Goal: Task Accomplishment & Management: Use online tool/utility

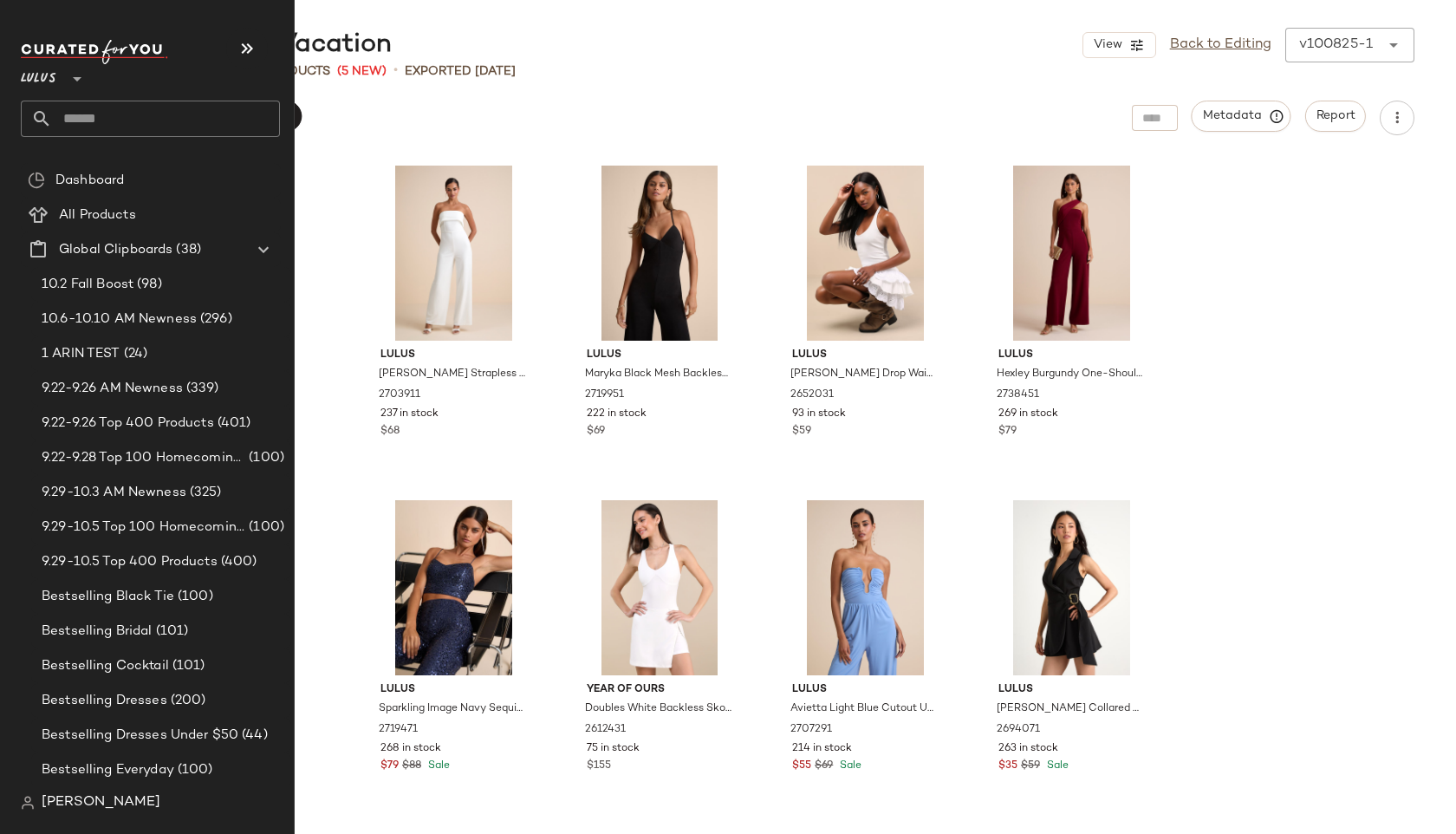
click at [70, 81] on icon at bounding box center [77, 78] width 21 height 21
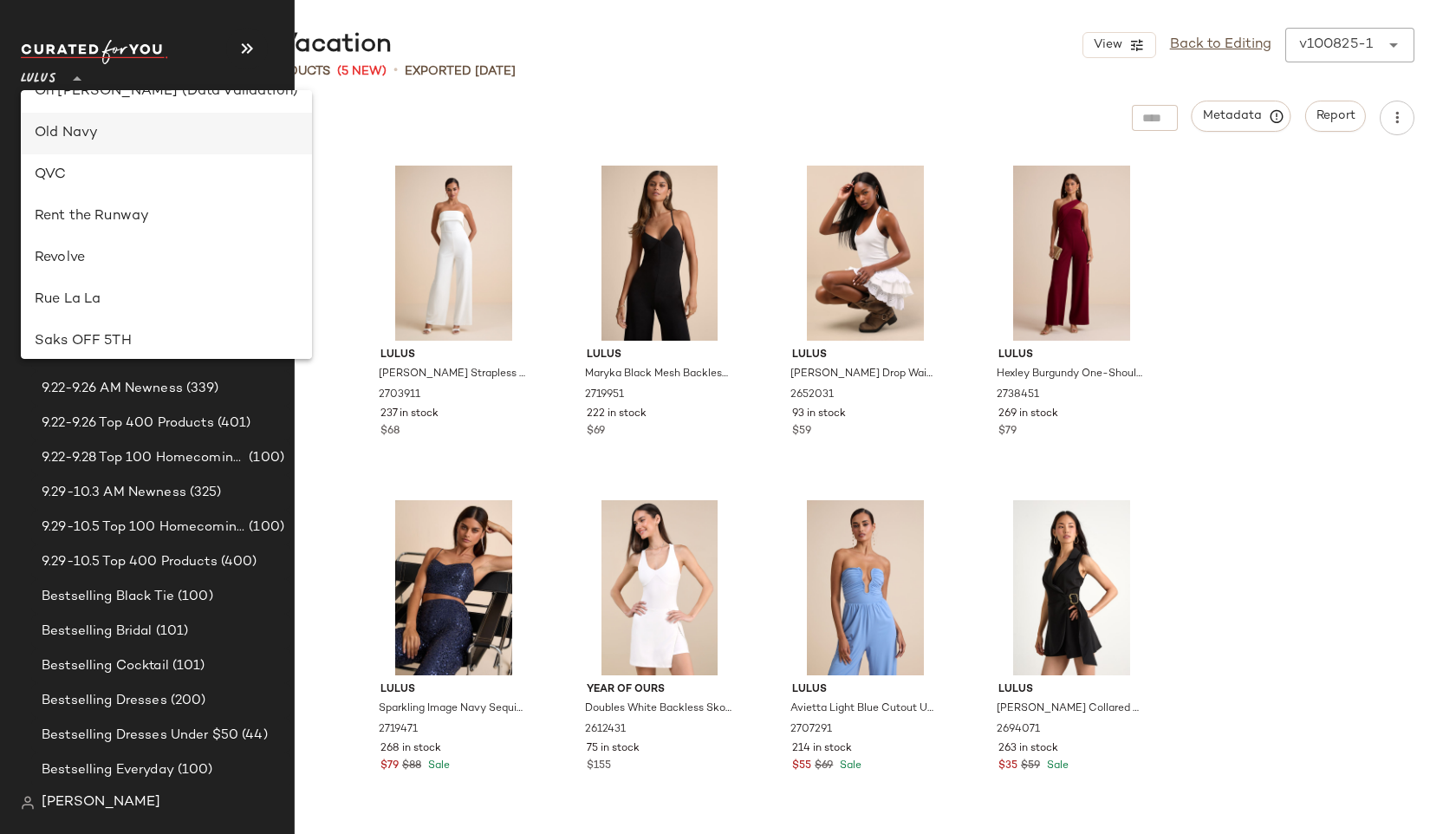
scroll to position [831, 0]
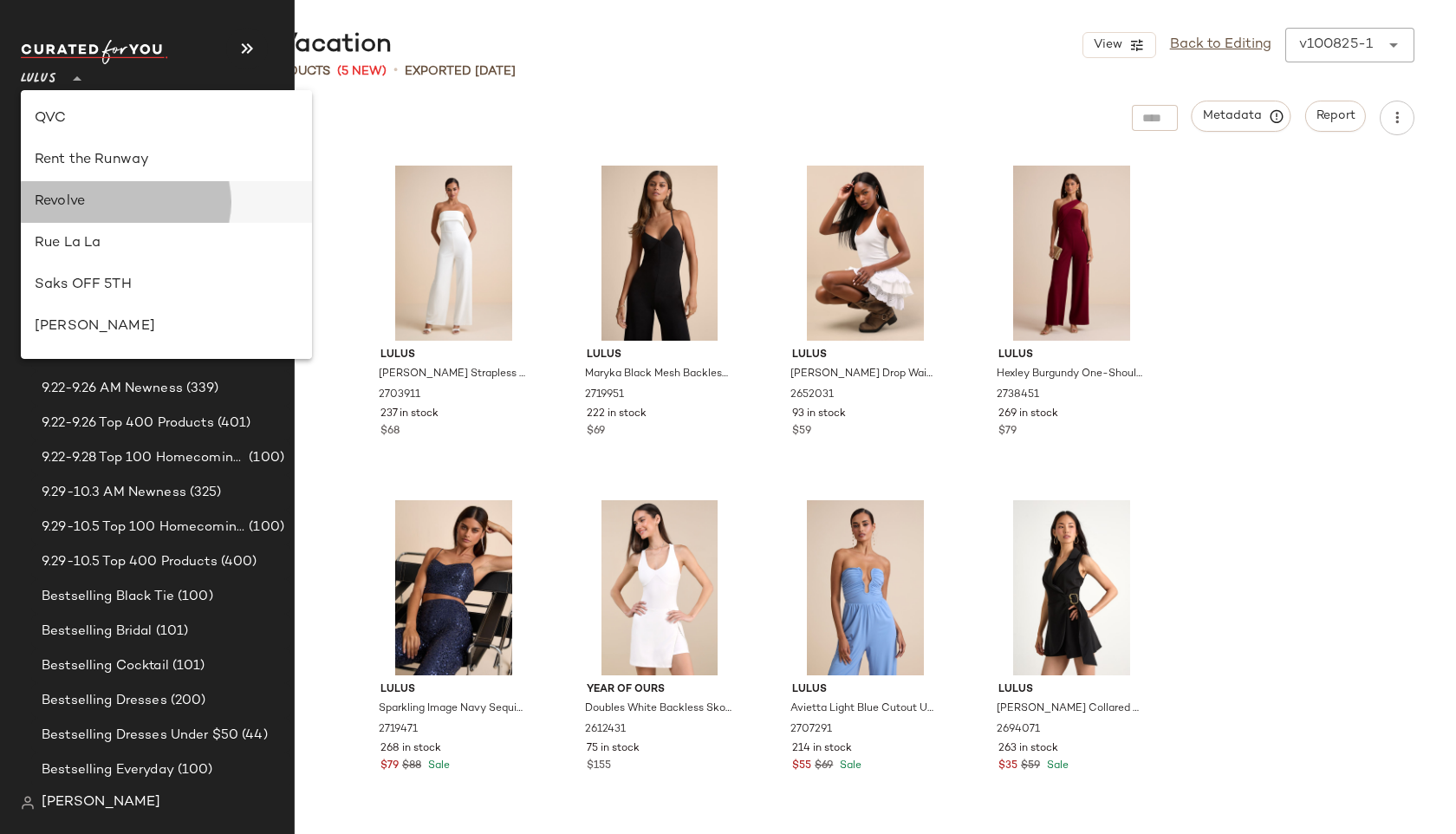
click at [97, 197] on div "Revolve" at bounding box center [166, 202] width 263 height 21
type input "**"
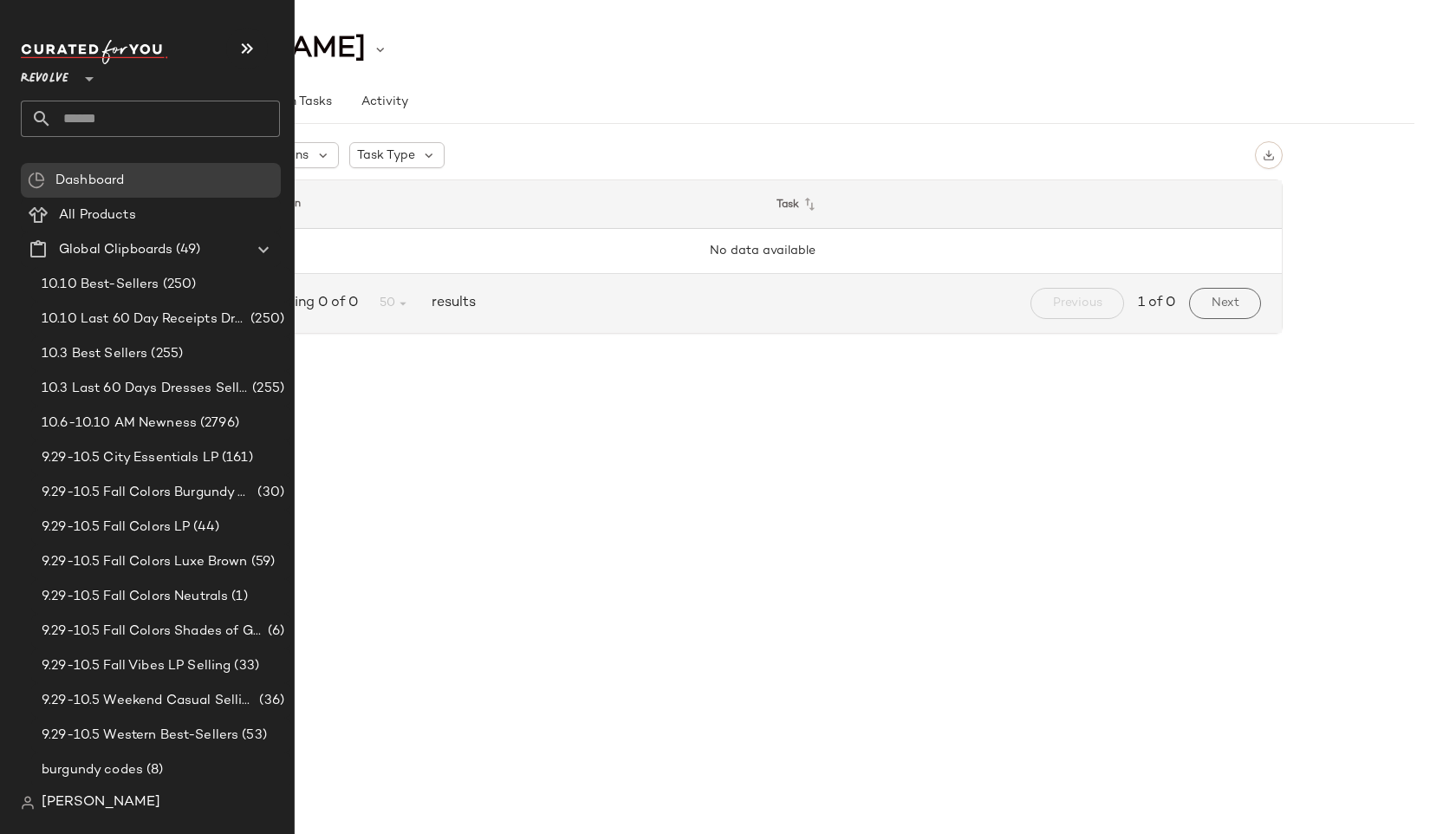
click at [216, 128] on input "text" at bounding box center [166, 119] width 228 height 37
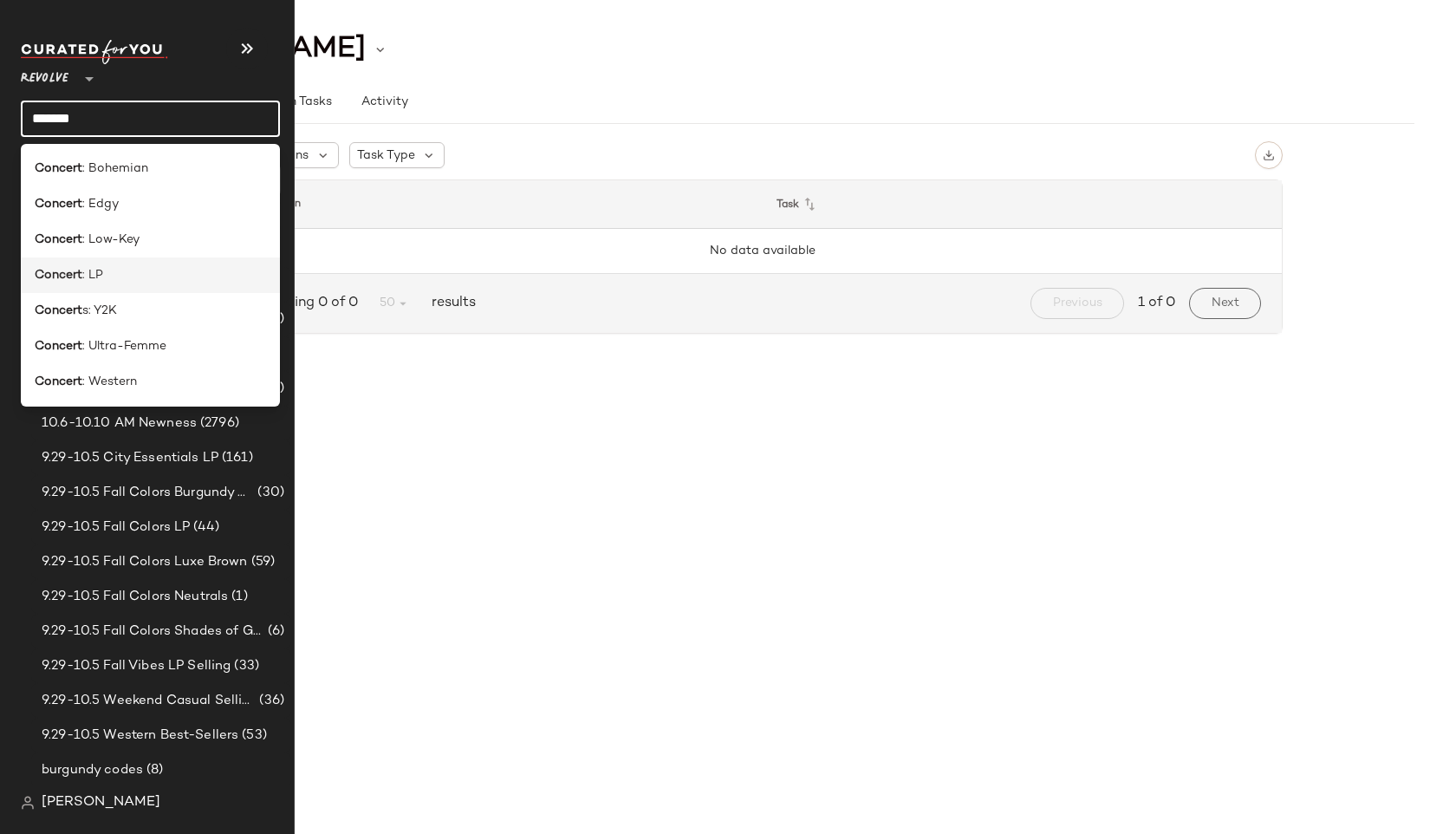
type input "*******"
click at [144, 275] on div "Concert : LP" at bounding box center [151, 275] width 232 height 18
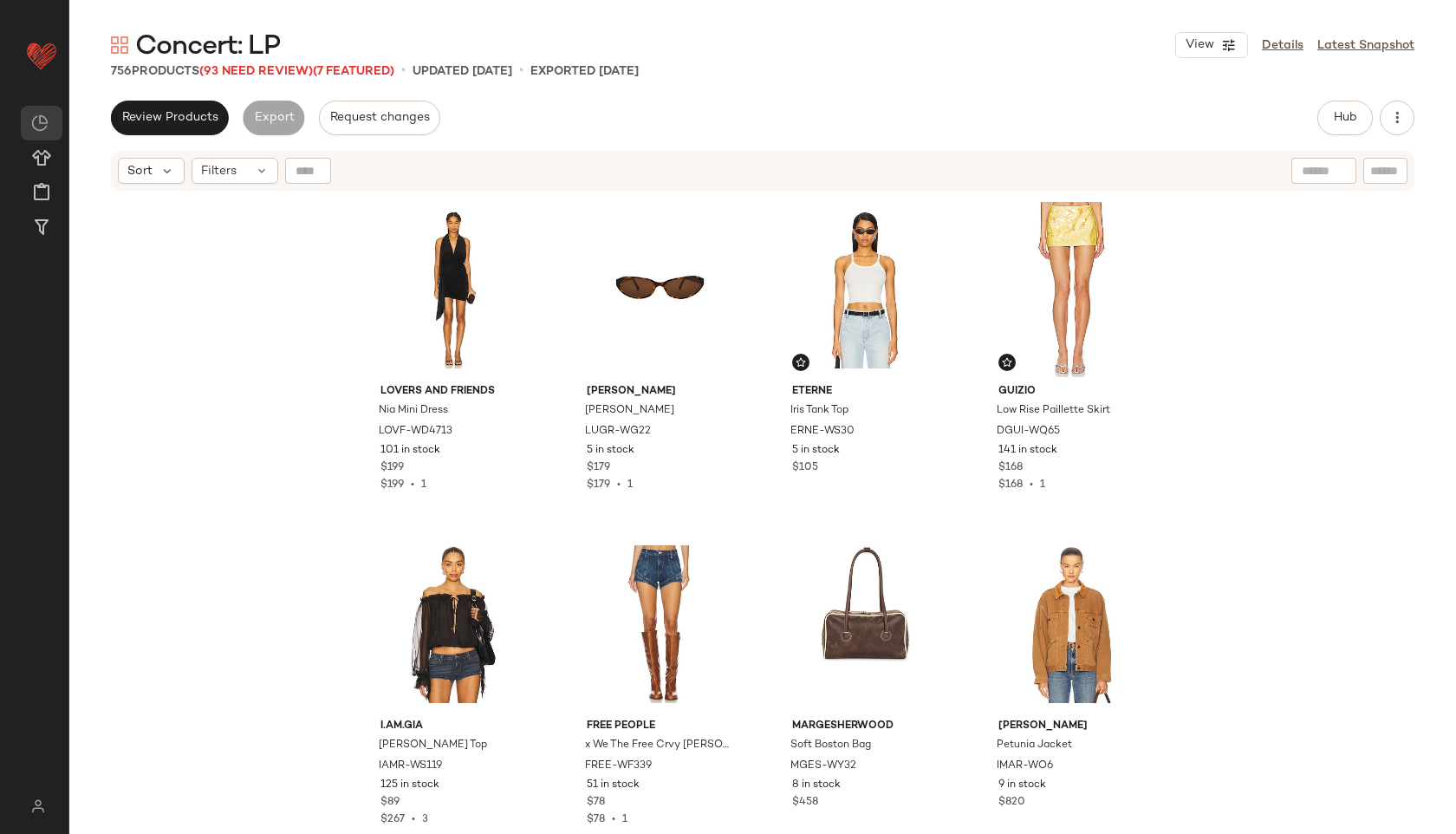
click at [418, 25] on main "Concert: LP View Details Latest Snapshot 756 Products (93 Need Review) (7 Featu…" at bounding box center [728, 417] width 1456 height 834
click at [282, 75] on span "(93 Need Review)" at bounding box center [256, 71] width 113 height 13
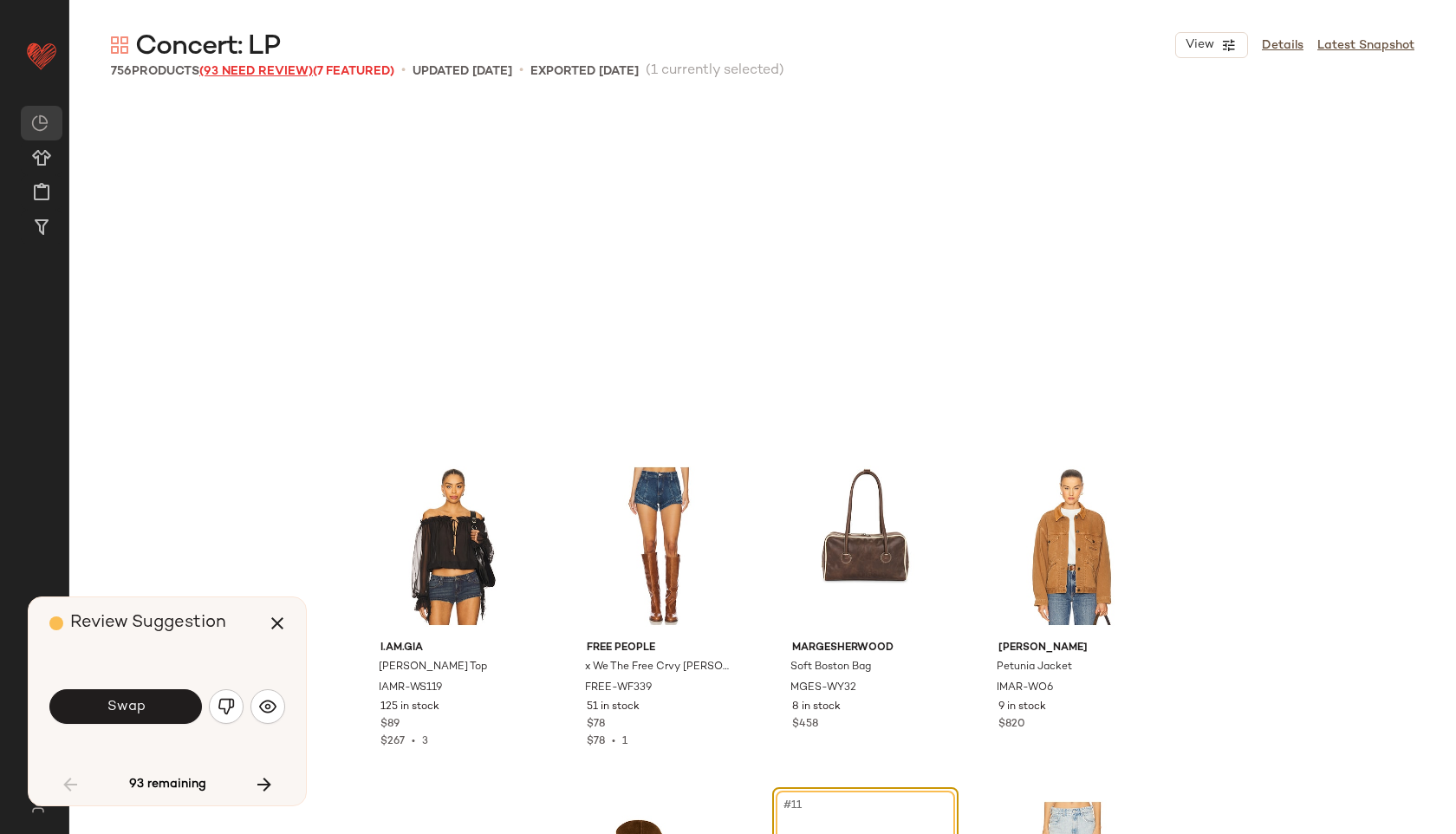
scroll to position [349, 0]
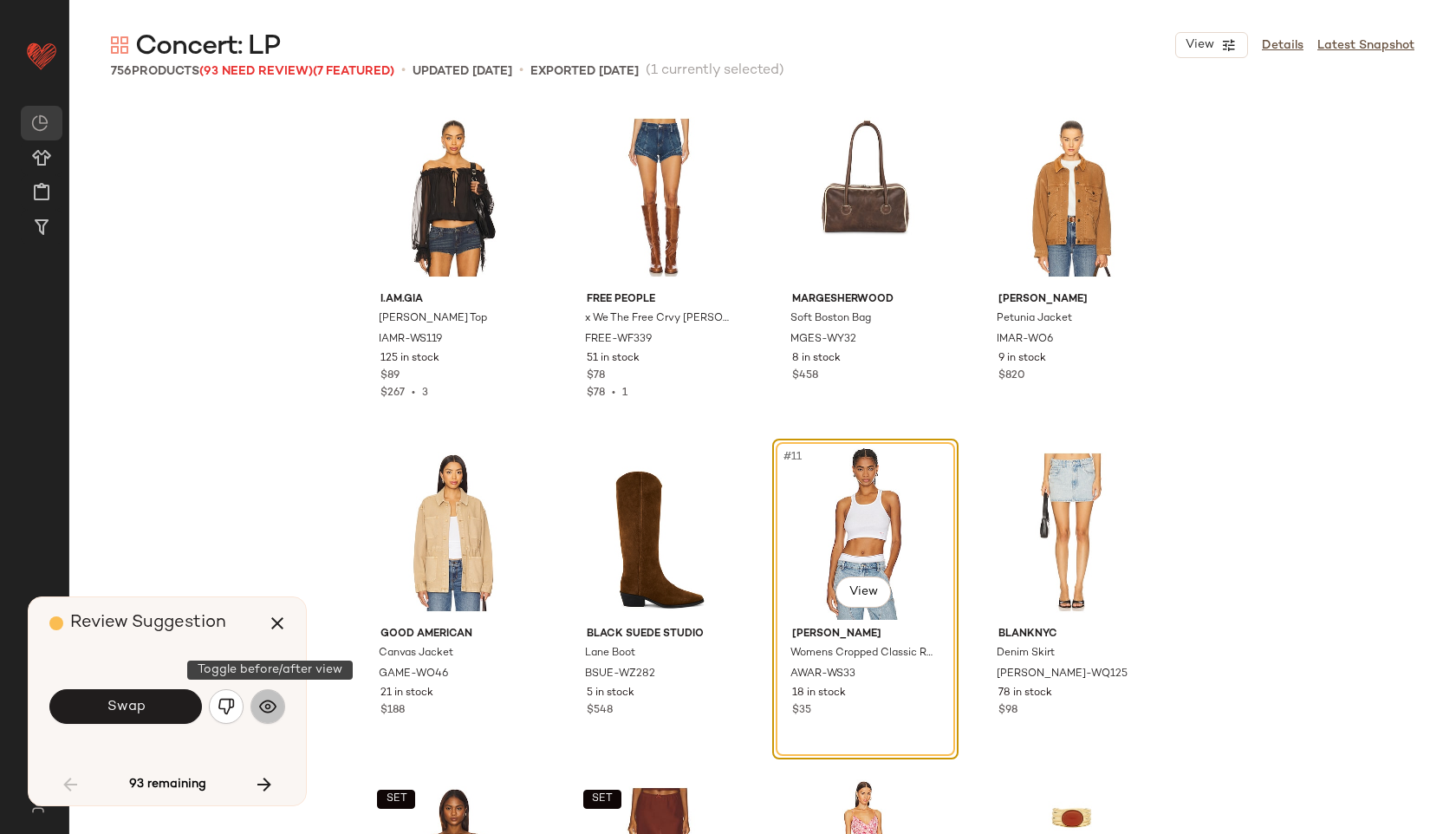
click at [267, 706] on img "button" at bounding box center [267, 706] width 17 height 17
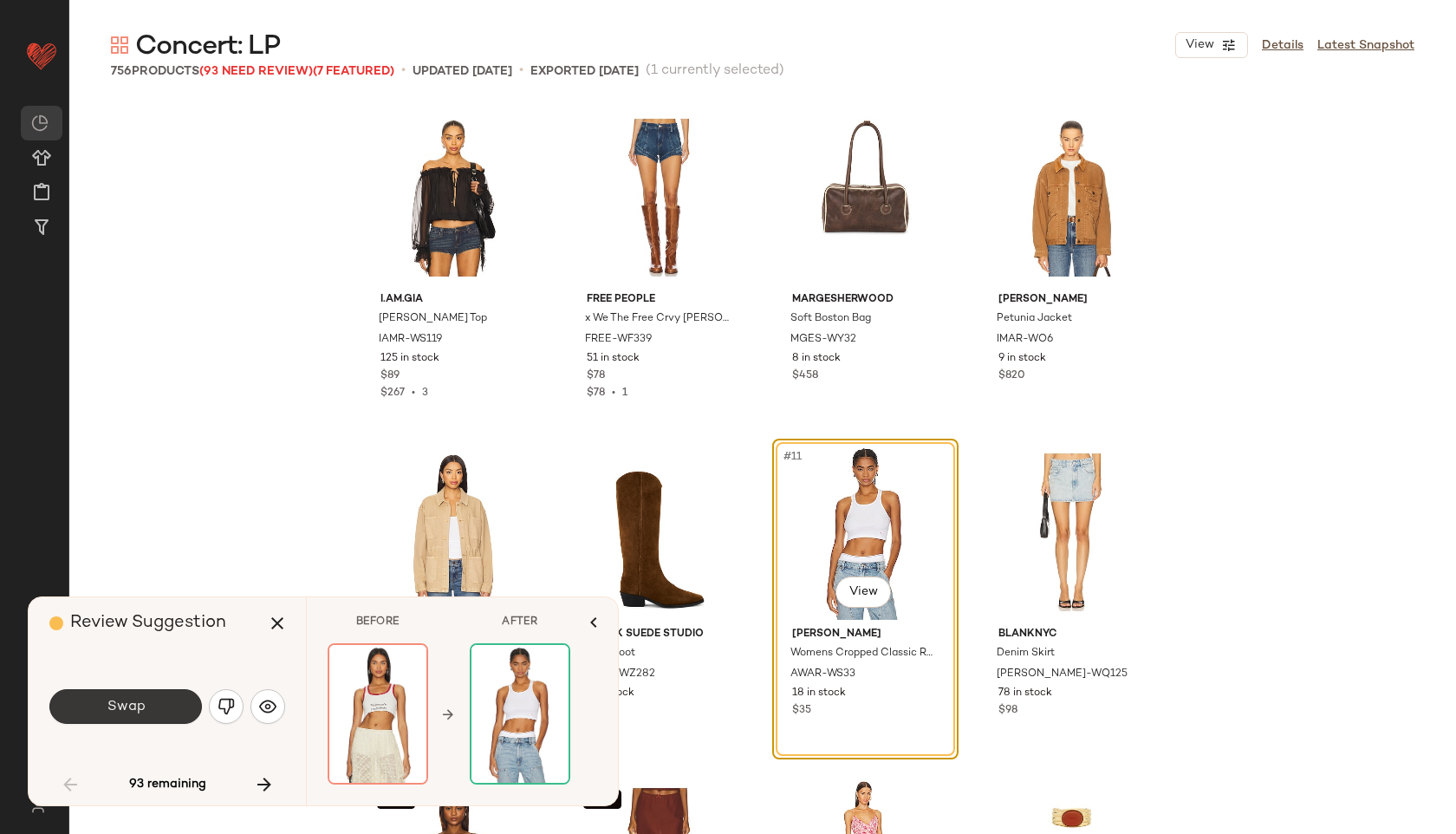
click at [117, 707] on span "Swap" at bounding box center [126, 706] width 39 height 16
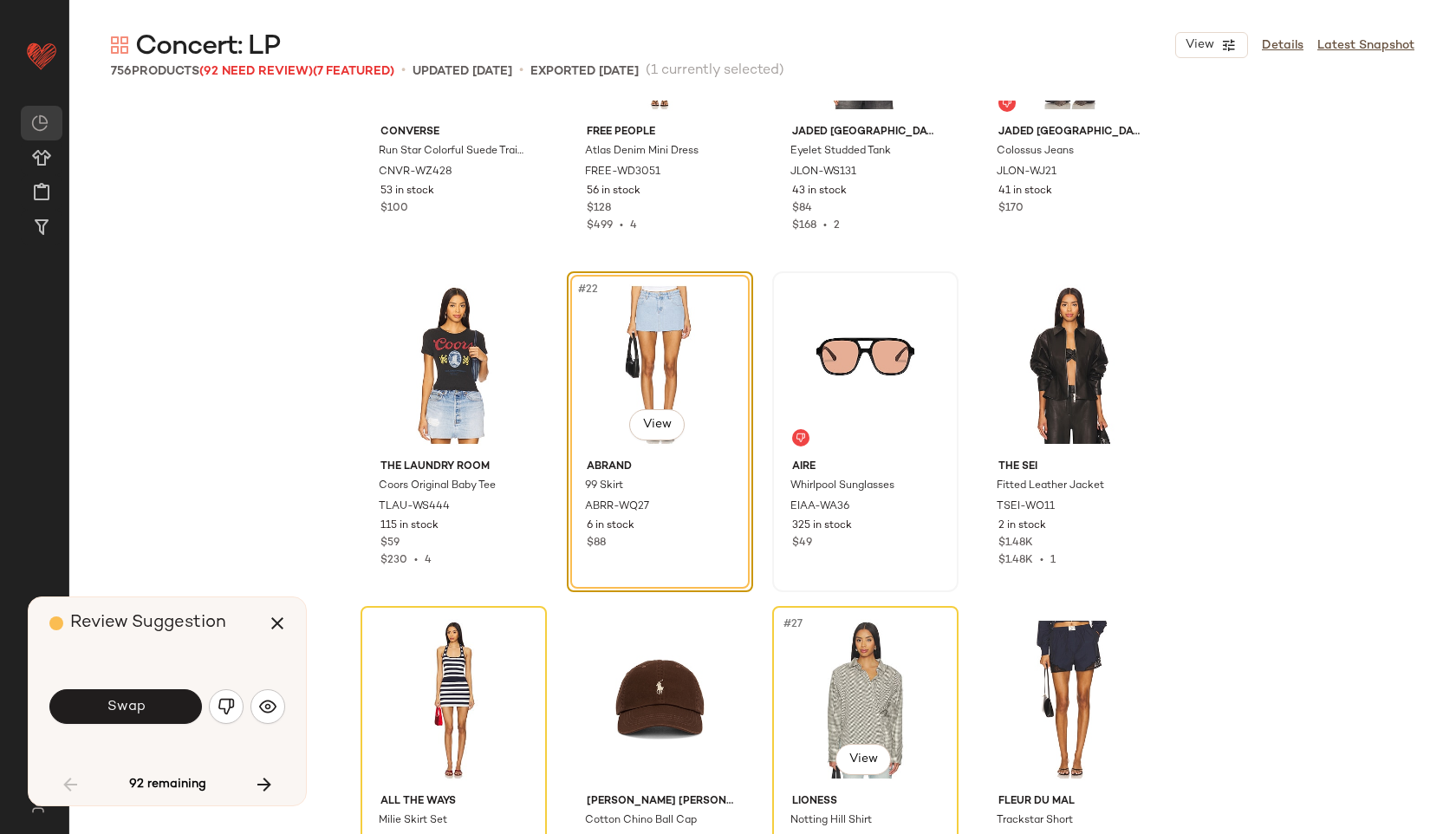
scroll to position [1503, 0]
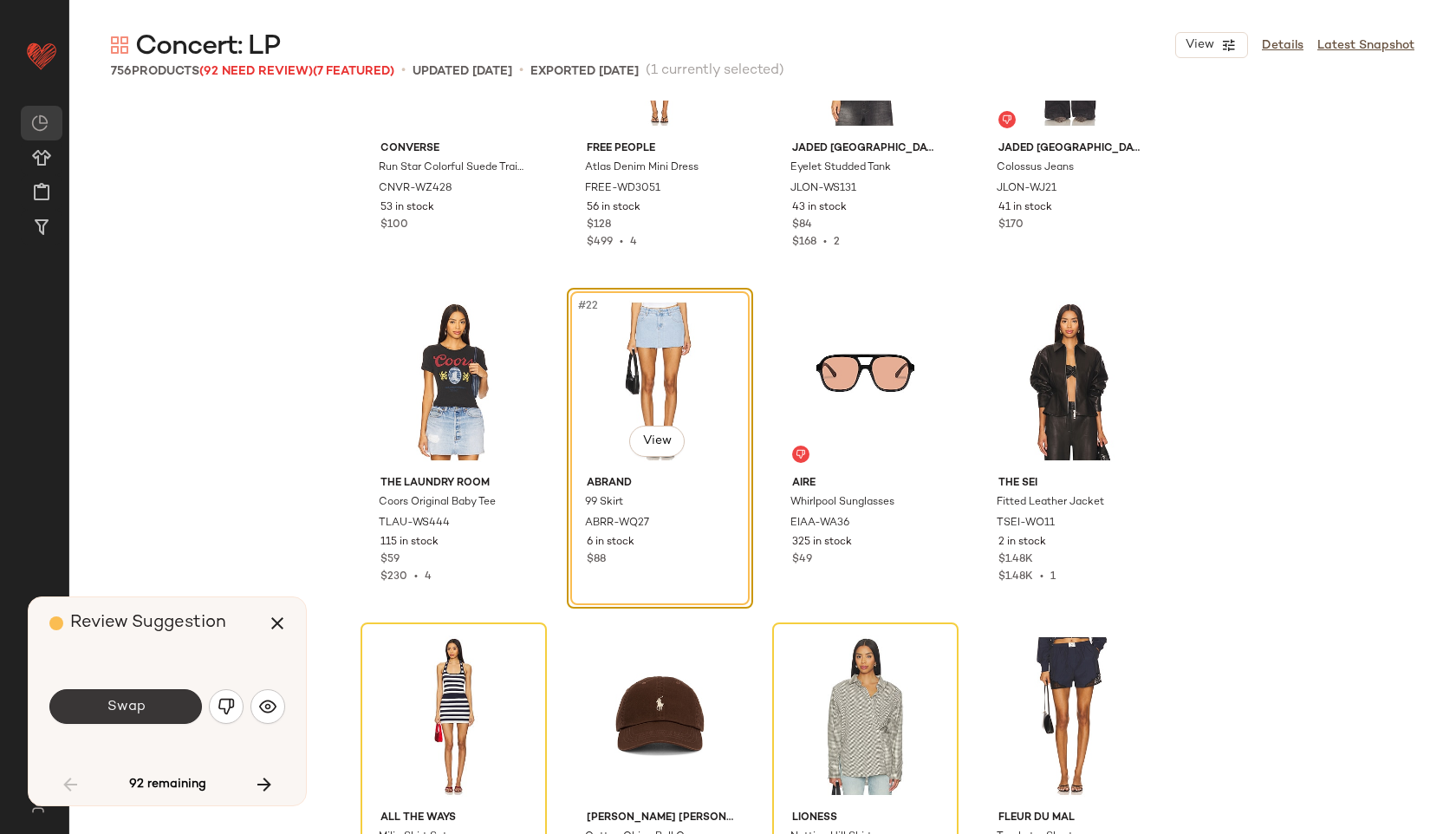
click at [136, 706] on span "Swap" at bounding box center [126, 706] width 39 height 16
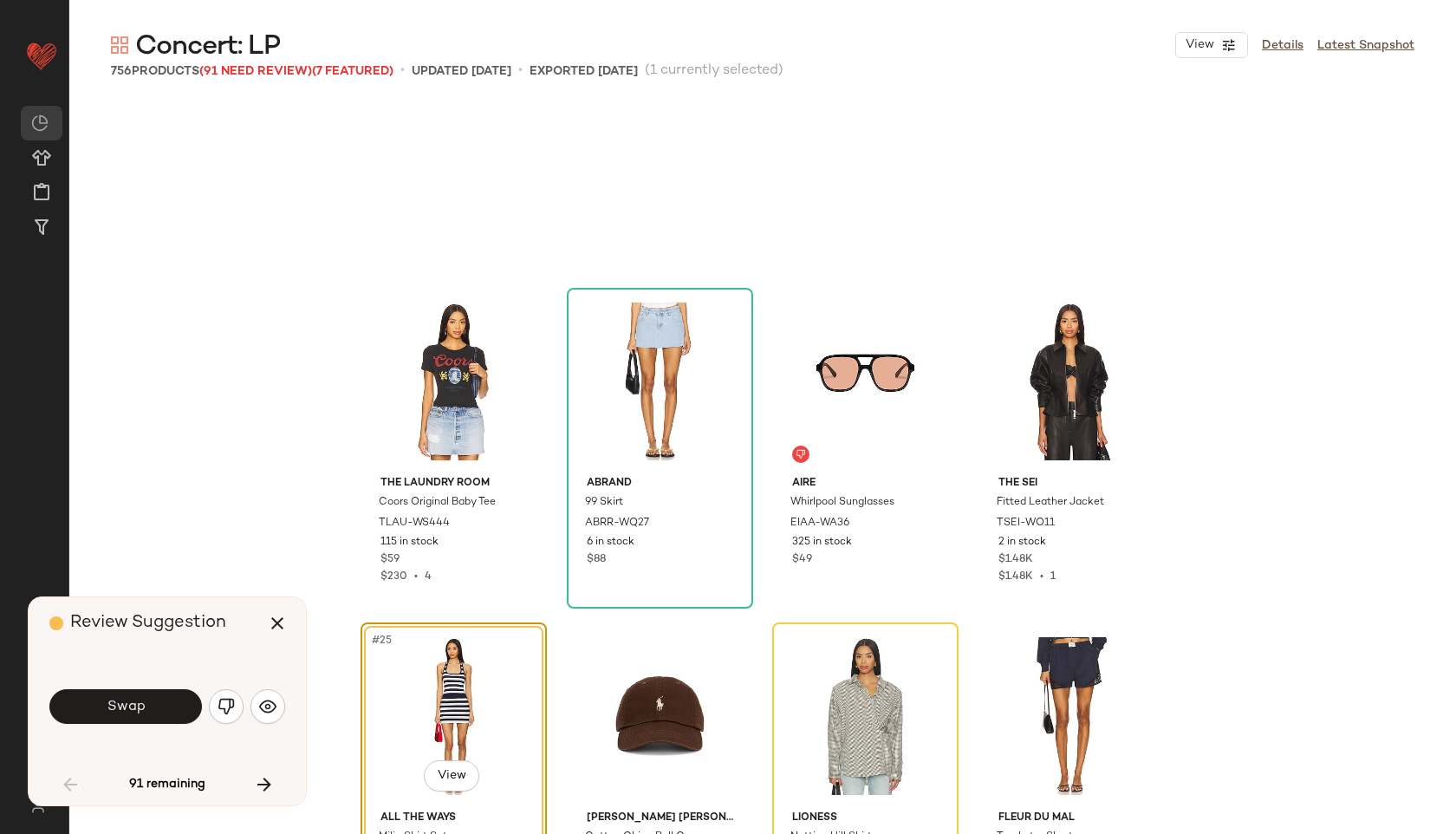
scroll to position [1673, 0]
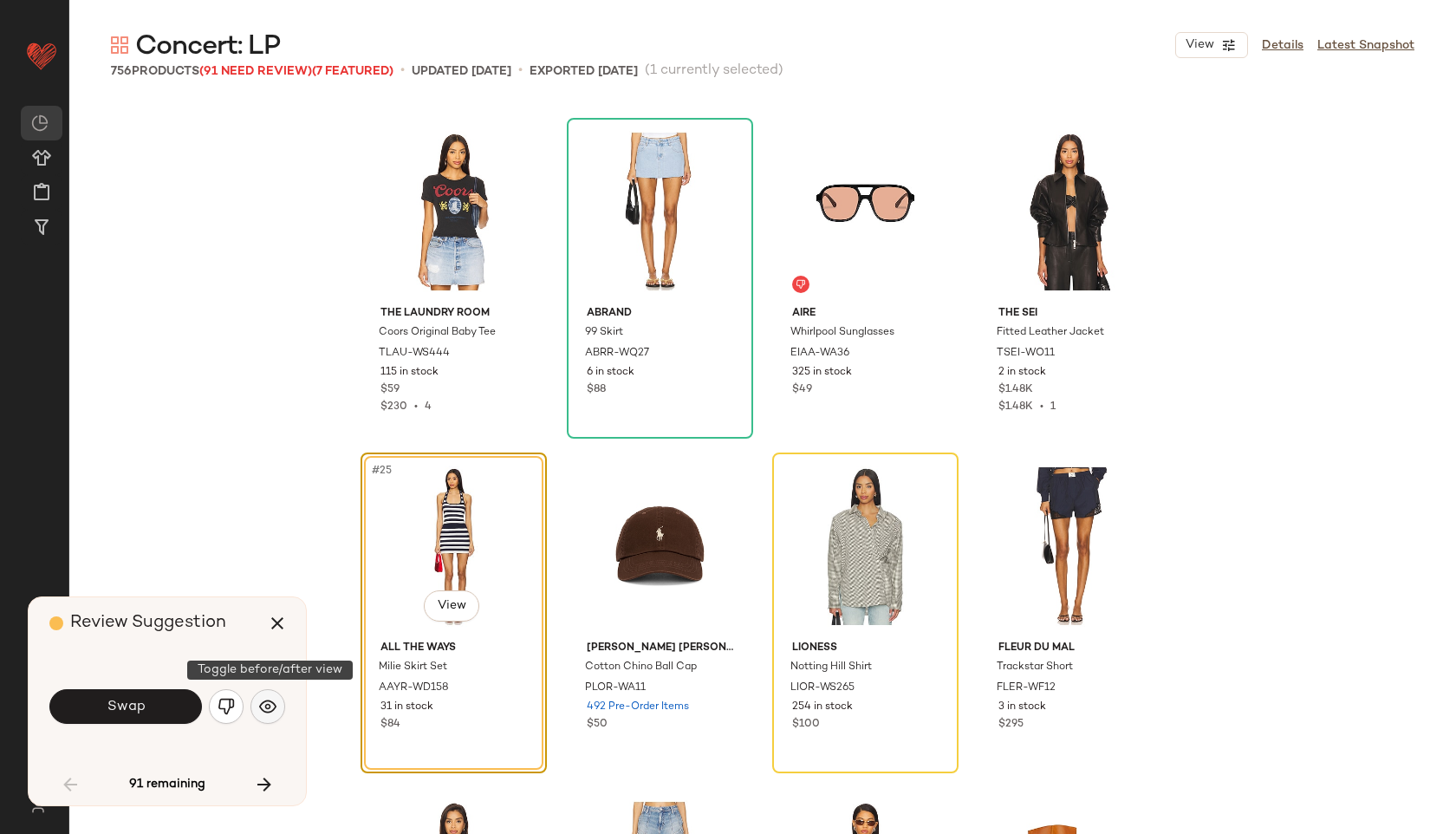
click at [277, 702] on button "button" at bounding box center [267, 706] width 35 height 35
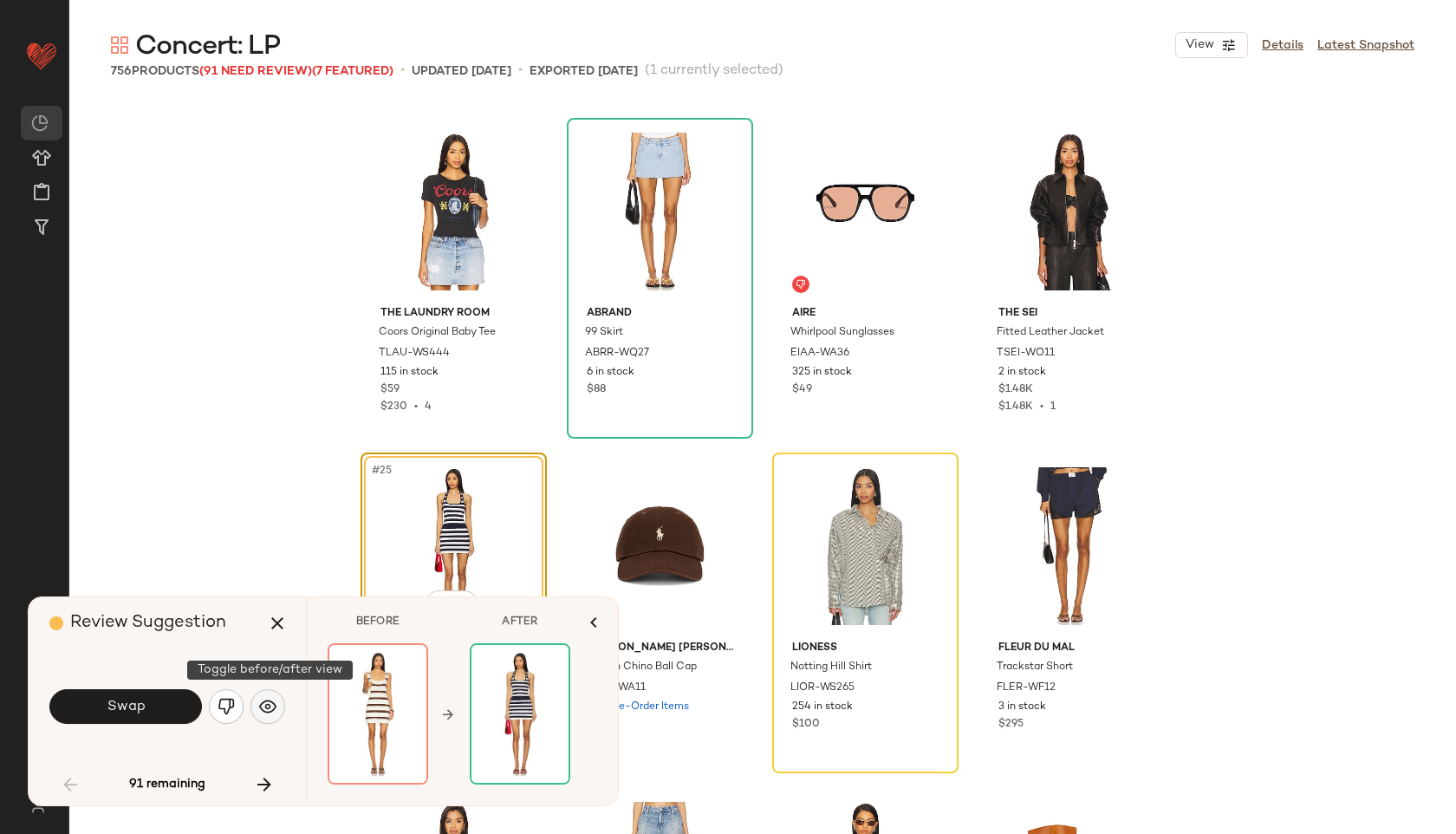
click at [277, 702] on button "button" at bounding box center [267, 706] width 35 height 35
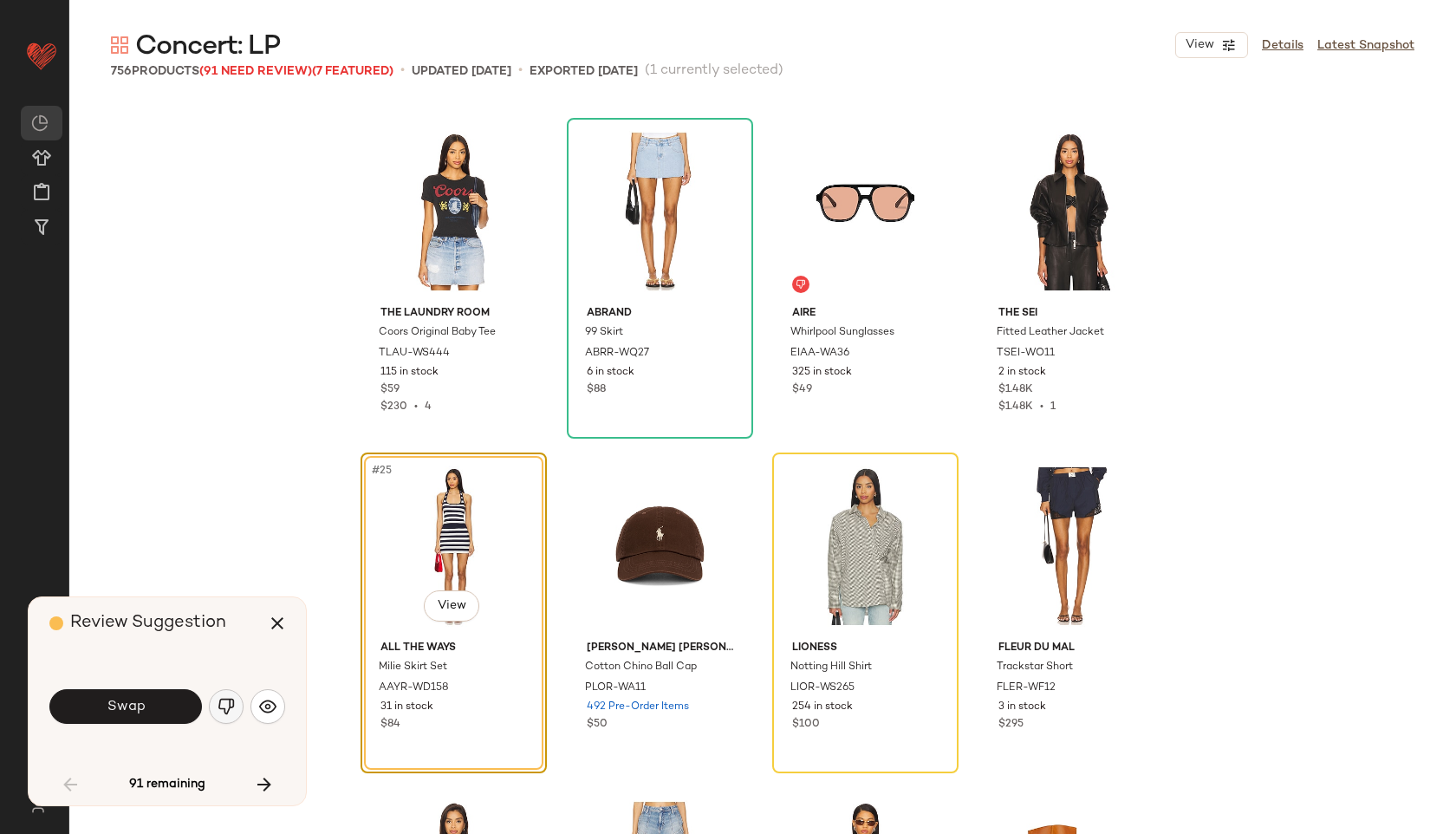
click at [223, 700] on img "button" at bounding box center [226, 706] width 17 height 17
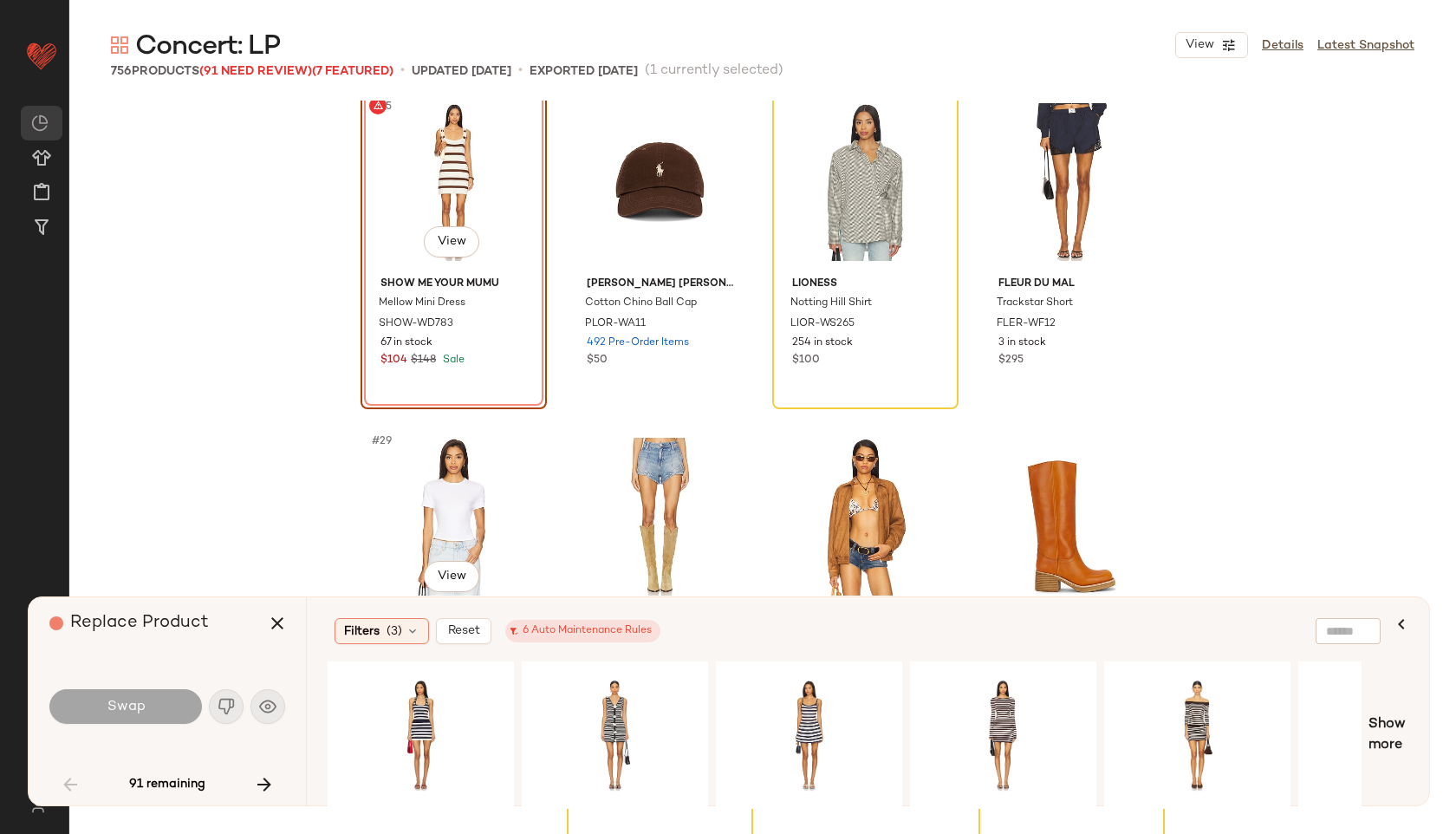
scroll to position [2036, 0]
click at [806, 717] on div "#1 View" at bounding box center [809, 735] width 174 height 123
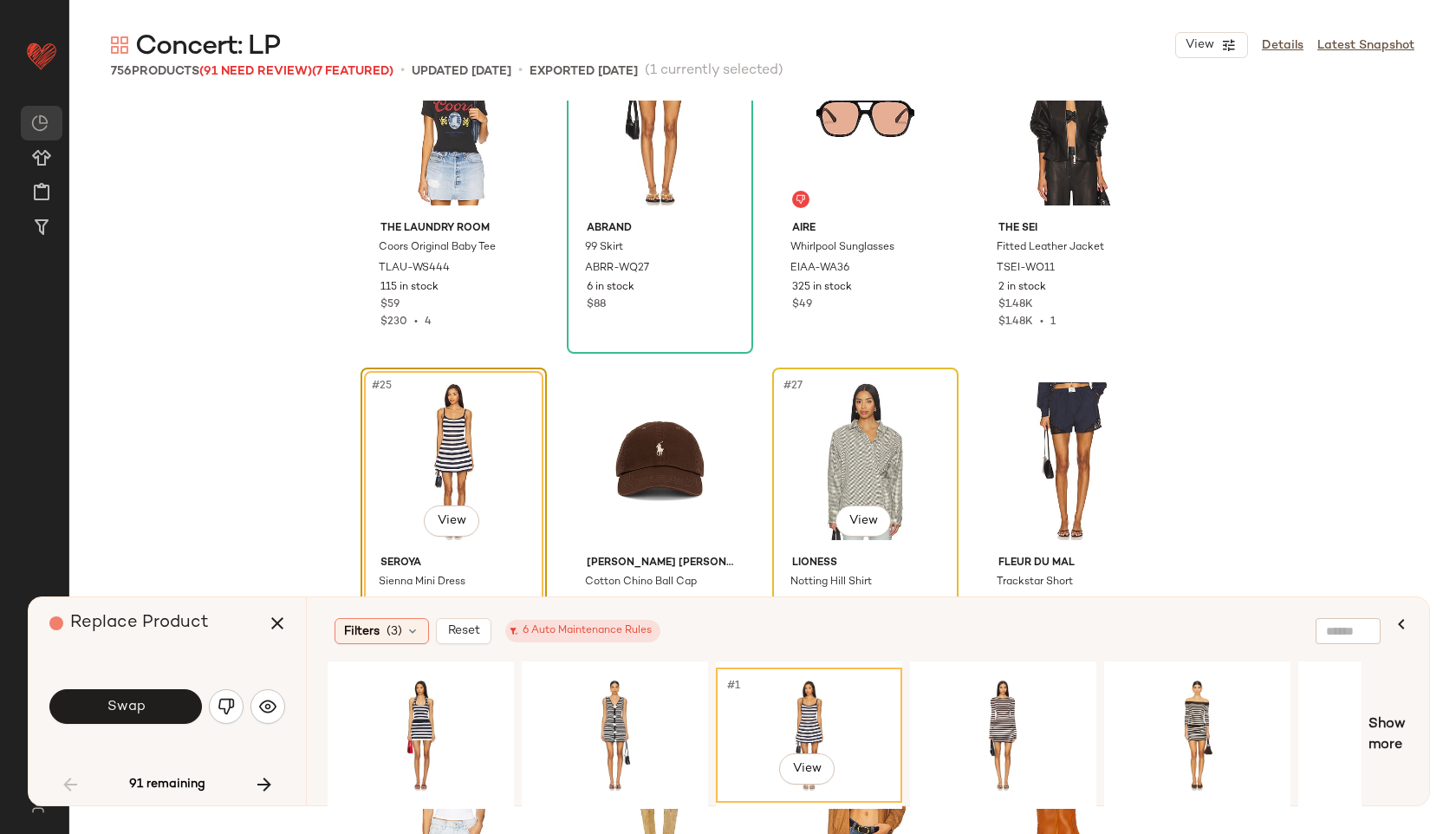
scroll to position [1750, 0]
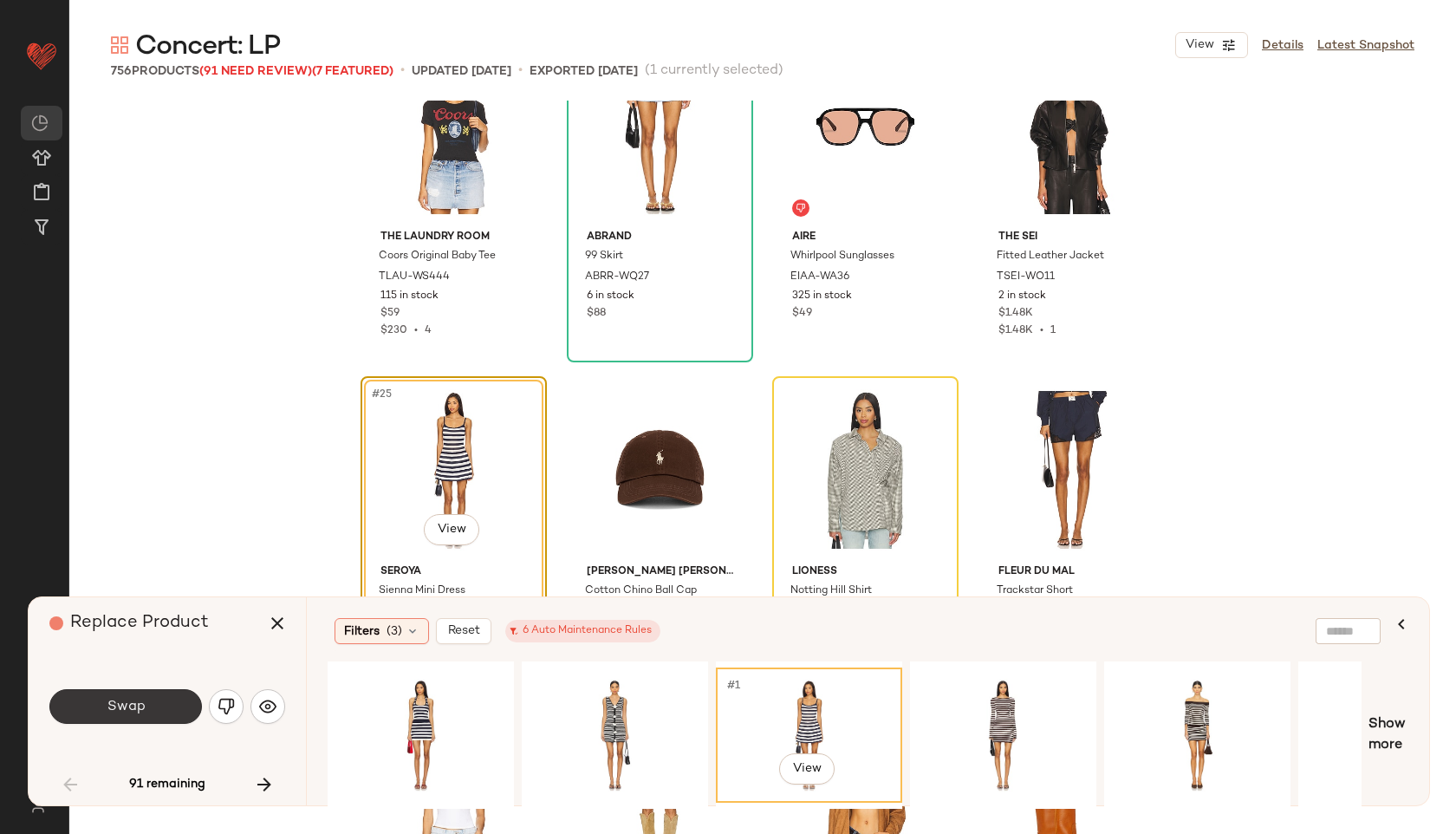
click at [152, 708] on button "Swap" at bounding box center [125, 706] width 152 height 35
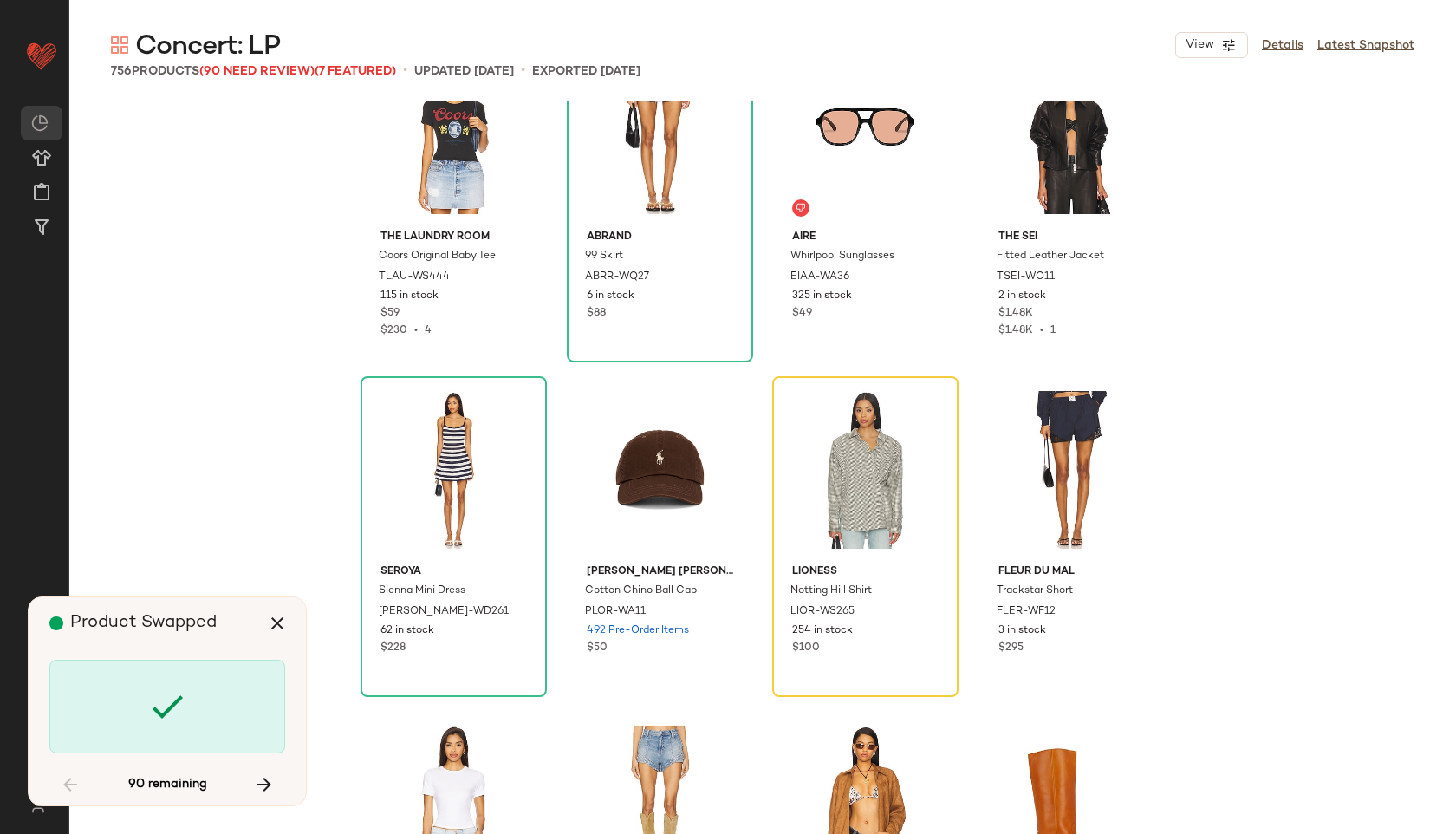
scroll to position [1673, 0]
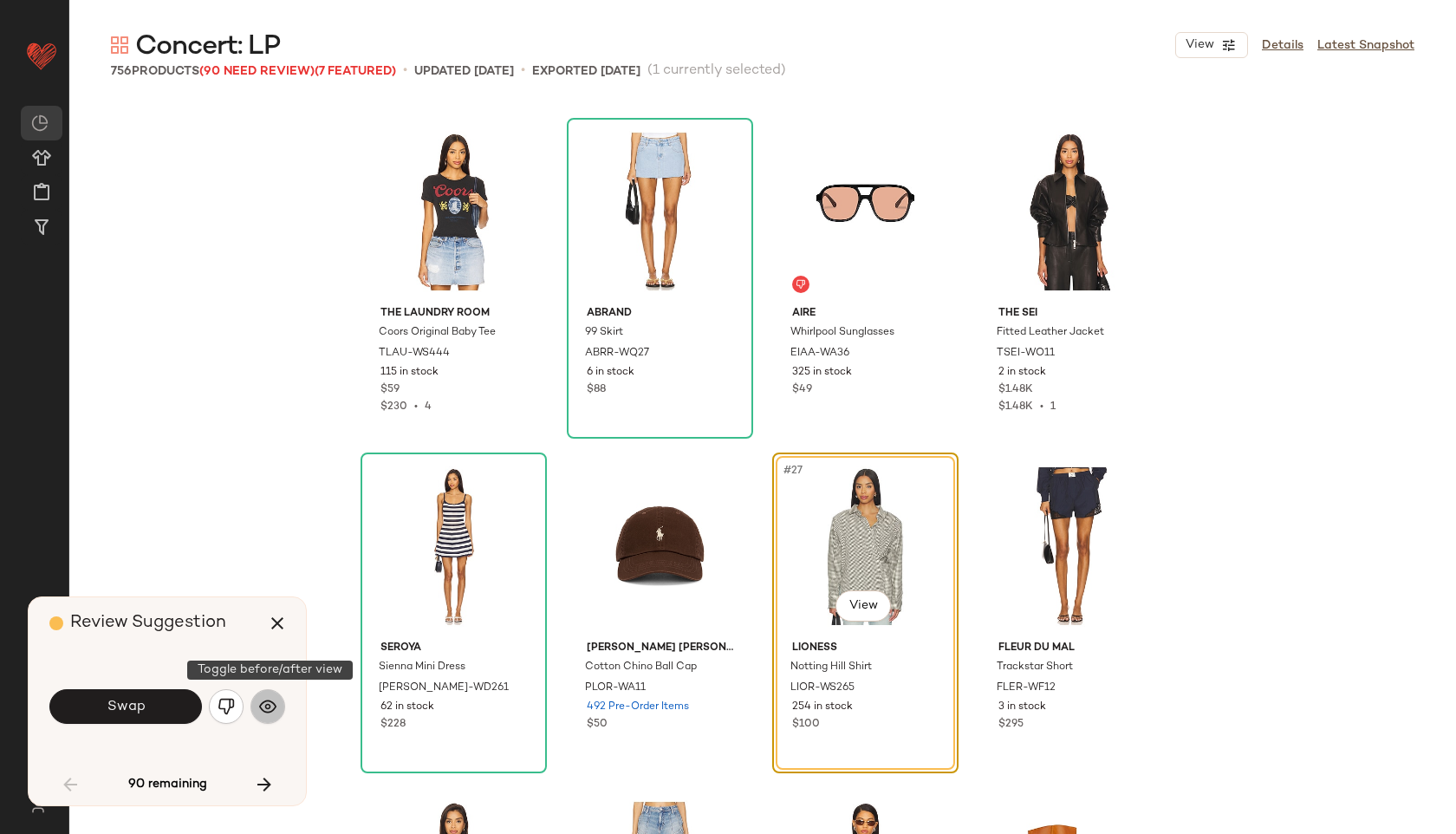
click at [260, 714] on img "button" at bounding box center [267, 706] width 17 height 17
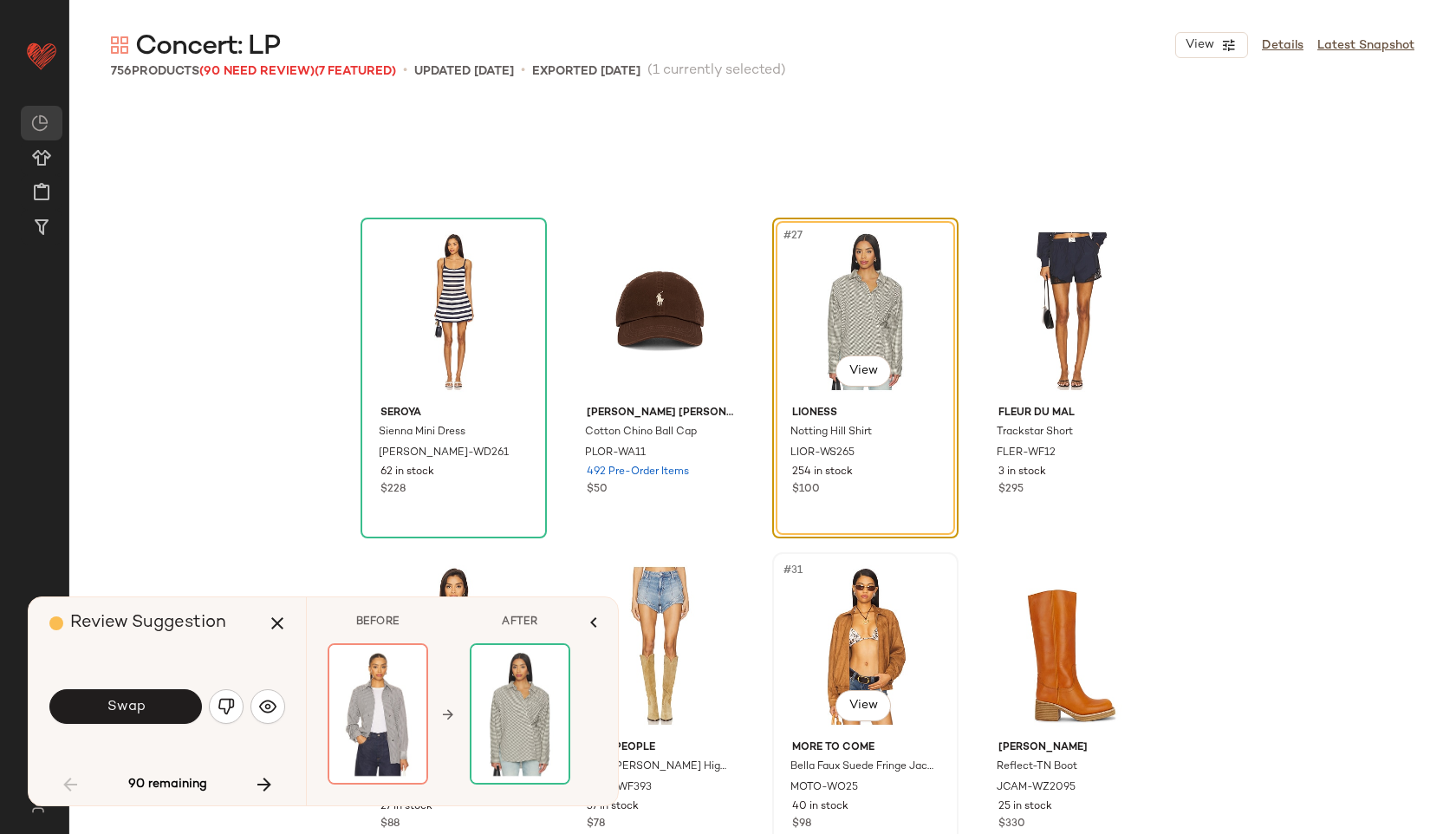
scroll to position [1870, 0]
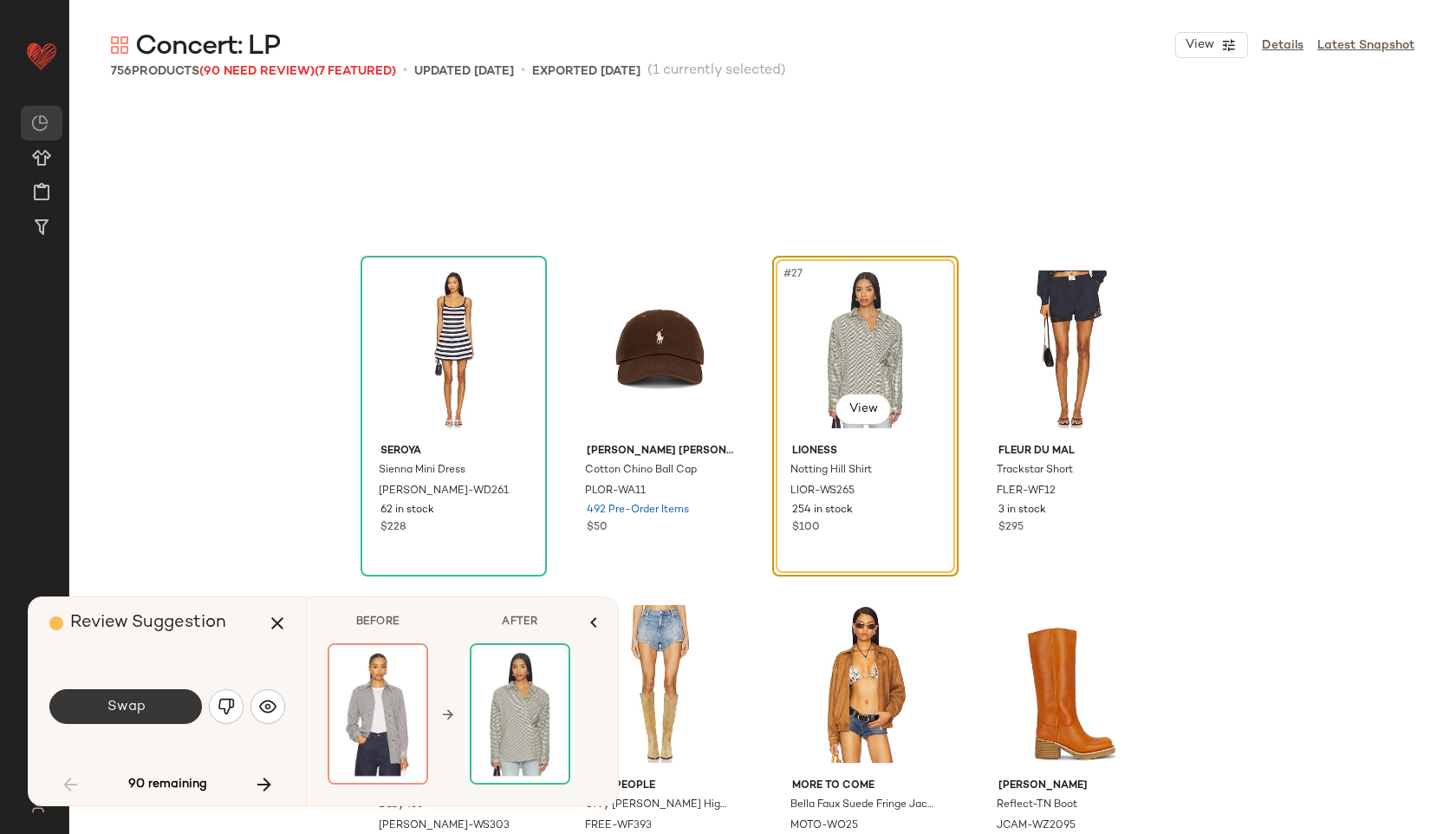
click at [123, 703] on span "Swap" at bounding box center [126, 706] width 39 height 16
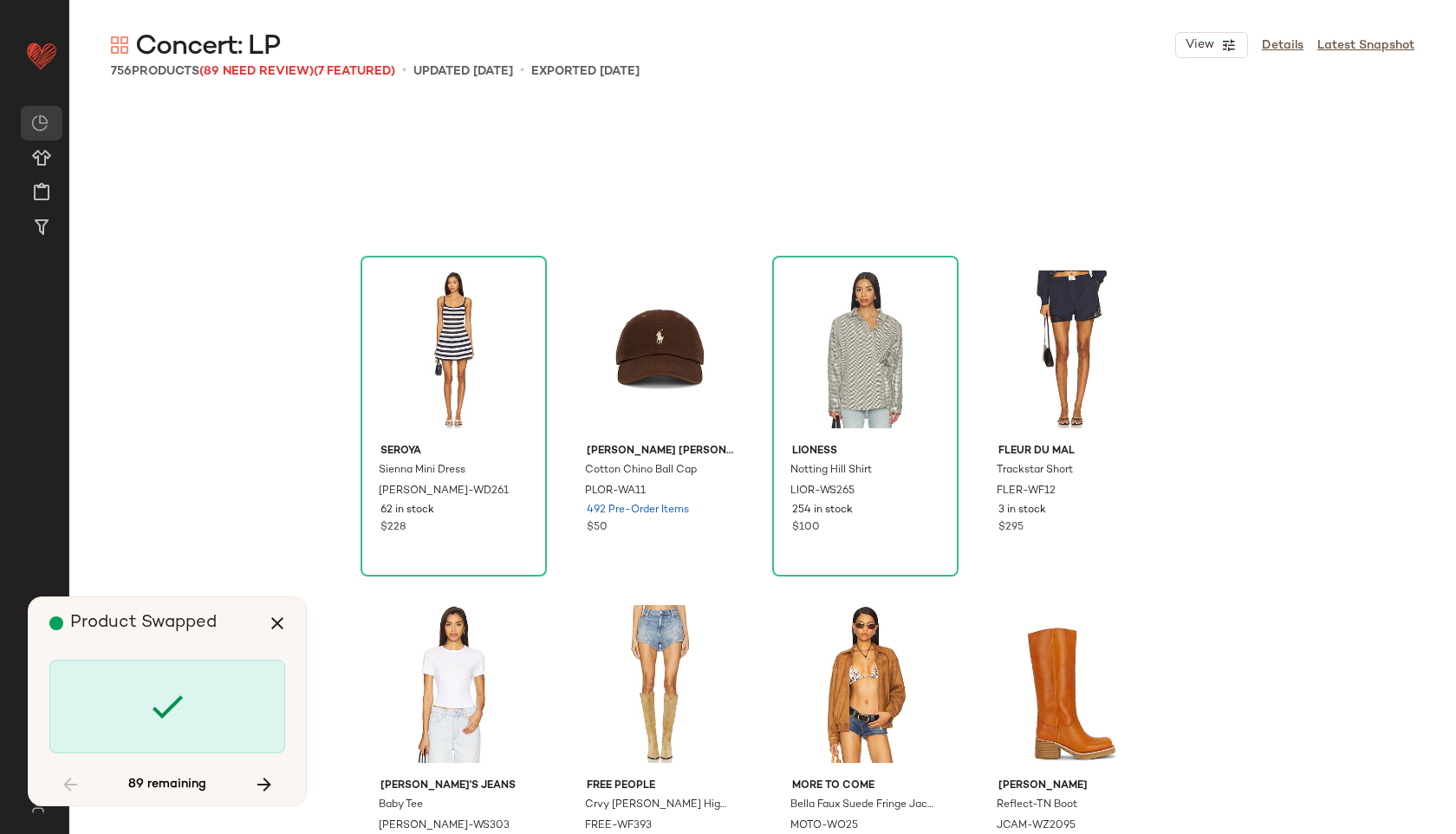
scroll to position [2342, 0]
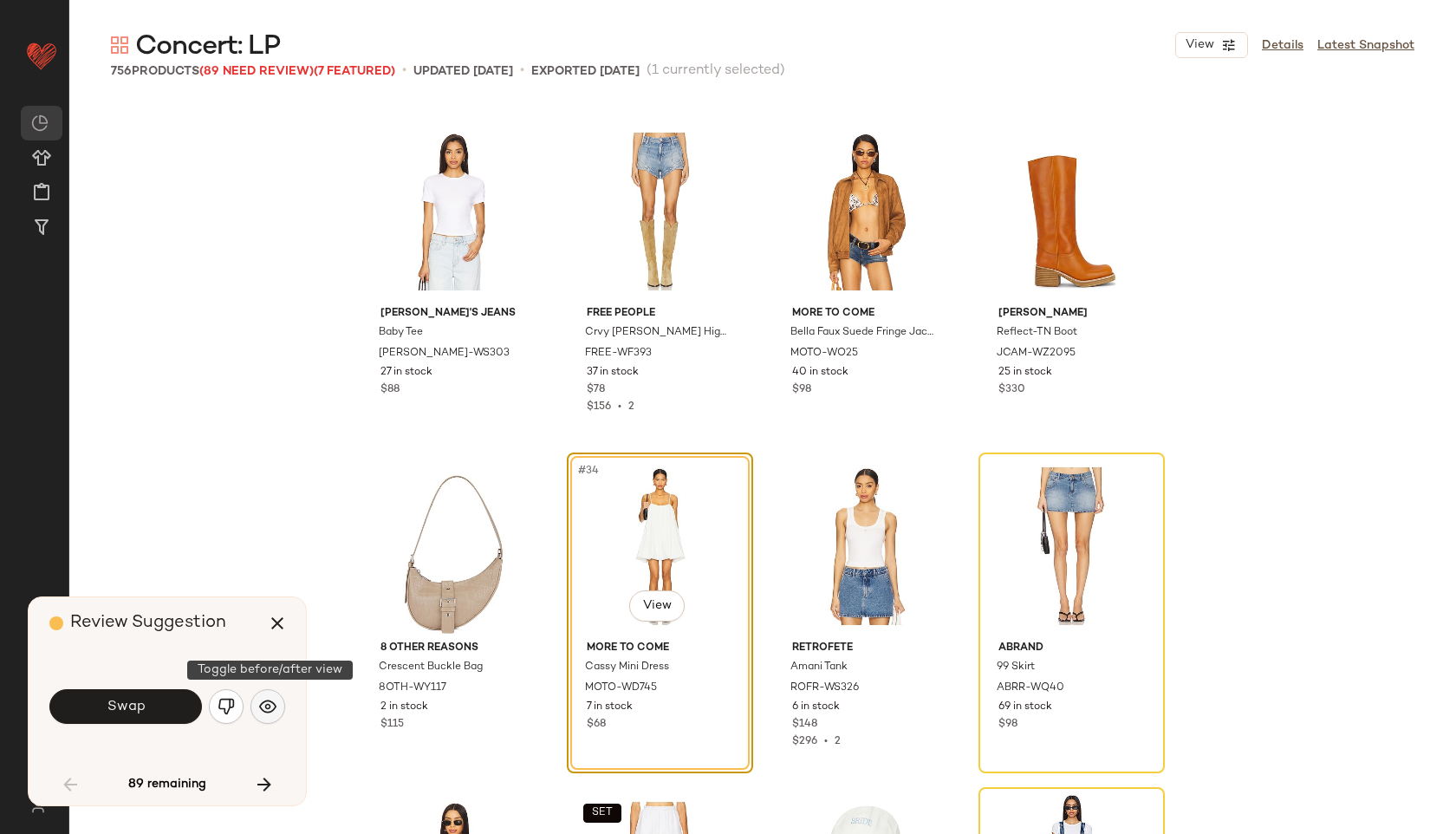
click at [265, 706] on img "button" at bounding box center [267, 706] width 17 height 17
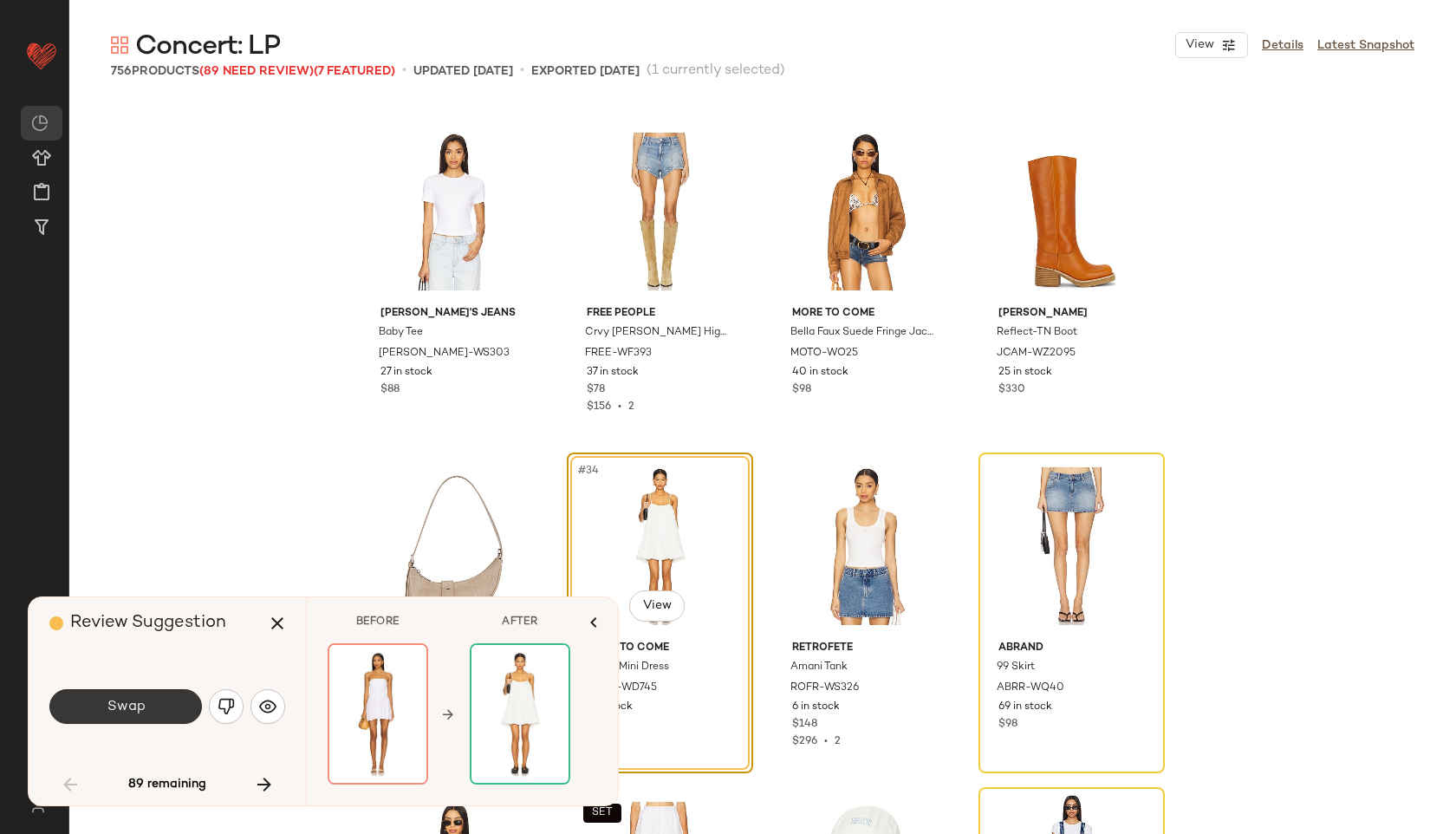
click at [152, 712] on button "Swap" at bounding box center [125, 706] width 152 height 35
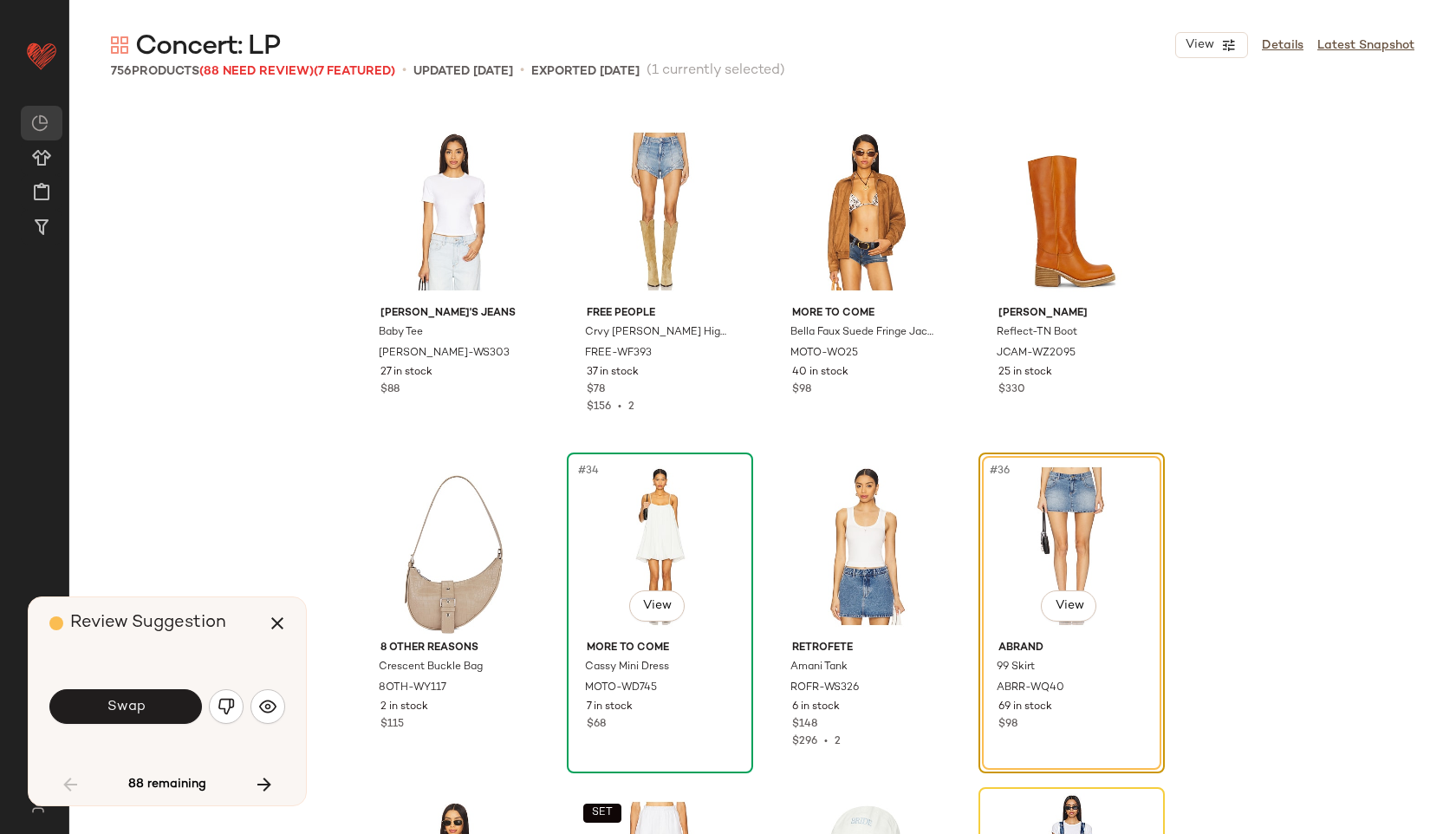
click at [668, 530] on div "#34 View" at bounding box center [659, 546] width 174 height 175
click at [602, 542] on div "#34 View" at bounding box center [659, 546] width 174 height 175
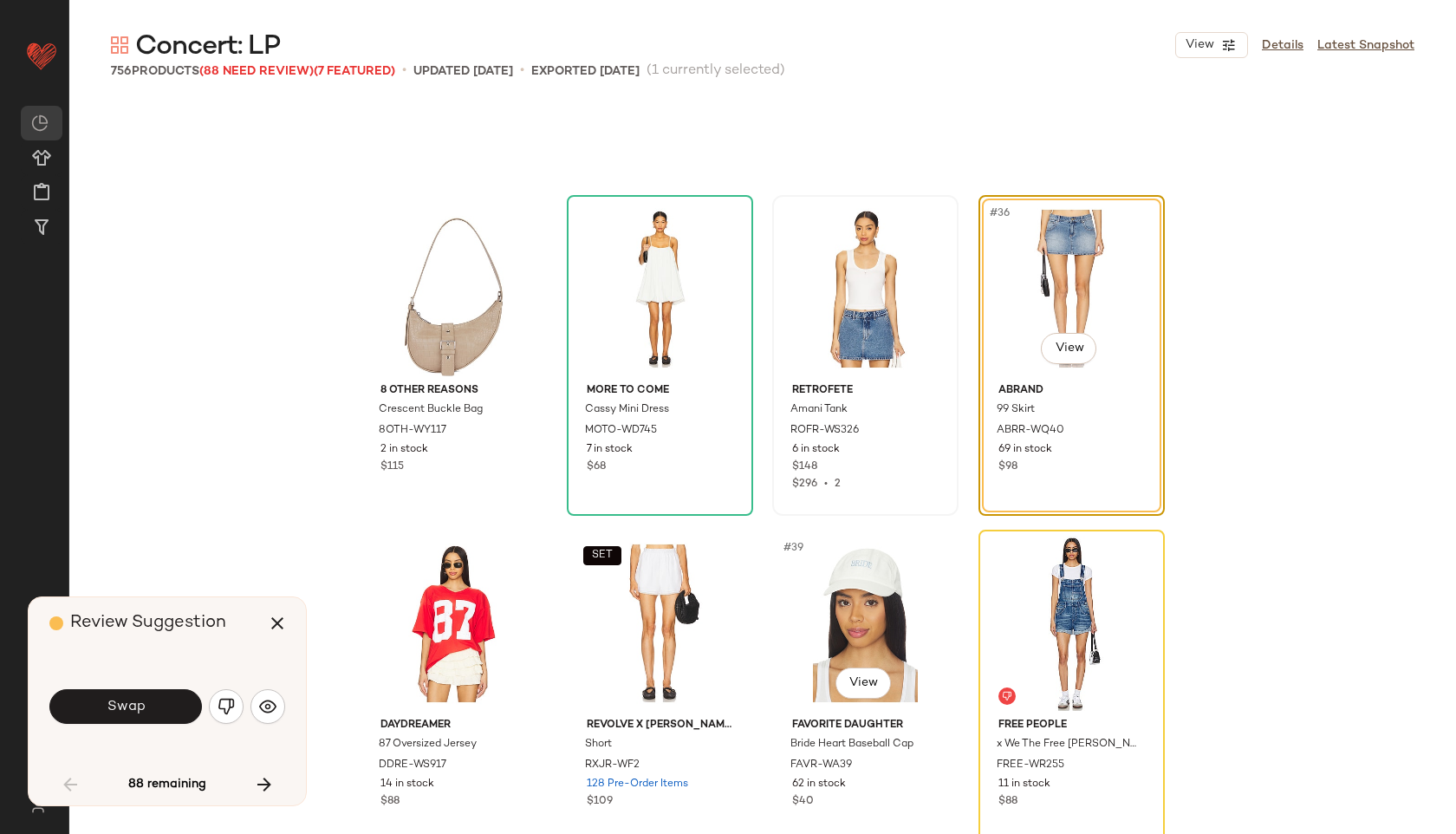
scroll to position [2591, 0]
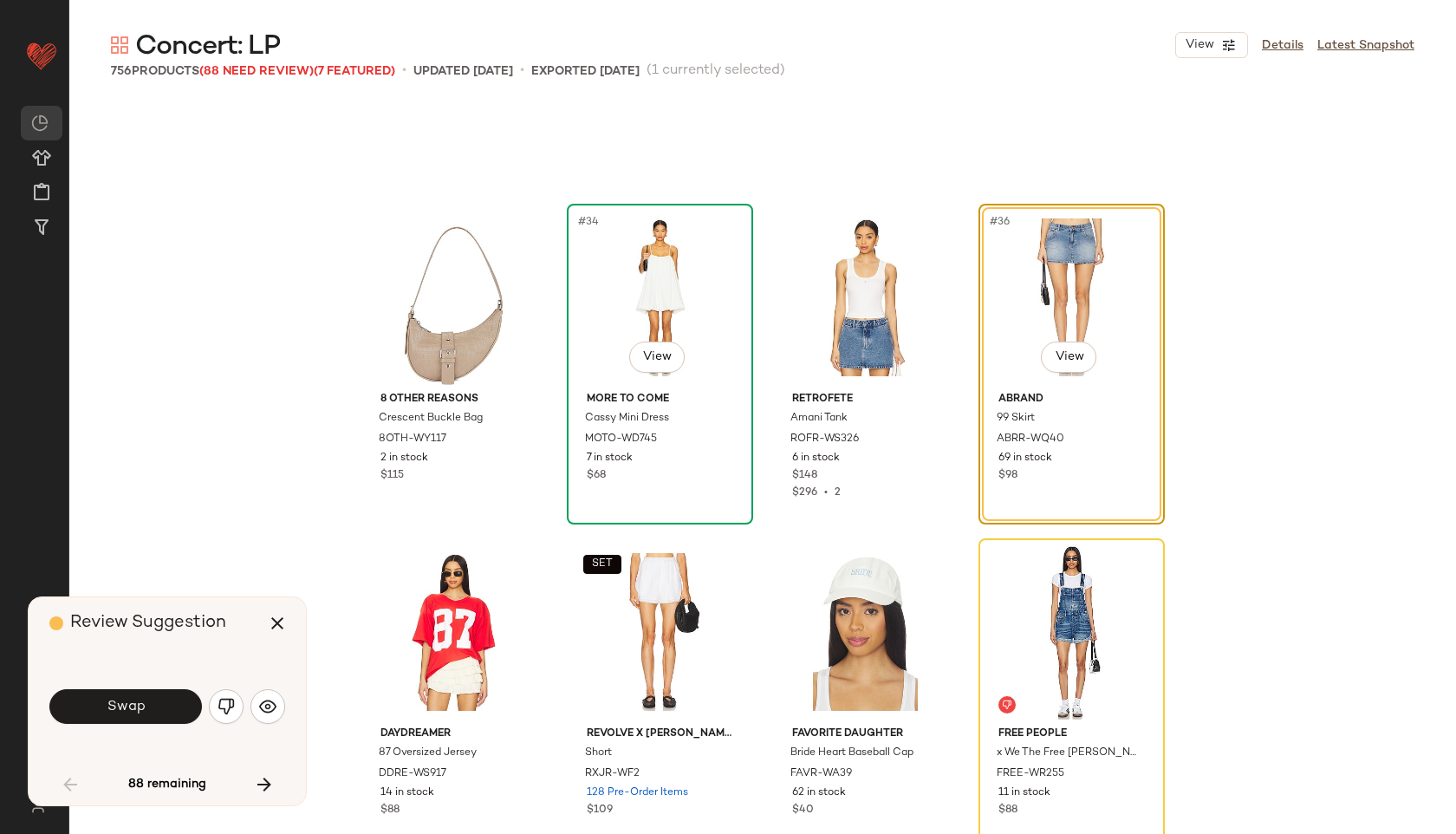
click at [633, 283] on div "#34 View" at bounding box center [659, 297] width 174 height 175
click at [1073, 309] on div "#36 View" at bounding box center [1071, 297] width 174 height 175
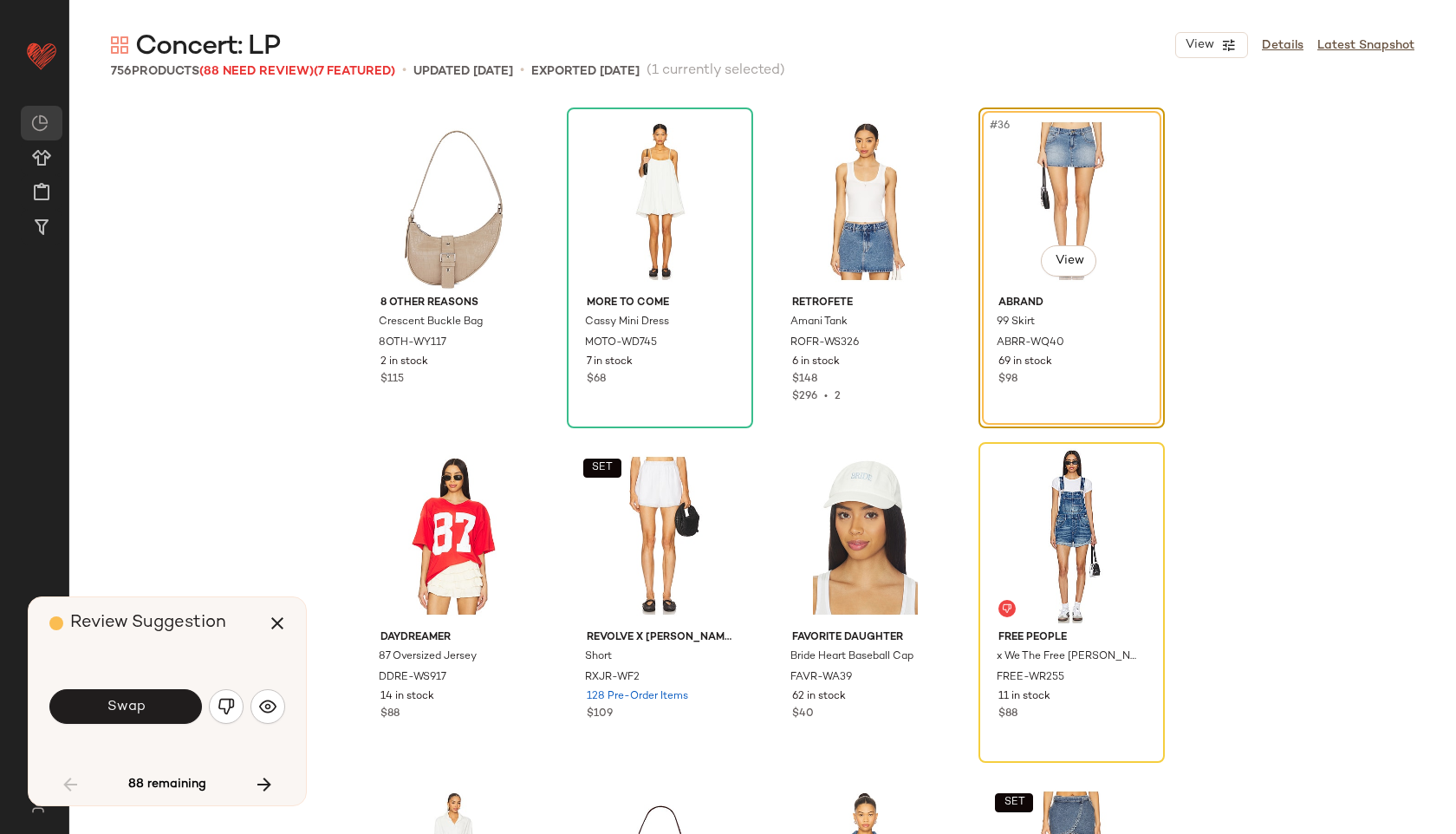
scroll to position [2697, 0]
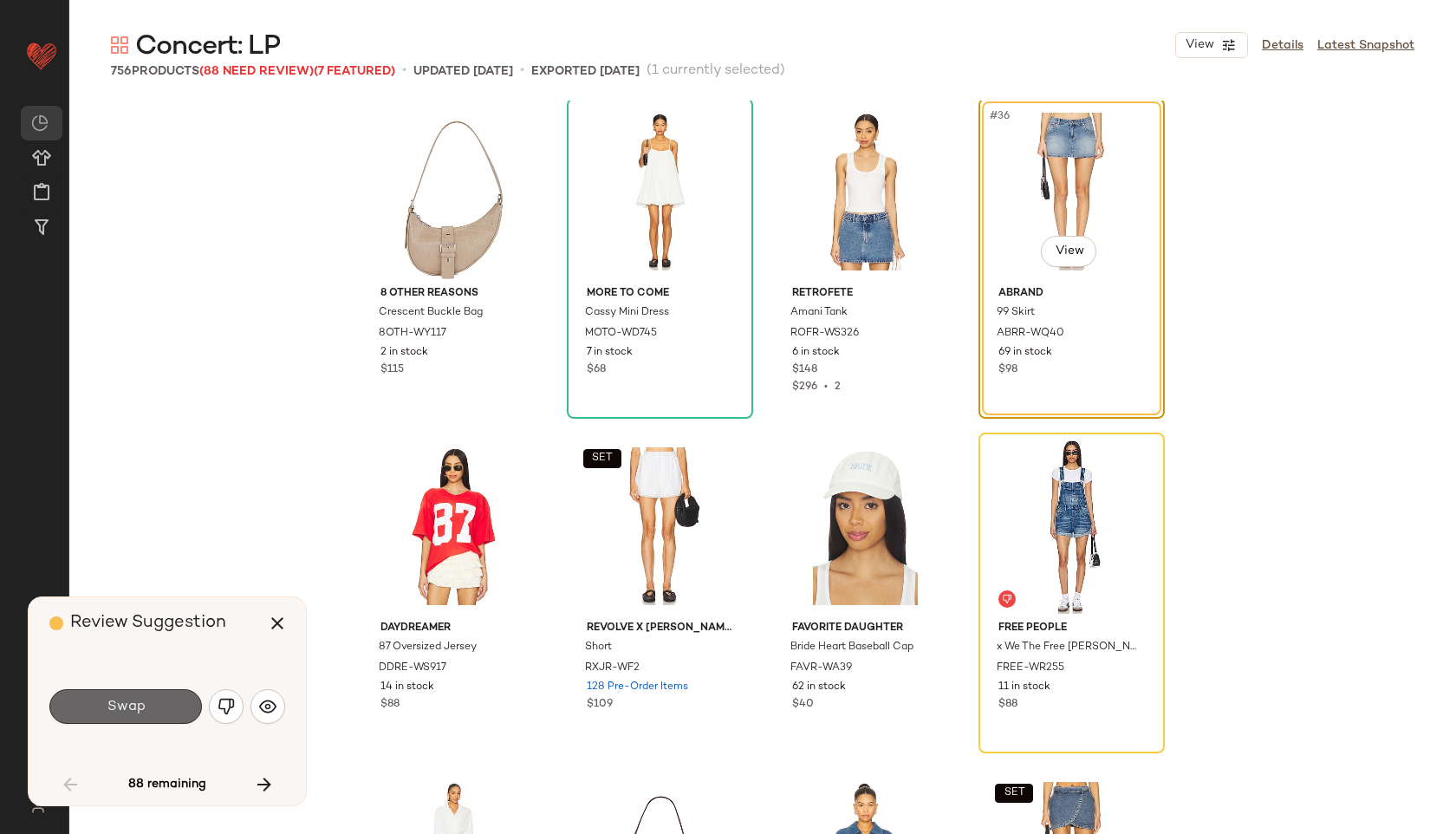
click at [155, 697] on button "Swap" at bounding box center [125, 706] width 152 height 35
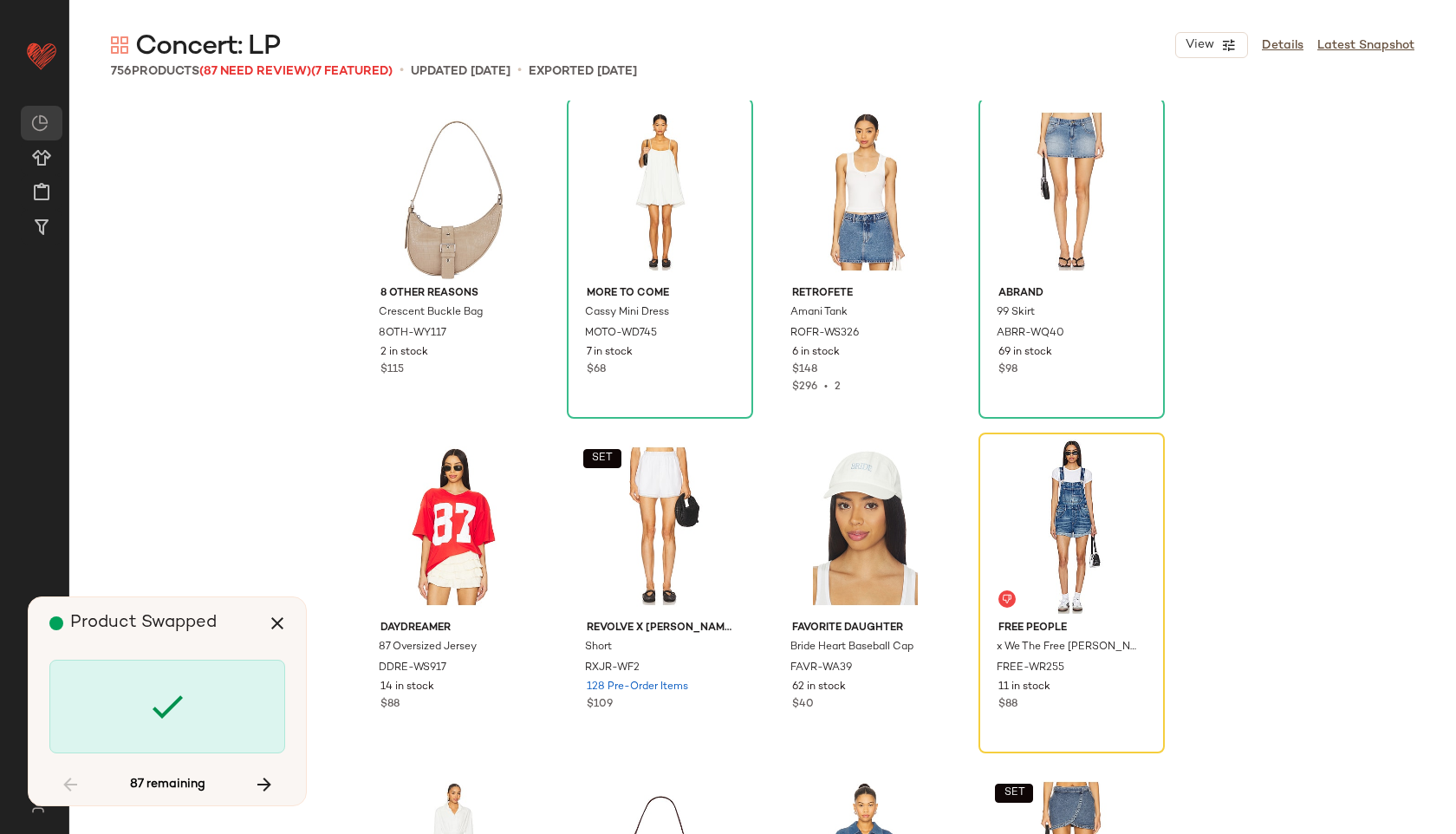
scroll to position [2678, 0]
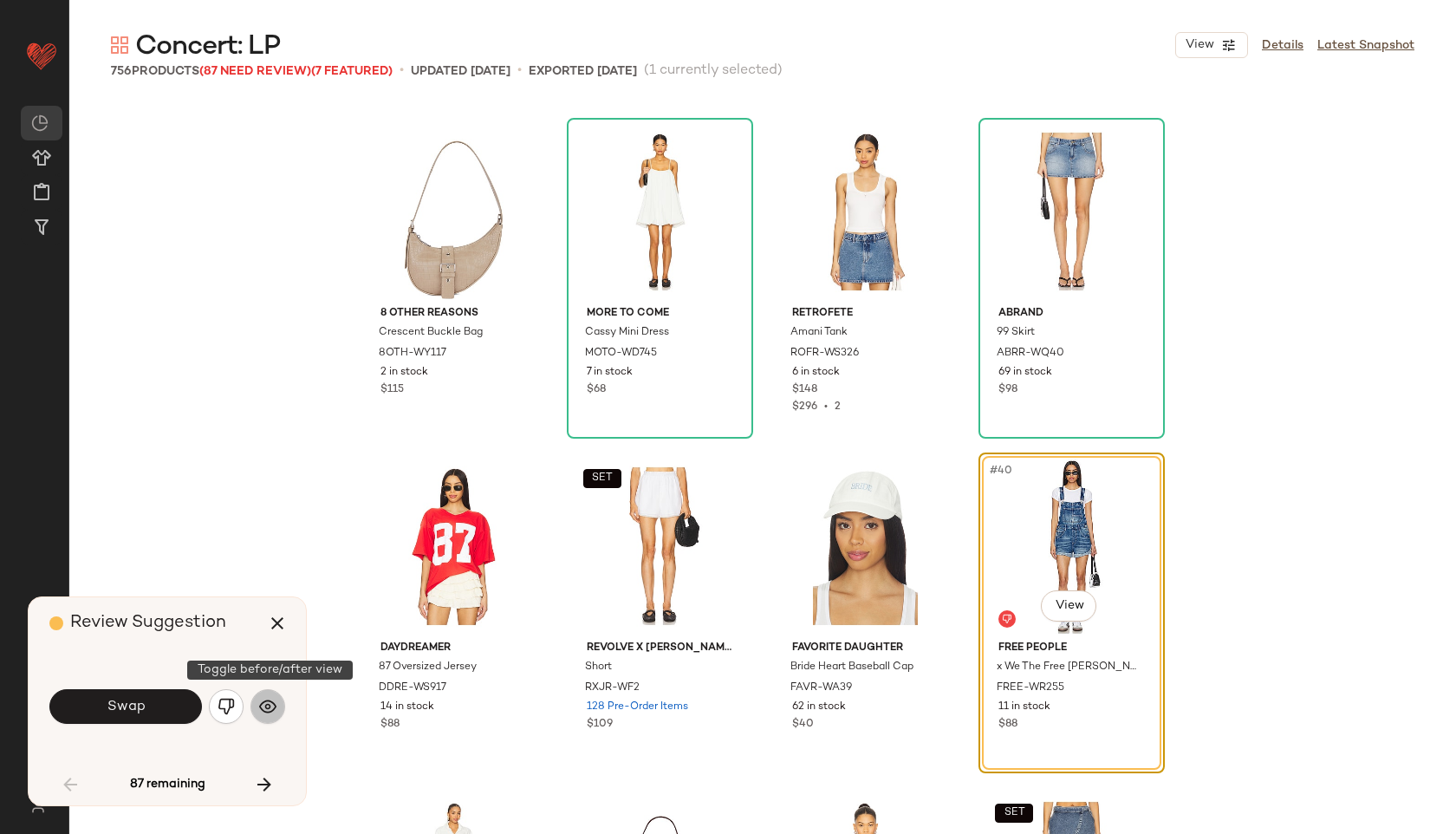
click at [264, 703] on img "button" at bounding box center [267, 706] width 17 height 17
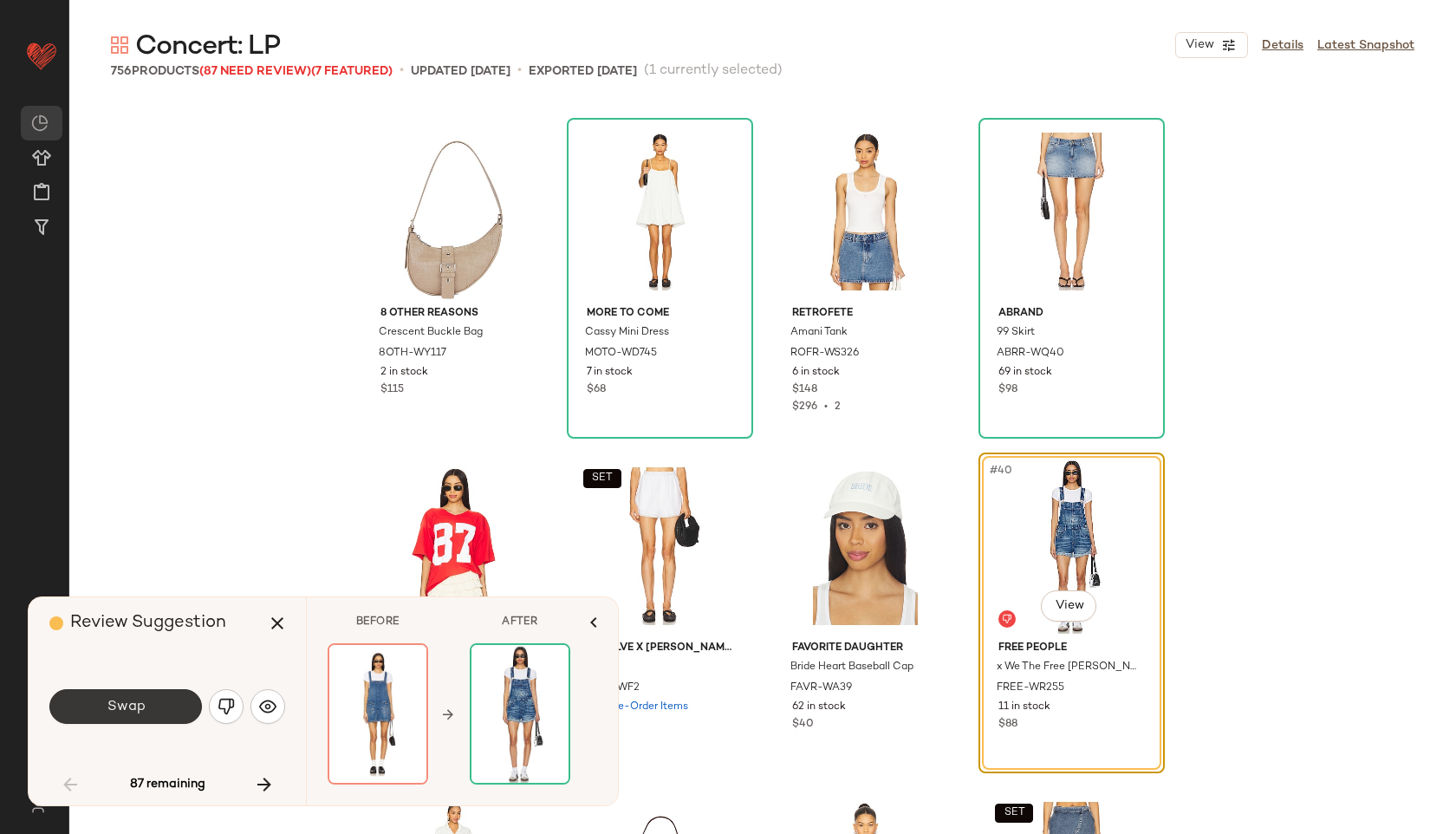
click at [154, 704] on button "Swap" at bounding box center [125, 706] width 152 height 35
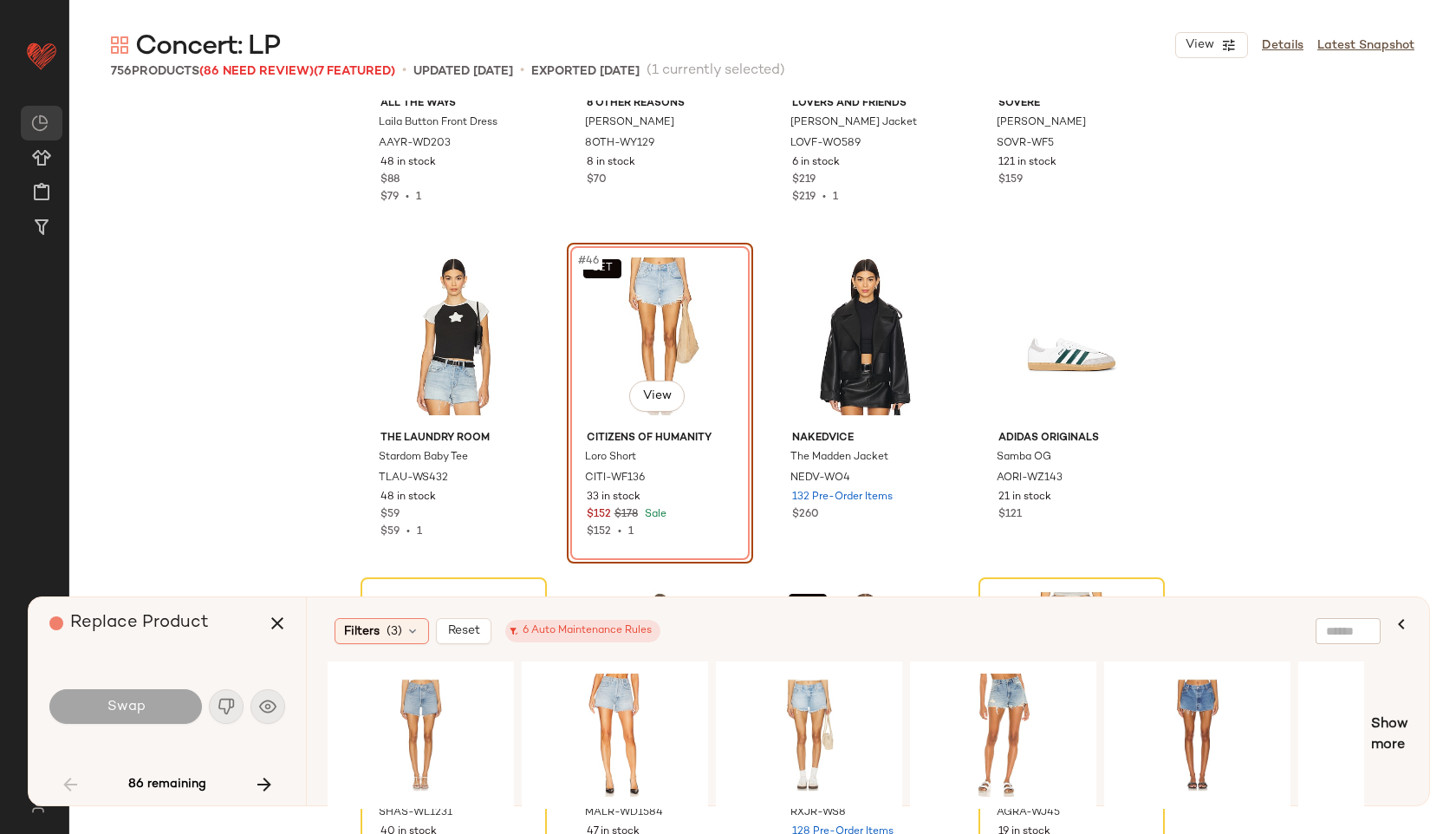
scroll to position [3558, 0]
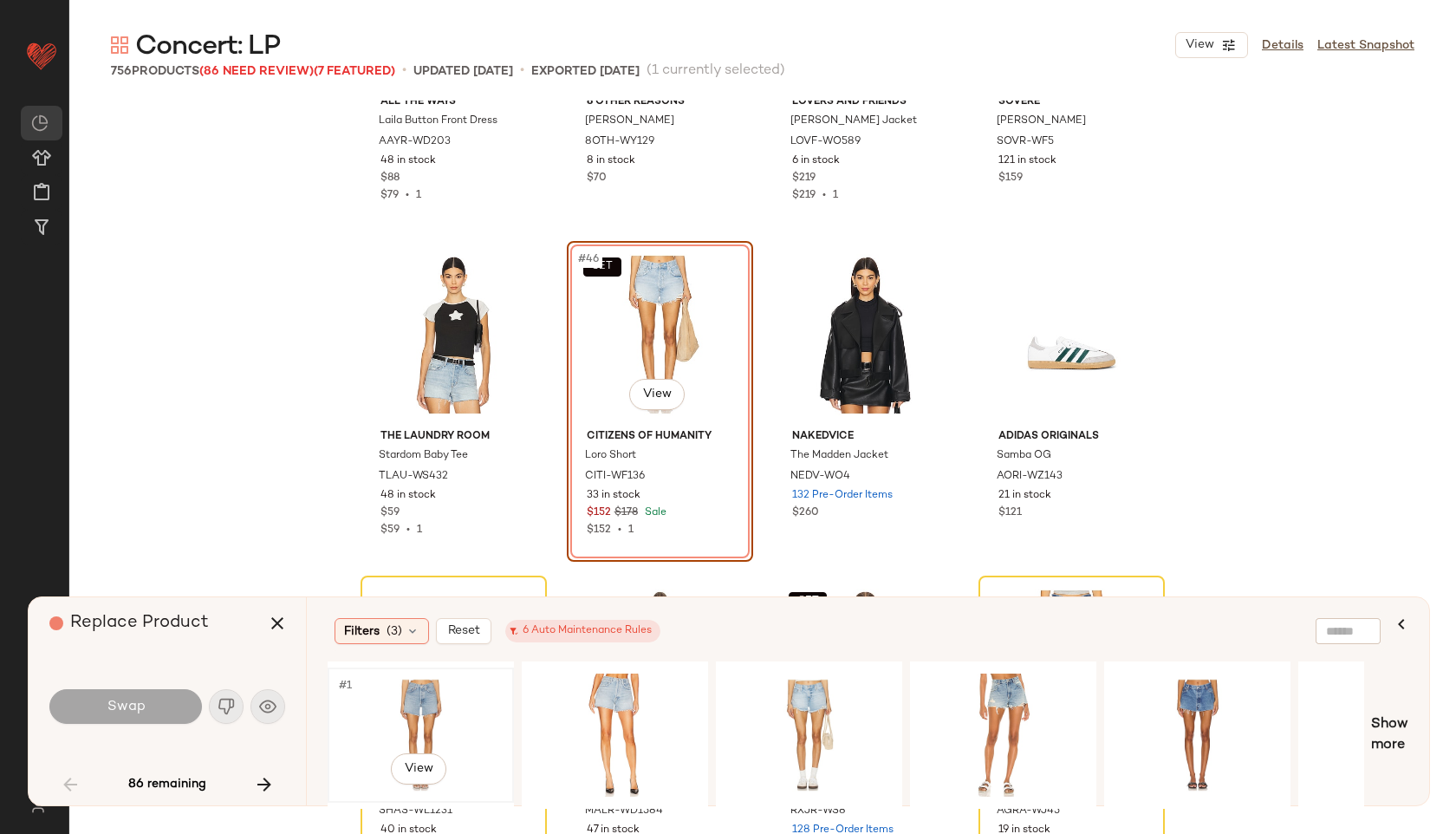
click at [438, 707] on div "#1 View" at bounding box center [420, 735] width 174 height 123
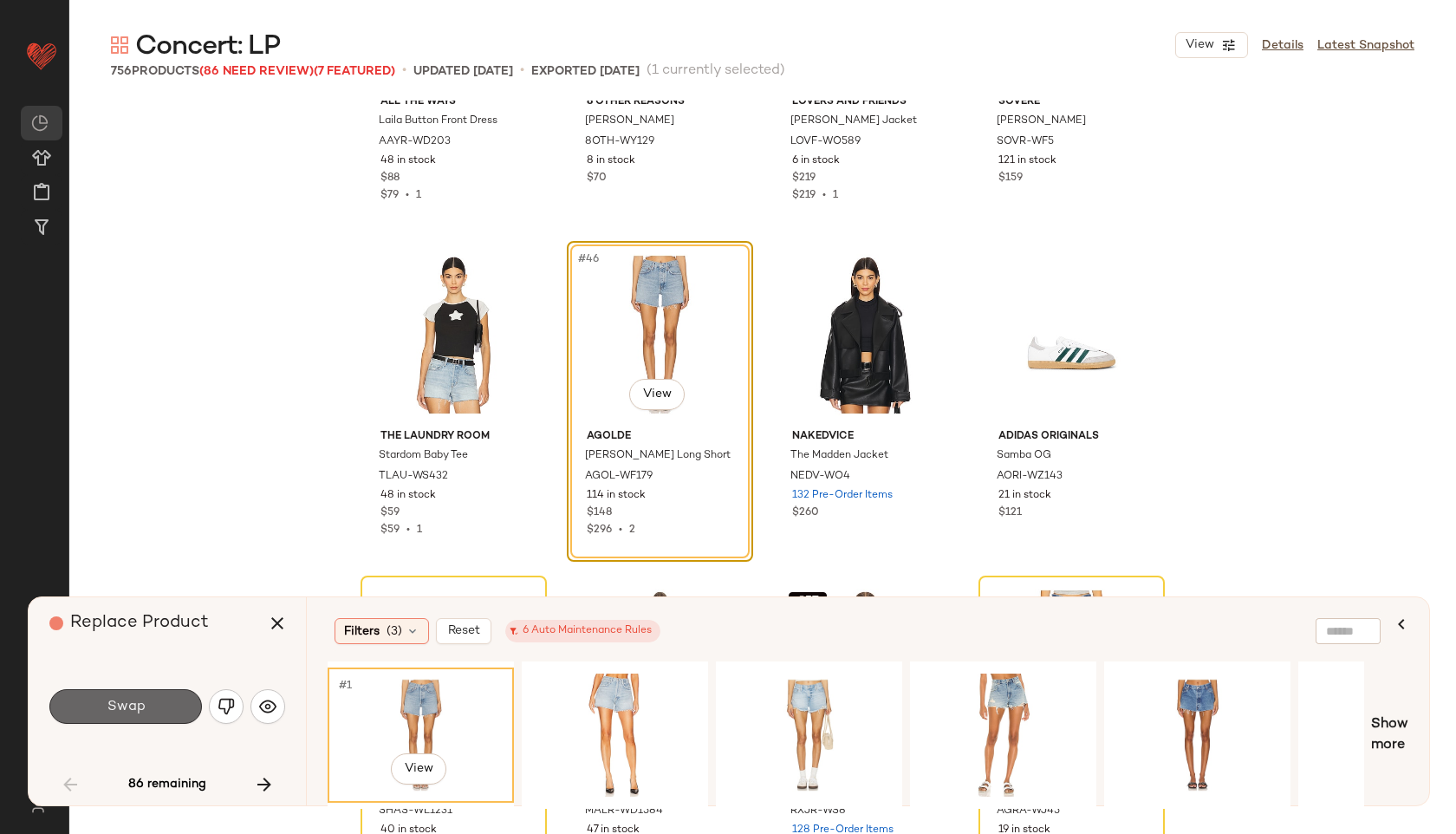
click at [154, 701] on button "Swap" at bounding box center [125, 706] width 152 height 35
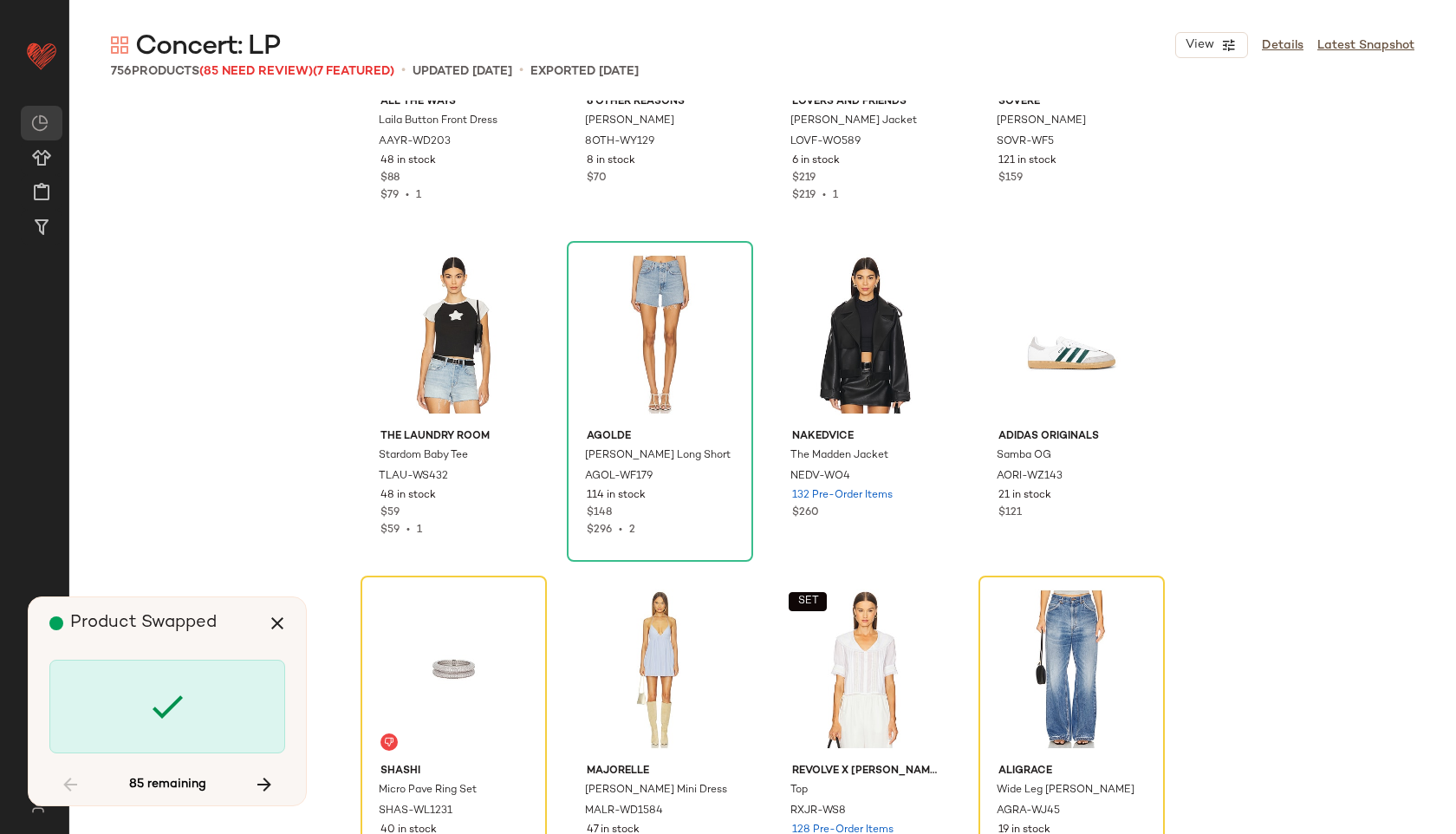
scroll to position [3681, 0]
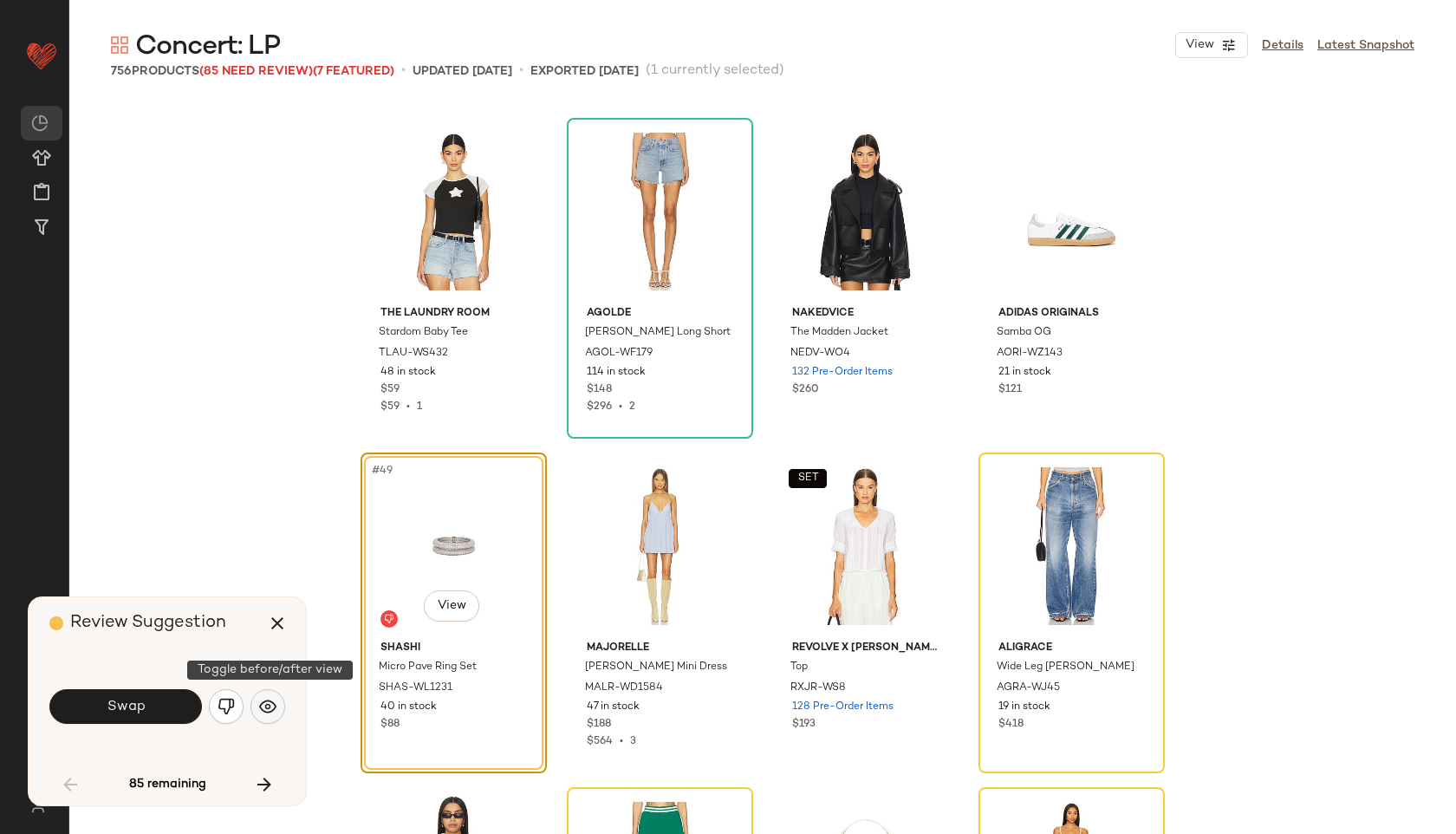
click at [267, 698] on img "button" at bounding box center [267, 706] width 17 height 17
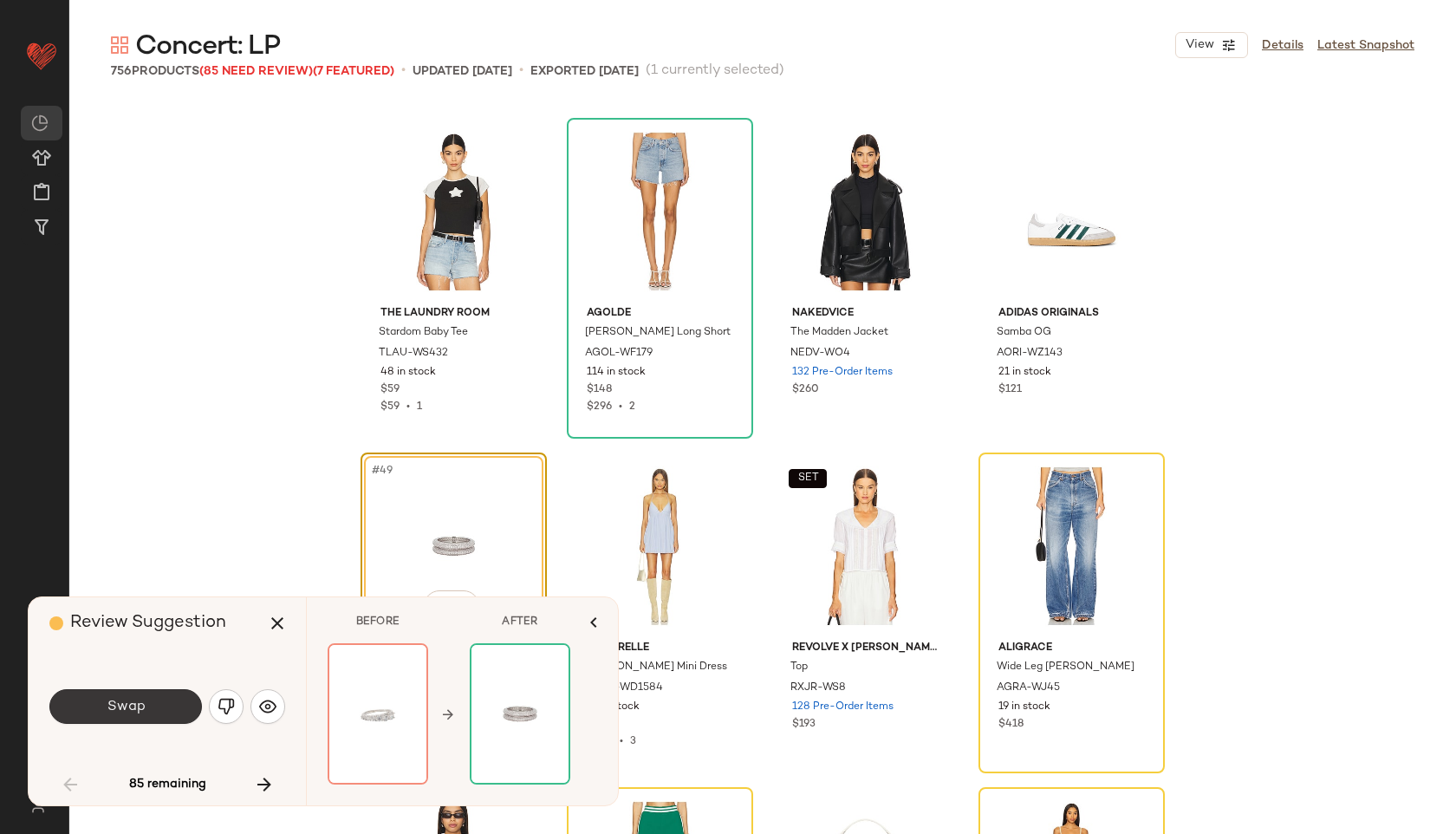
click at [141, 712] on span "Swap" at bounding box center [126, 706] width 39 height 16
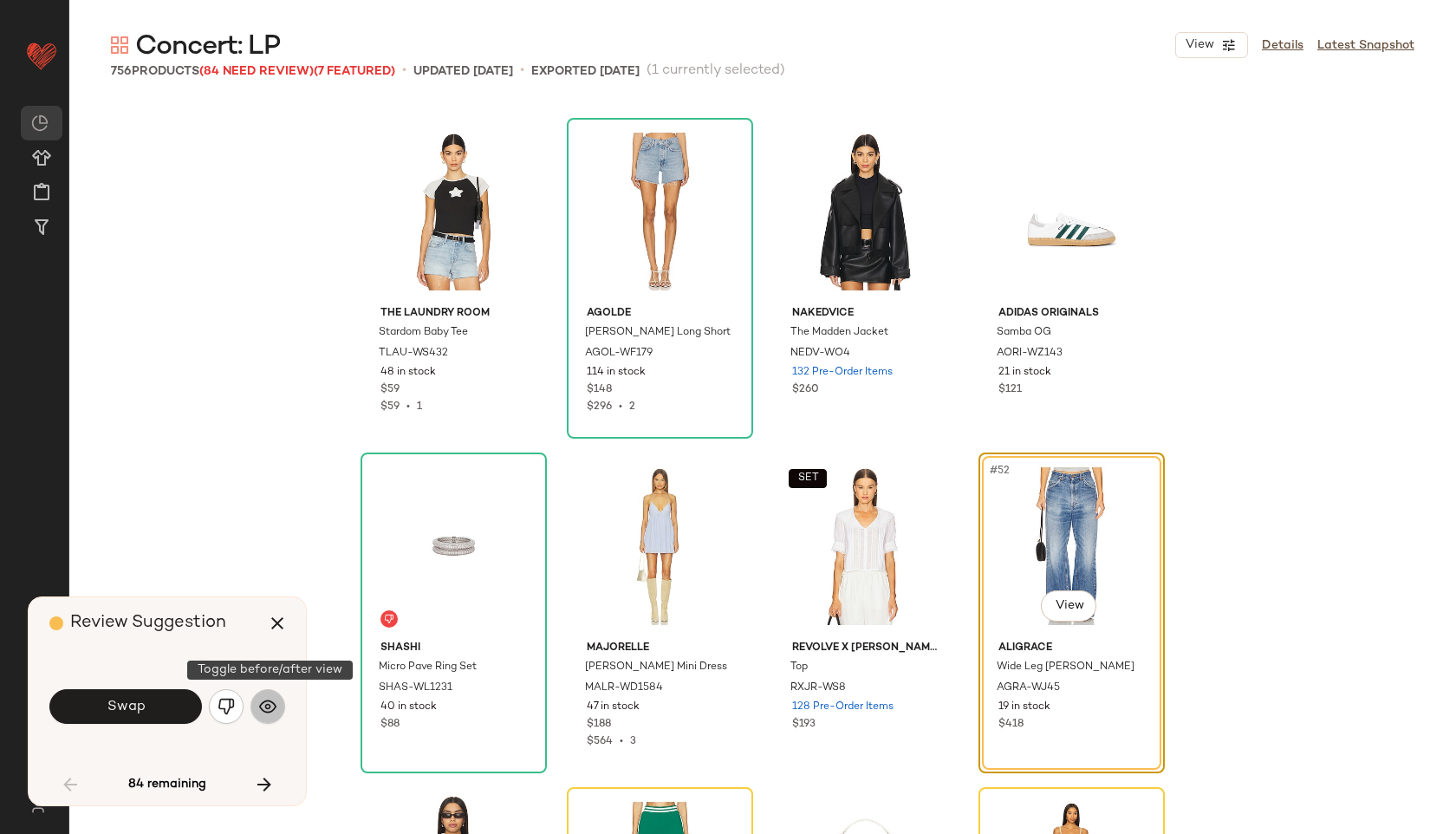
click at [272, 709] on img "button" at bounding box center [267, 706] width 17 height 17
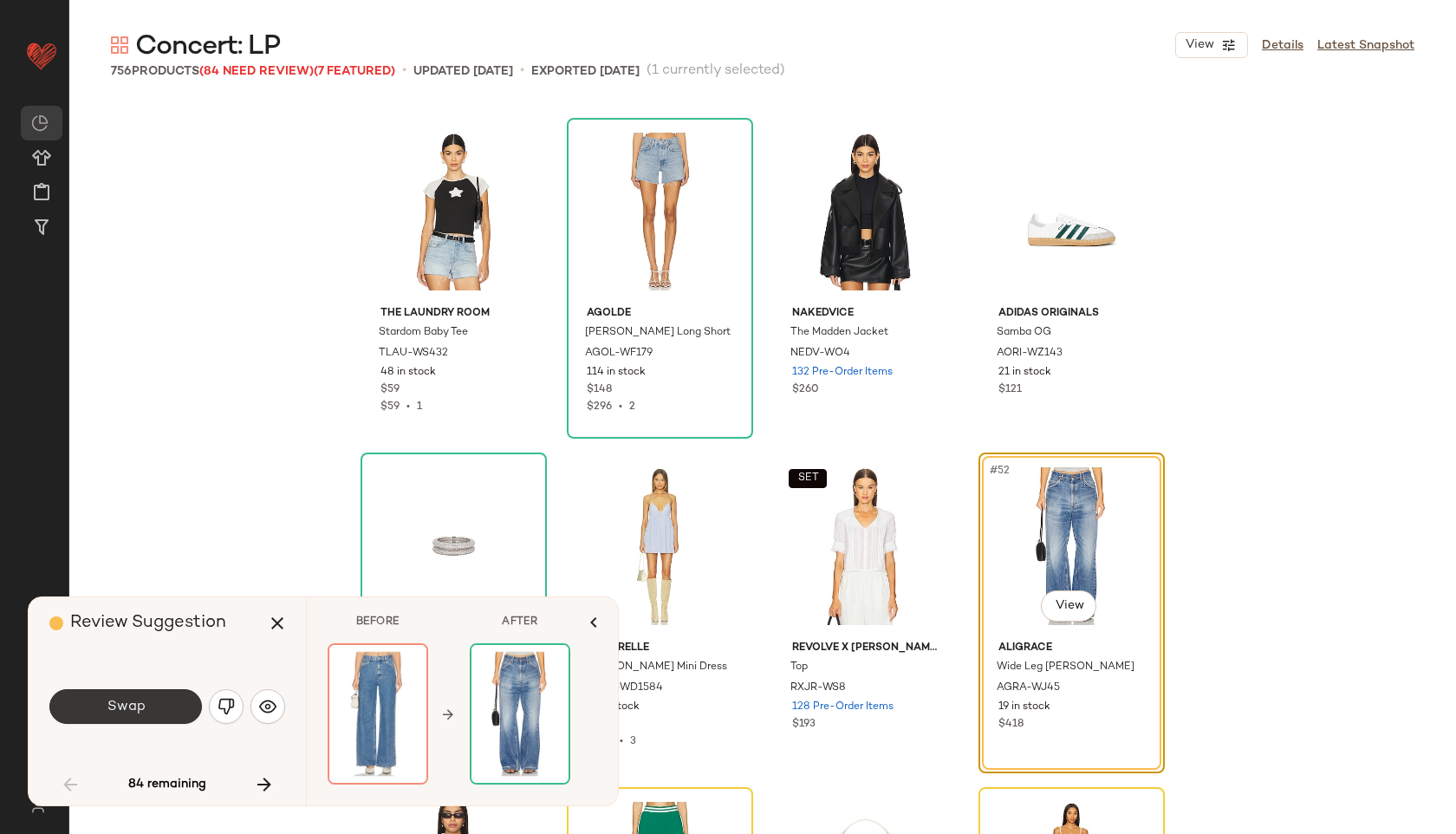
click at [183, 701] on button "Swap" at bounding box center [125, 706] width 152 height 35
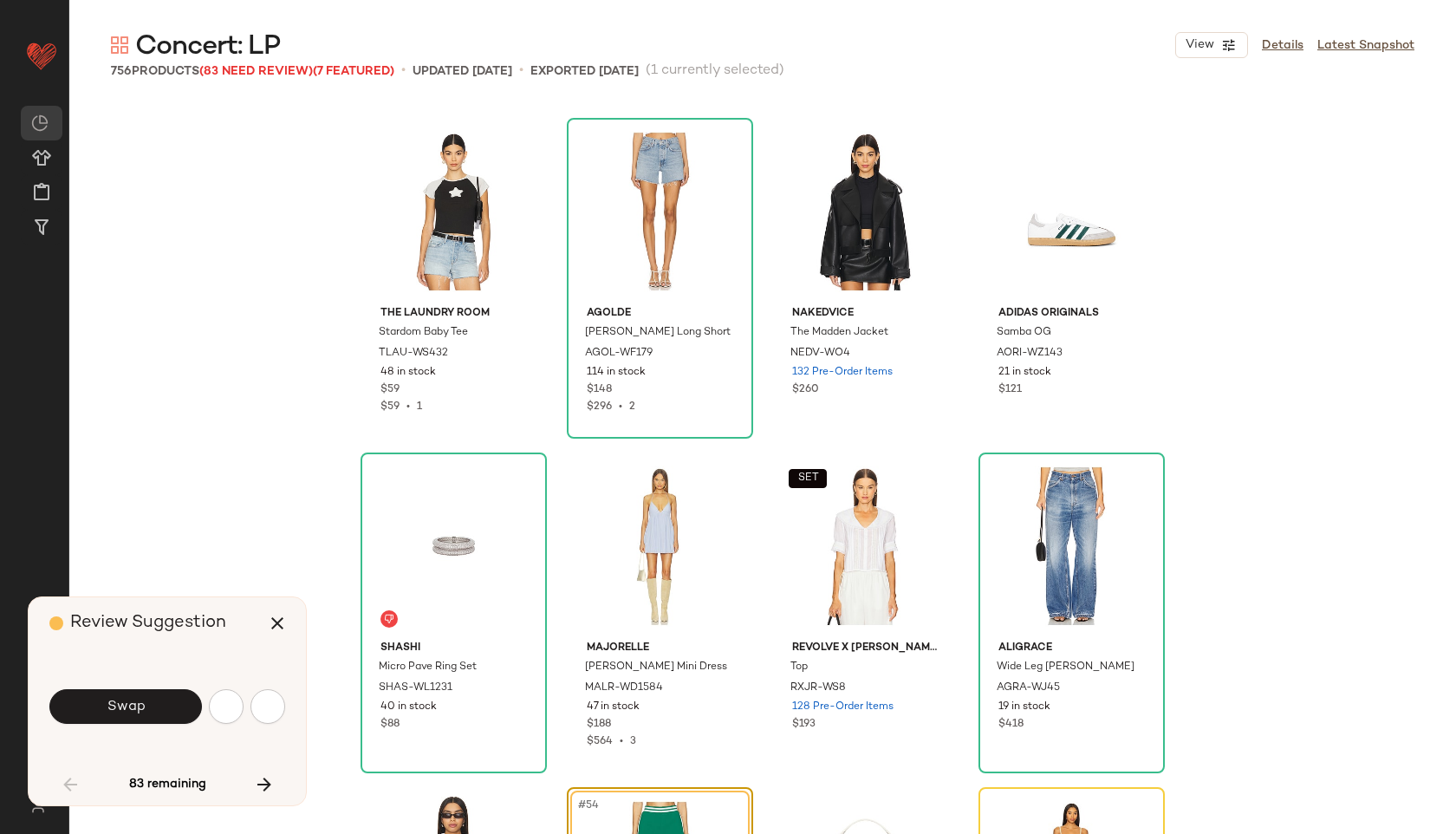
scroll to position [4016, 0]
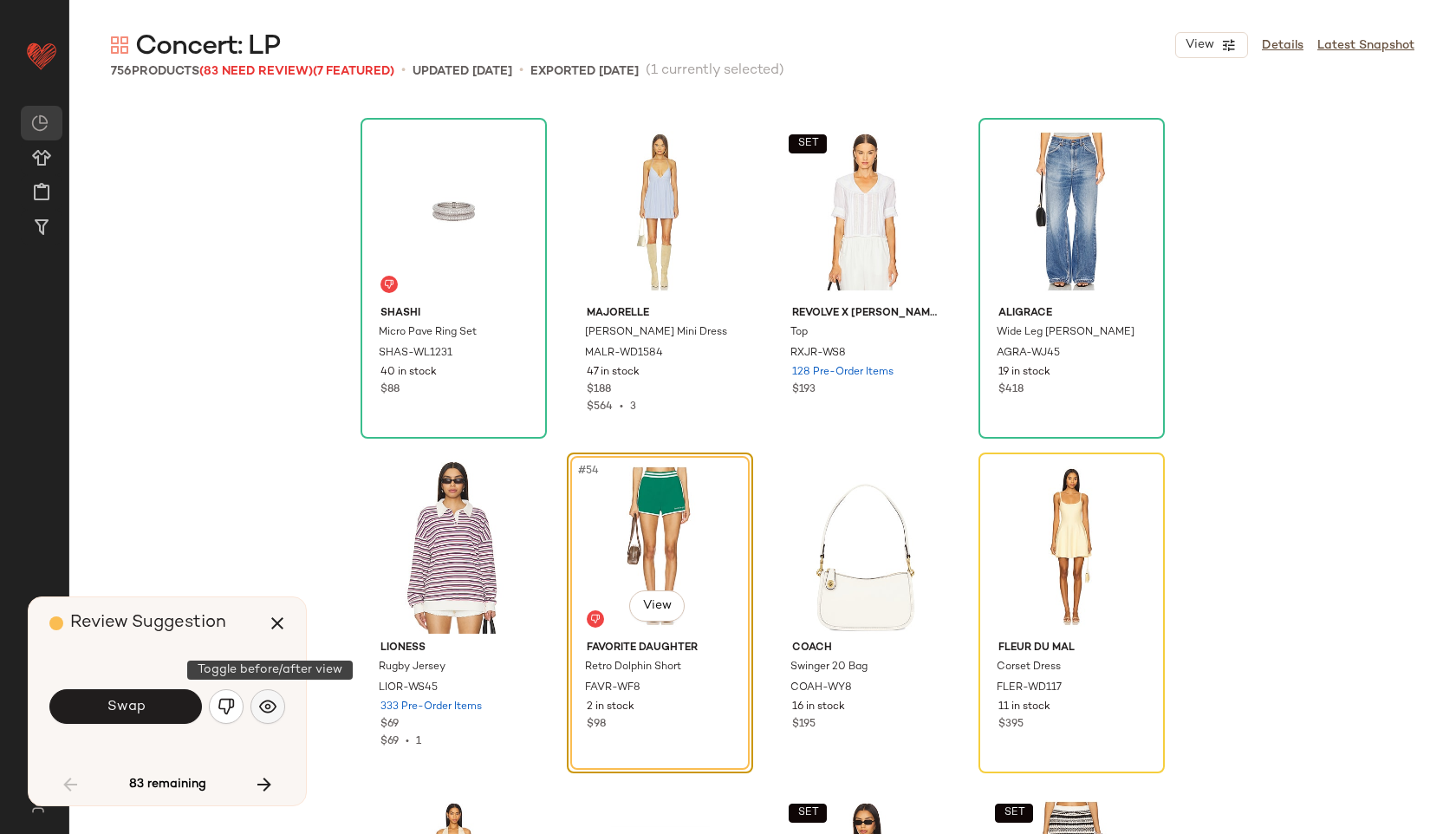
click at [272, 700] on img "button" at bounding box center [267, 706] width 17 height 17
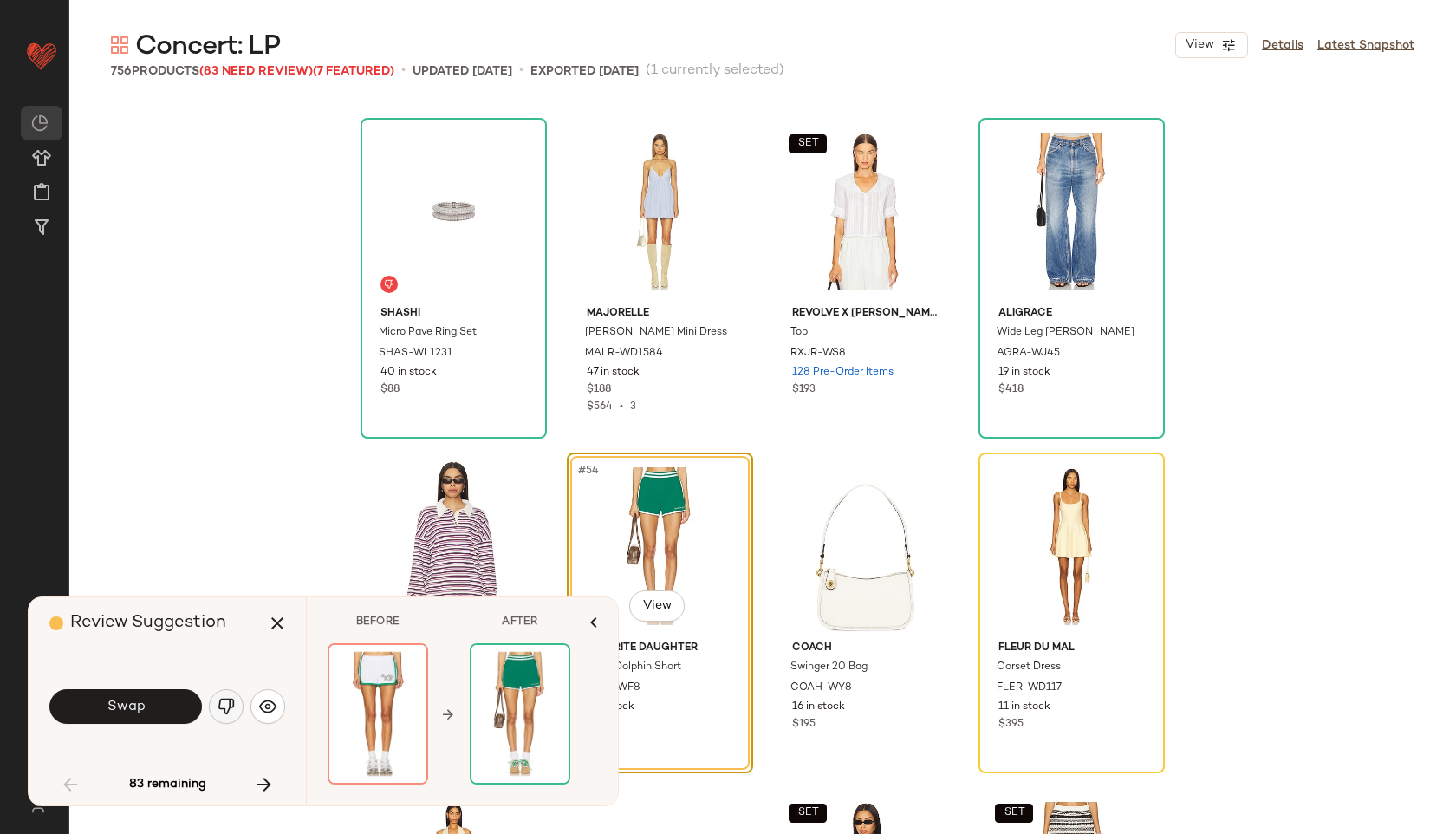
click at [235, 705] on button "button" at bounding box center [226, 706] width 35 height 35
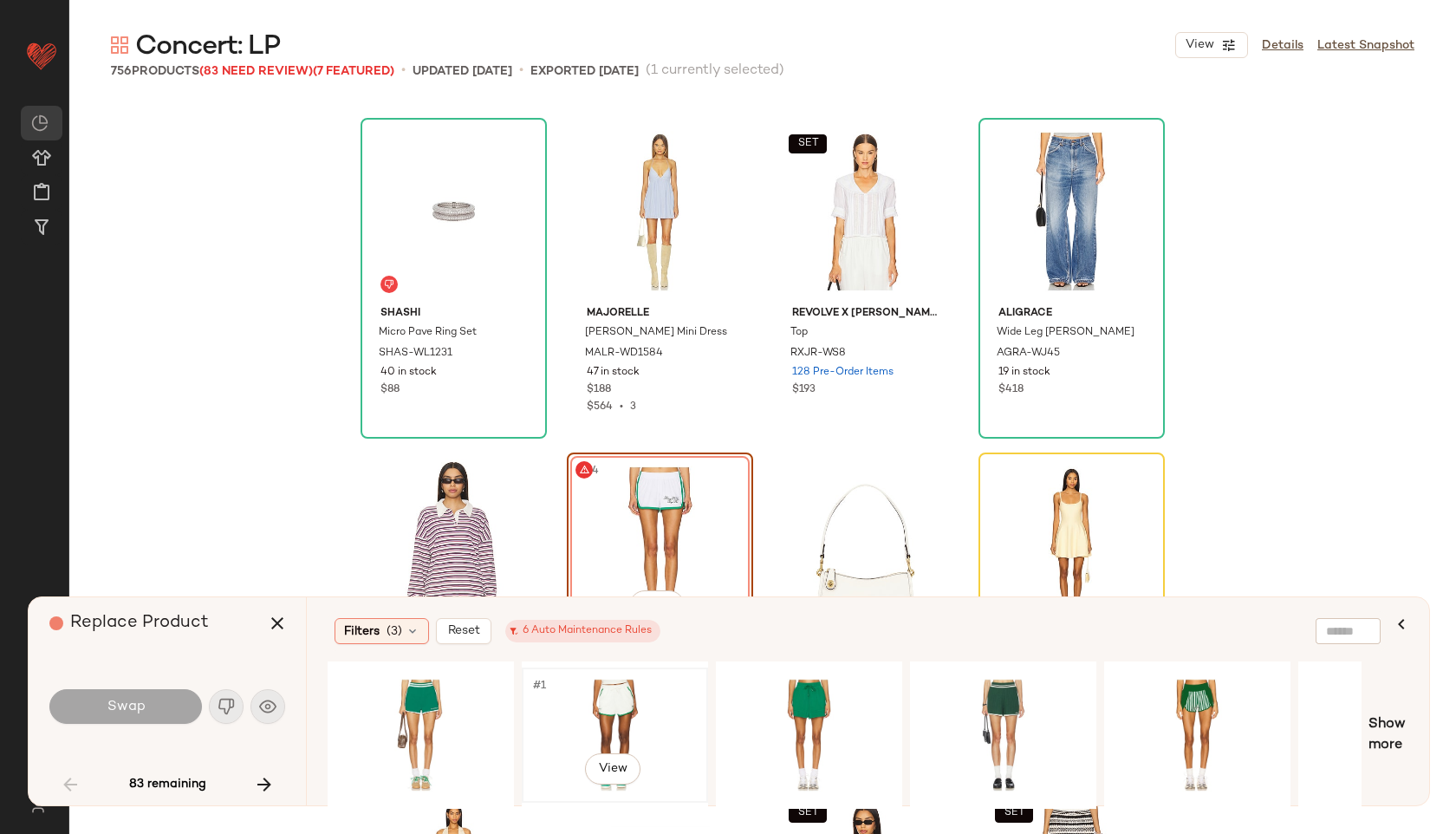
click at [583, 727] on div "#1 View" at bounding box center [614, 735] width 174 height 123
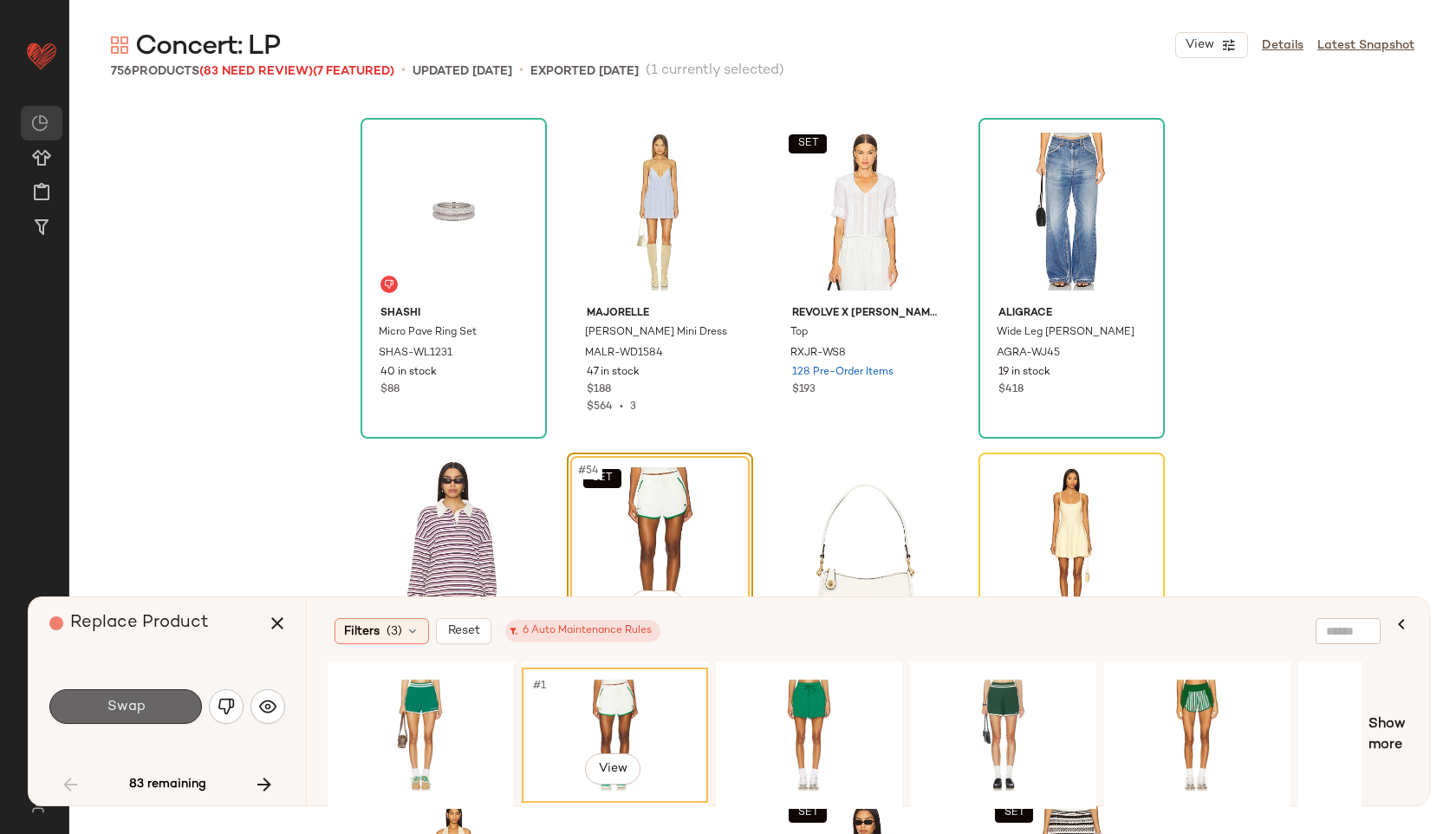
click at [157, 709] on button "Swap" at bounding box center [125, 706] width 152 height 35
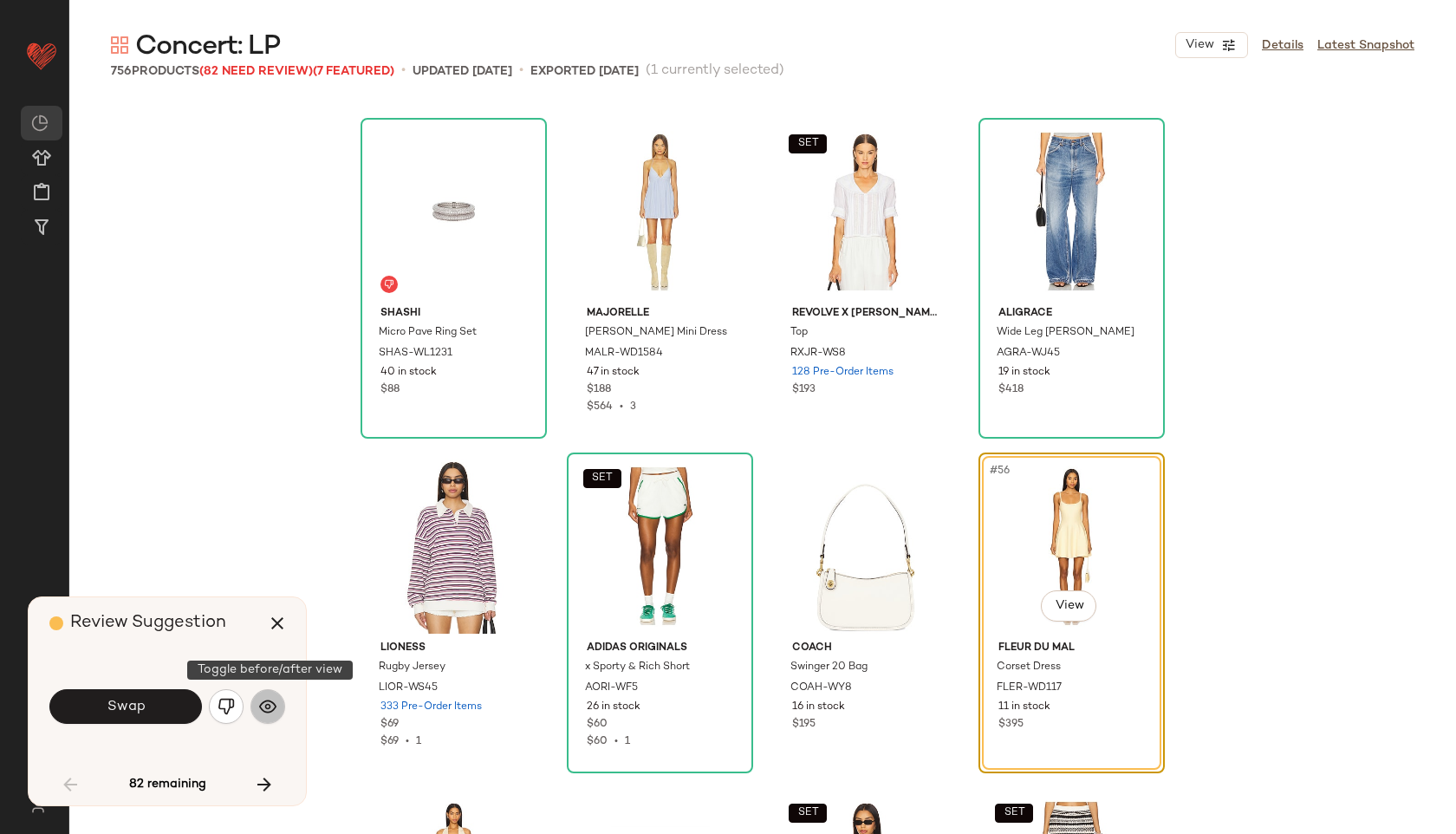
click at [263, 709] on img "button" at bounding box center [267, 706] width 17 height 17
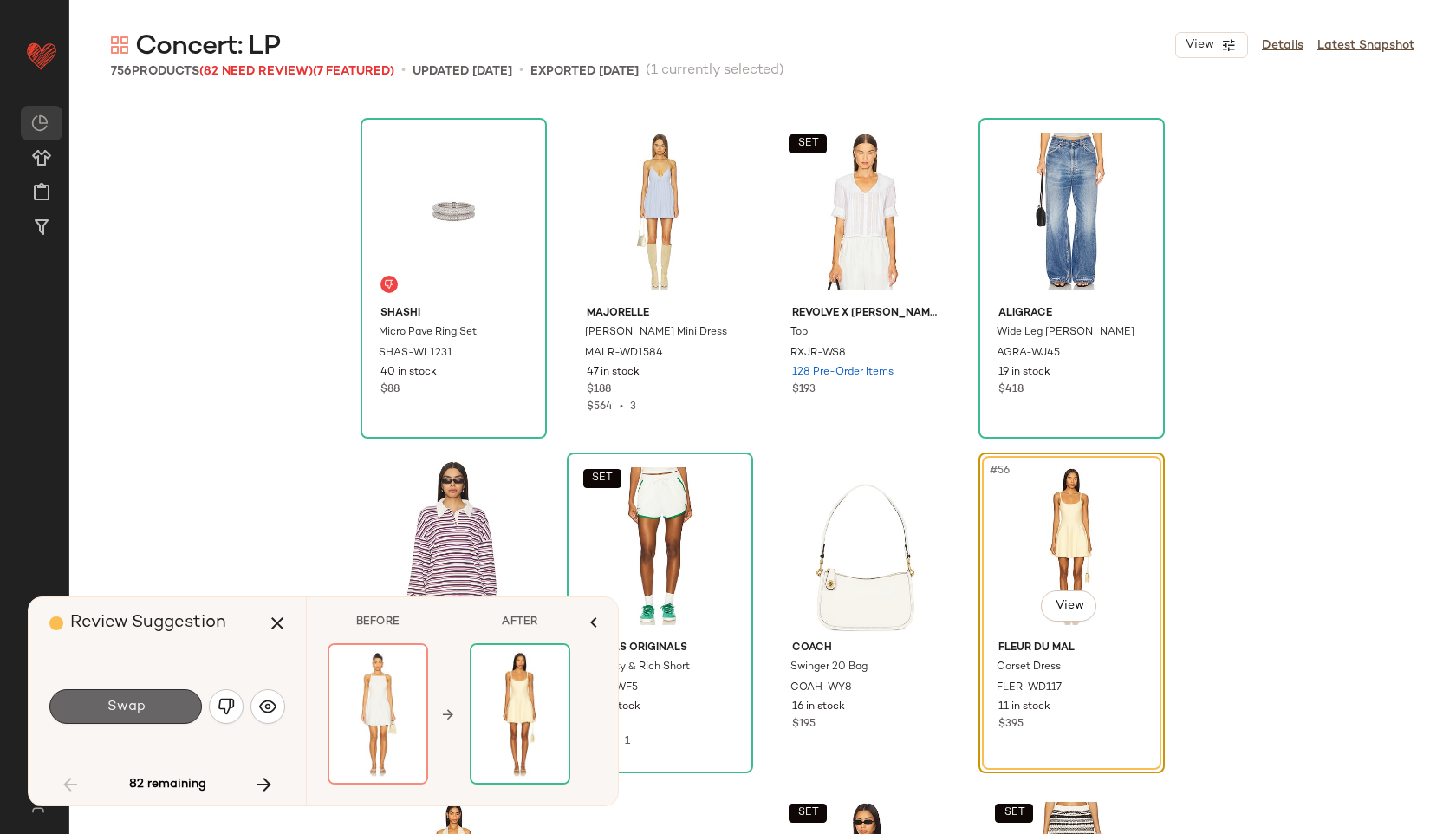
click at [177, 709] on button "Swap" at bounding box center [125, 706] width 152 height 35
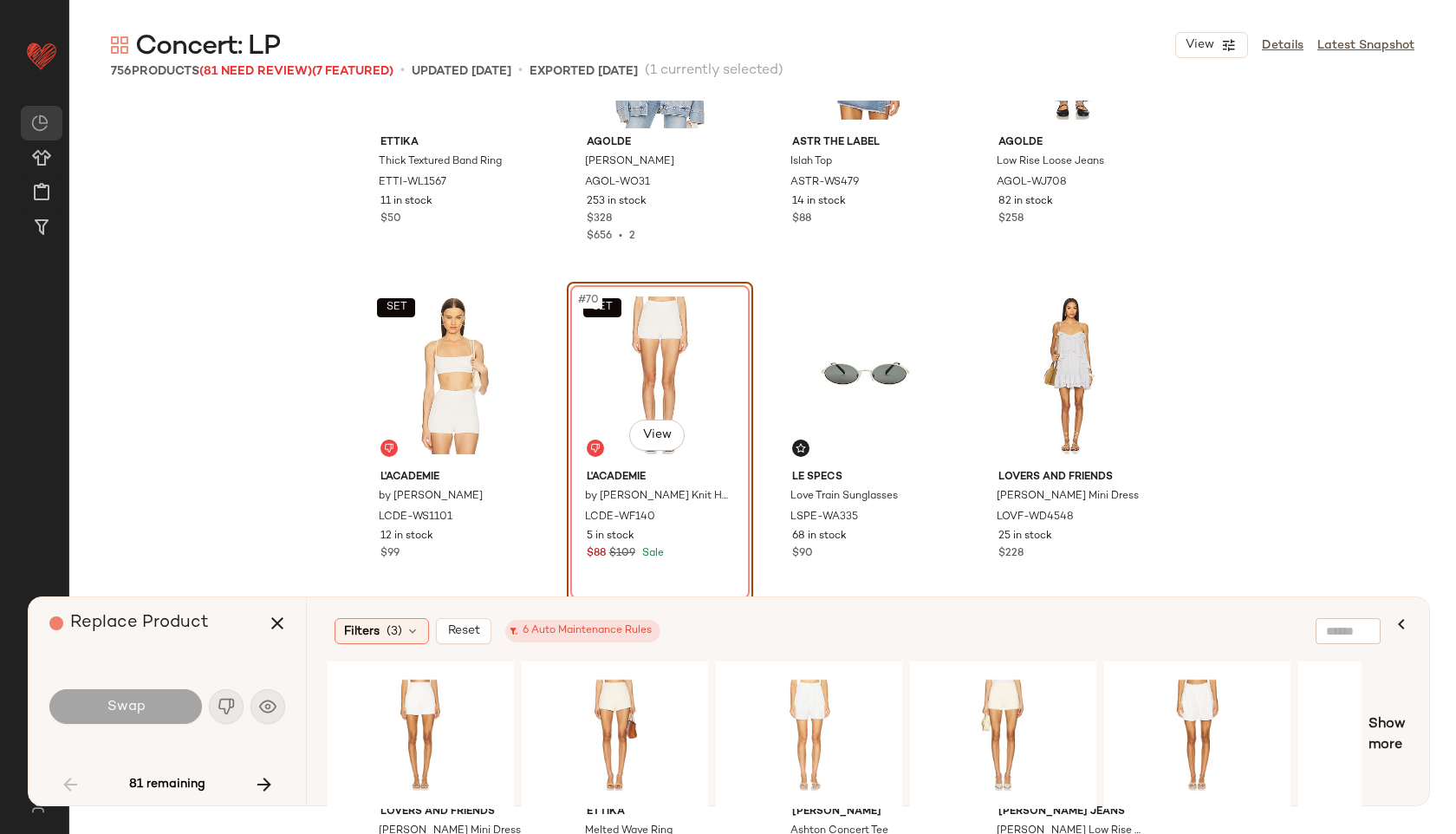
scroll to position [5525, 0]
click at [463, 389] on div "SET #69 View" at bounding box center [453, 376] width 174 height 175
click at [613, 711] on div "#1 View" at bounding box center [614, 735] width 174 height 123
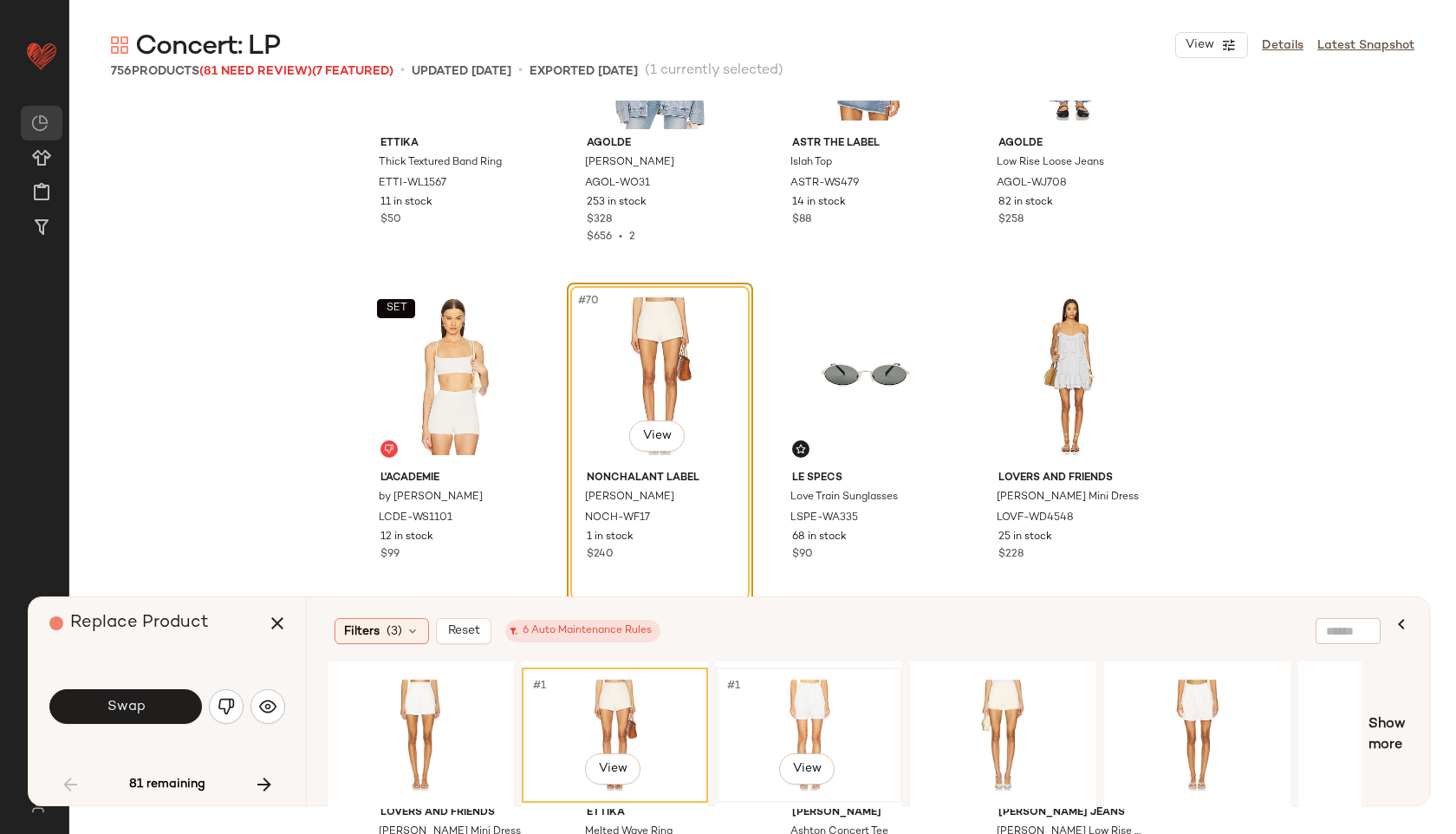
click at [792, 704] on div "#1 View" at bounding box center [809, 735] width 174 height 123
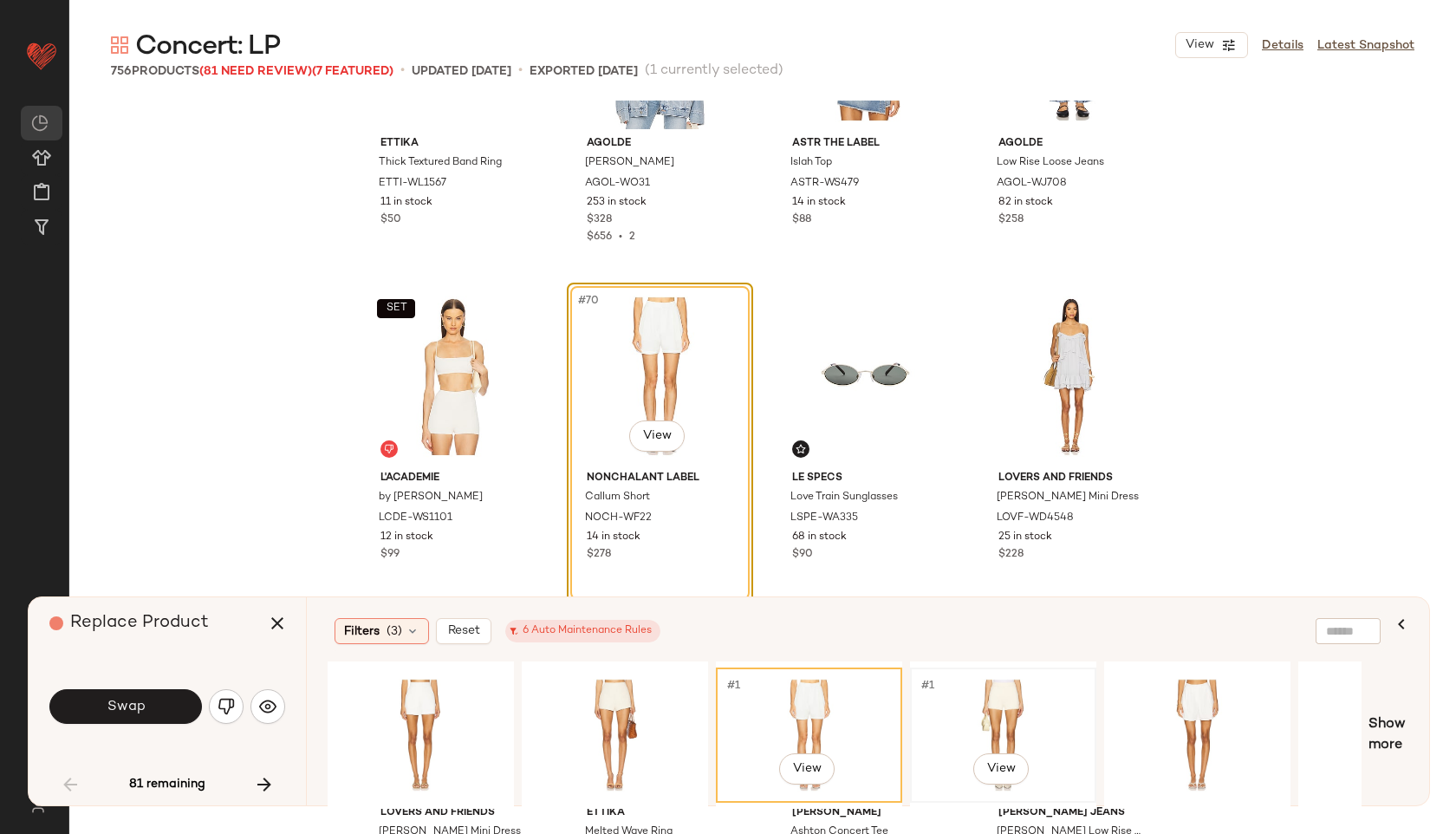
click at [980, 715] on div "#1 View" at bounding box center [1002, 735] width 174 height 123
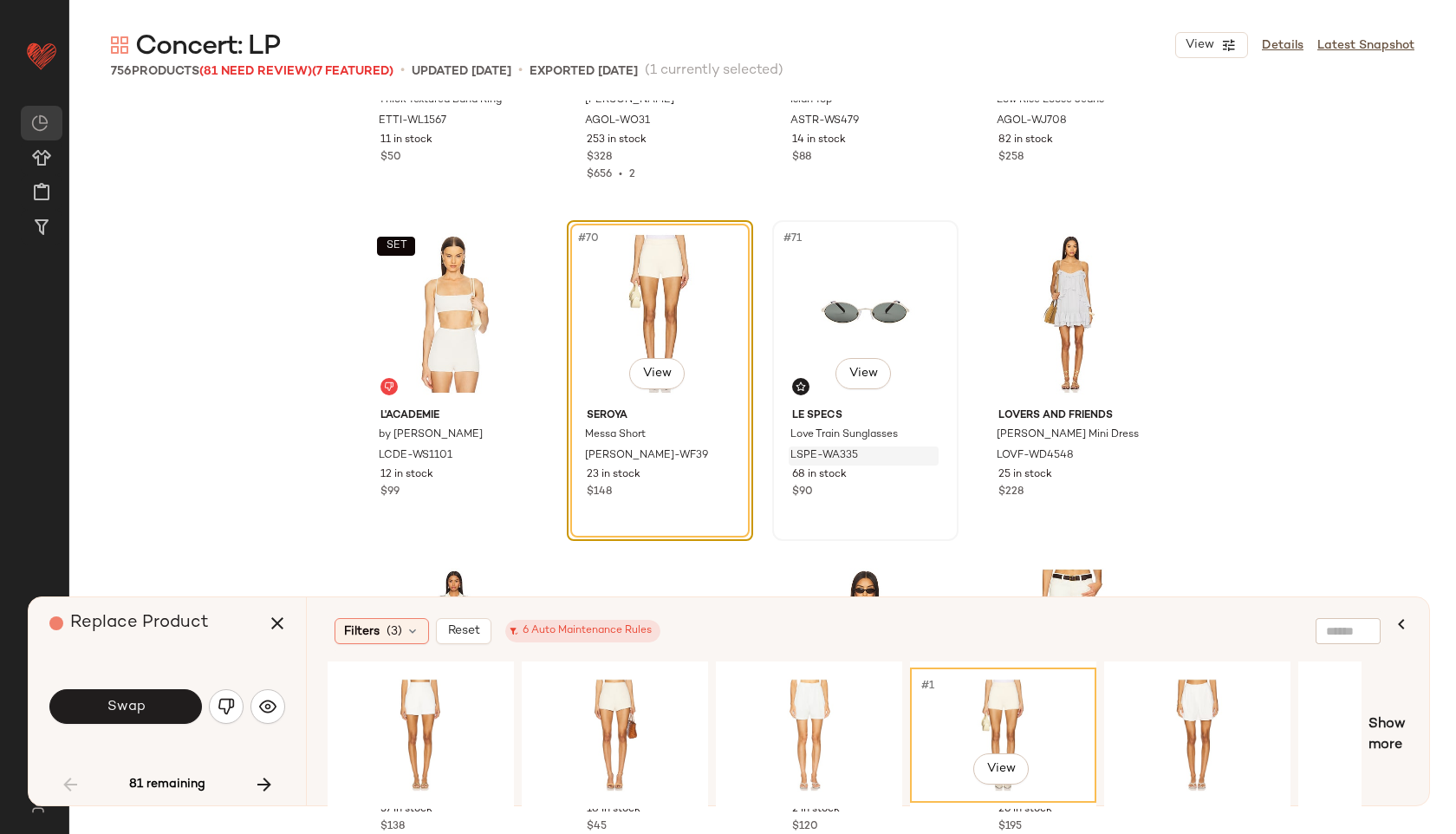
scroll to position [5585, 0]
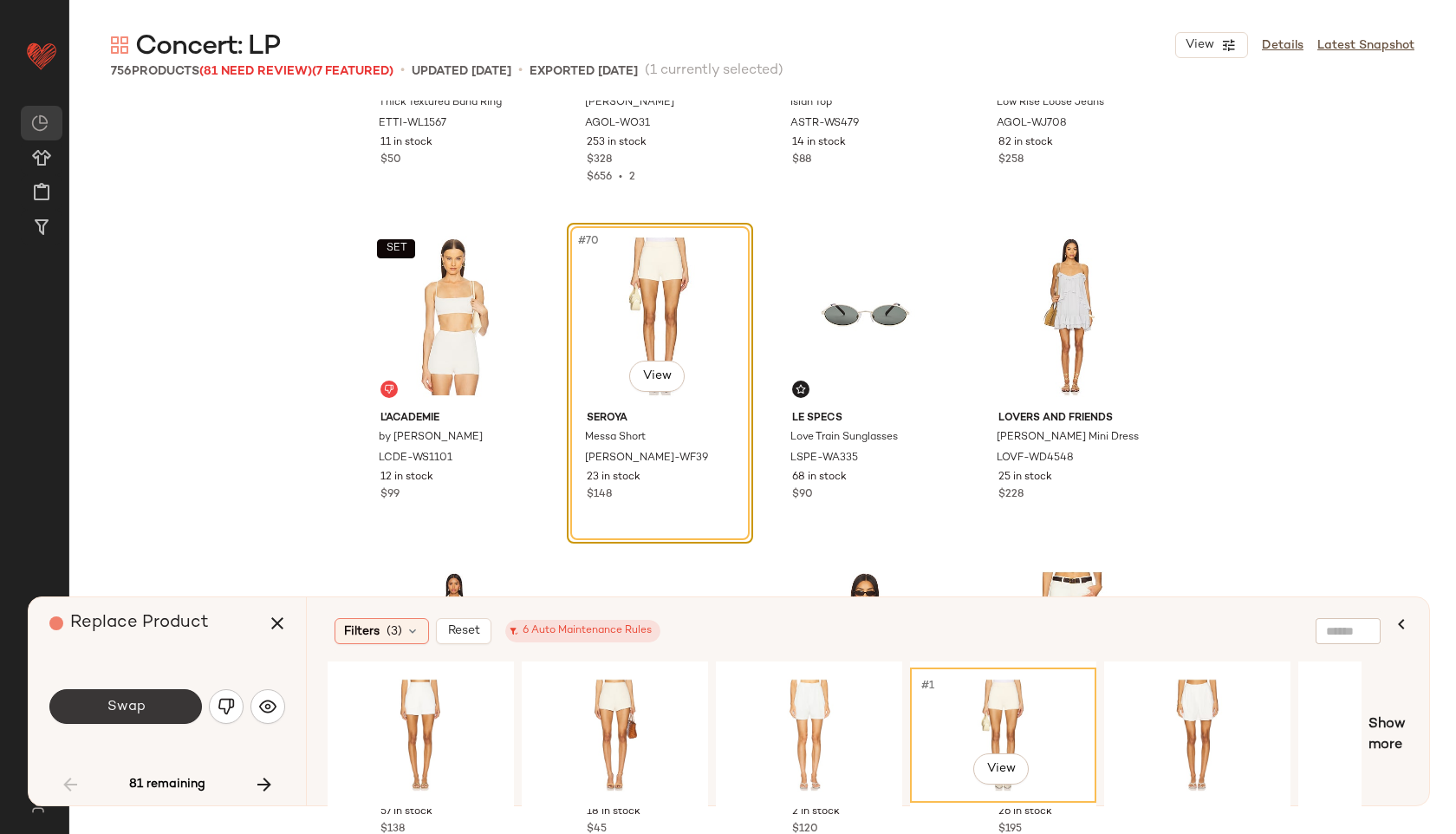
click at [173, 716] on button "Swap" at bounding box center [125, 706] width 152 height 35
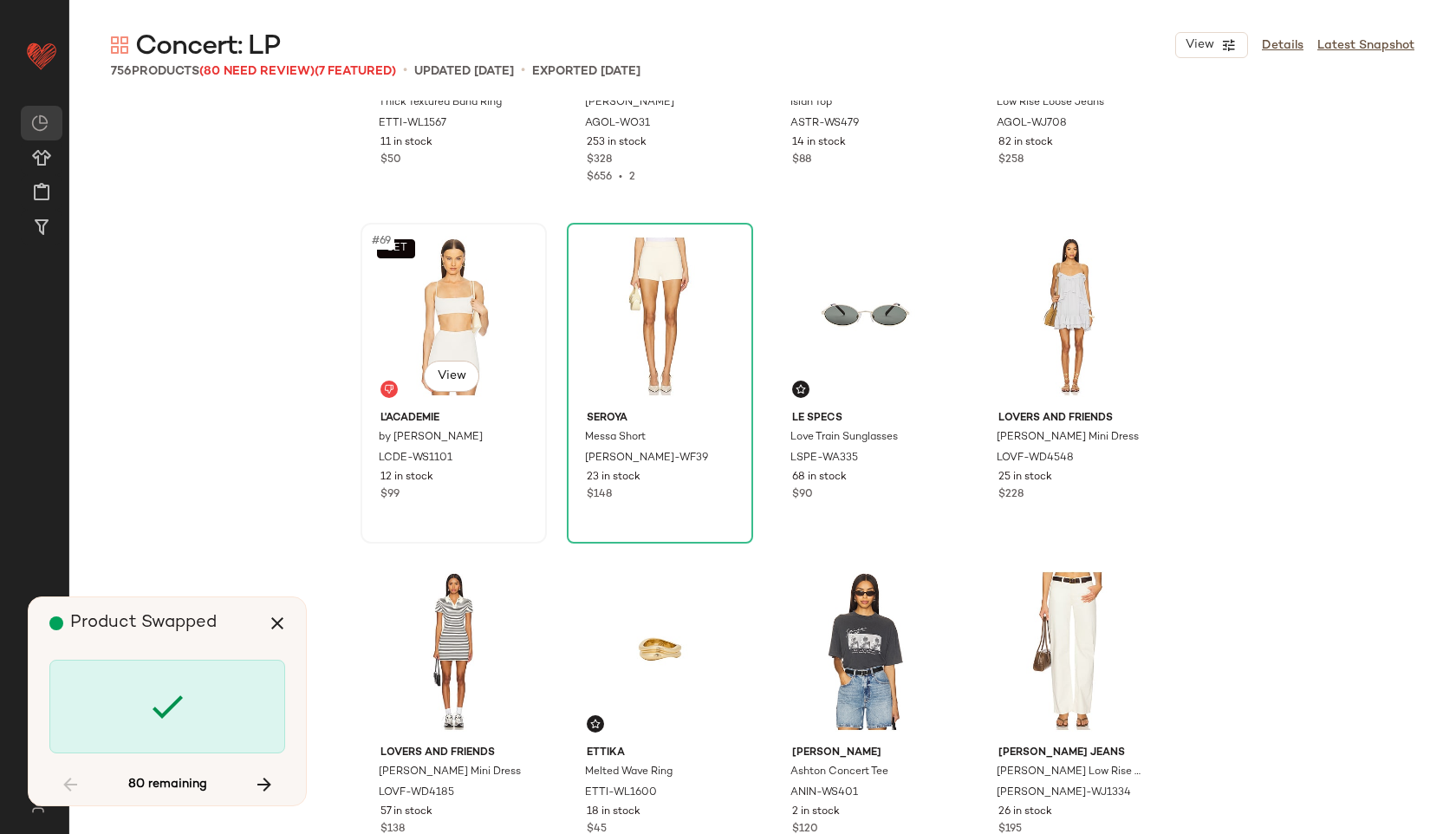
click at [433, 316] on div "SET #69 View" at bounding box center [453, 317] width 174 height 175
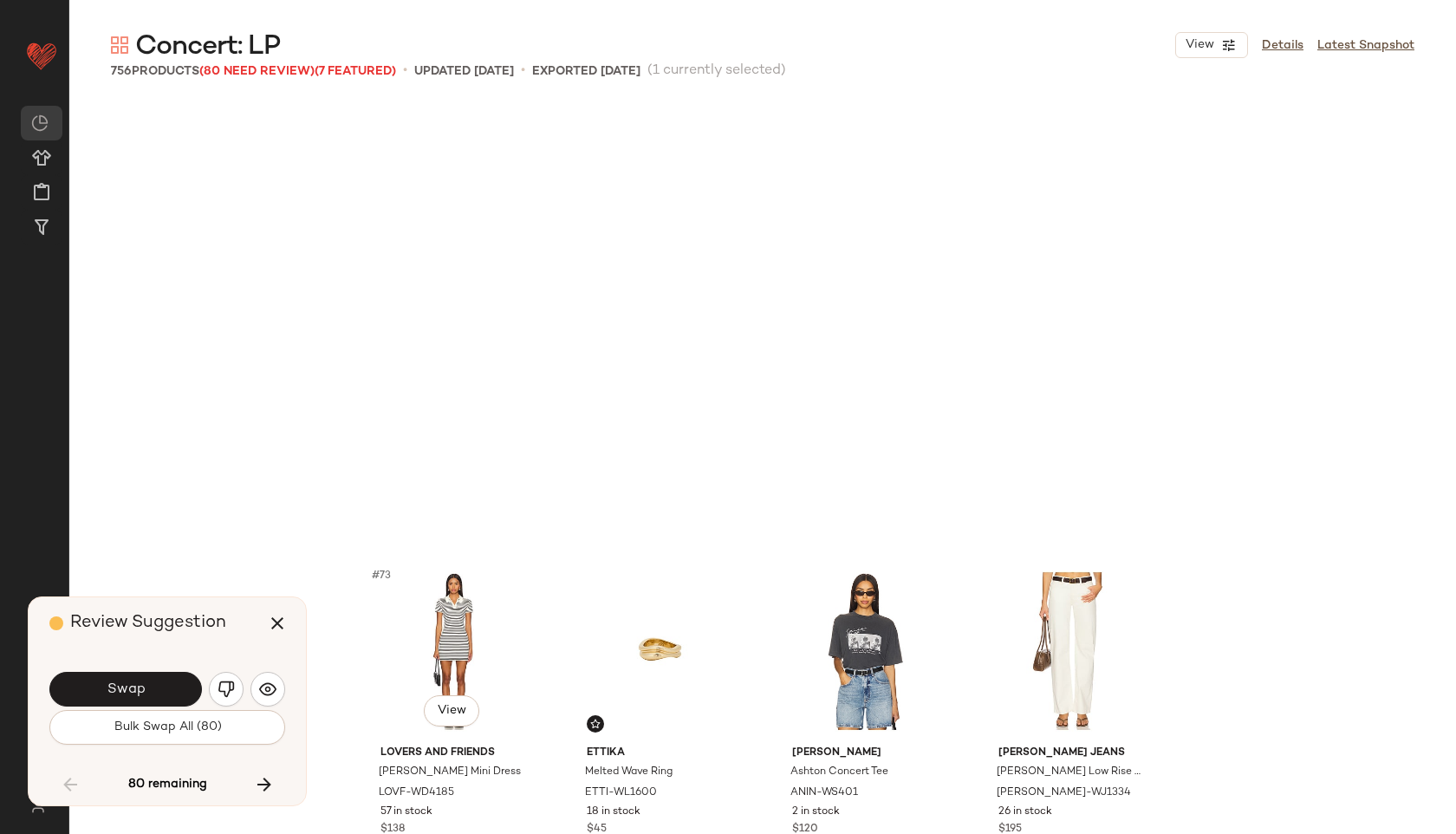
scroll to position [6024, 0]
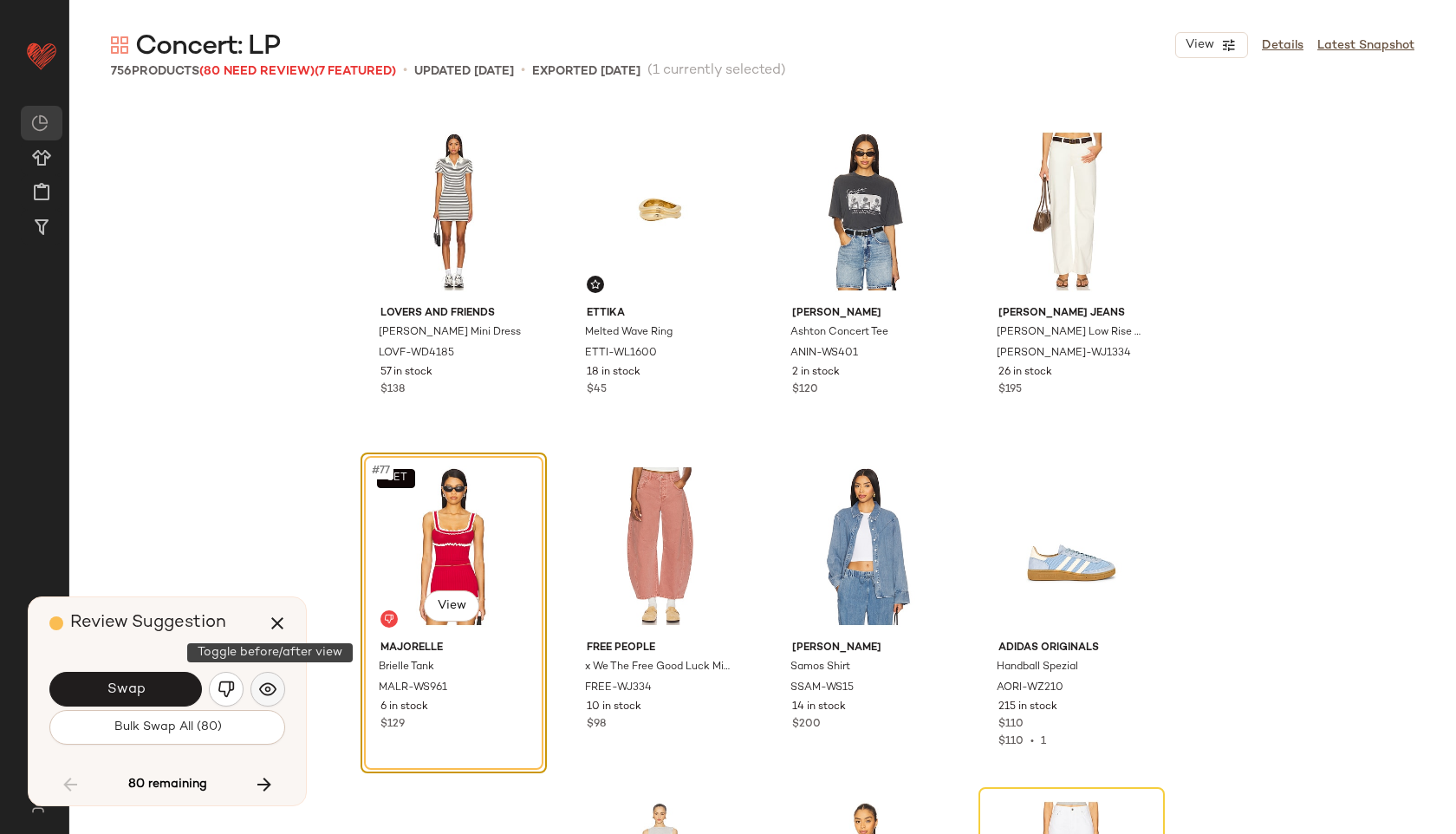
click at [277, 684] on button "button" at bounding box center [267, 689] width 35 height 35
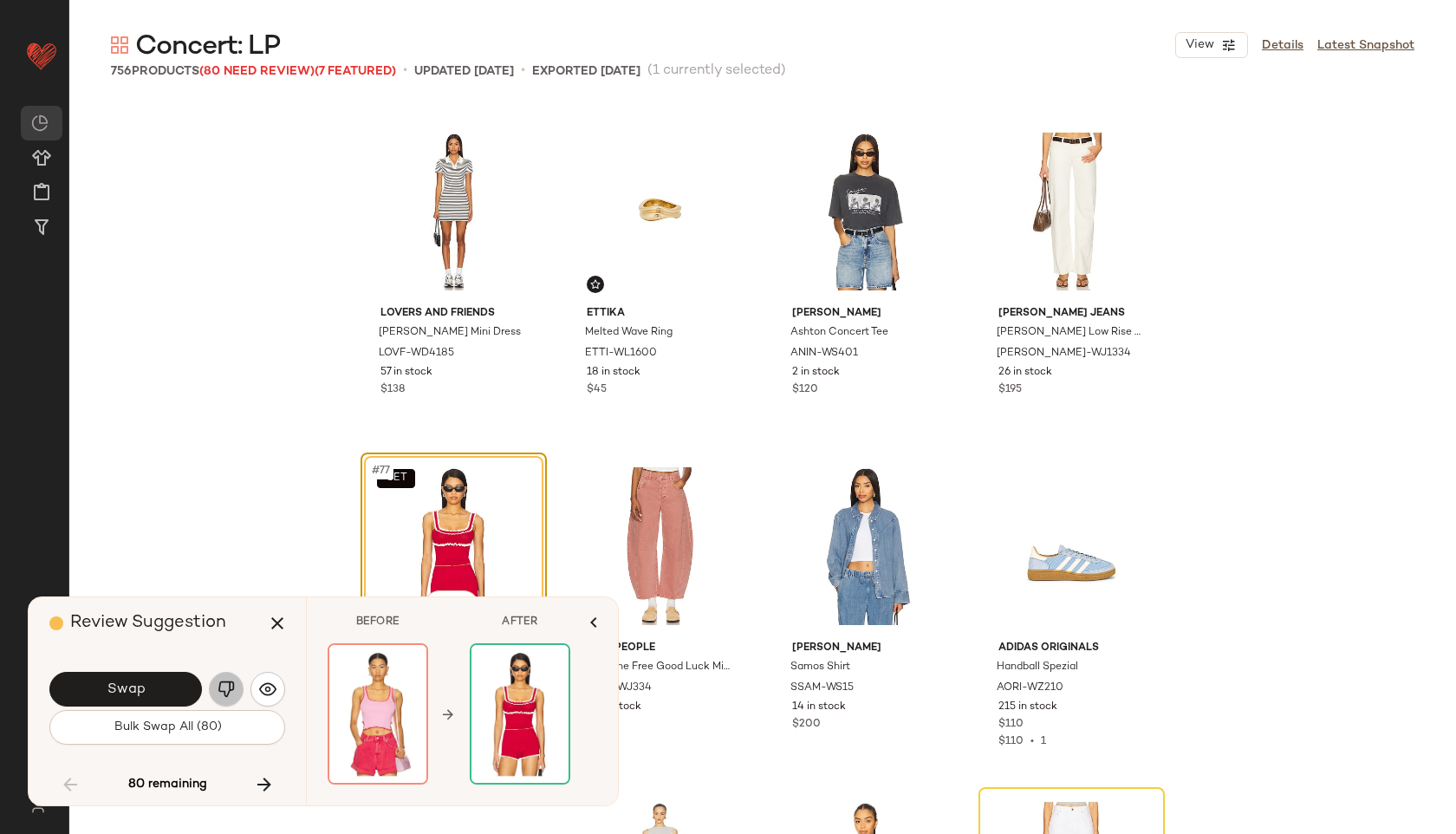
click at [229, 688] on img "button" at bounding box center [226, 689] width 17 height 17
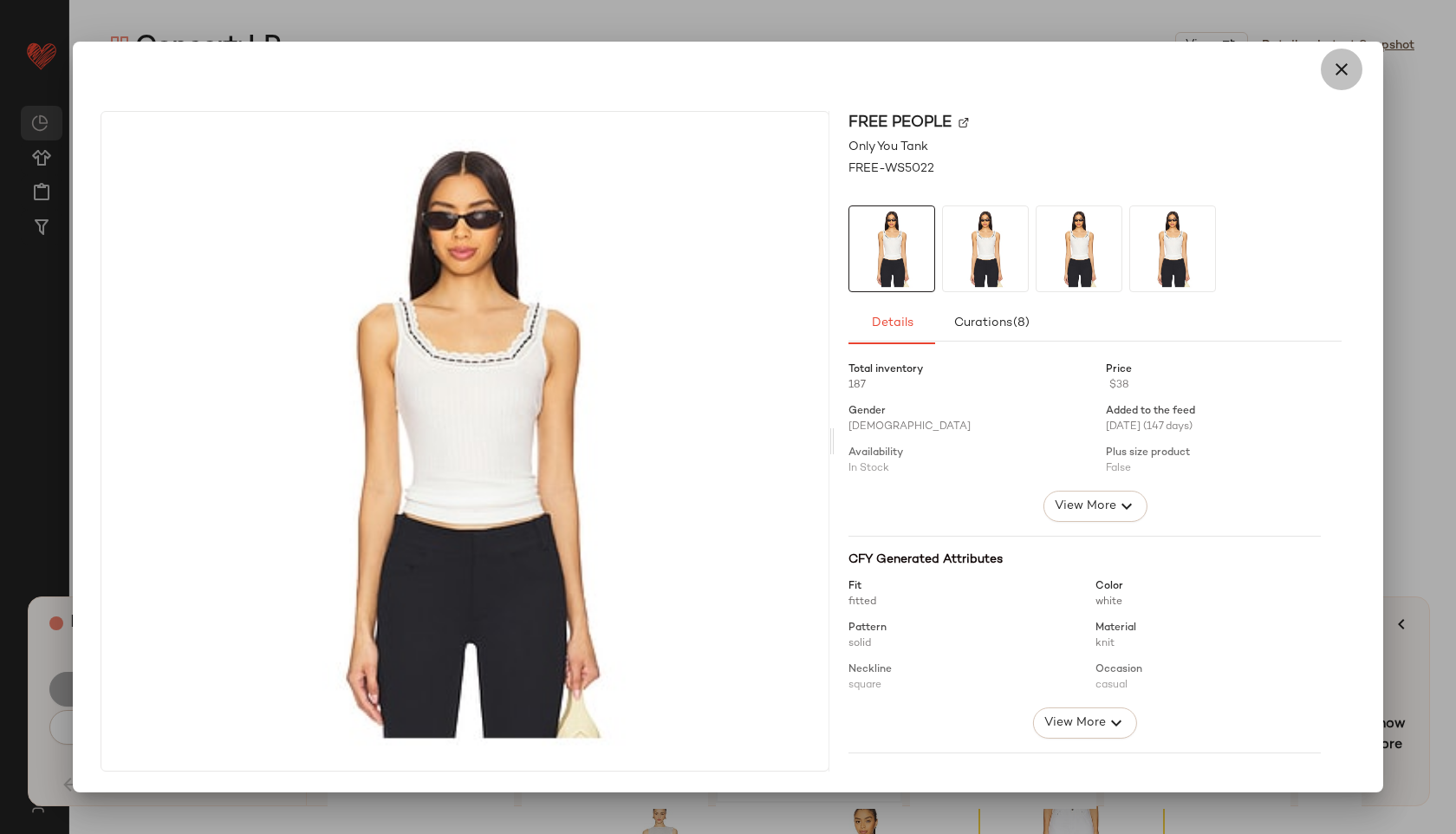
click at [1345, 61] on icon "button" at bounding box center [1341, 69] width 21 height 21
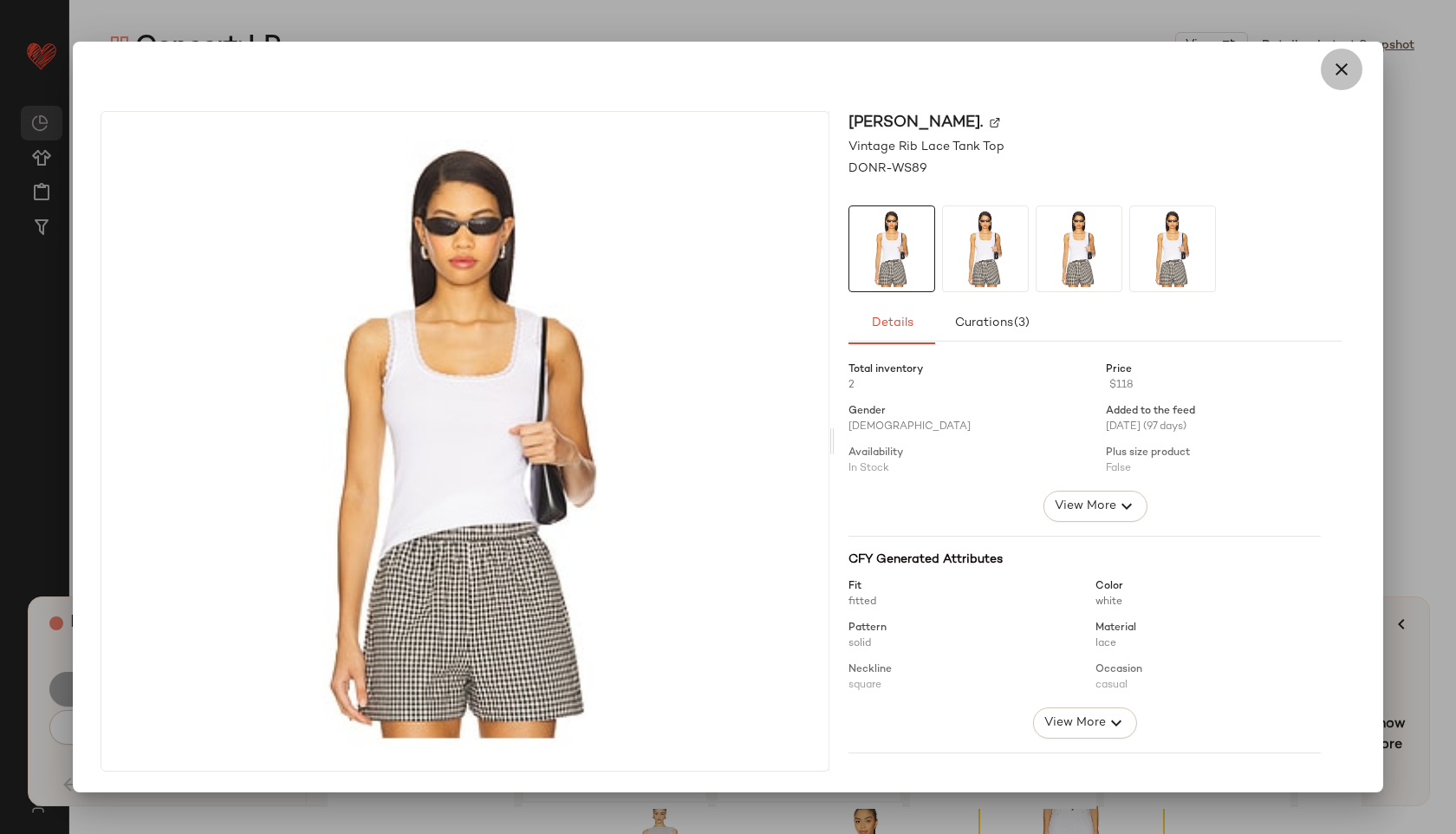
click at [1332, 66] on icon "button" at bounding box center [1341, 69] width 21 height 21
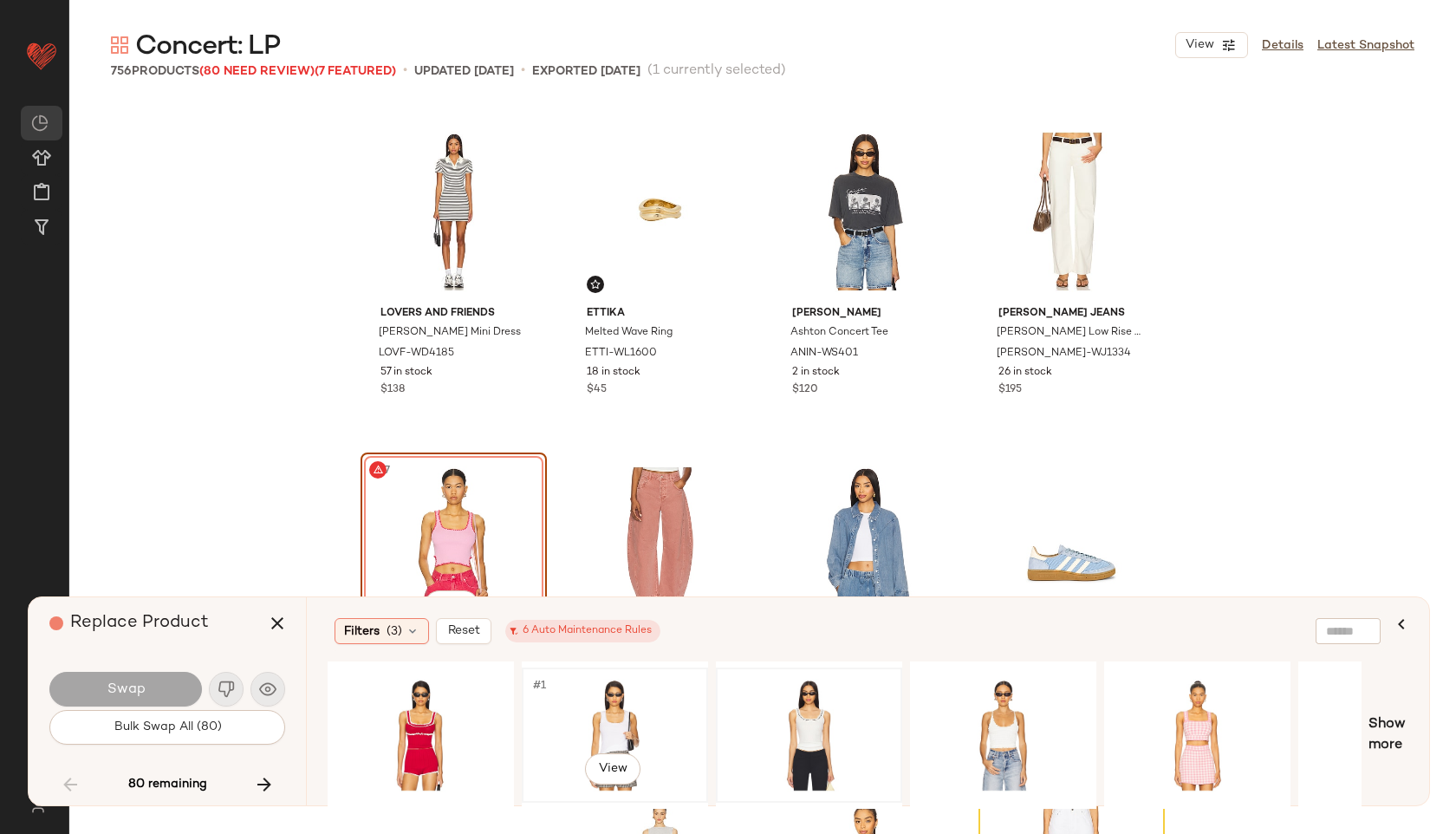
click at [593, 733] on div "#1 View" at bounding box center [614, 735] width 174 height 123
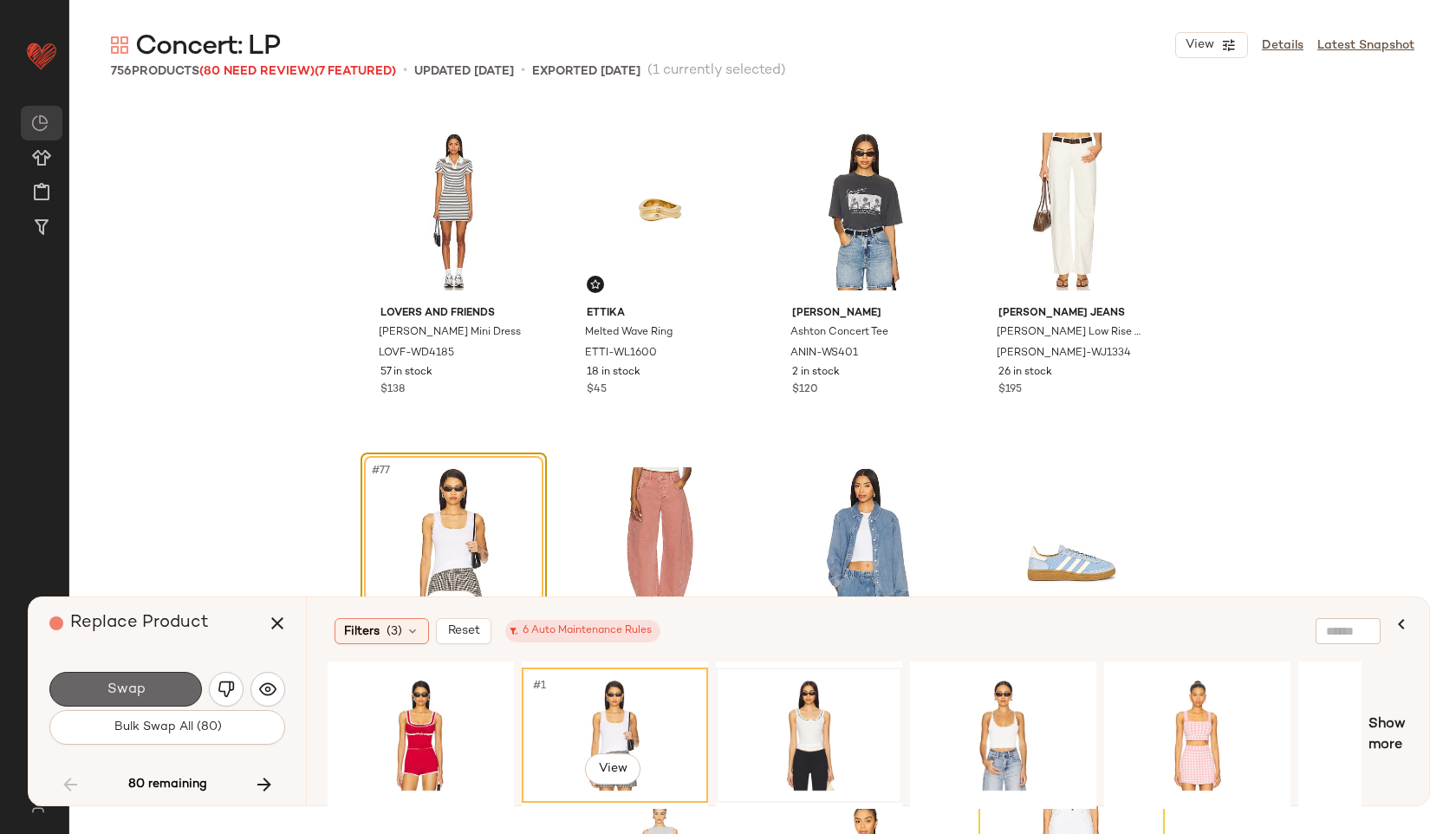
click at [98, 692] on button "Swap" at bounding box center [125, 689] width 152 height 35
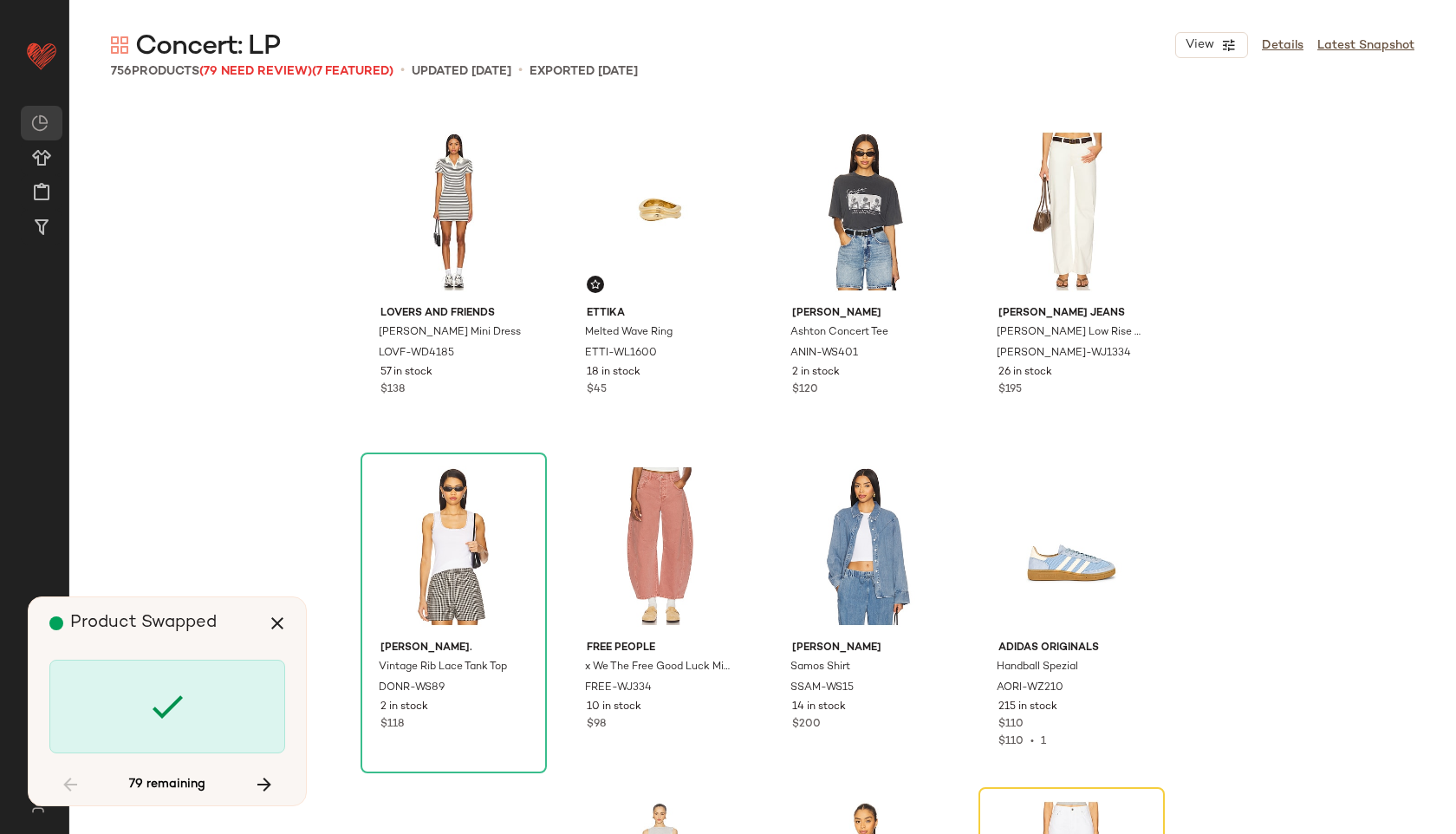
scroll to position [6359, 0]
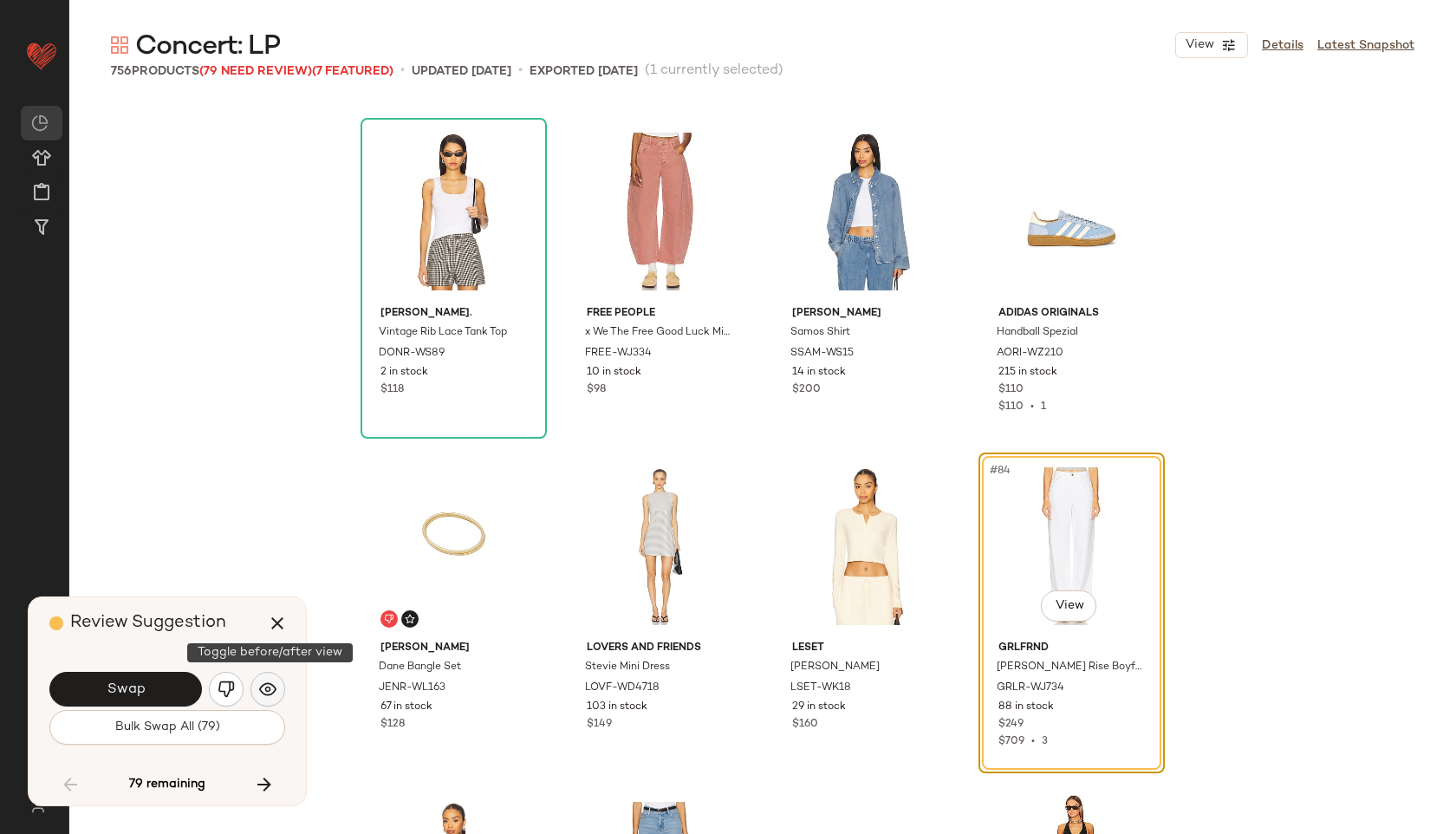
click at [268, 680] on button "button" at bounding box center [267, 689] width 35 height 35
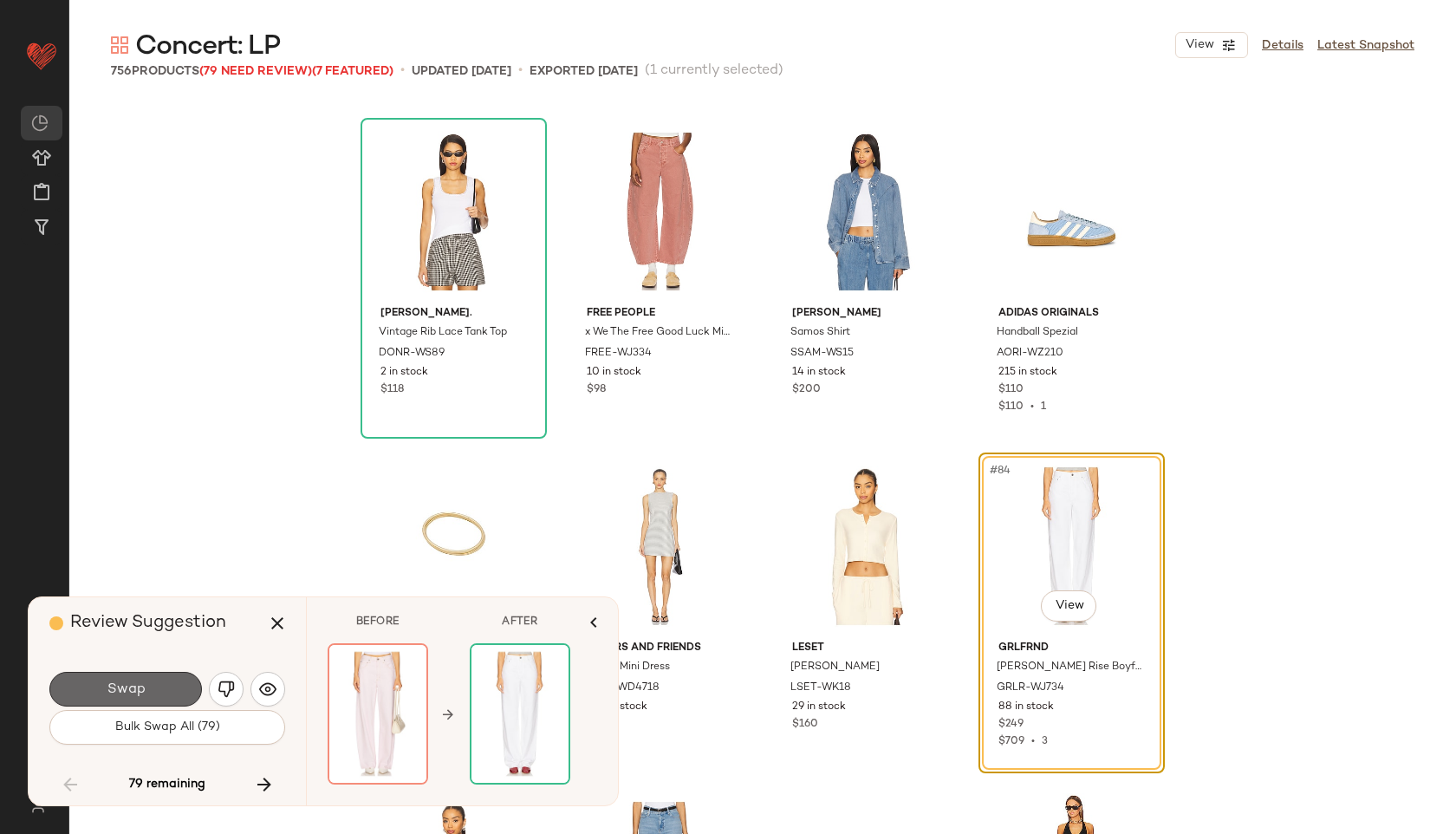
click at [162, 689] on button "Swap" at bounding box center [125, 689] width 152 height 35
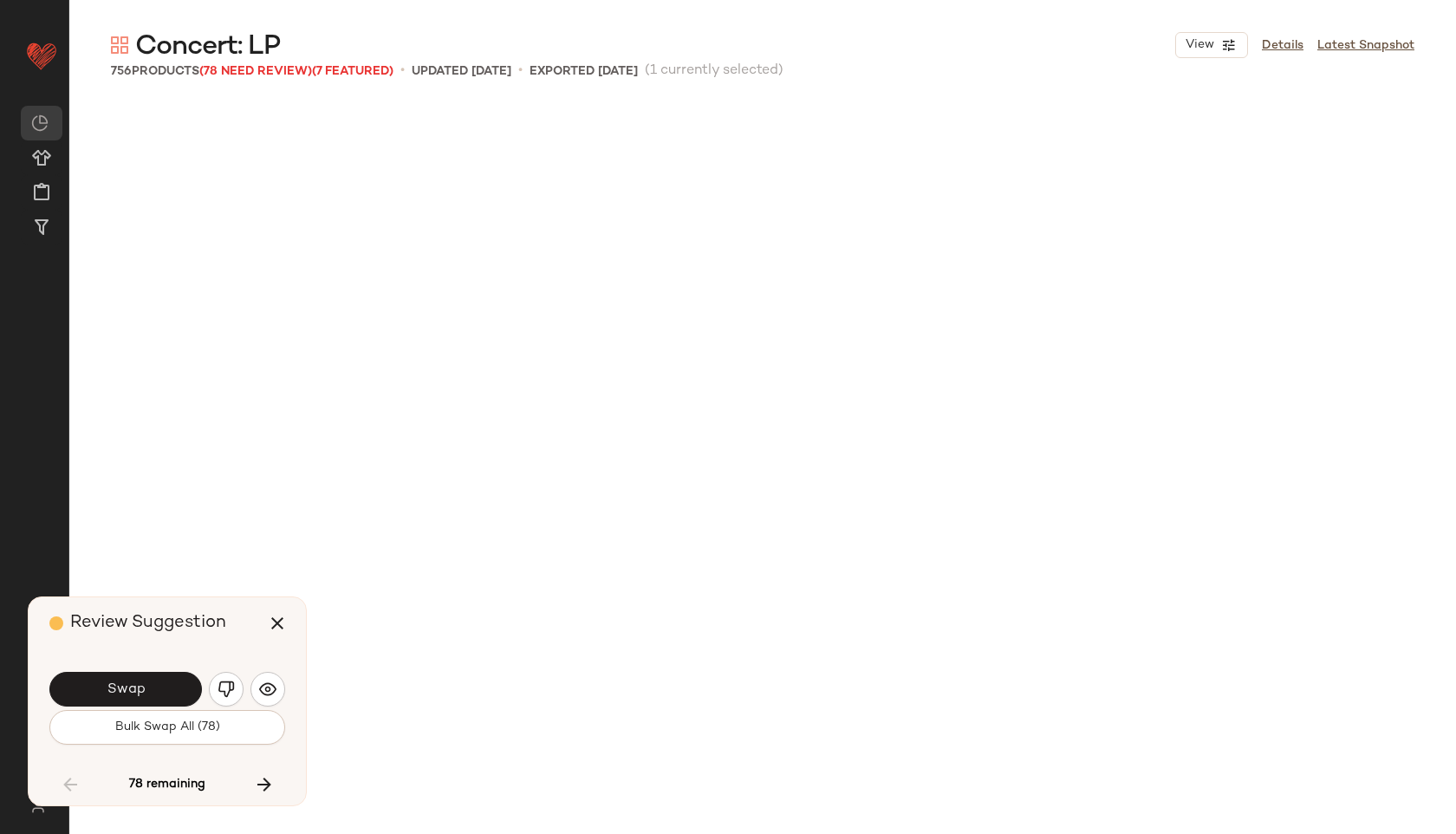
scroll to position [7362, 0]
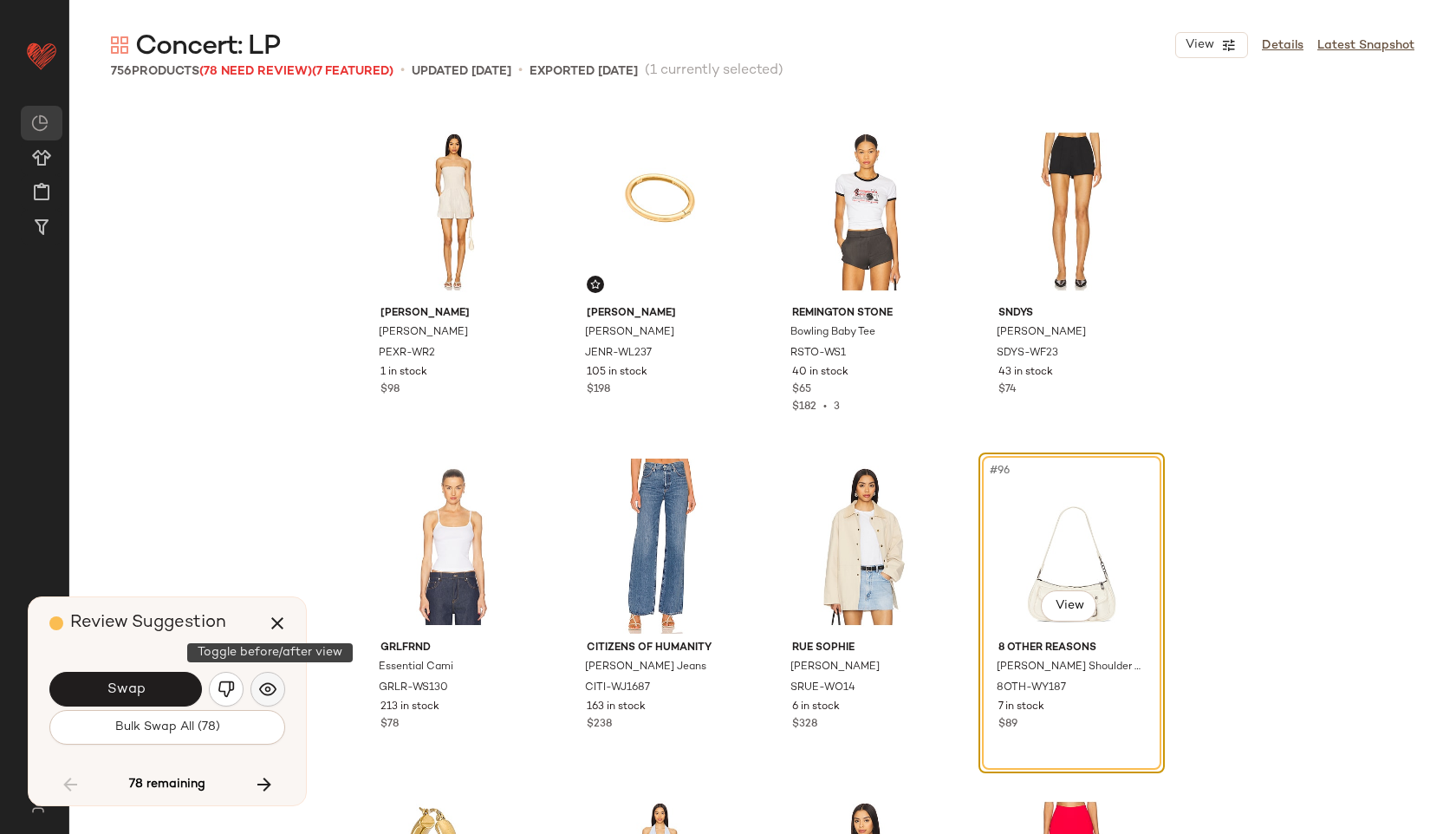
click at [259, 681] on img "button" at bounding box center [267, 689] width 17 height 17
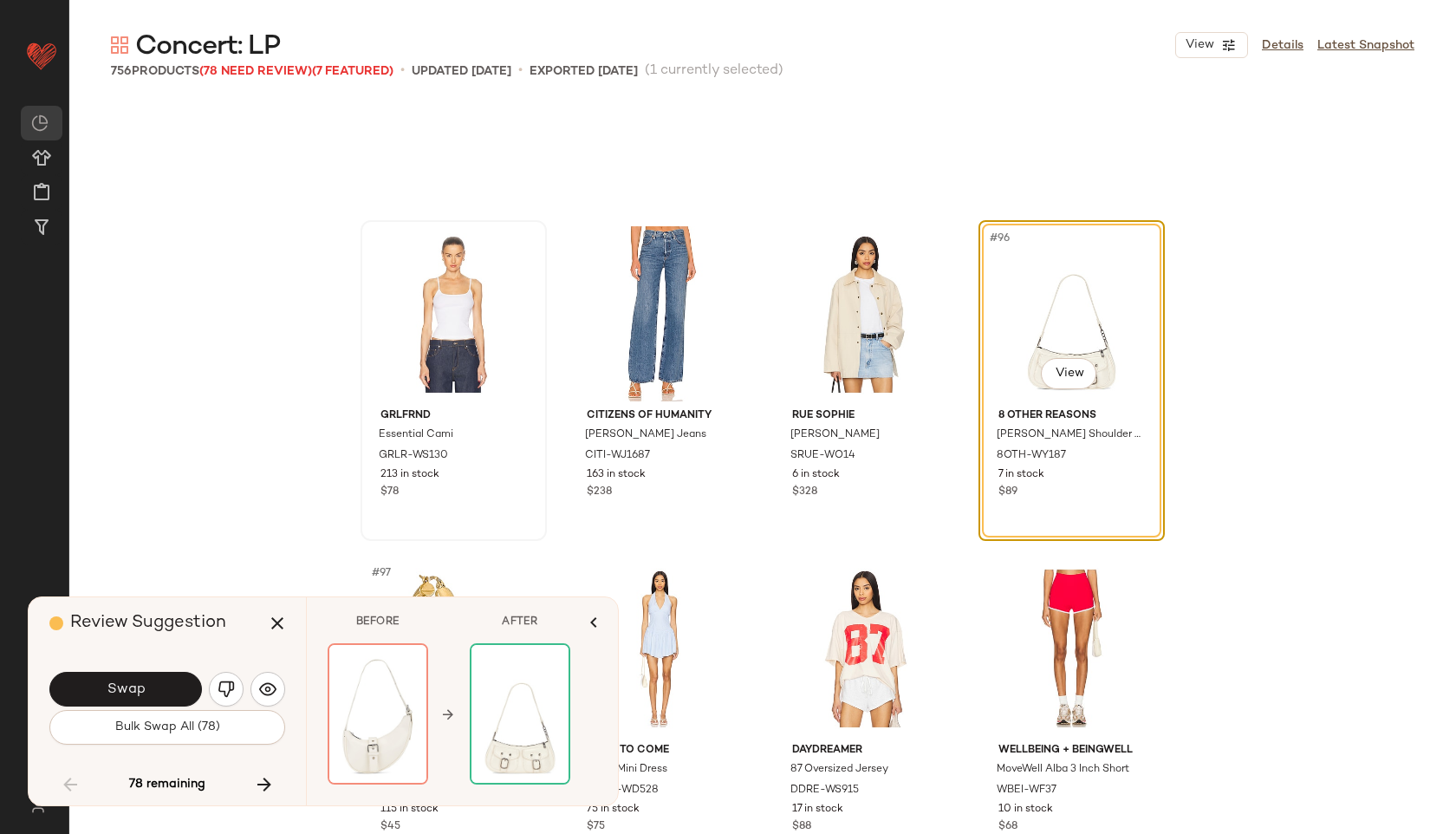
scroll to position [7915, 0]
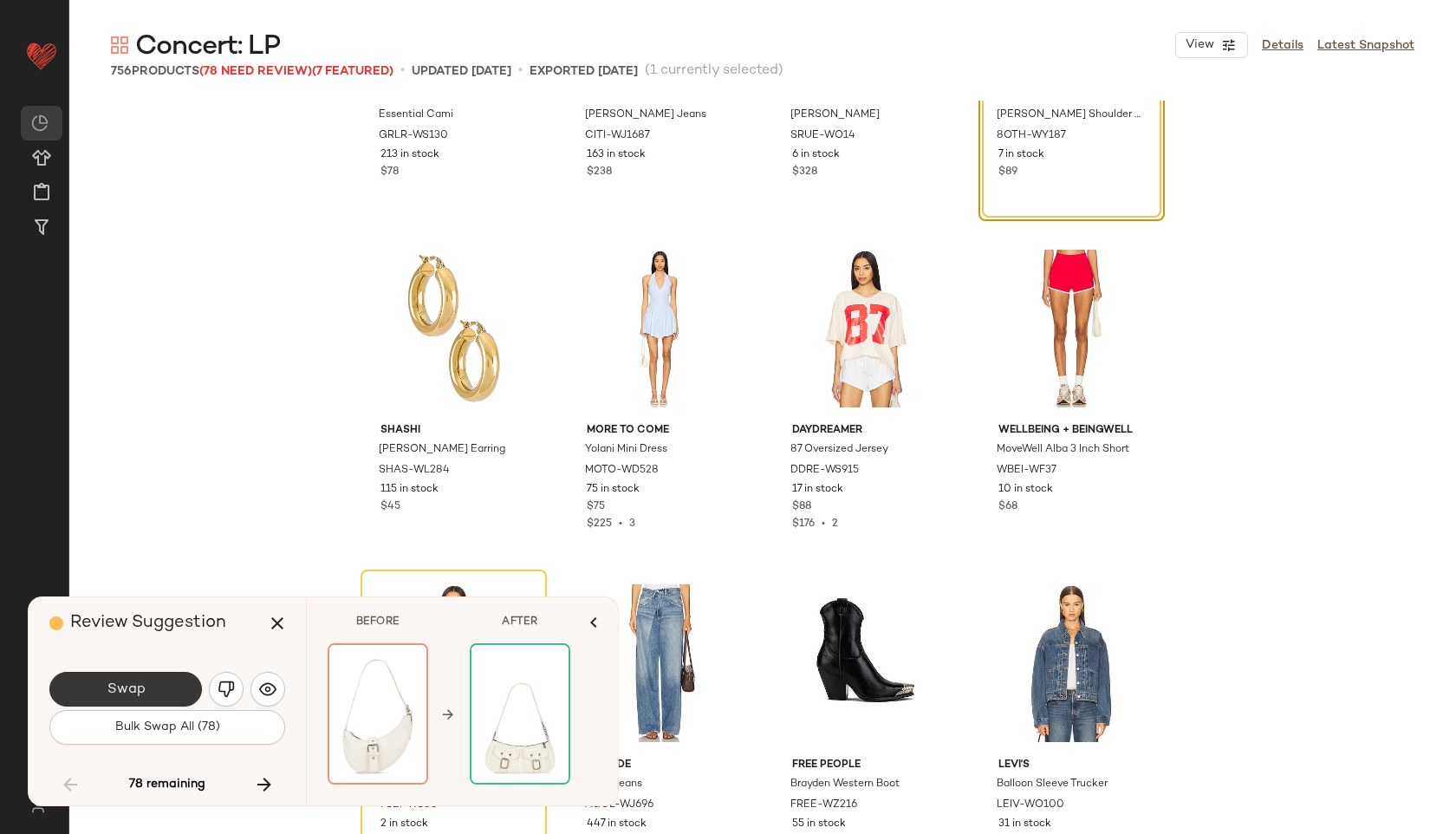
click at [162, 698] on button "Swap" at bounding box center [125, 689] width 152 height 35
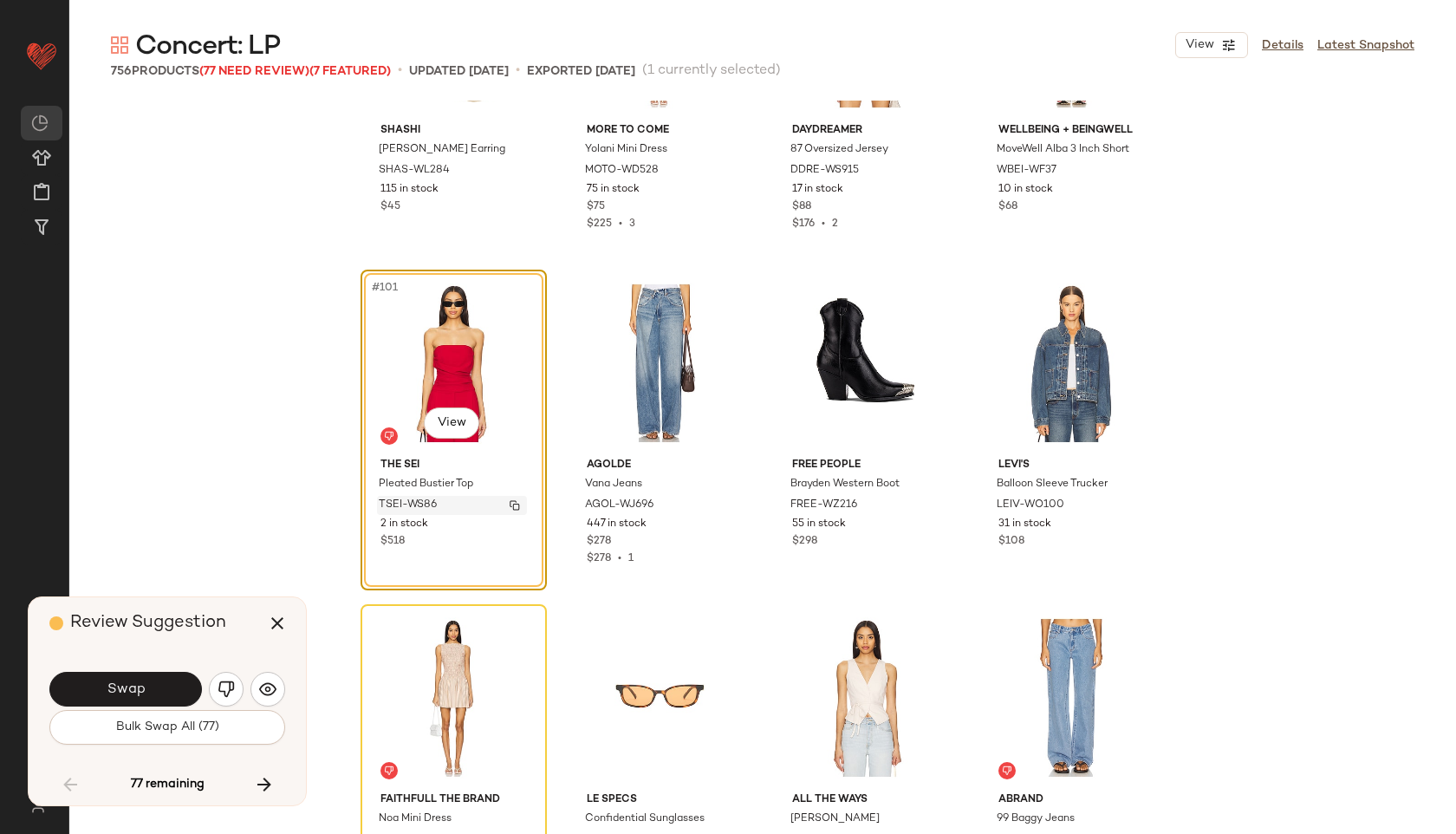
scroll to position [8220, 0]
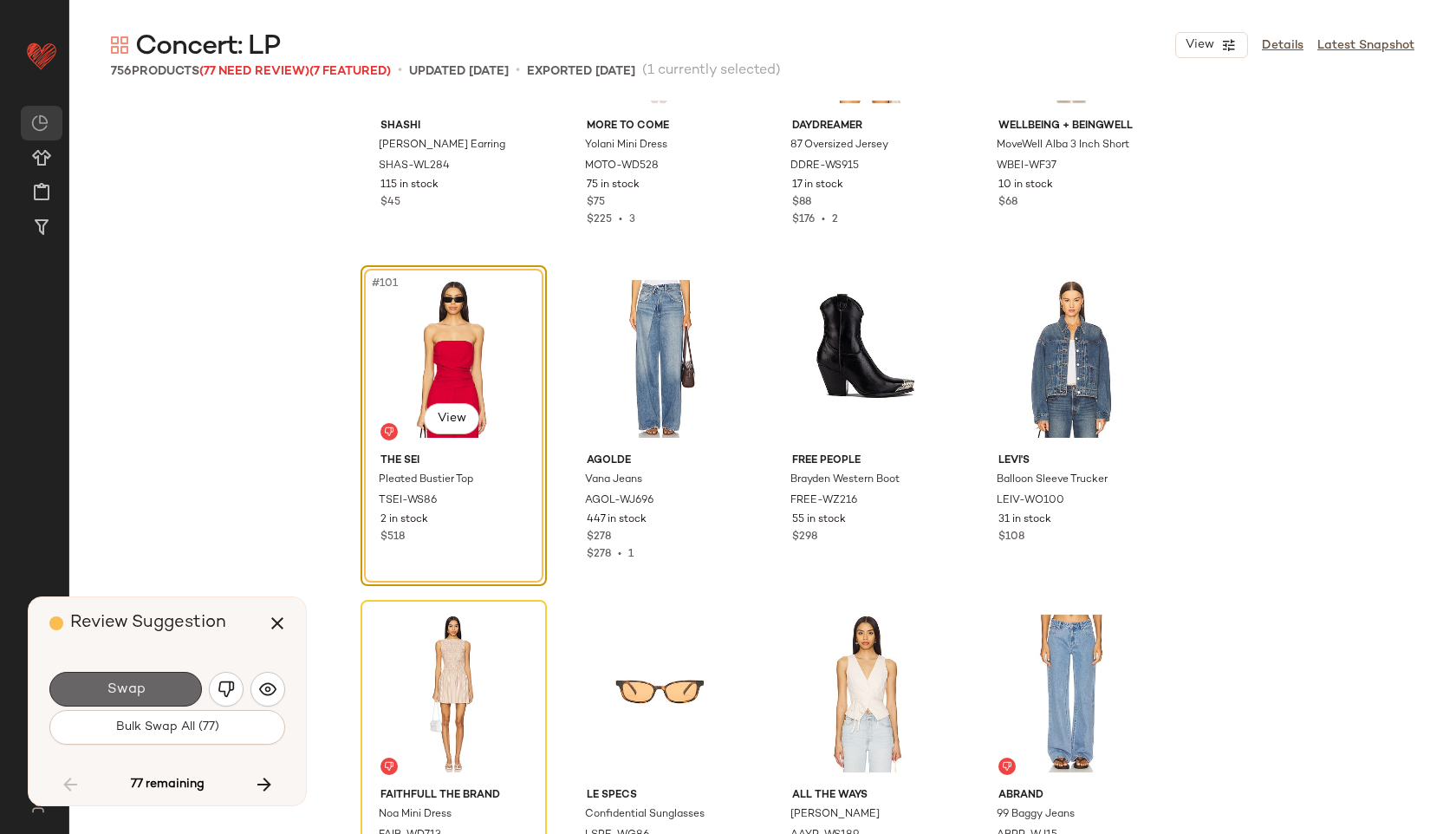
click at [150, 688] on button "Swap" at bounding box center [125, 689] width 152 height 35
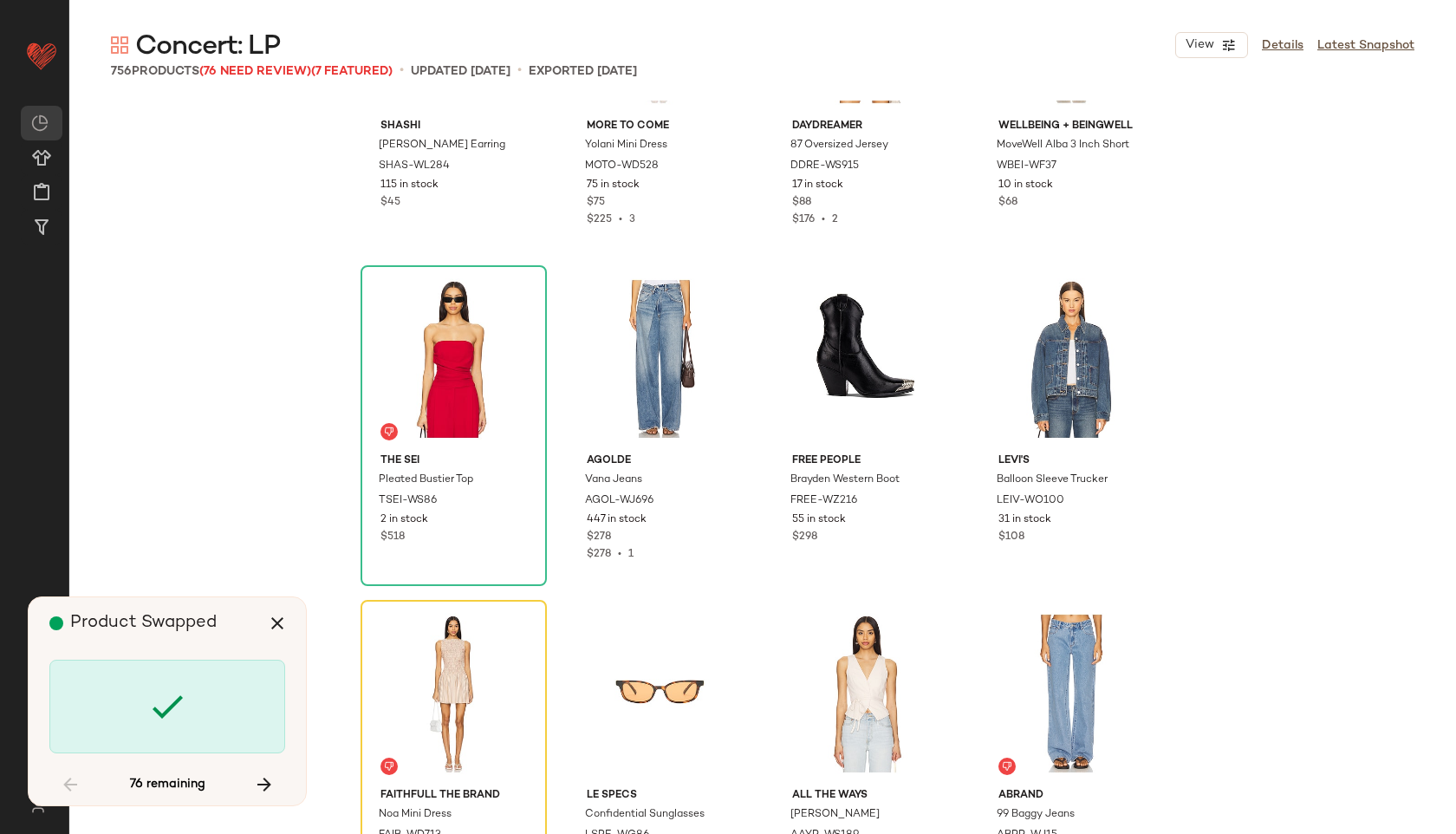
scroll to position [8367, 0]
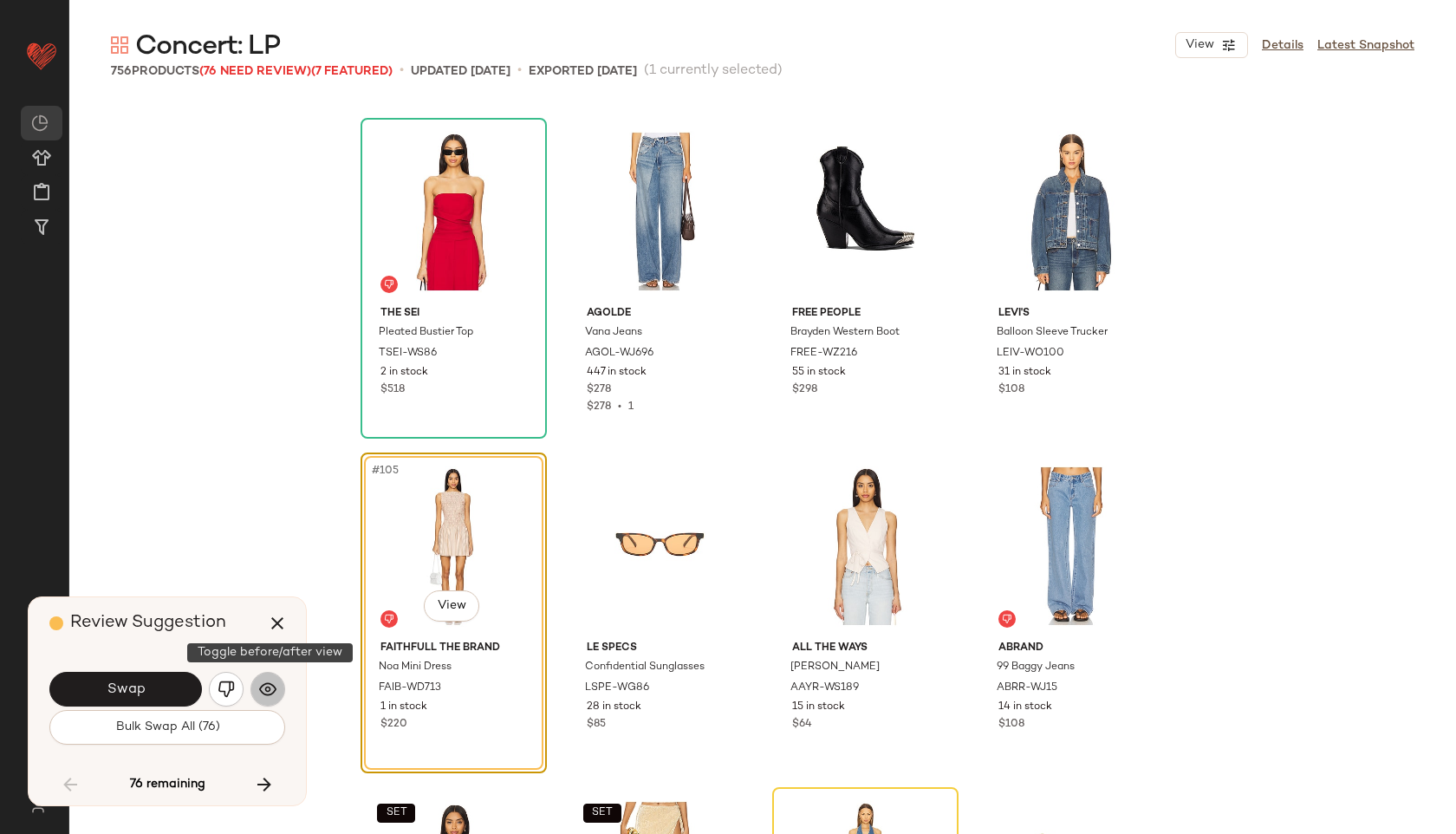
click at [279, 688] on button "button" at bounding box center [267, 689] width 35 height 35
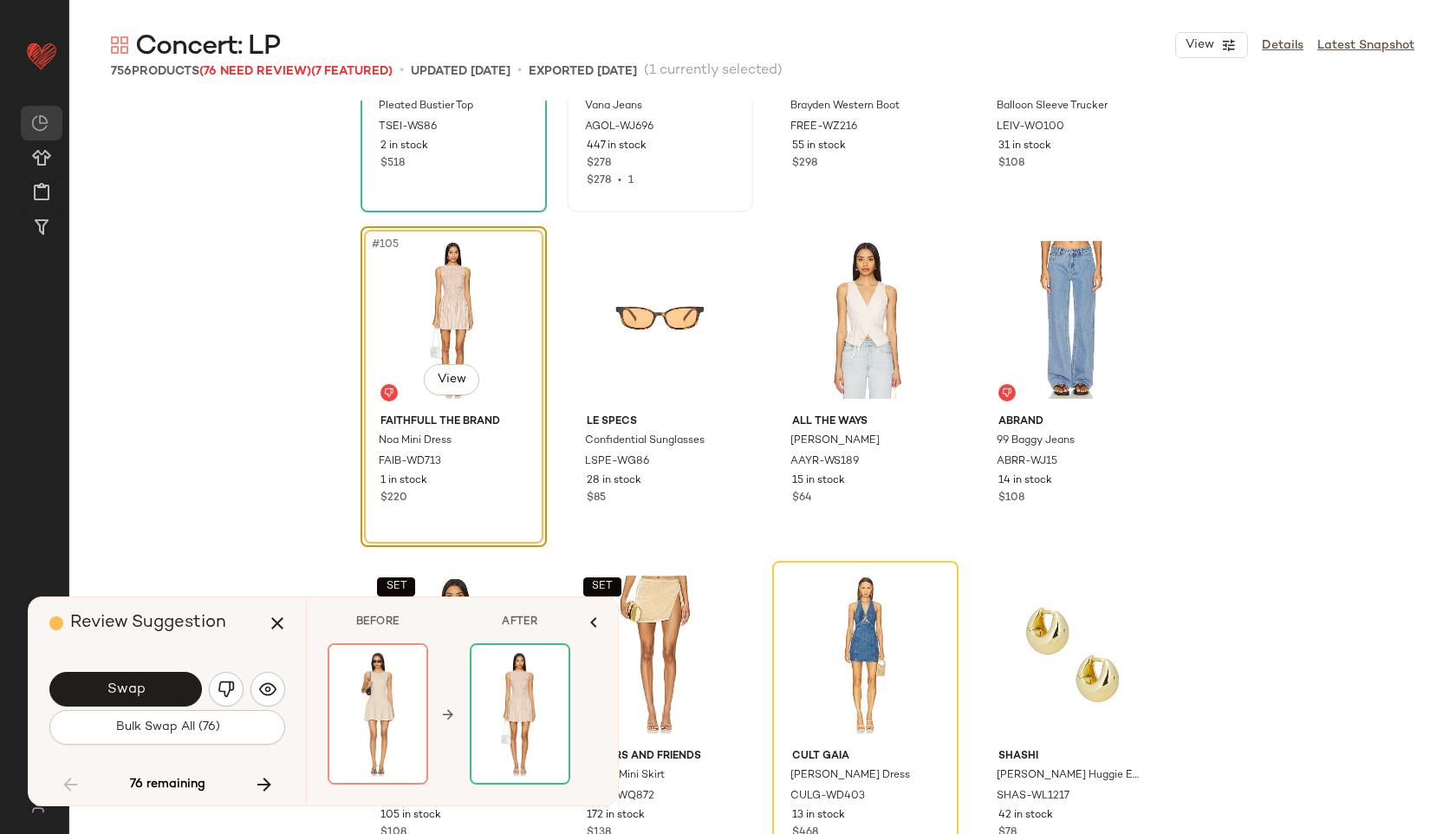
scroll to position [8590, 0]
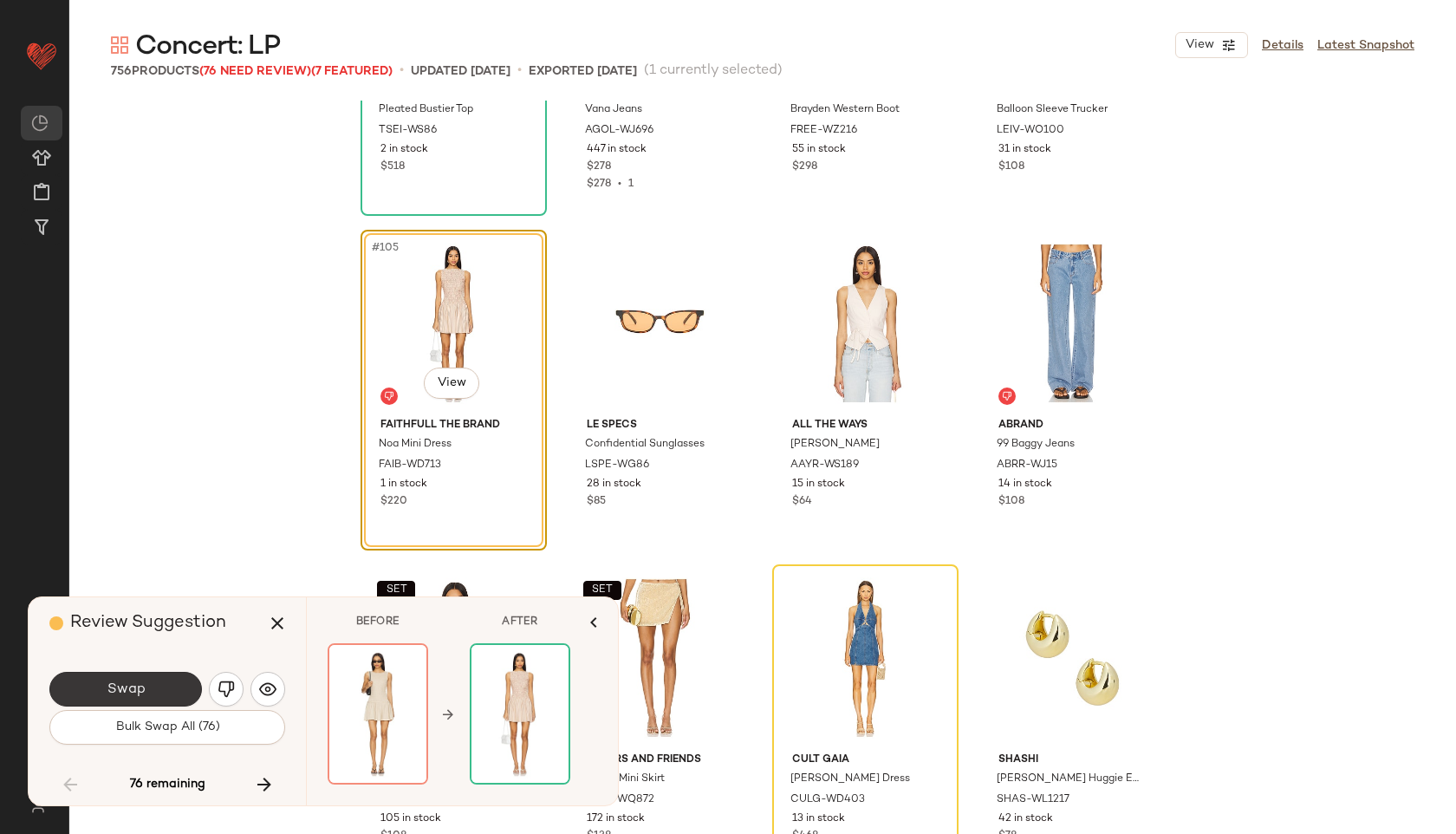
click at [184, 675] on button "Swap" at bounding box center [125, 689] width 152 height 35
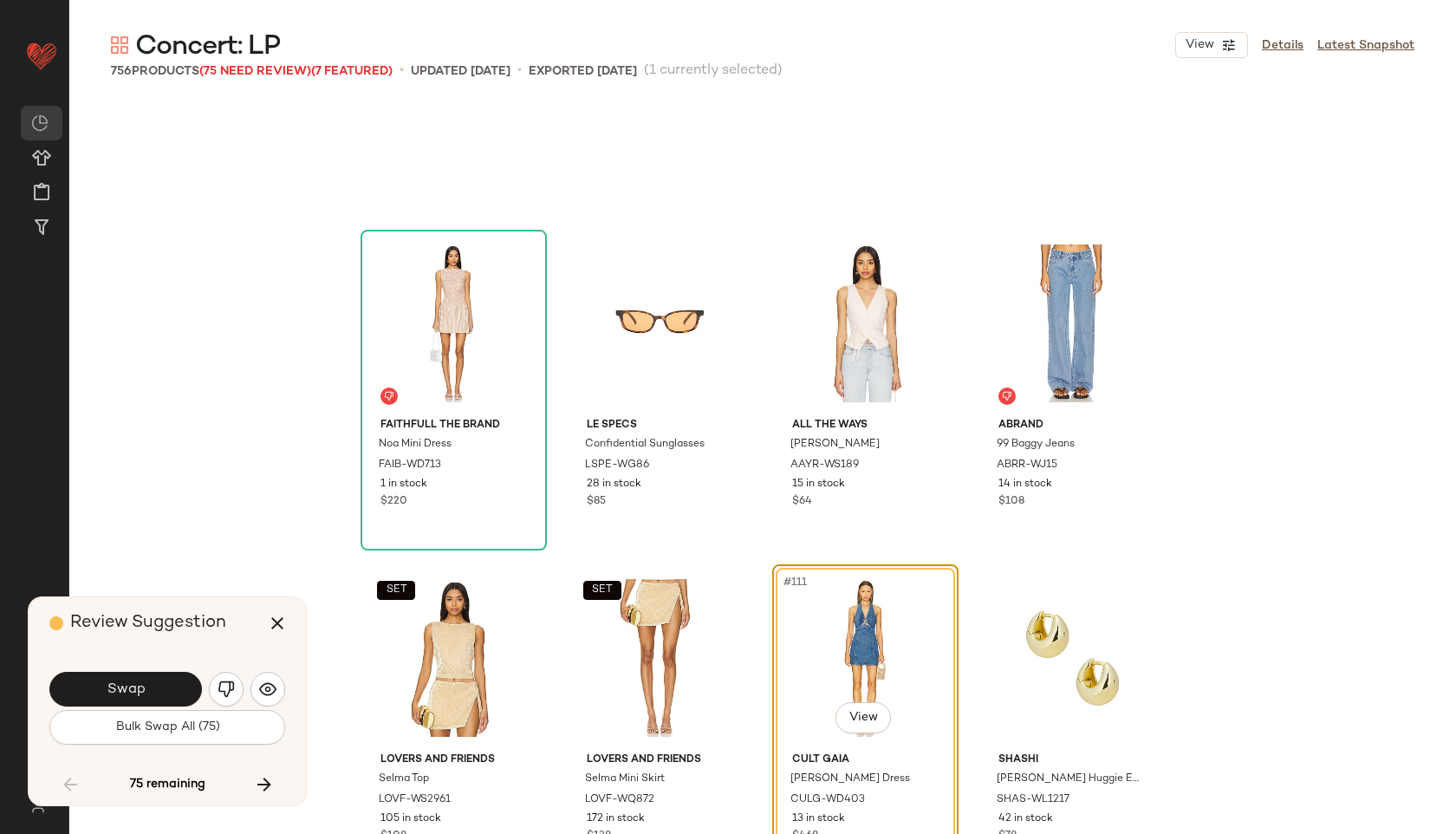
scroll to position [8701, 0]
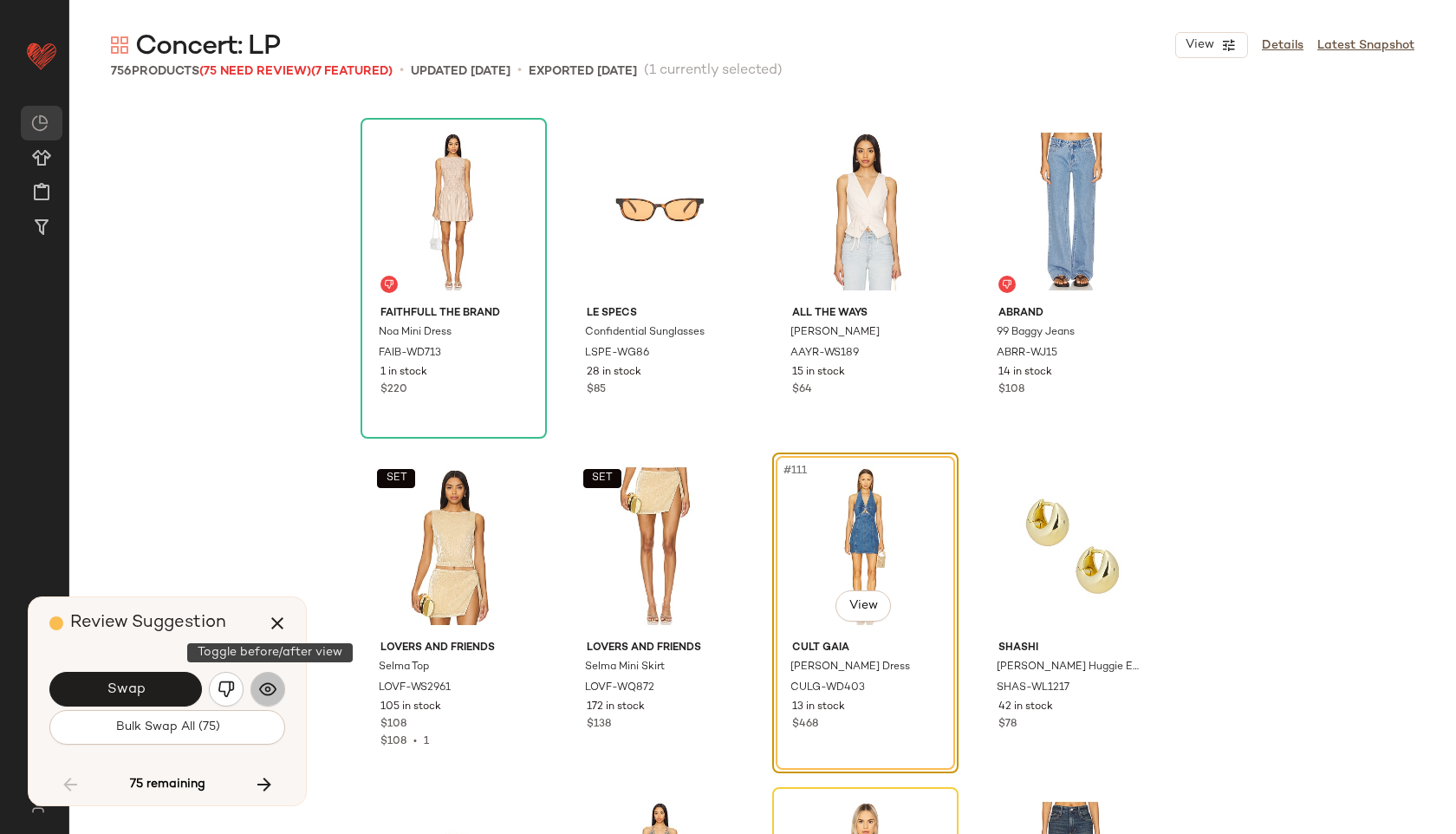
click at [278, 678] on button "button" at bounding box center [267, 689] width 35 height 35
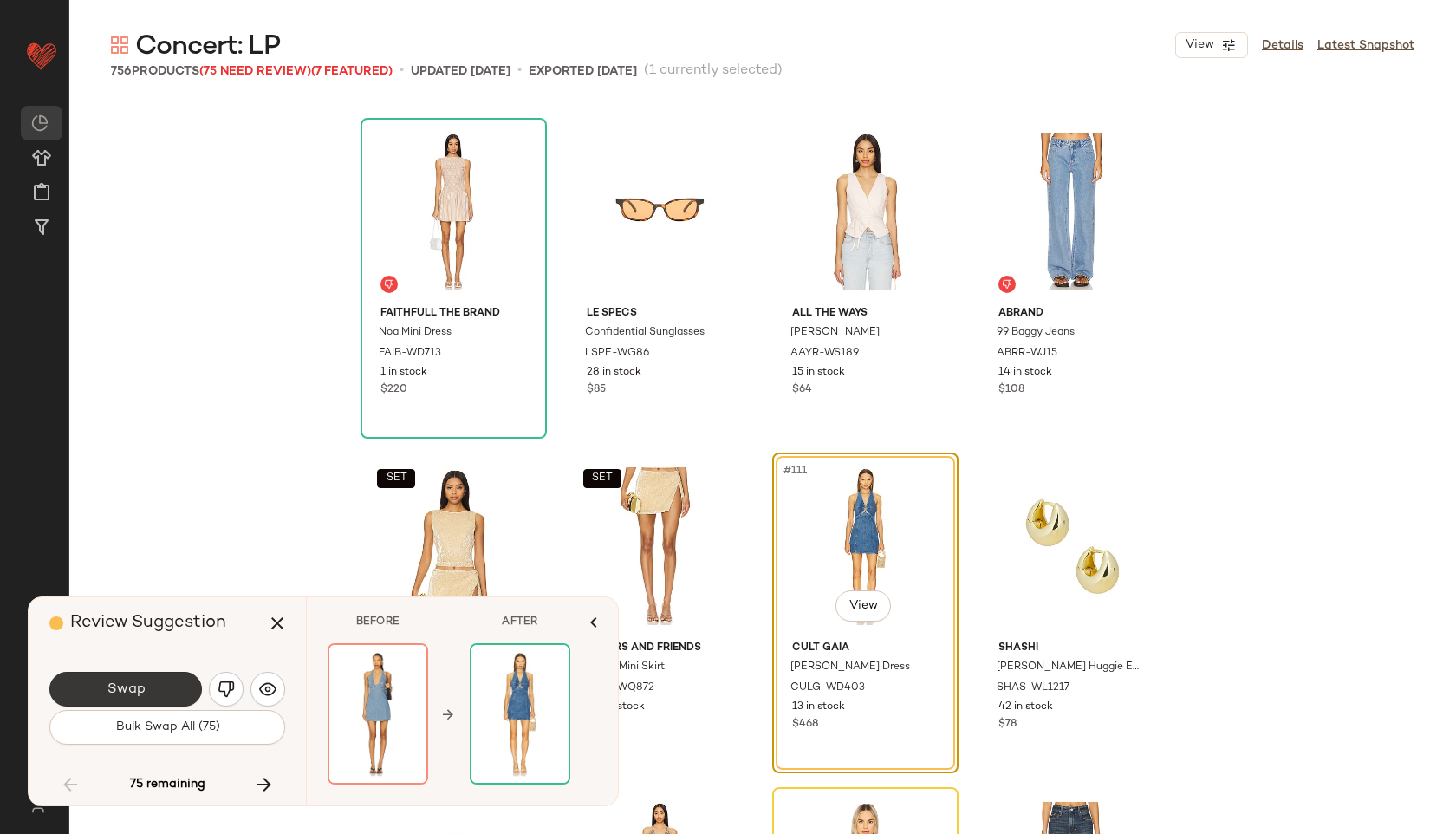
click at [189, 697] on button "Swap" at bounding box center [125, 689] width 152 height 35
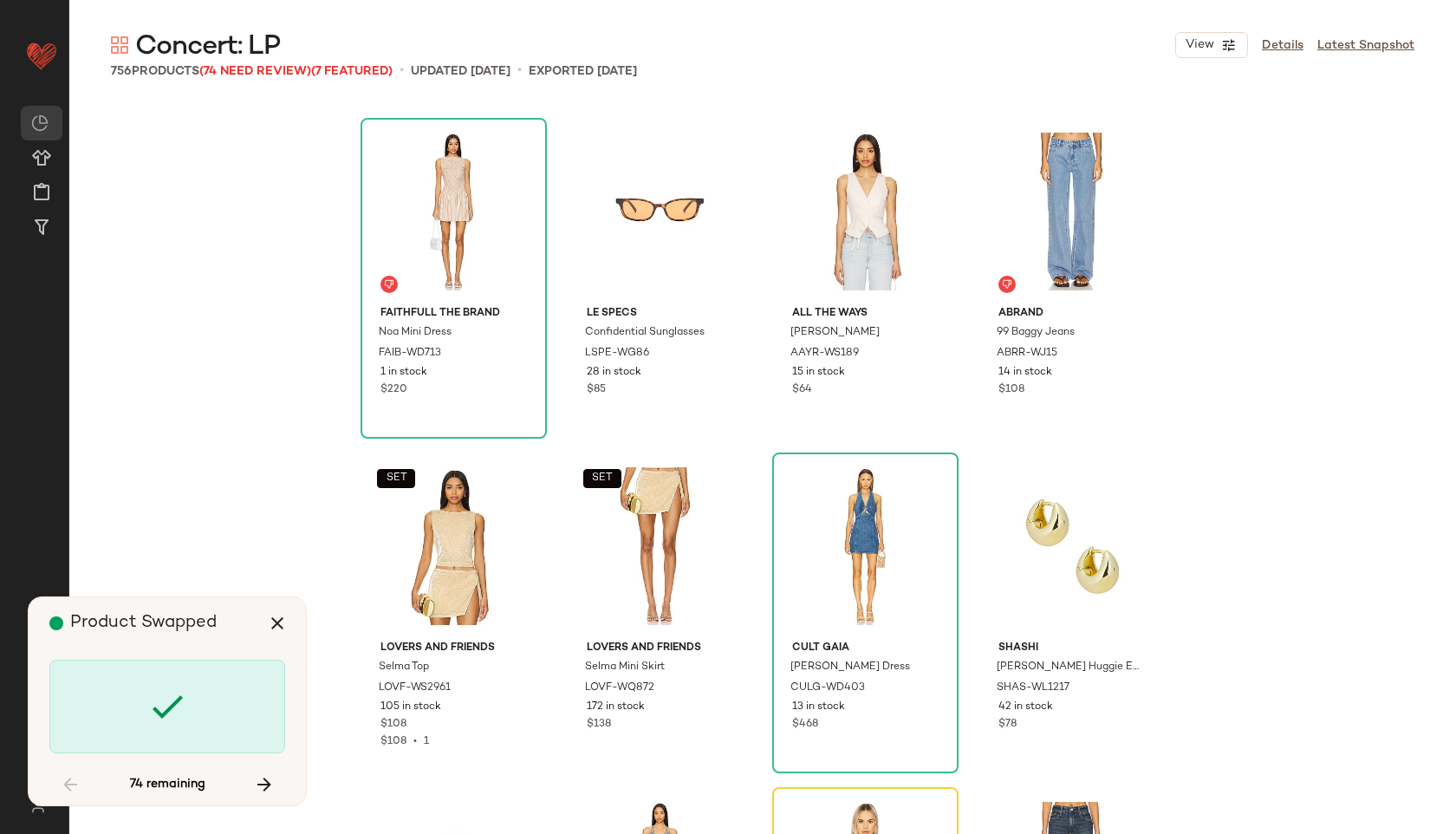
scroll to position [9036, 0]
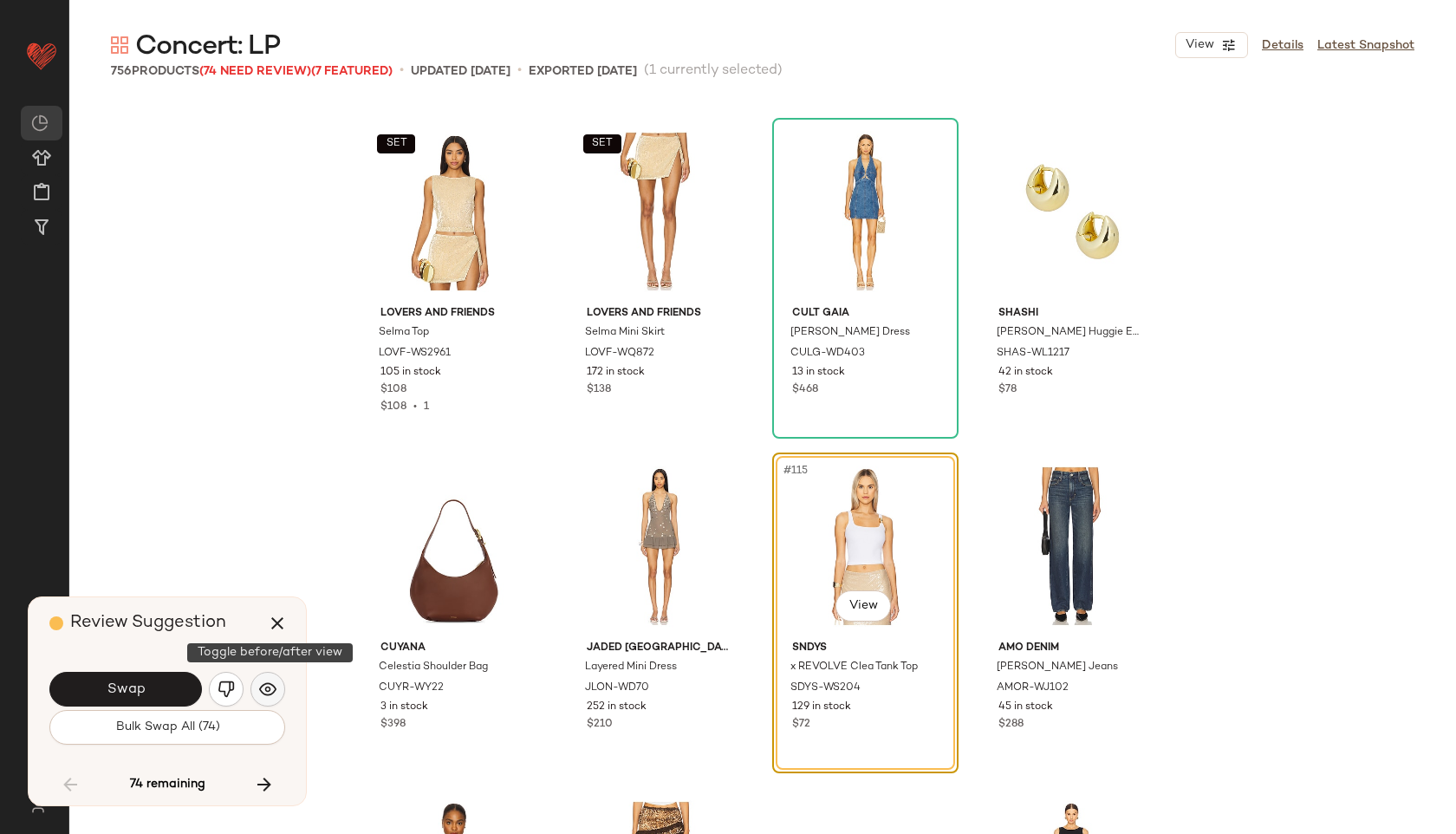
click at [272, 681] on img "button" at bounding box center [267, 689] width 17 height 17
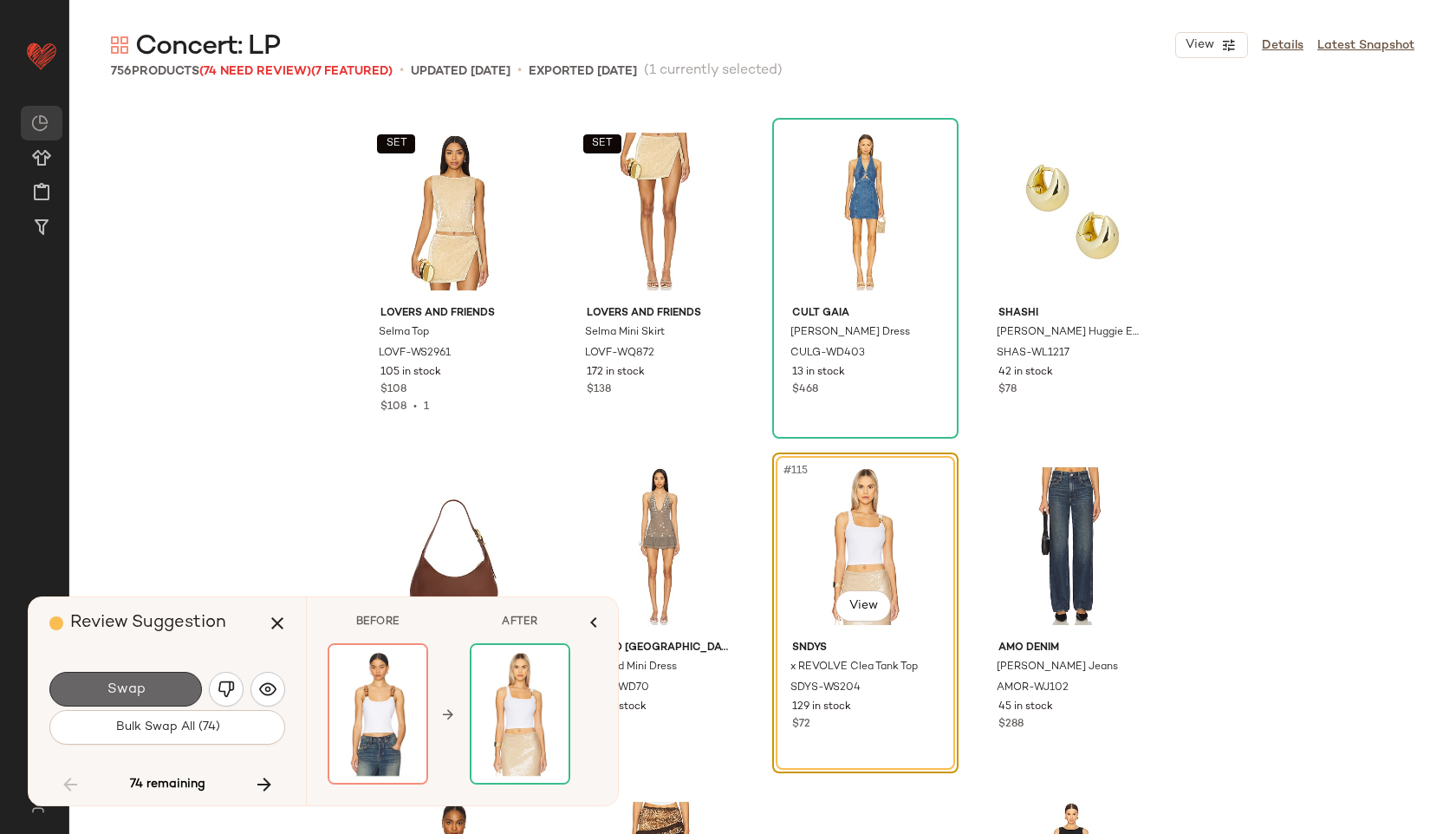
click at [177, 684] on button "Swap" at bounding box center [125, 689] width 152 height 35
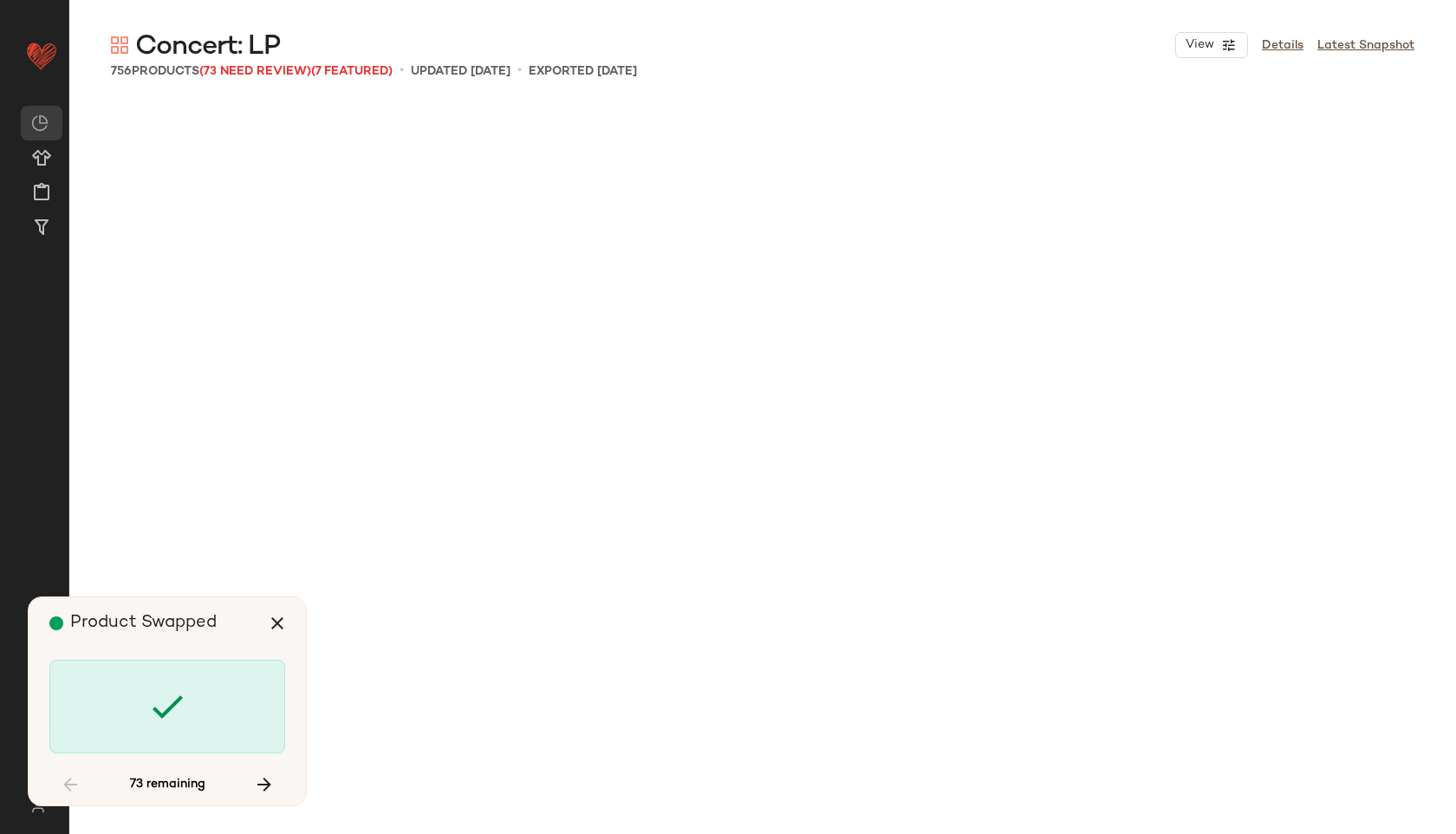
scroll to position [11713, 0]
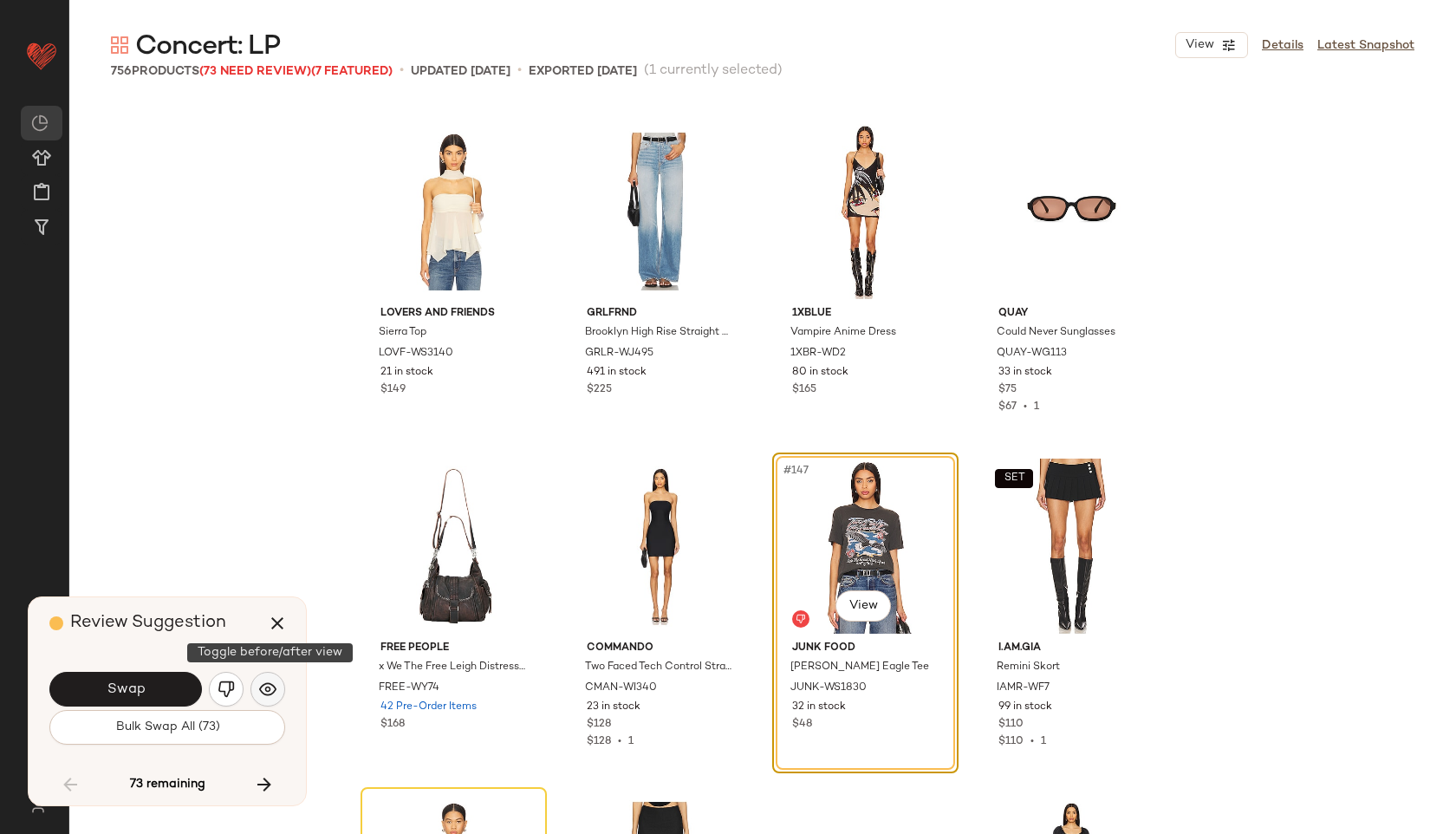
click at [270, 681] on img "button" at bounding box center [267, 689] width 17 height 17
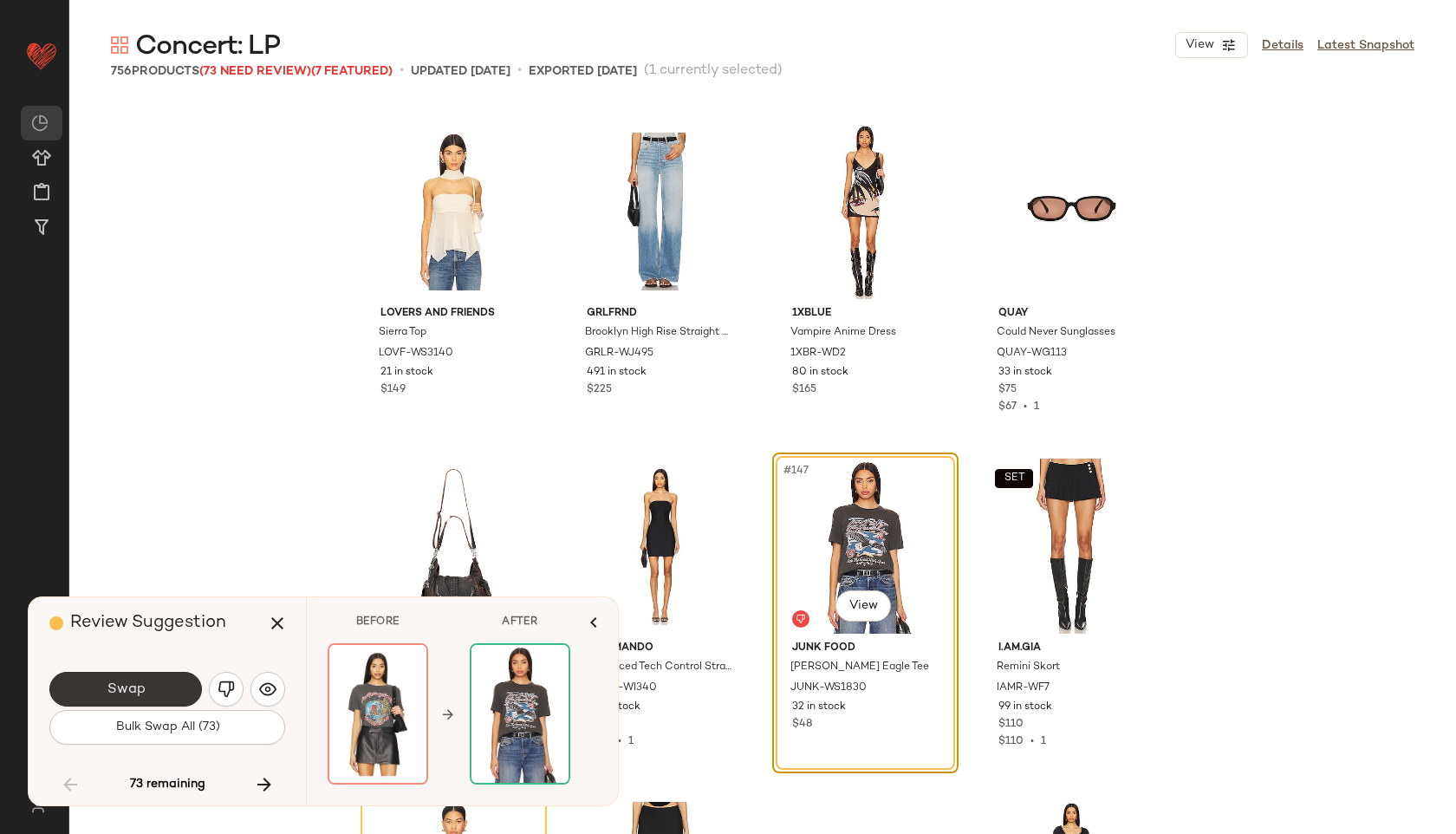
click at [174, 680] on button "Swap" at bounding box center [125, 689] width 152 height 35
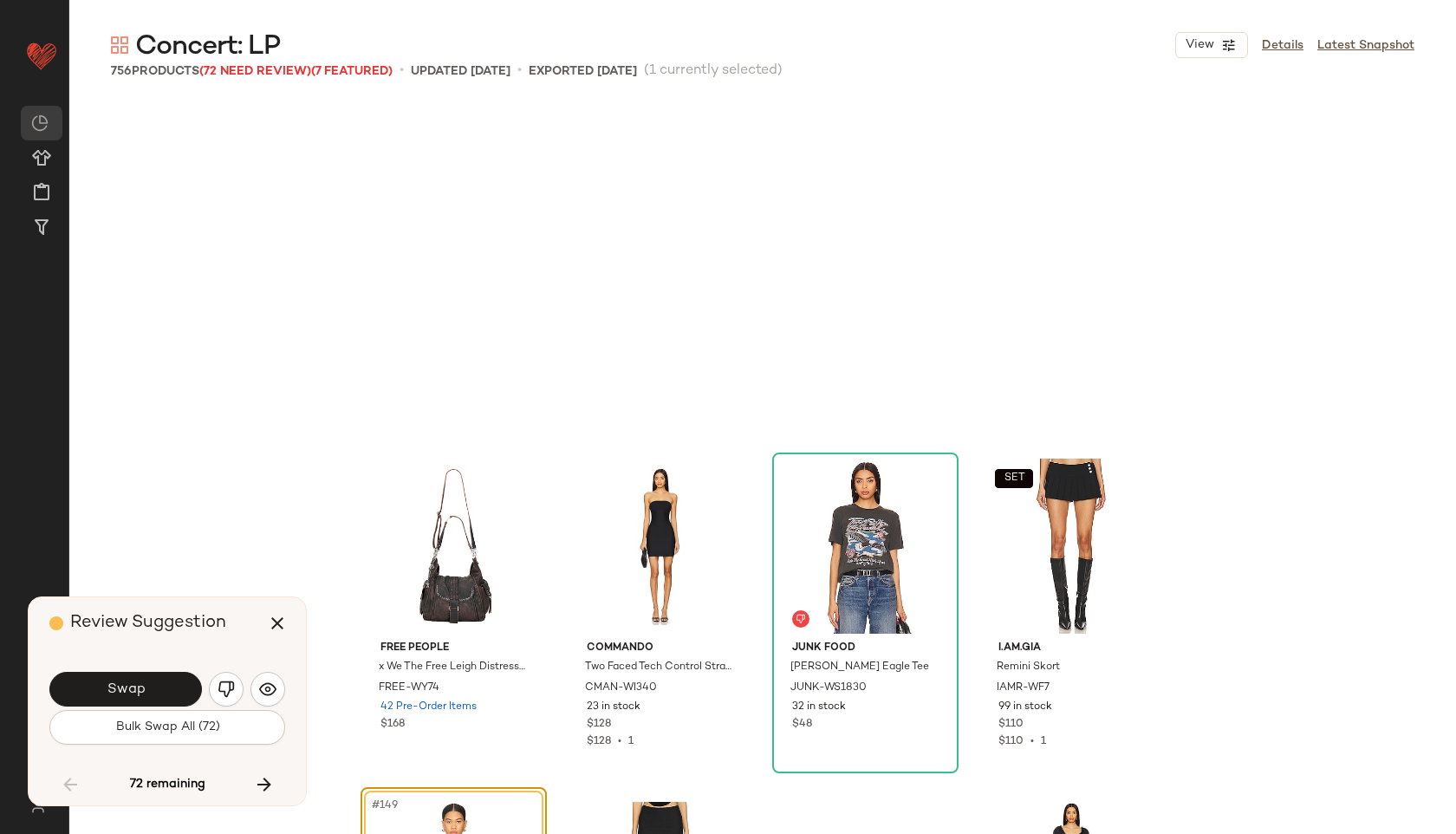
scroll to position [12048, 0]
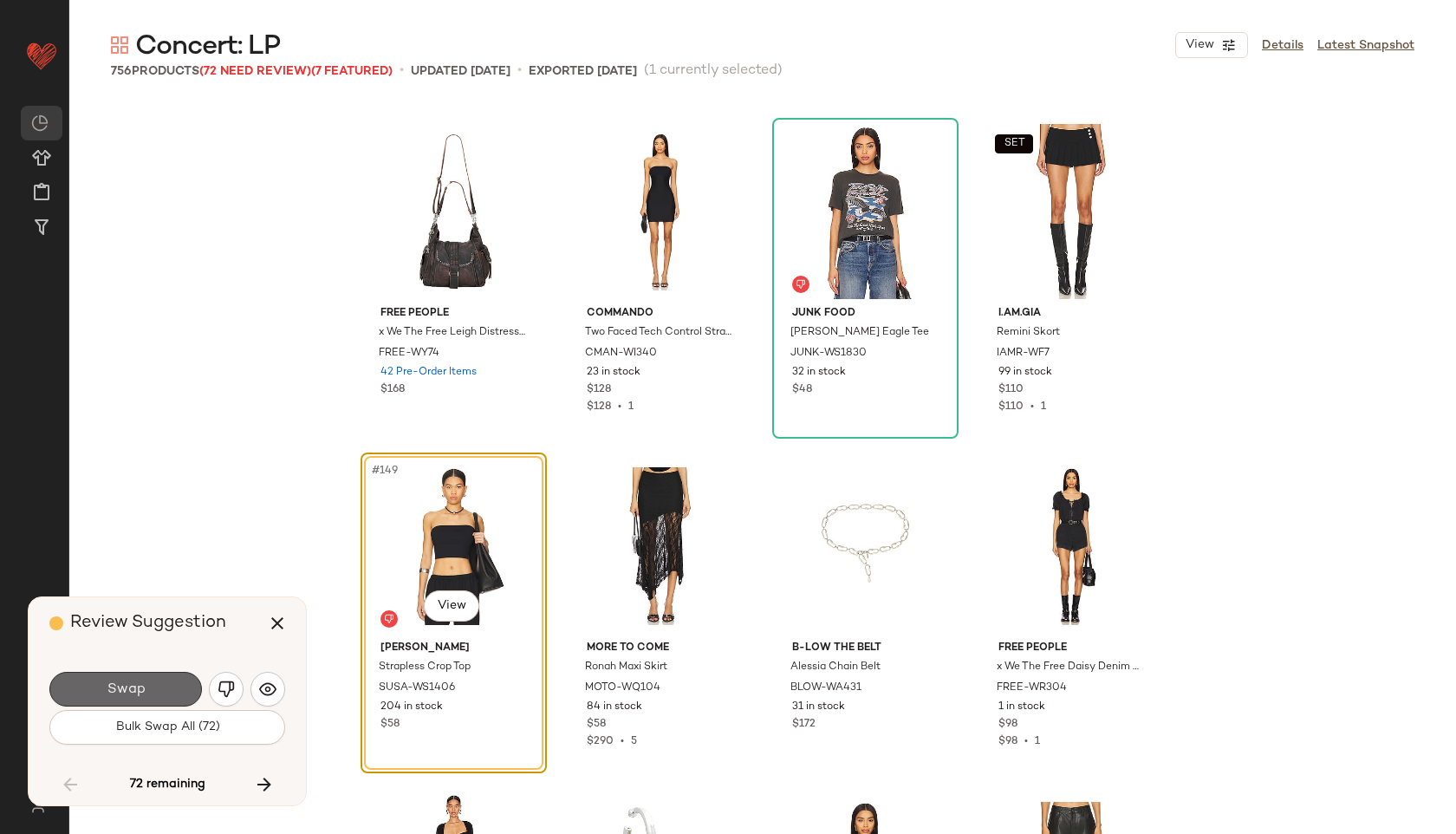
click at [149, 682] on button "Swap" at bounding box center [125, 689] width 152 height 35
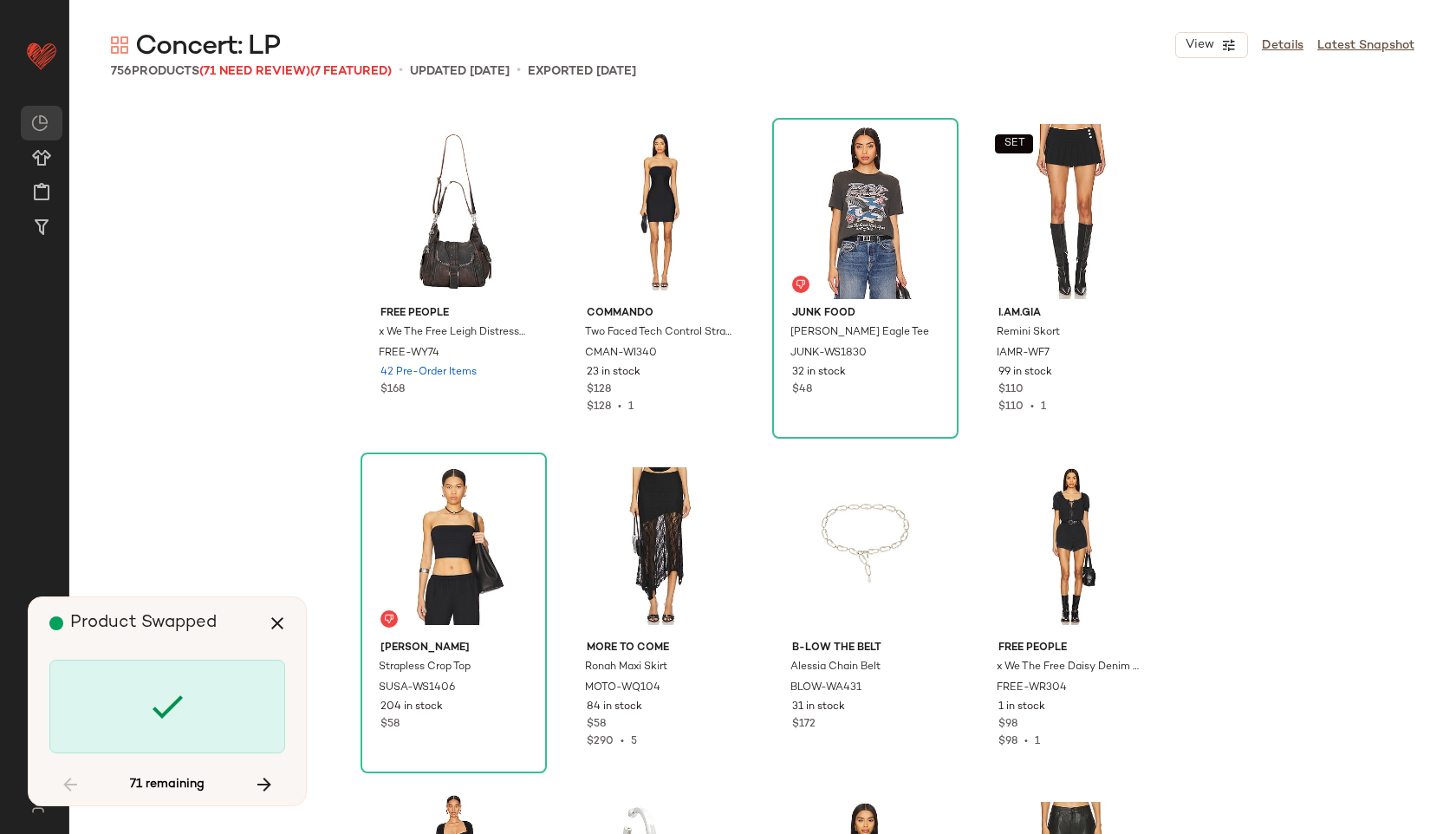
scroll to position [14390, 0]
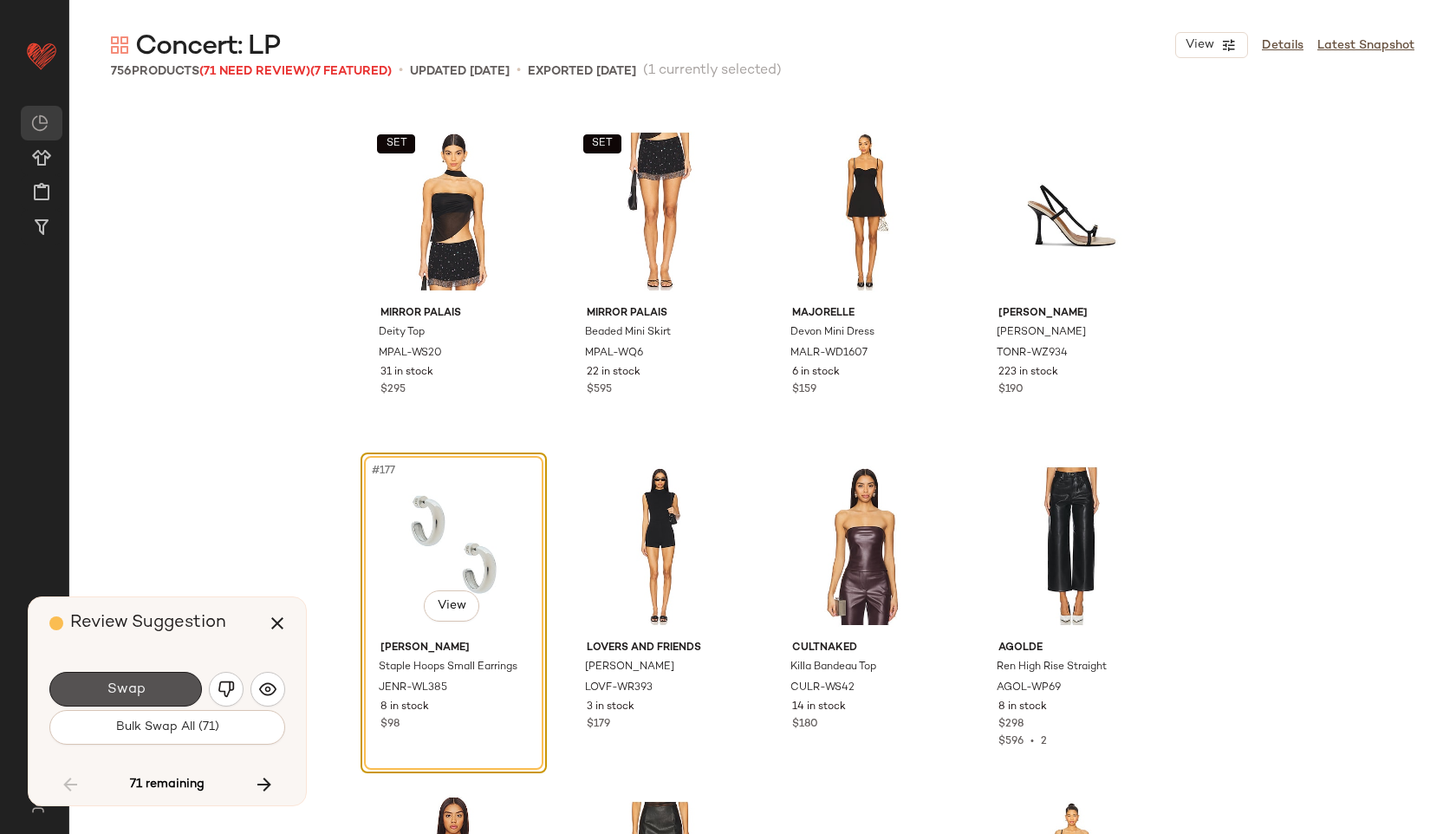
click at [149, 682] on button "Swap" at bounding box center [125, 689] width 152 height 35
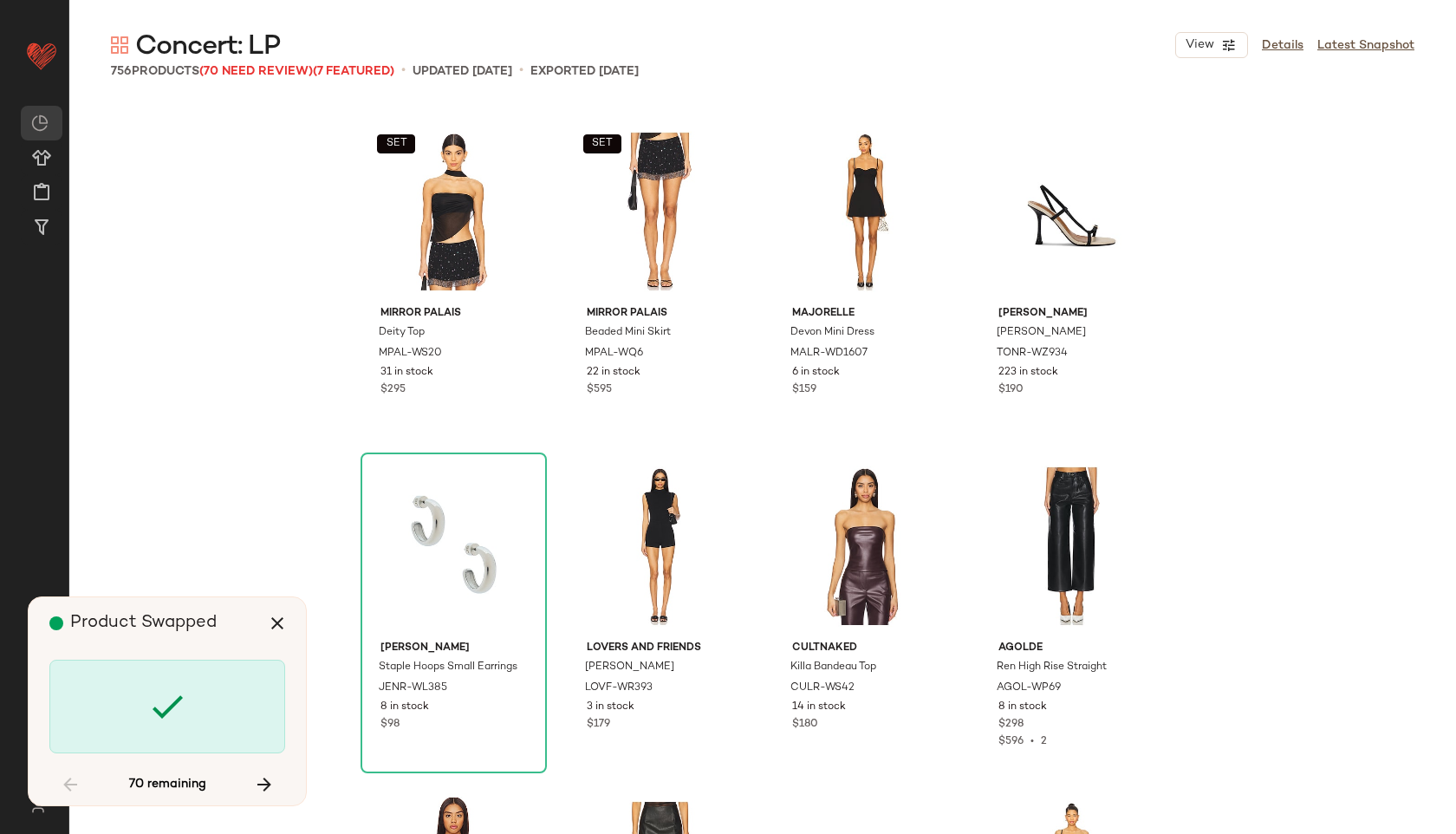
scroll to position [15729, 0]
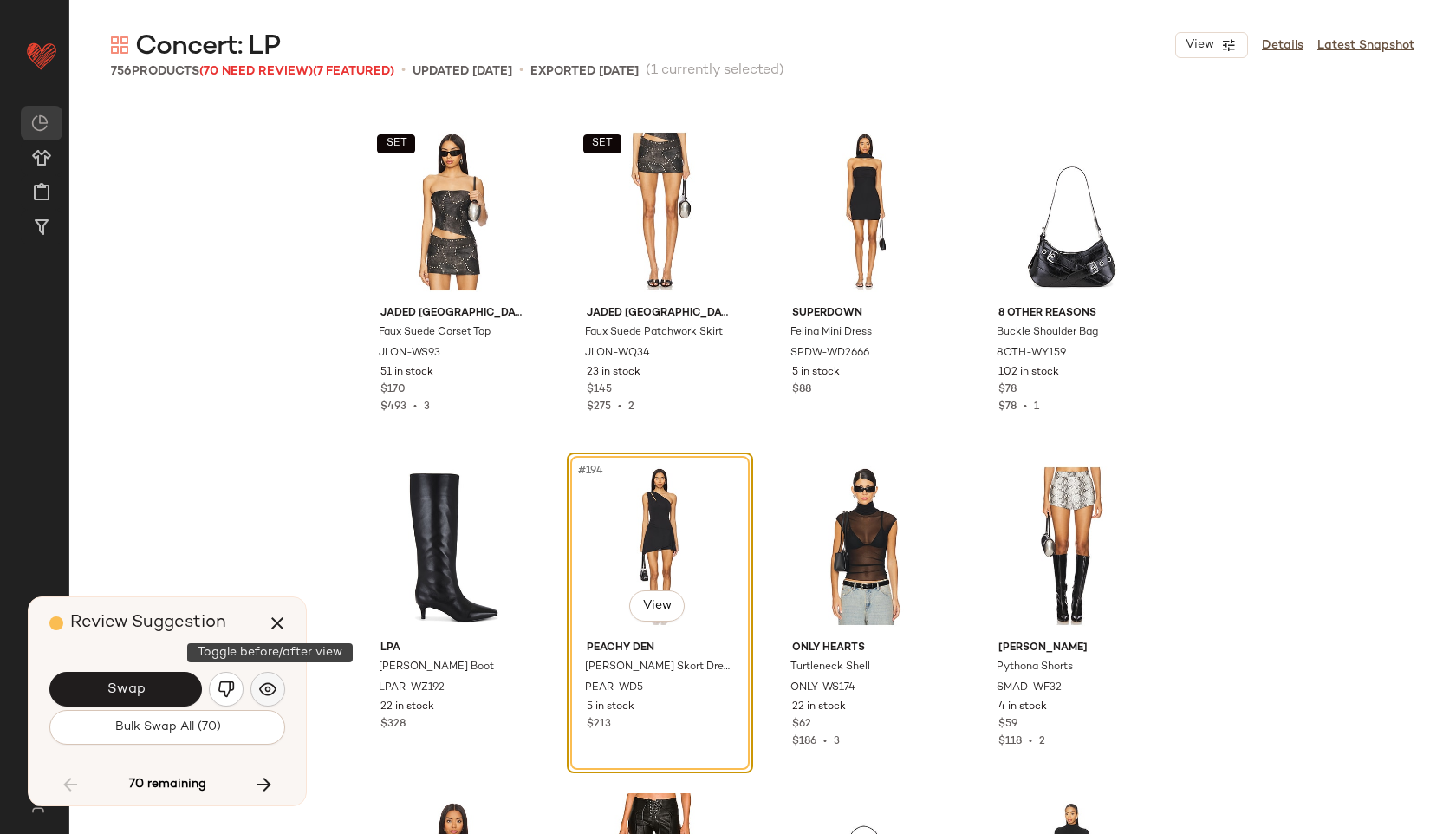
click at [268, 681] on img "button" at bounding box center [267, 689] width 17 height 17
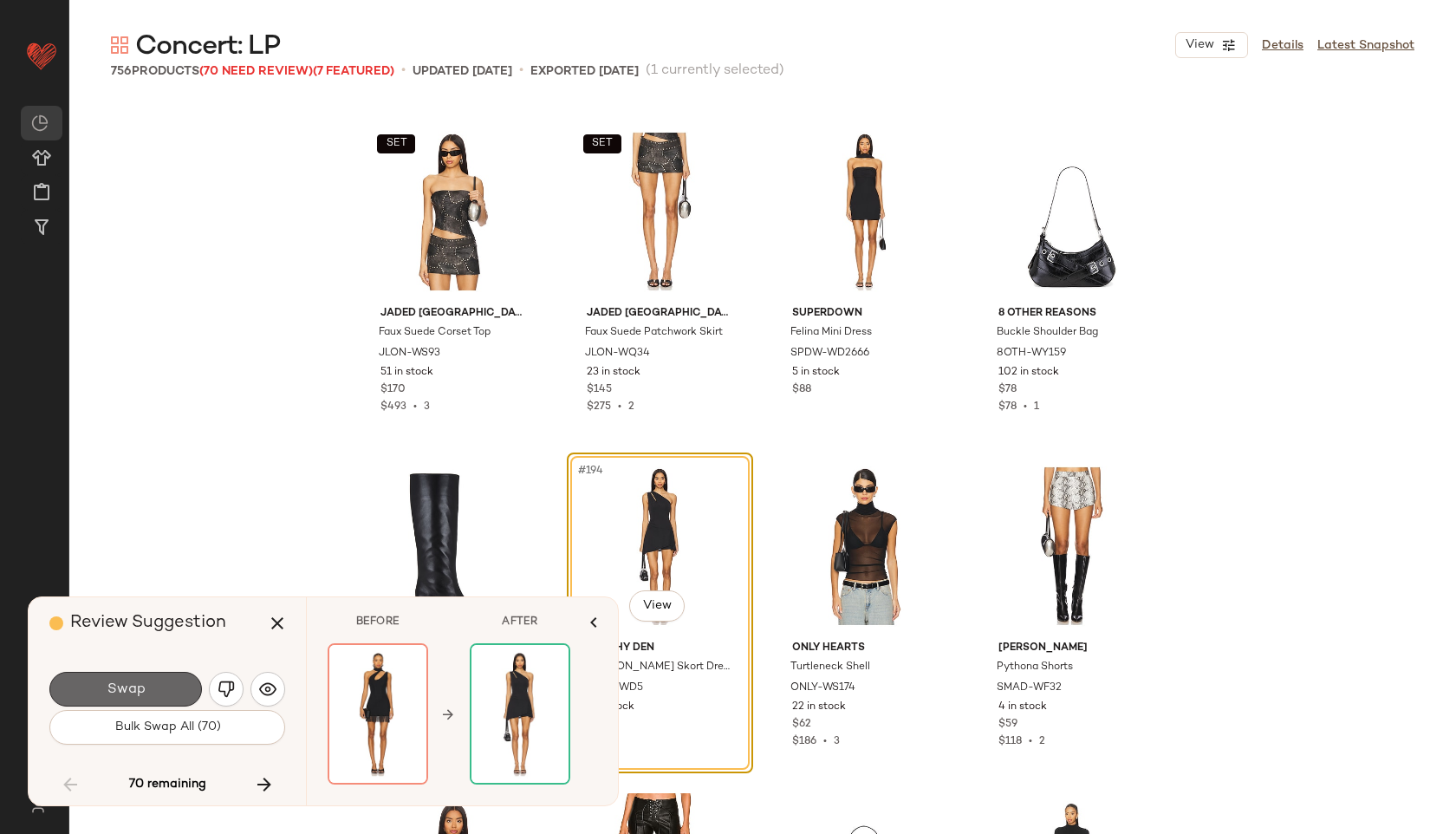
click at [161, 704] on button "Swap" at bounding box center [125, 689] width 152 height 35
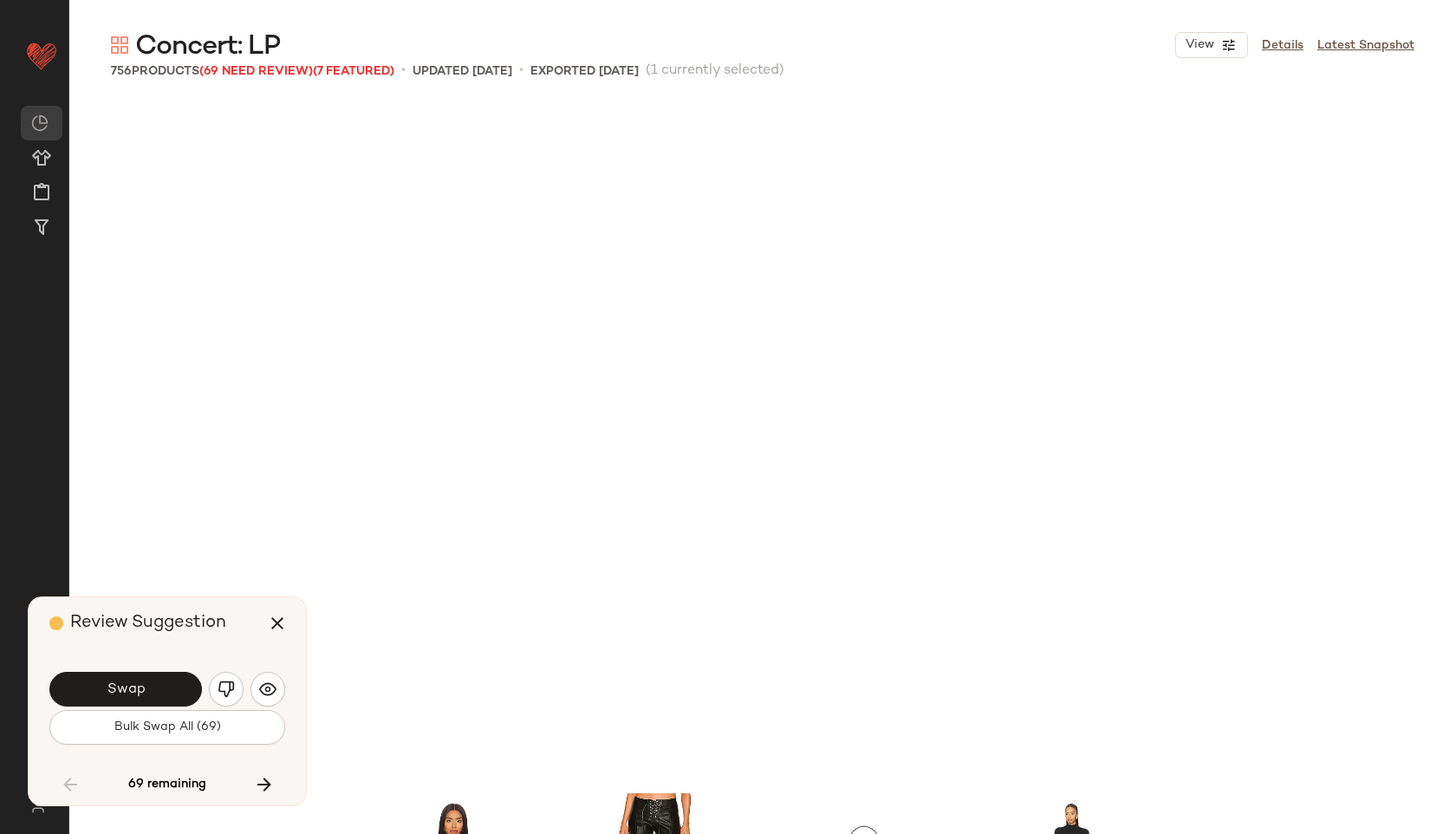
scroll to position [16399, 0]
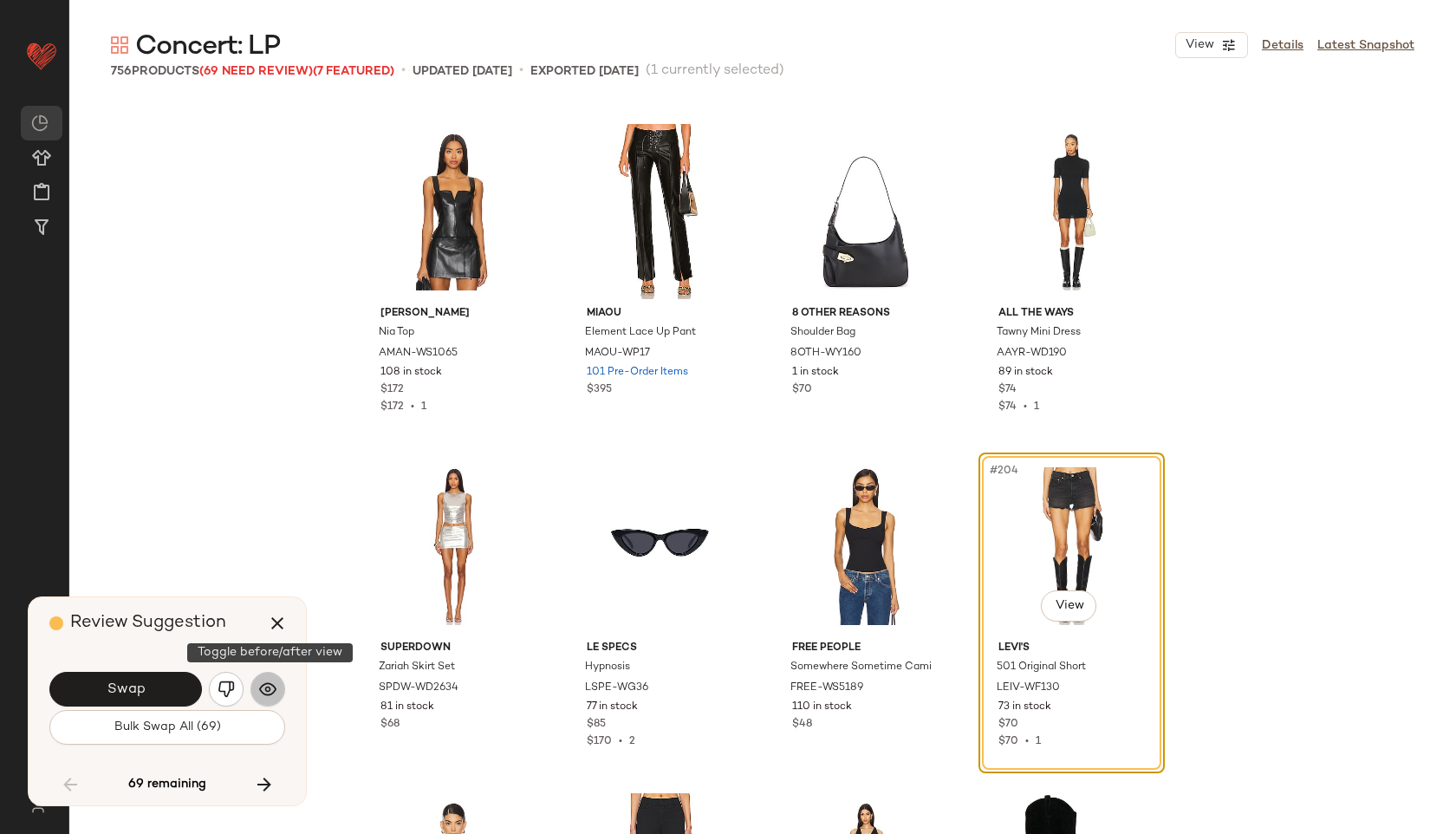
click at [268, 682] on img "button" at bounding box center [267, 689] width 17 height 17
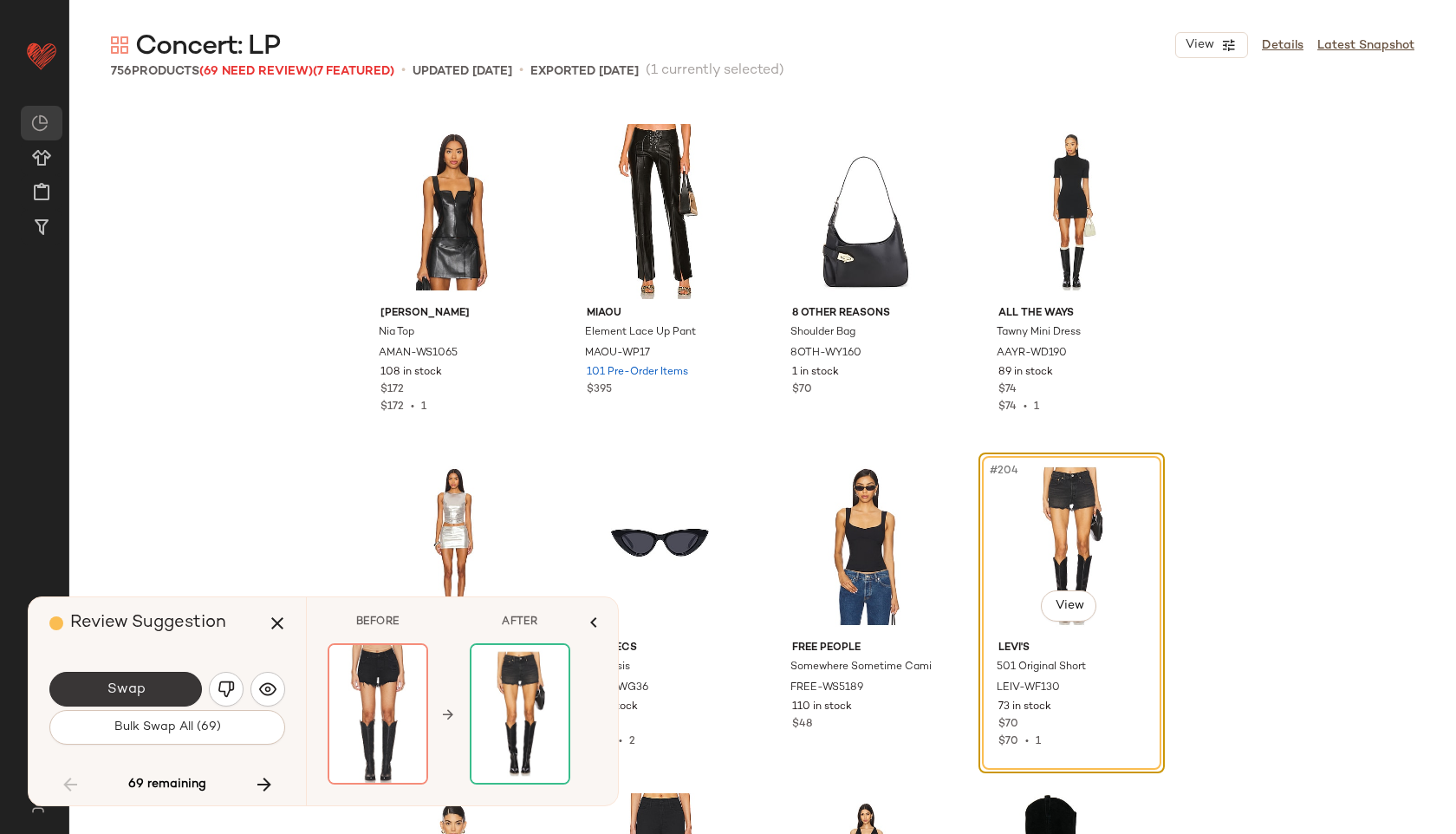
click at [171, 689] on button "Swap" at bounding box center [125, 689] width 152 height 35
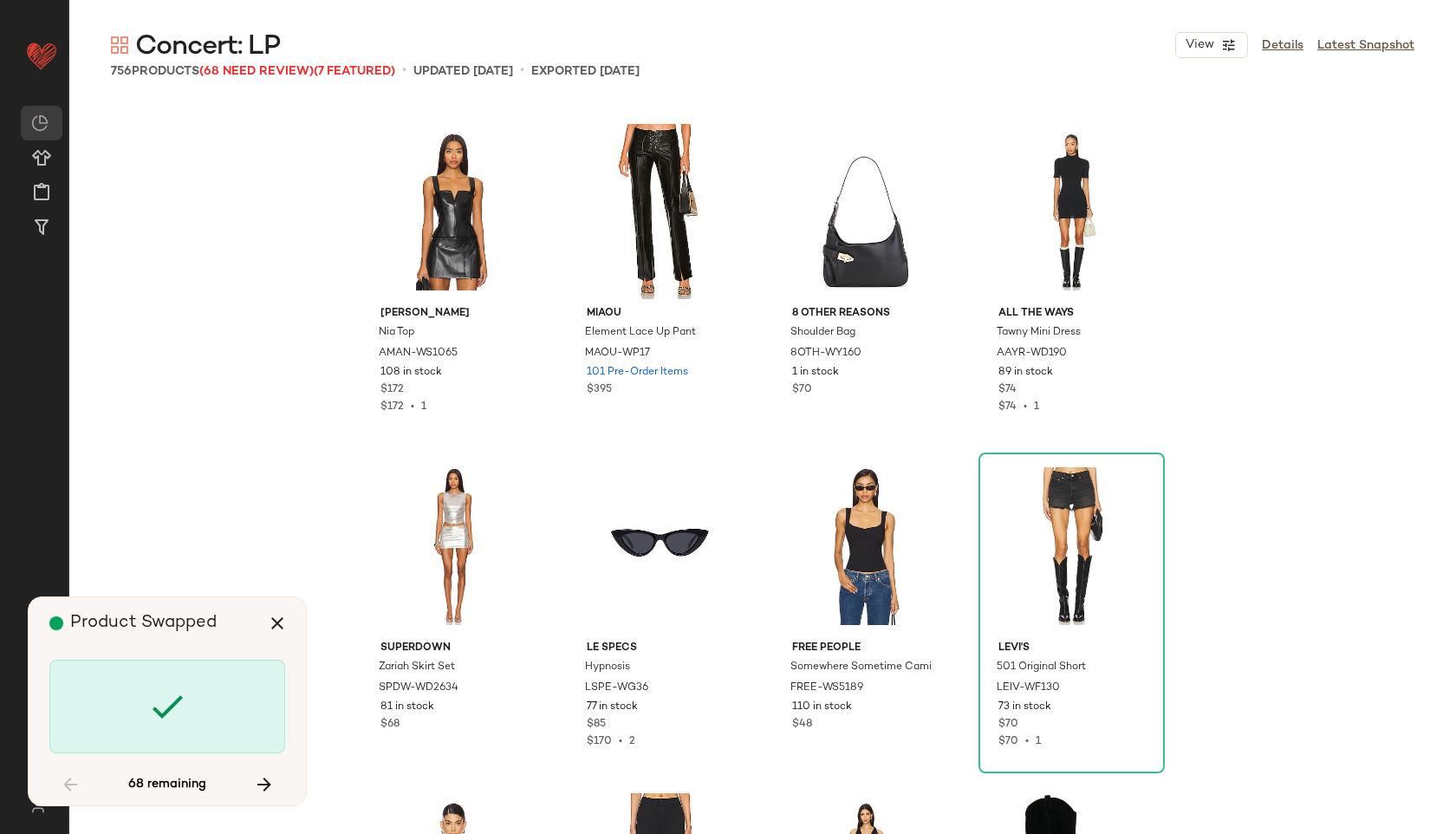
scroll to position [18071, 0]
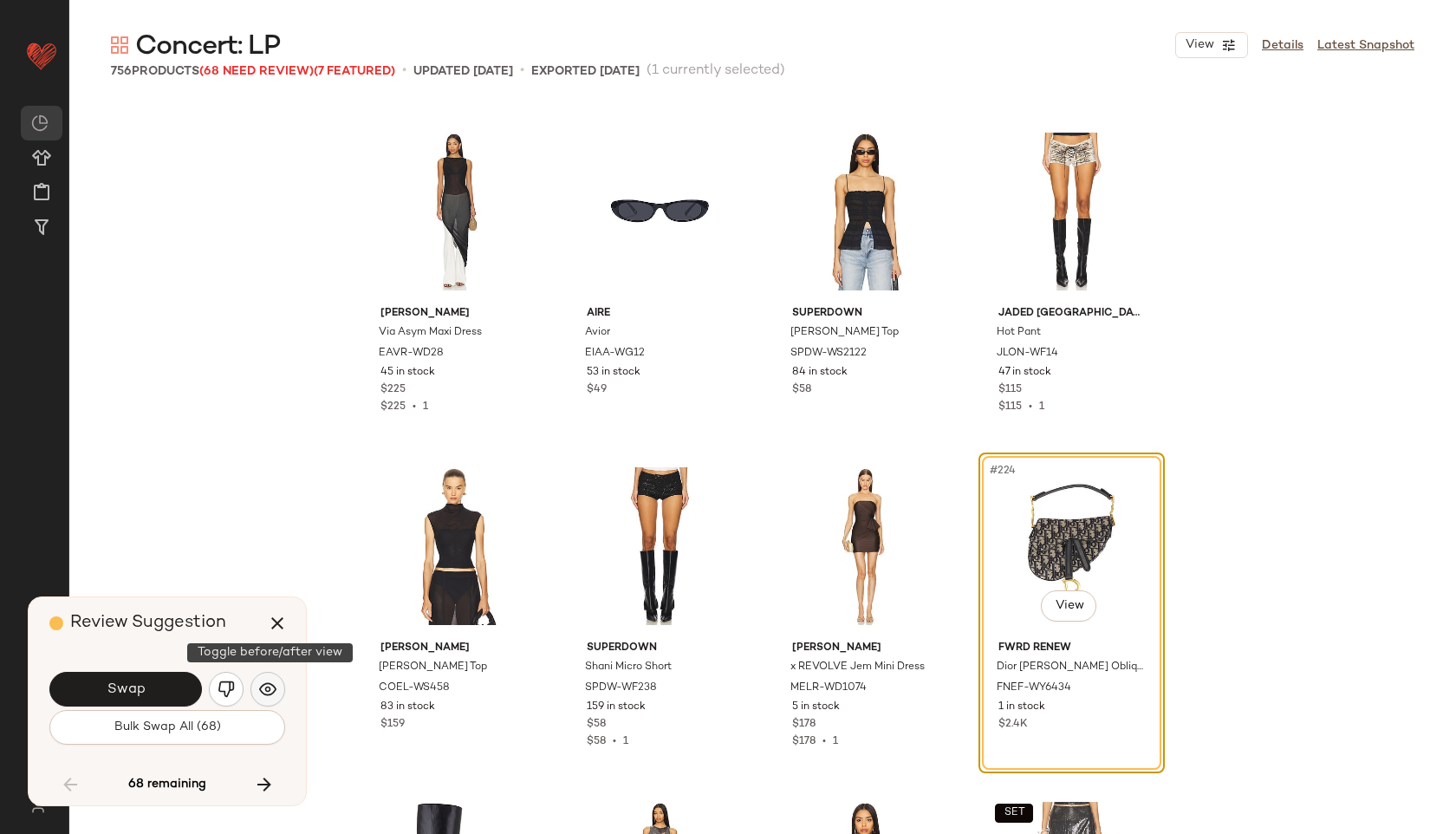
click at [268, 686] on img "button" at bounding box center [267, 689] width 17 height 17
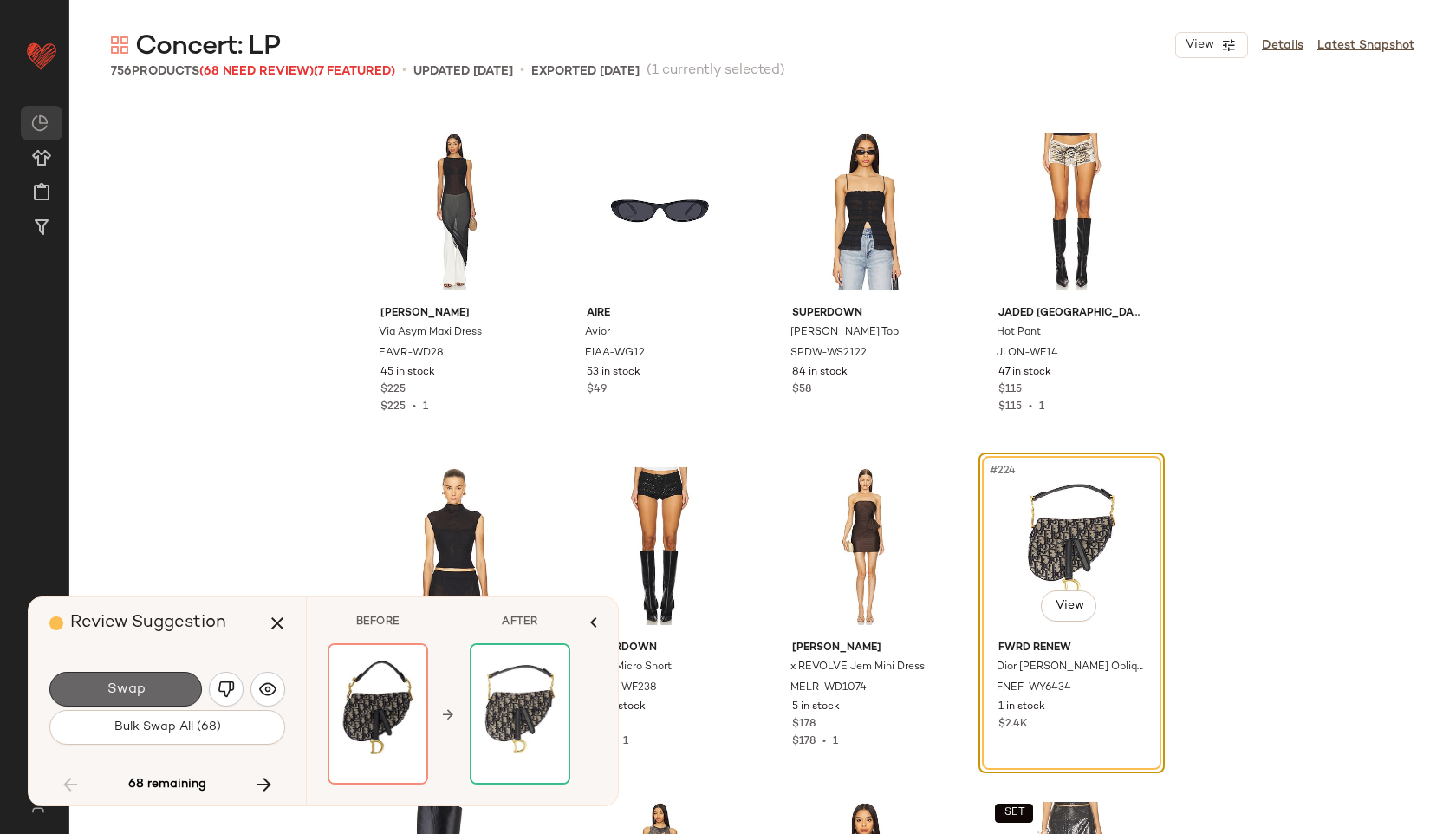
click at [173, 687] on button "Swap" at bounding box center [125, 689] width 152 height 35
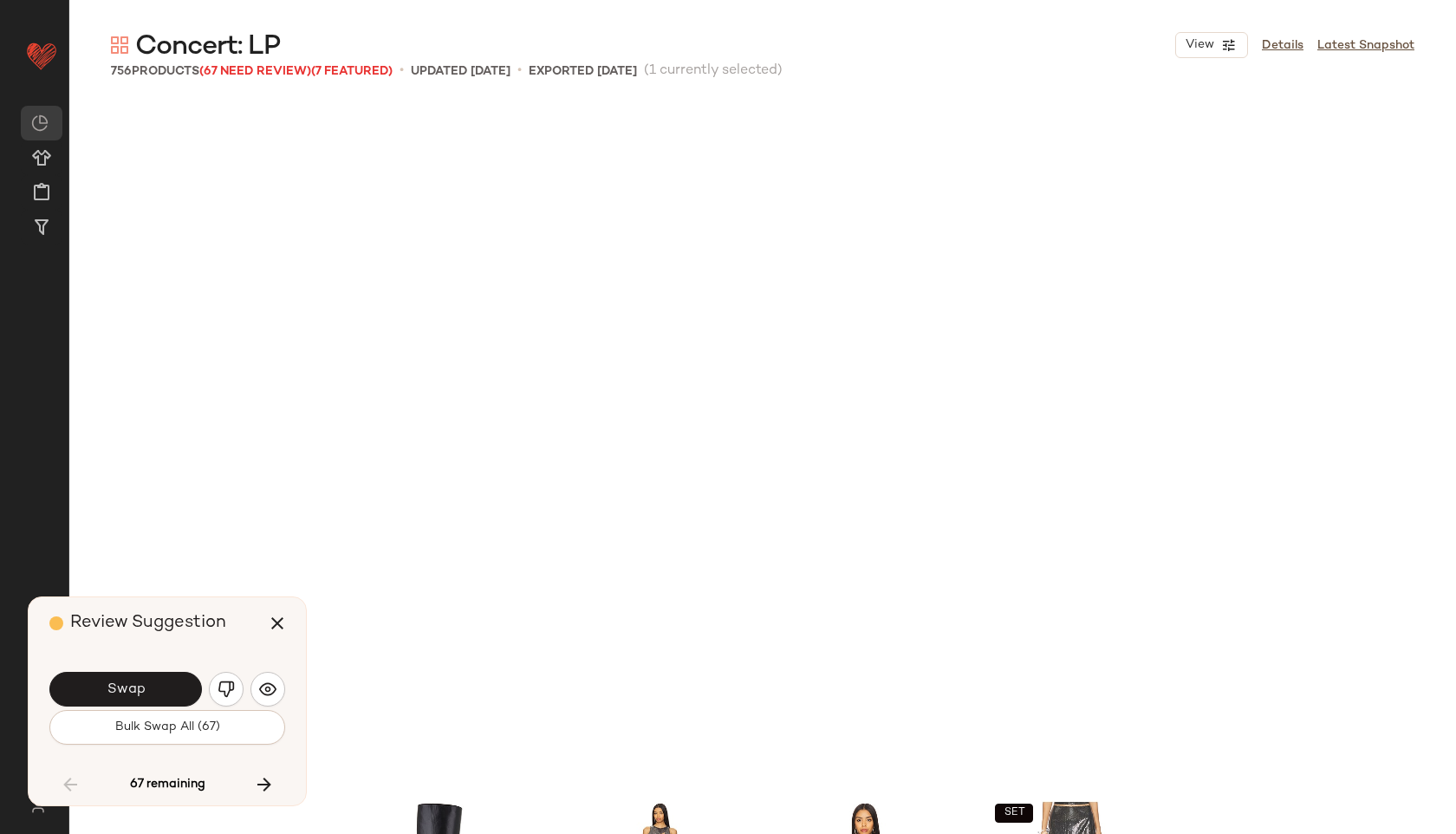
scroll to position [18741, 0]
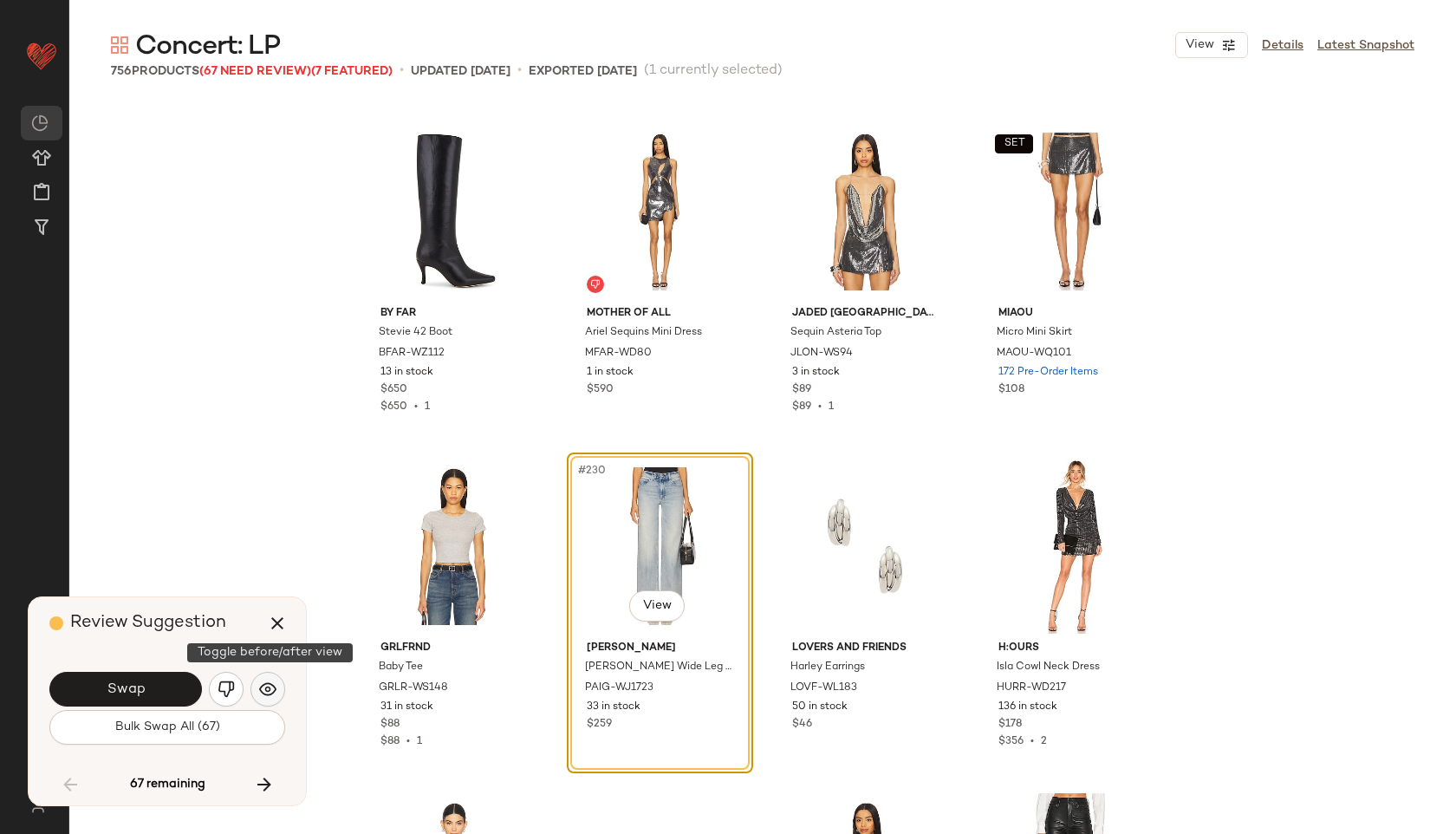
click at [264, 675] on button "button" at bounding box center [267, 689] width 35 height 35
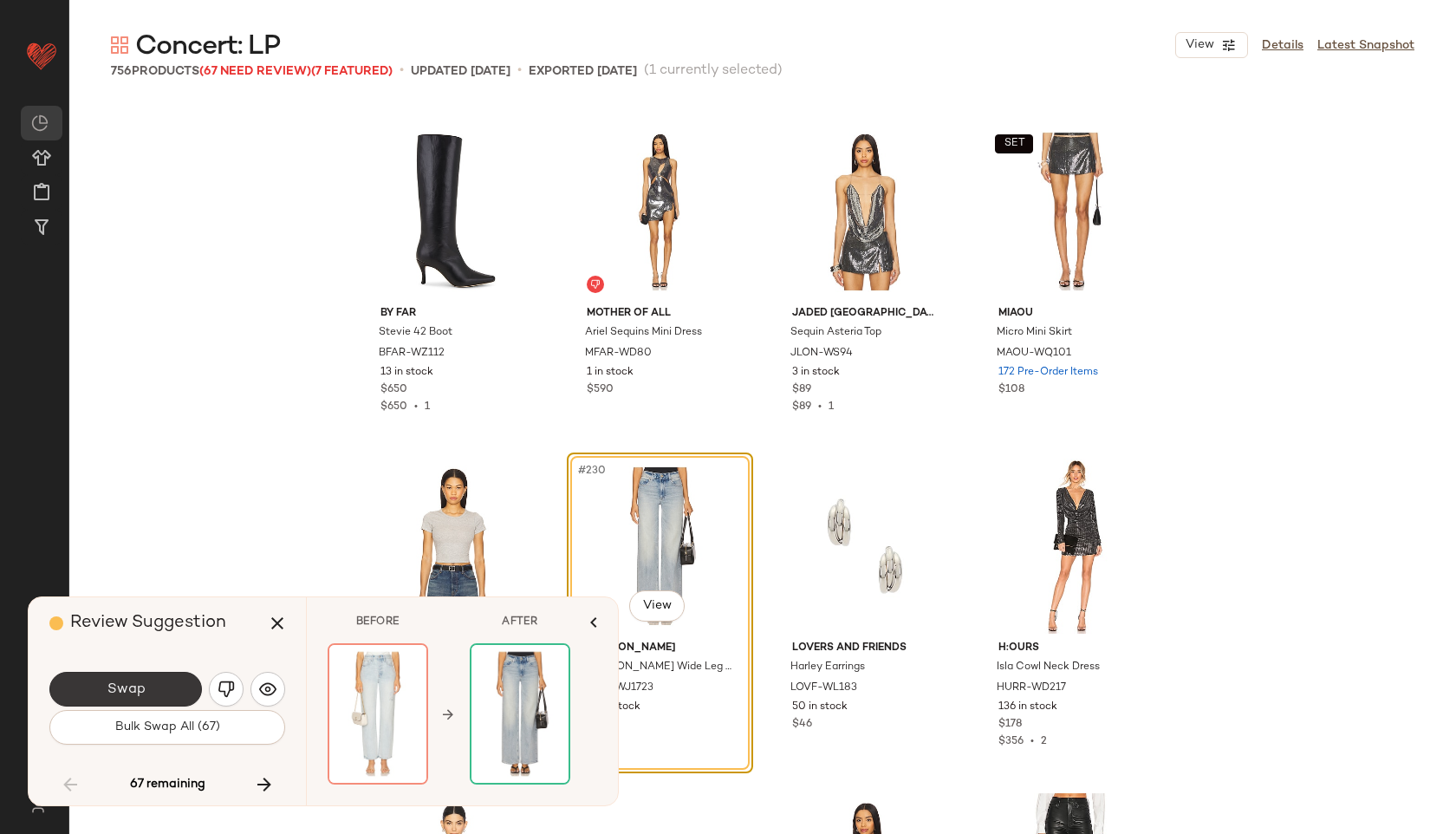
click at [171, 696] on button "Swap" at bounding box center [125, 689] width 152 height 35
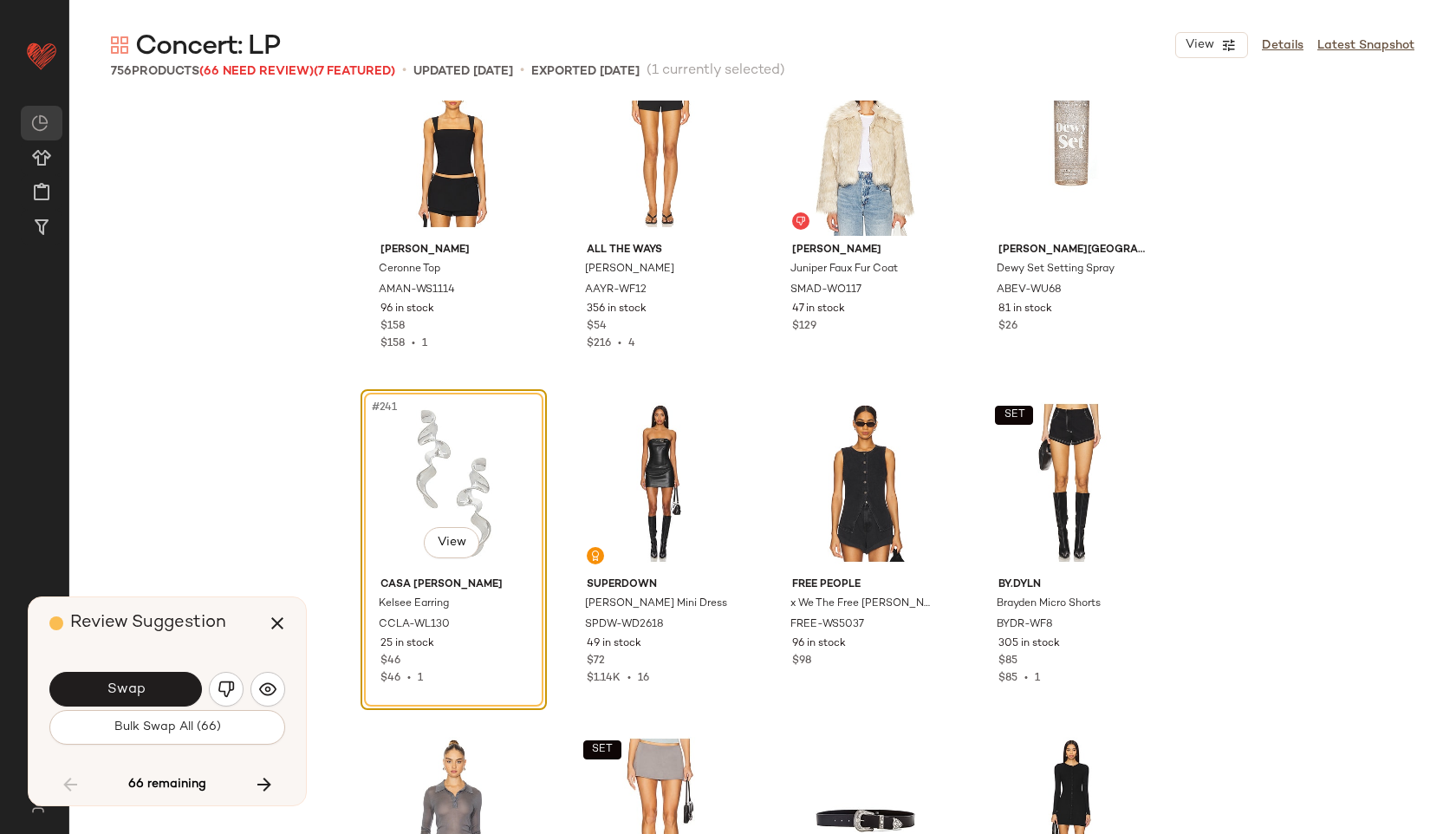
scroll to position [19793, 0]
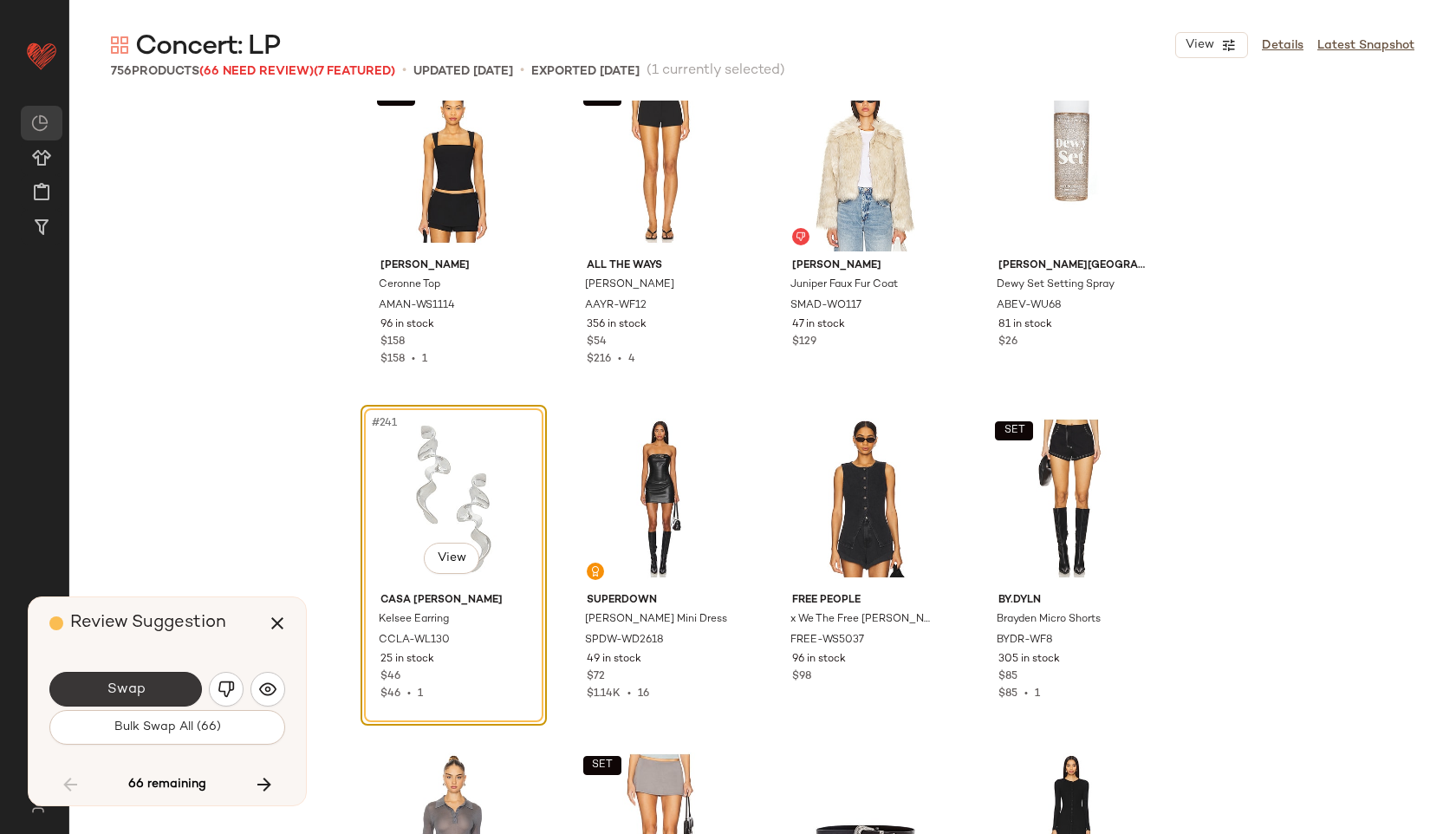
click at [144, 678] on button "Swap" at bounding box center [125, 689] width 152 height 35
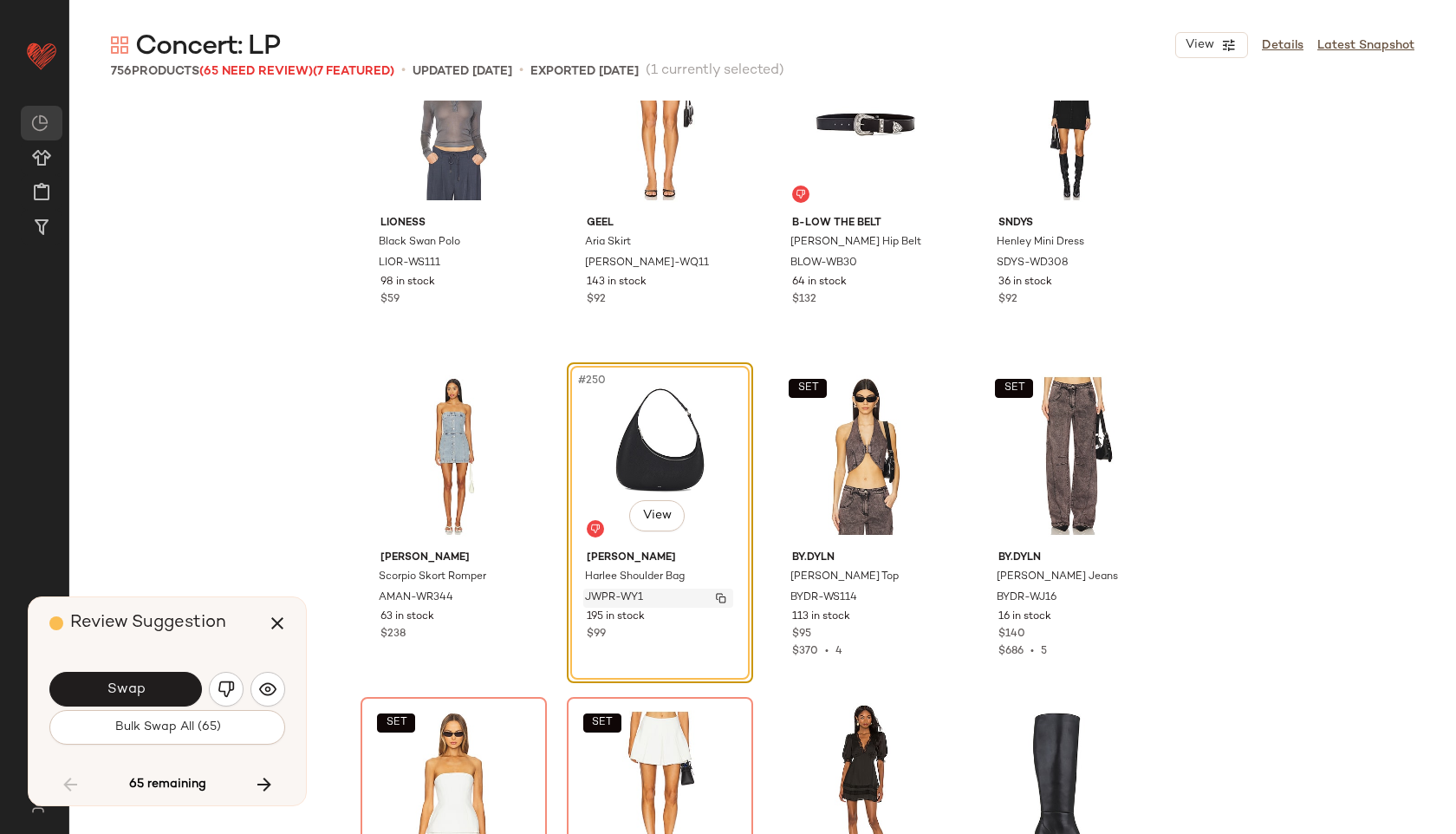
scroll to position [20492, 0]
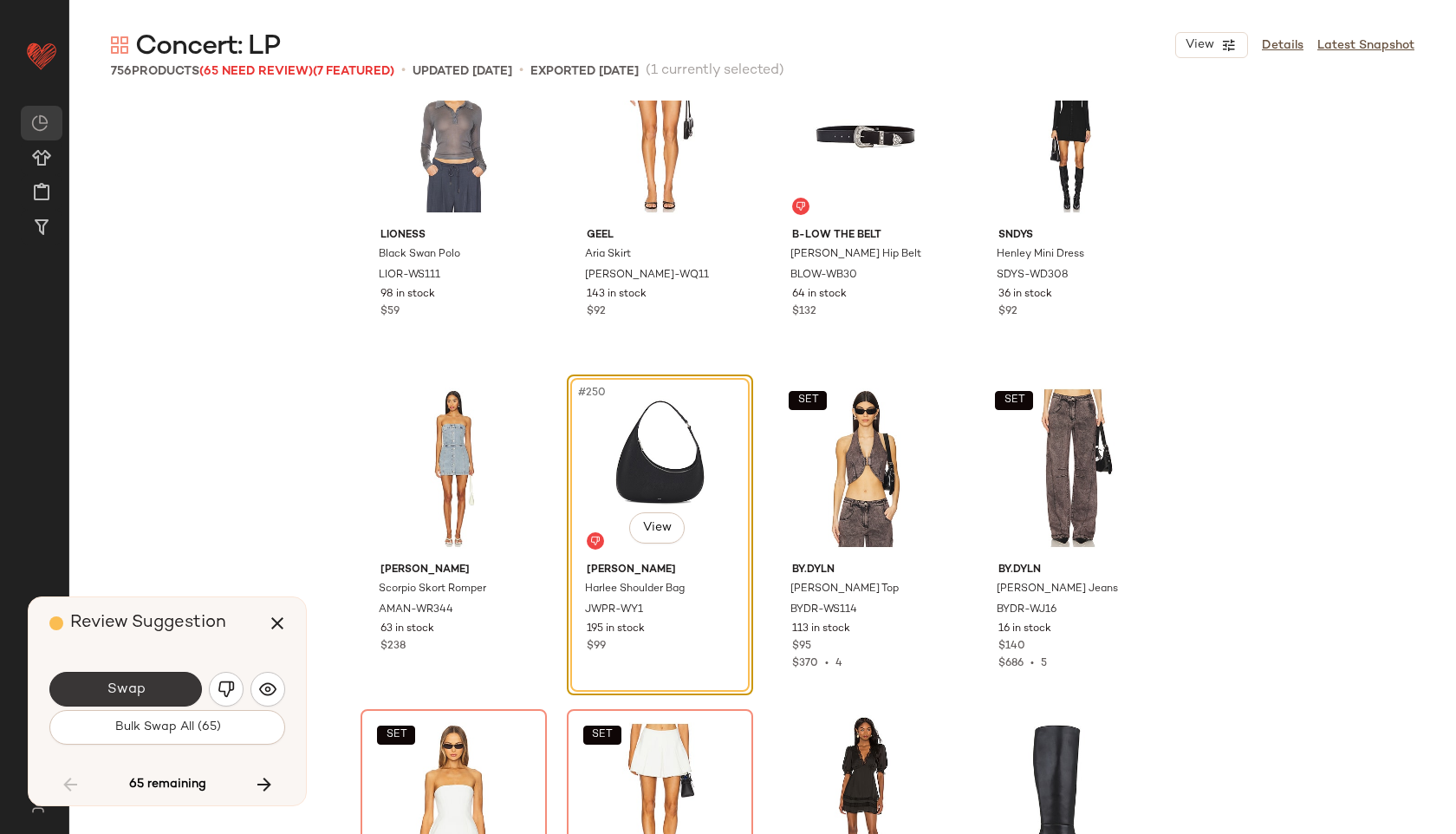
click at [176, 681] on button "Swap" at bounding box center [125, 689] width 152 height 35
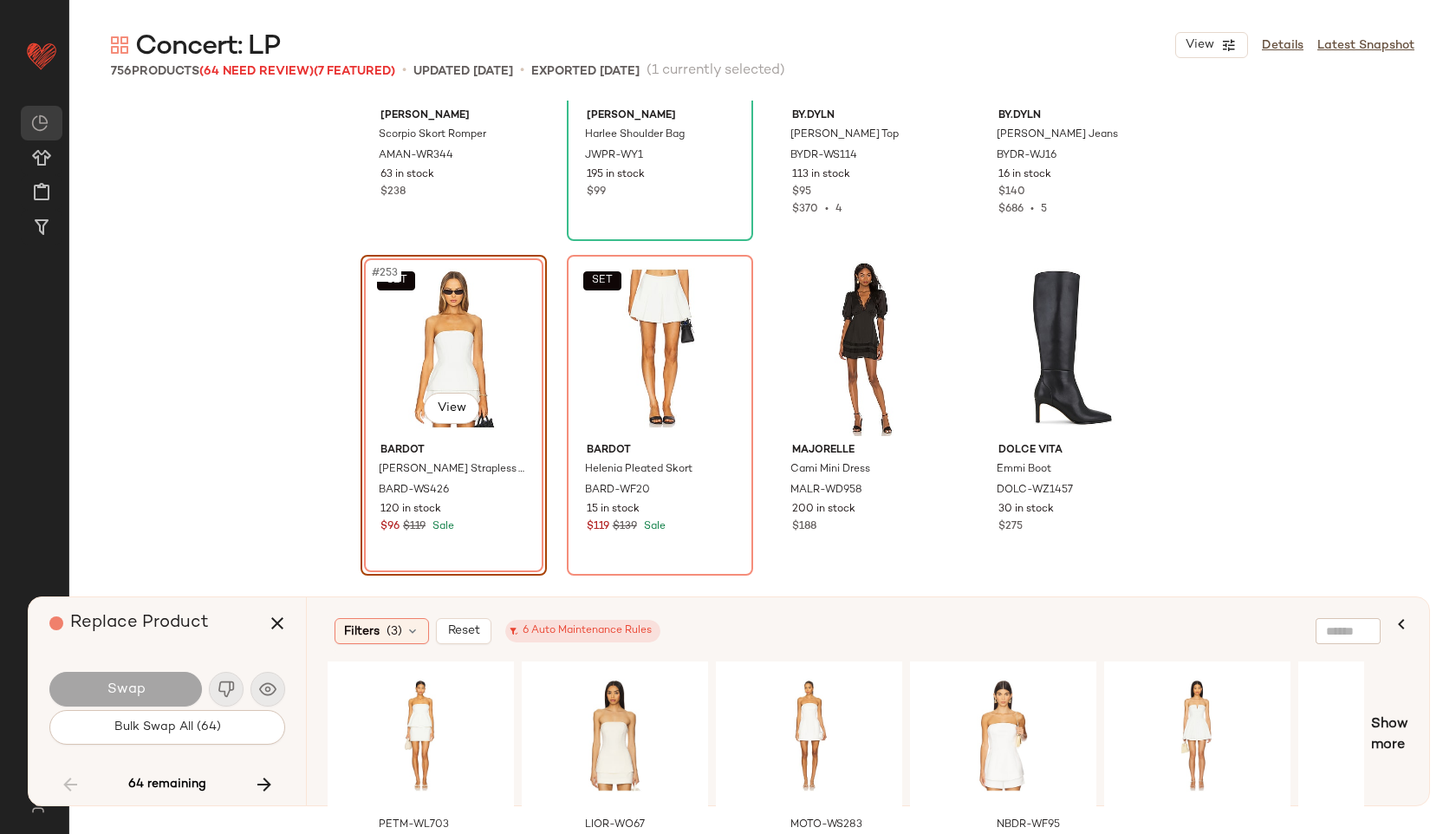
scroll to position [20948, 0]
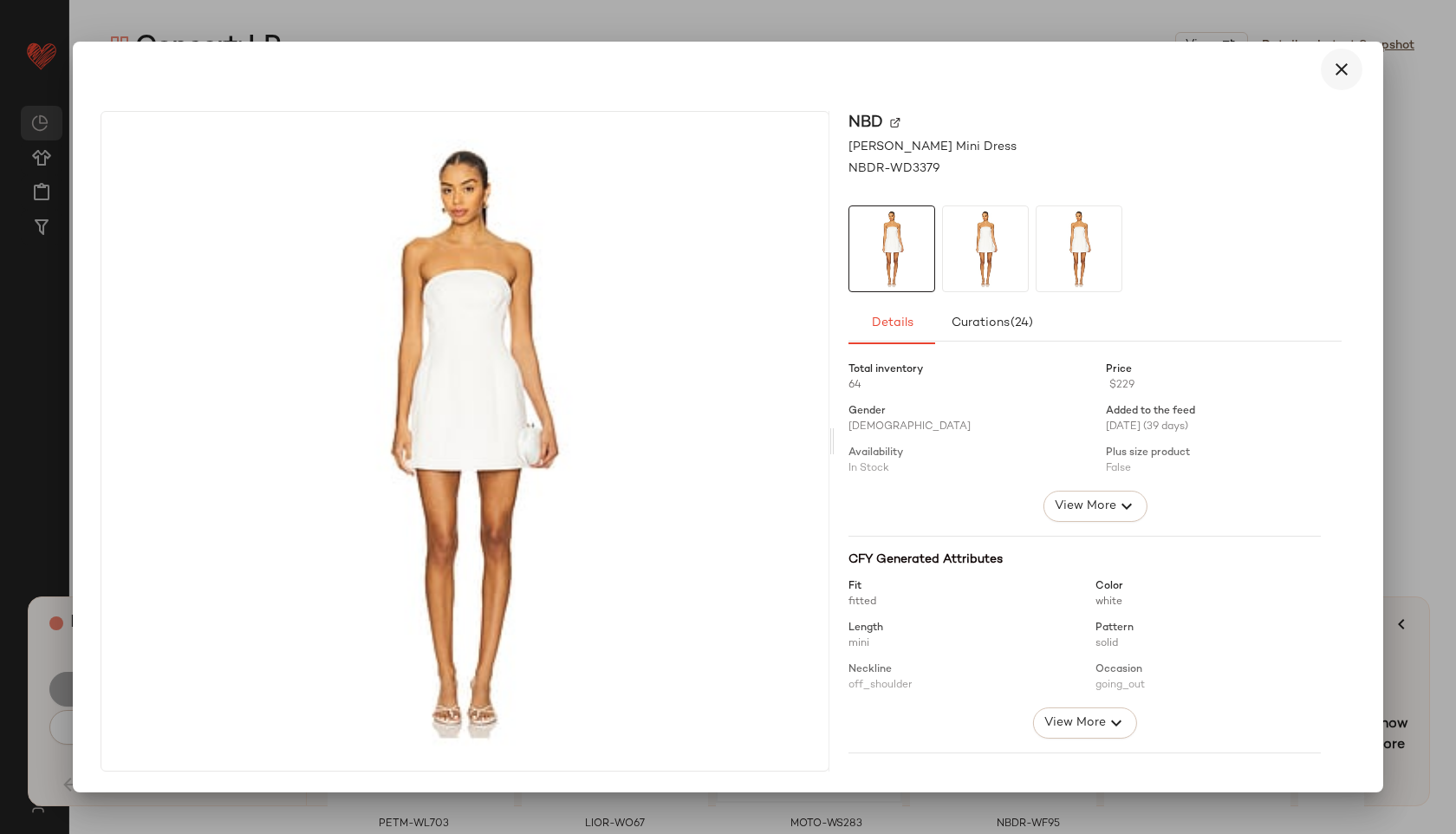
click at [1328, 71] on button "button" at bounding box center [1341, 69] width 42 height 42
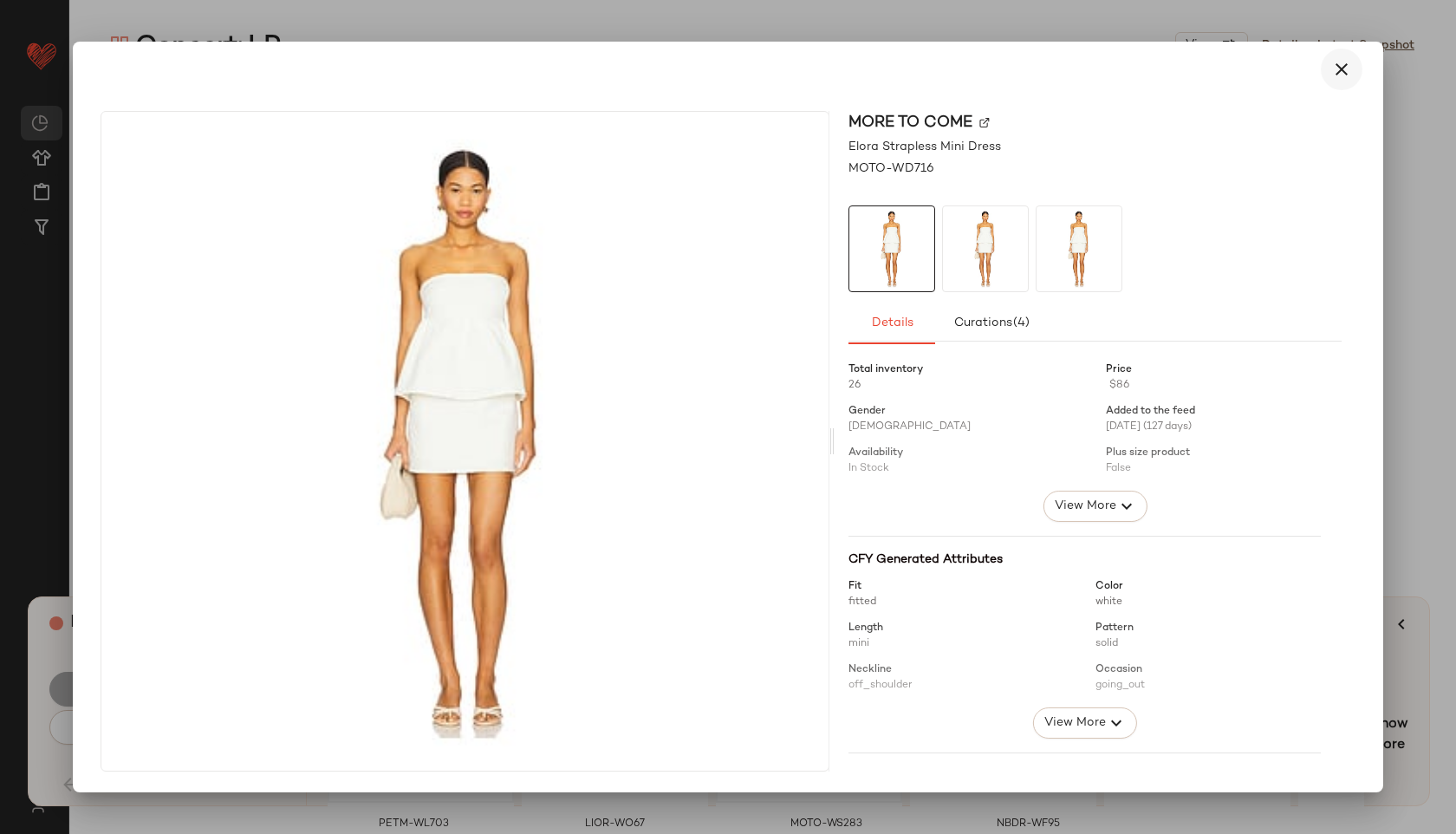
click at [1341, 79] on button "button" at bounding box center [1341, 69] width 42 height 42
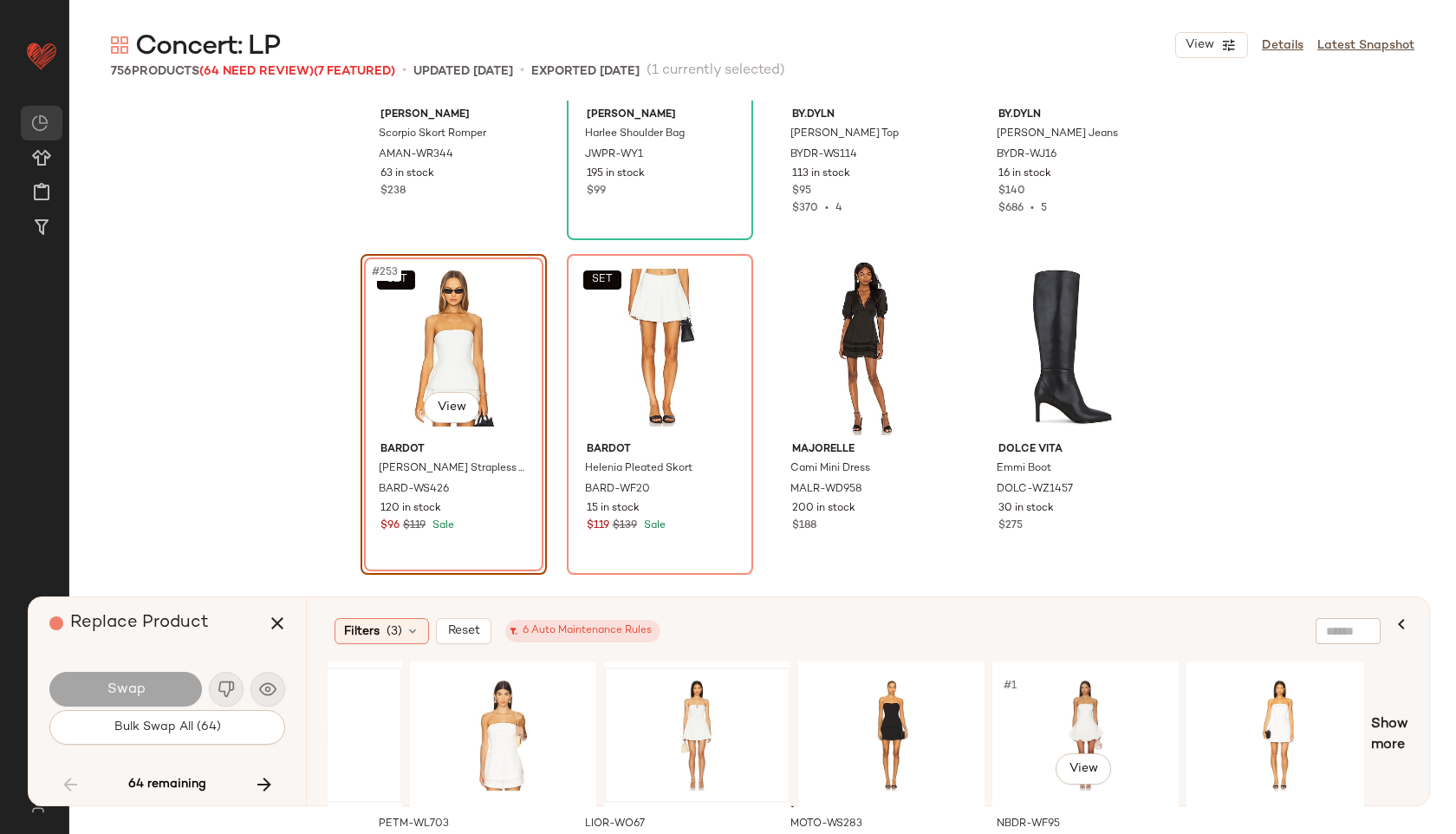
scroll to position [0, 506]
click at [1089, 719] on div "#1 View" at bounding box center [1080, 735] width 174 height 123
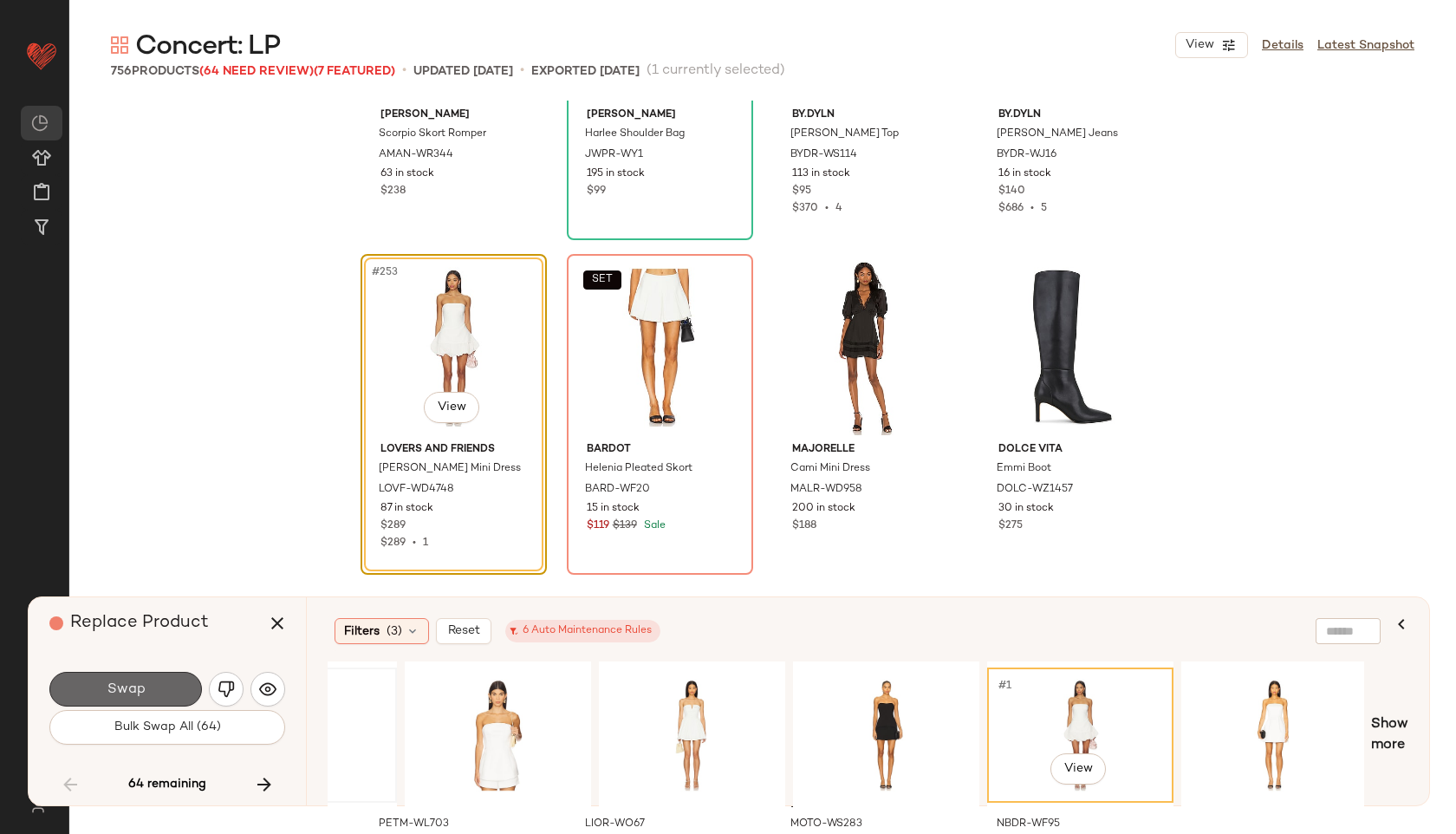
click at [177, 685] on button "Swap" at bounding box center [125, 689] width 152 height 35
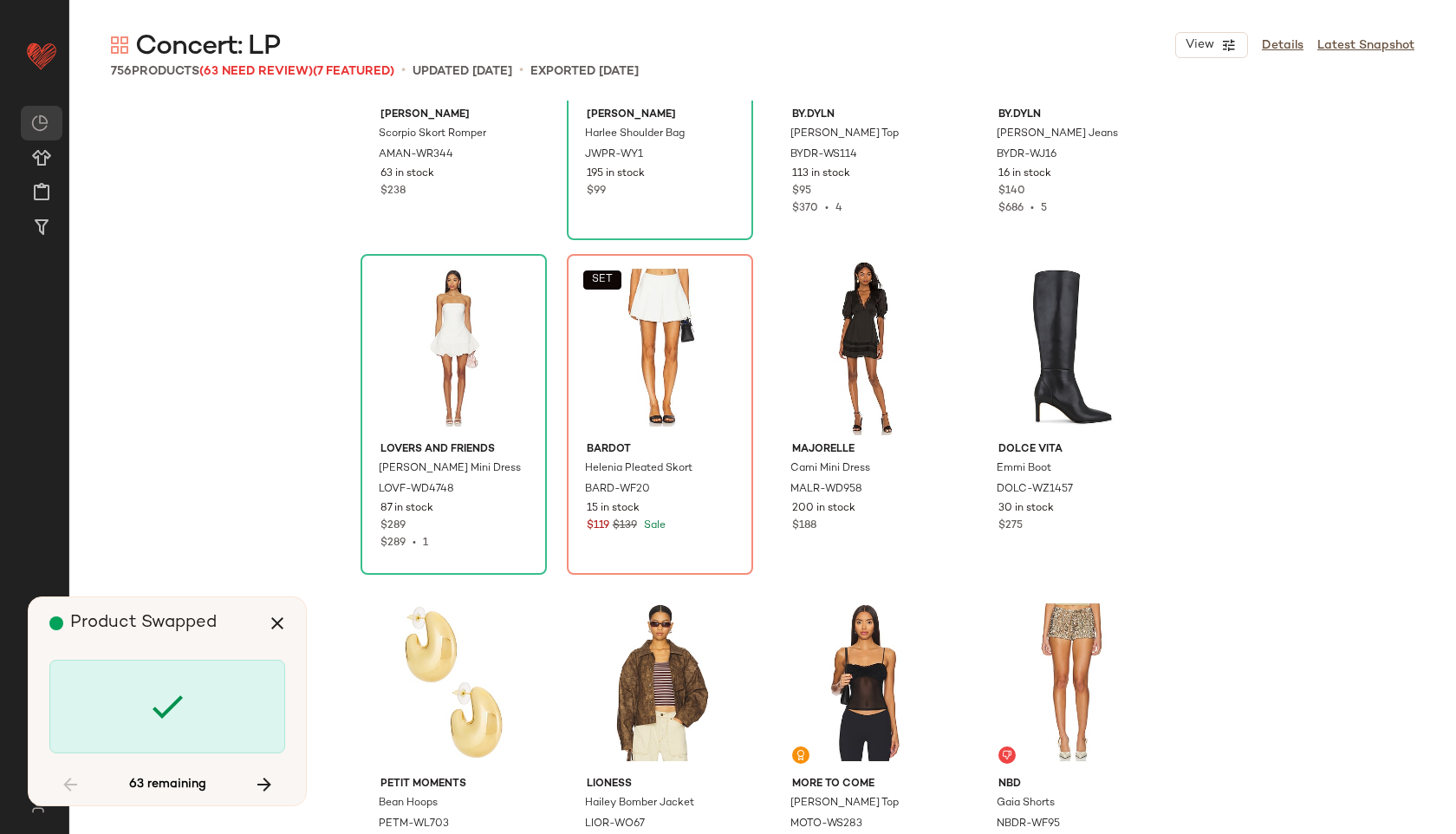
scroll to position [20749, 0]
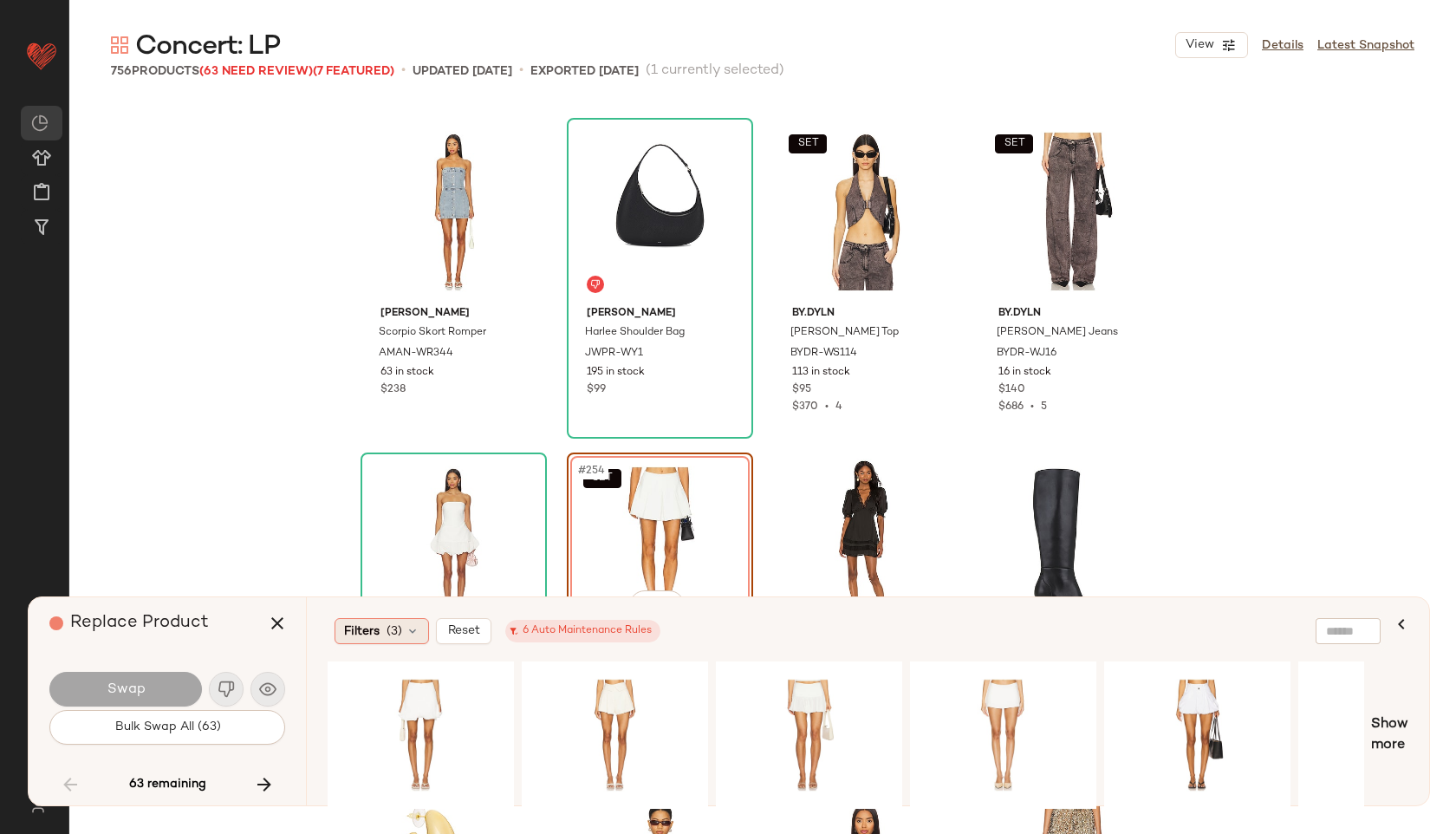
click at [377, 637] on span "Filters" at bounding box center [362, 632] width 36 height 18
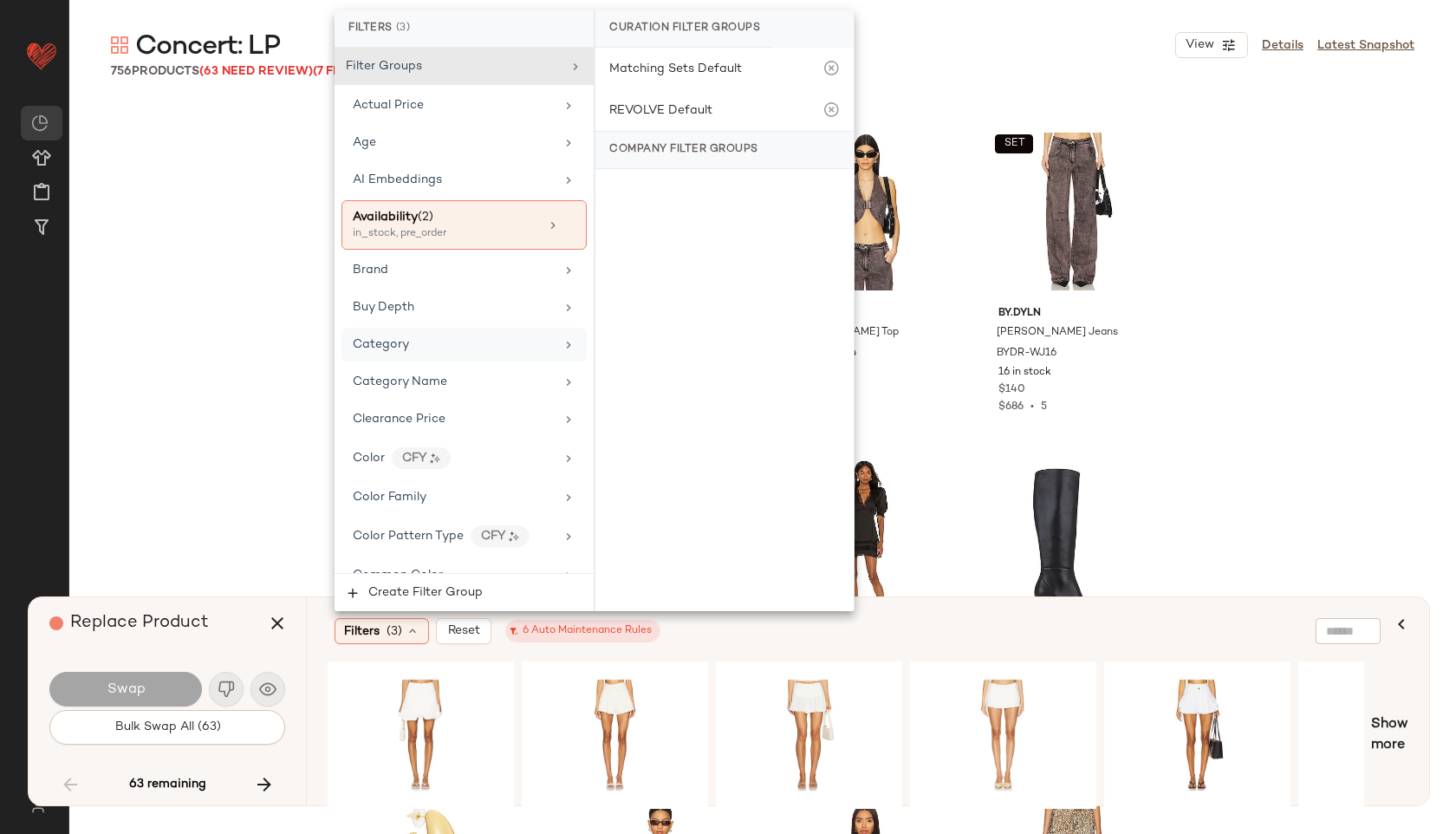
click at [417, 335] on div "Category" at bounding box center [454, 344] width 202 height 18
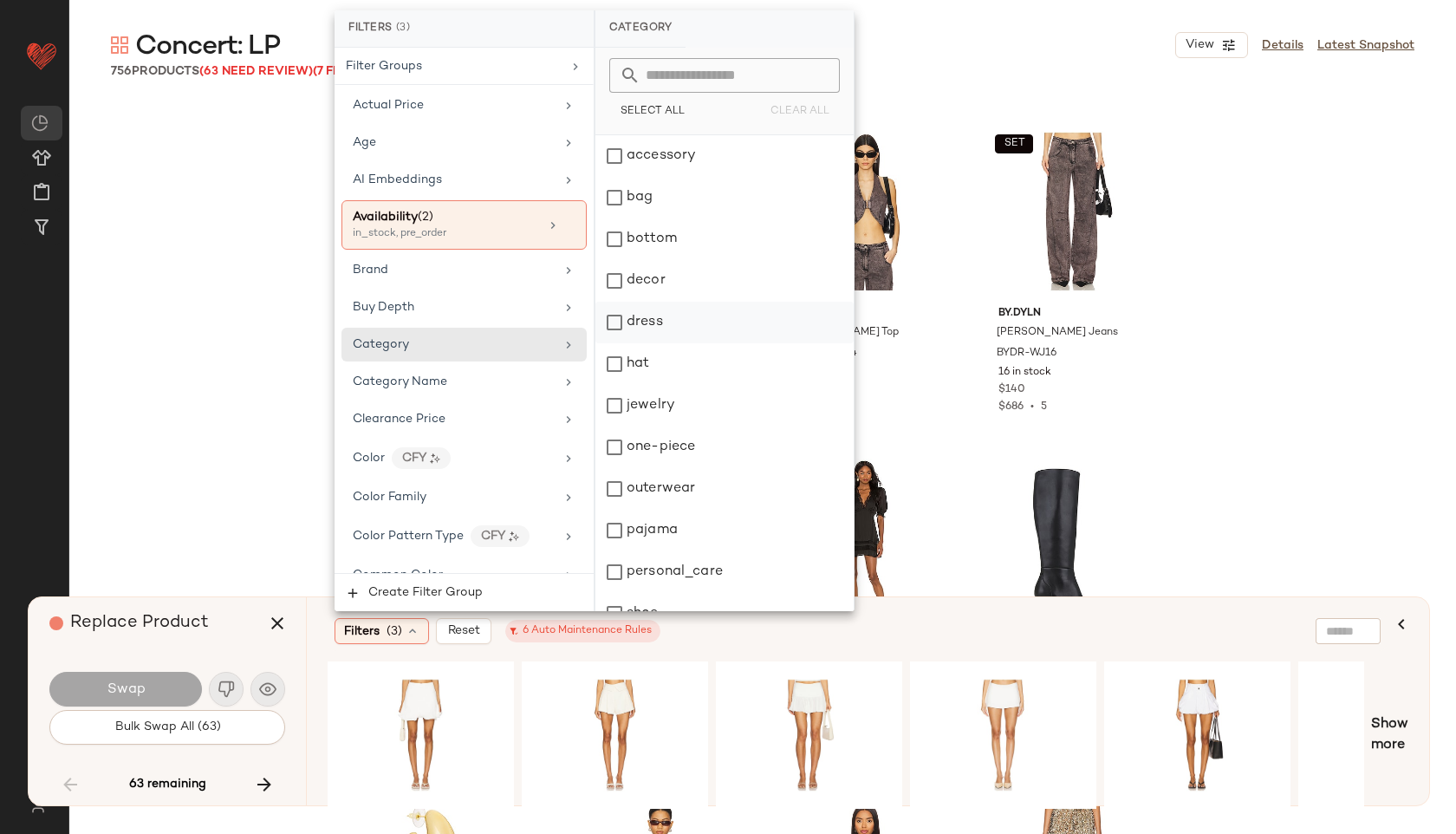
click at [640, 312] on div "dress" at bounding box center [725, 322] width 259 height 42
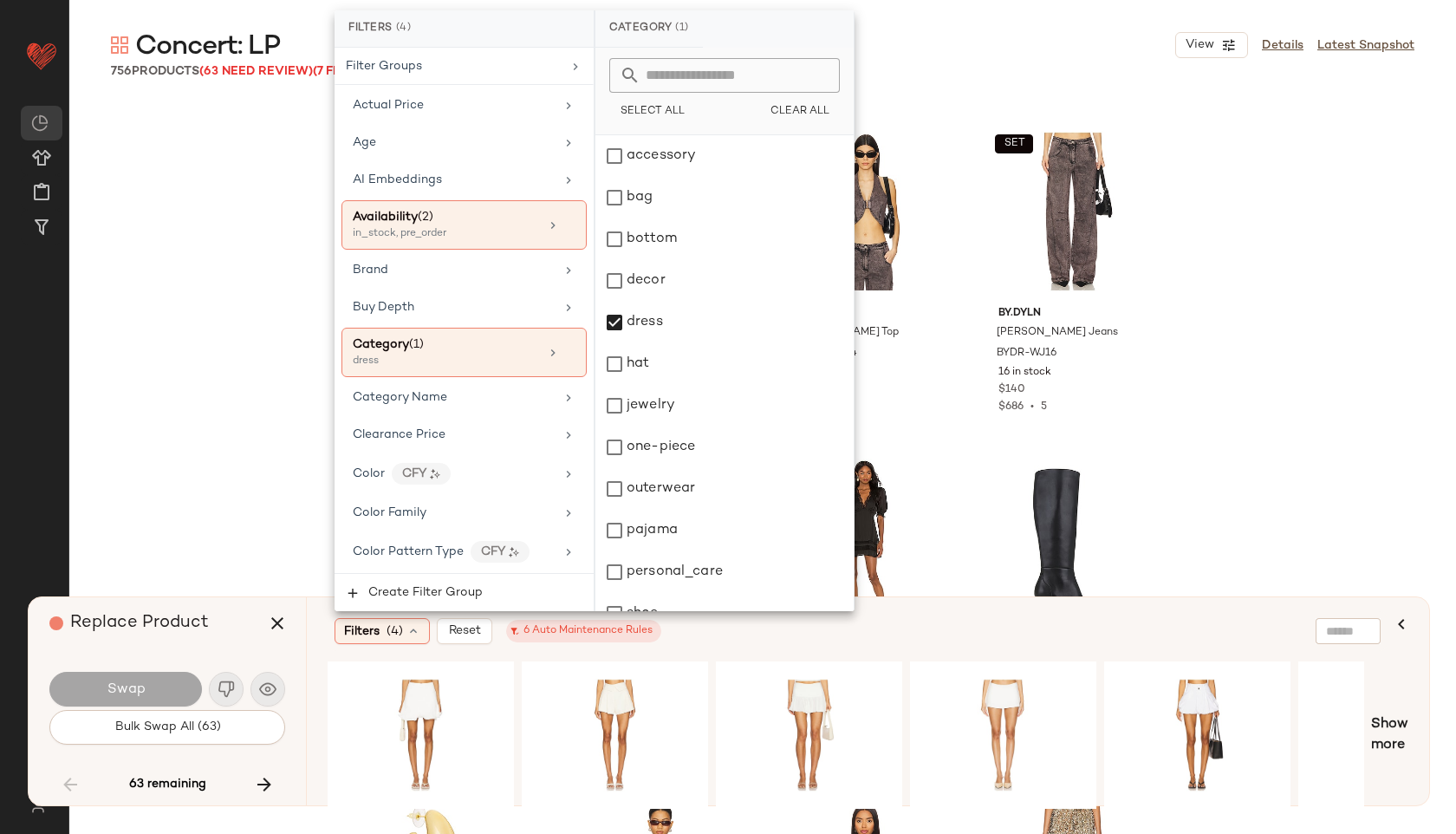
click at [901, 42] on div "Concert: LP View Details Latest Snapshot" at bounding box center [762, 45] width 1386 height 35
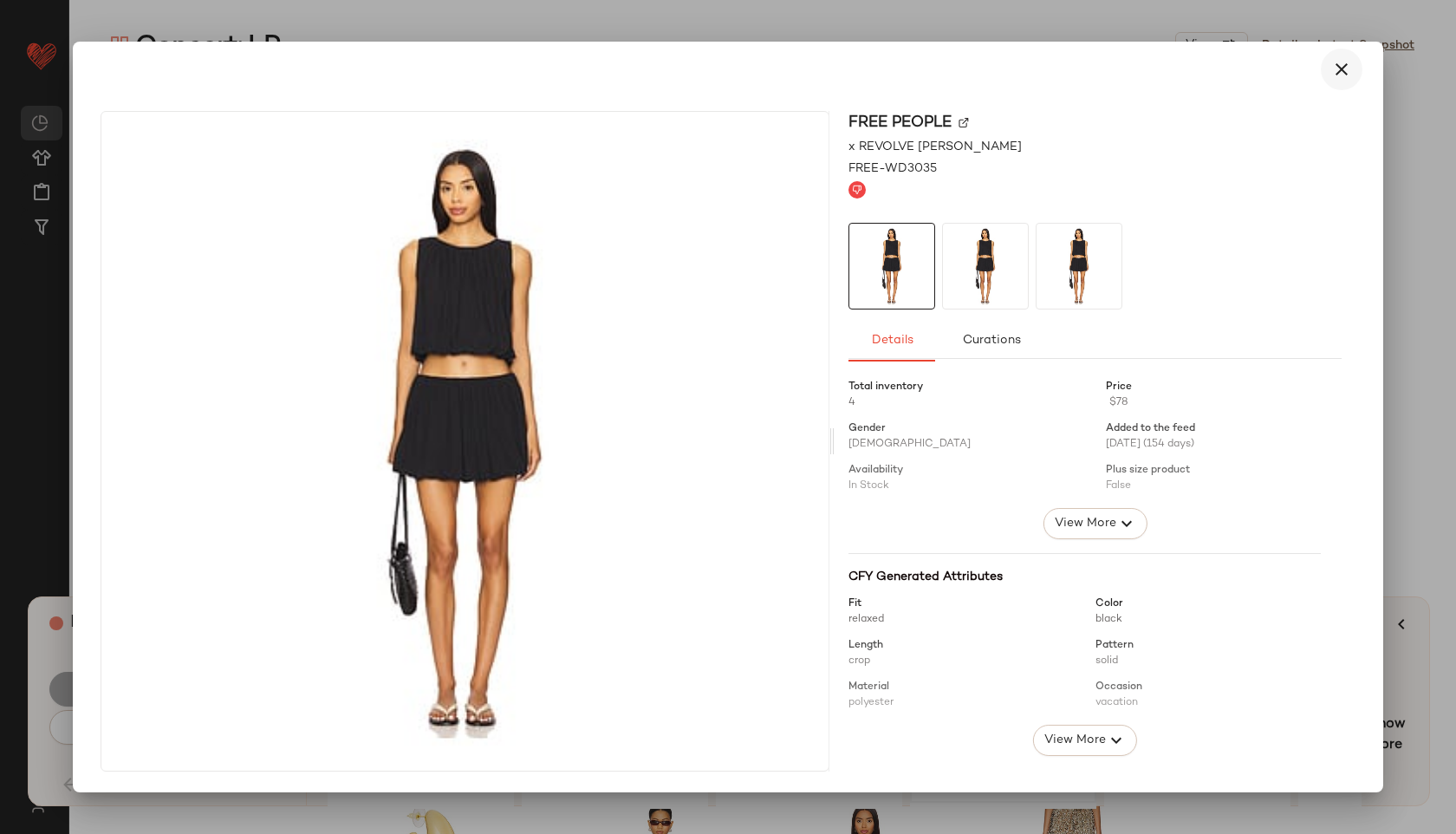
click at [1337, 69] on icon "button" at bounding box center [1341, 69] width 21 height 21
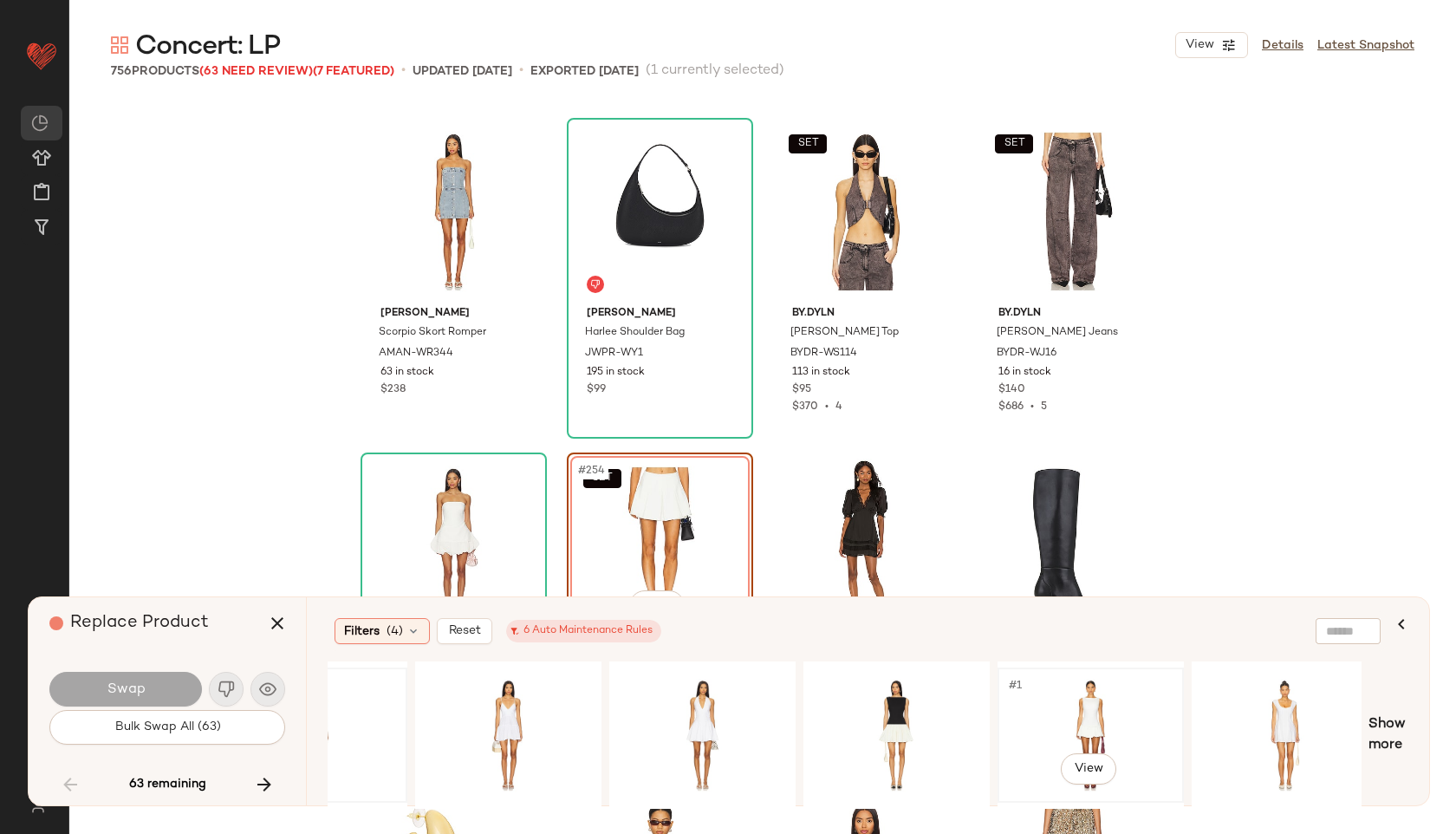
scroll to position [0, 0]
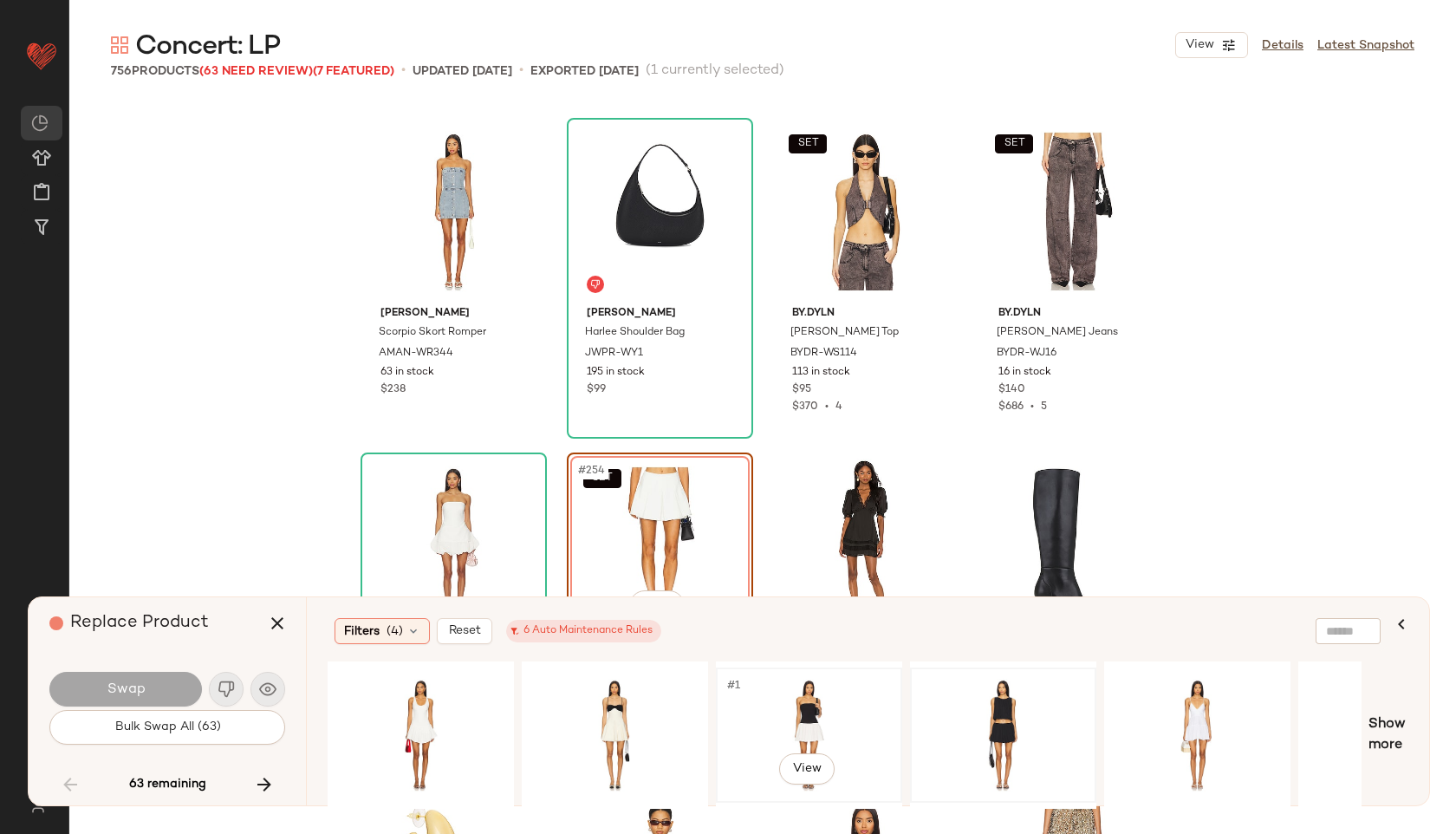
click at [794, 730] on div "#1 View" at bounding box center [809, 735] width 174 height 123
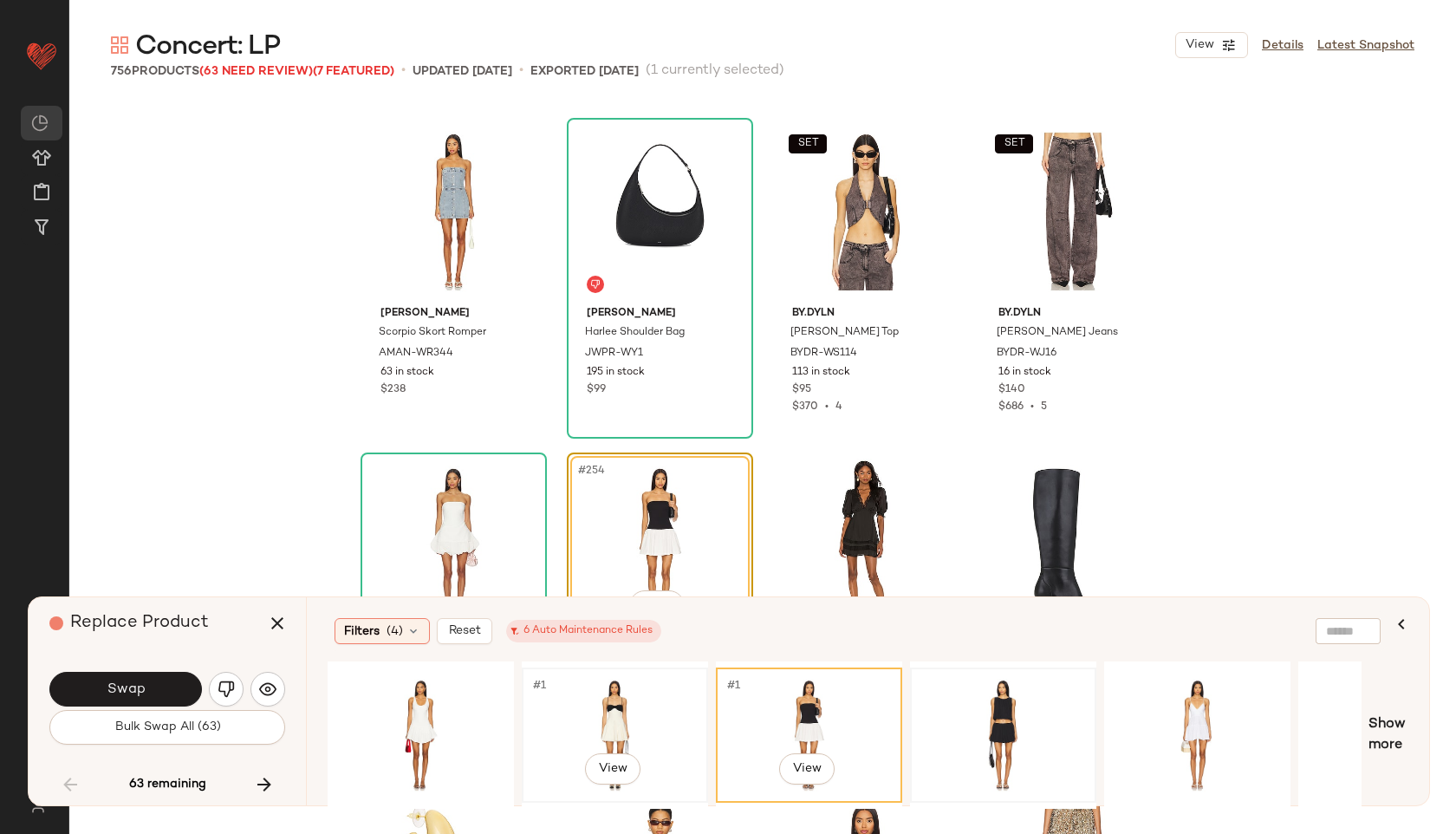
click at [590, 697] on div "#1 View" at bounding box center [614, 735] width 174 height 123
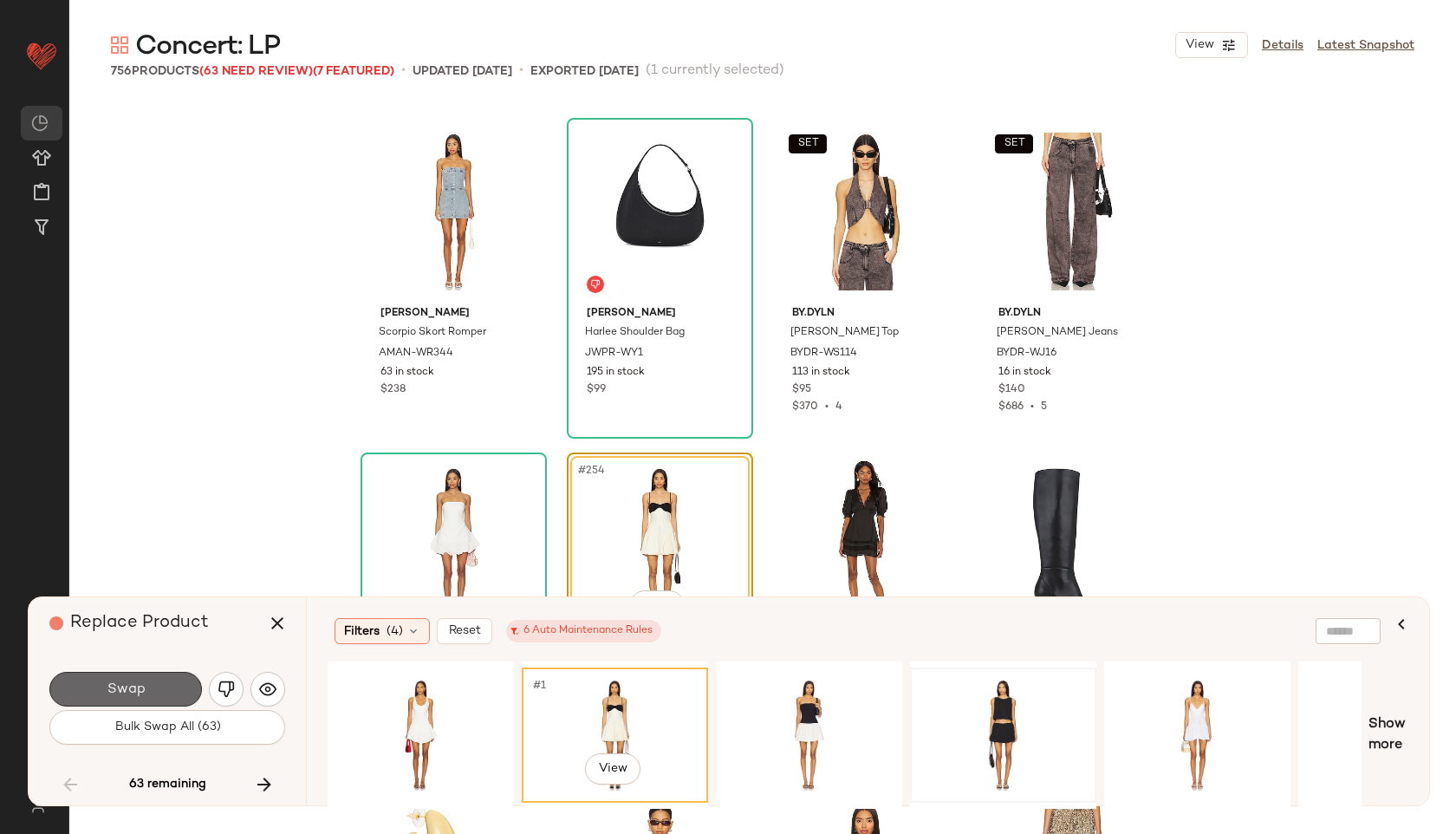
click at [154, 698] on button "Swap" at bounding box center [125, 689] width 152 height 35
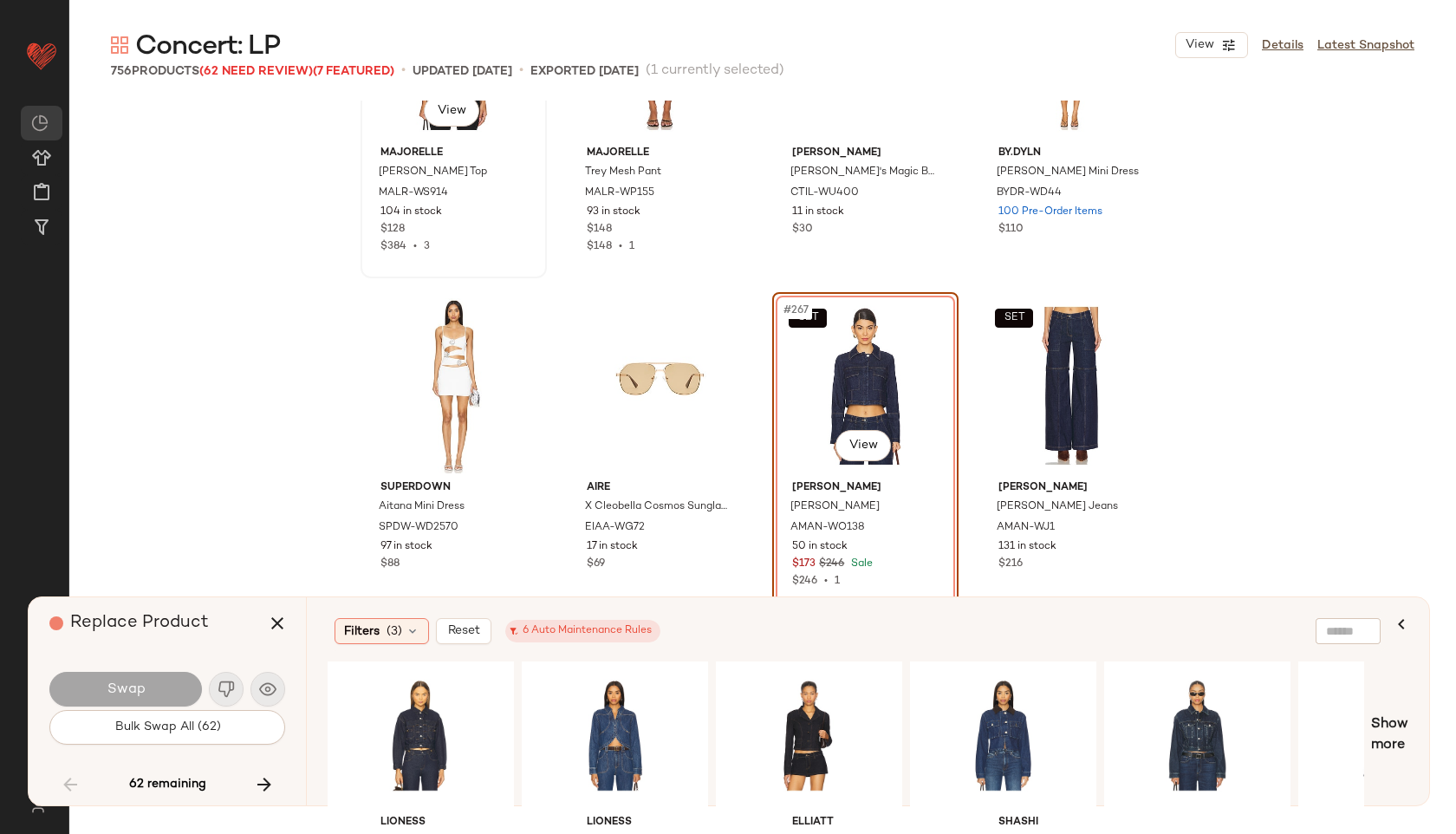
scroll to position [21919, 0]
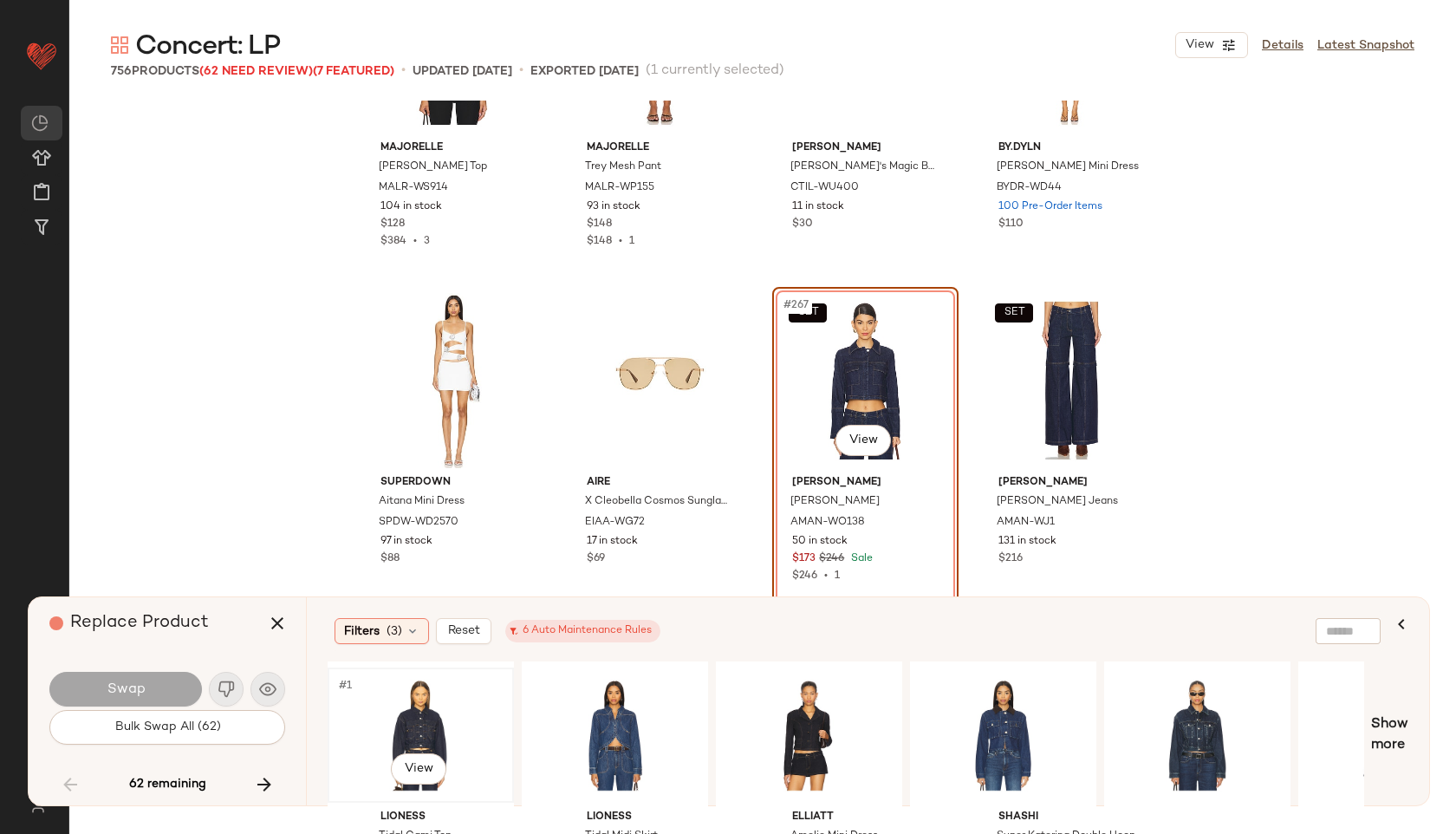
click at [421, 720] on div "#1 View" at bounding box center [420, 735] width 174 height 123
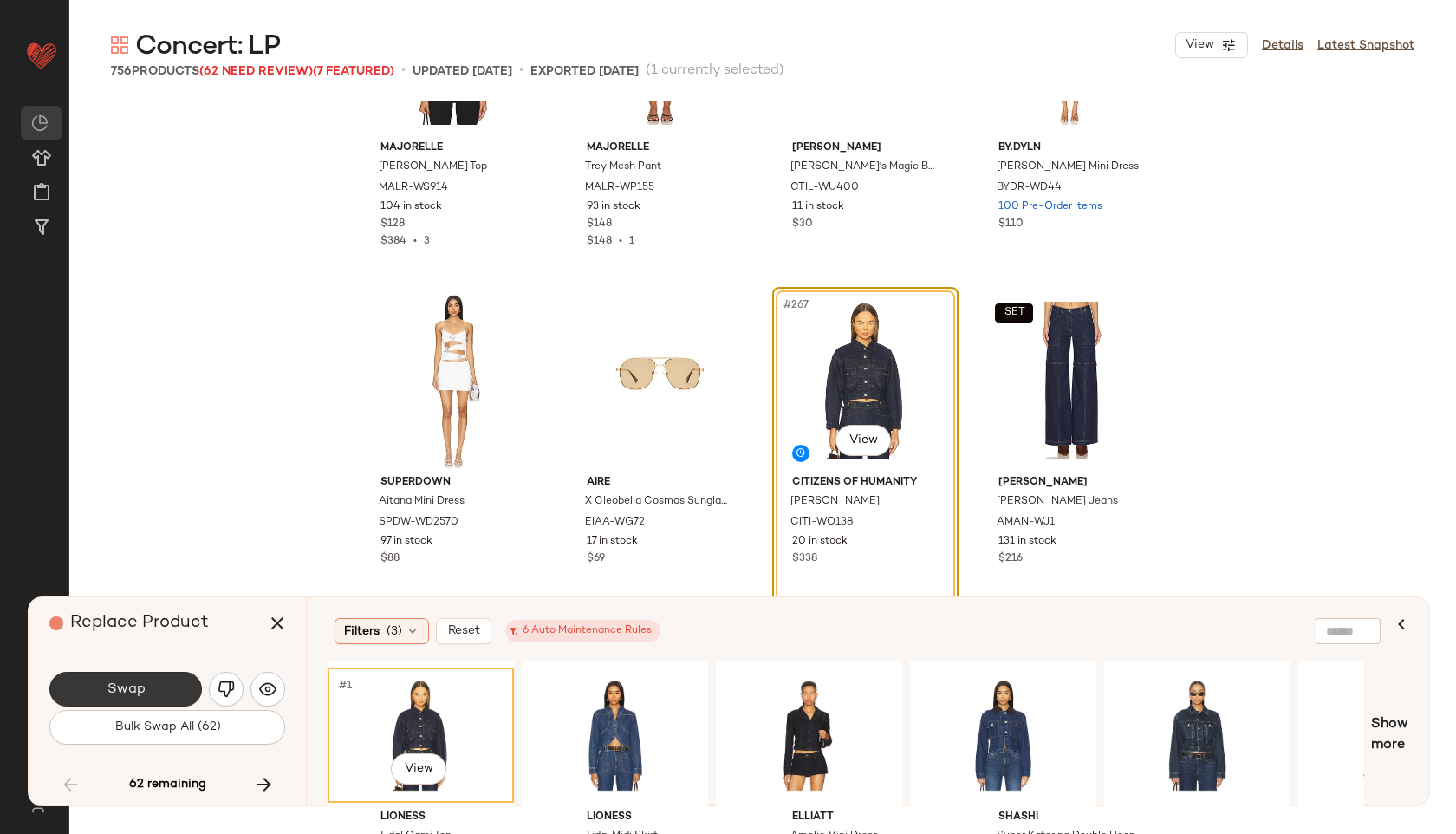
click at [168, 686] on button "Swap" at bounding box center [125, 689] width 152 height 35
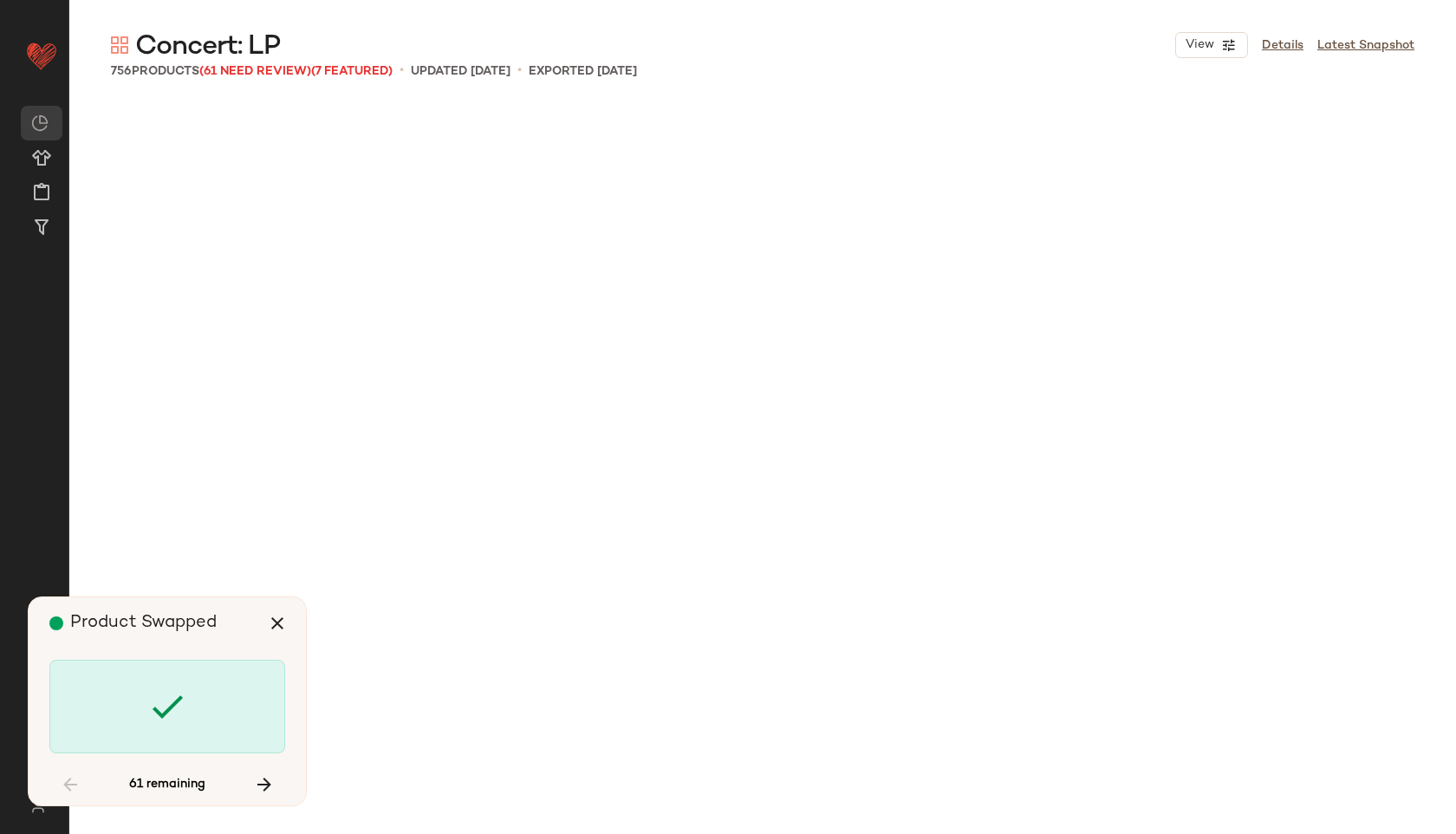
scroll to position [23761, 0]
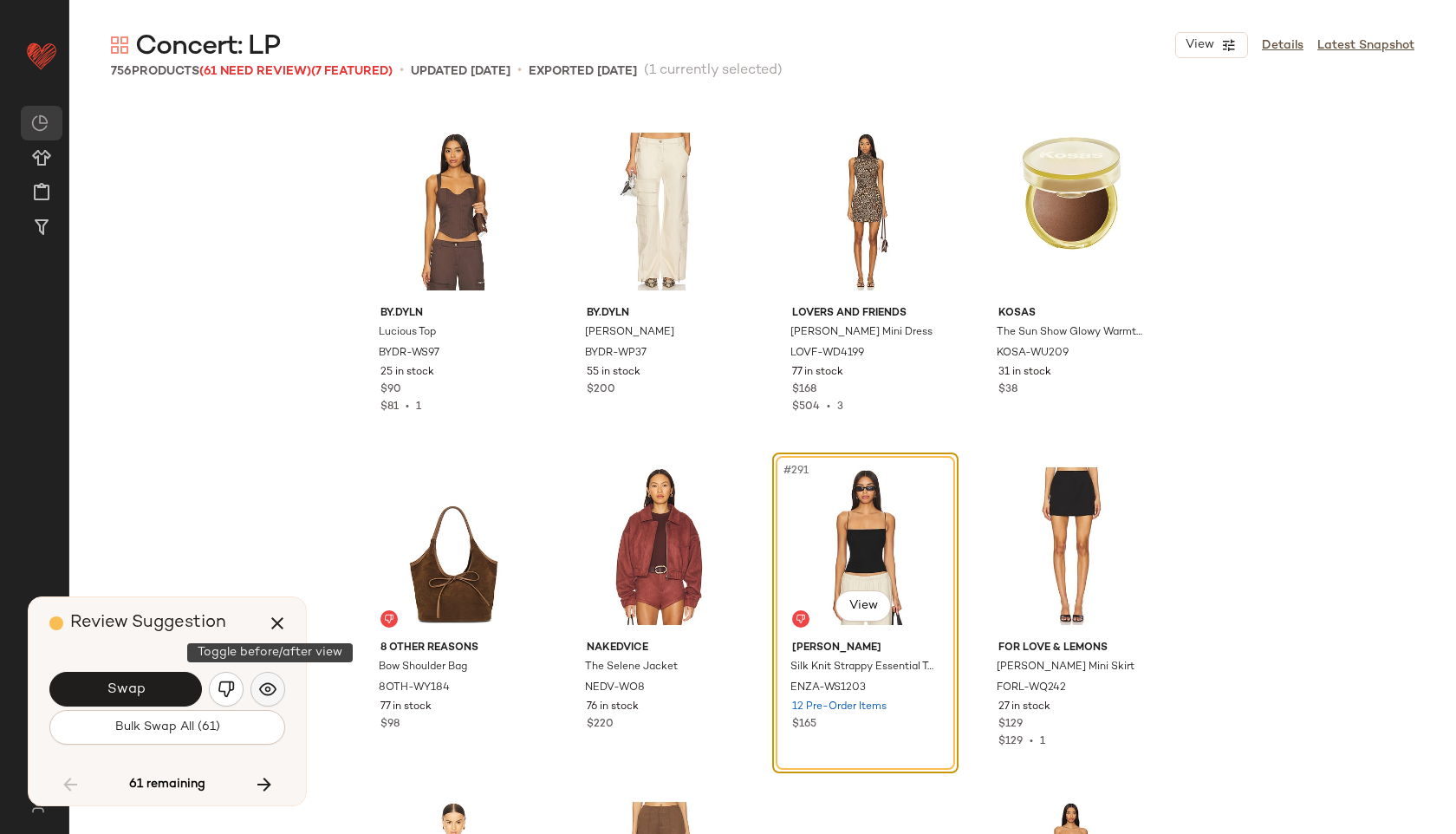
click at [272, 683] on img "button" at bounding box center [267, 689] width 17 height 17
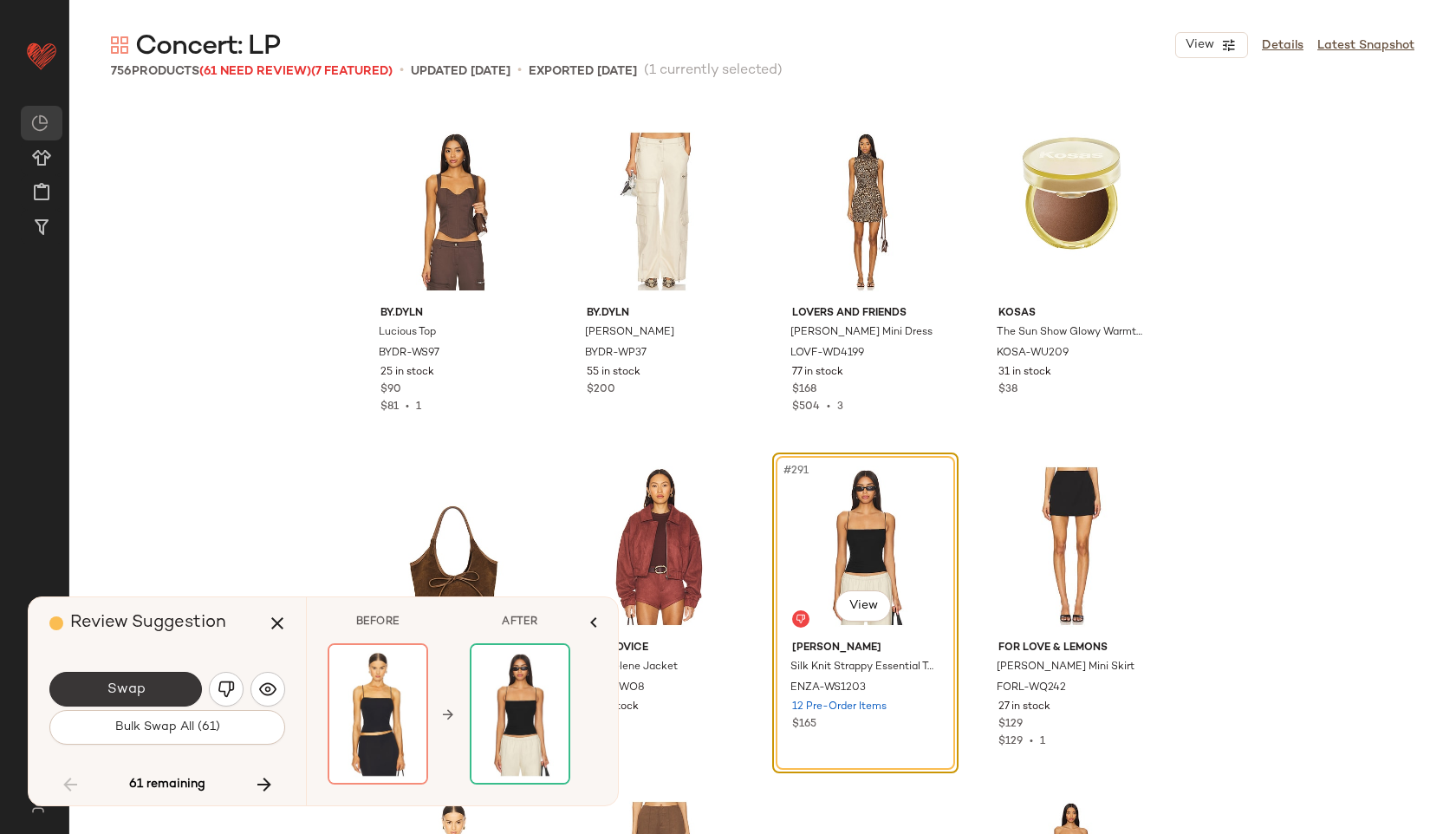
click at [163, 688] on button "Swap" at bounding box center [125, 689] width 152 height 35
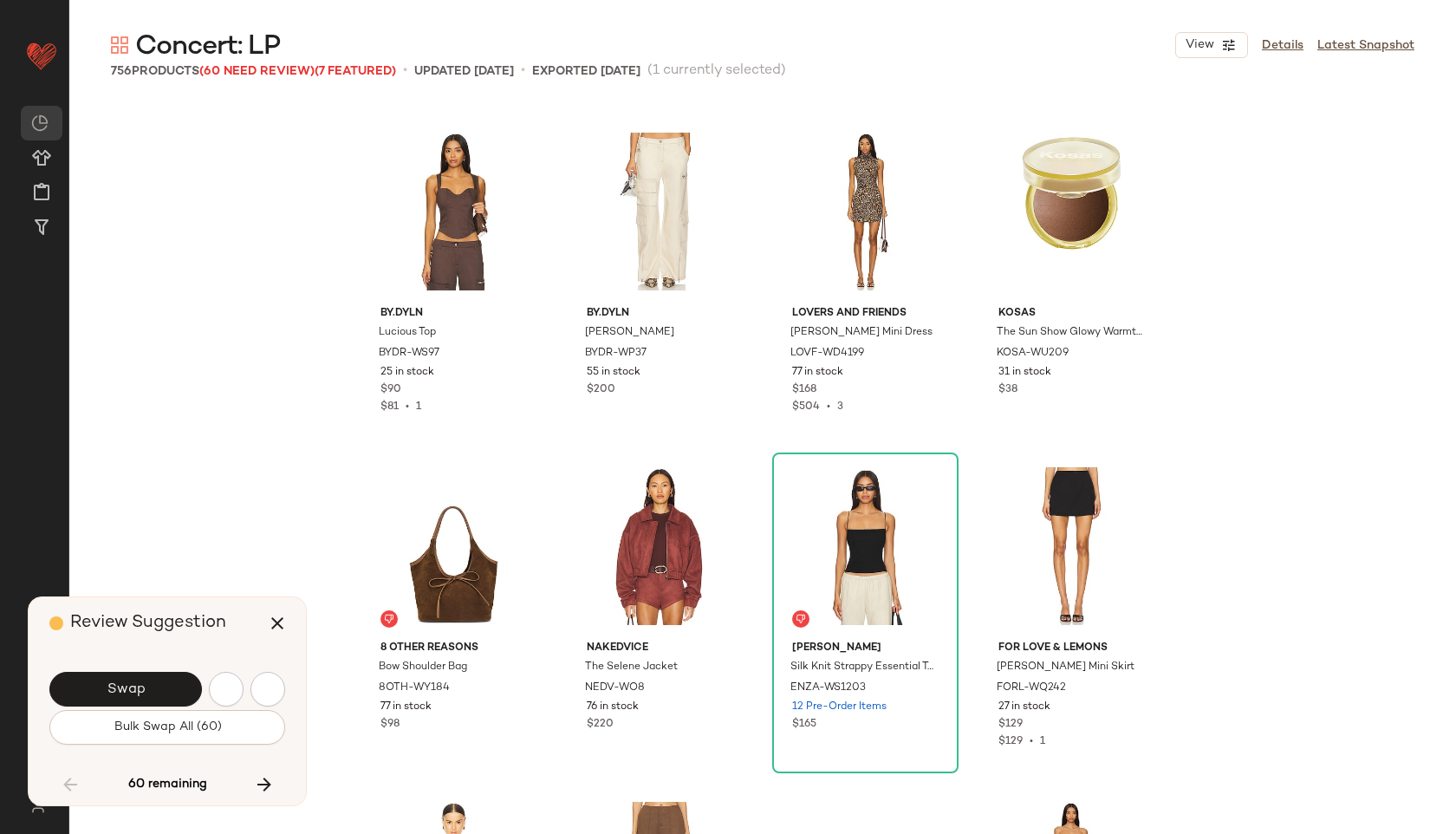
scroll to position [24430, 0]
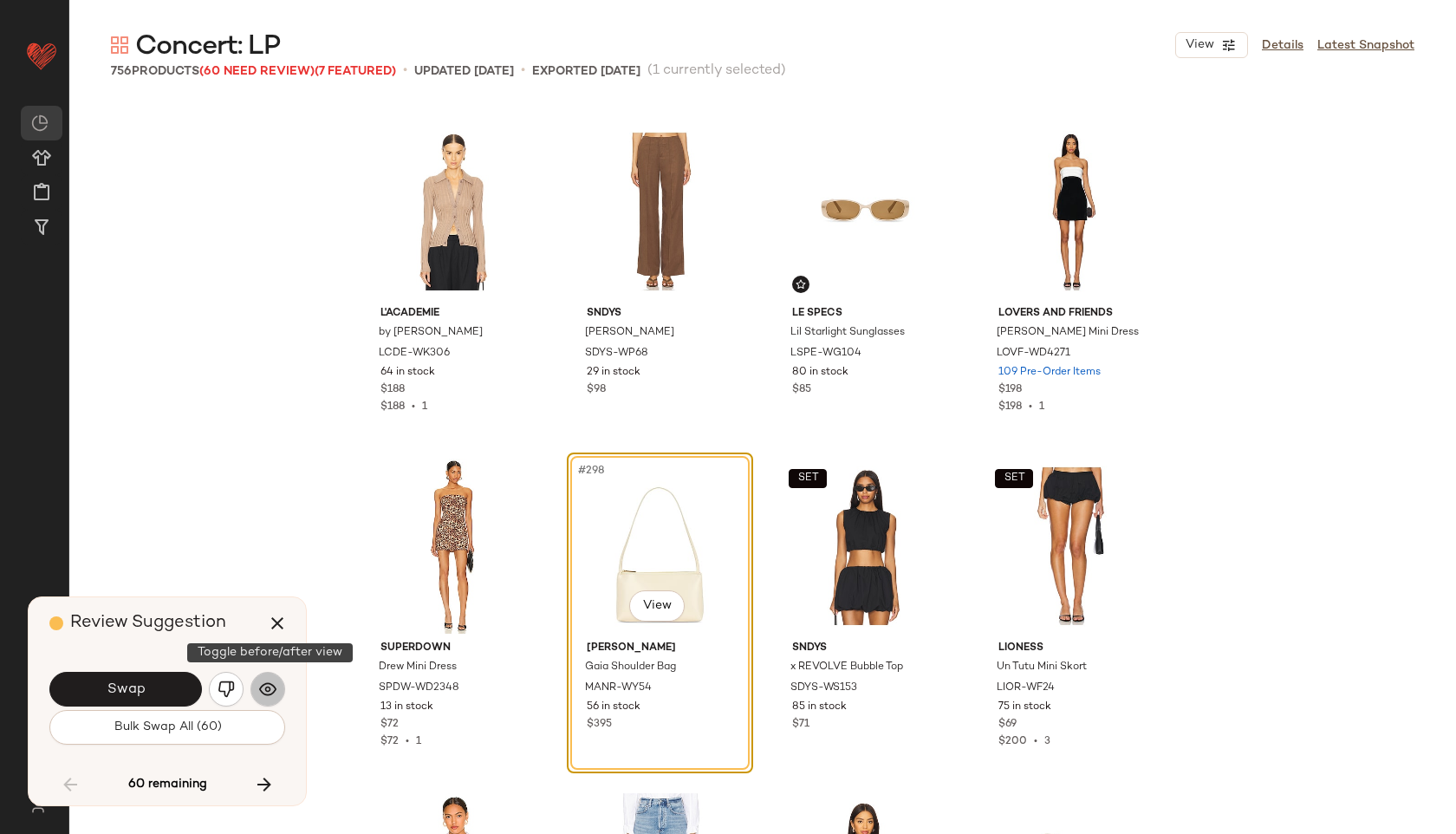
click at [262, 685] on img "button" at bounding box center [267, 689] width 17 height 17
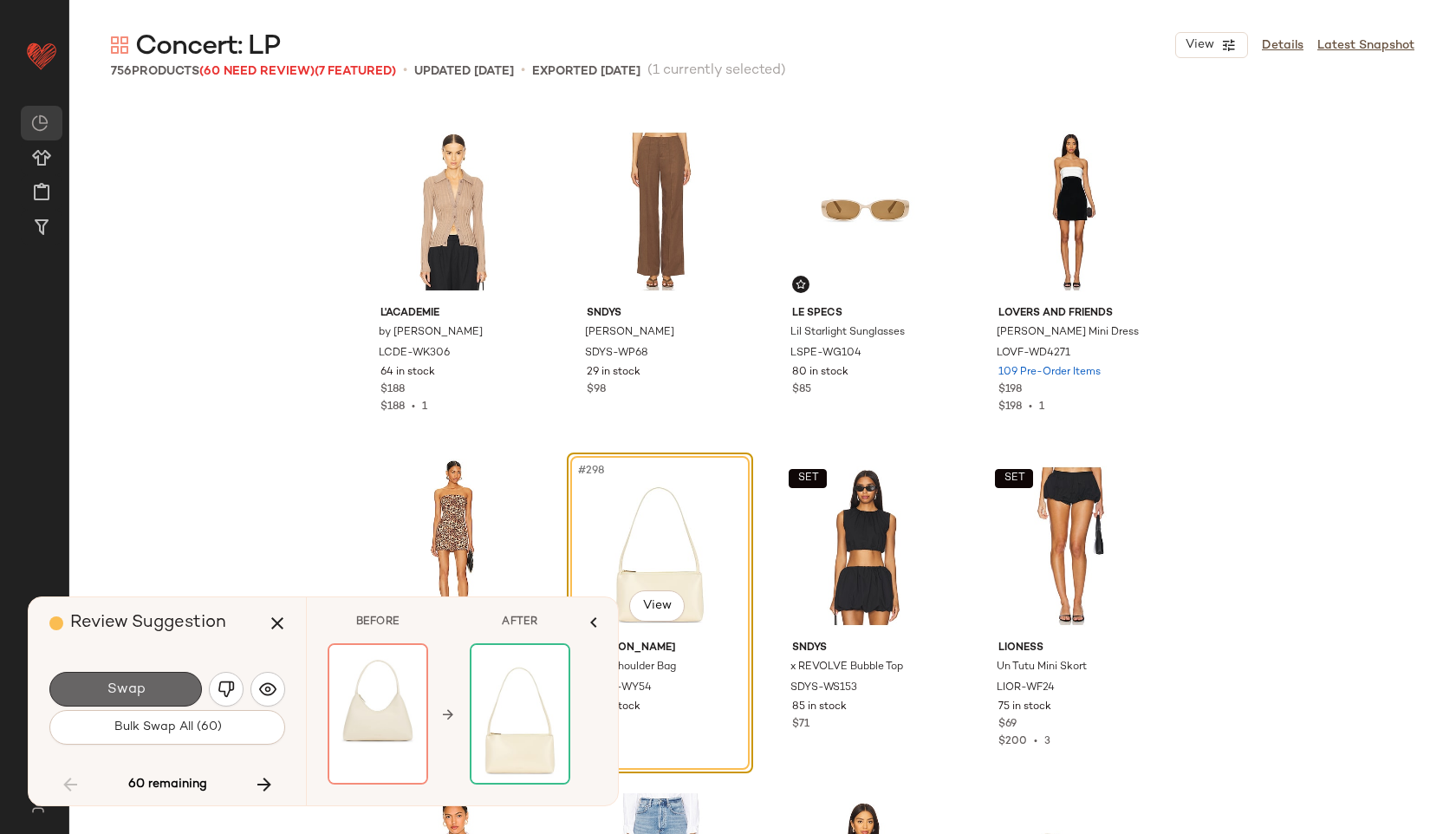
click at [183, 688] on button "Swap" at bounding box center [125, 689] width 152 height 35
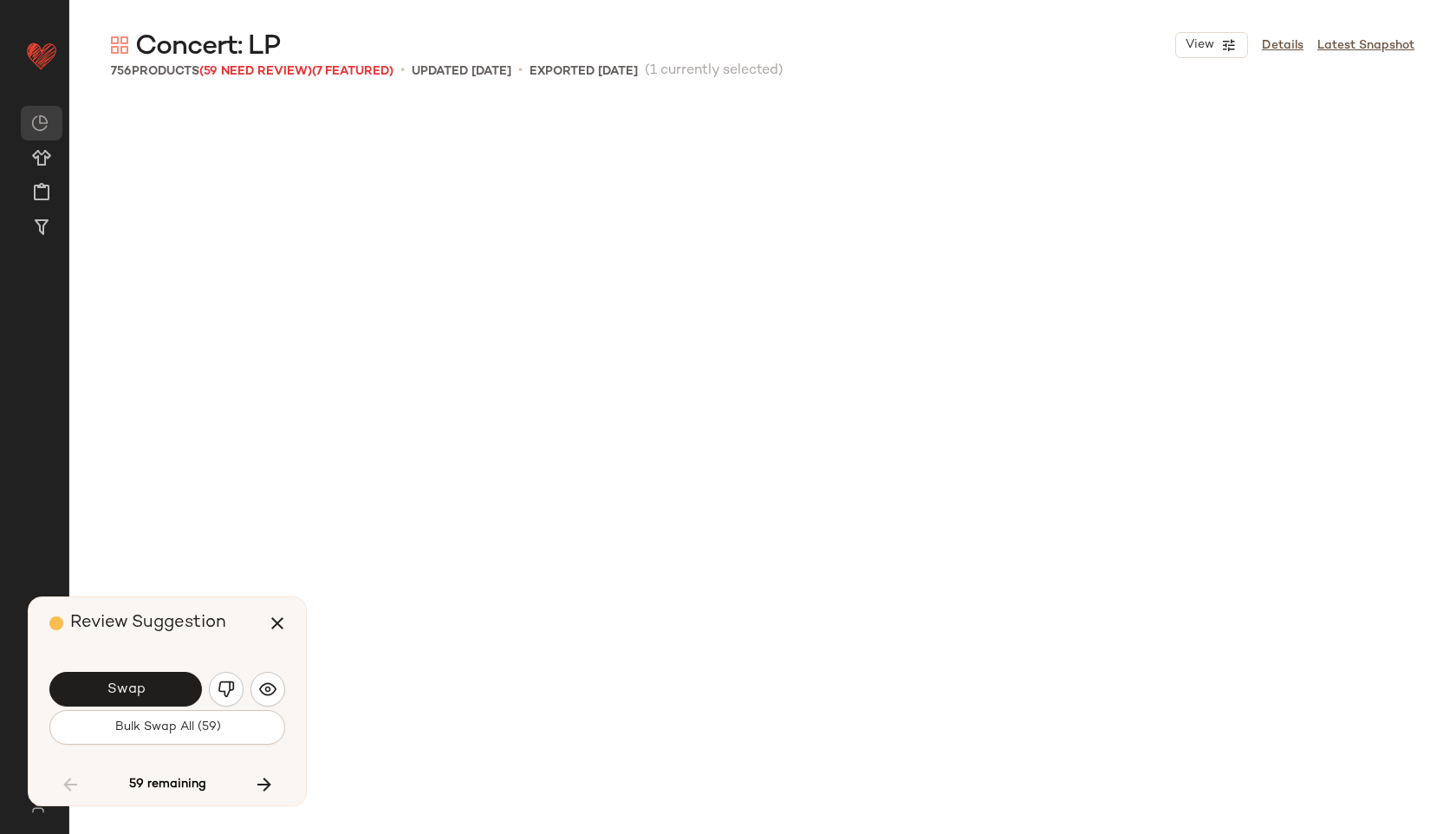
scroll to position [25435, 0]
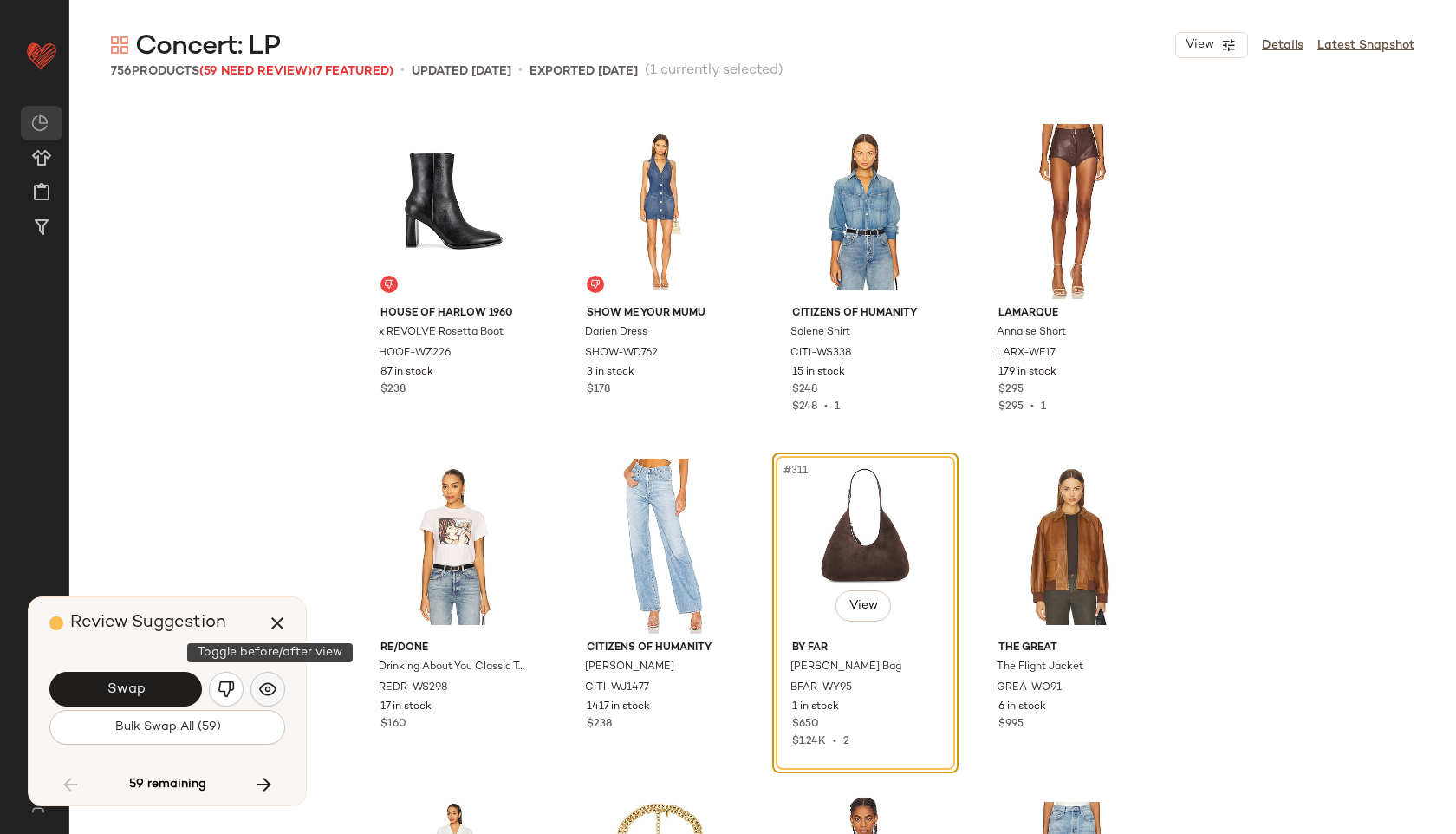
click at [266, 680] on button "button" at bounding box center [267, 689] width 35 height 35
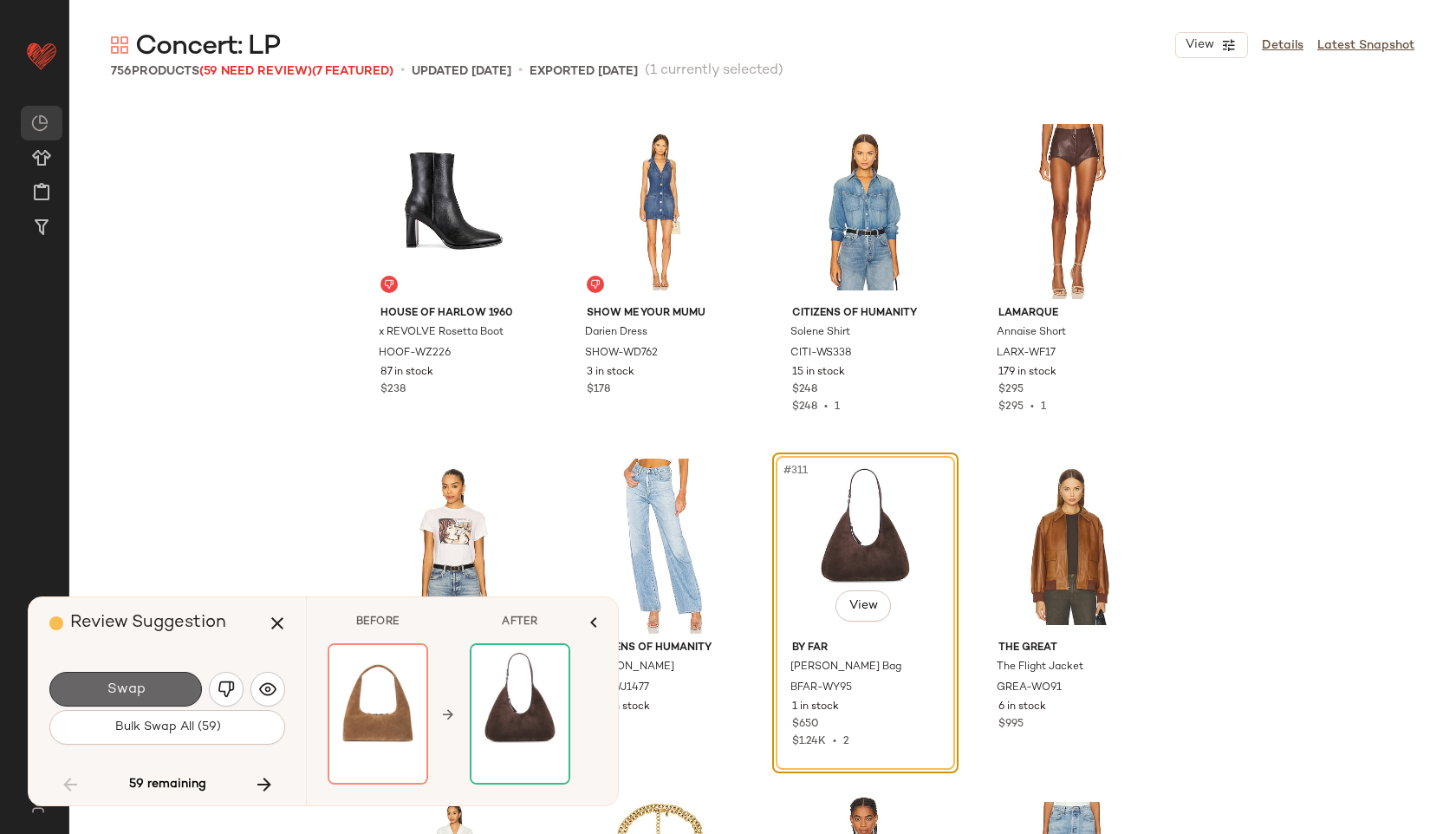
click at [174, 681] on button "Swap" at bounding box center [125, 689] width 152 height 35
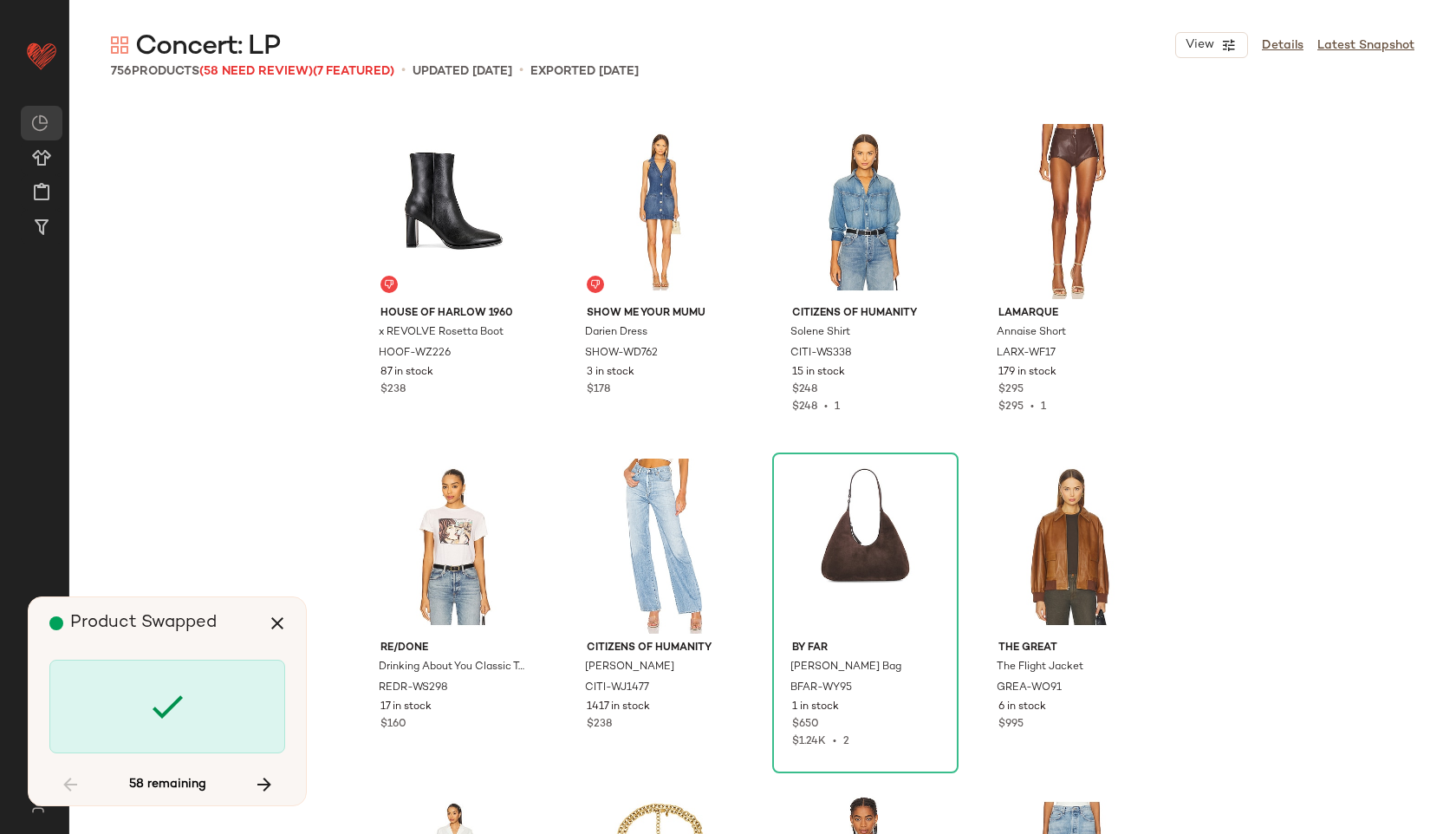
scroll to position [28781, 0]
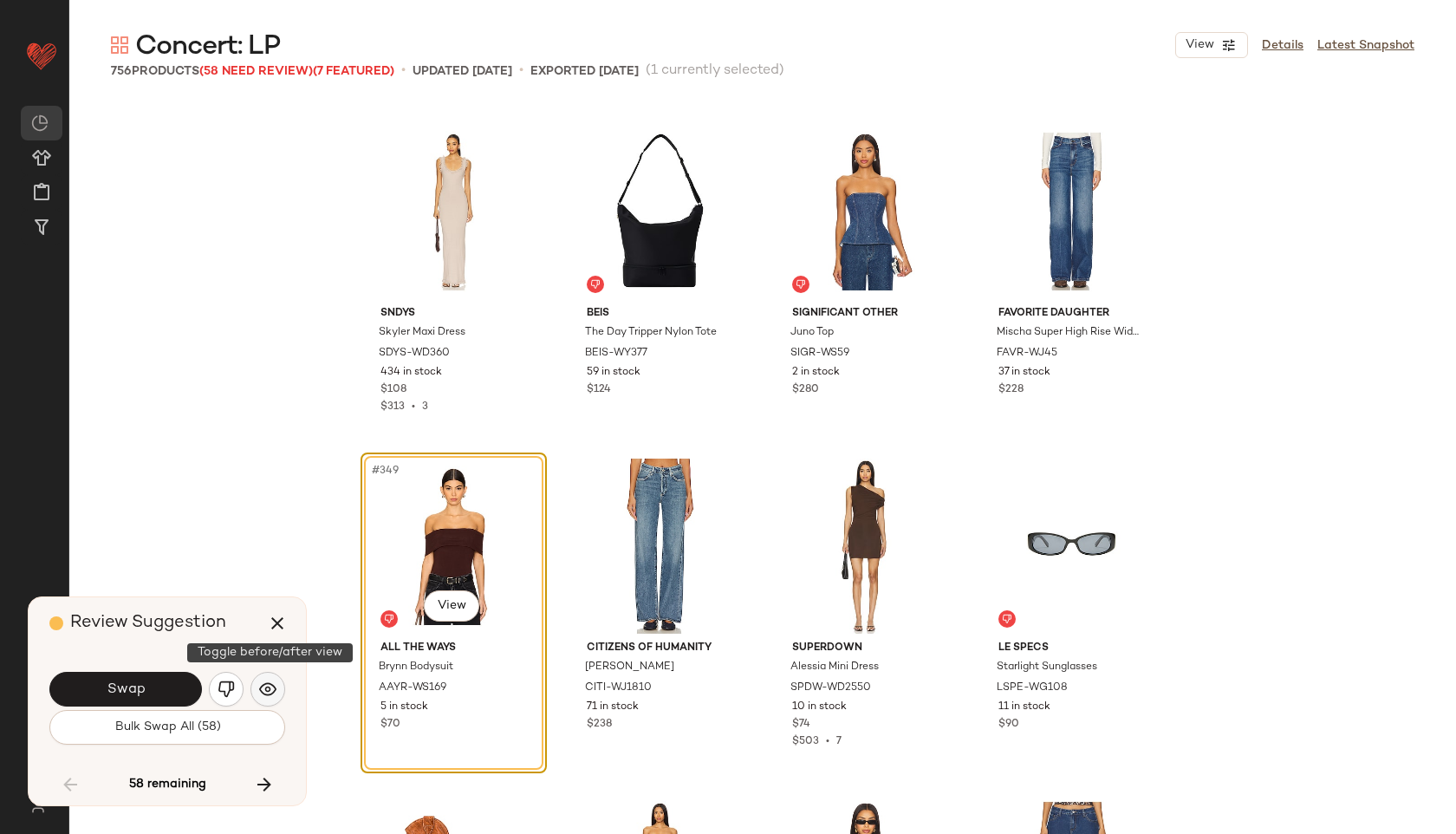
click at [263, 687] on img "button" at bounding box center [267, 689] width 17 height 17
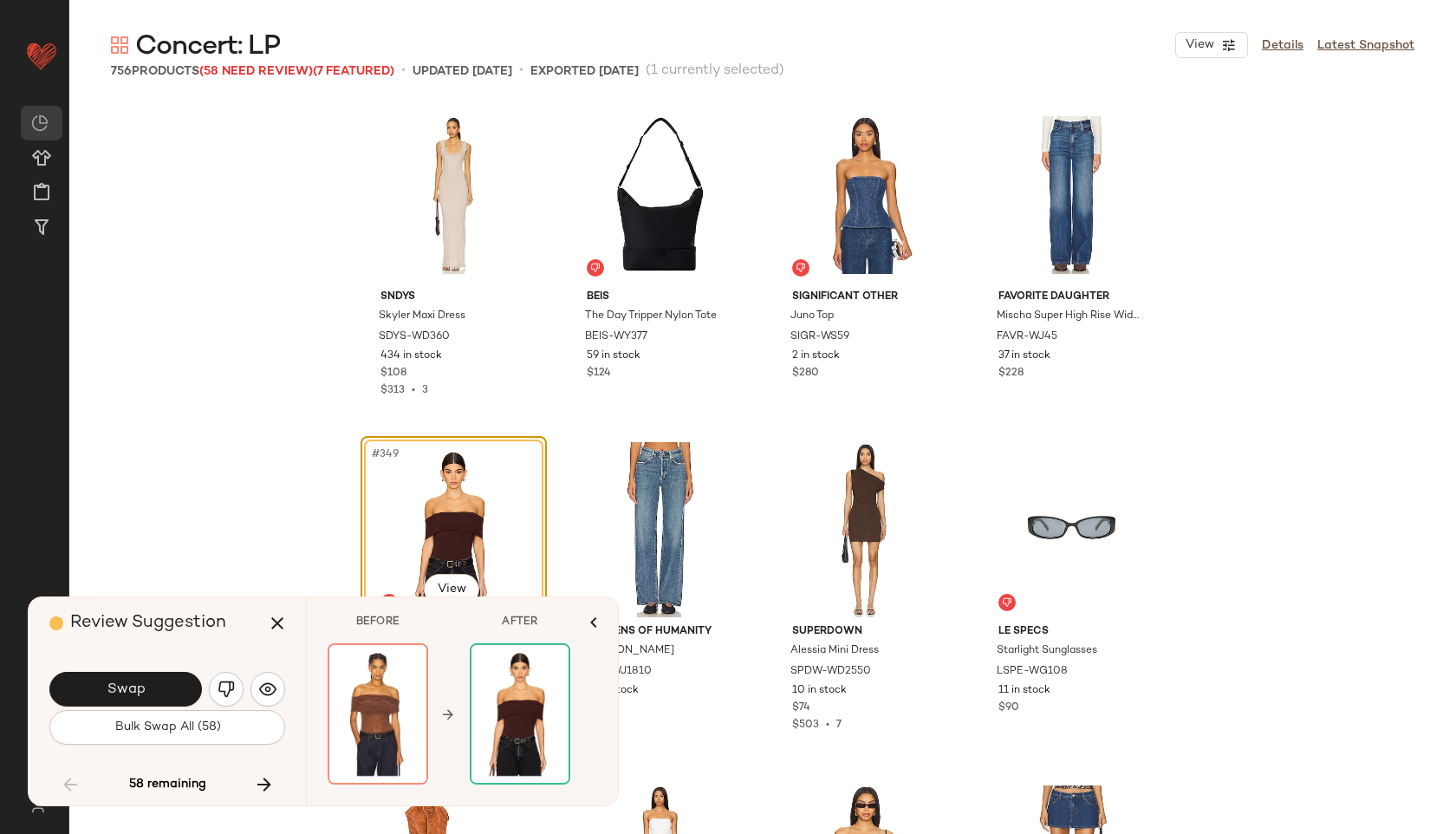
scroll to position [28799, 0]
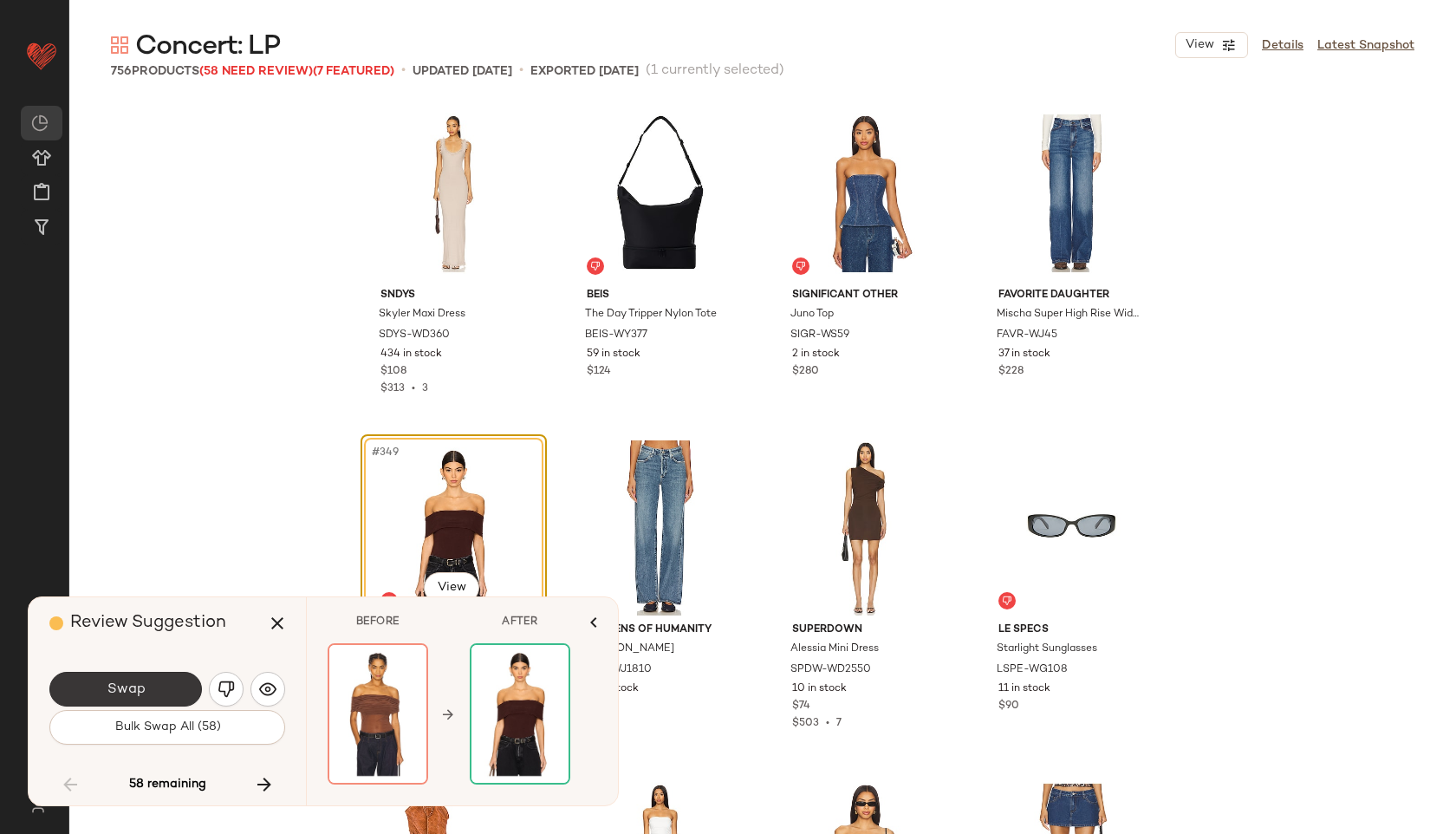
click at [131, 691] on span "Swap" at bounding box center [126, 689] width 39 height 16
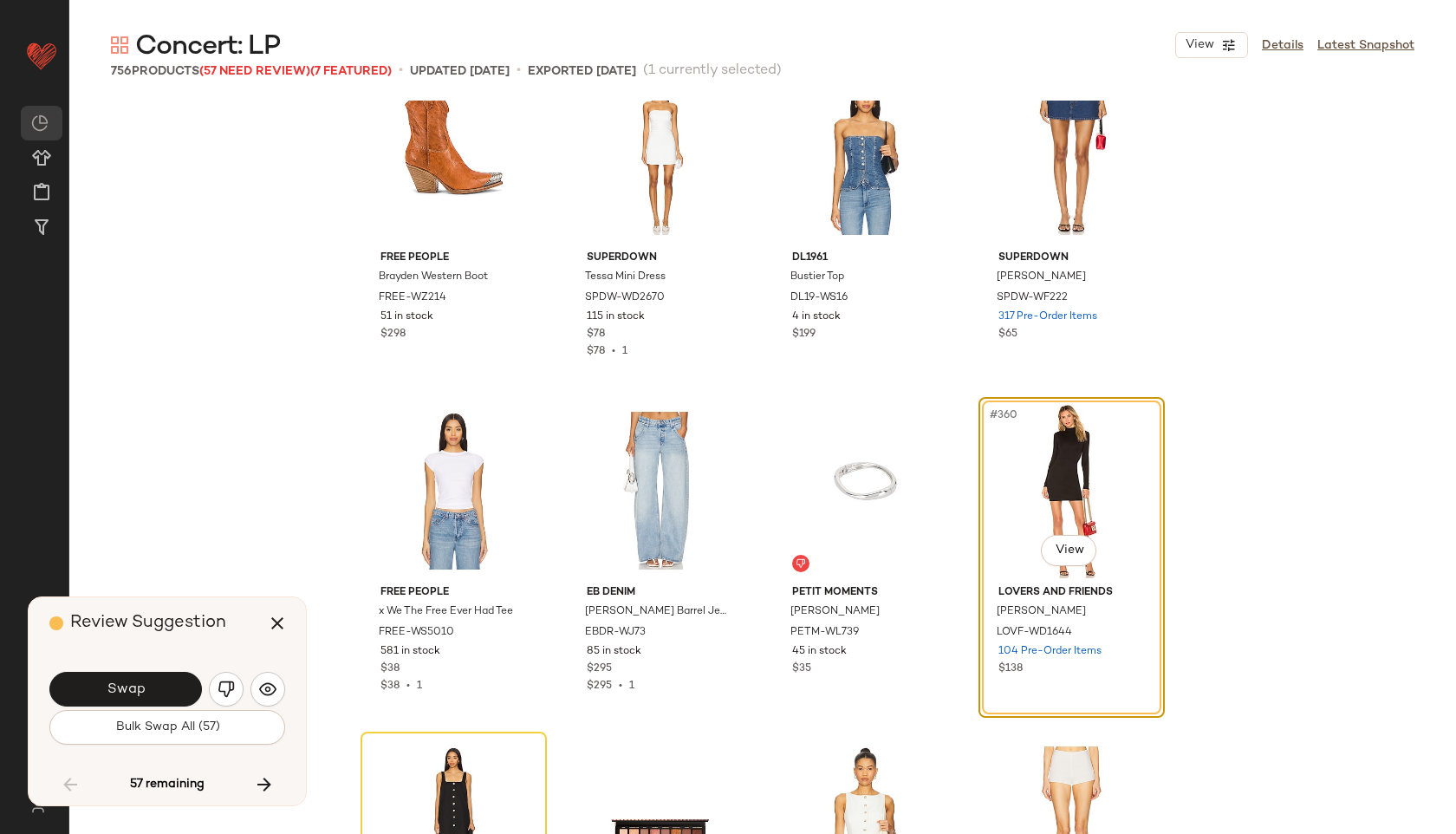
scroll to position [29500, 0]
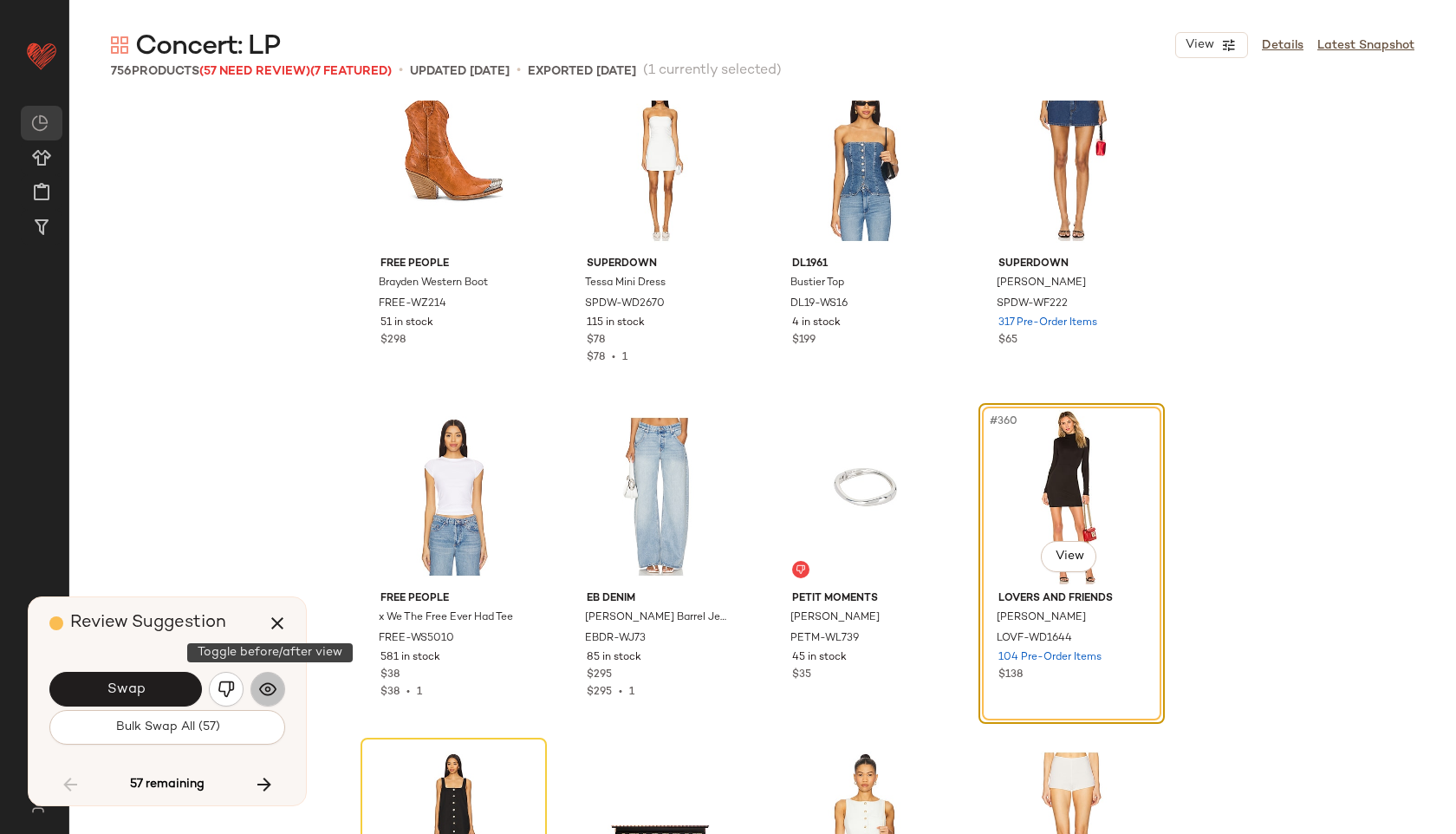
click at [263, 700] on button "button" at bounding box center [267, 689] width 35 height 35
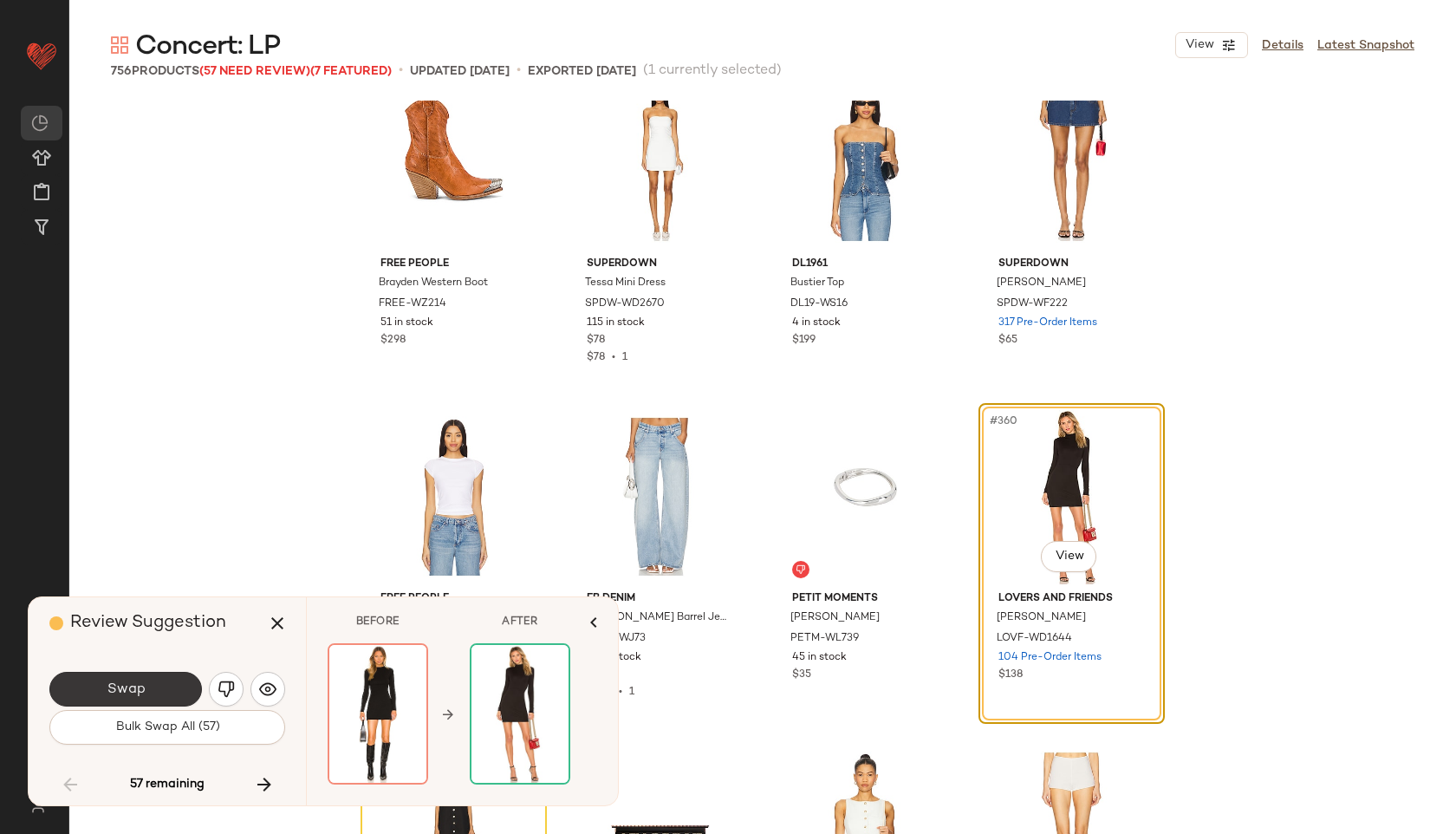
click at [170, 687] on button "Swap" at bounding box center [125, 689] width 152 height 35
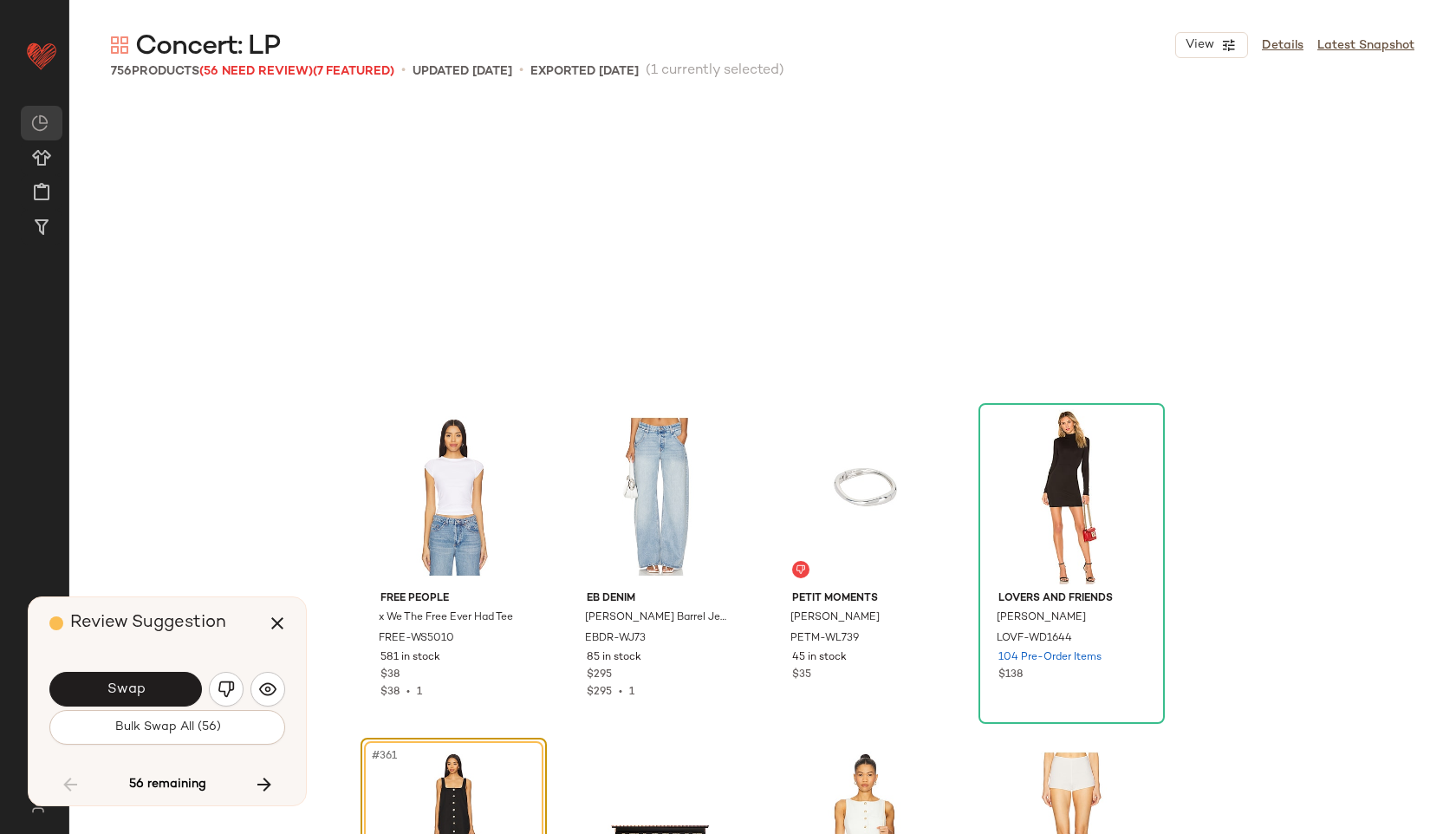
scroll to position [29785, 0]
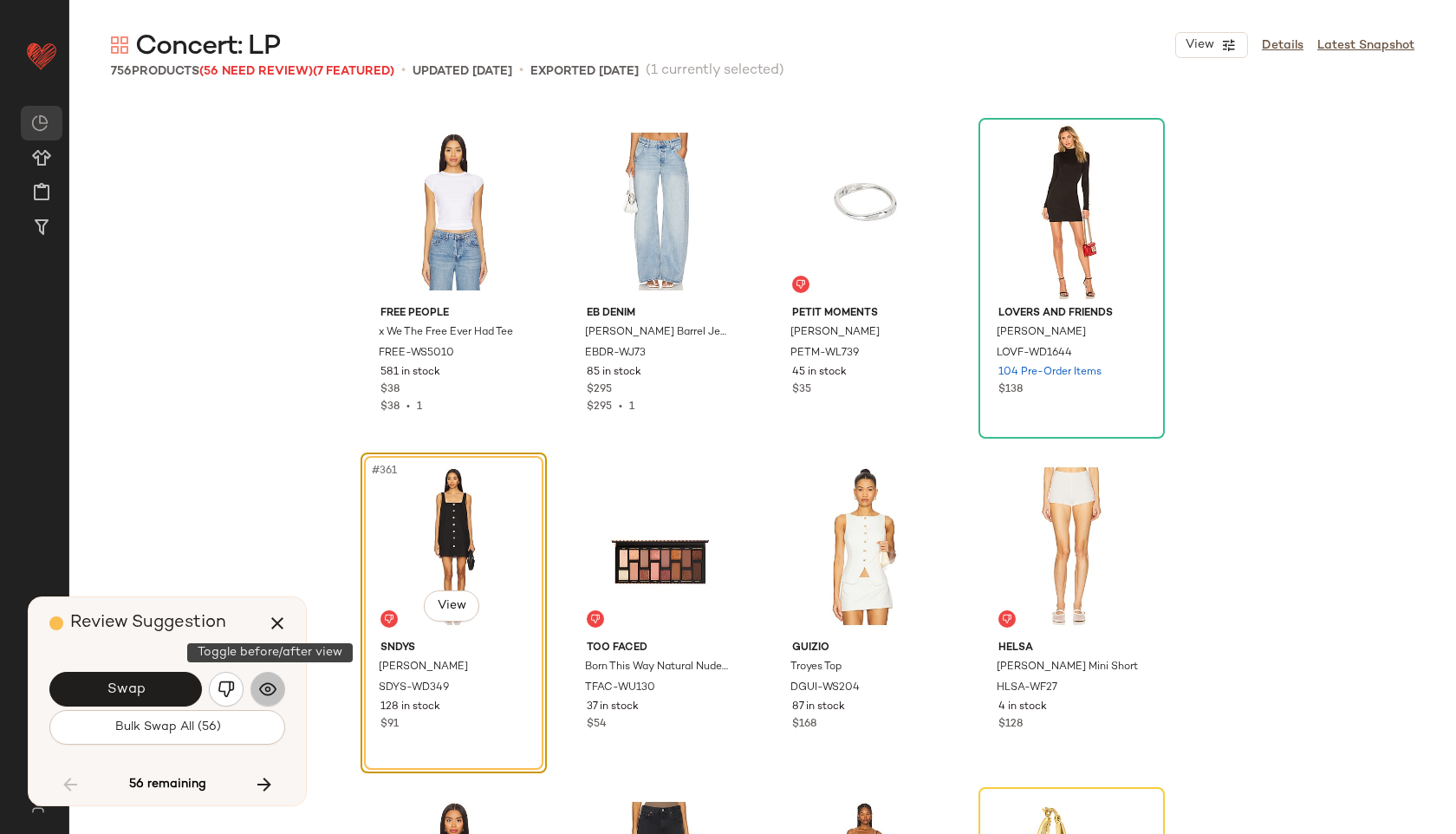
click at [262, 682] on img "button" at bounding box center [267, 689] width 17 height 17
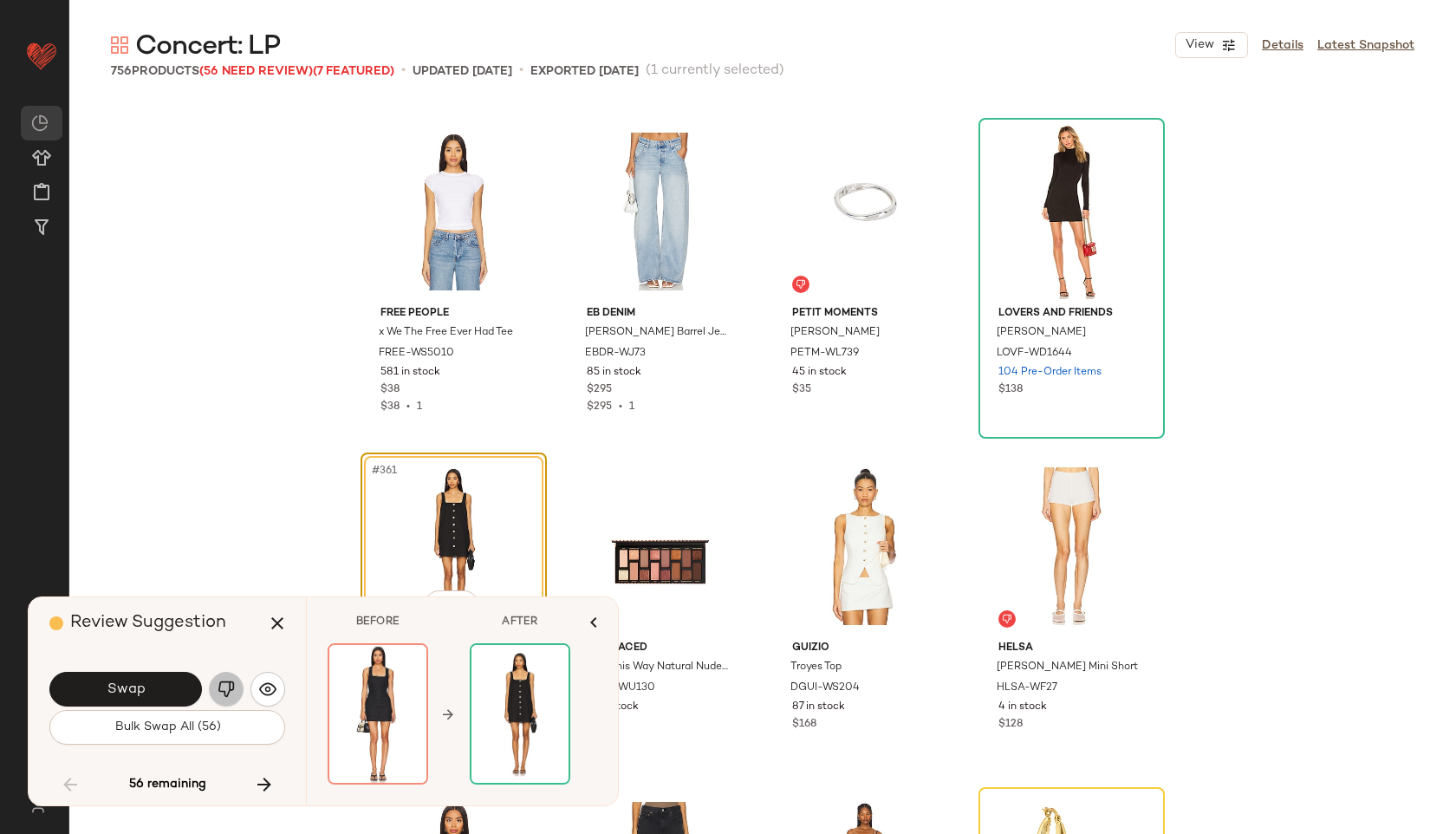
click at [226, 681] on img "button" at bounding box center [226, 689] width 17 height 17
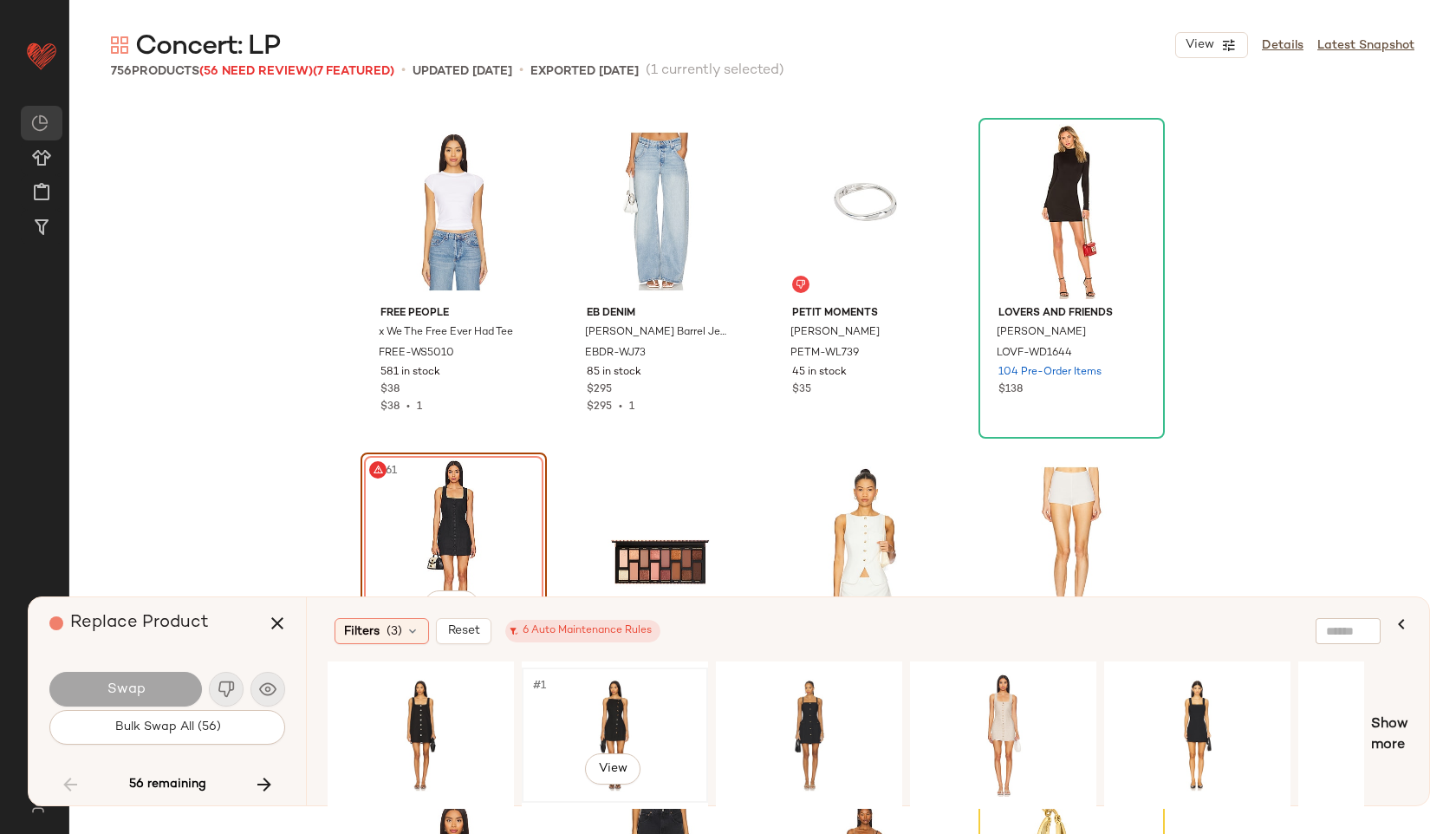
click at [609, 711] on div "#1 View" at bounding box center [614, 735] width 174 height 123
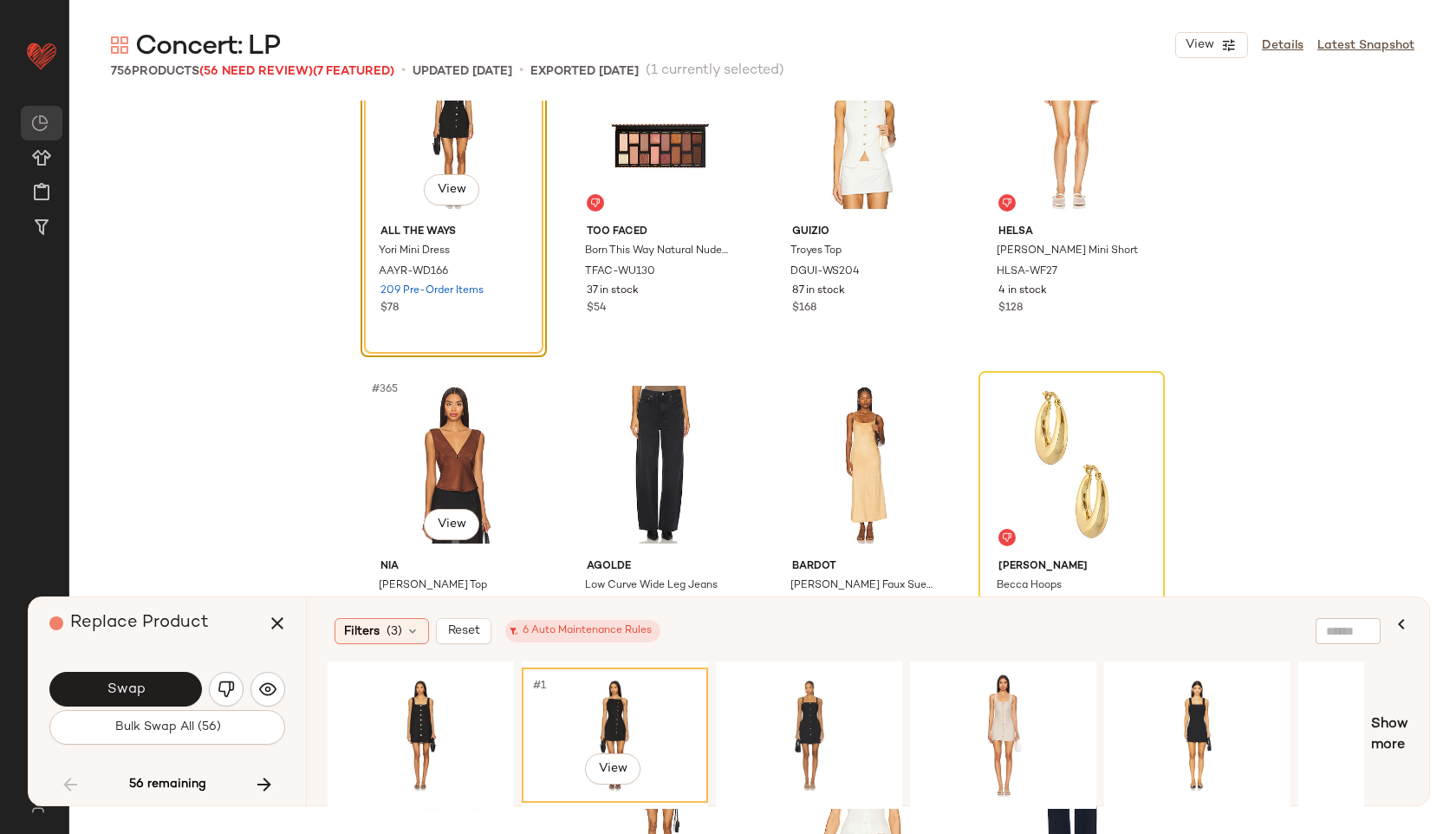
scroll to position [30187, 0]
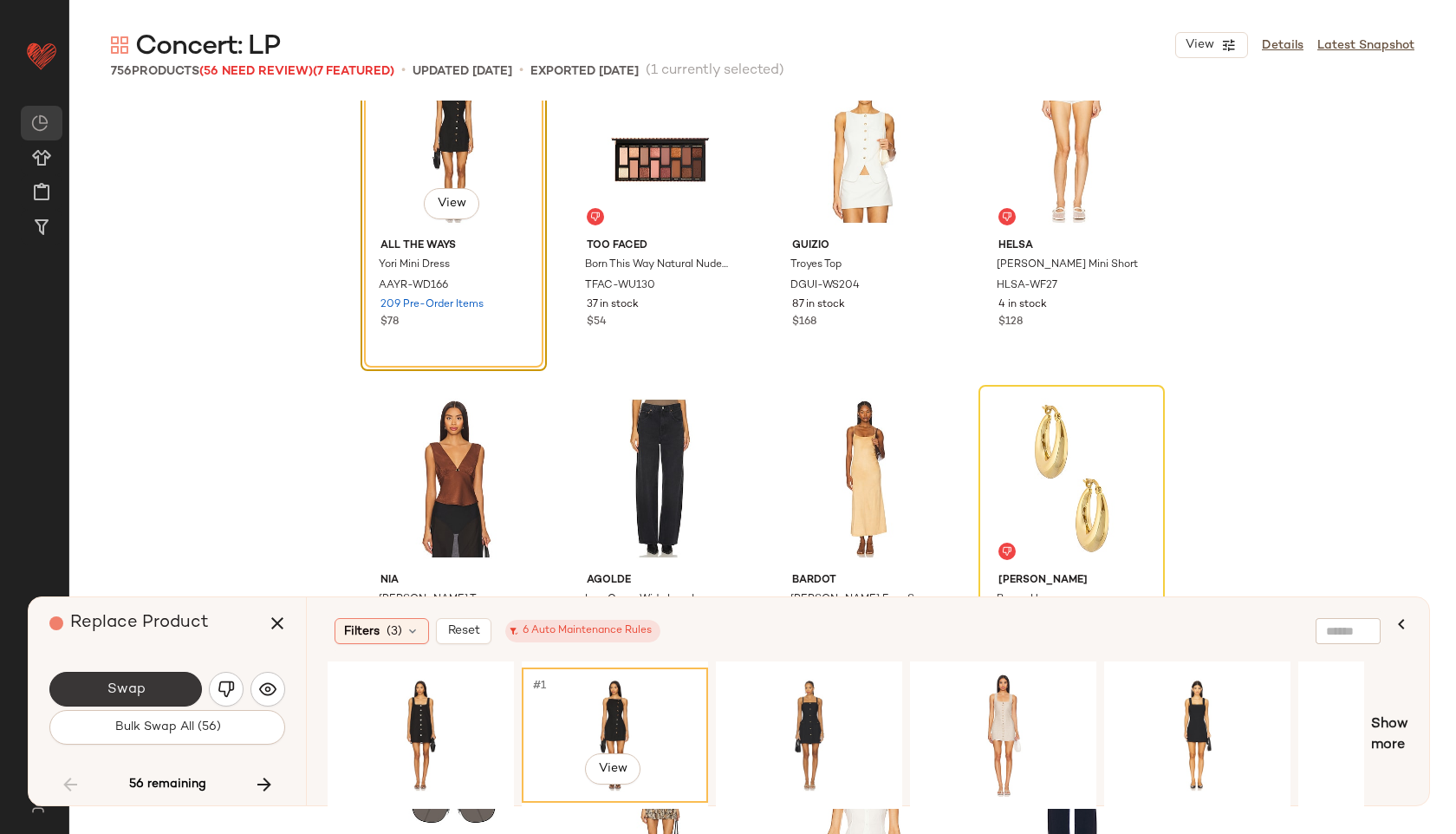
click at [144, 689] on button "Swap" at bounding box center [125, 689] width 152 height 35
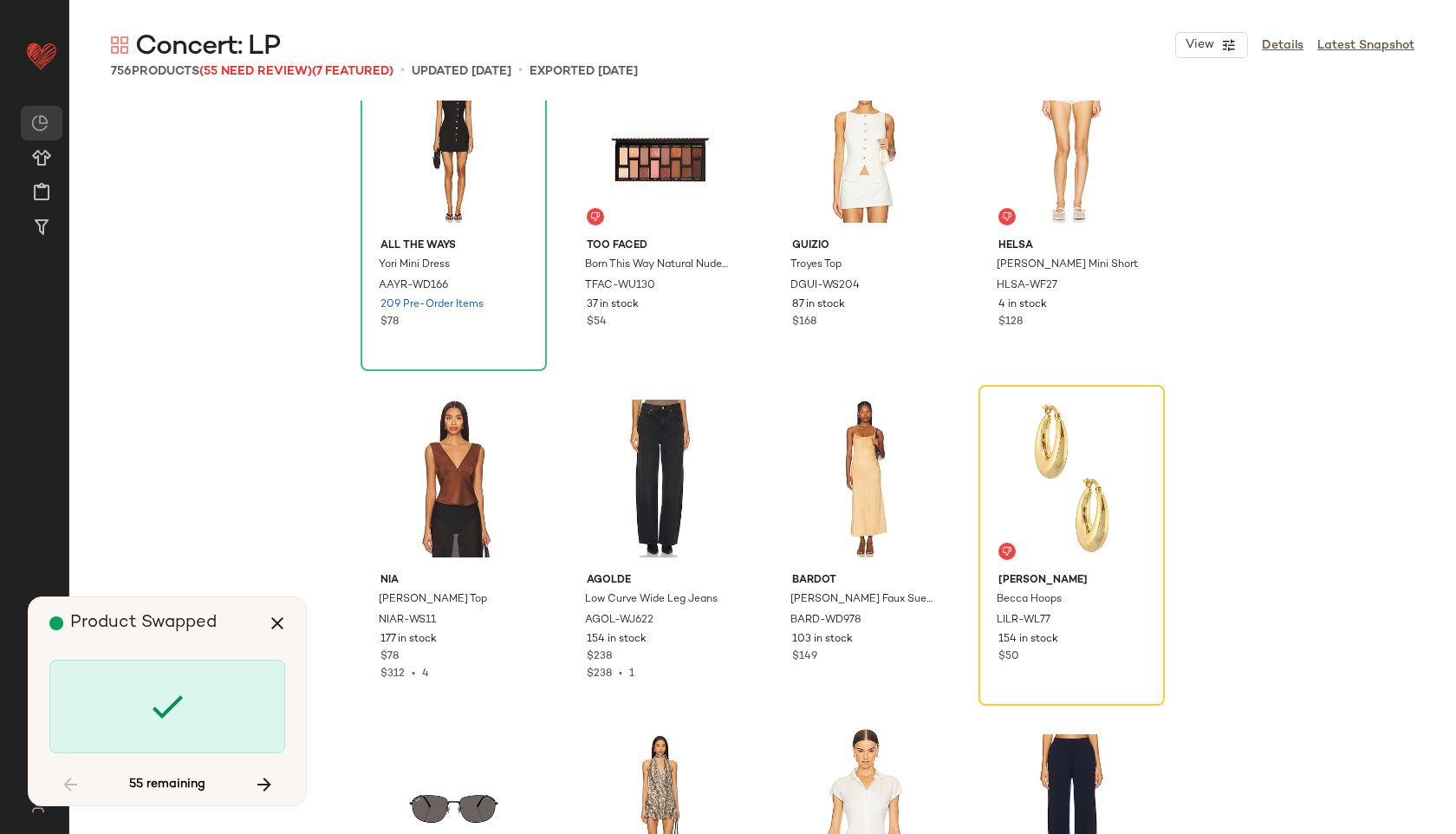
scroll to position [30119, 0]
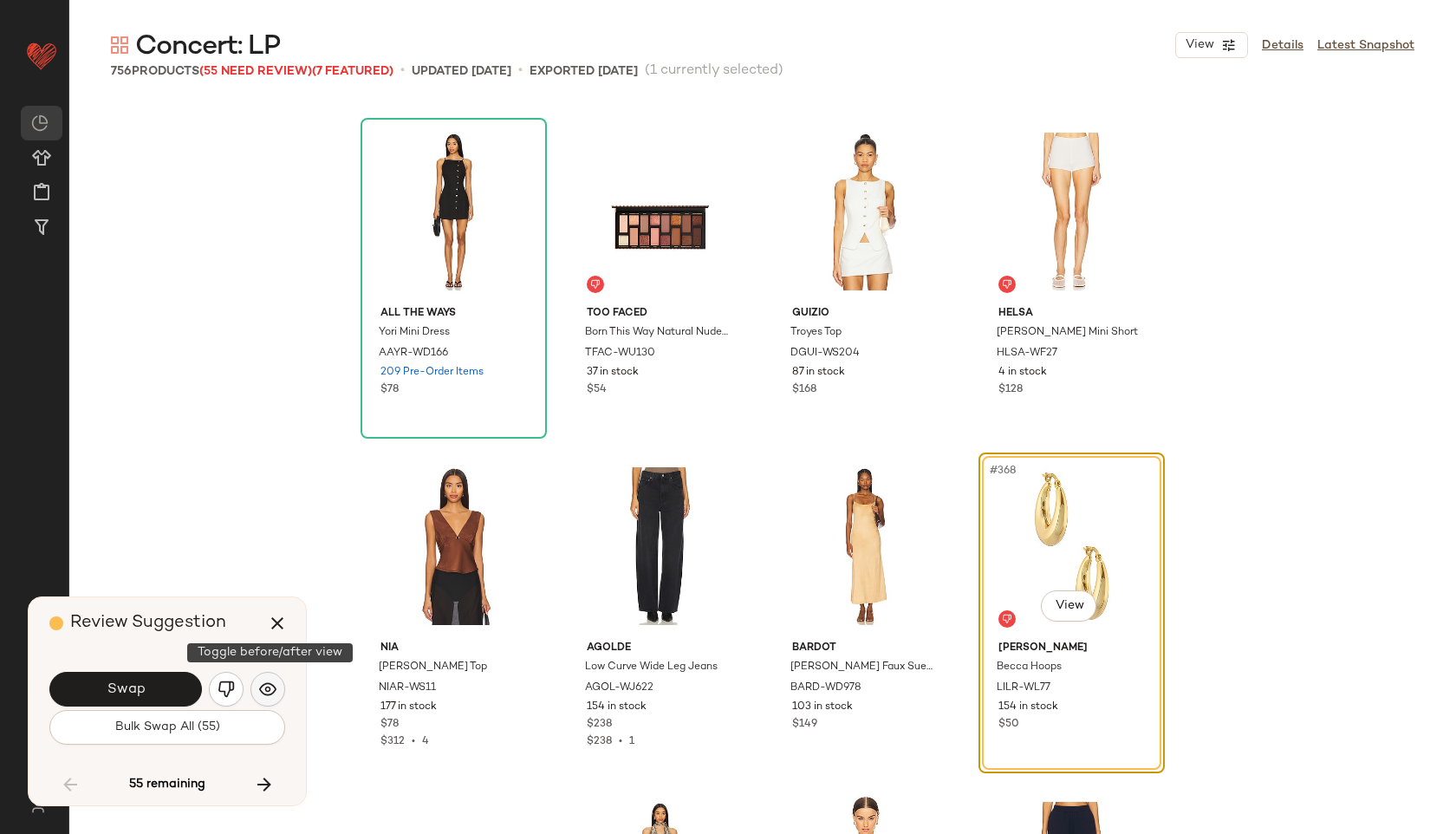
click at [254, 688] on button "button" at bounding box center [267, 689] width 35 height 35
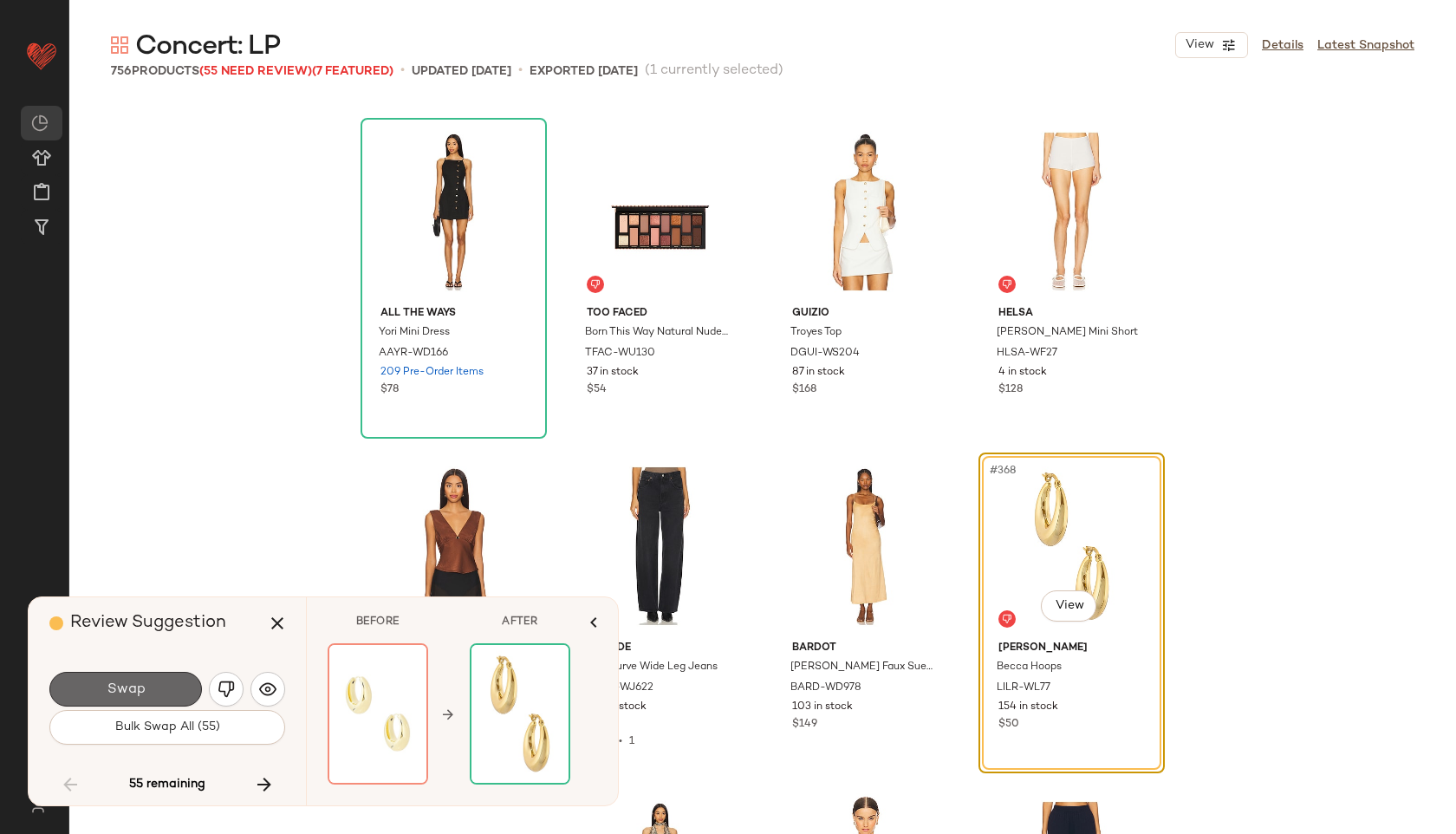
click at [175, 680] on button "Swap" at bounding box center [125, 689] width 152 height 35
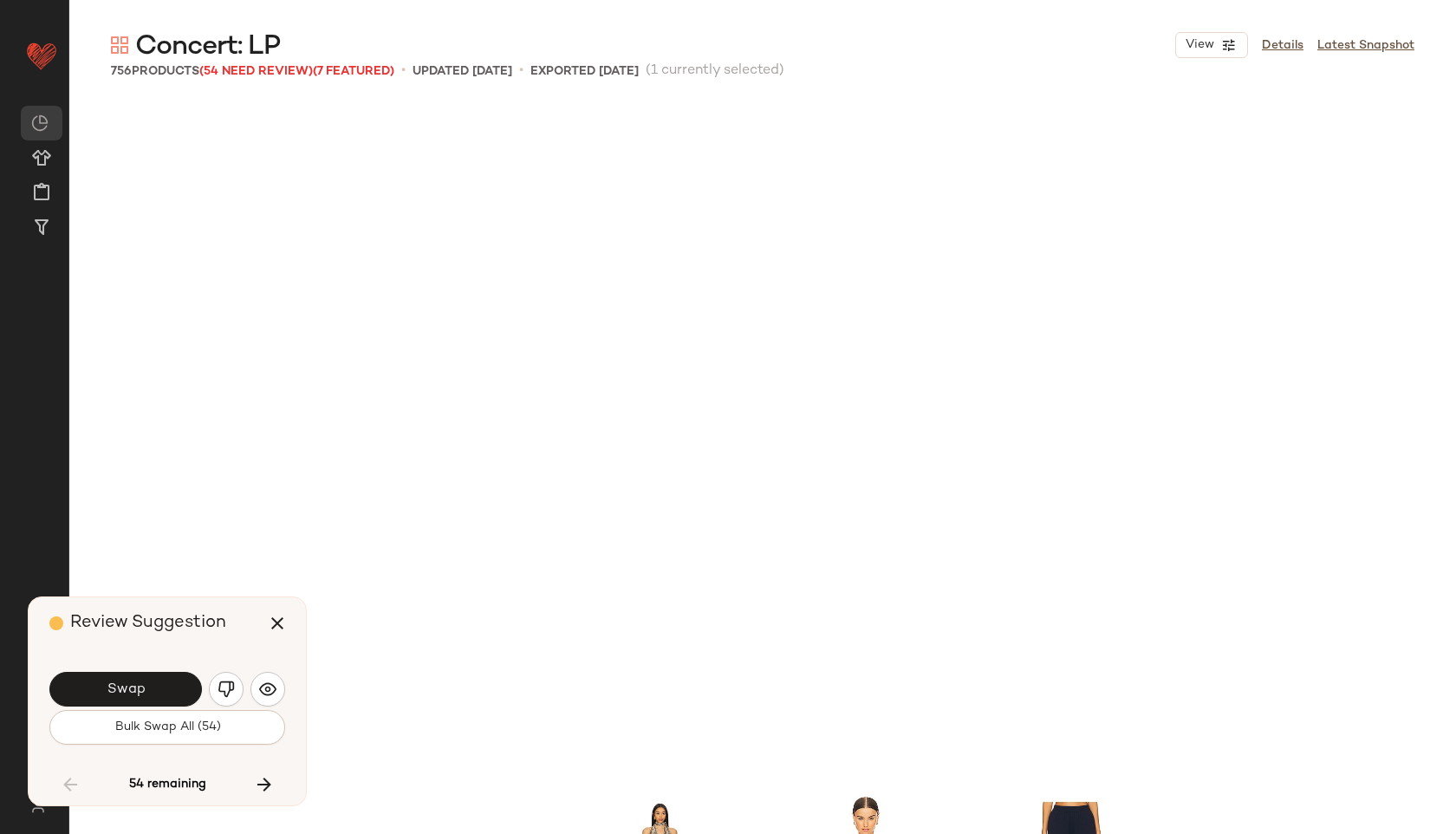
scroll to position [30789, 0]
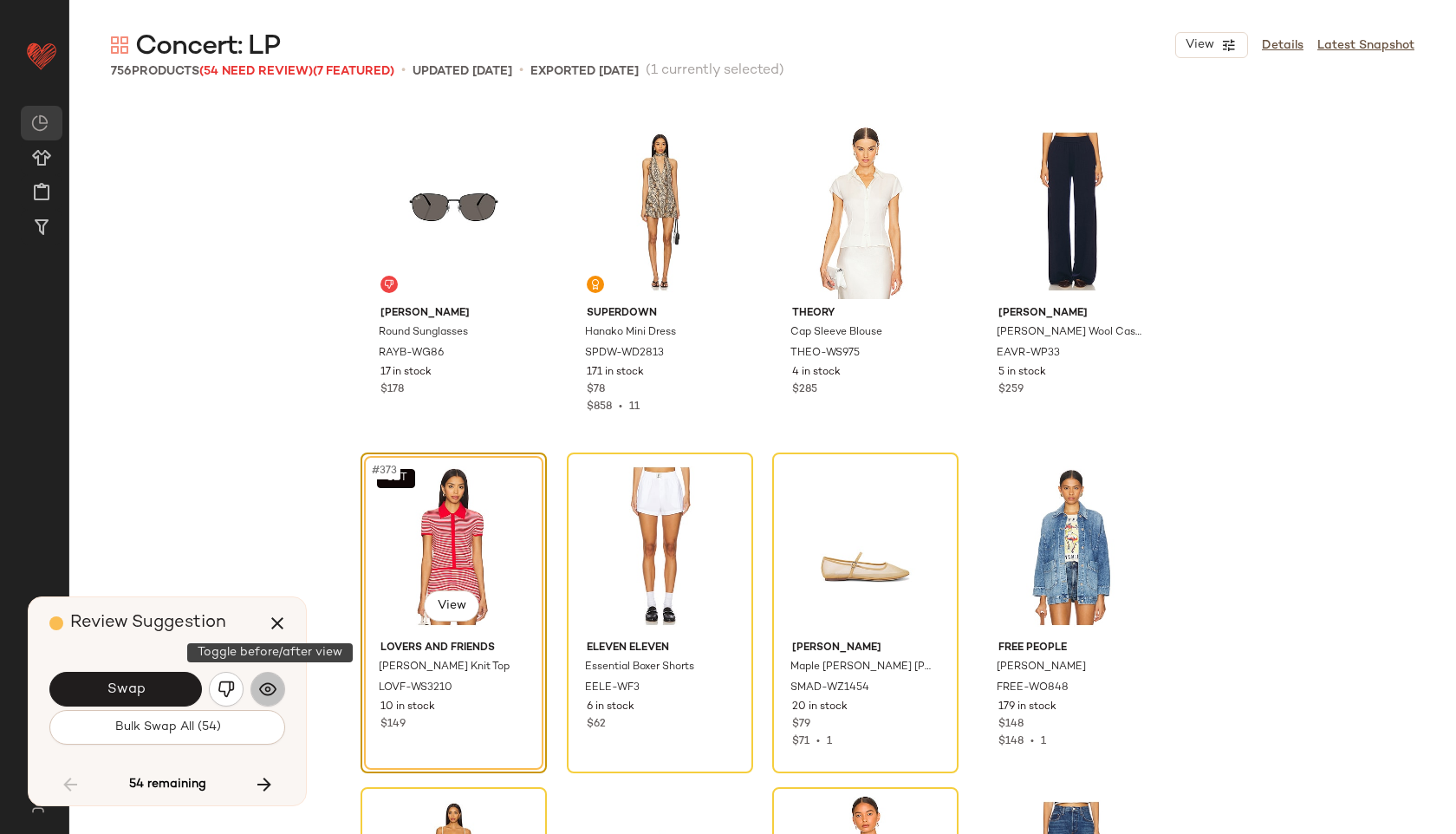
click at [276, 681] on img "button" at bounding box center [267, 689] width 17 height 17
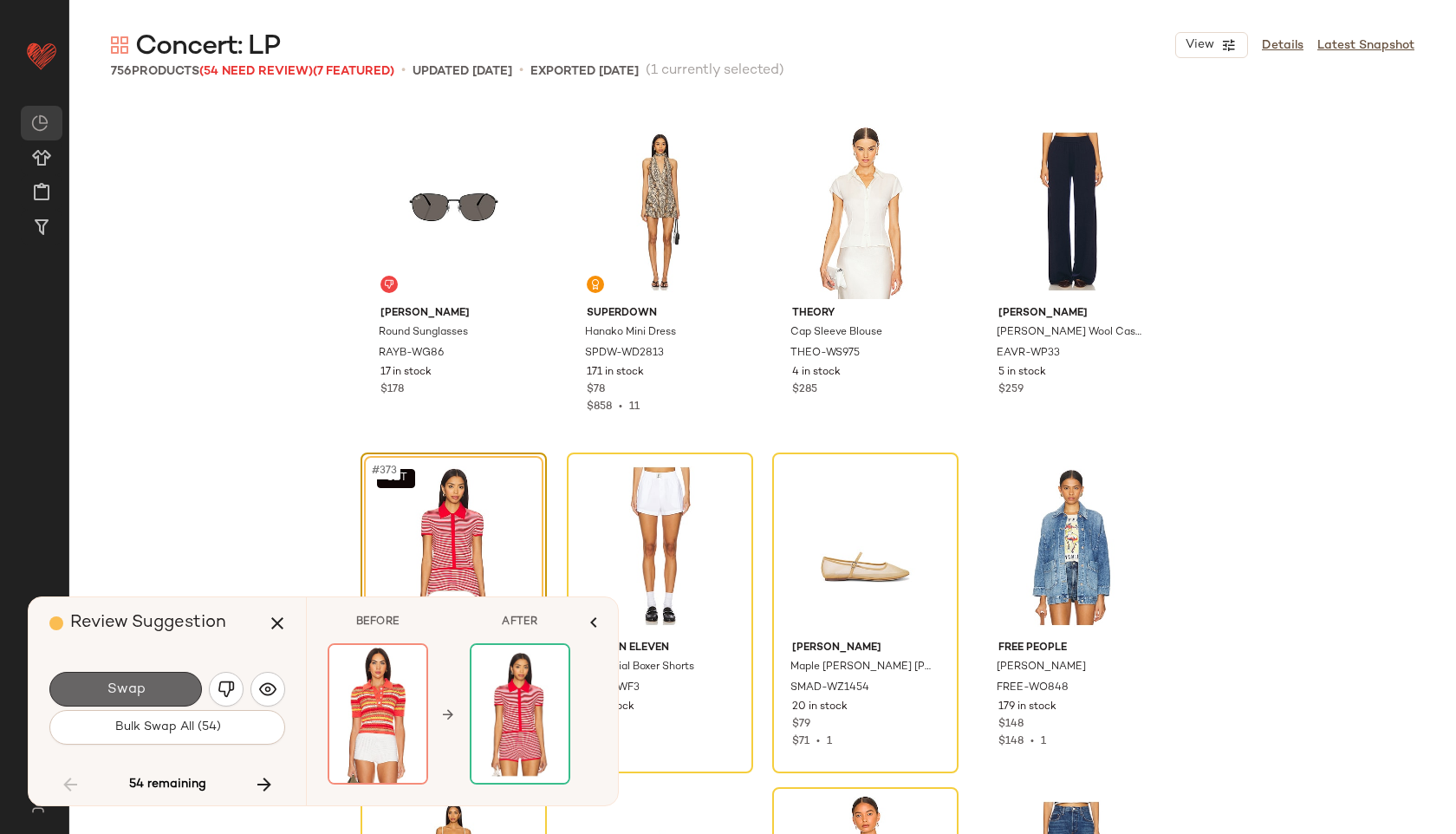
click at [171, 689] on button "Swap" at bounding box center [125, 689] width 152 height 35
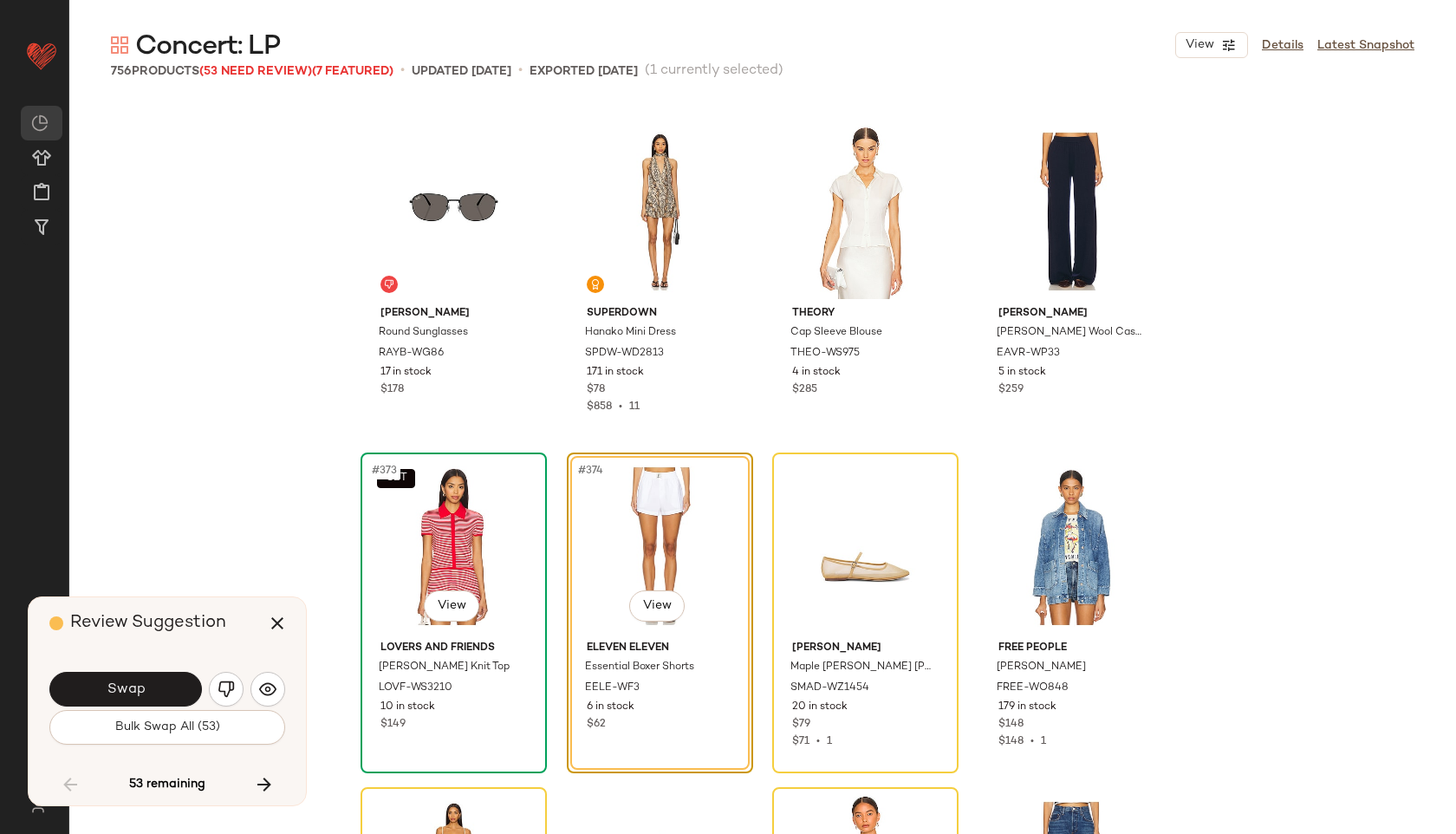
click at [439, 534] on div "SET #373 View" at bounding box center [453, 546] width 174 height 175
click at [627, 535] on div "#374 View" at bounding box center [659, 546] width 174 height 175
click at [608, 513] on div "#374 View" at bounding box center [659, 546] width 174 height 175
click at [274, 689] on img "button" at bounding box center [267, 689] width 17 height 17
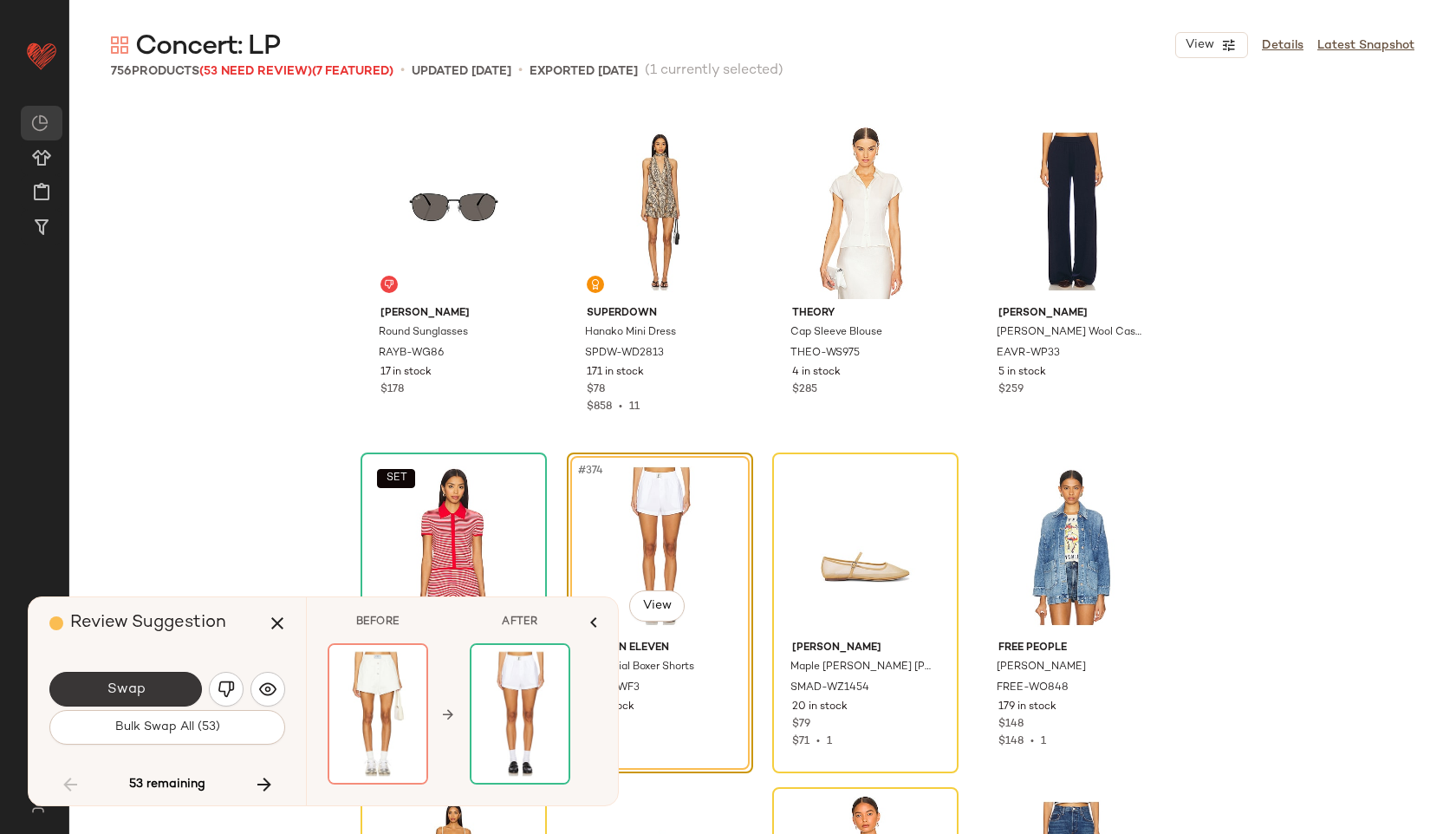
click at [176, 690] on button "Swap" at bounding box center [125, 689] width 152 height 35
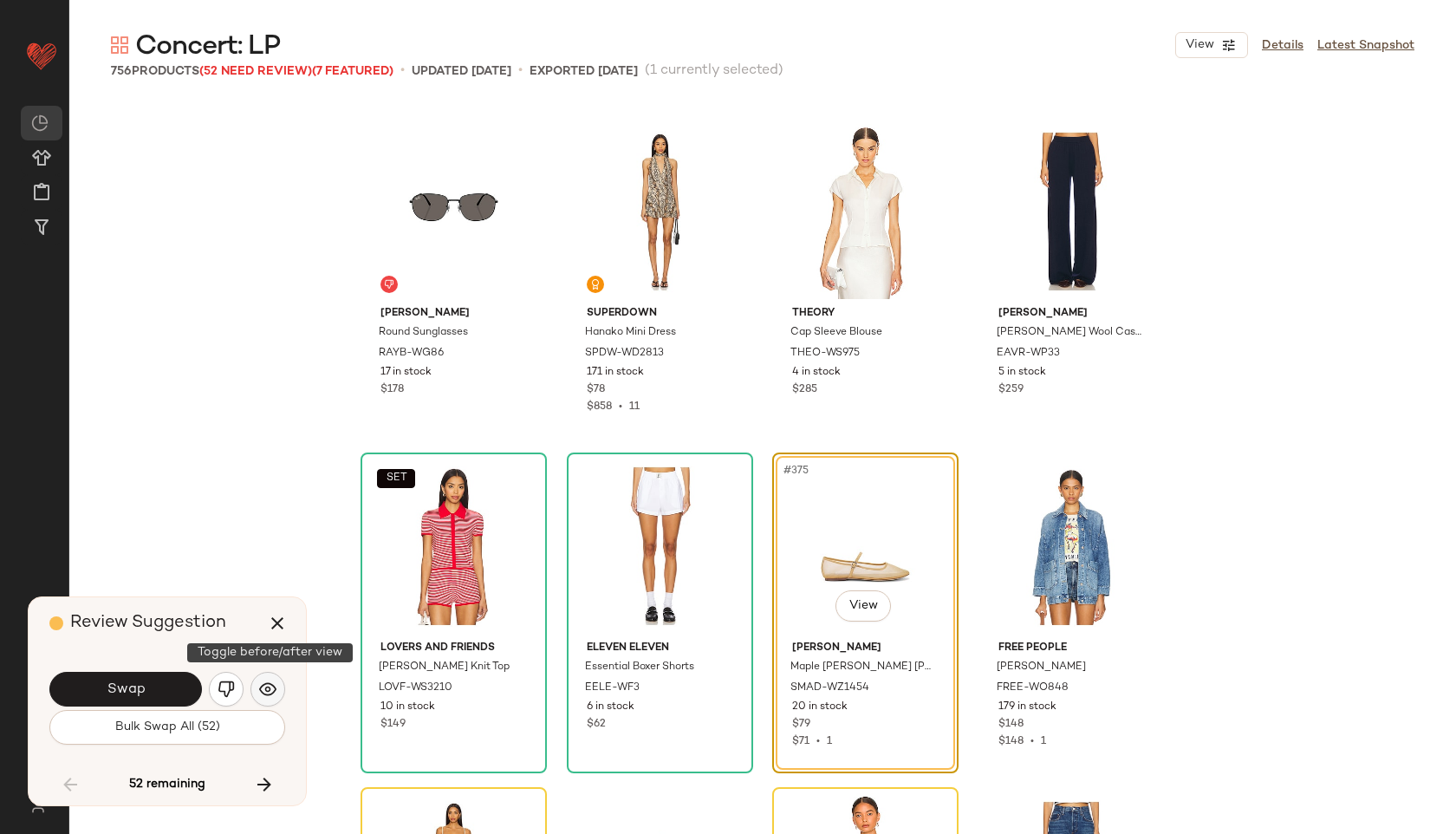
click at [266, 686] on img "button" at bounding box center [267, 689] width 17 height 17
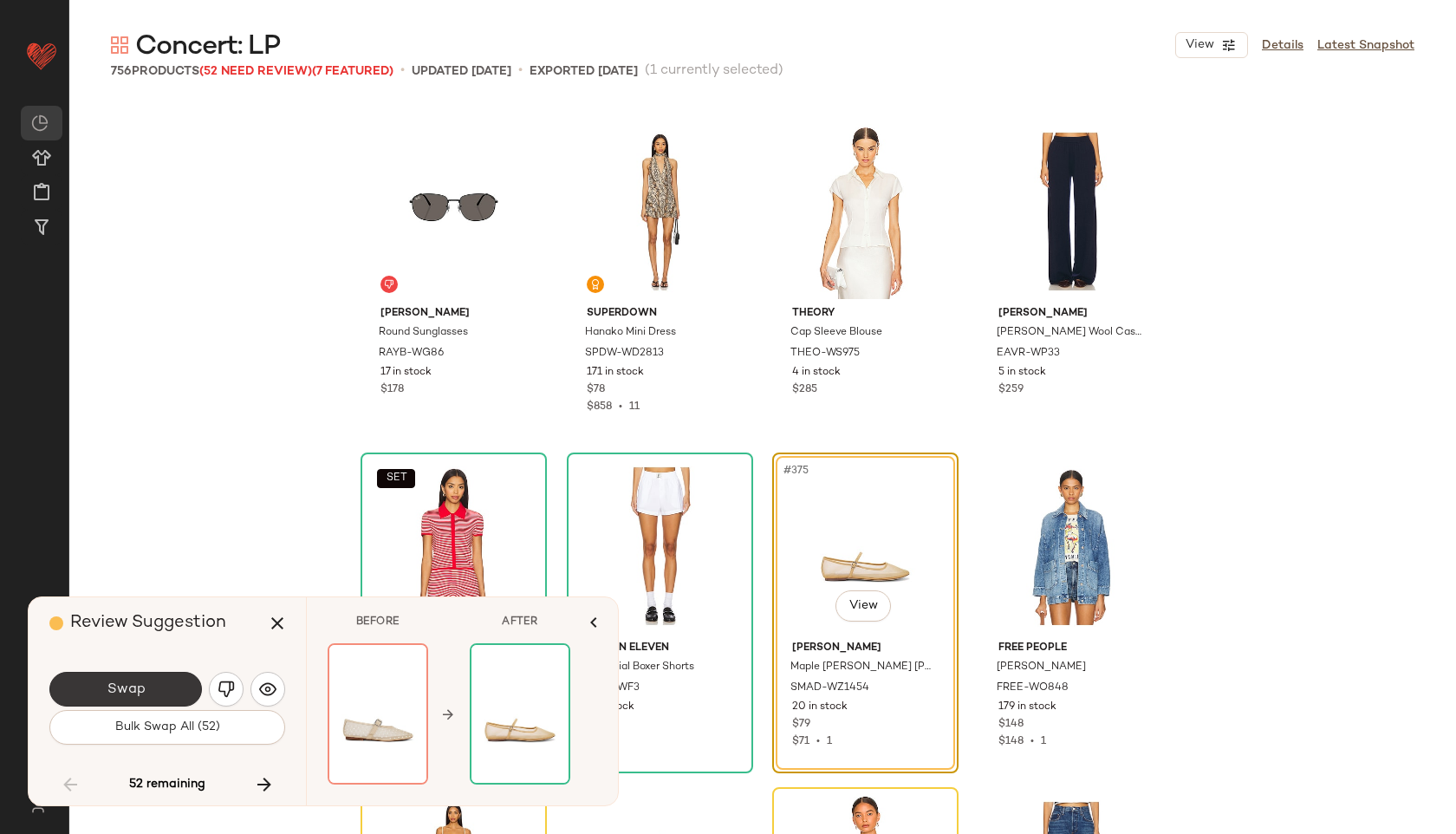
click at [179, 689] on button "Swap" at bounding box center [125, 689] width 152 height 35
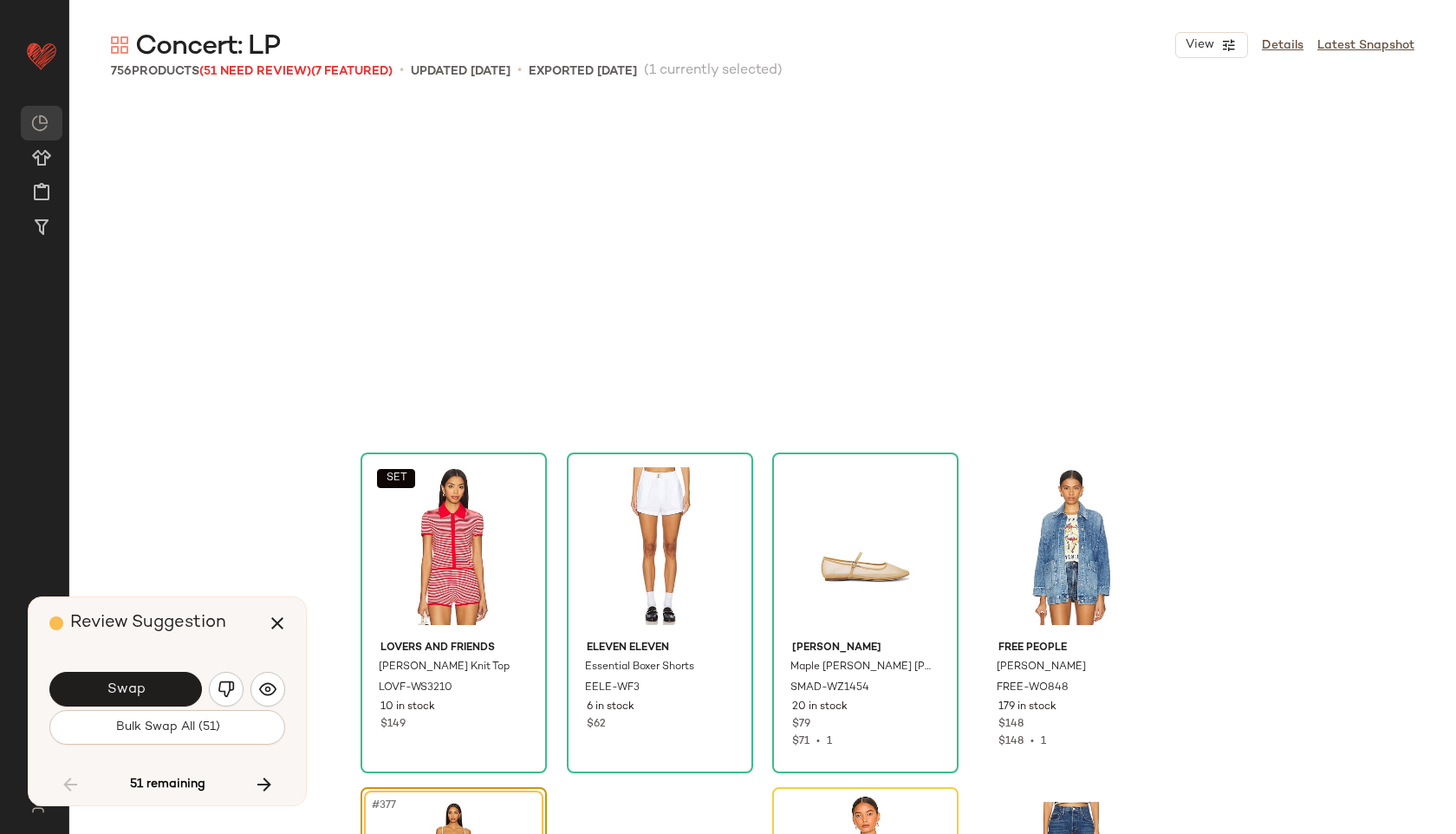
scroll to position [31124, 0]
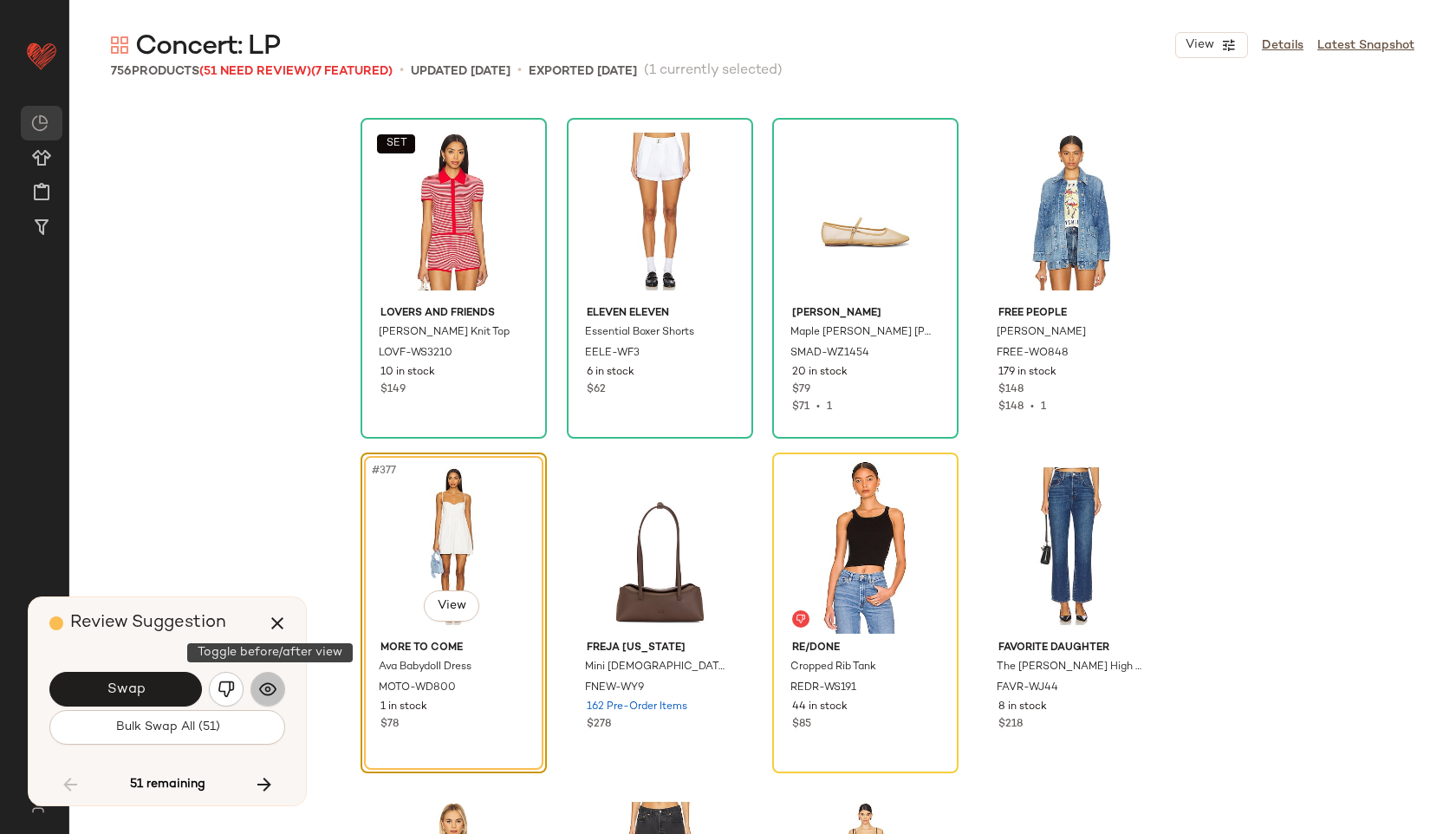
click at [259, 692] on img "button" at bounding box center [267, 689] width 17 height 17
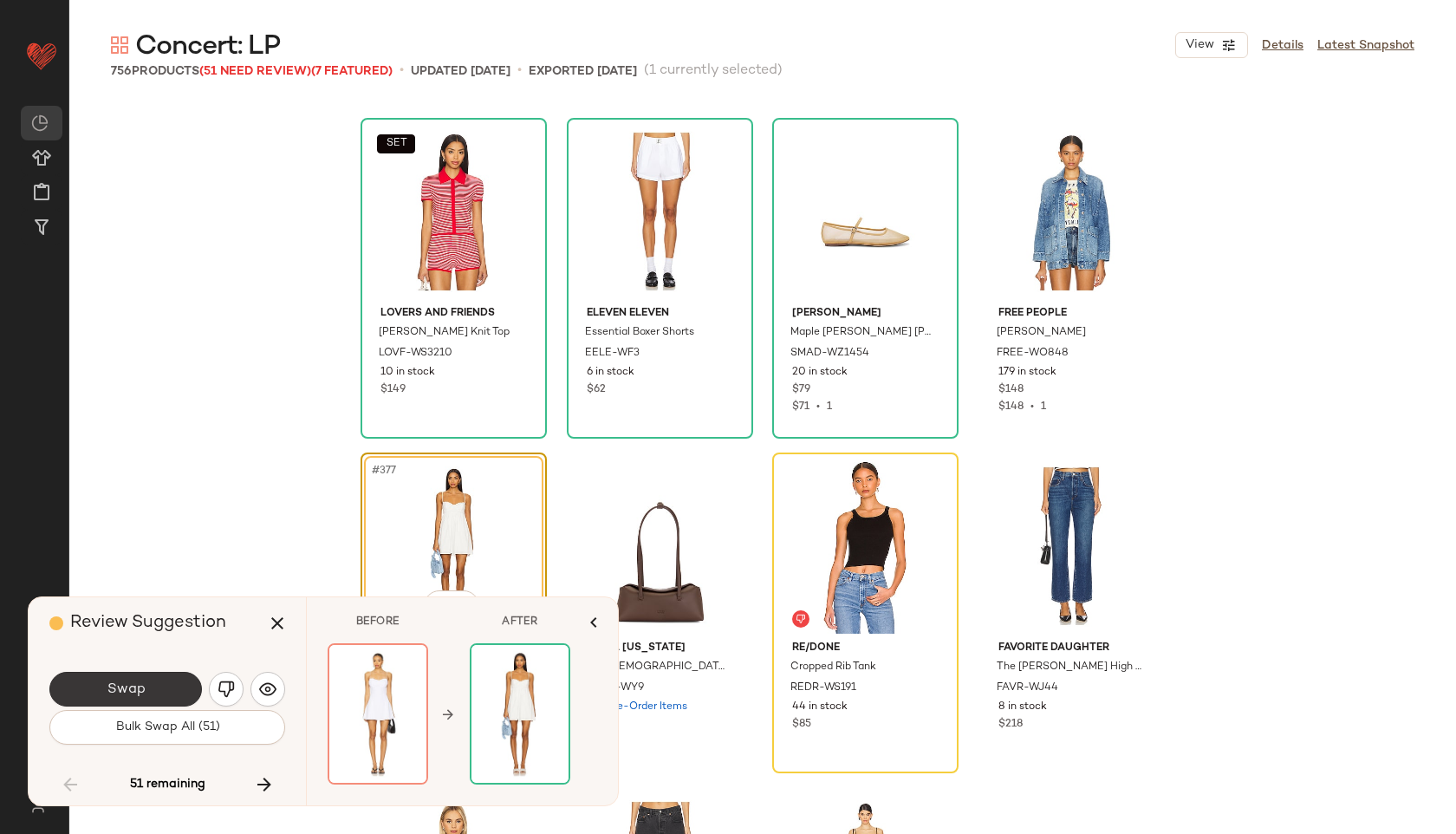
click at [155, 690] on button "Swap" at bounding box center [125, 689] width 152 height 35
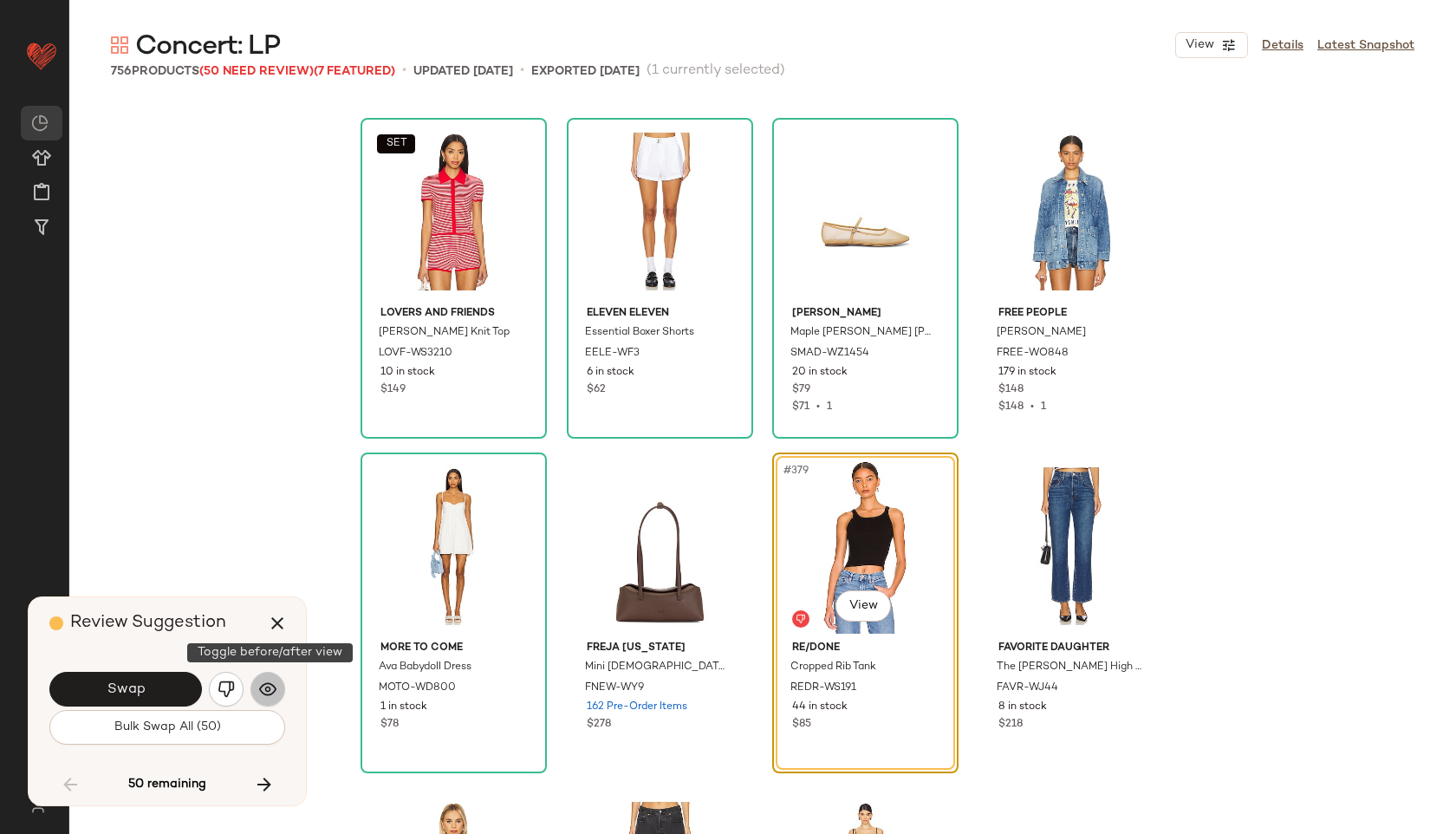
click at [276, 691] on img "button" at bounding box center [267, 689] width 17 height 17
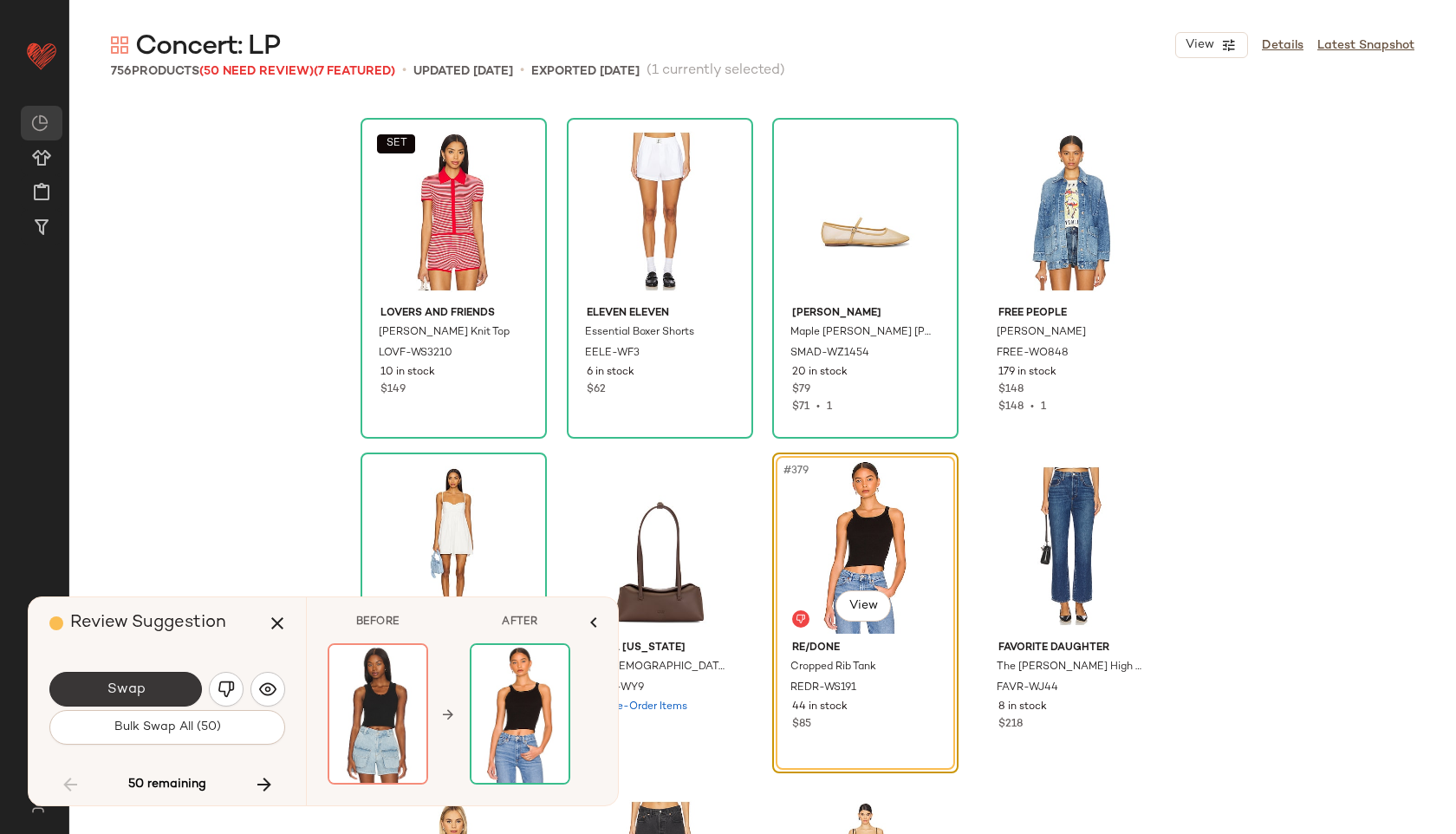
click at [166, 695] on button "Swap" at bounding box center [125, 689] width 152 height 35
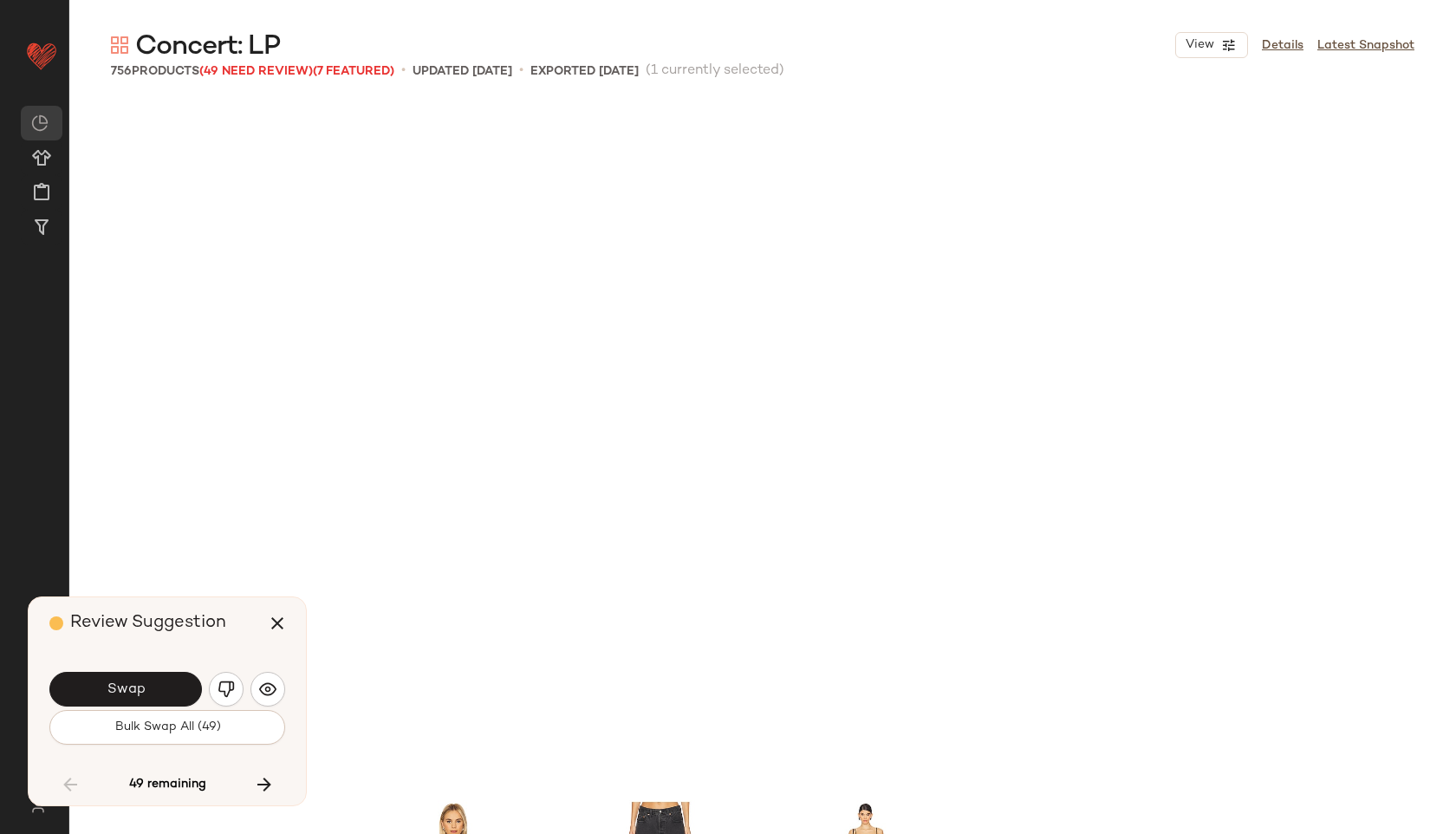
scroll to position [31793, 0]
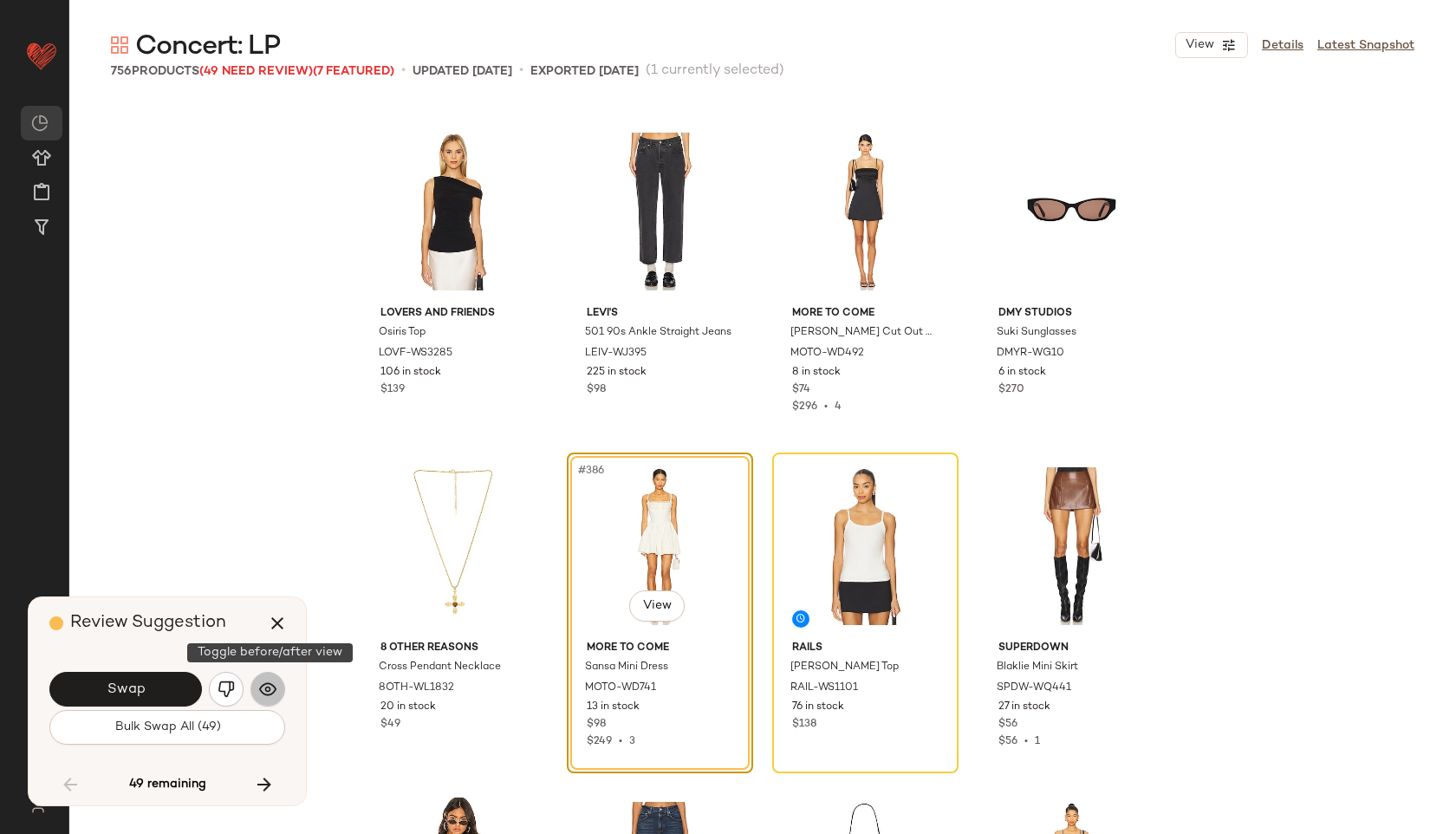
click at [276, 692] on img "button" at bounding box center [267, 689] width 17 height 17
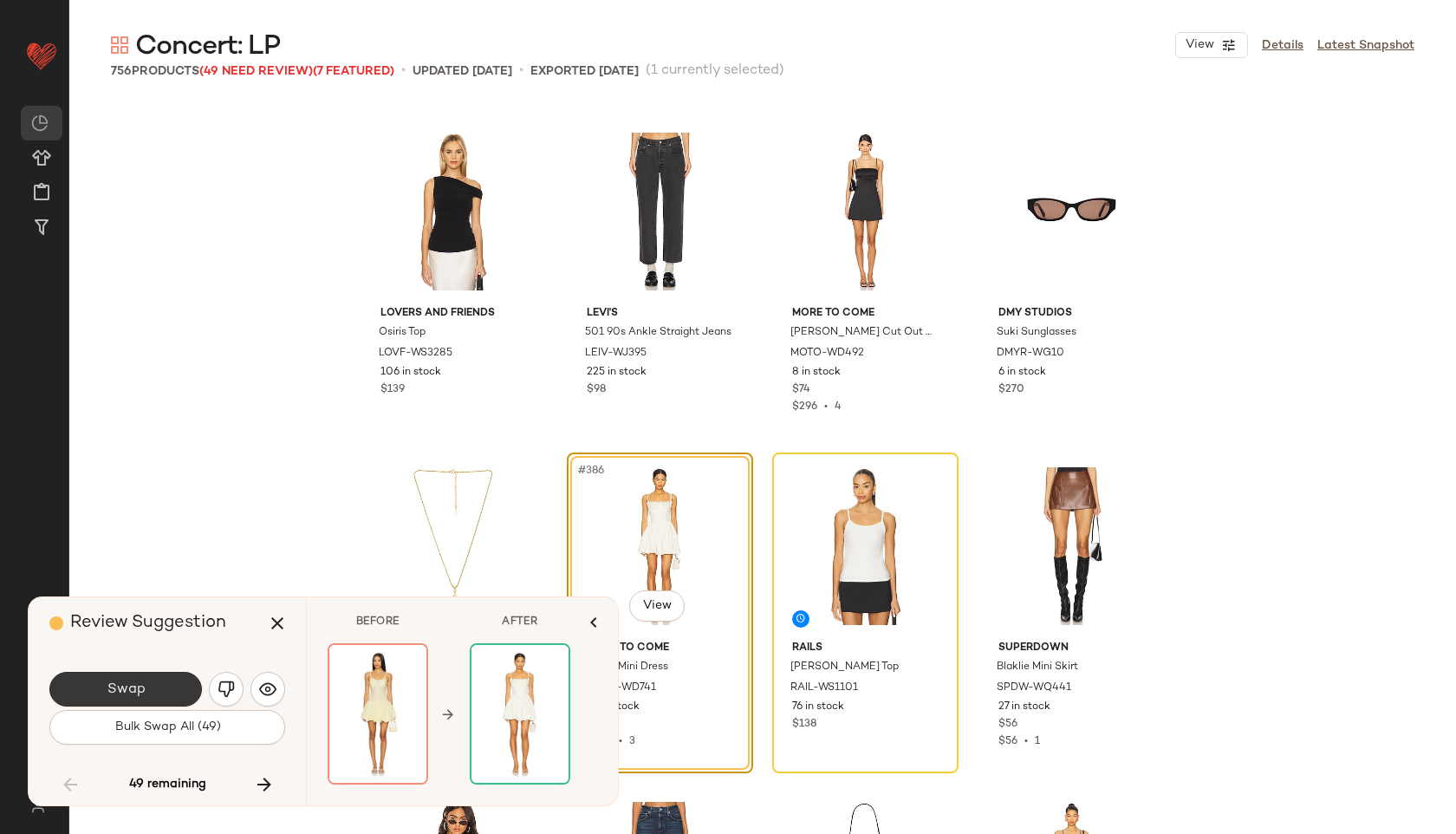
click at [177, 676] on button "Swap" at bounding box center [125, 689] width 152 height 35
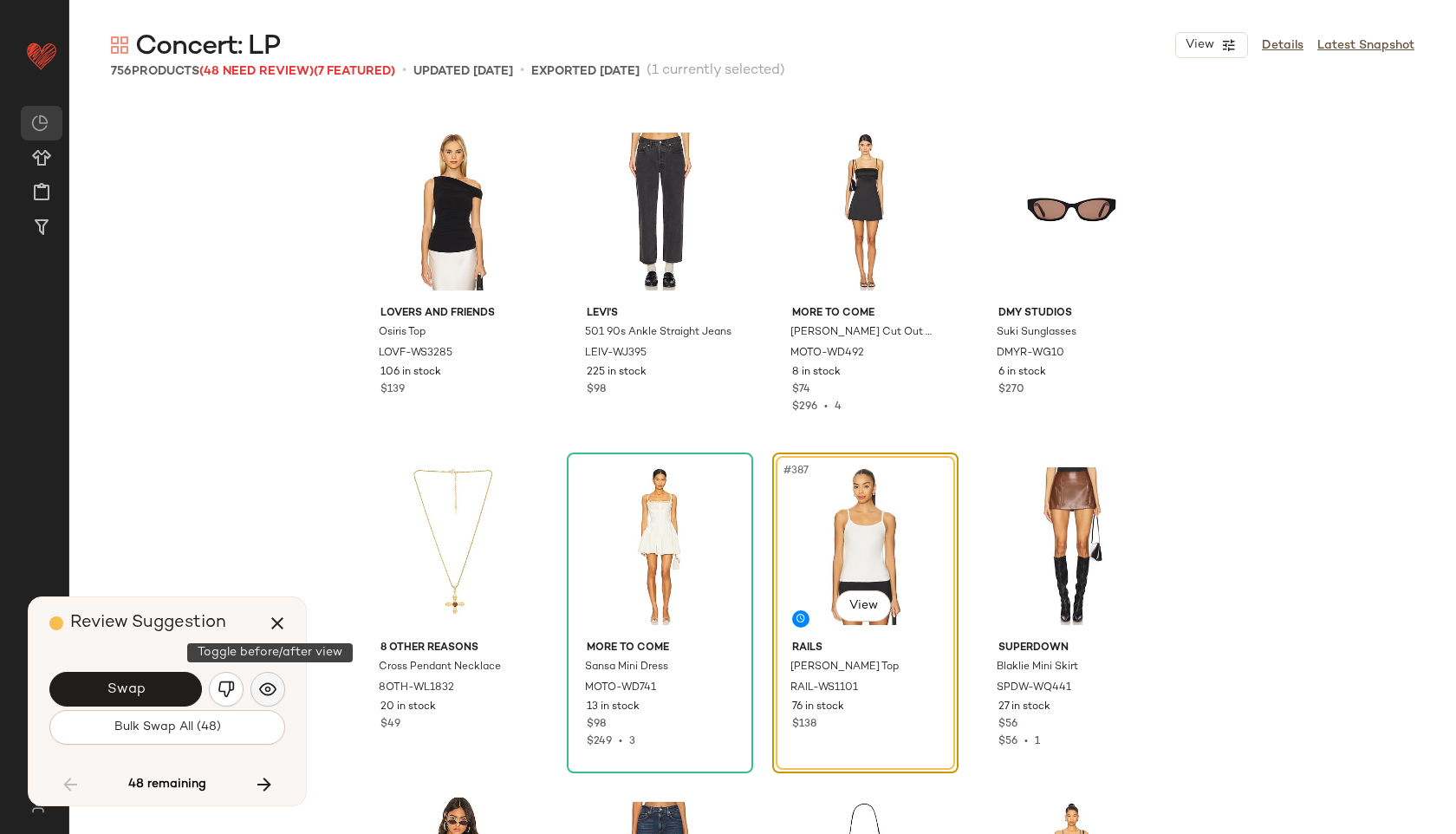
click at [259, 681] on img "button" at bounding box center [267, 689] width 17 height 17
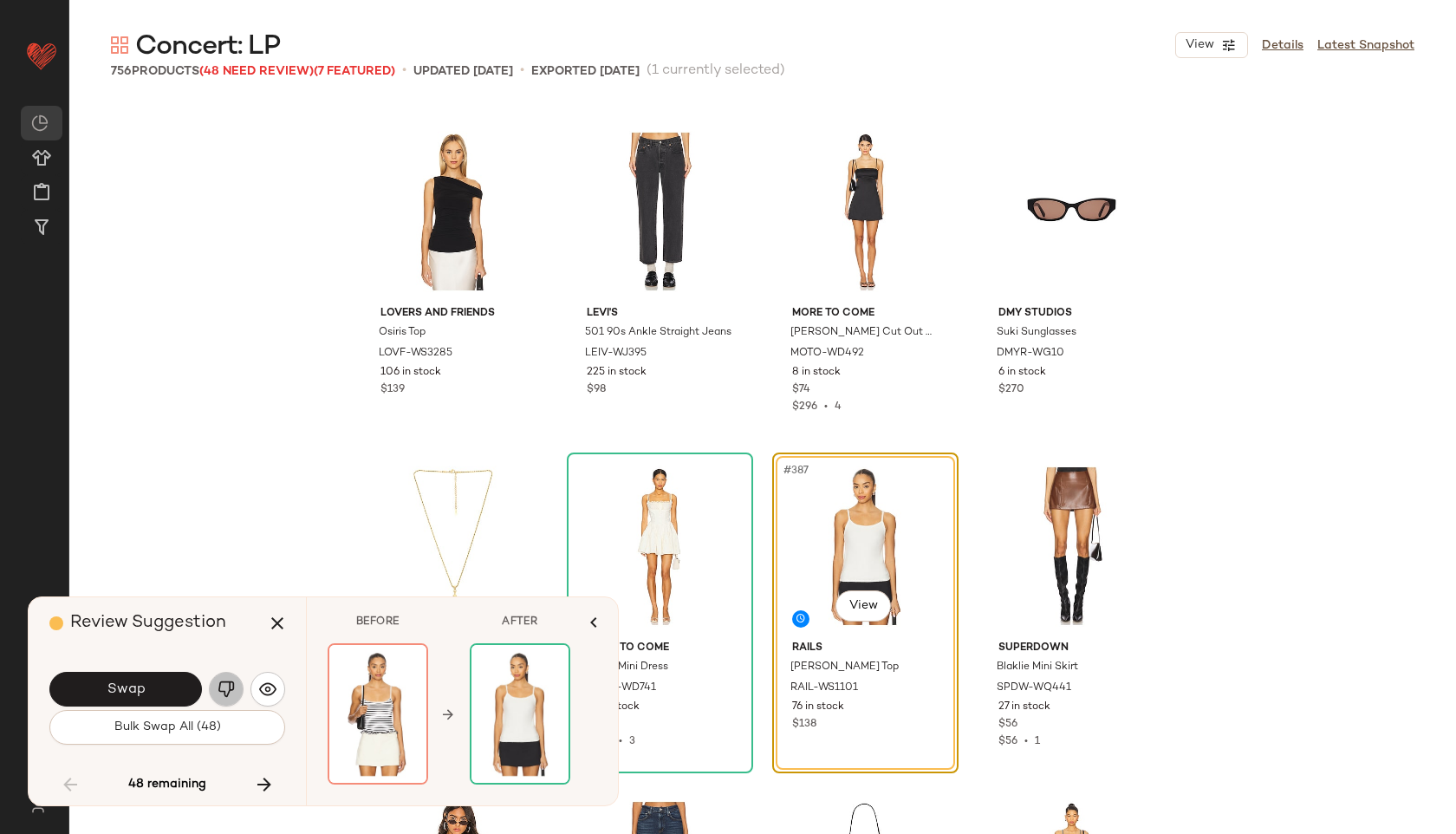
click at [223, 695] on img "button" at bounding box center [226, 689] width 17 height 17
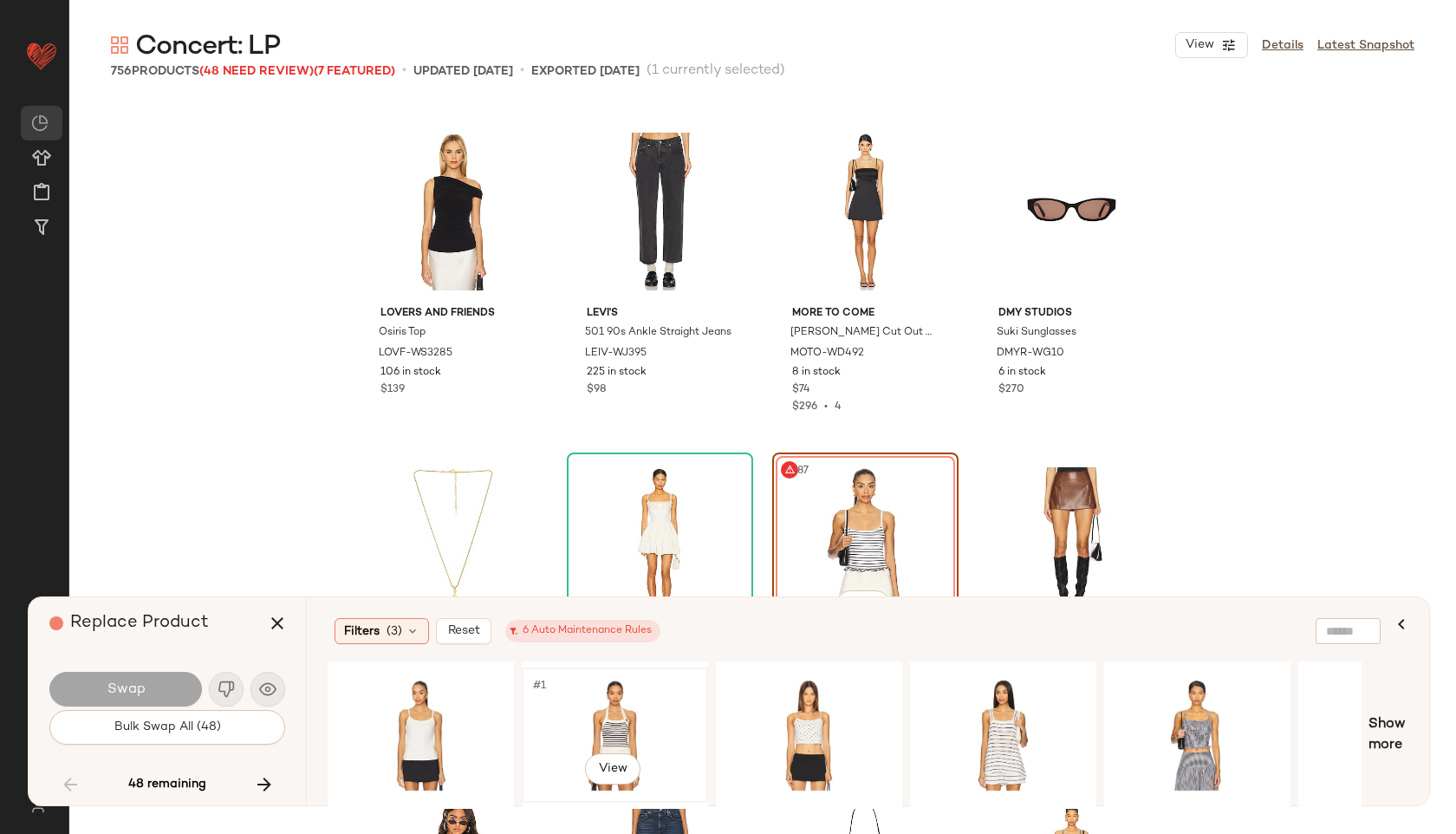
click at [607, 719] on div "#1 View" at bounding box center [614, 735] width 174 height 123
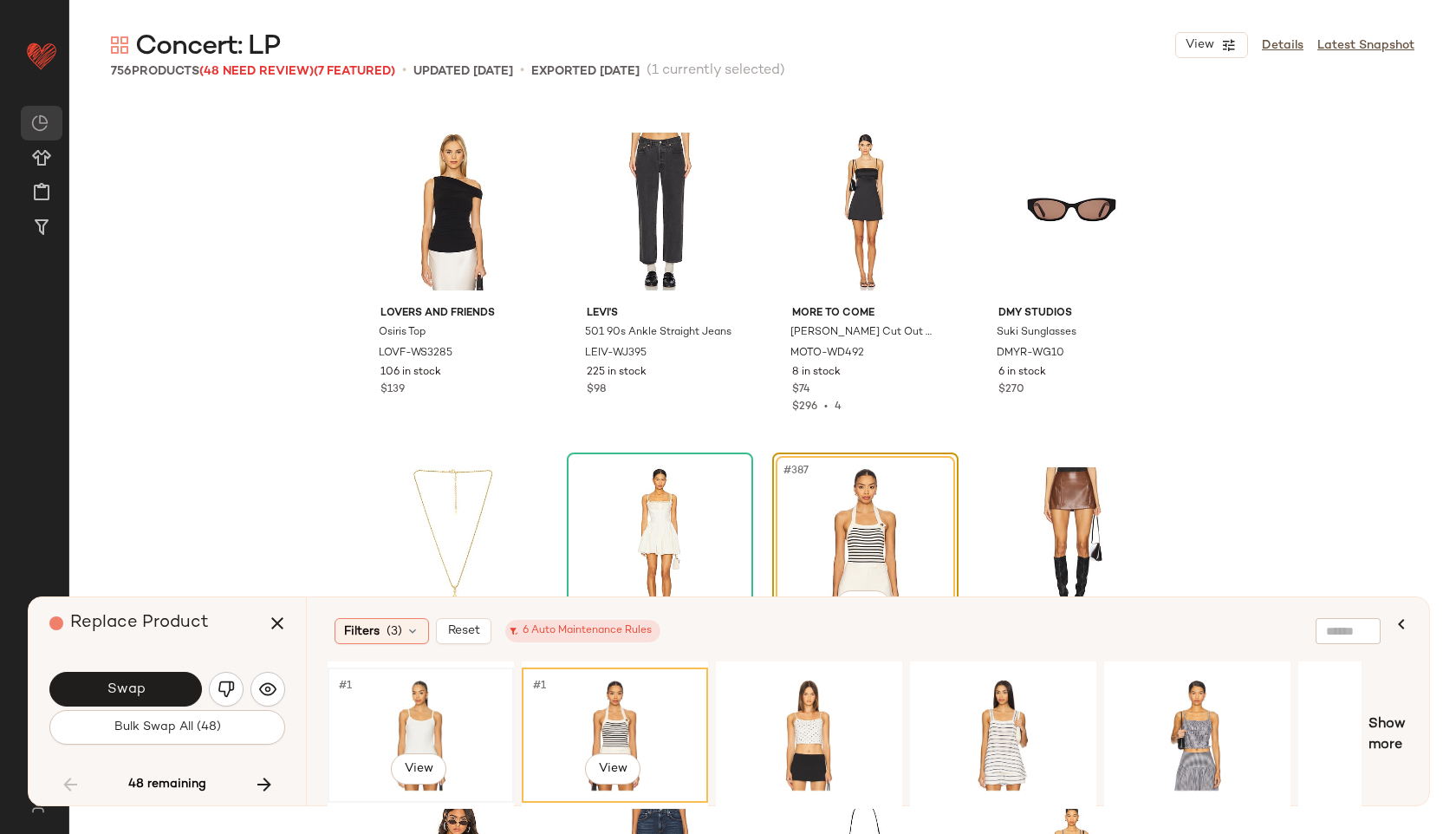
click at [423, 711] on div "#1 View" at bounding box center [420, 735] width 174 height 123
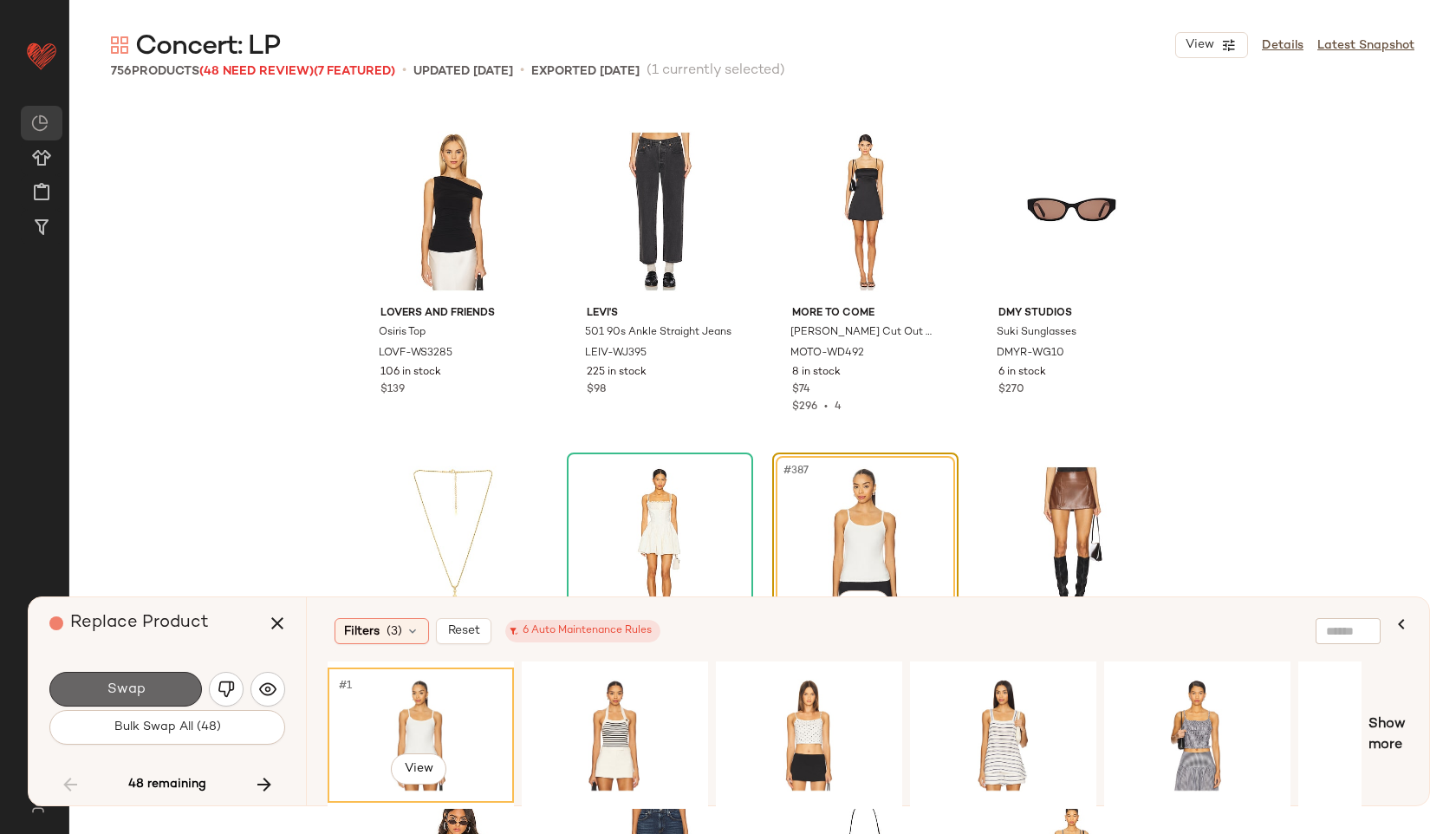
click at [170, 699] on button "Swap" at bounding box center [125, 689] width 152 height 35
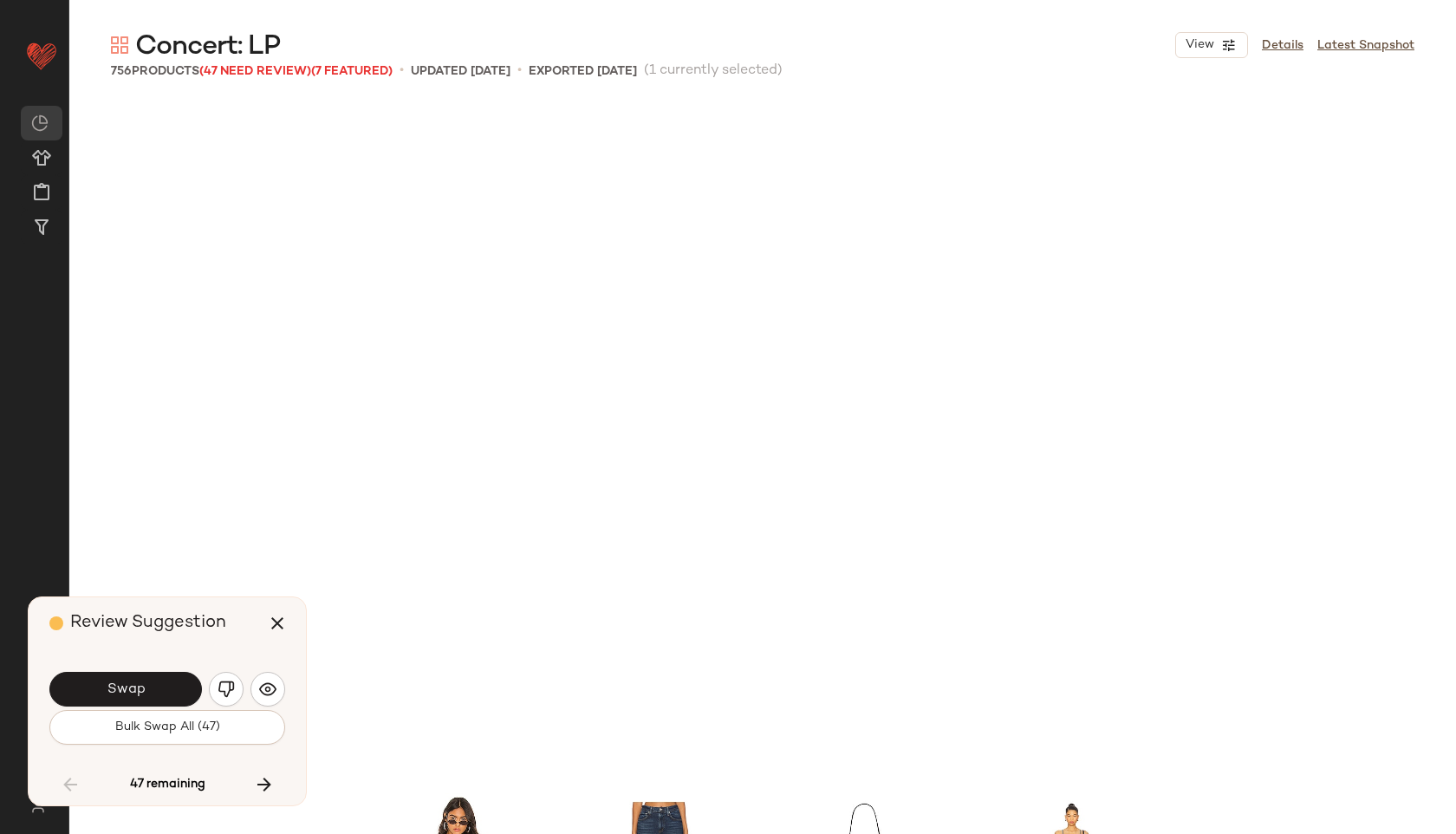
scroll to position [32463, 0]
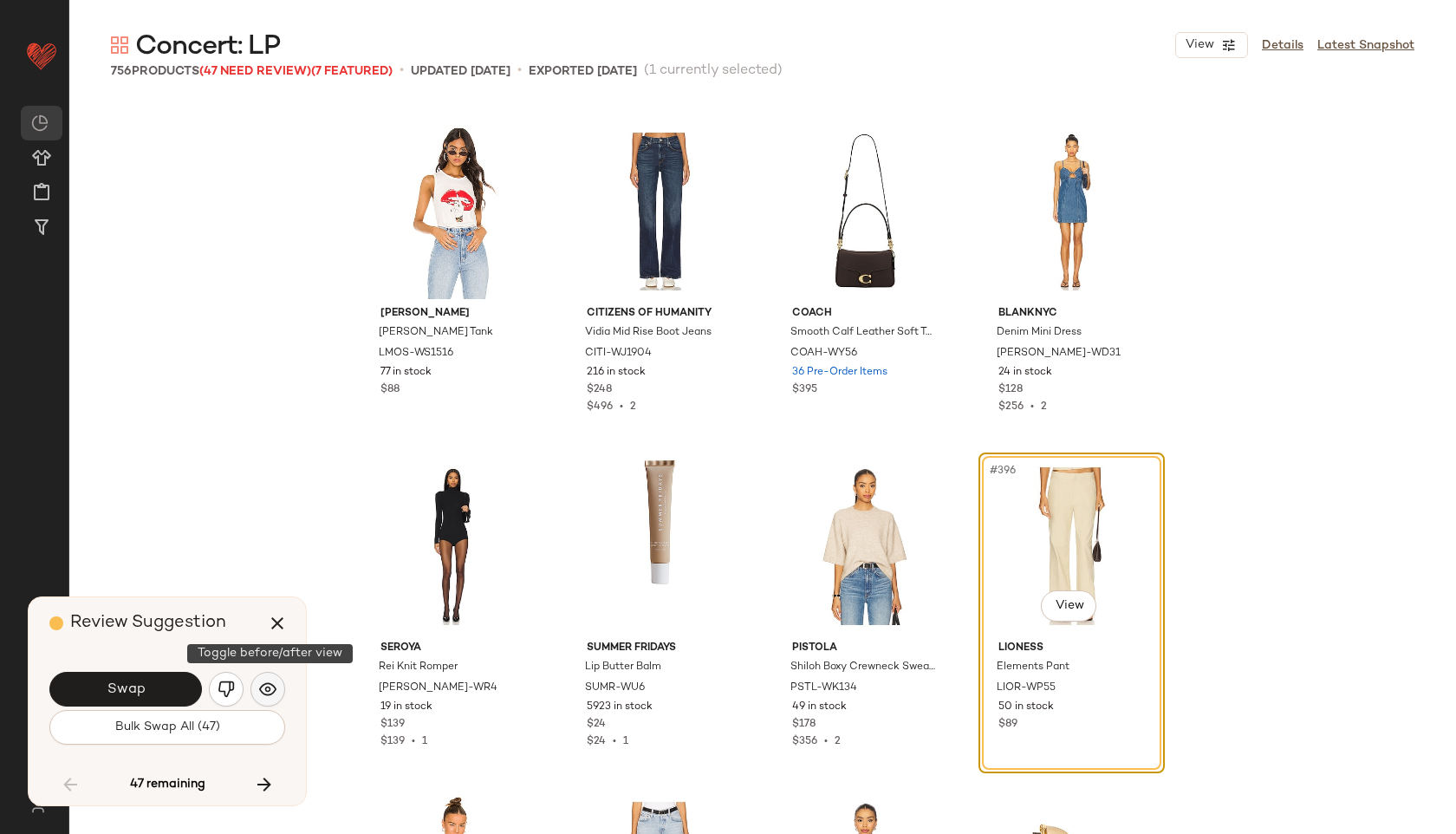
click at [274, 686] on img "button" at bounding box center [267, 689] width 17 height 17
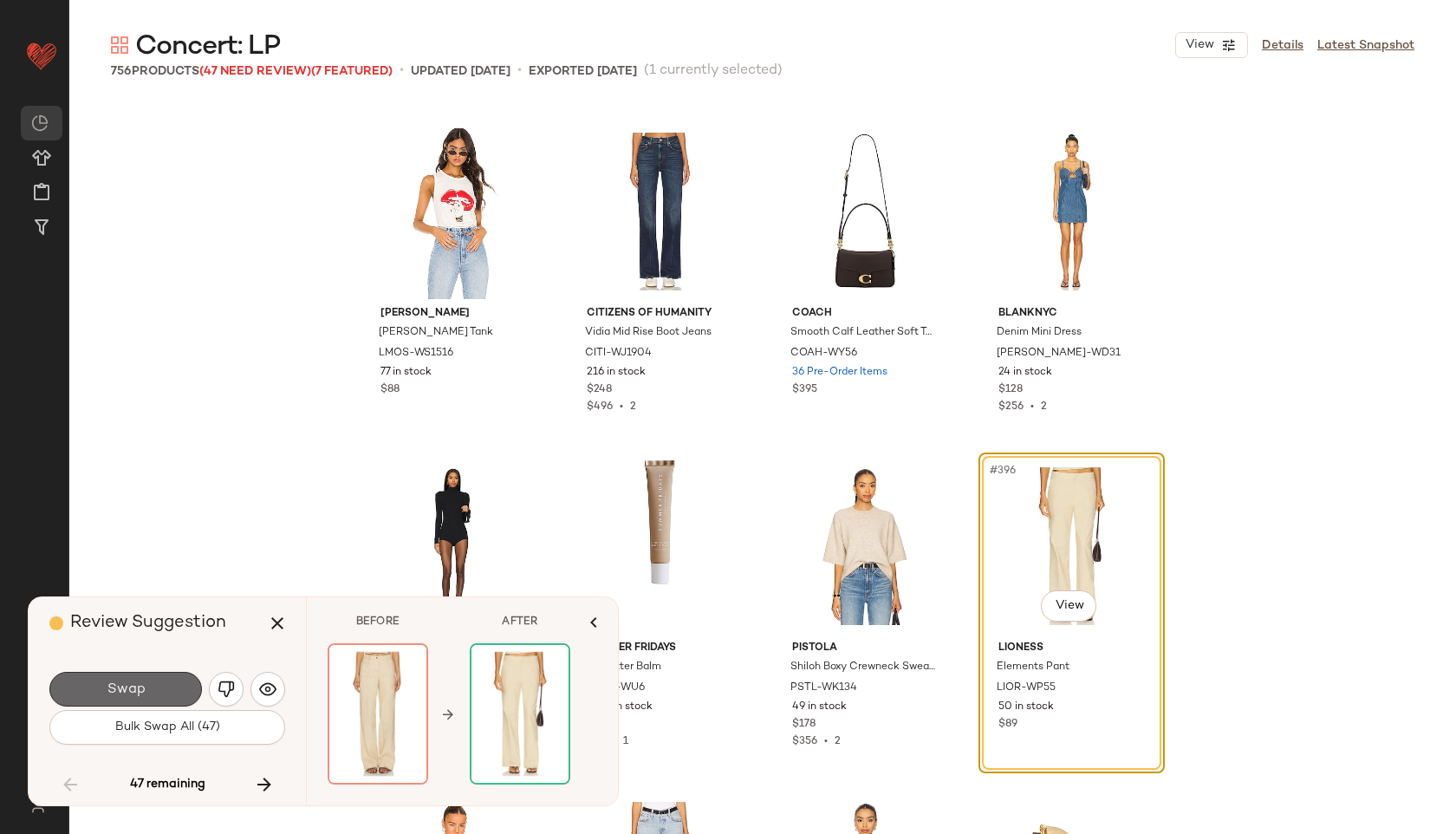
click at [173, 679] on button "Swap" at bounding box center [125, 689] width 152 height 35
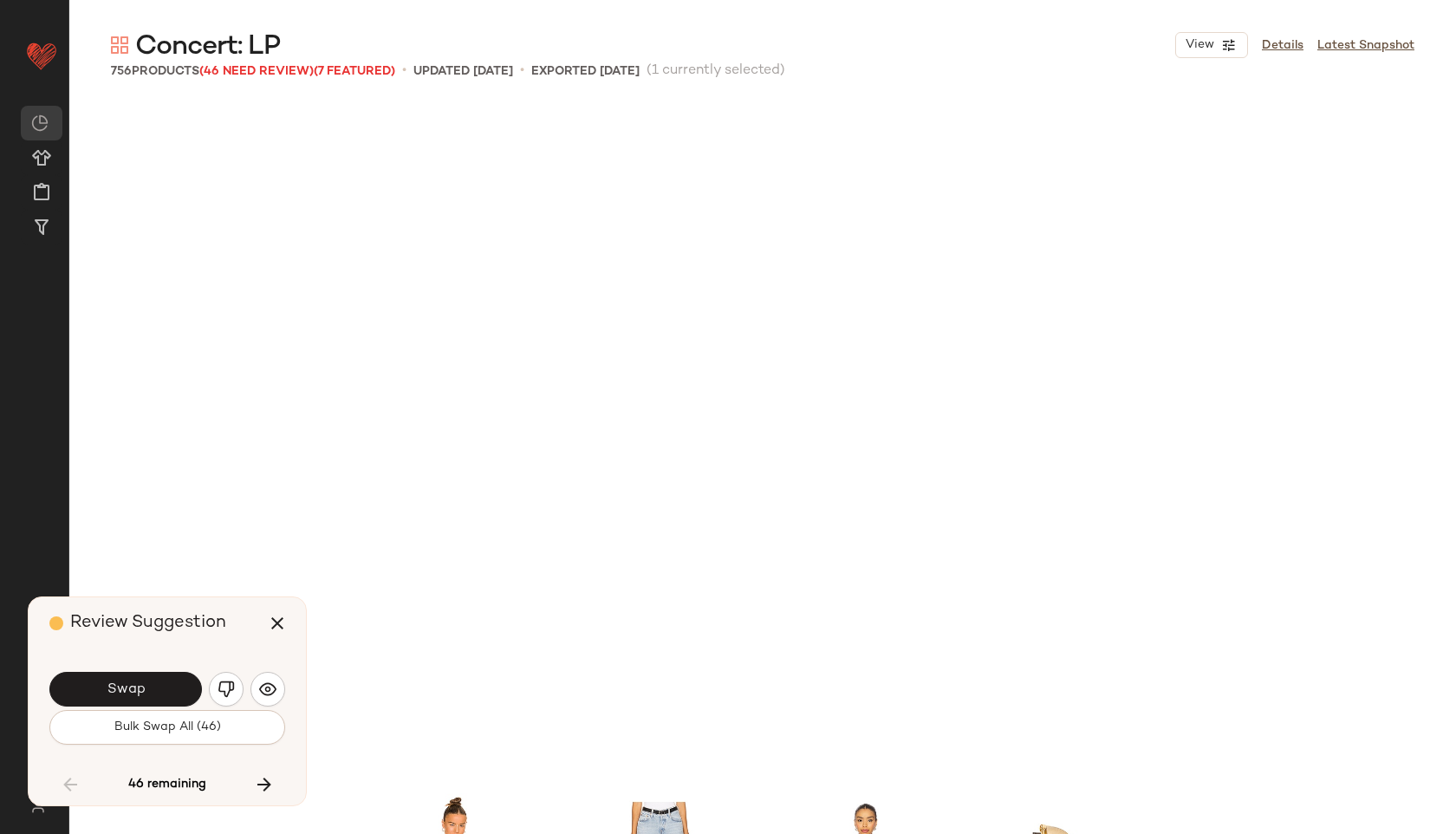
scroll to position [33132, 0]
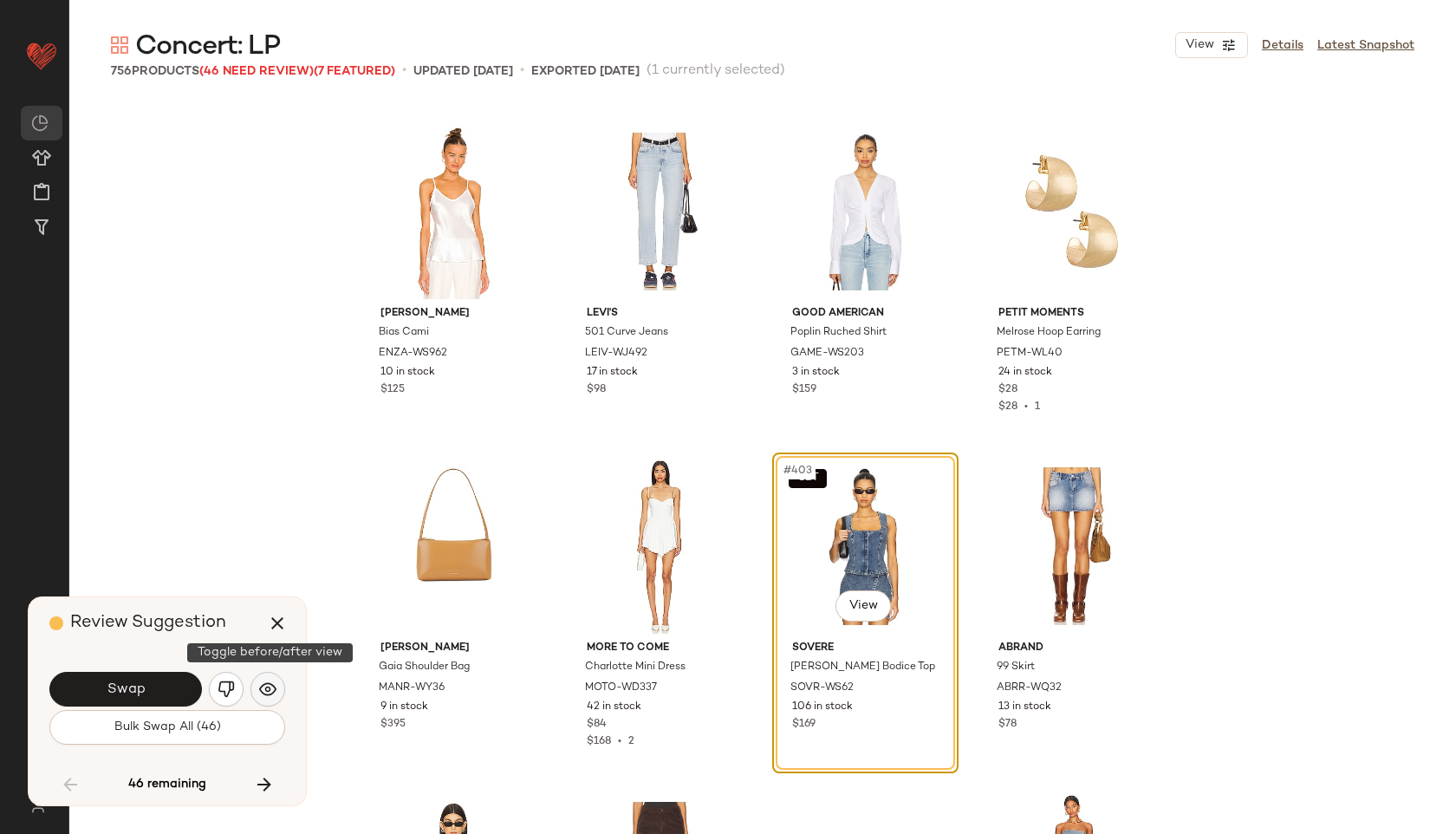
click at [268, 689] on img "button" at bounding box center [267, 689] width 17 height 17
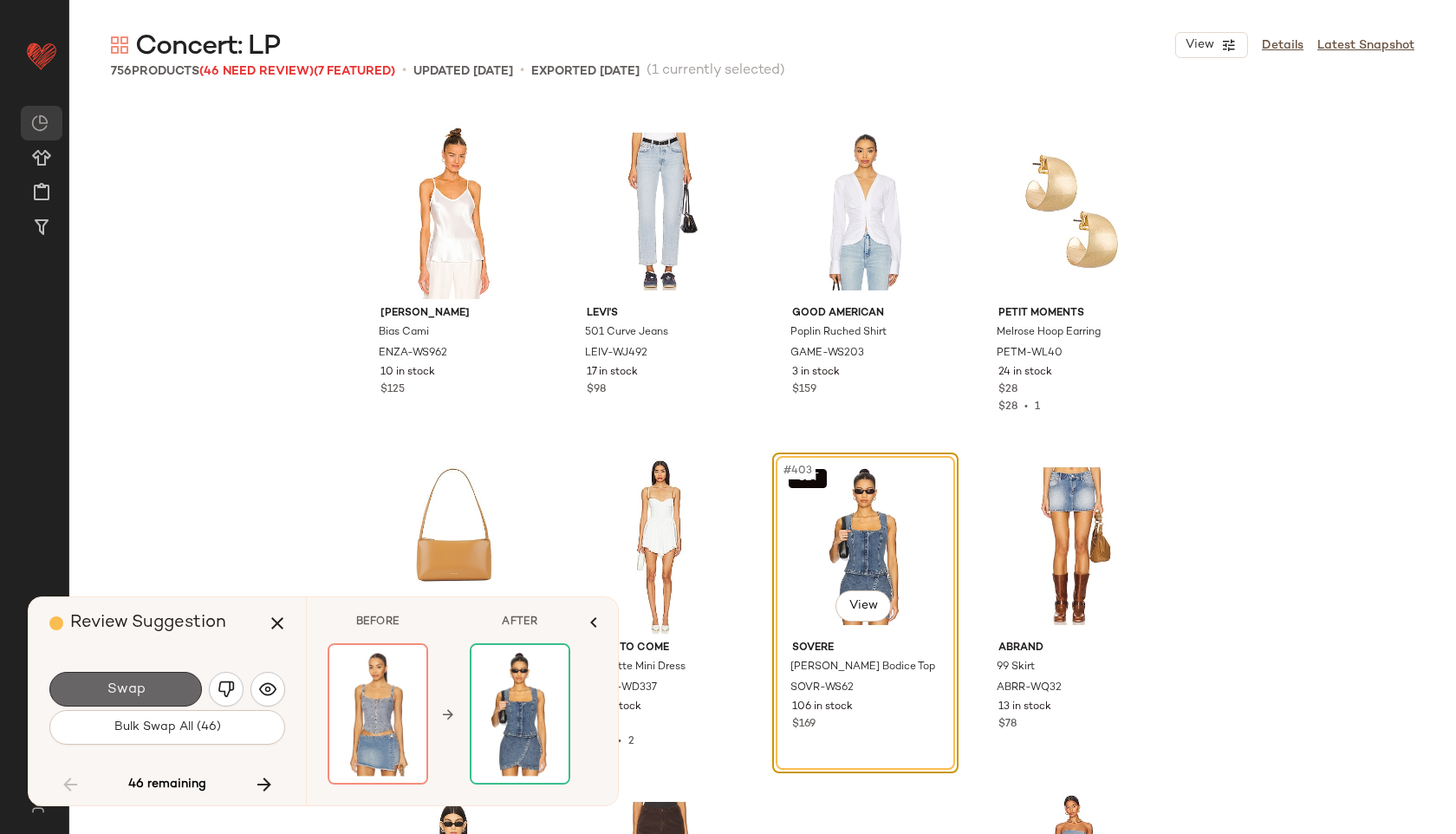
click at [120, 686] on span "Swap" at bounding box center [126, 689] width 39 height 16
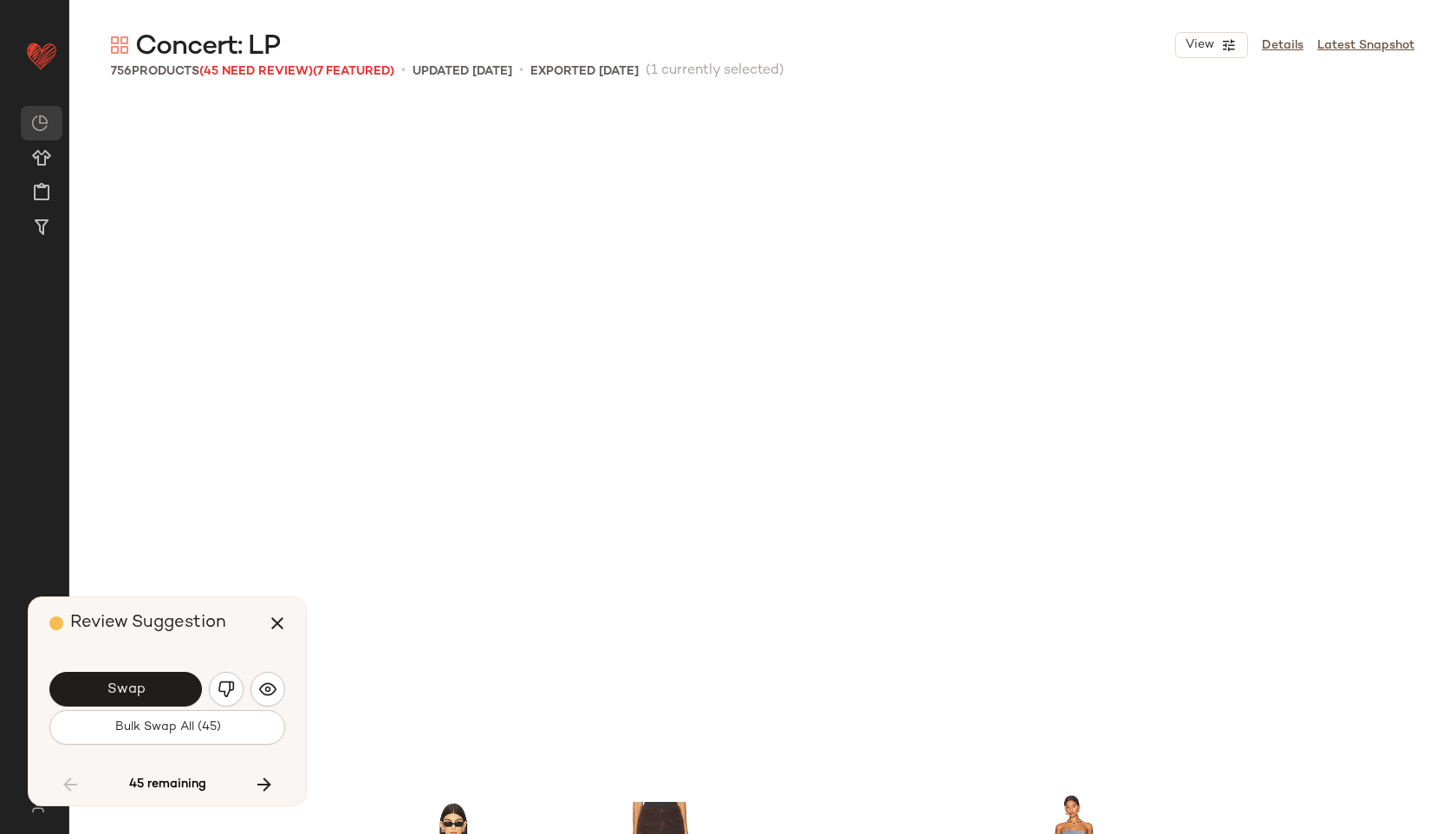
scroll to position [33802, 0]
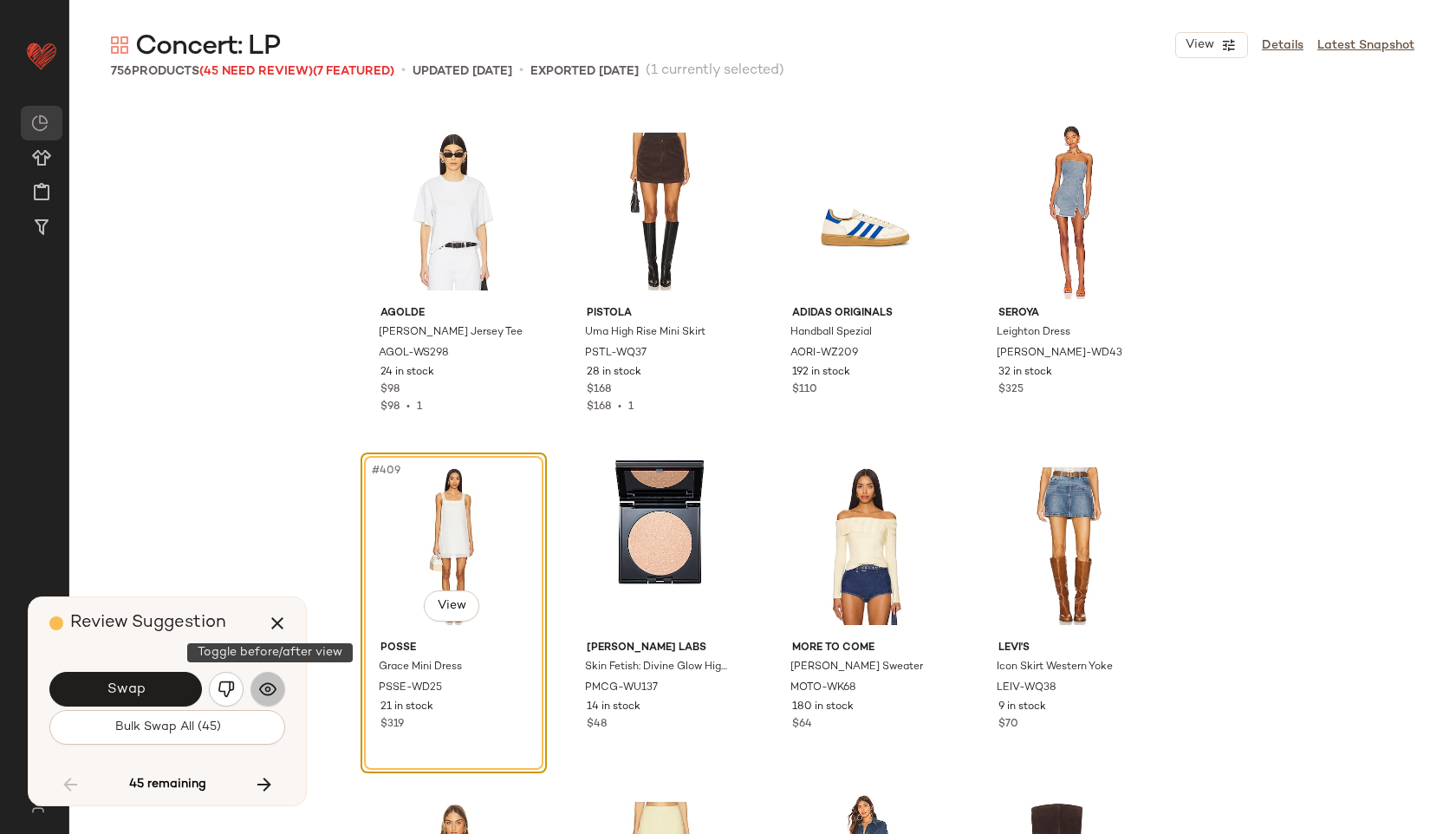
click at [280, 687] on button "button" at bounding box center [267, 689] width 35 height 35
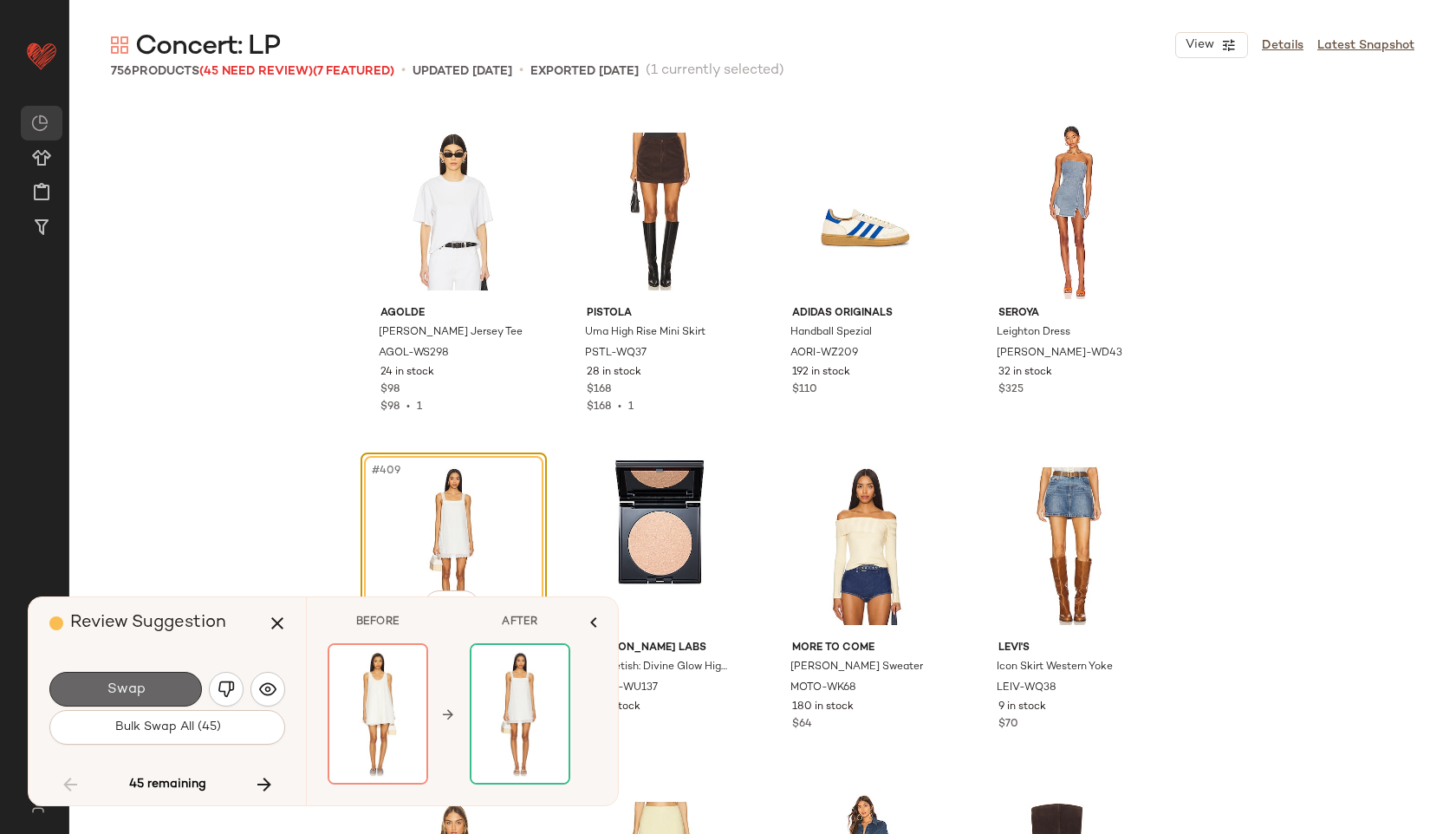
click at [171, 689] on button "Swap" at bounding box center [125, 689] width 152 height 35
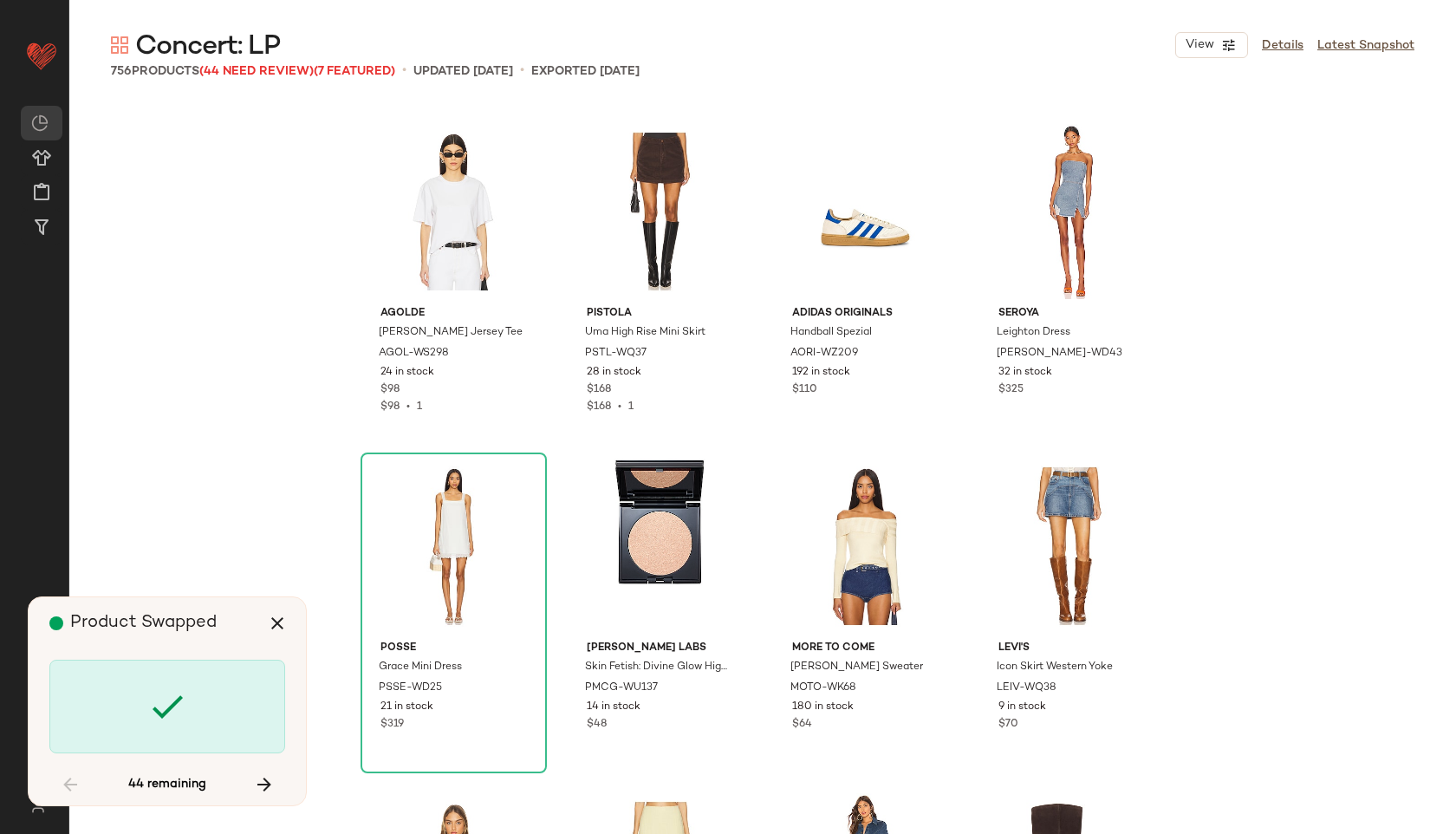
scroll to position [35139, 0]
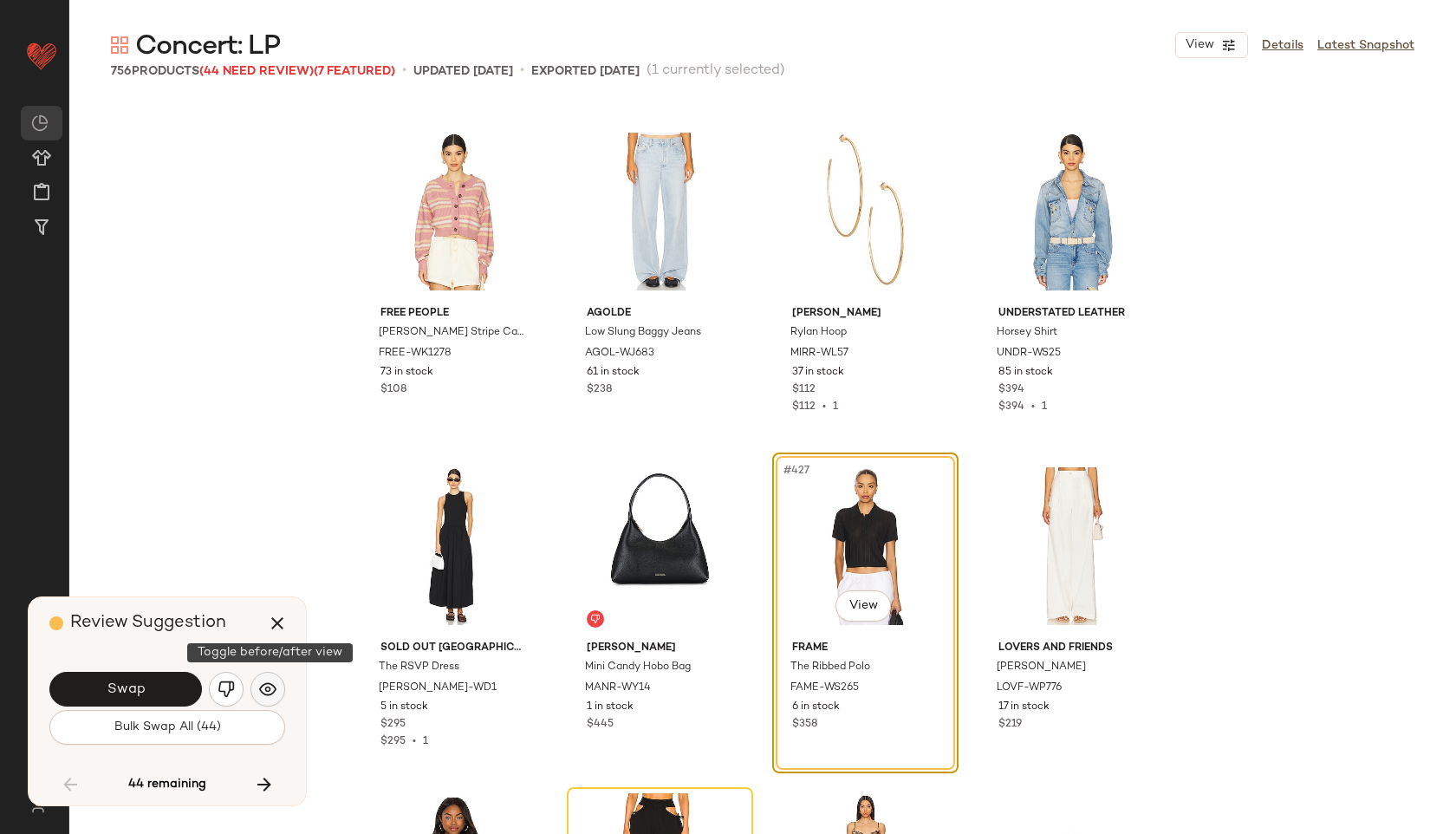
click at [278, 682] on button "button" at bounding box center [267, 689] width 35 height 35
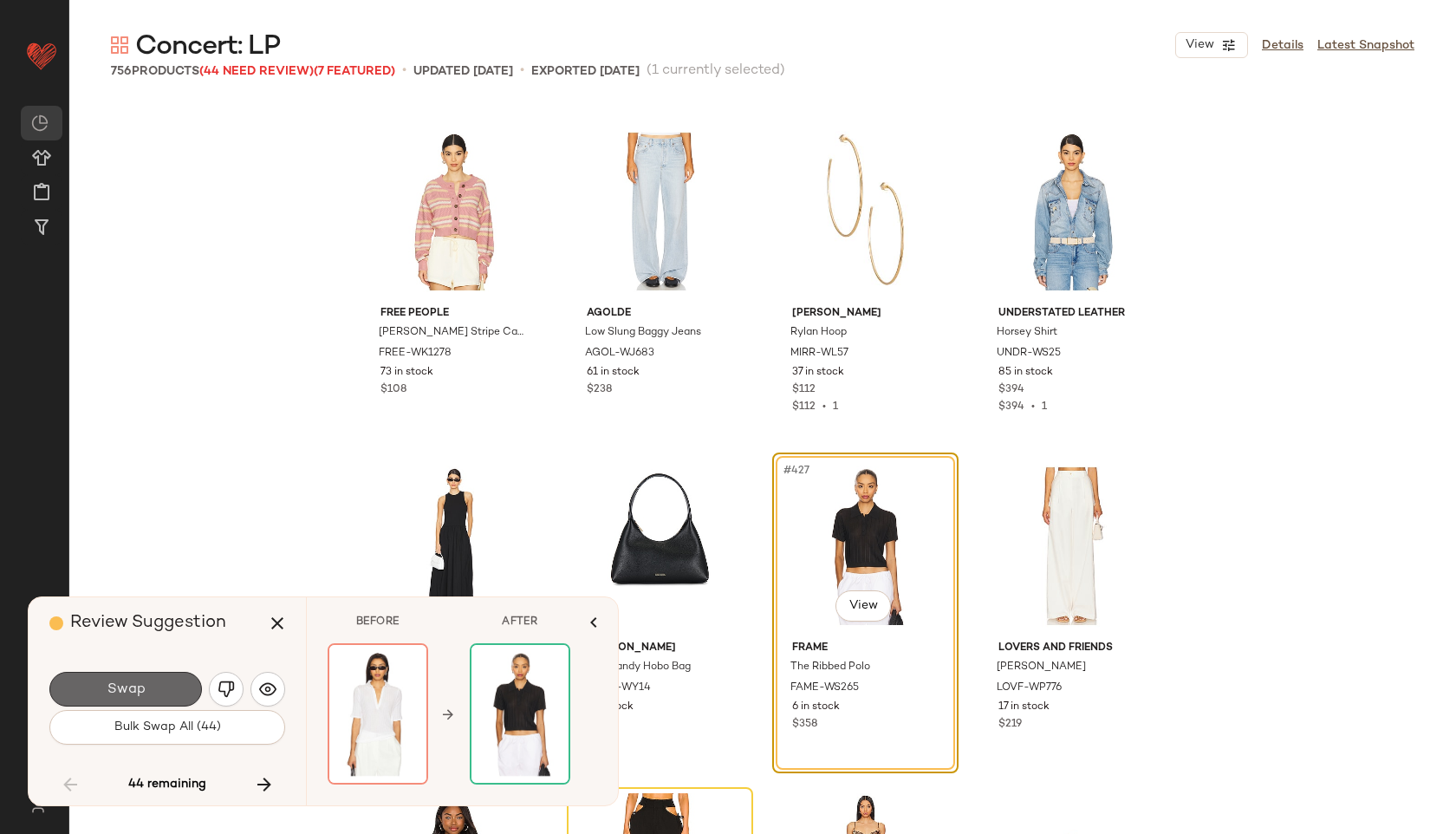
click at [170, 673] on button "Swap" at bounding box center [125, 689] width 152 height 35
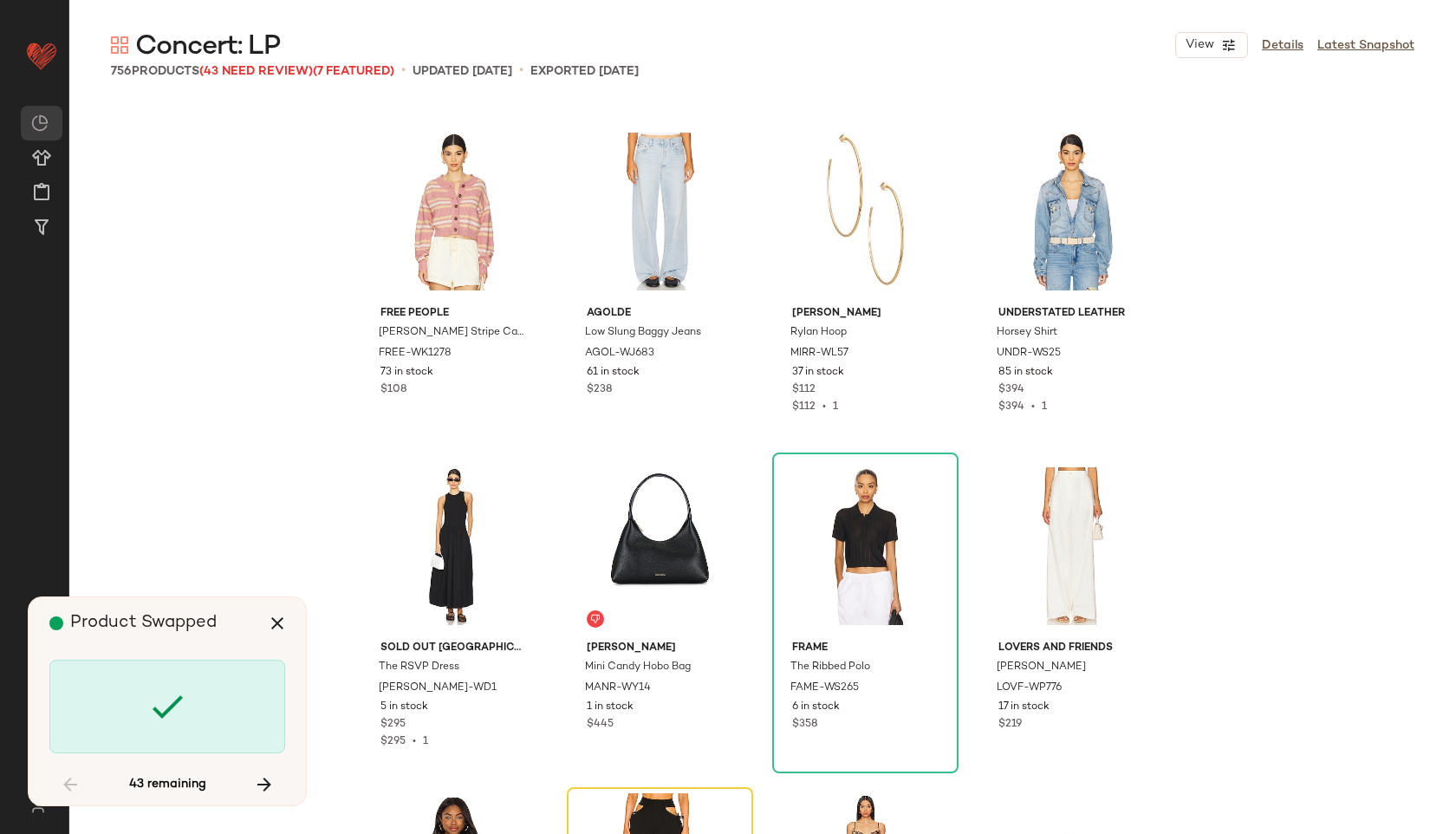
scroll to position [35475, 0]
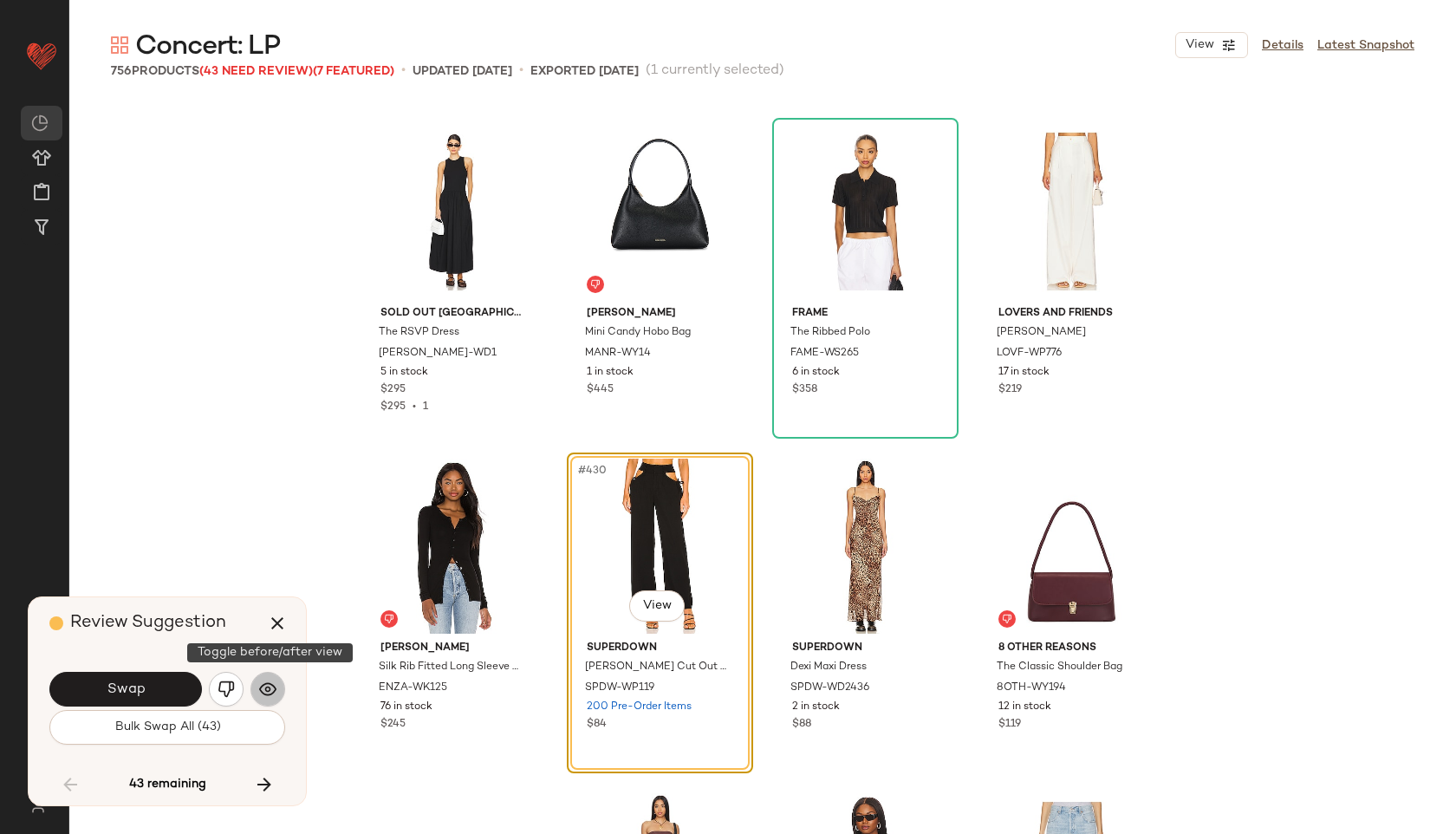
click at [264, 697] on img "button" at bounding box center [267, 689] width 17 height 17
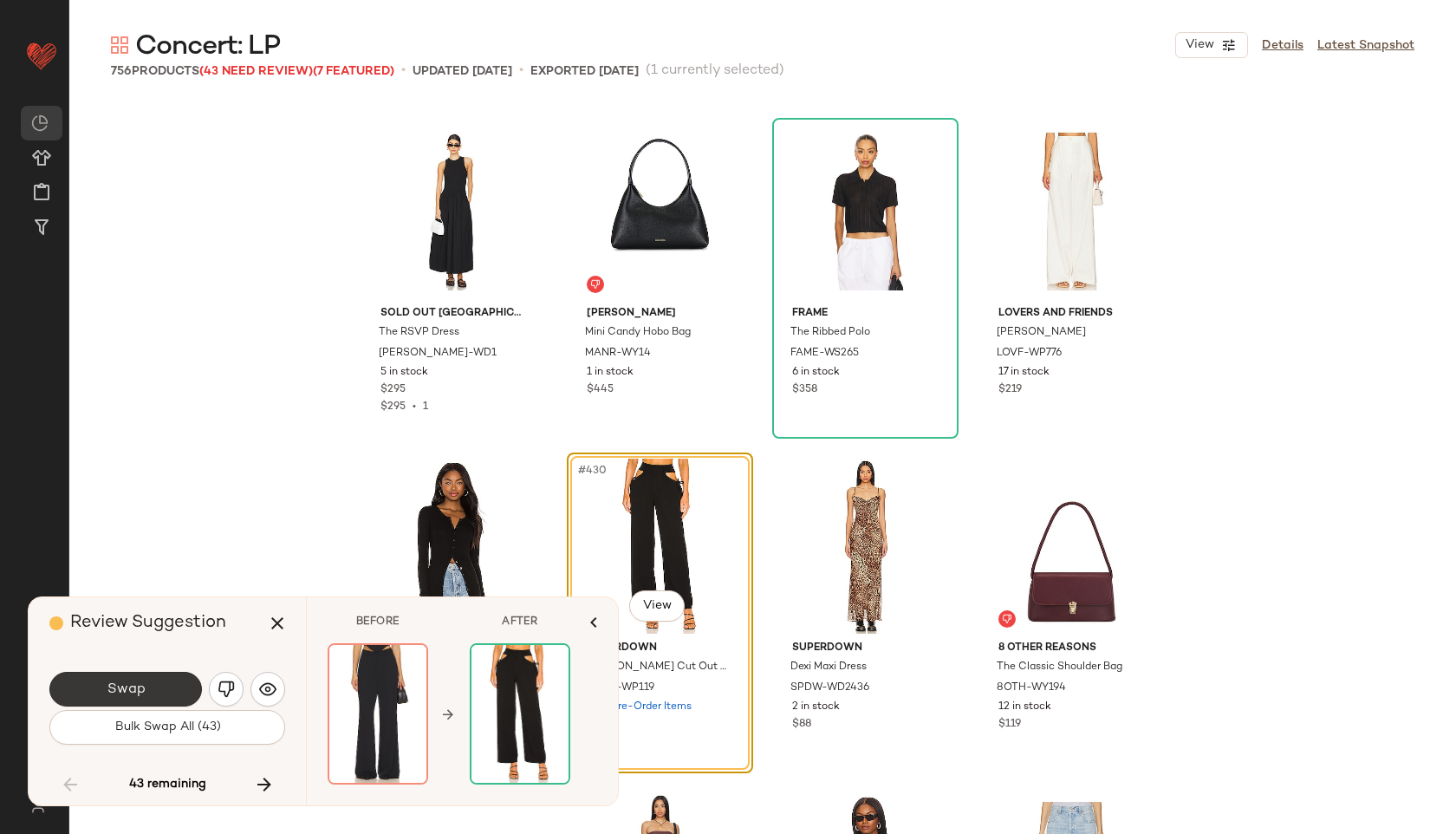
click at [181, 687] on button "Swap" at bounding box center [125, 689] width 152 height 35
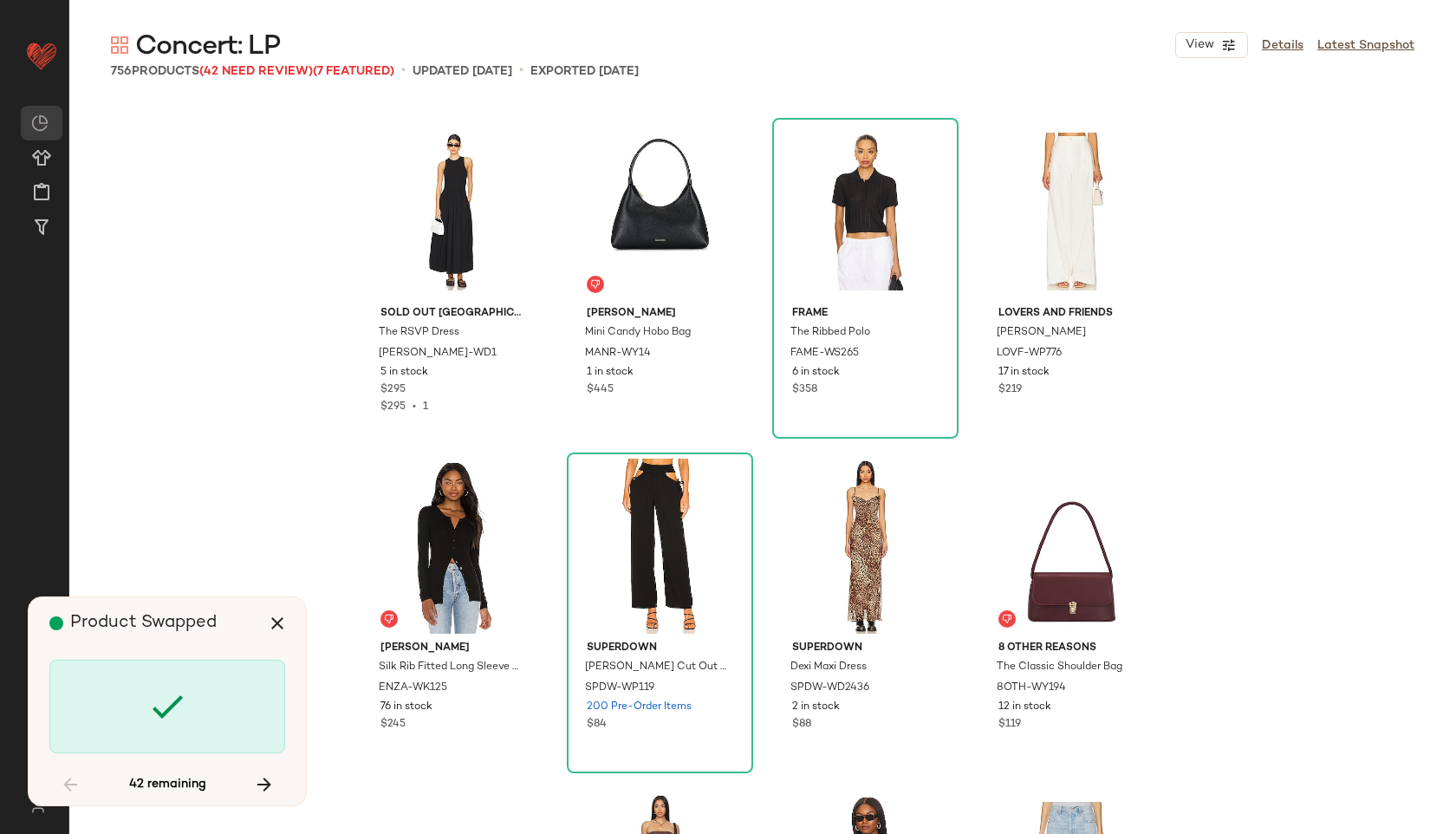
scroll to position [36813, 0]
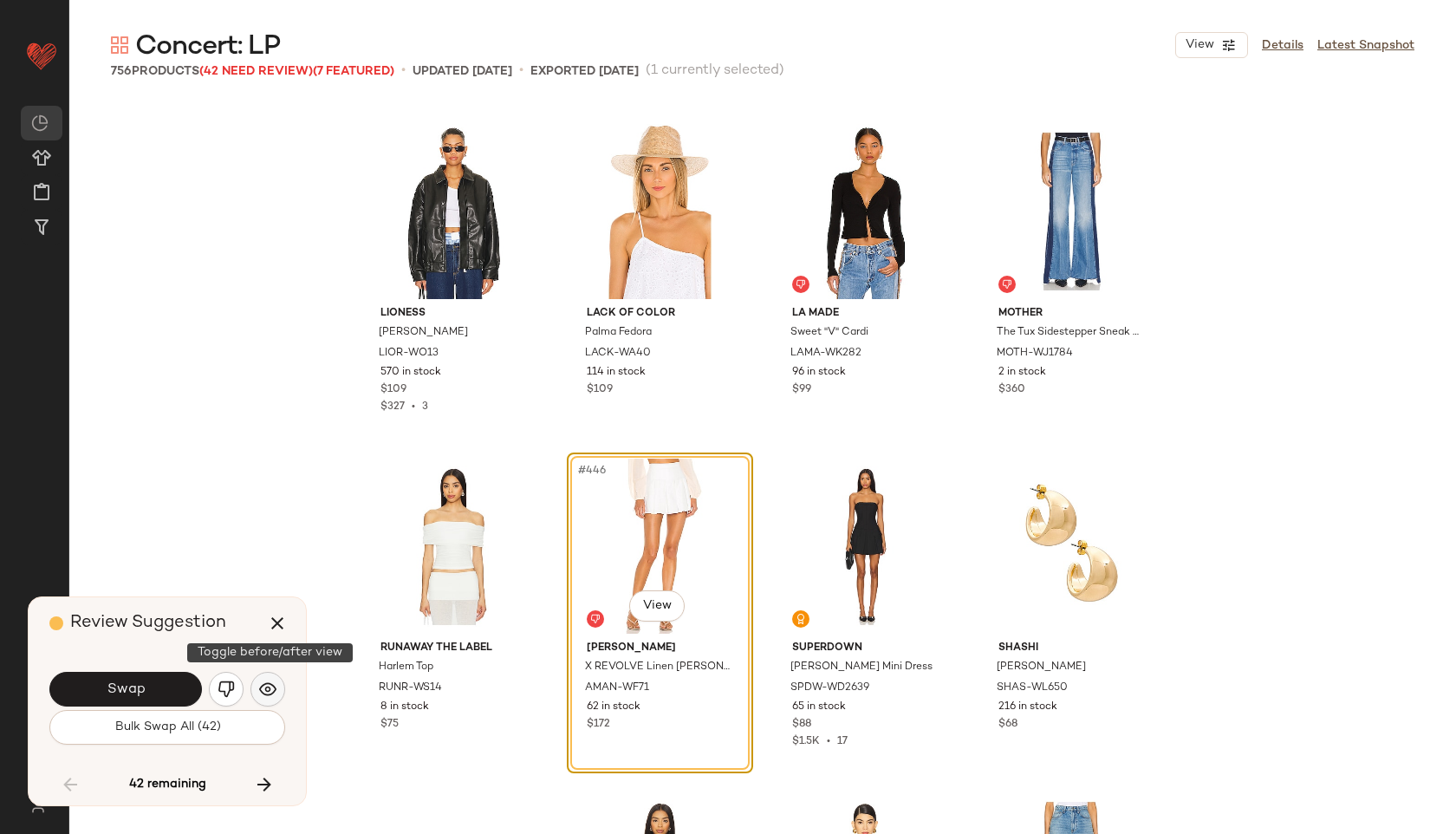
click at [267, 678] on button "button" at bounding box center [267, 689] width 35 height 35
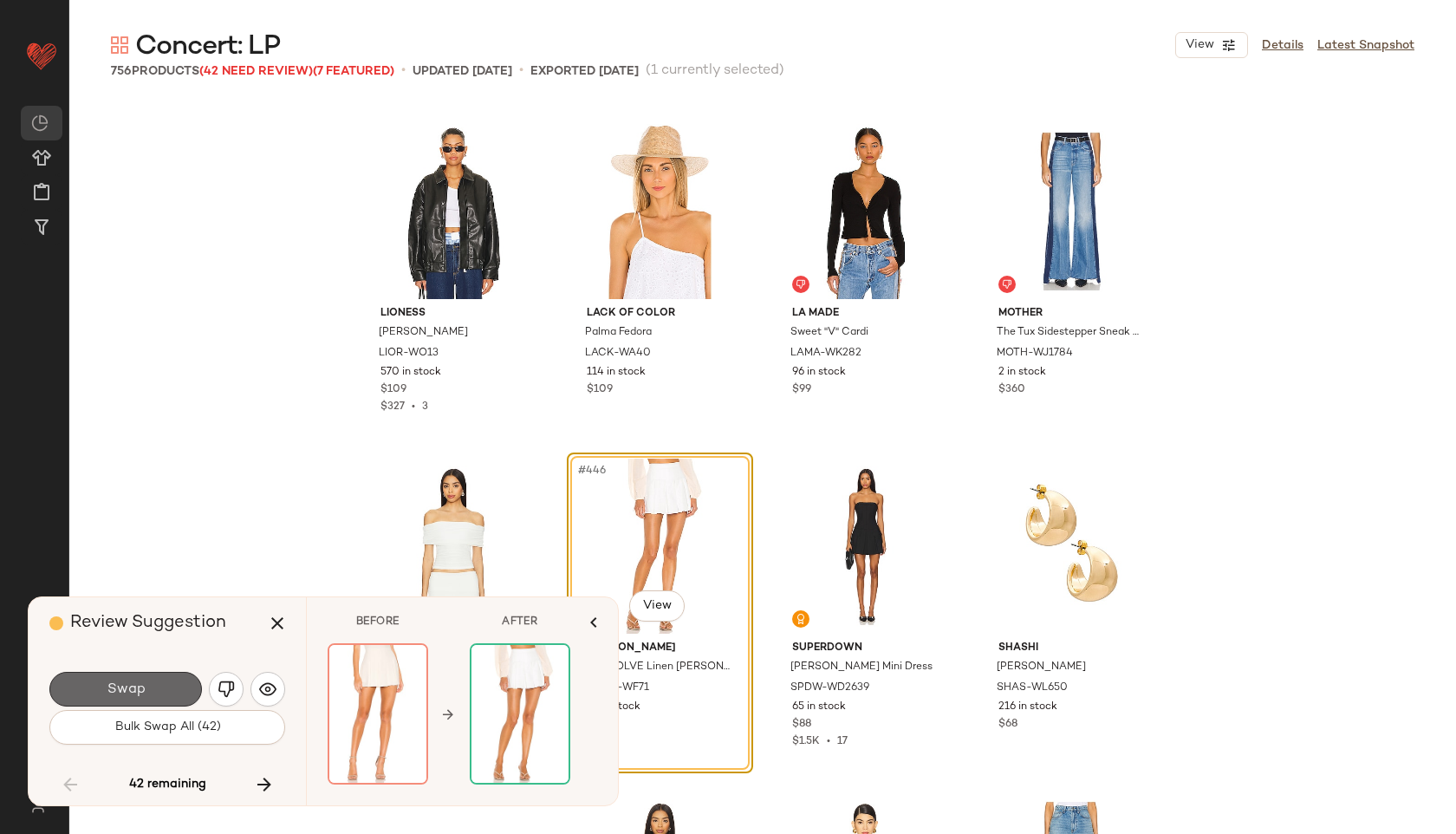
click at [169, 684] on button "Swap" at bounding box center [125, 689] width 152 height 35
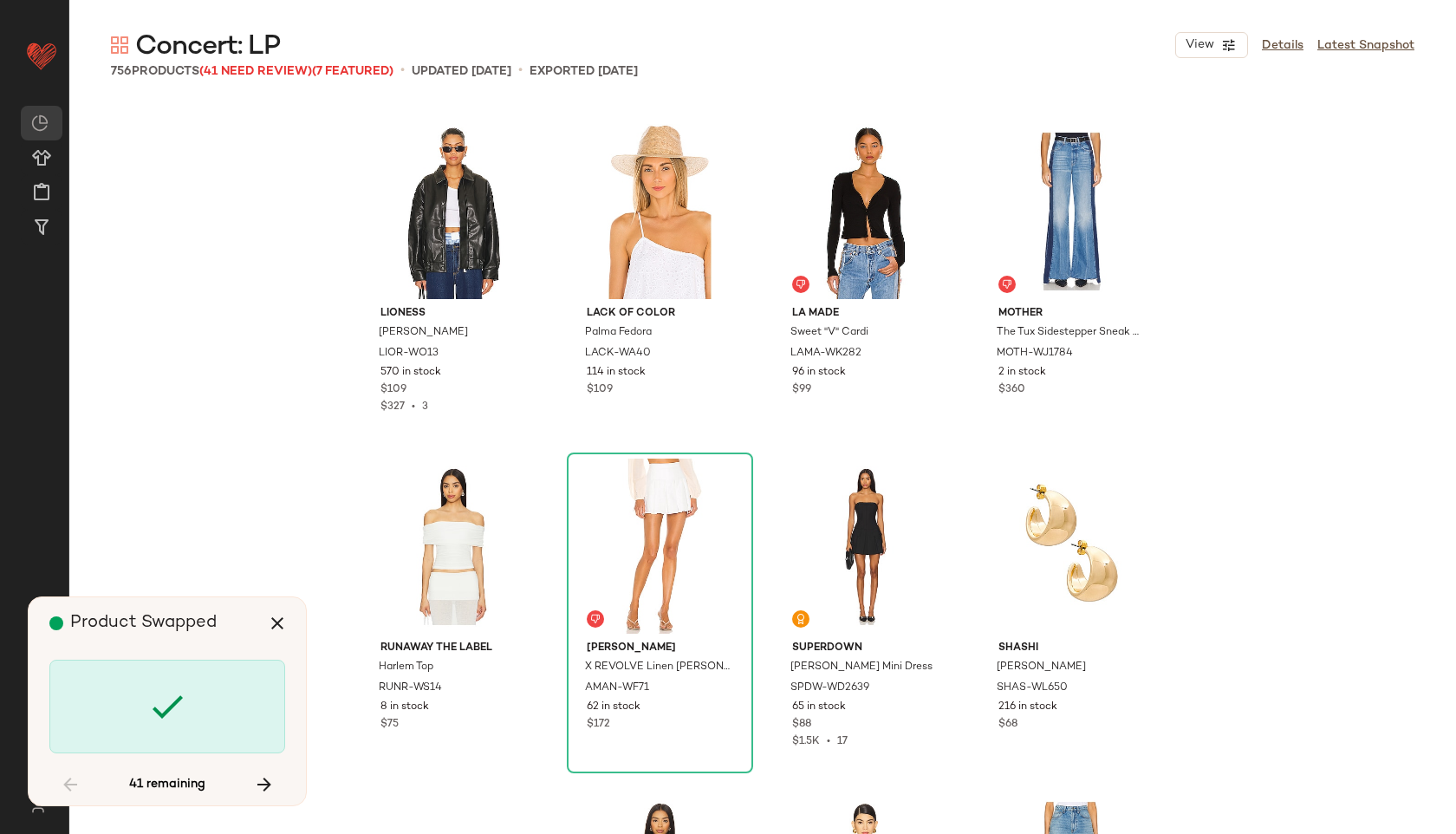
scroll to position [38152, 0]
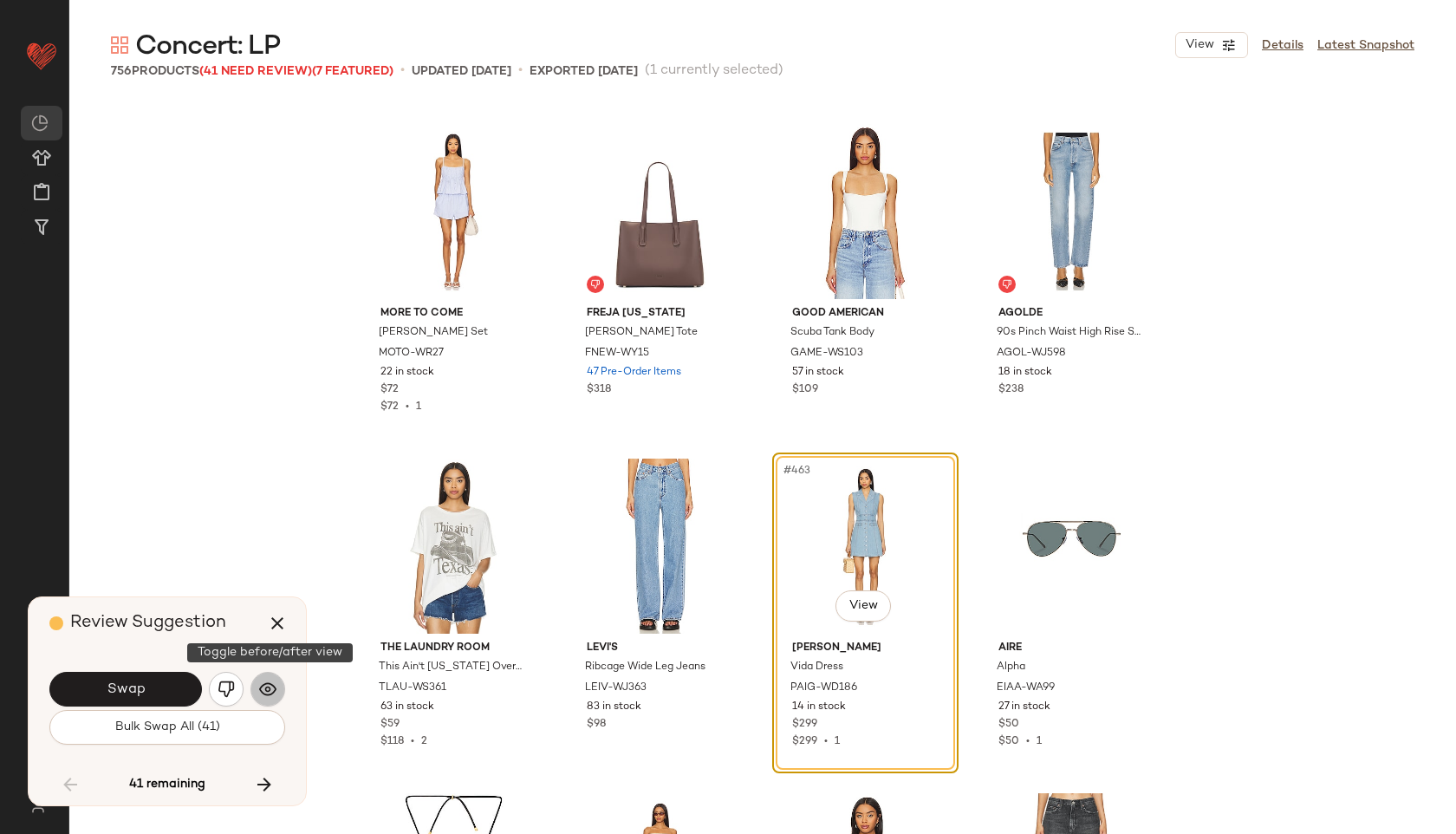
click at [266, 692] on img "button" at bounding box center [267, 689] width 17 height 17
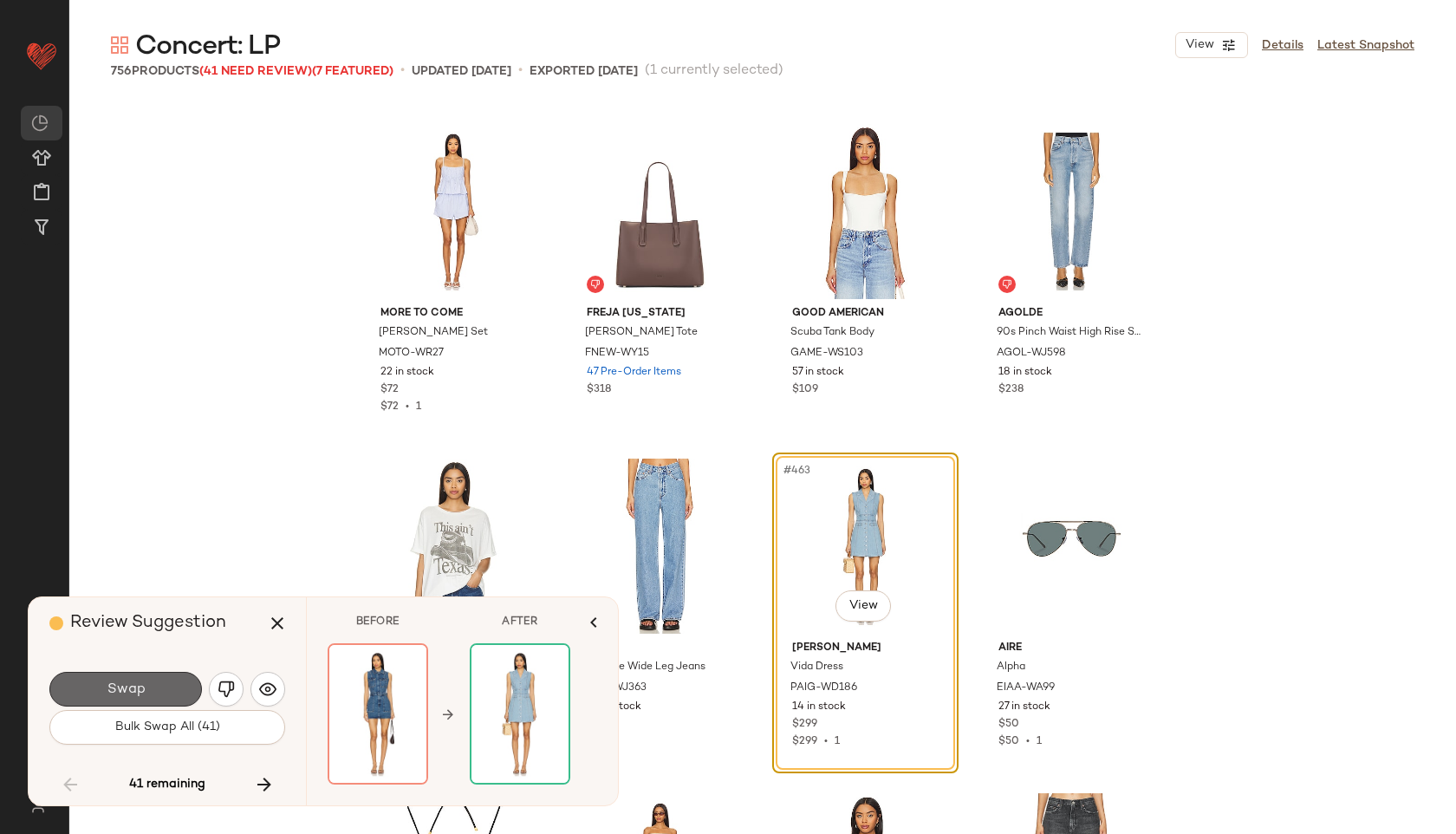
click at [171, 699] on button "Swap" at bounding box center [125, 689] width 152 height 35
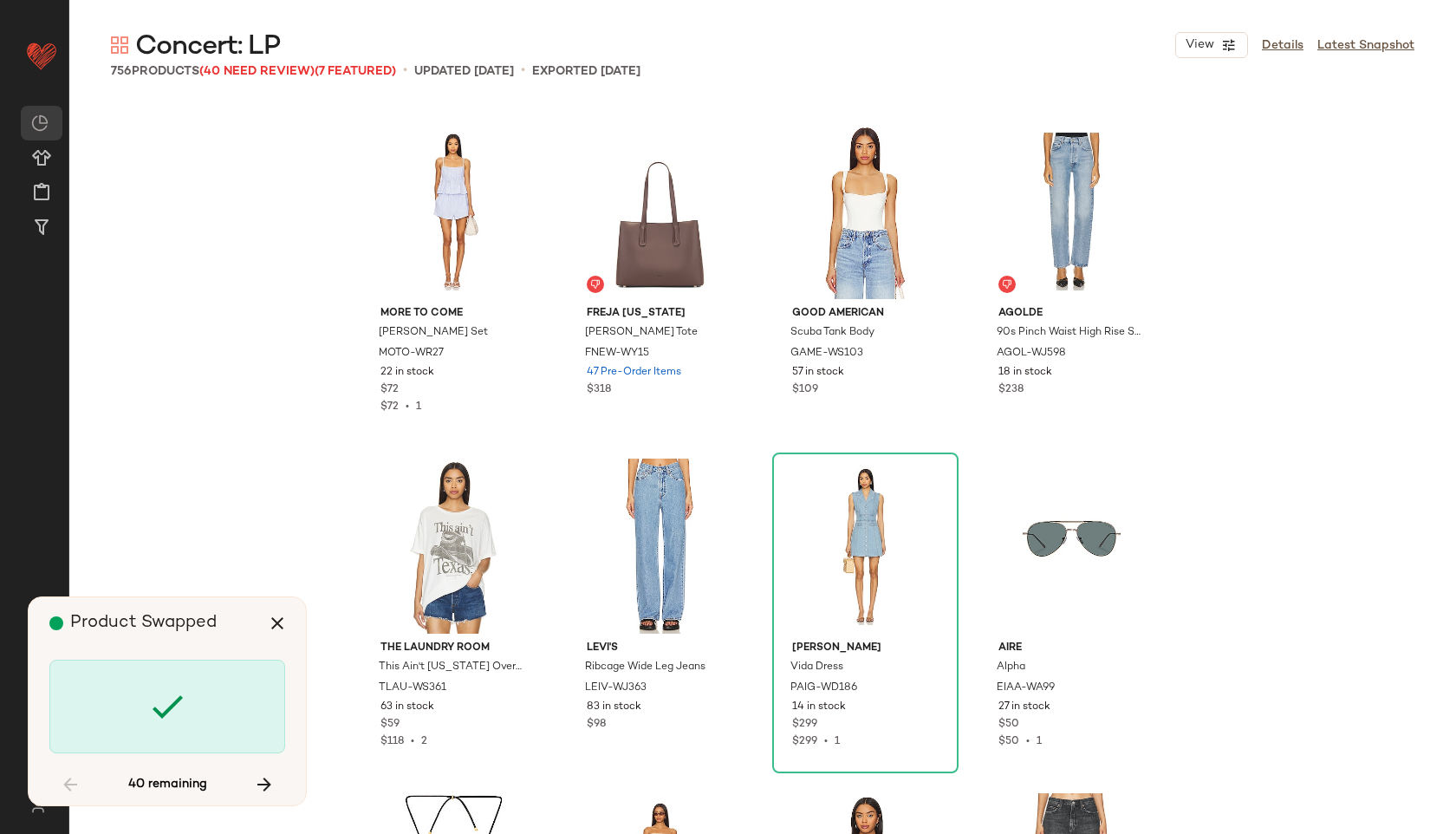
scroll to position [39491, 0]
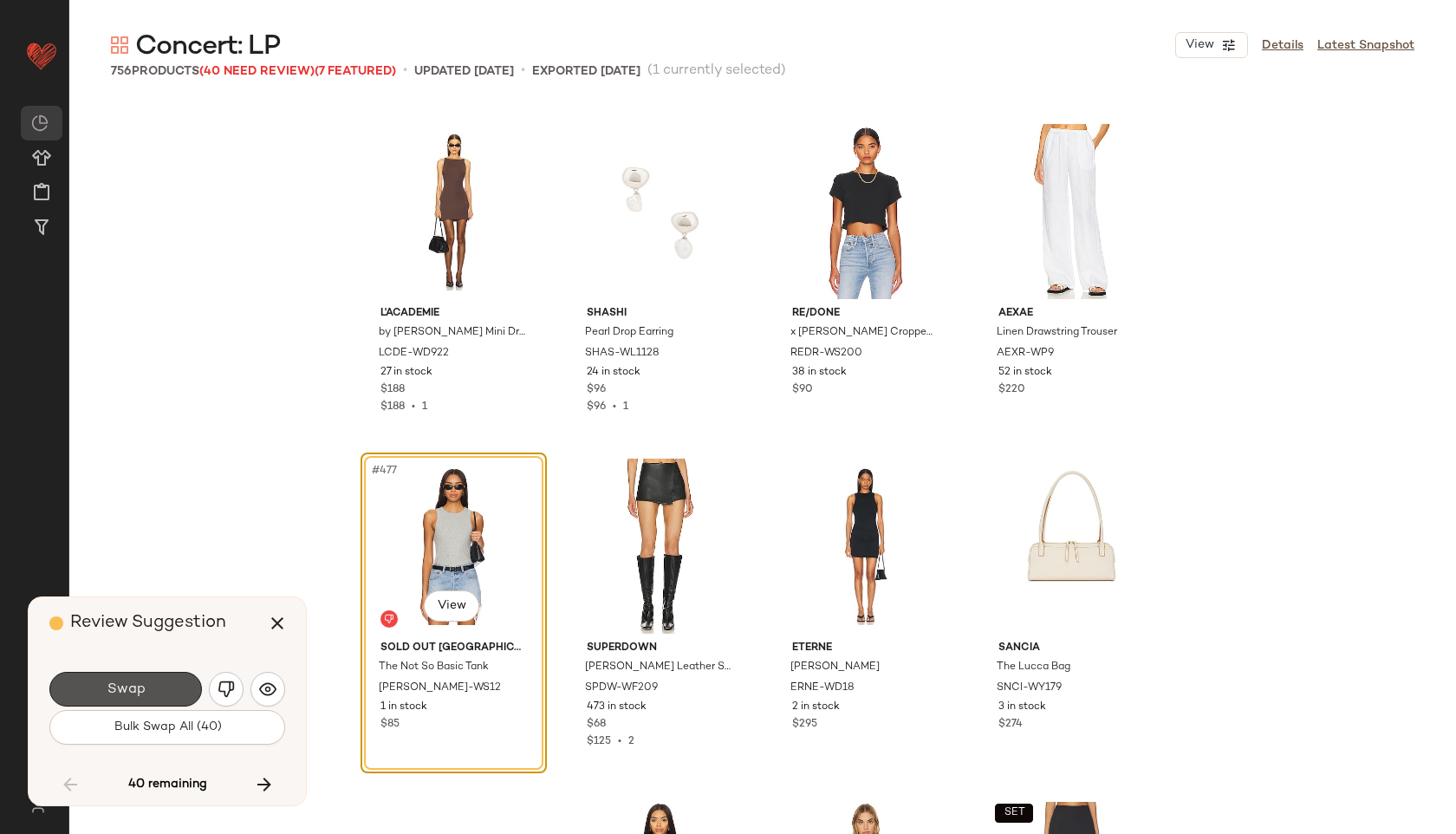
click at [171, 699] on button "Swap" at bounding box center [125, 689] width 152 height 35
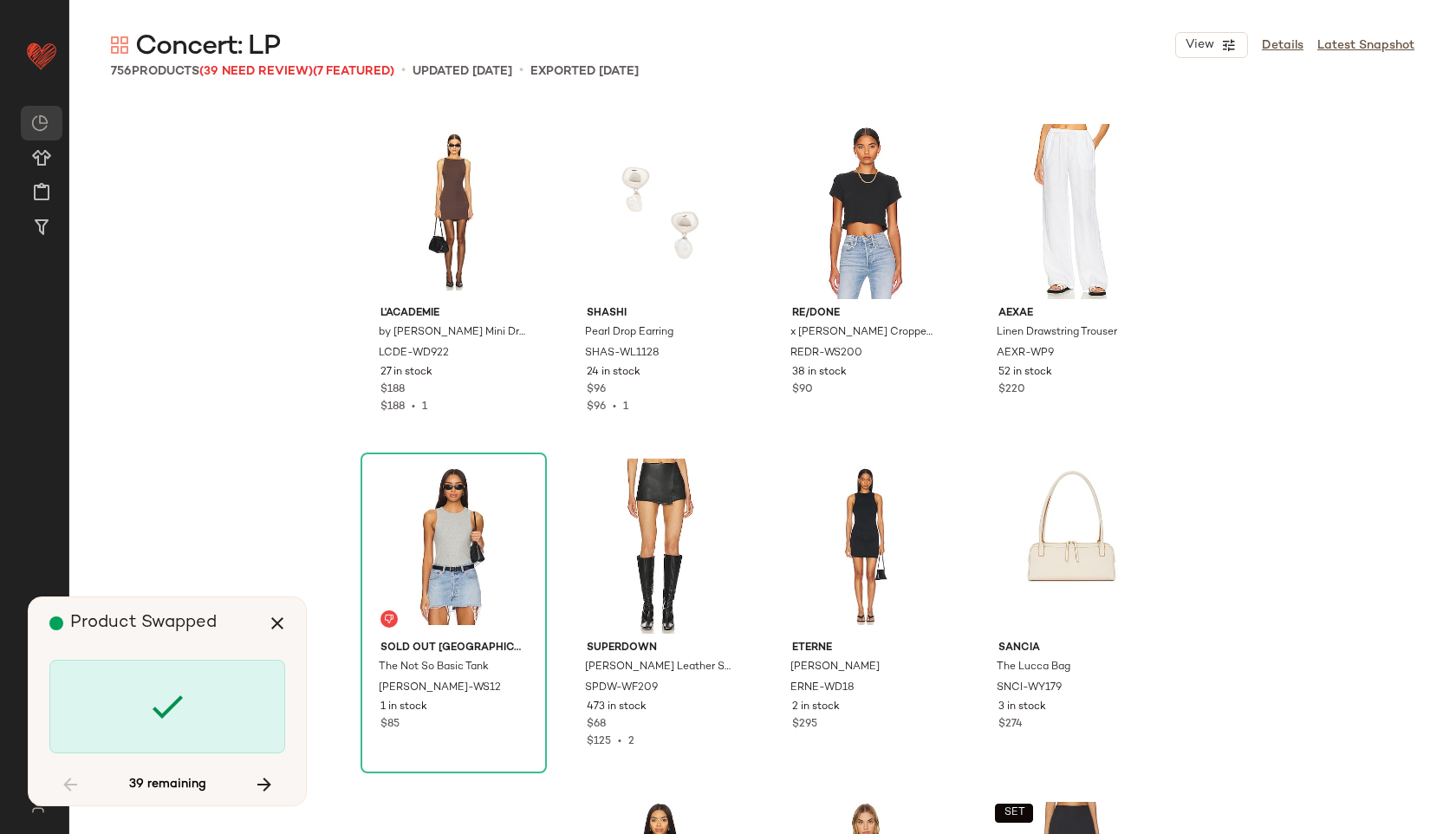
scroll to position [40494, 0]
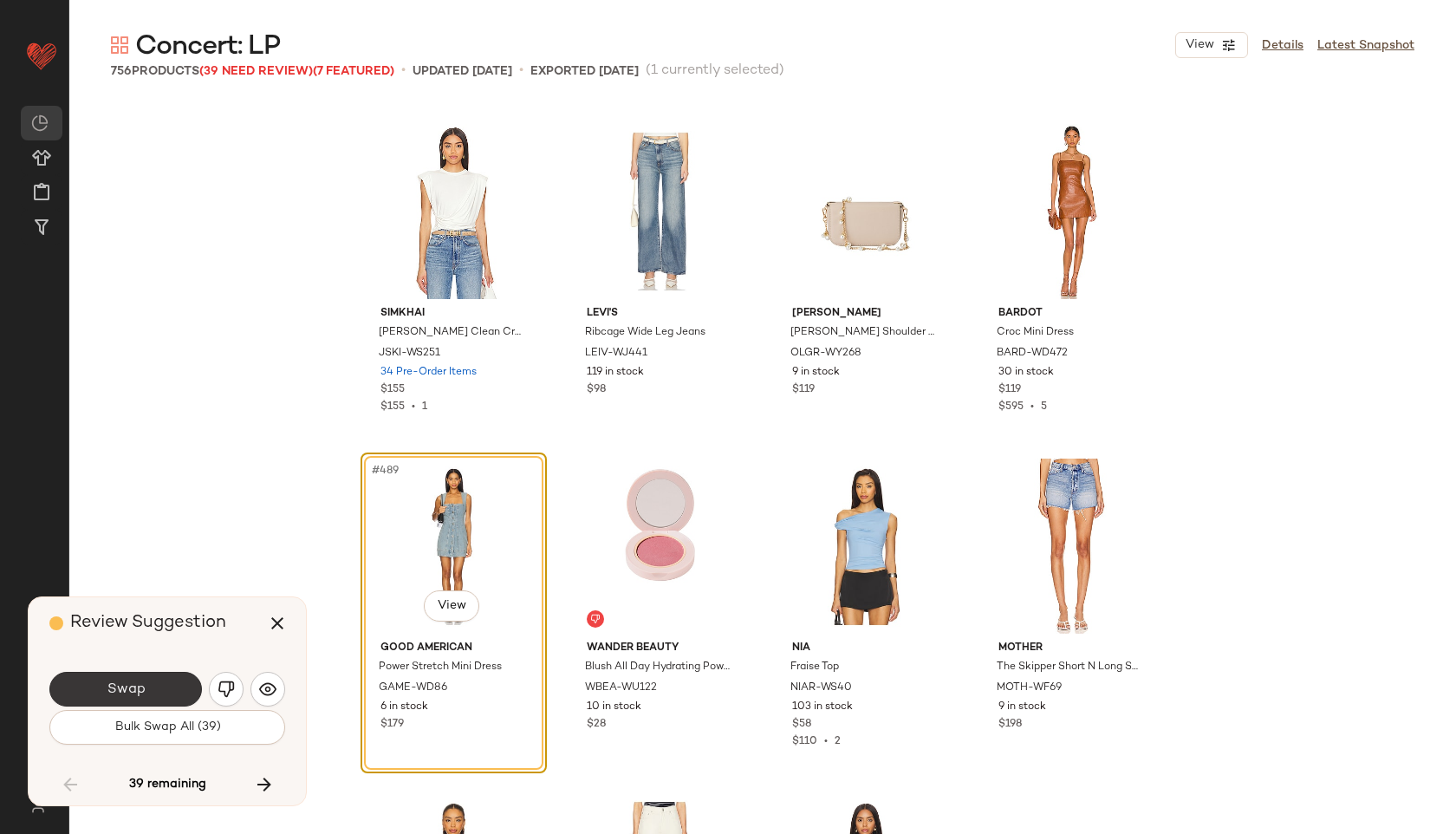
click at [170, 689] on button "Swap" at bounding box center [125, 689] width 152 height 35
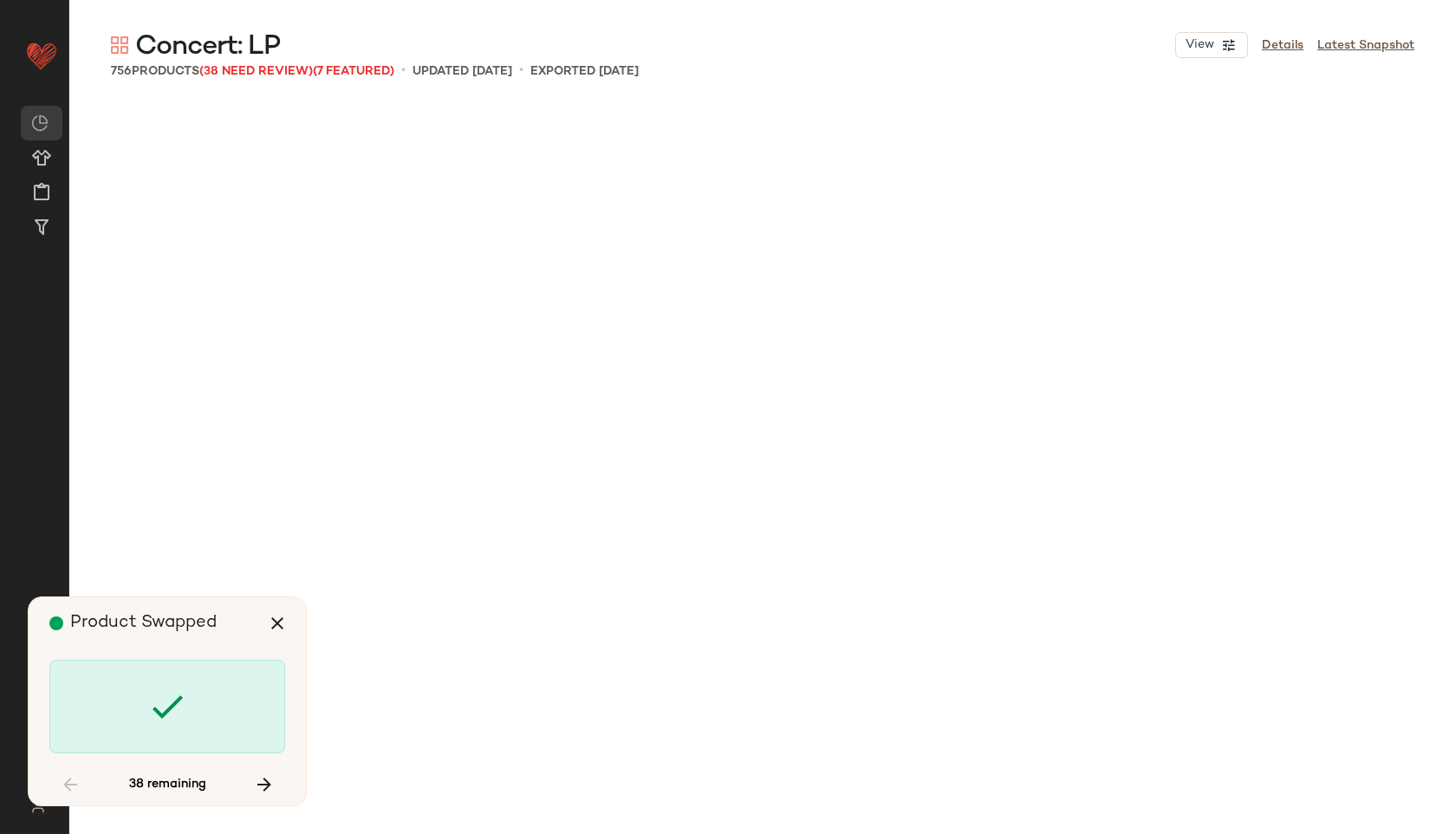
scroll to position [42167, 0]
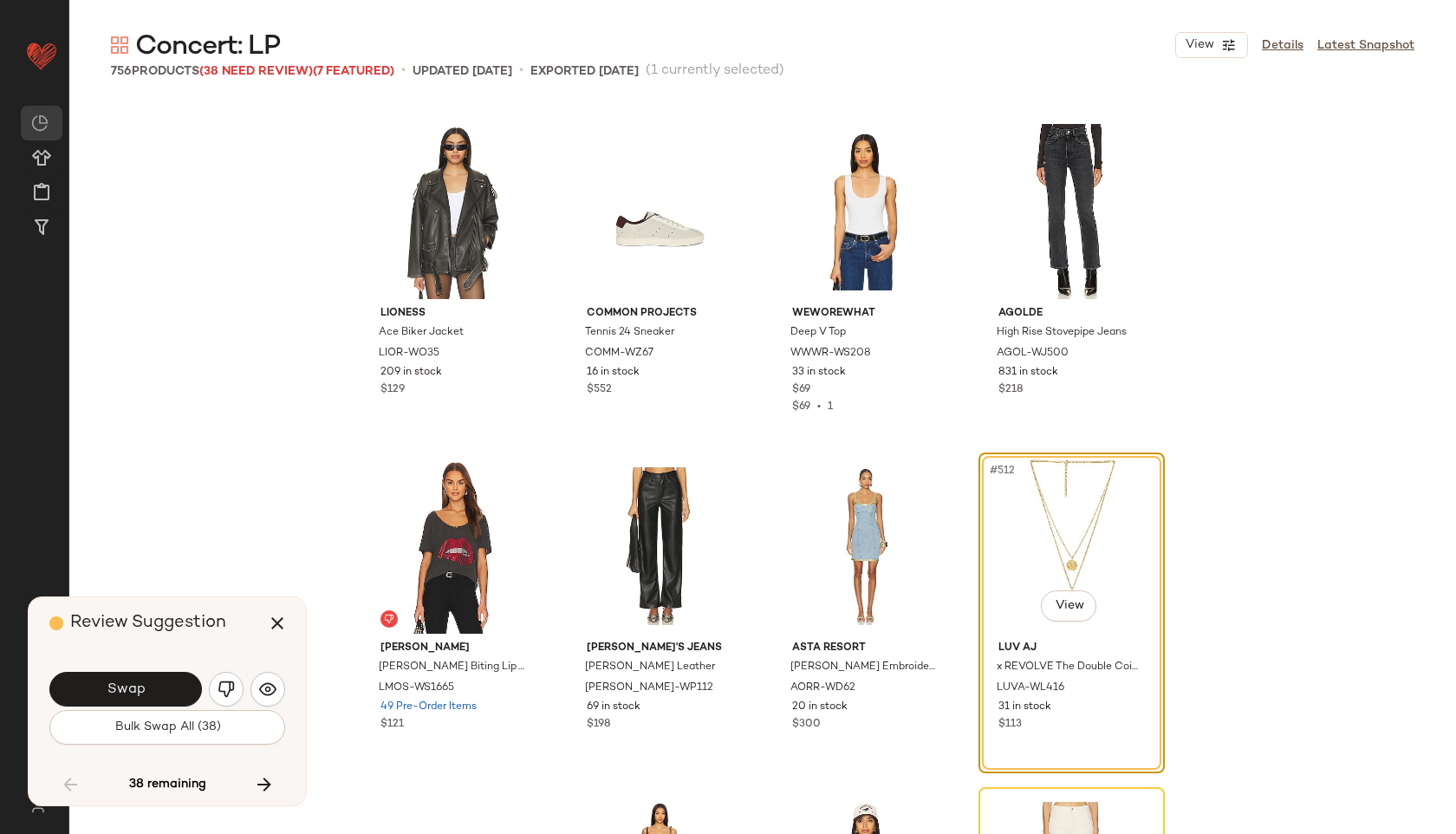
click at [170, 689] on button "Swap" at bounding box center [125, 689] width 152 height 35
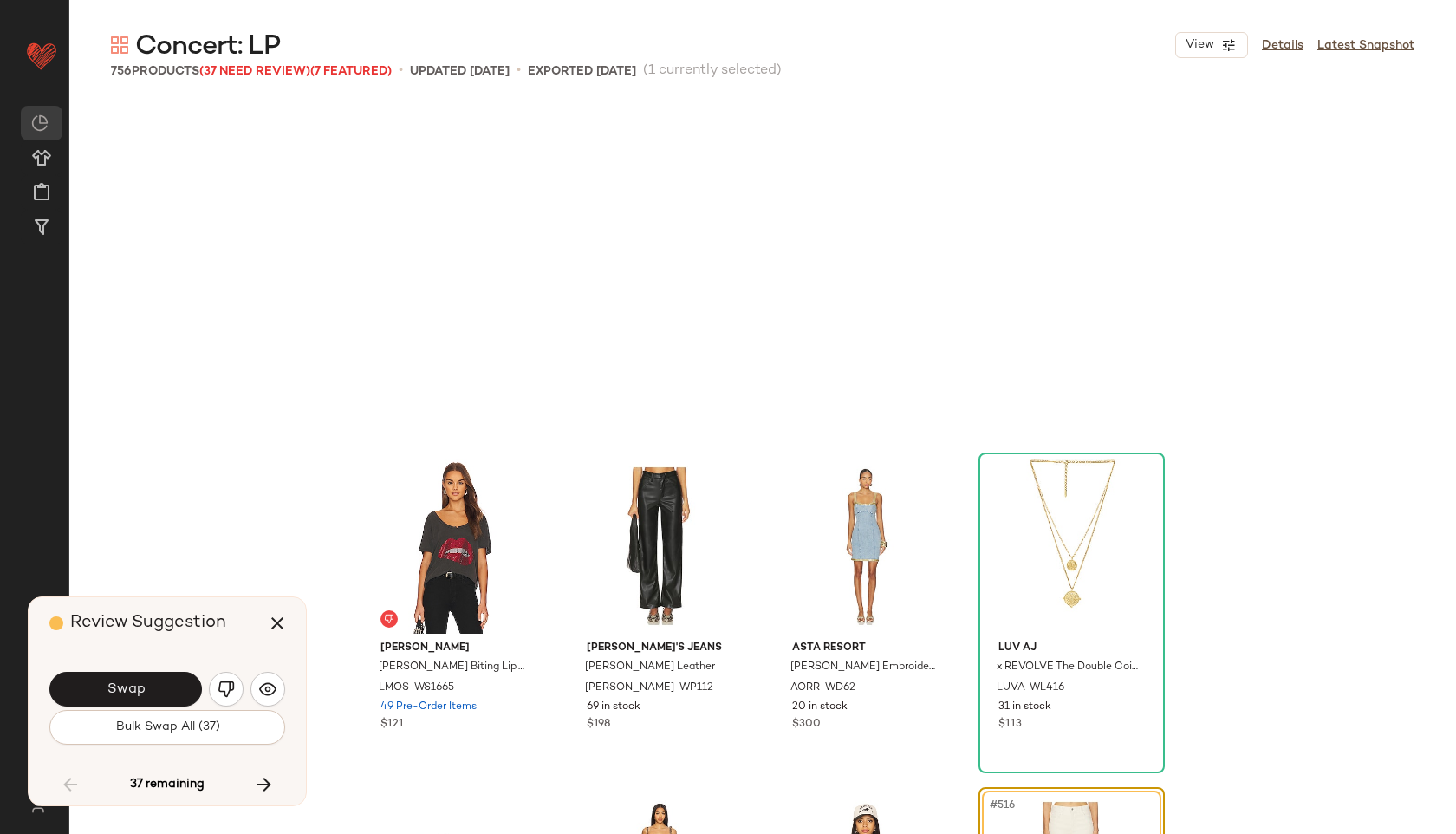
scroll to position [42503, 0]
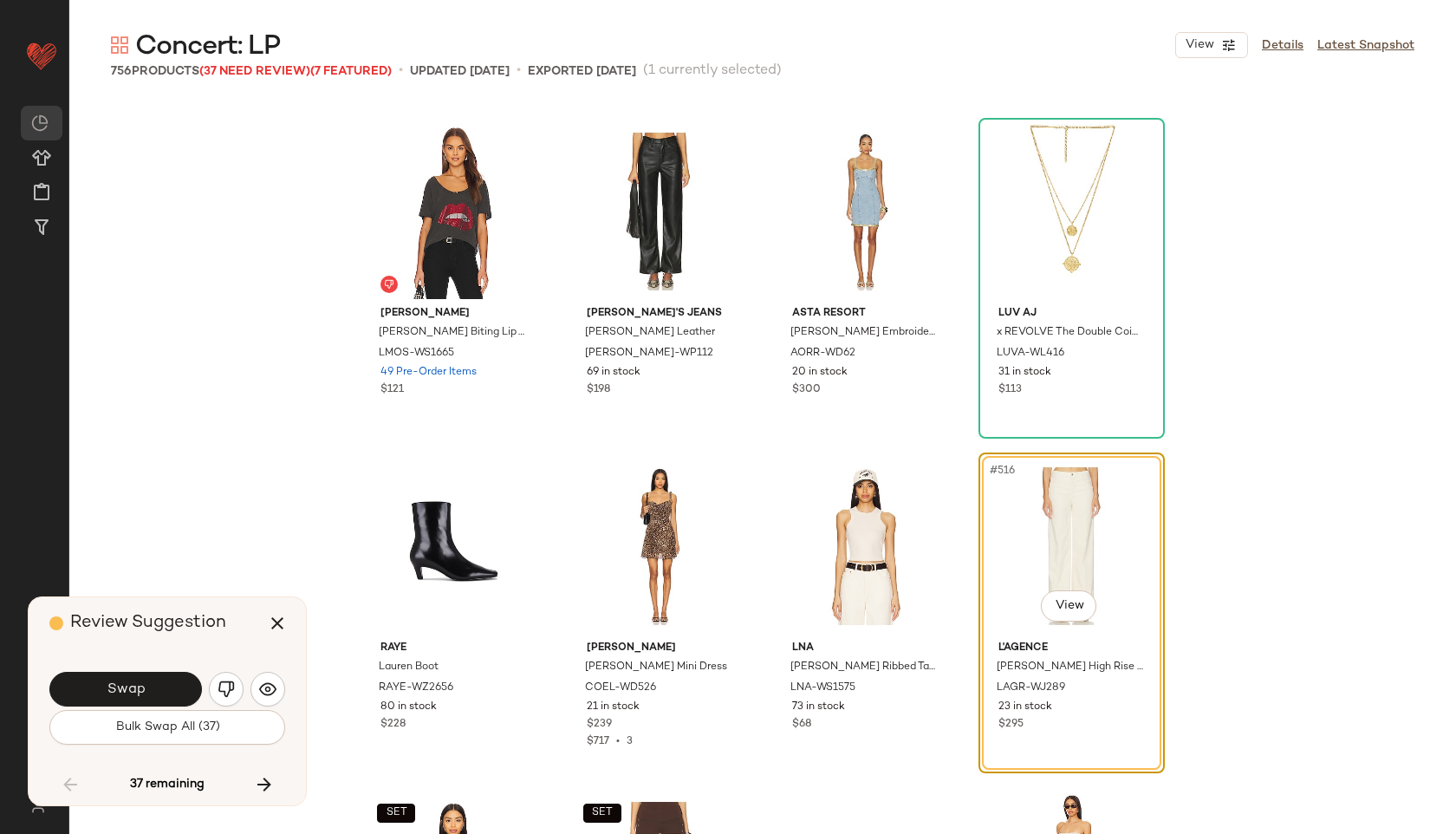
click at [170, 689] on button "Swap" at bounding box center [125, 689] width 152 height 35
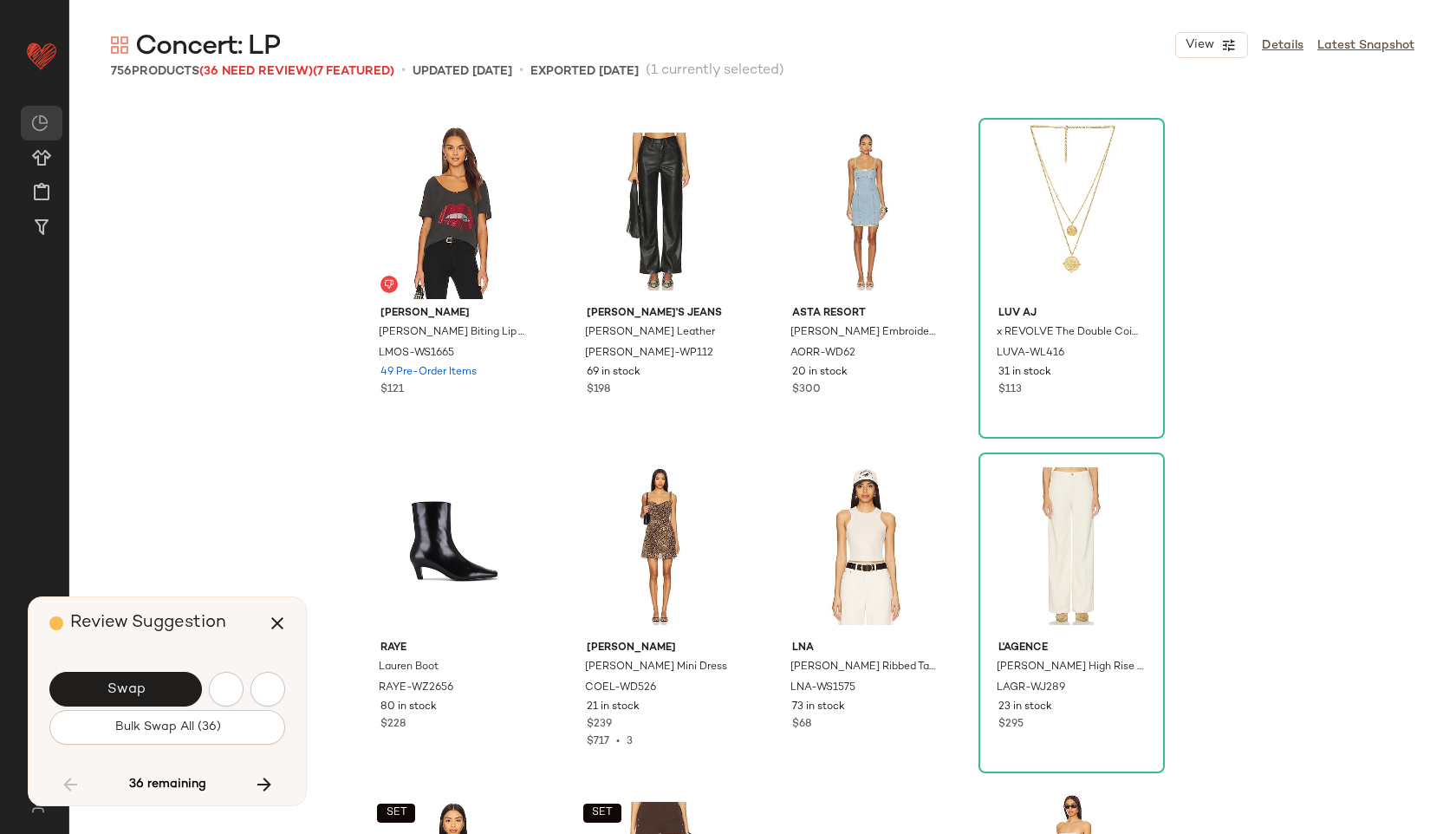
scroll to position [43172, 0]
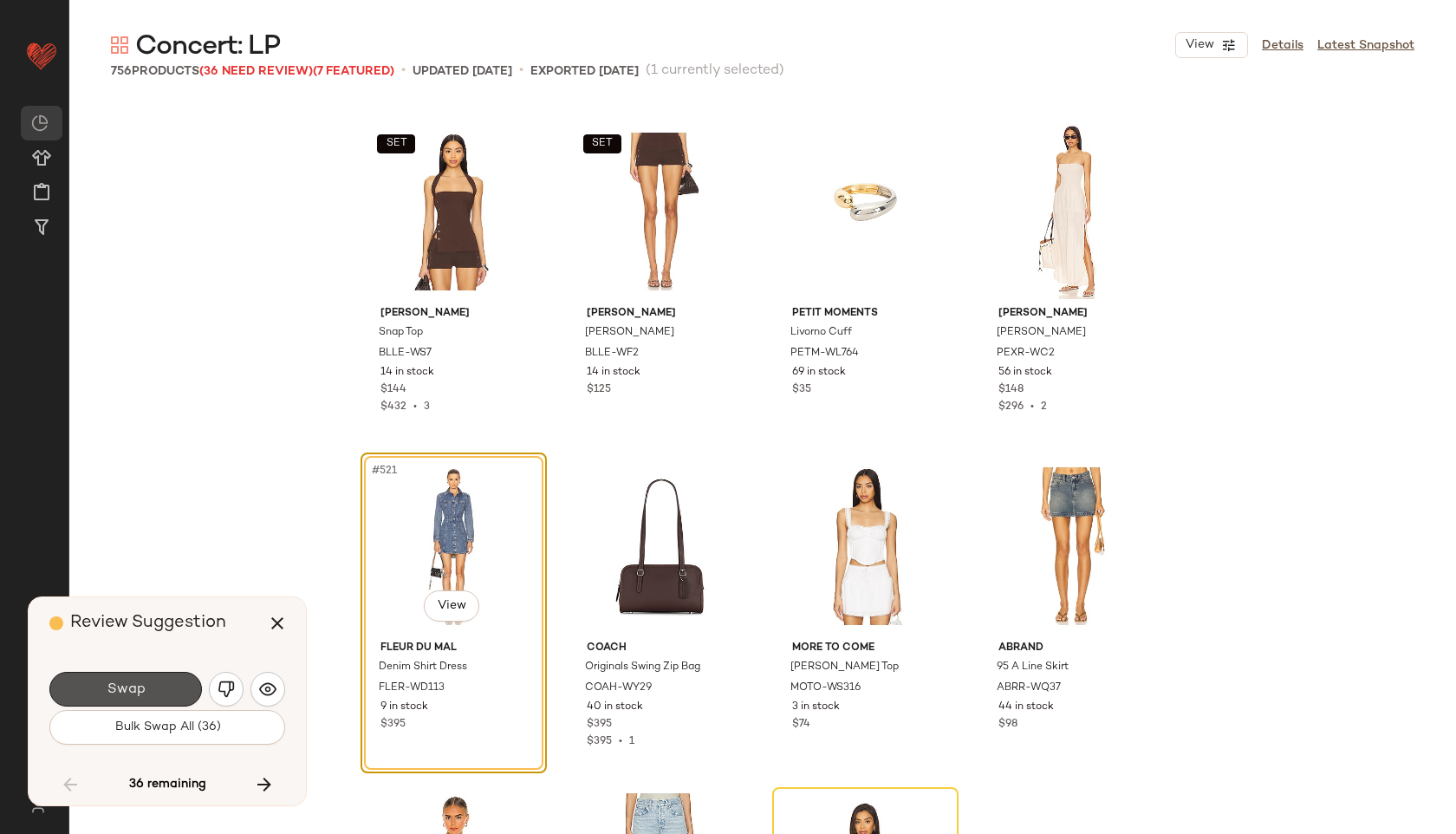
click at [170, 689] on button "Swap" at bounding box center [125, 689] width 152 height 35
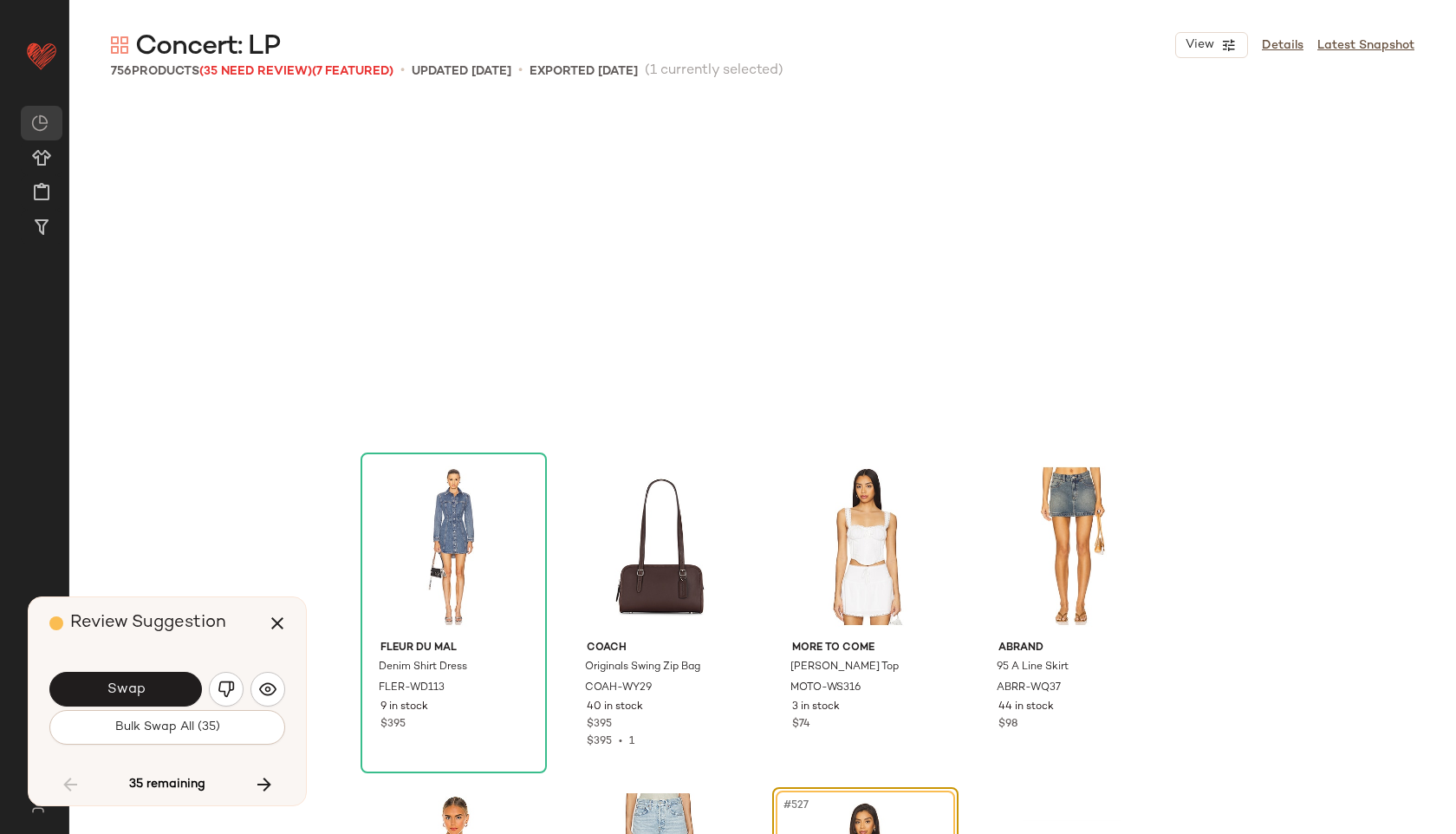
scroll to position [43506, 0]
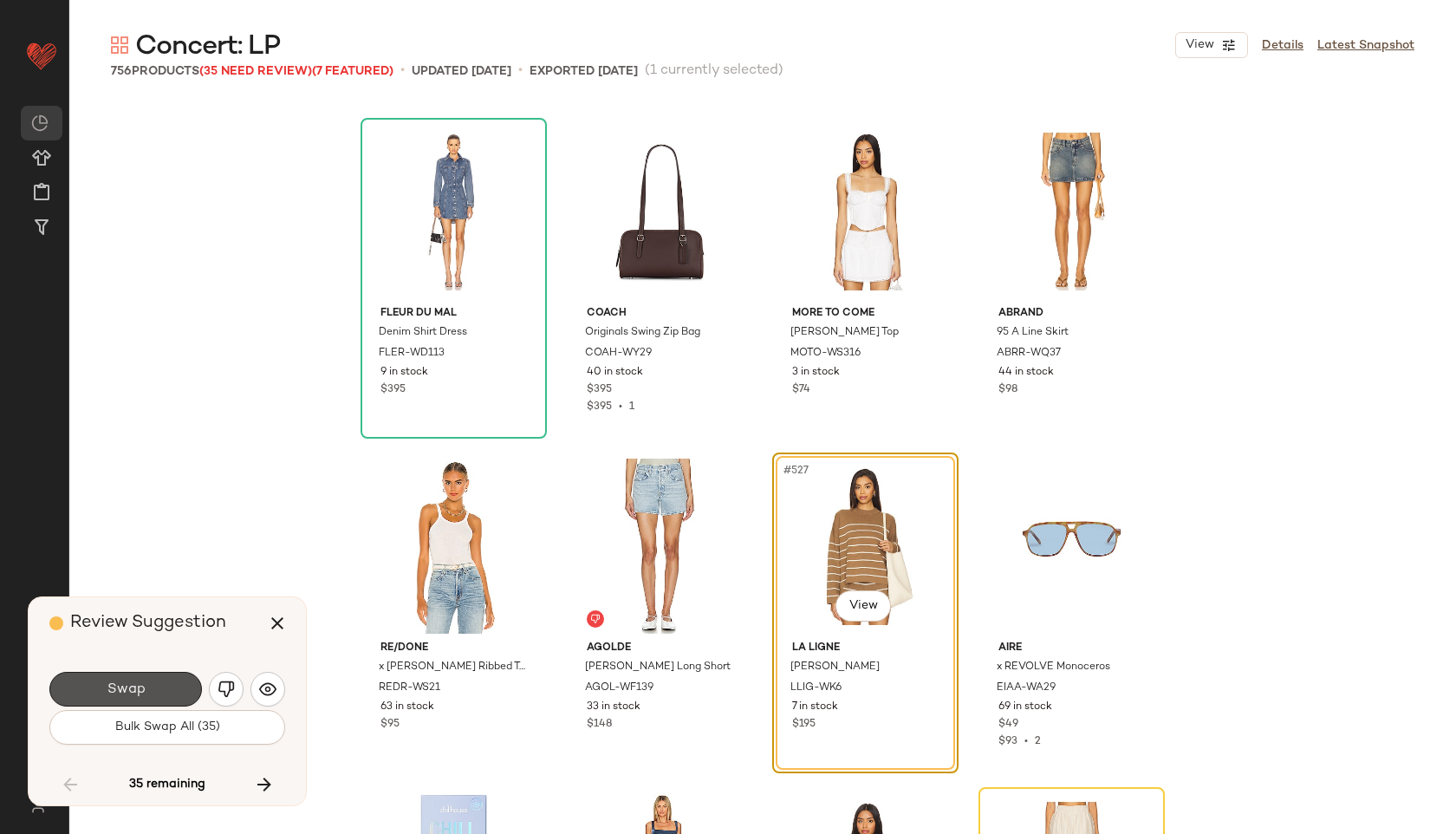
click at [170, 689] on button "Swap" at bounding box center [125, 689] width 152 height 35
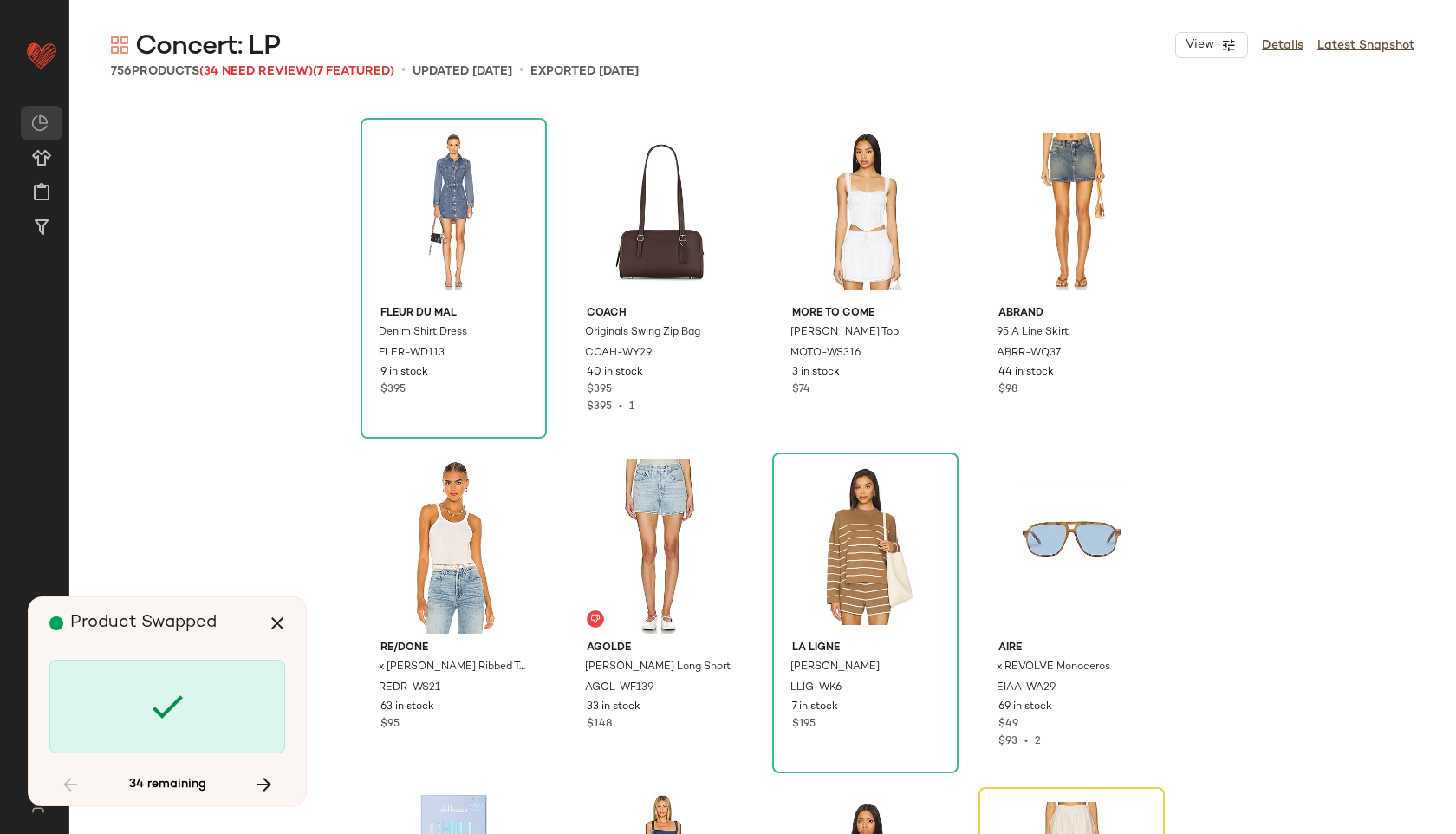
scroll to position [43841, 0]
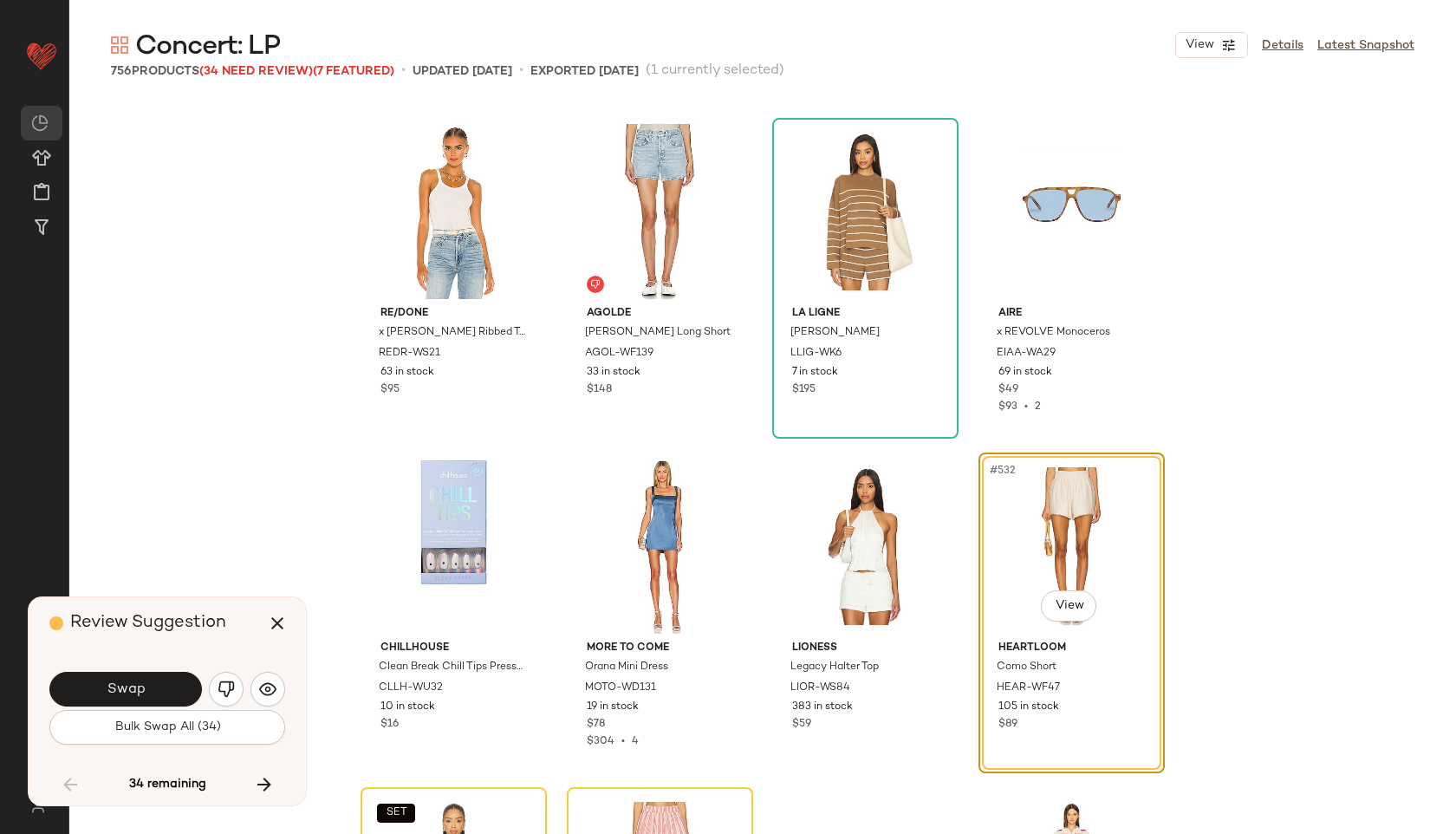
click at [170, 689] on button "Swap" at bounding box center [125, 689] width 152 height 35
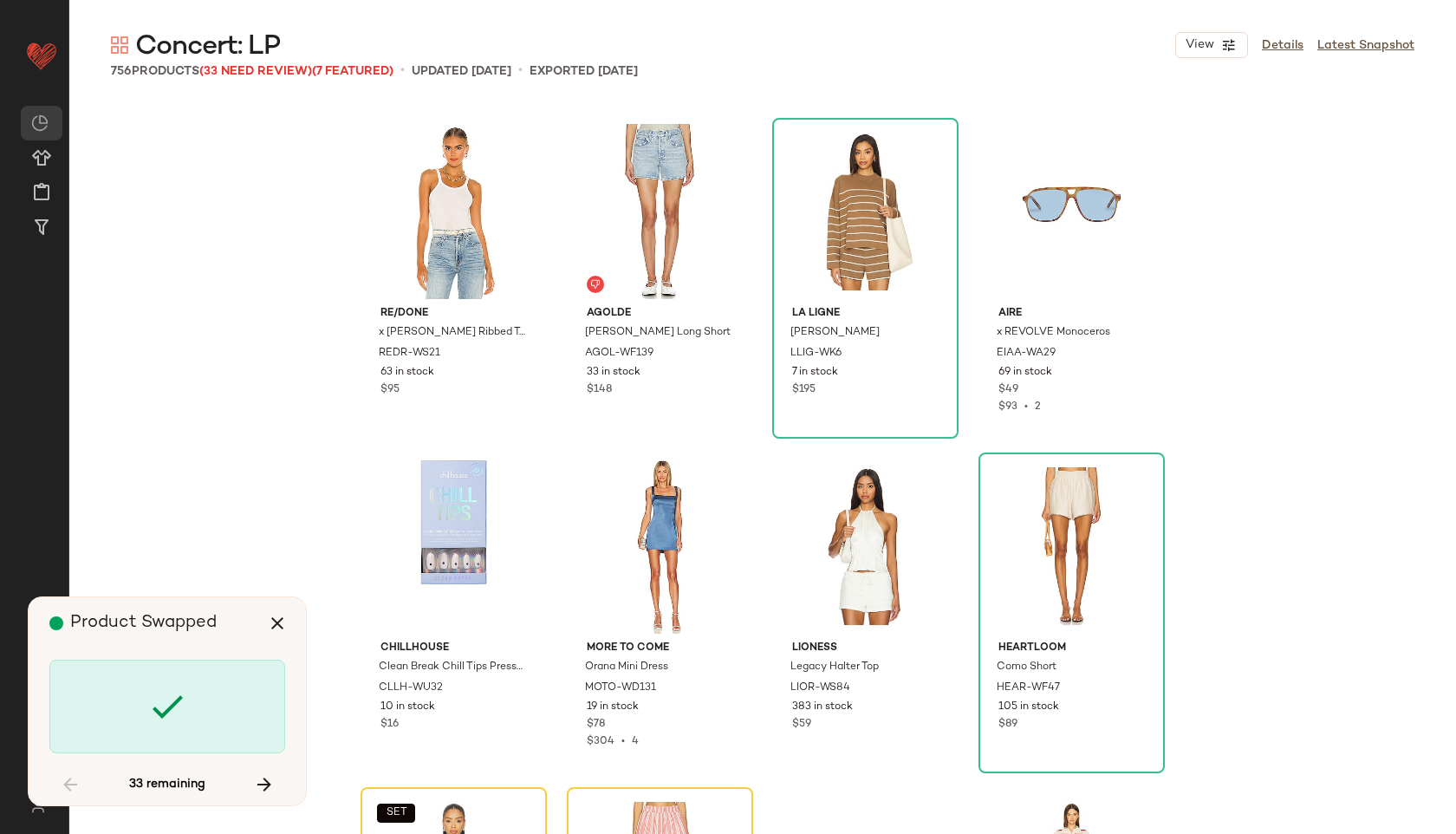
scroll to position [44176, 0]
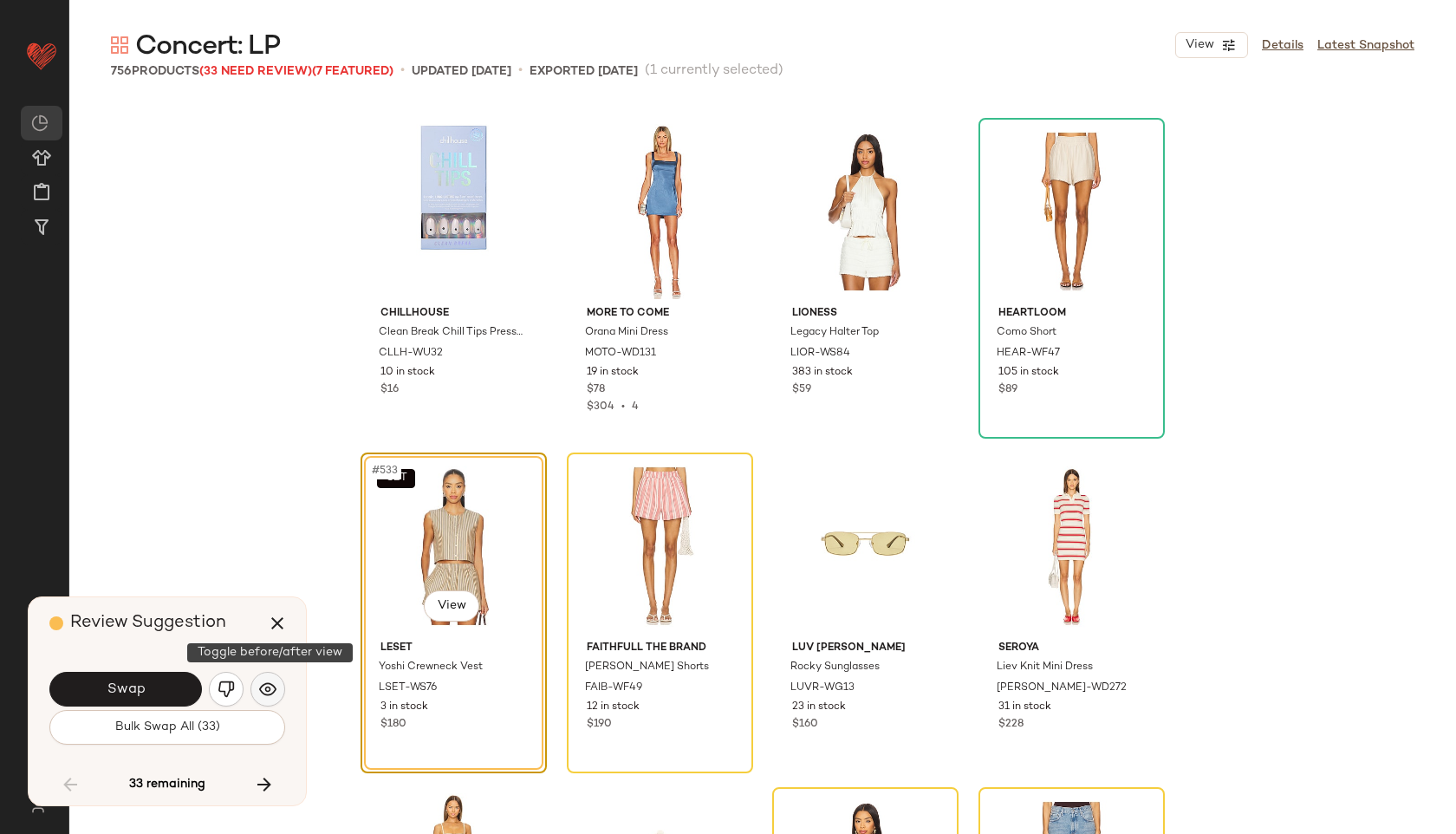
click at [270, 686] on img "button" at bounding box center [267, 689] width 17 height 17
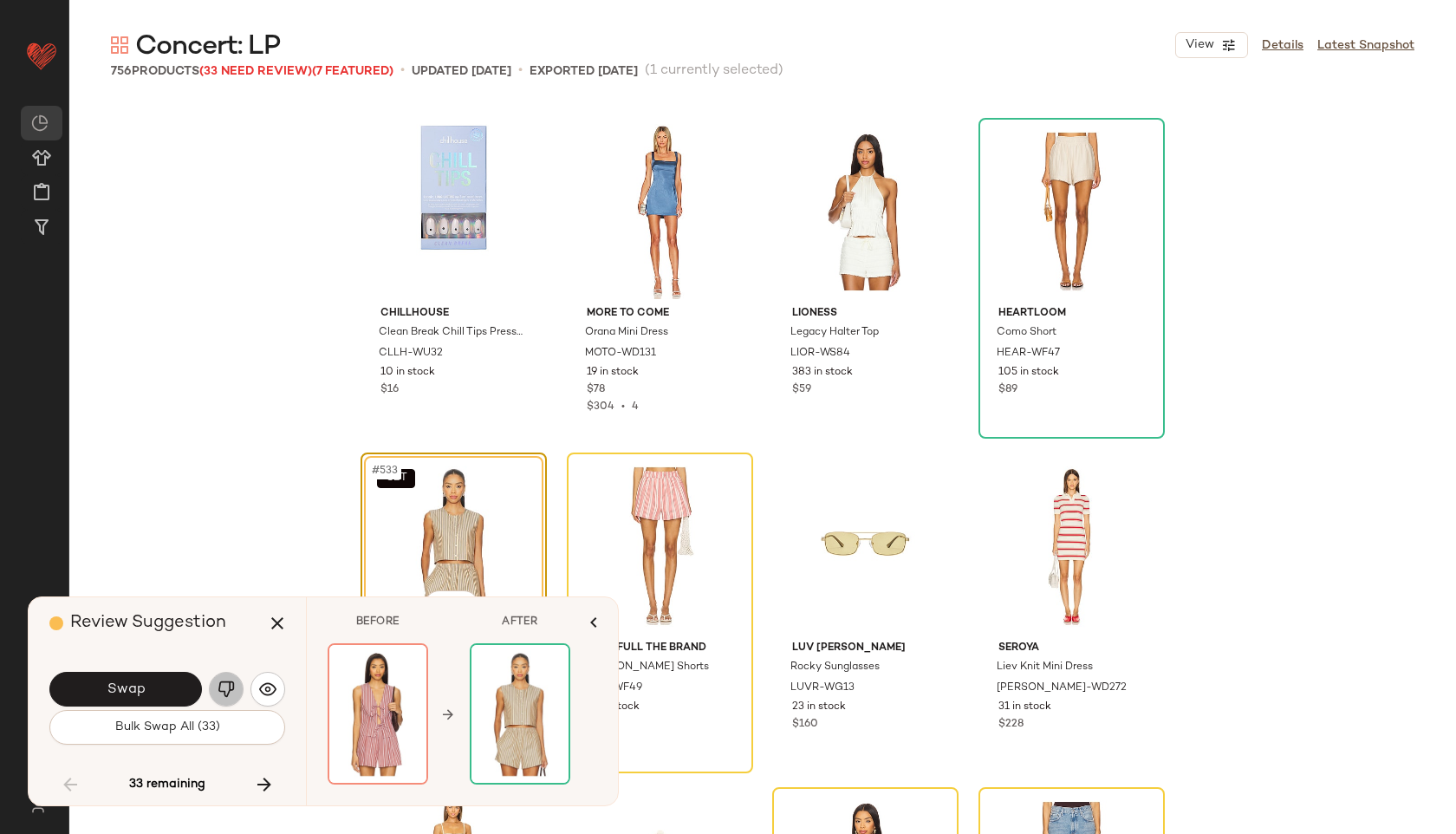
click at [228, 687] on img "button" at bounding box center [226, 689] width 17 height 17
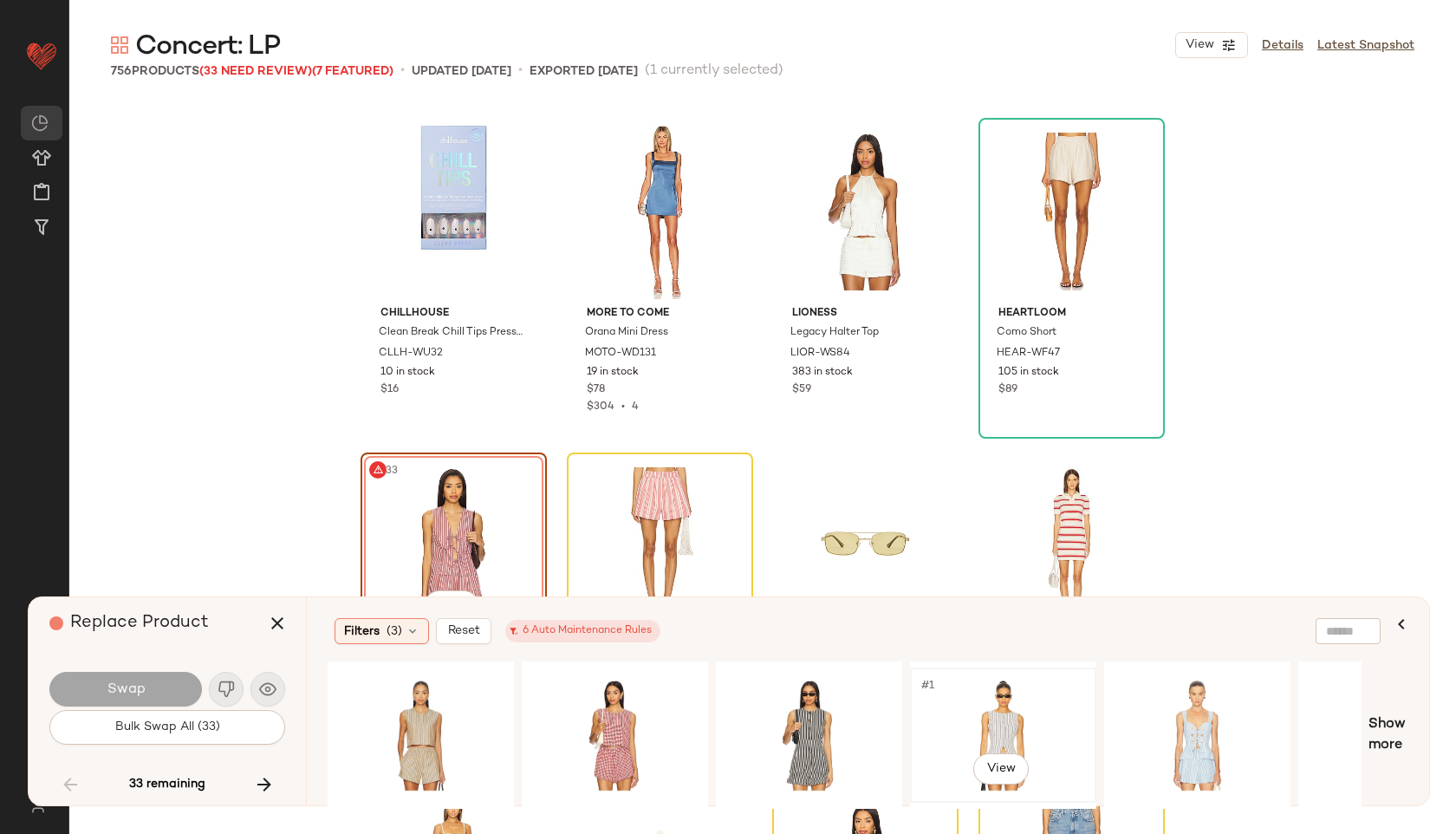
click at [1034, 713] on div "#1 View" at bounding box center [1002, 735] width 174 height 123
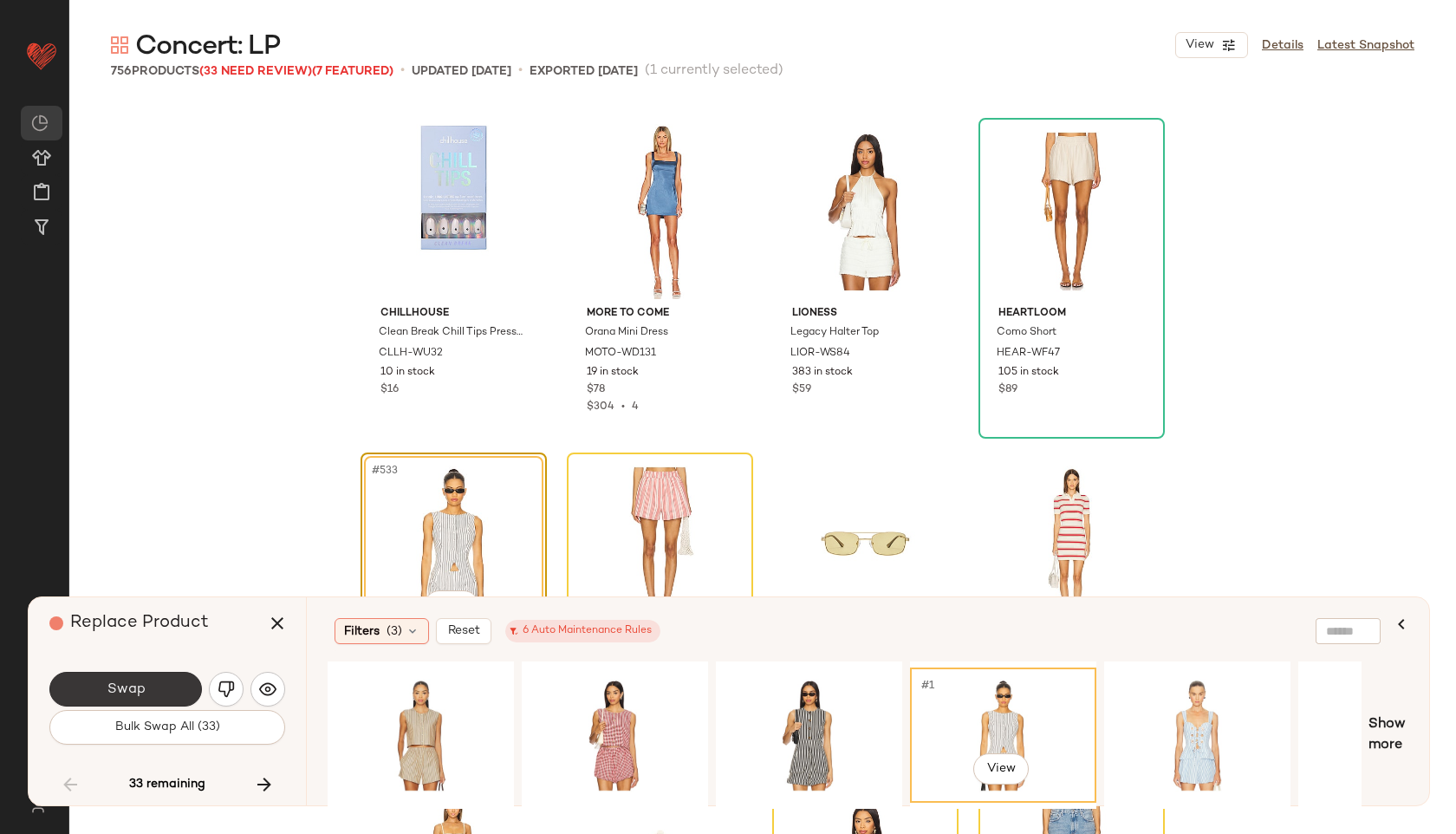
click at [175, 697] on button "Swap" at bounding box center [125, 689] width 152 height 35
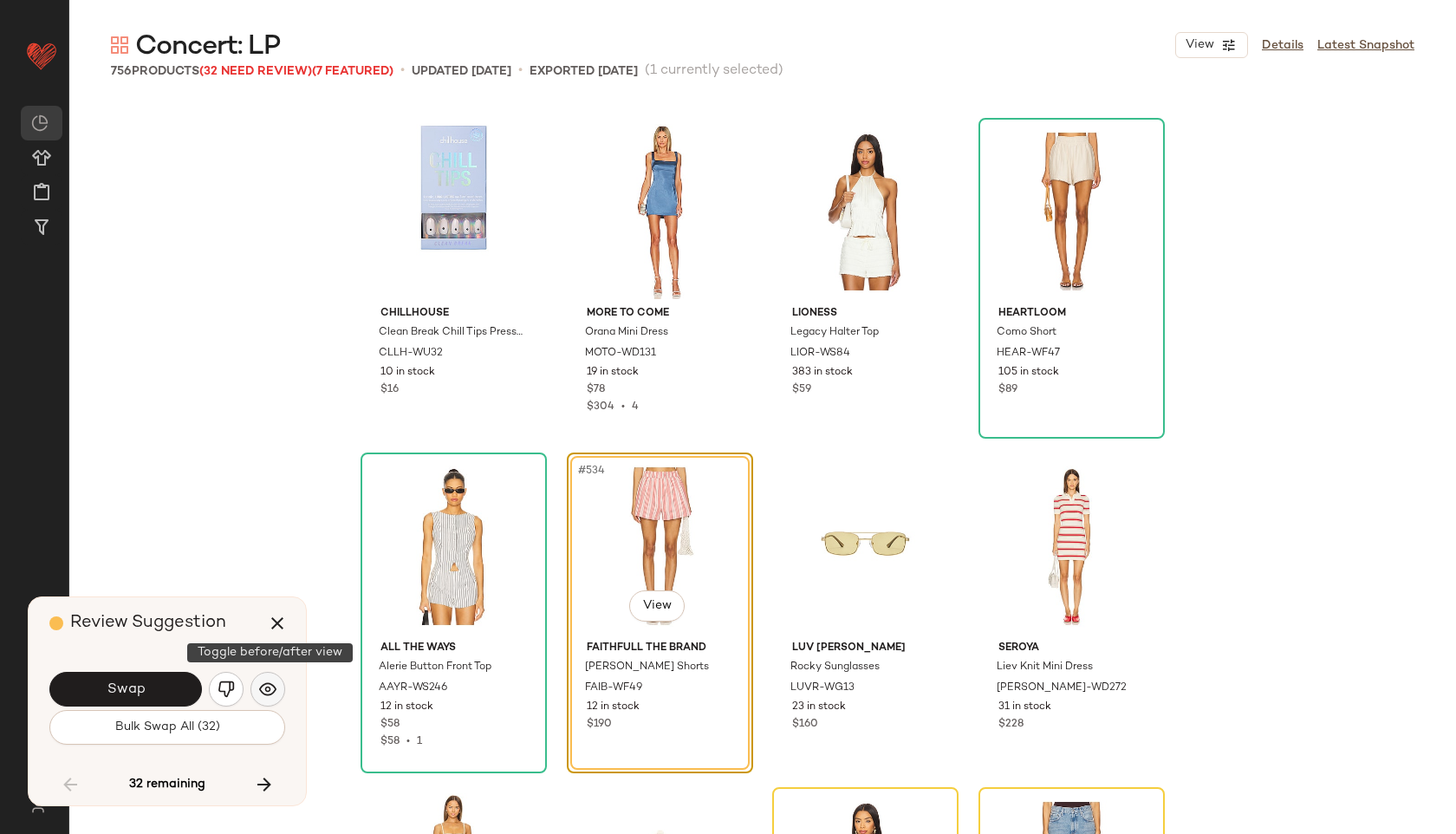
click at [269, 690] on img "button" at bounding box center [267, 689] width 17 height 17
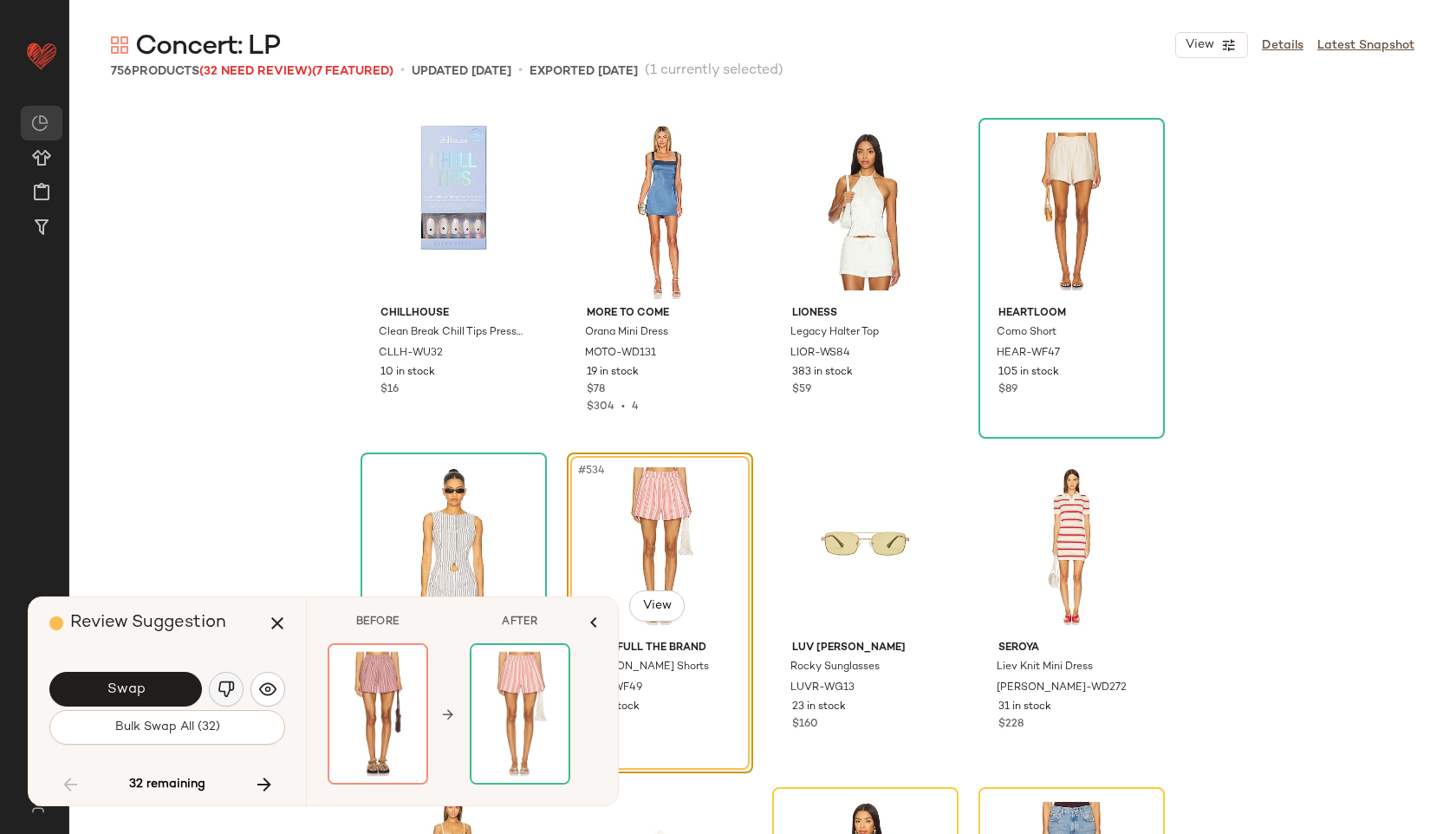
click at [229, 695] on img "button" at bounding box center [226, 689] width 17 height 17
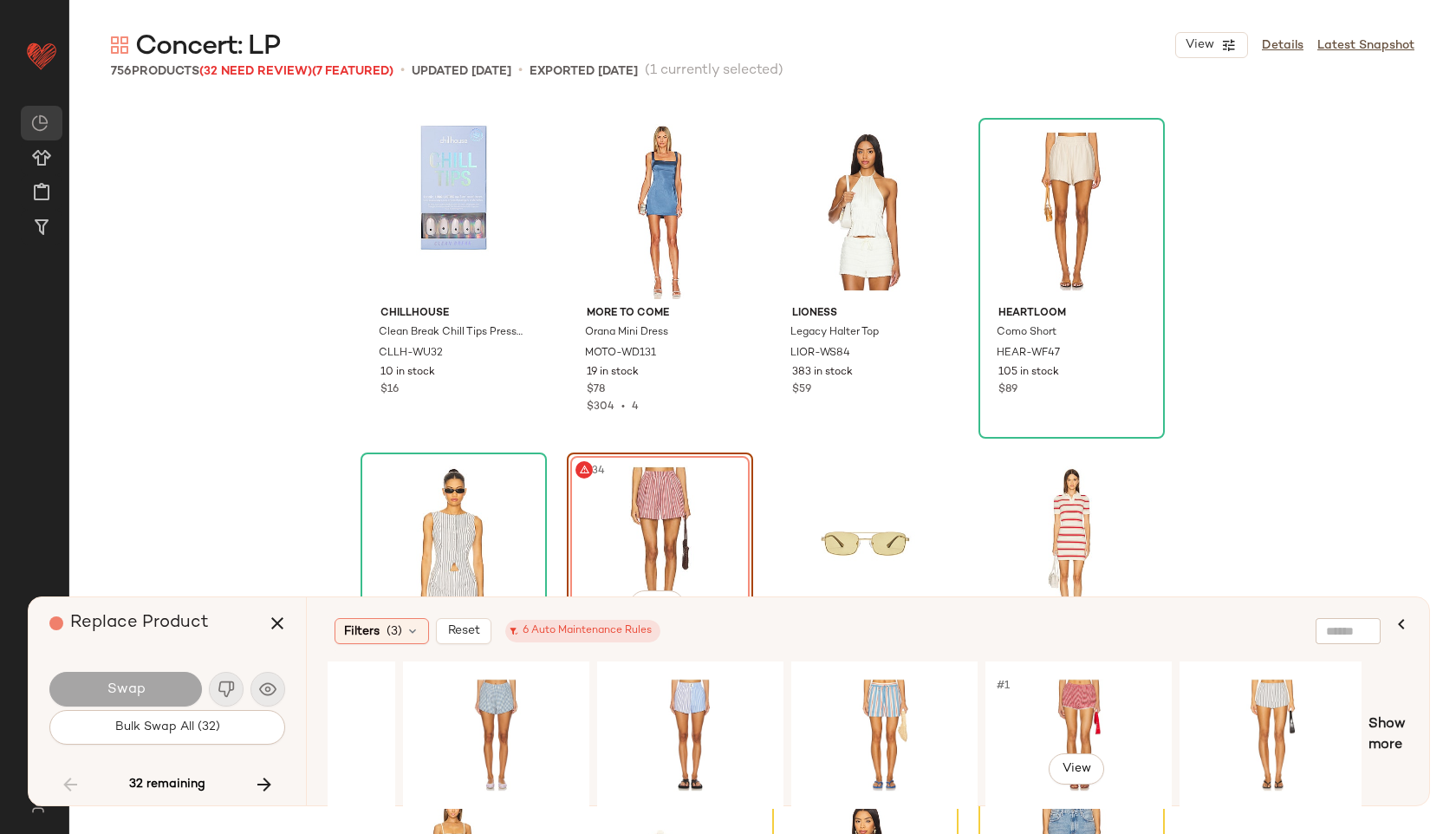
scroll to position [0, 899]
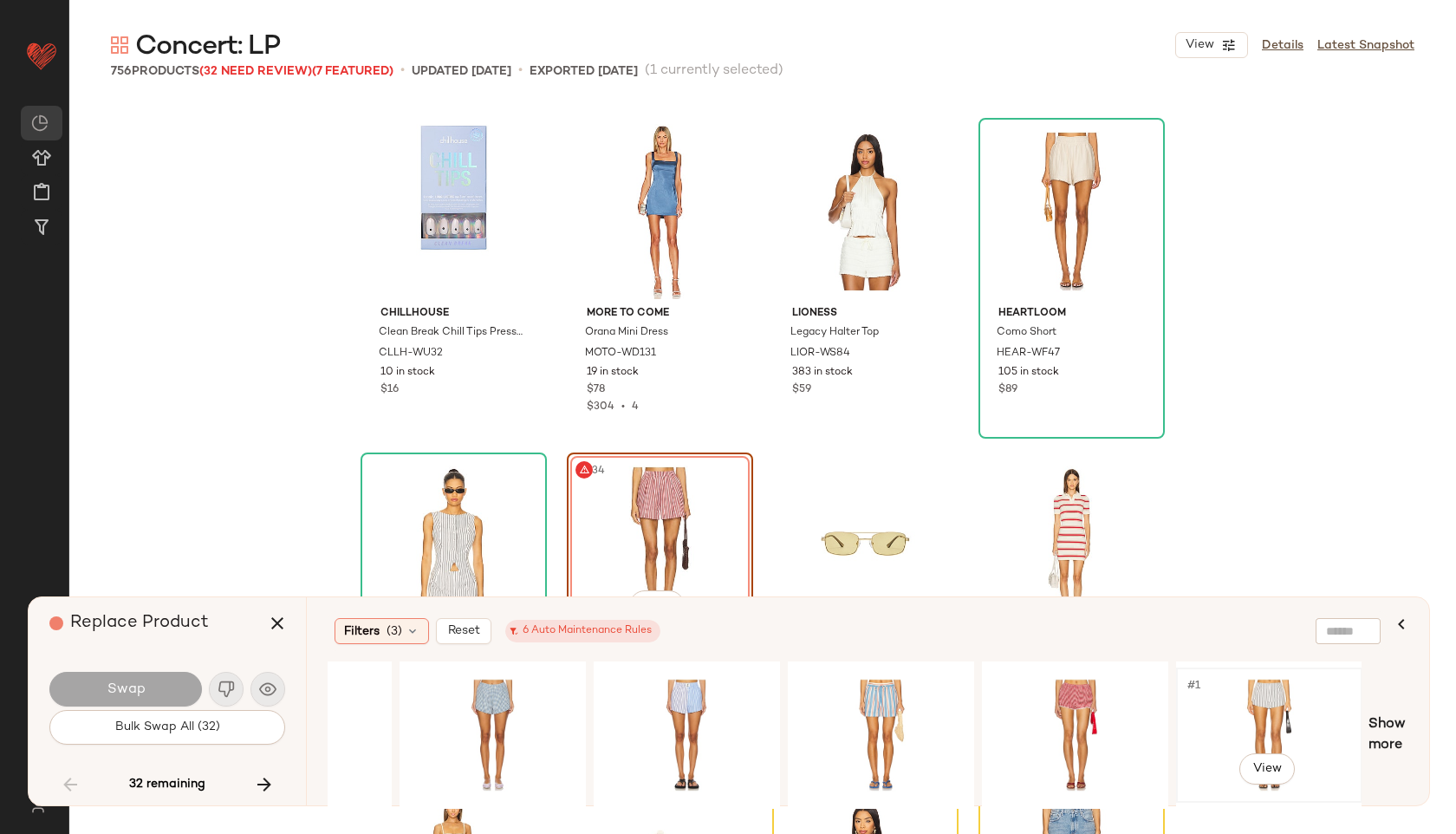
click at [1279, 714] on div "#1 View" at bounding box center [1269, 735] width 174 height 123
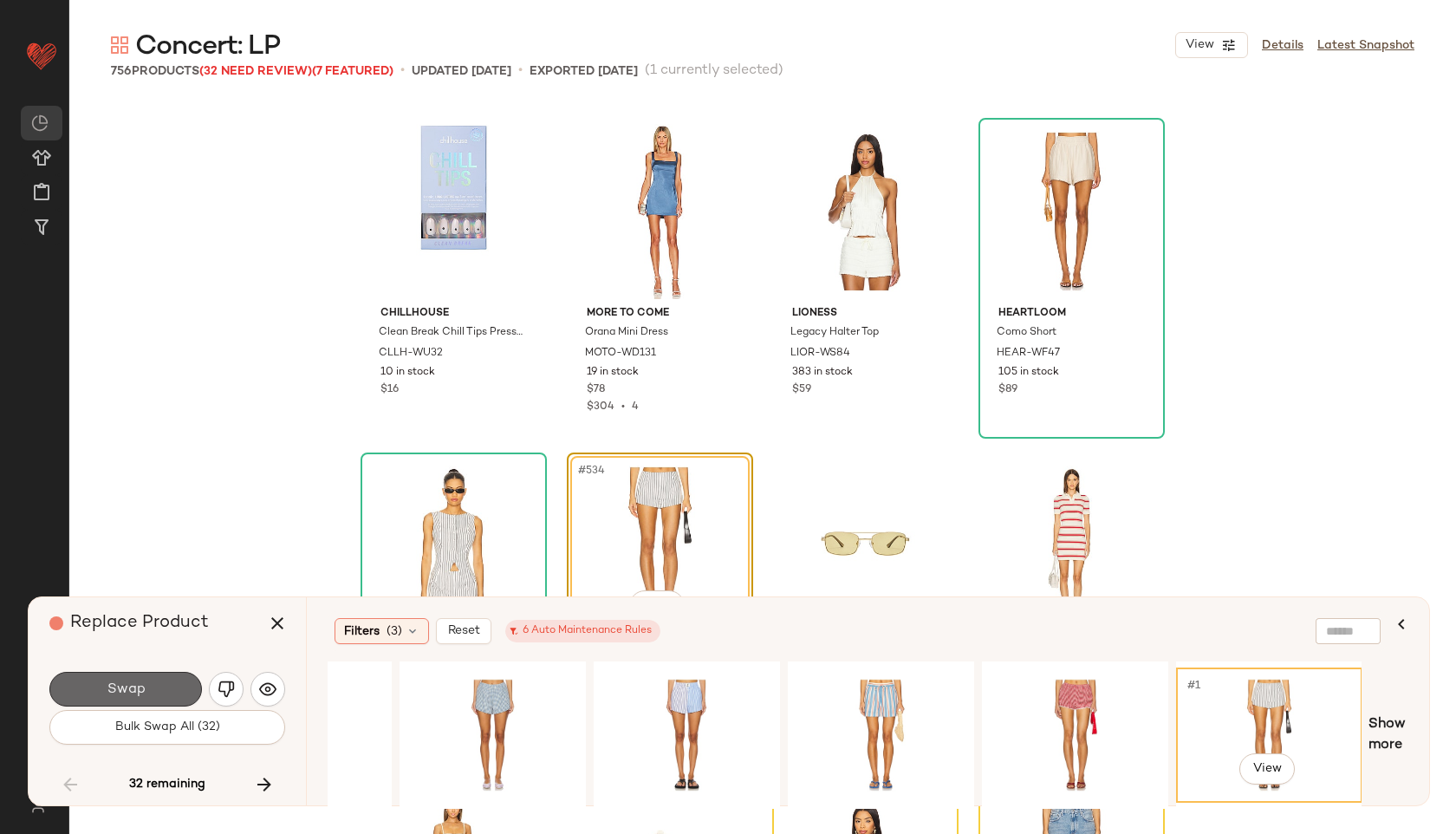
click at [185, 699] on button "Swap" at bounding box center [125, 689] width 152 height 35
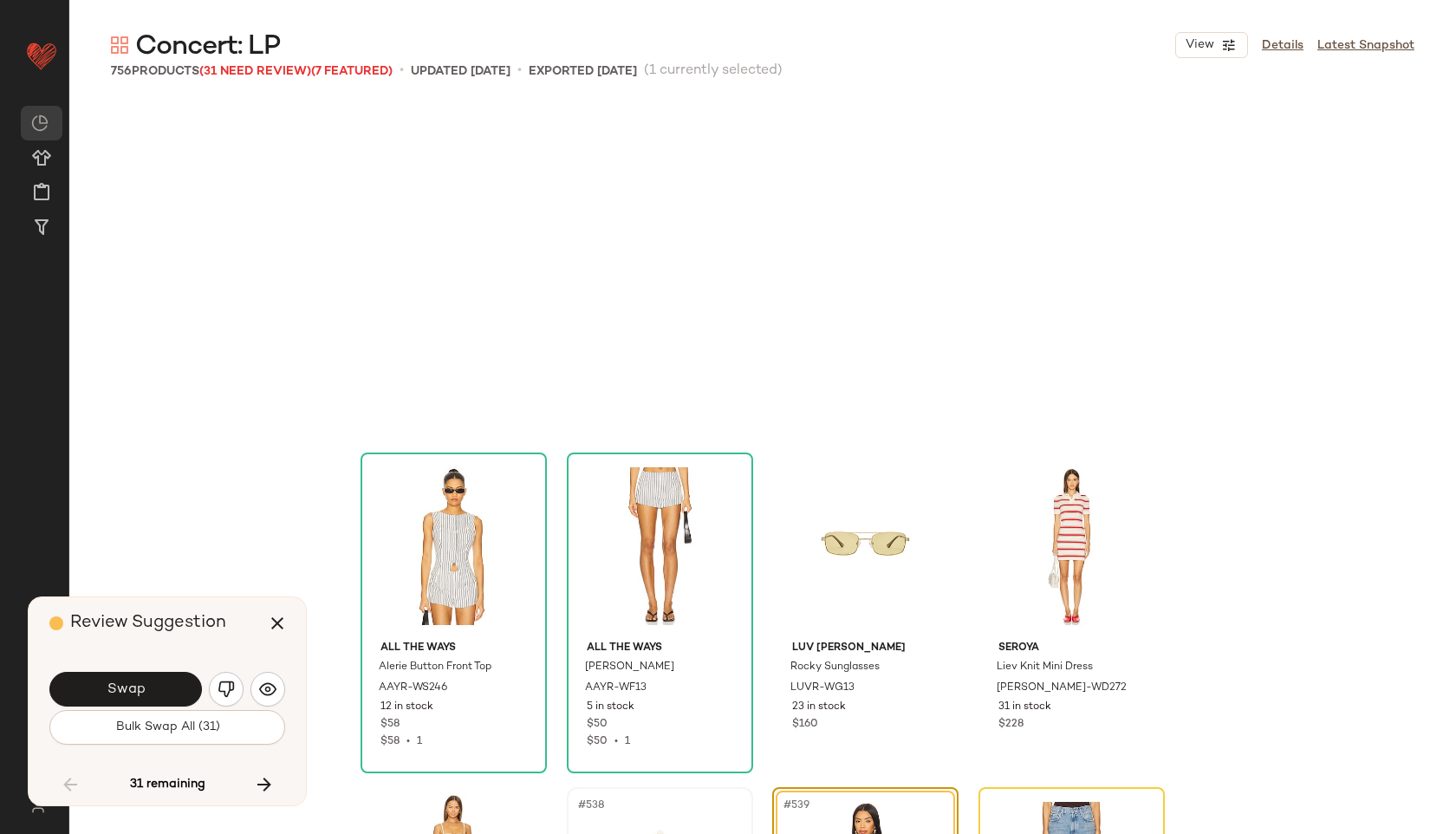
scroll to position [44511, 0]
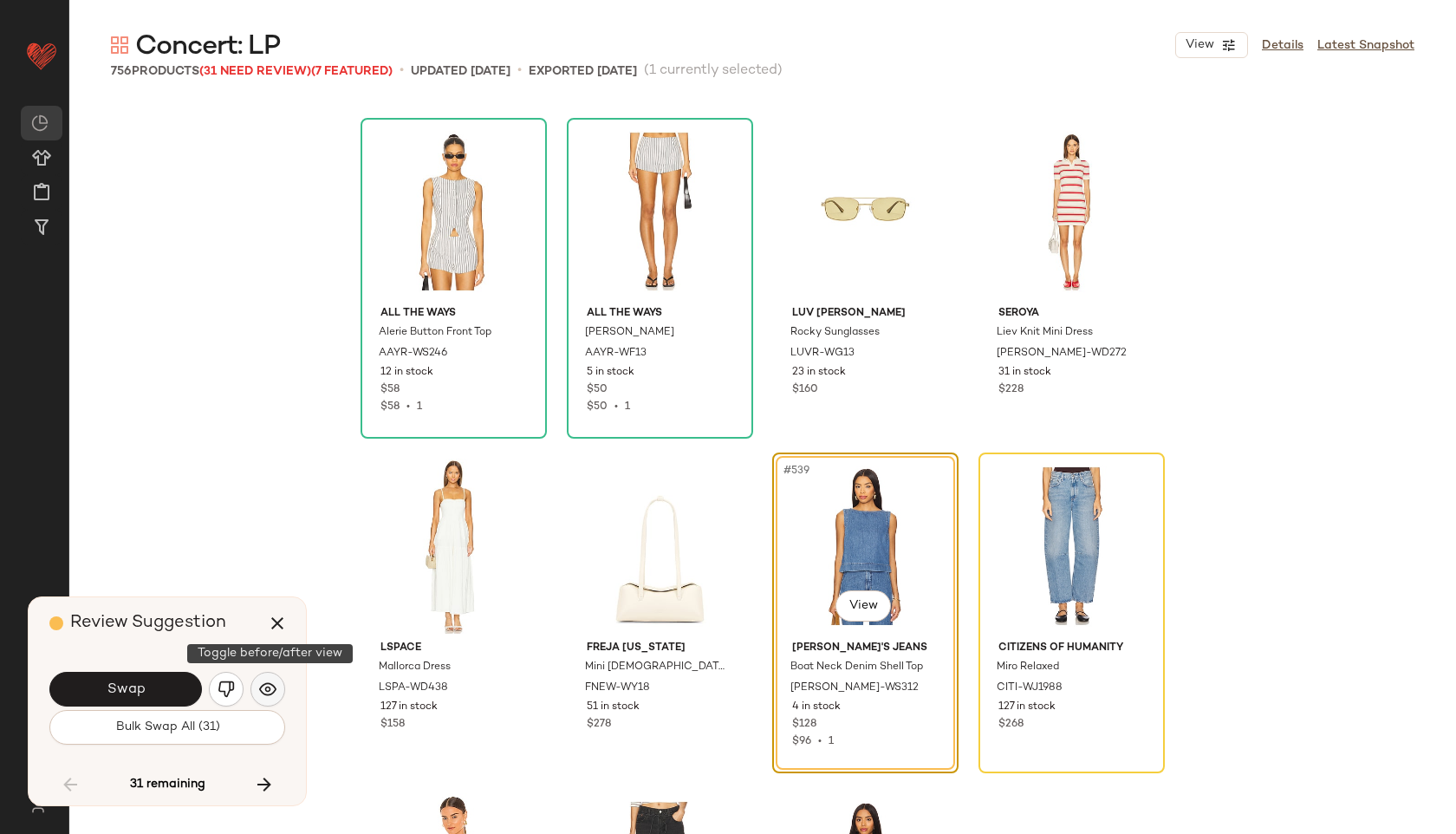
click at [263, 697] on img "button" at bounding box center [267, 689] width 17 height 17
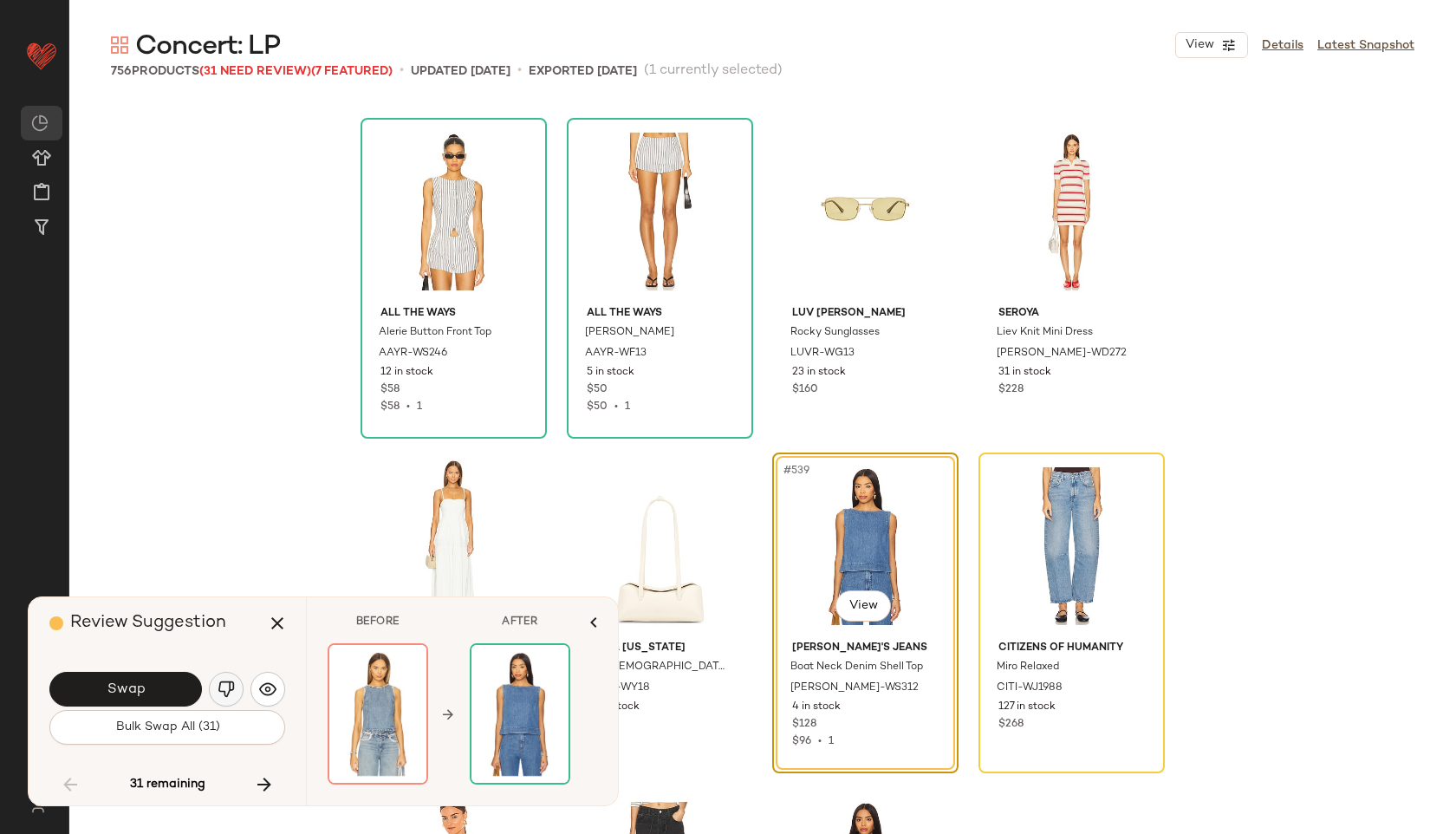
click at [228, 694] on img "button" at bounding box center [226, 689] width 17 height 17
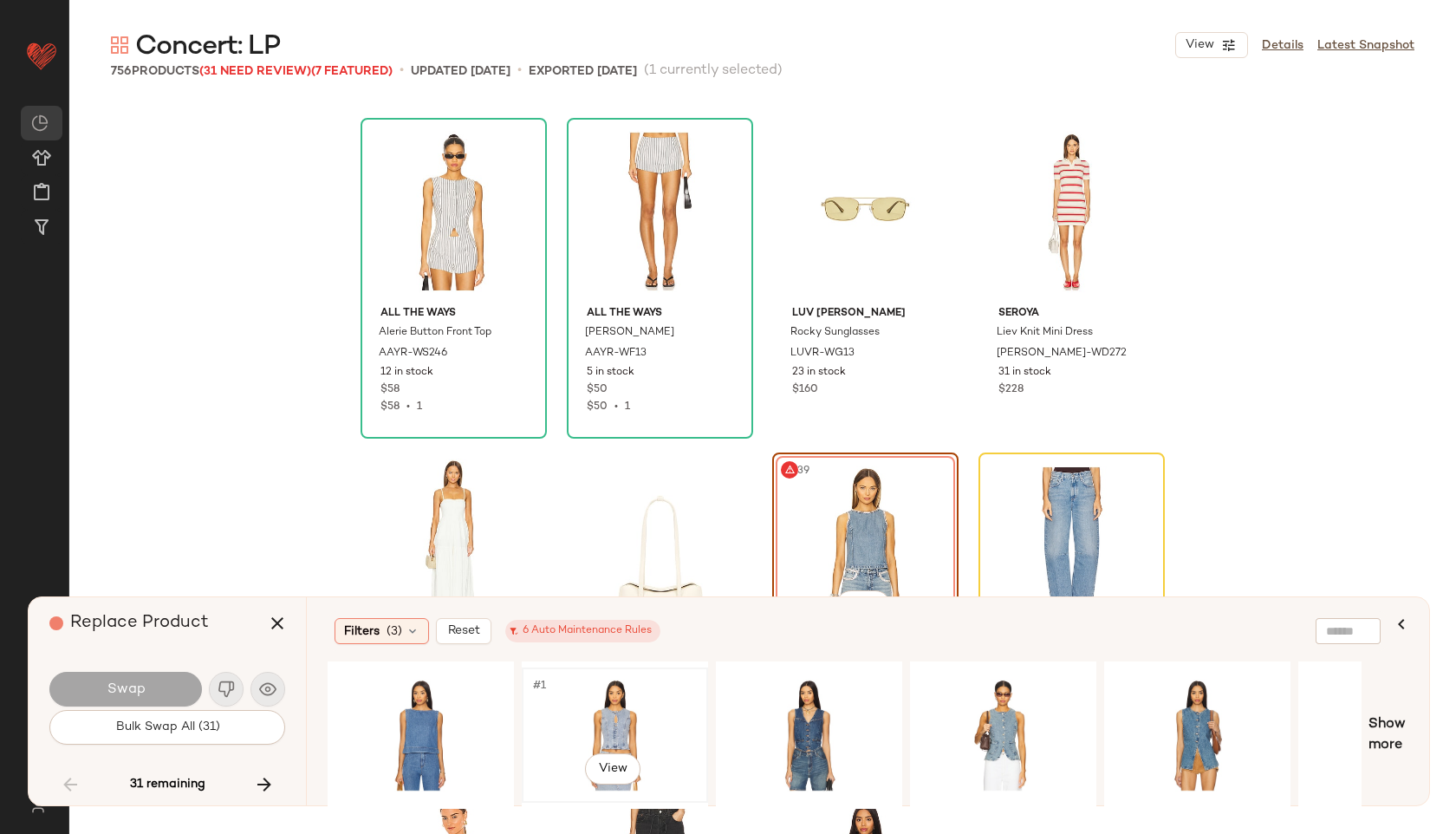
click at [578, 718] on div "#1 View" at bounding box center [614, 735] width 174 height 123
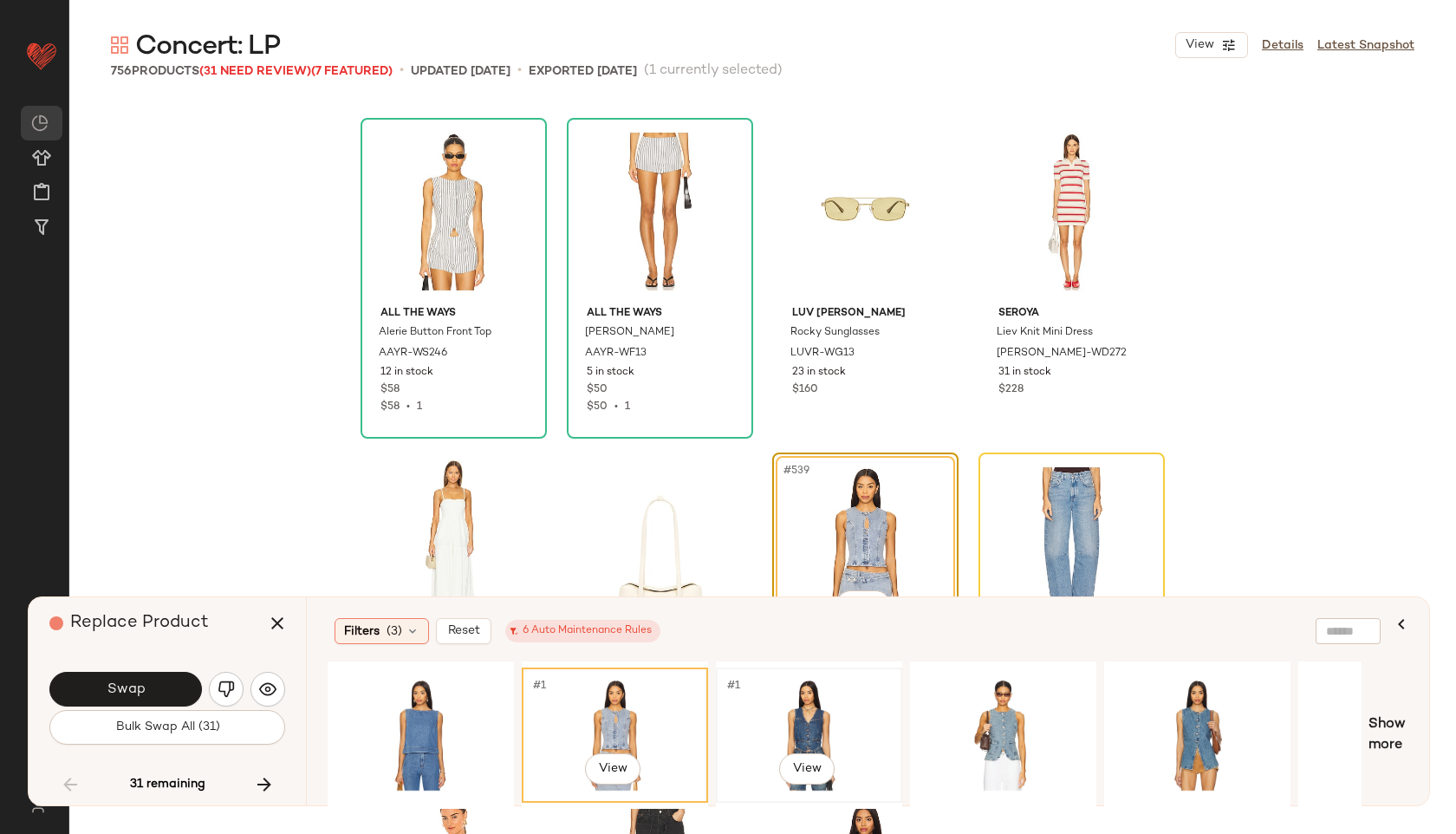
click at [827, 698] on div "#1 View" at bounding box center [809, 735] width 174 height 123
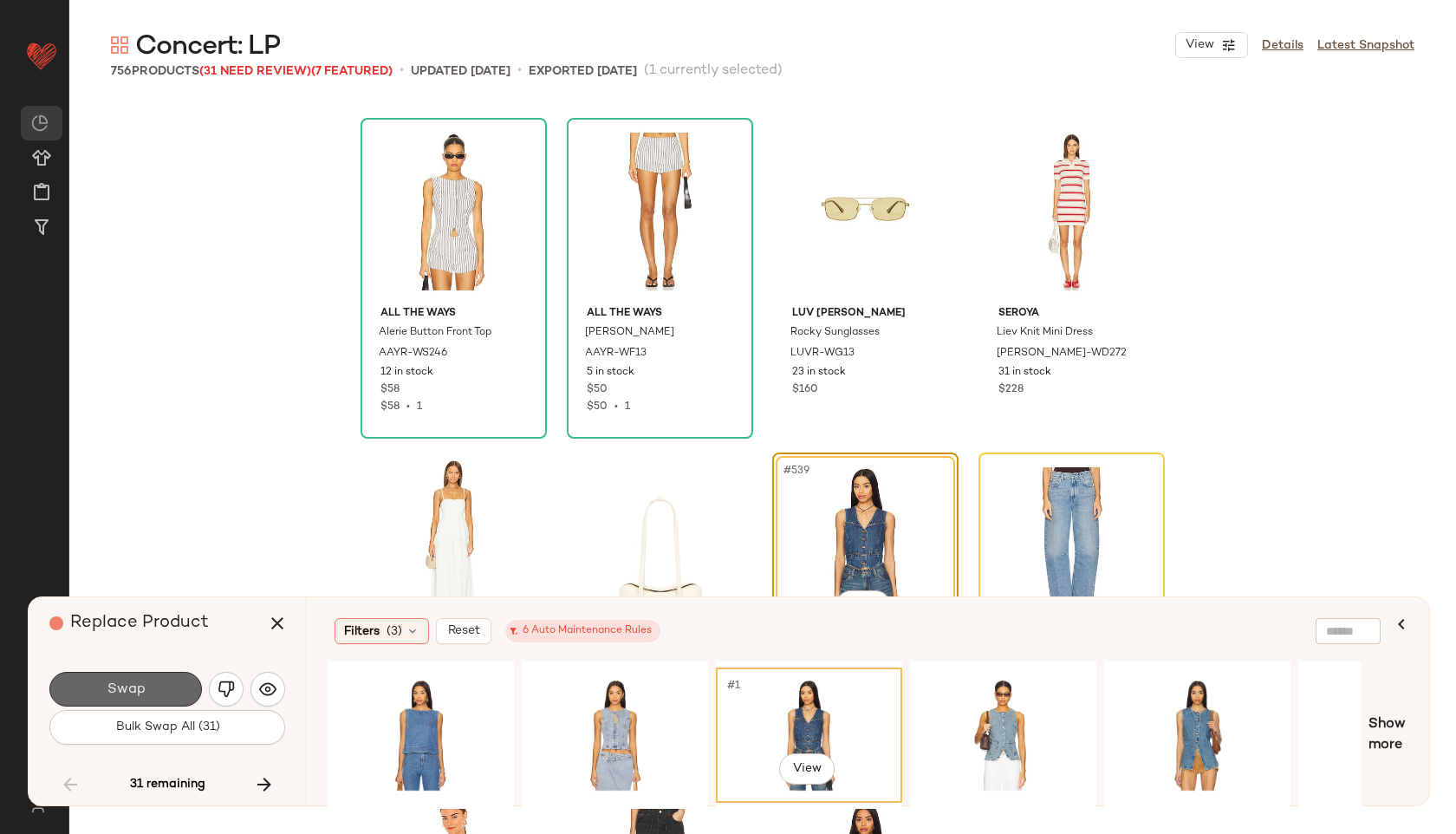
click at [188, 683] on button "Swap" at bounding box center [125, 689] width 152 height 35
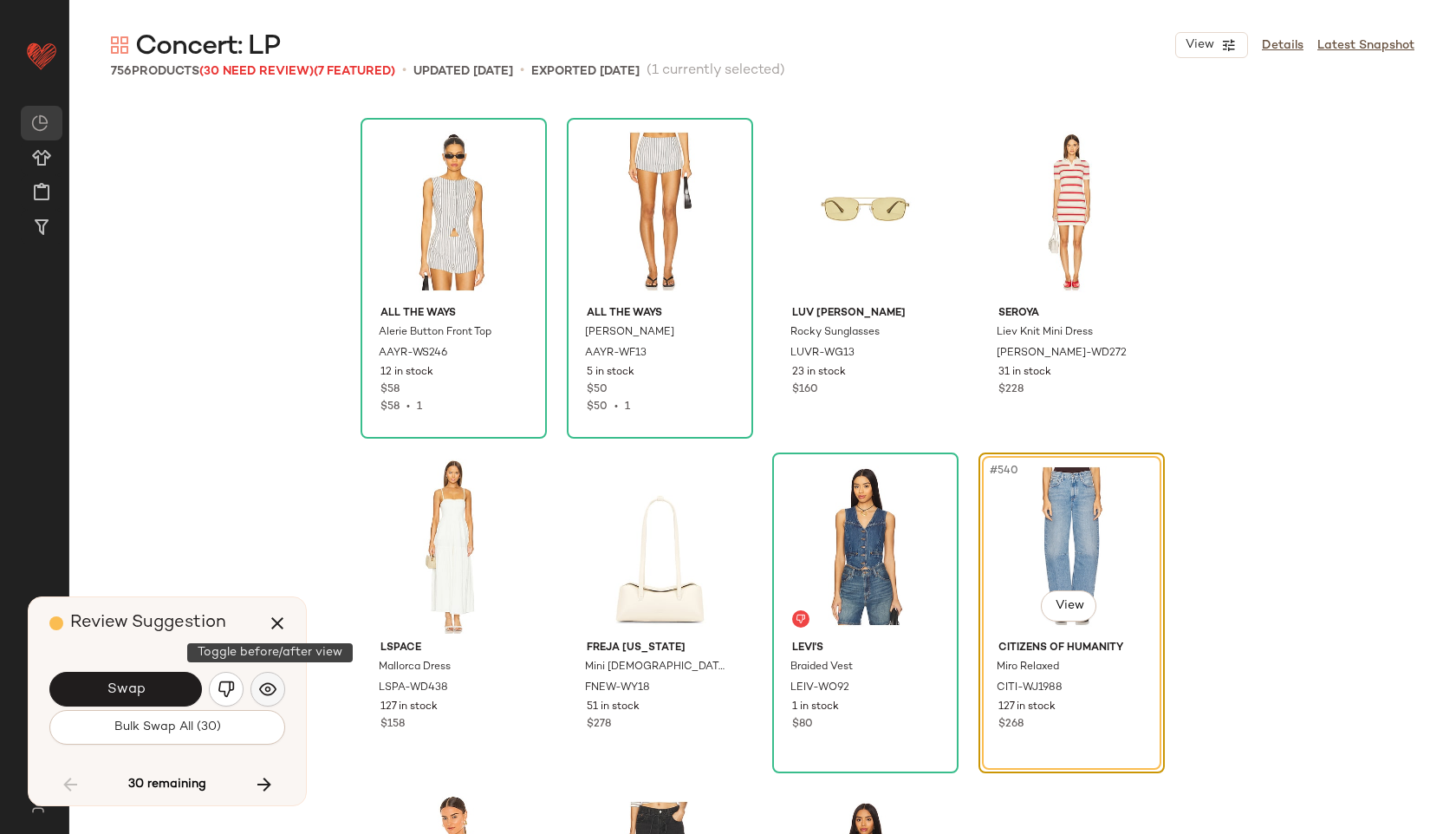
click at [268, 697] on img "button" at bounding box center [267, 689] width 17 height 17
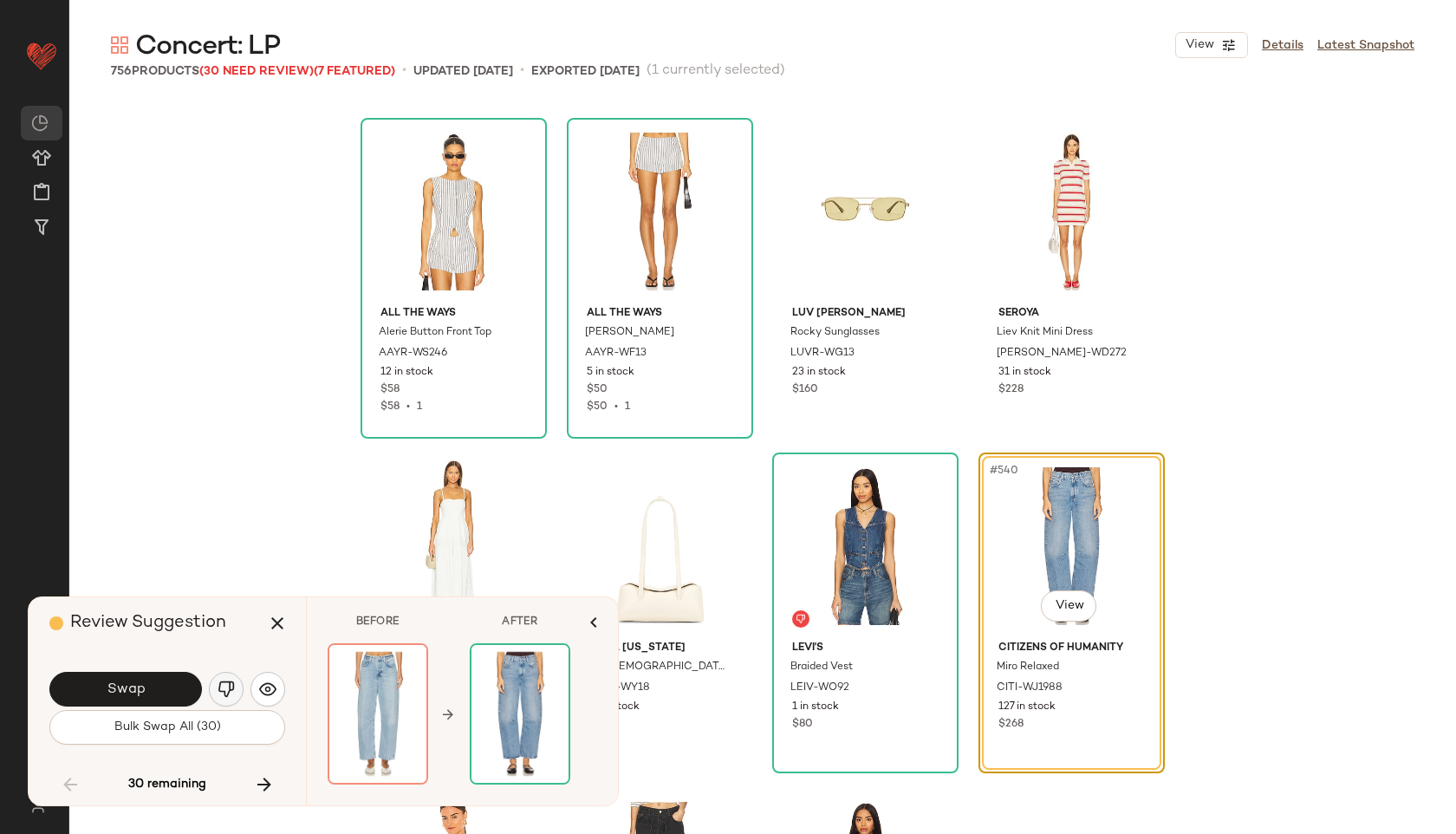
click at [231, 696] on img "button" at bounding box center [226, 689] width 17 height 17
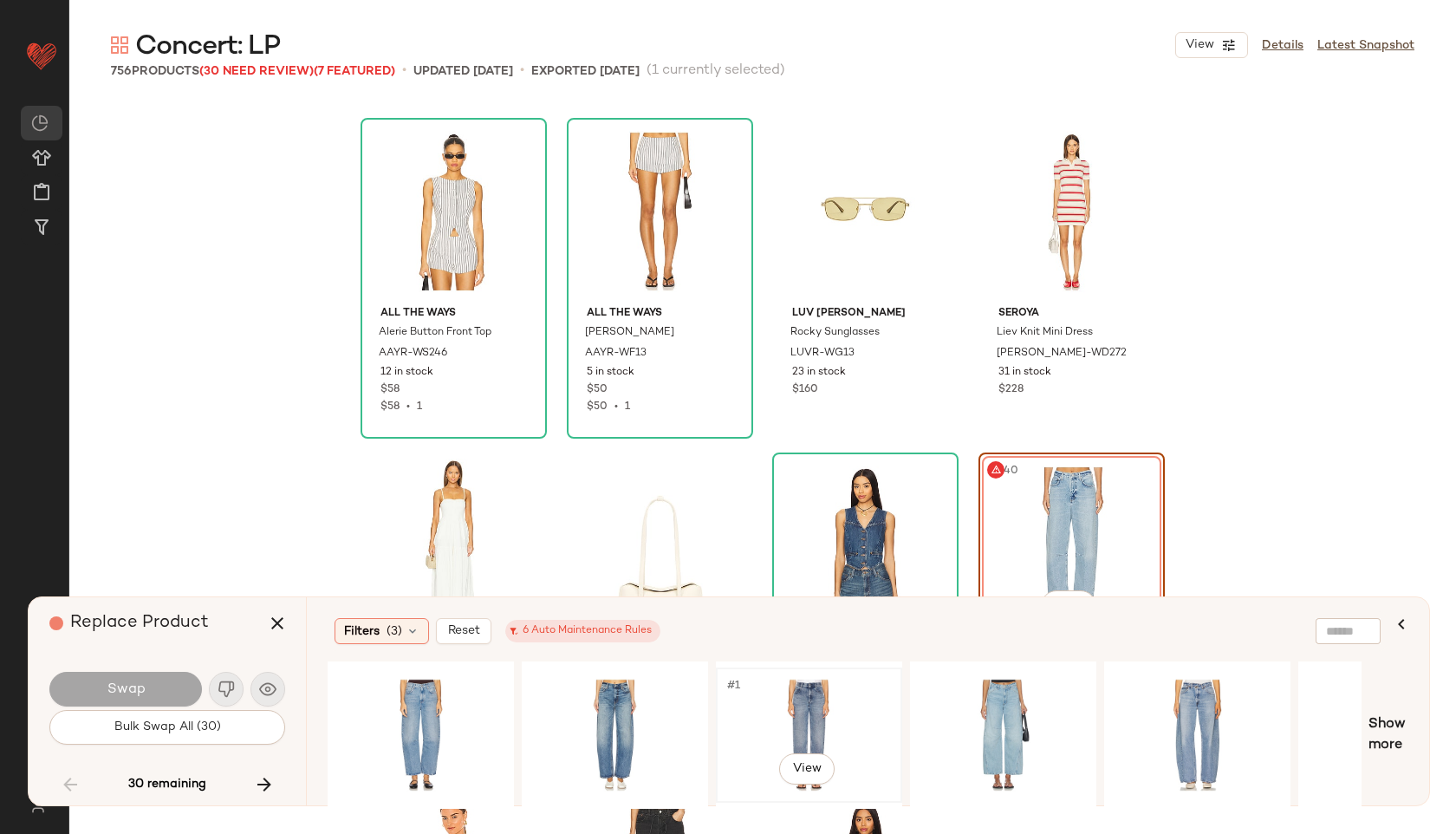
click at [796, 702] on div "#1 View" at bounding box center [809, 735] width 174 height 123
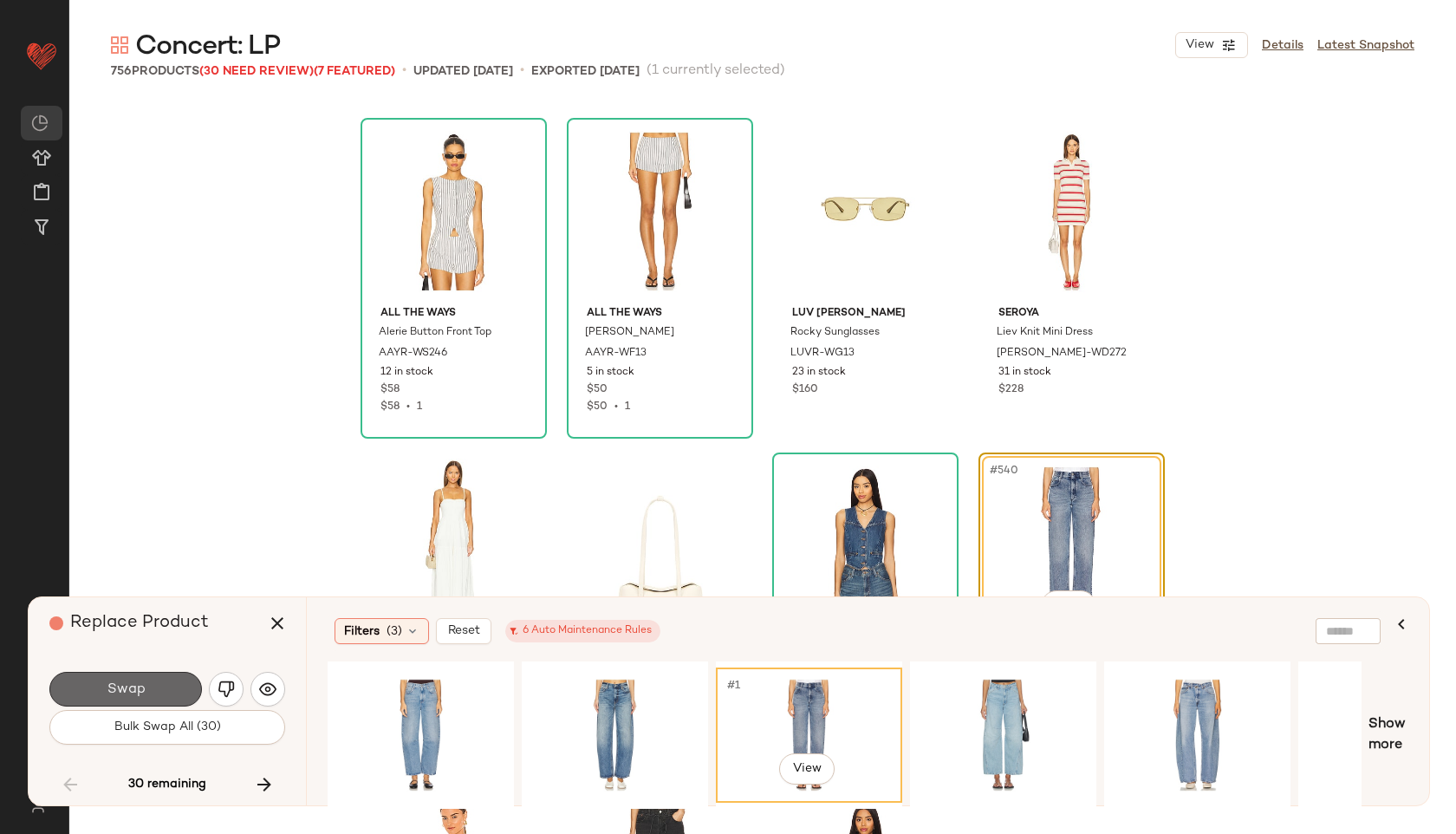
click at [106, 686] on button "Swap" at bounding box center [125, 689] width 152 height 35
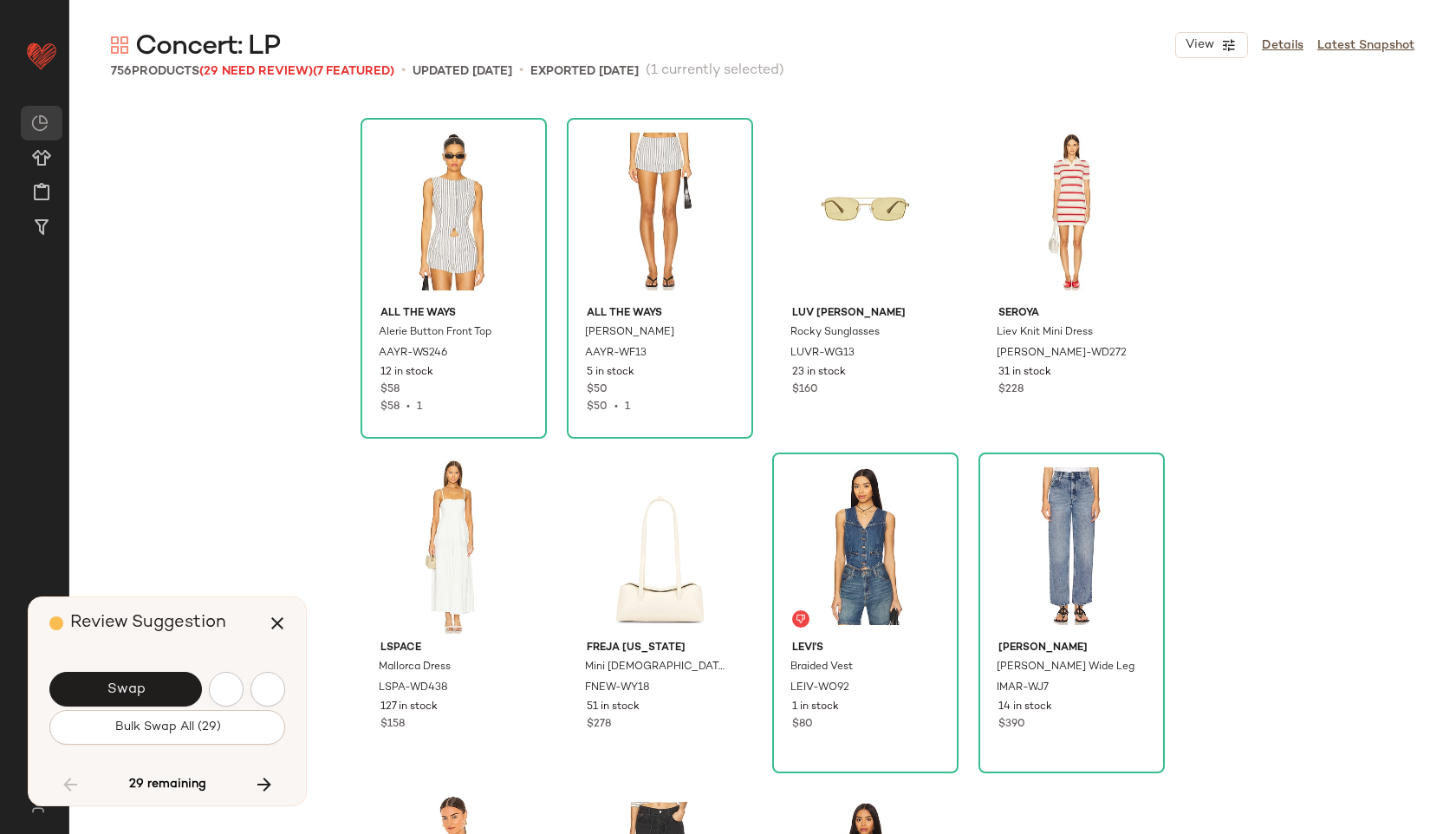
scroll to position [45514, 0]
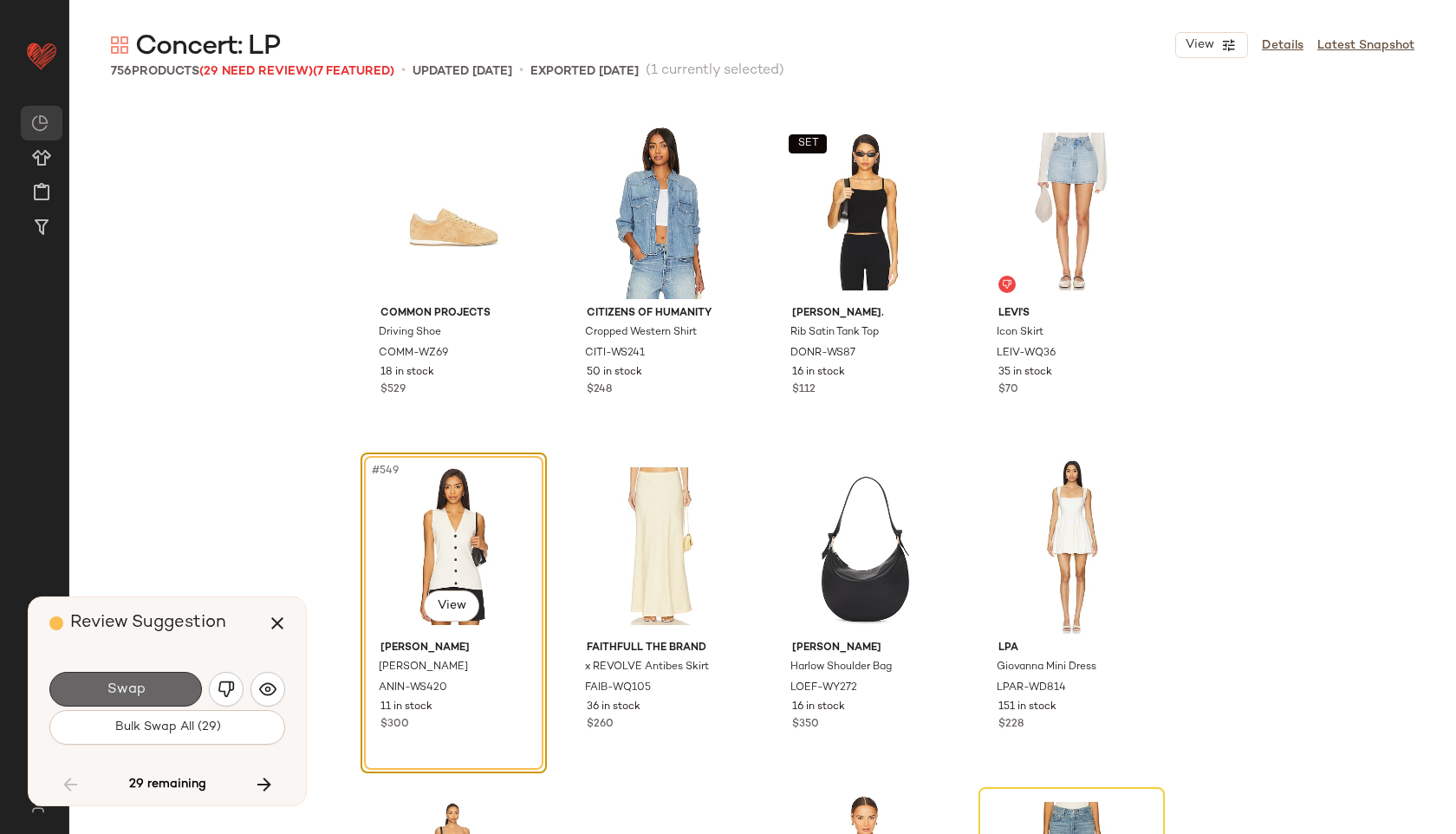
click at [106, 685] on button "Swap" at bounding box center [125, 689] width 152 height 35
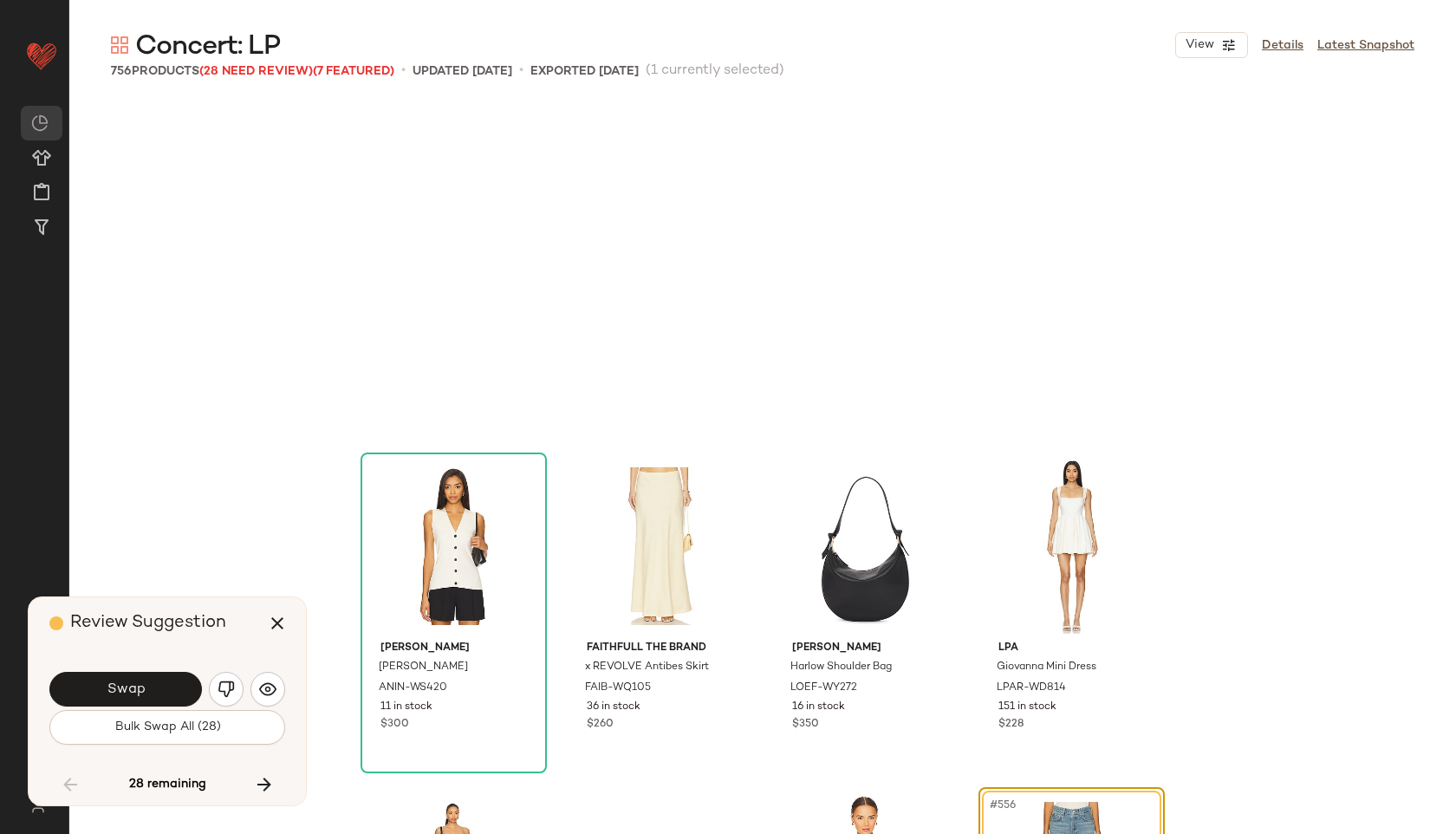
scroll to position [45849, 0]
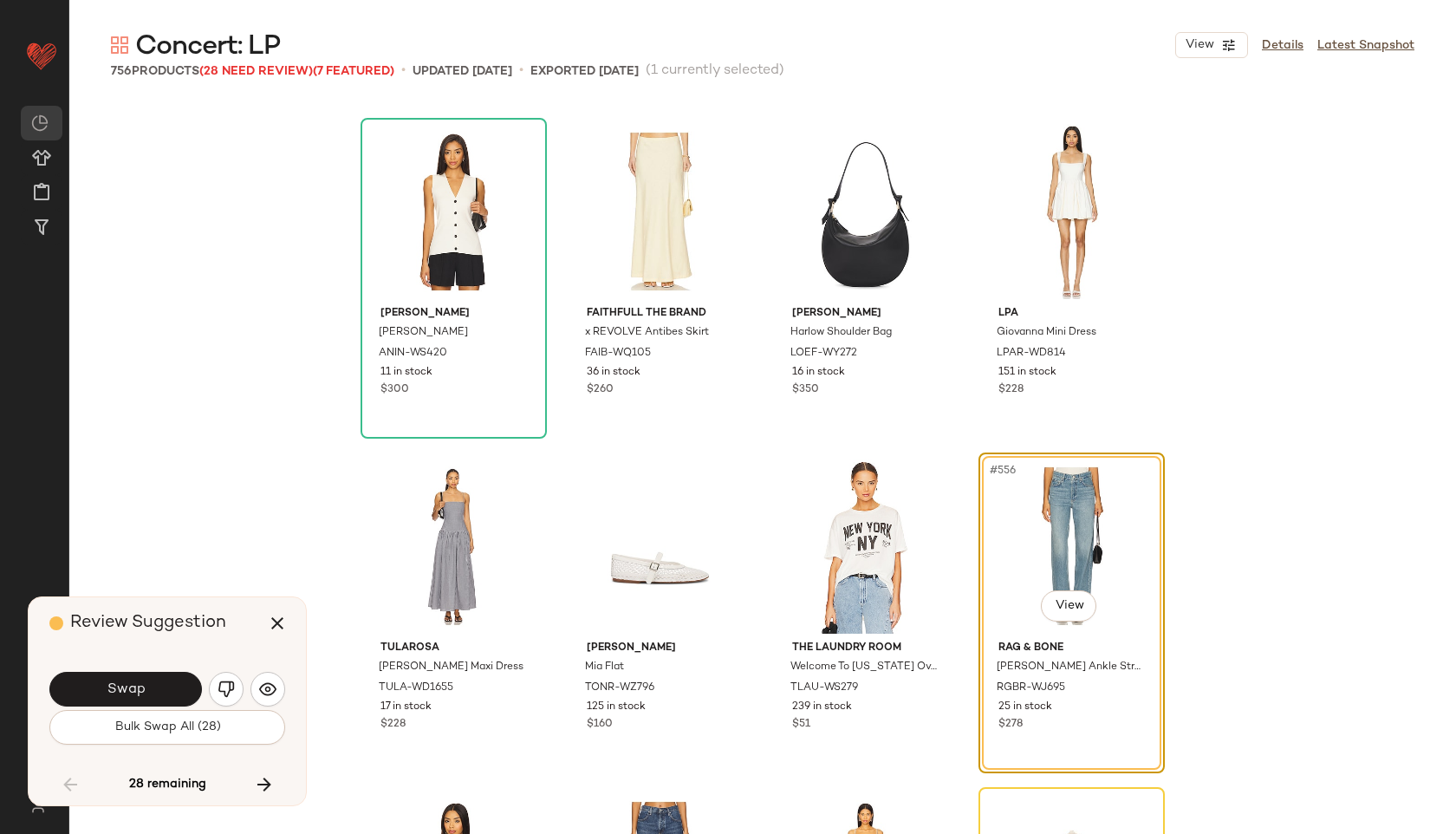
click at [106, 685] on button "Swap" at bounding box center [125, 689] width 152 height 35
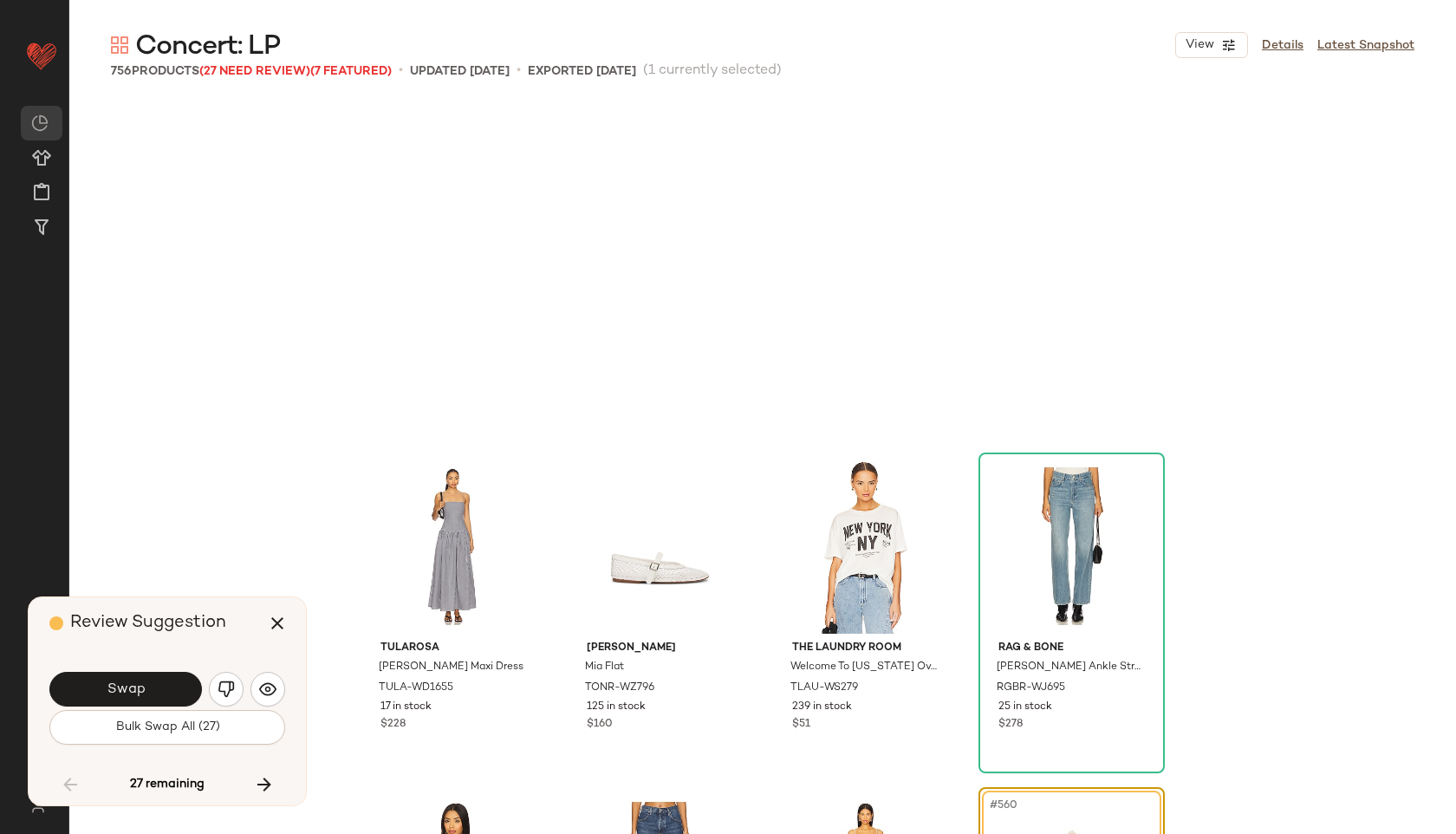
scroll to position [46184, 0]
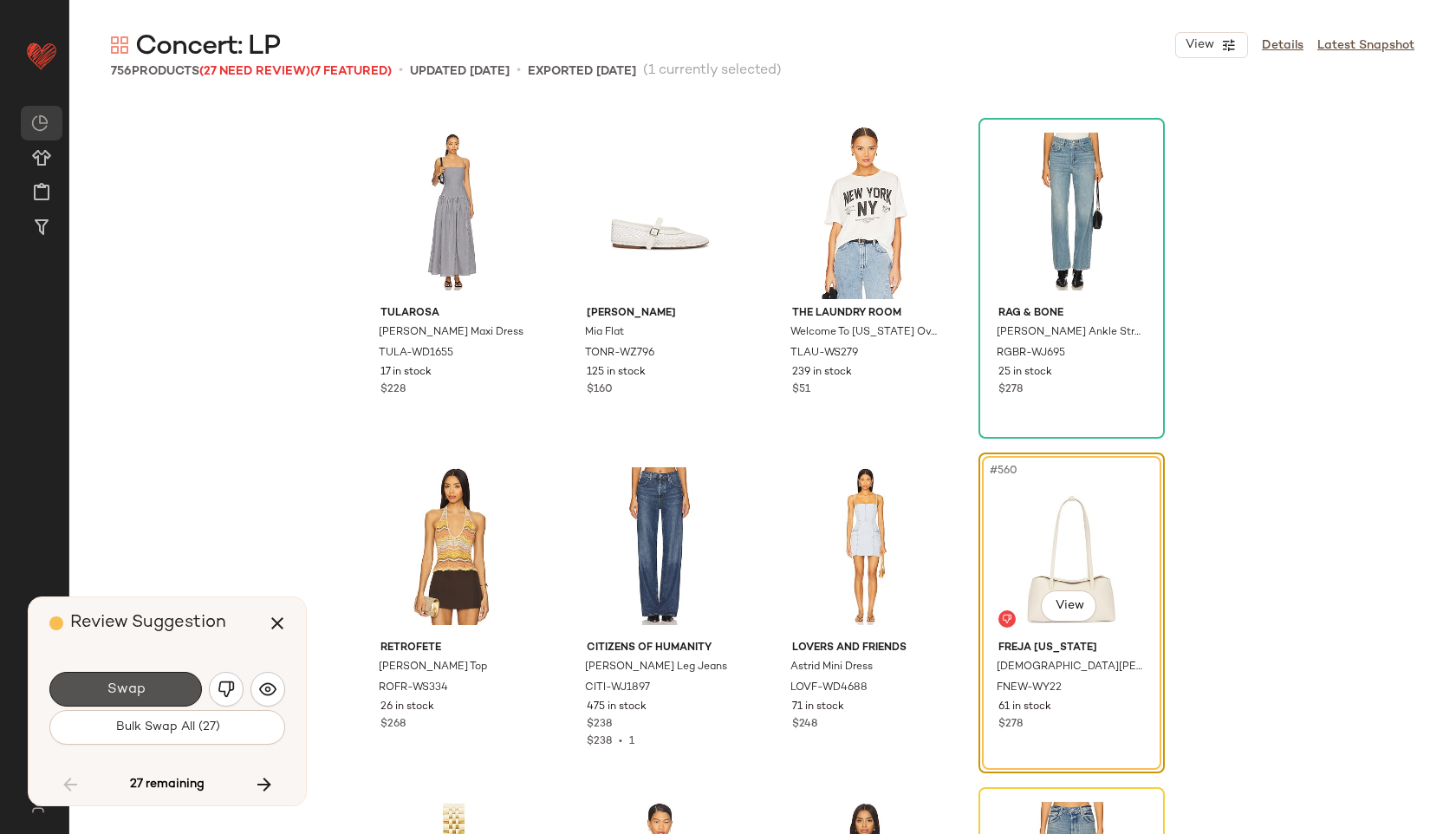
click at [106, 685] on button "Swap" at bounding box center [125, 689] width 152 height 35
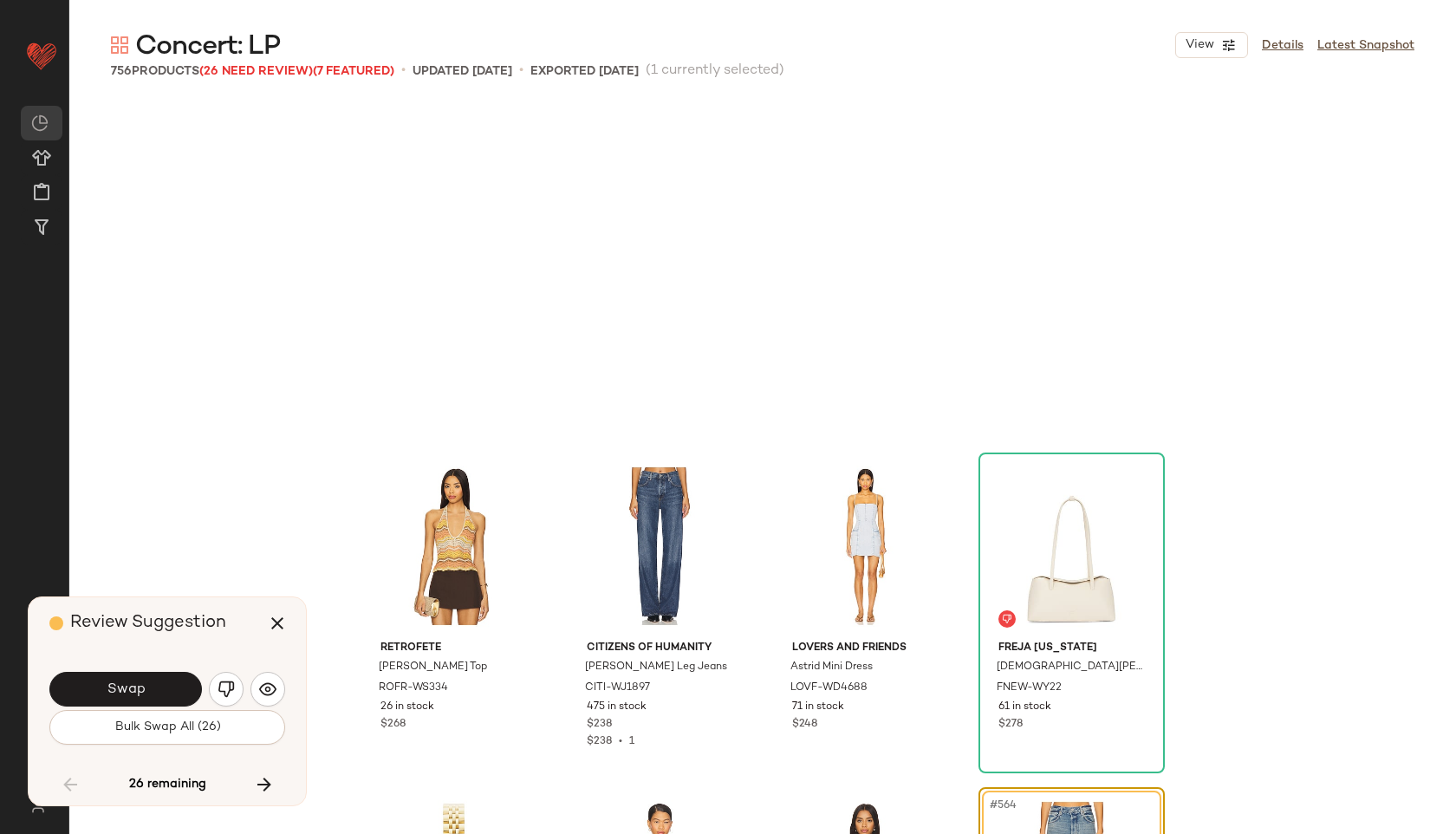
scroll to position [46518, 0]
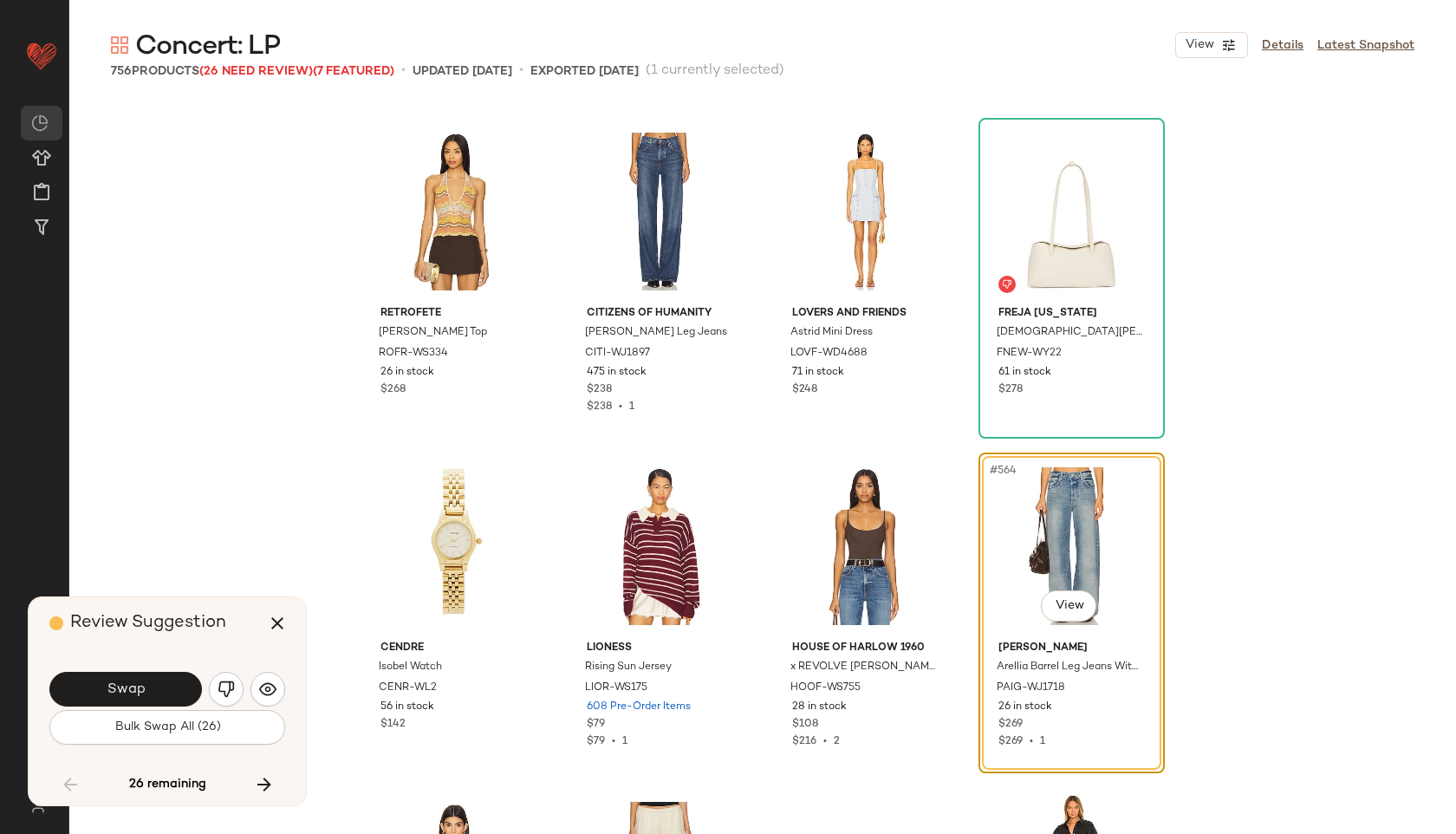
click at [106, 685] on button "Swap" at bounding box center [125, 689] width 152 height 35
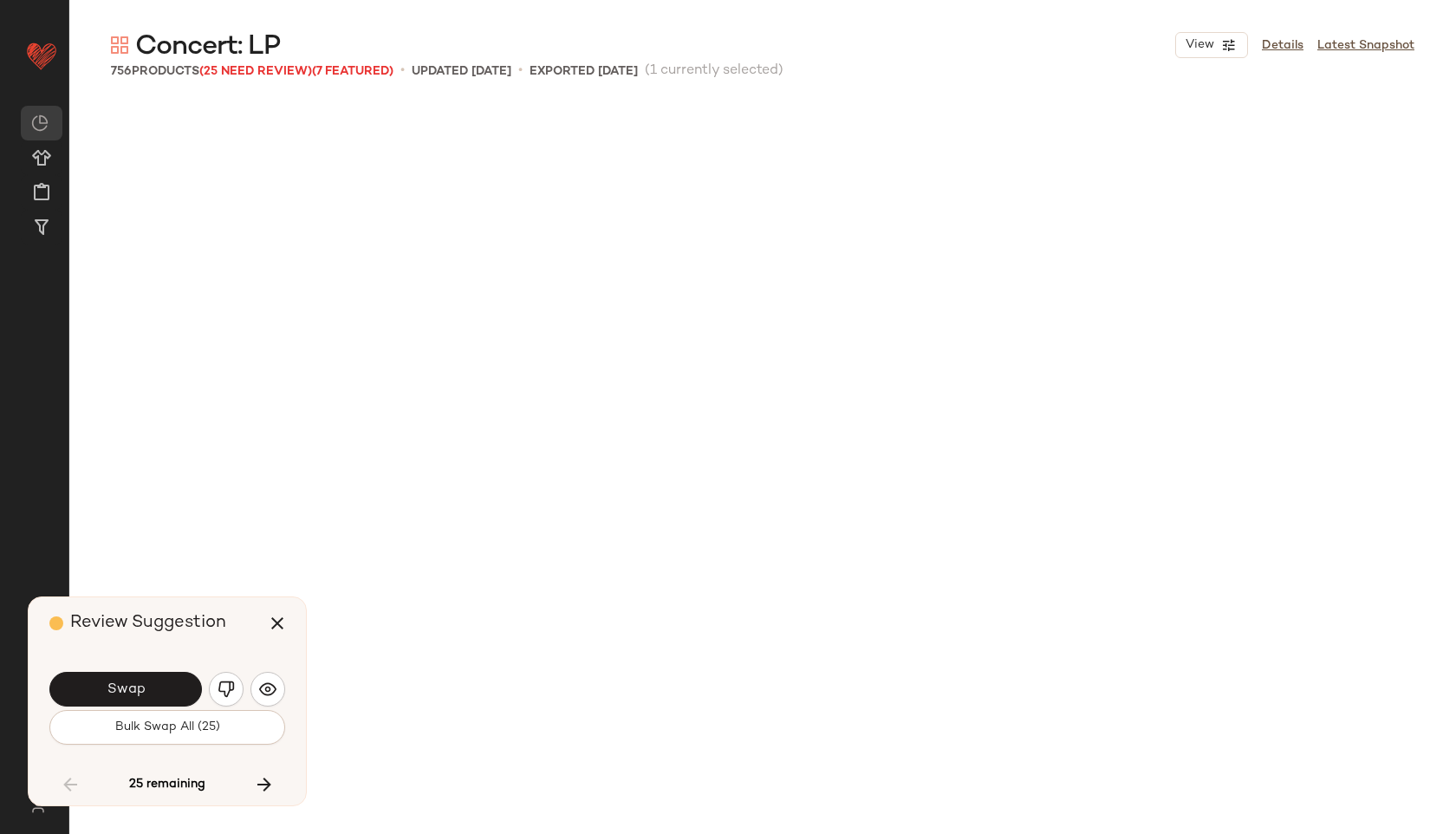
scroll to position [47523, 0]
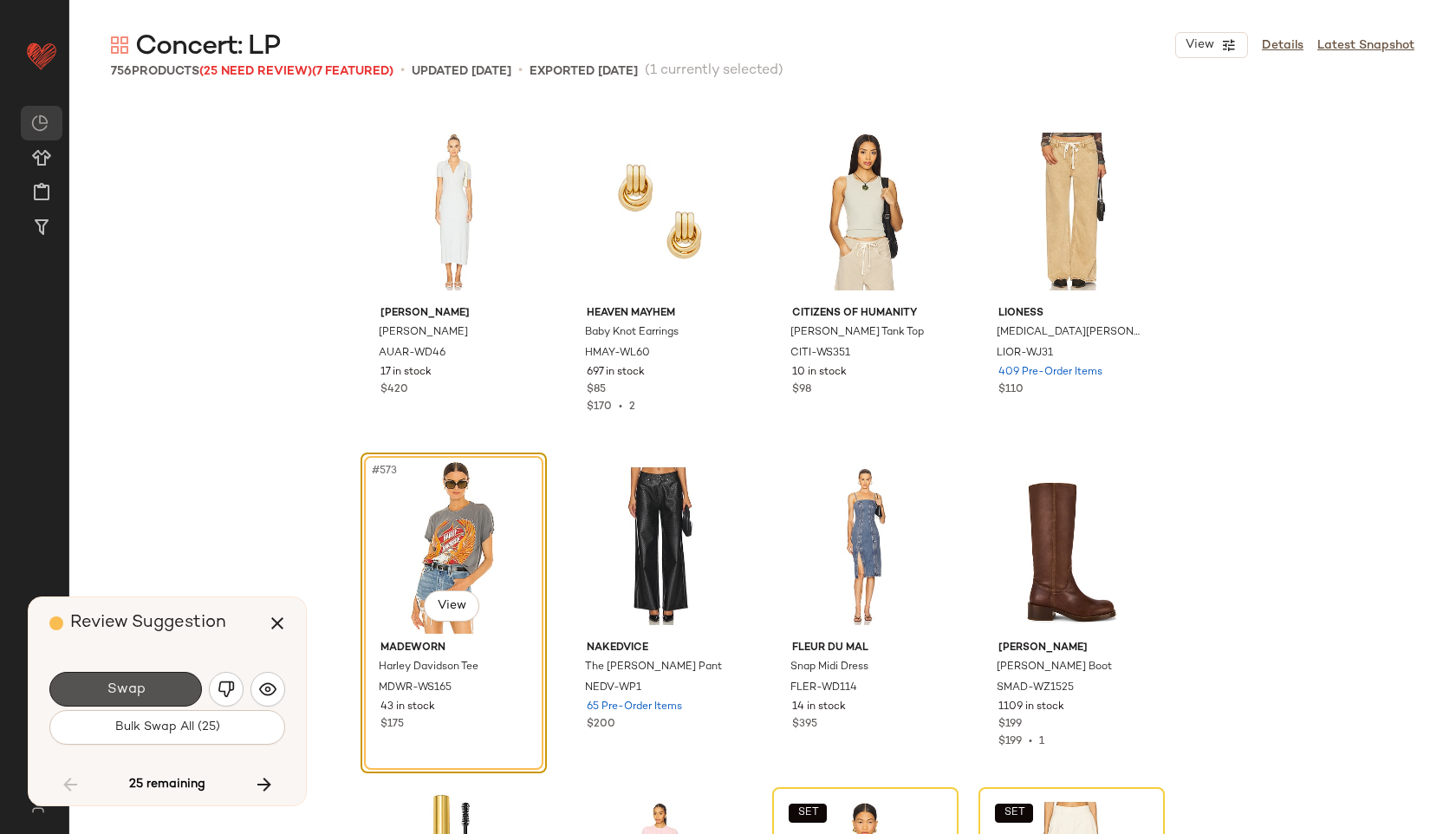
click at [106, 685] on button "Swap" at bounding box center [125, 689] width 152 height 35
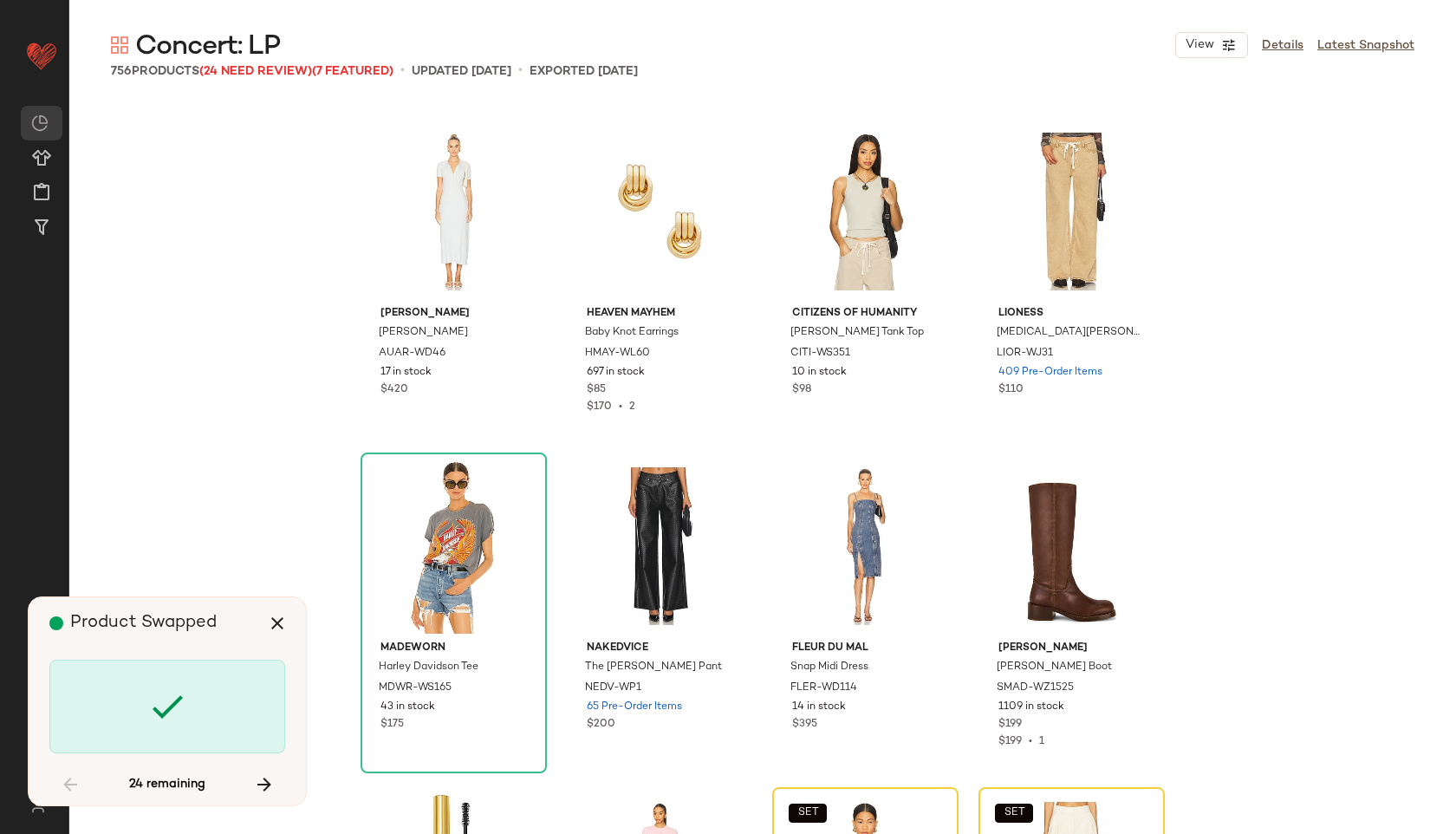
scroll to position [47857, 0]
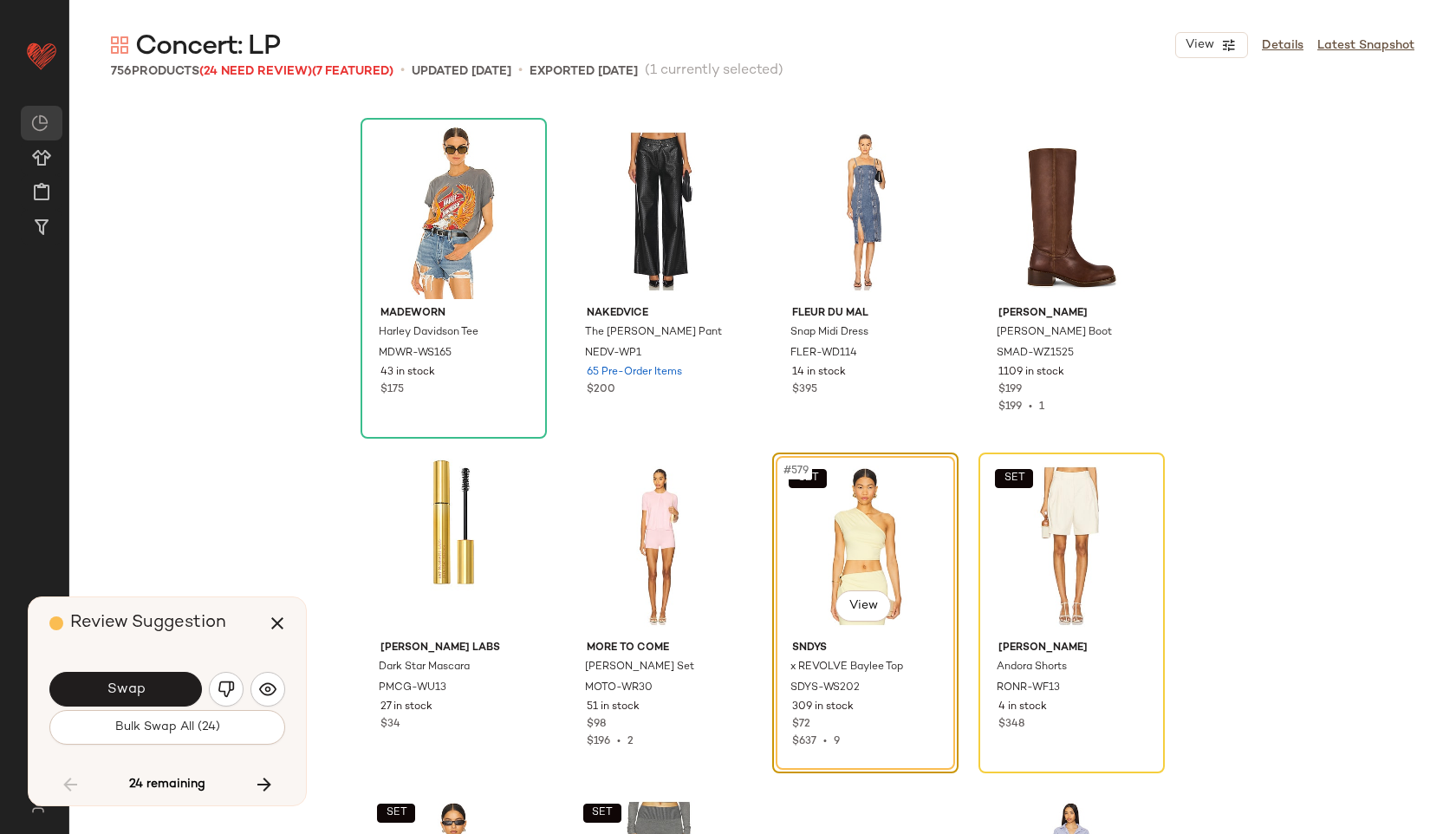
click at [106, 685] on button "Swap" at bounding box center [125, 689] width 152 height 35
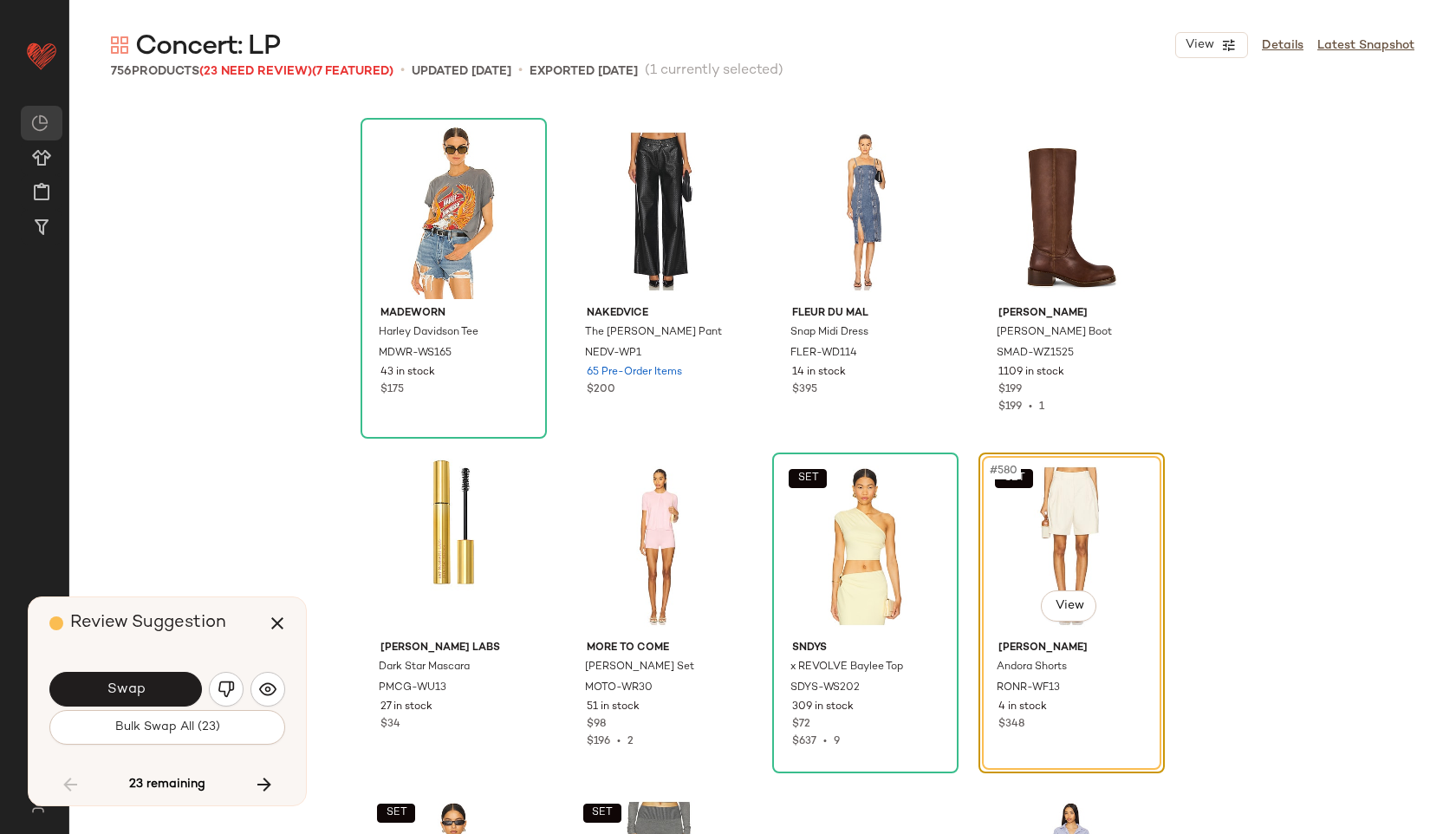
click at [106, 685] on button "Swap" at bounding box center [125, 689] width 152 height 35
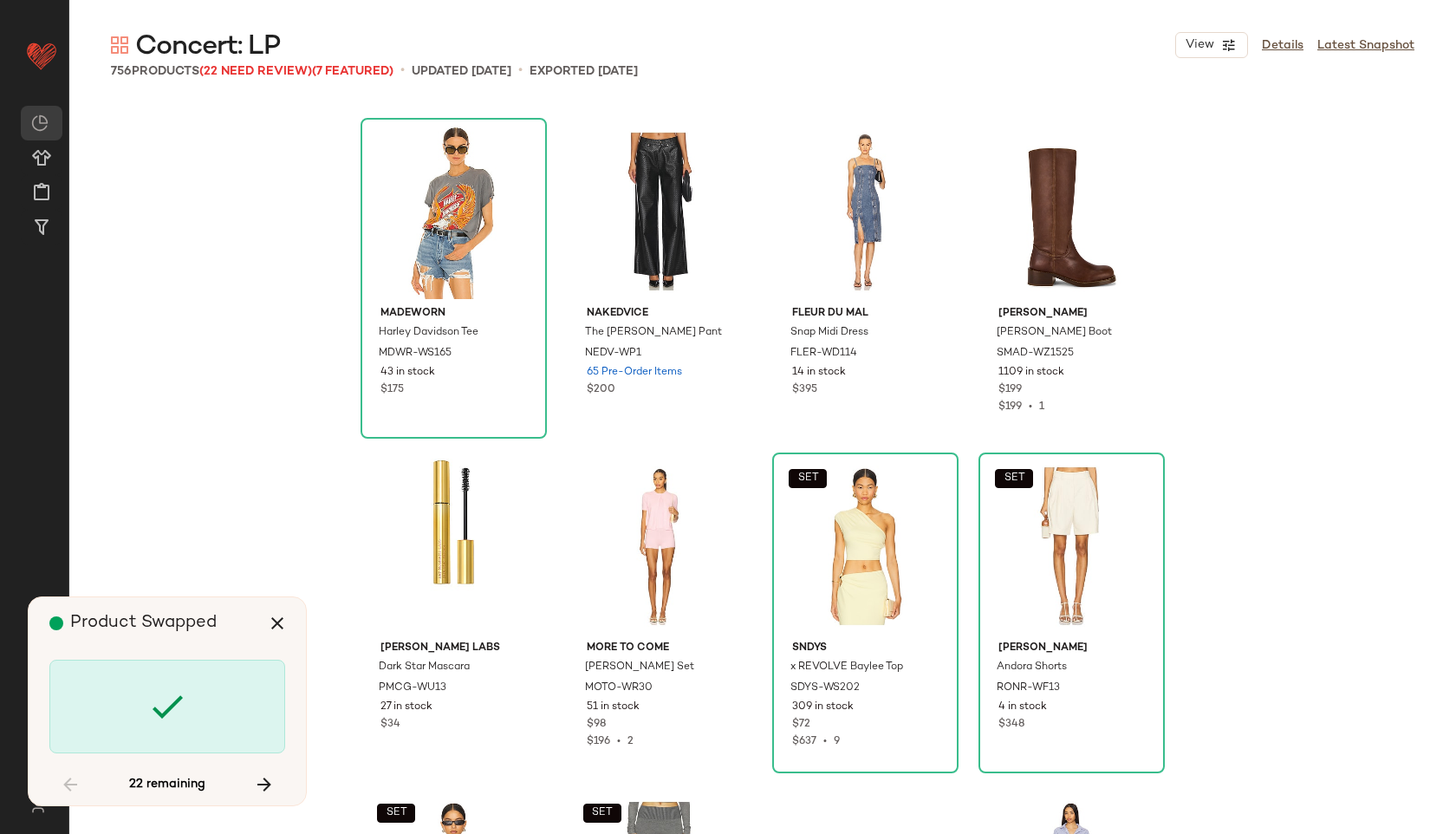
scroll to position [49196, 0]
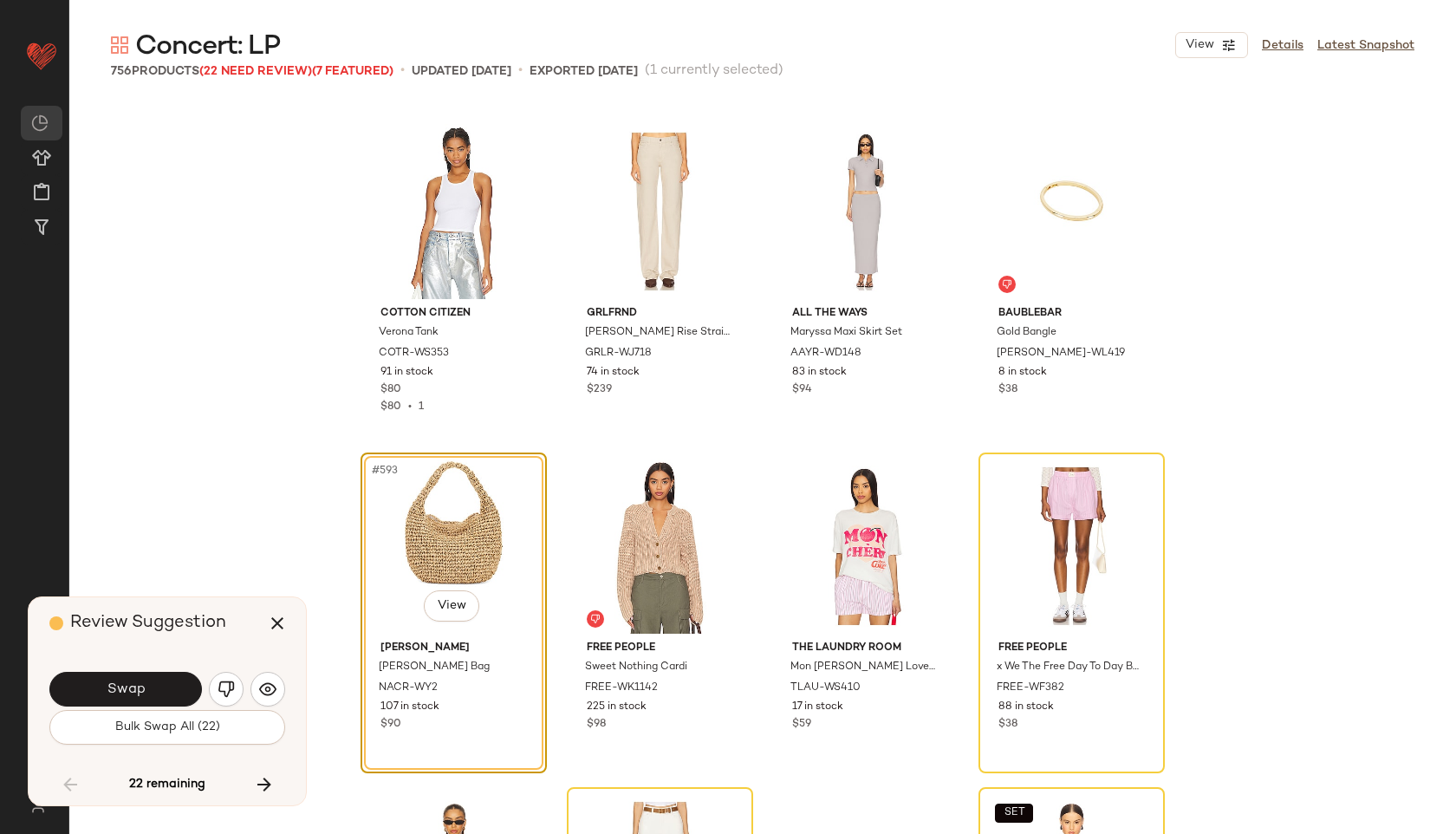
click at [106, 685] on button "Swap" at bounding box center [125, 689] width 152 height 35
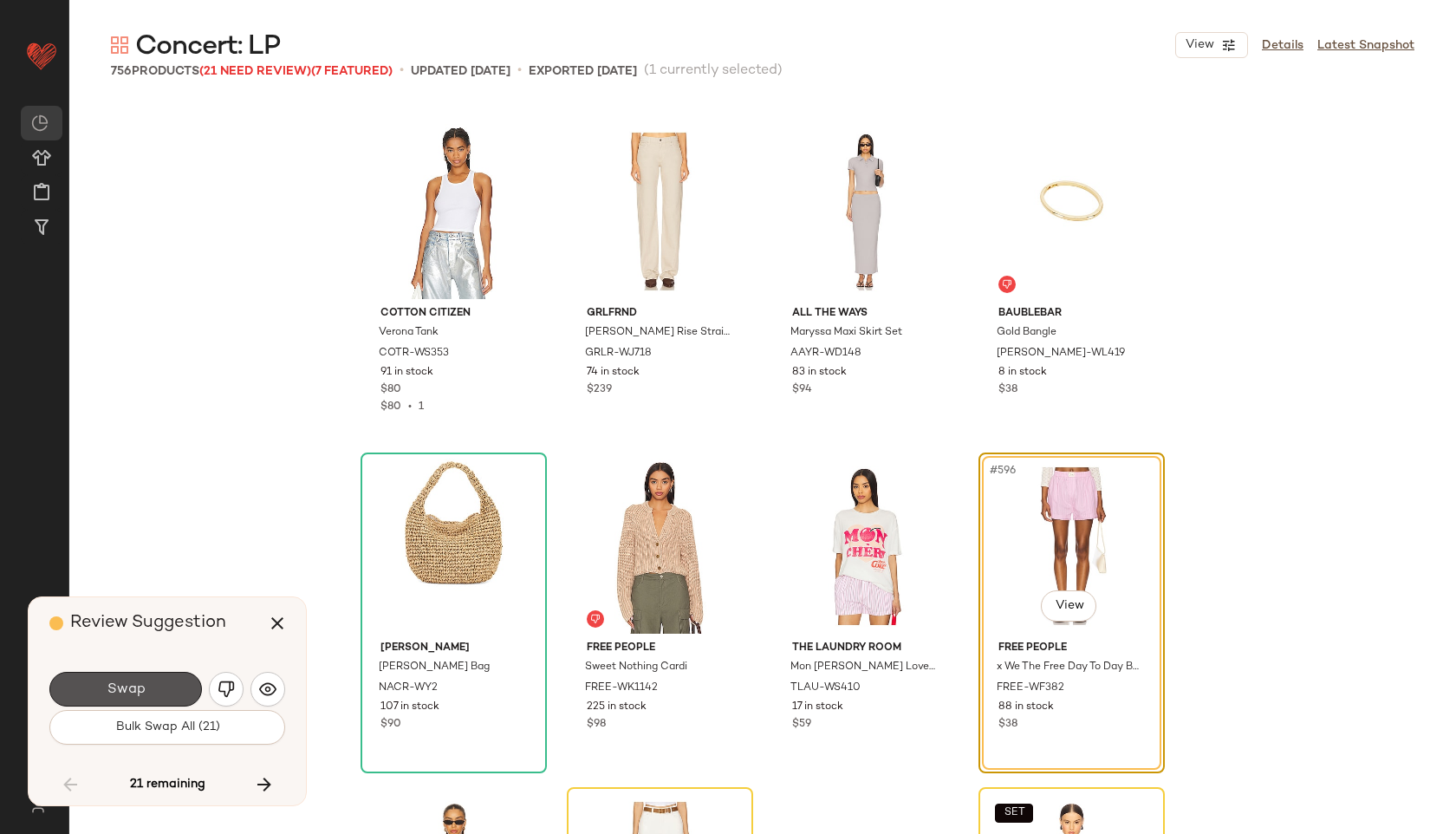
click at [106, 685] on button "Swap" at bounding box center [125, 689] width 152 height 35
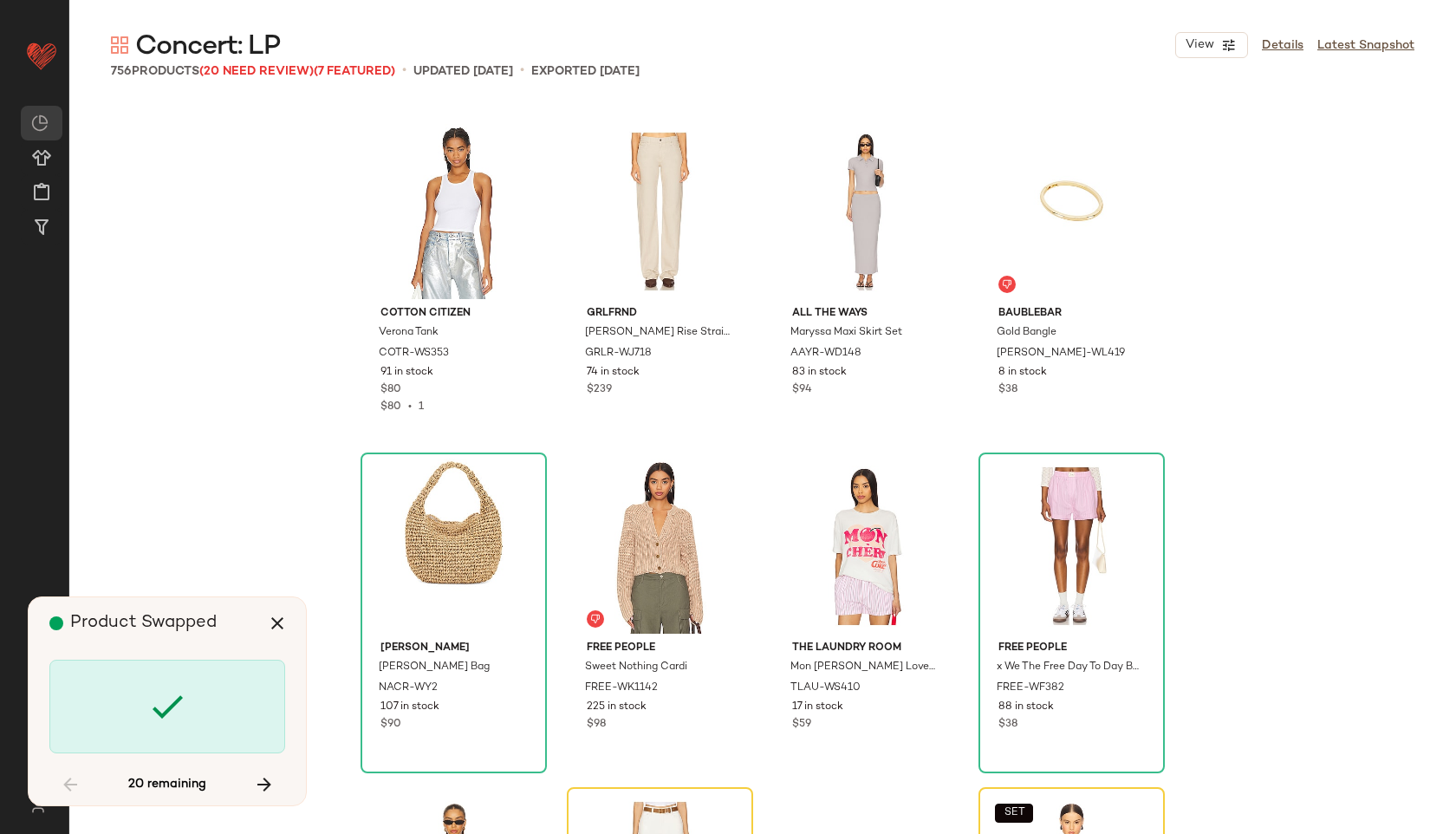
scroll to position [49531, 0]
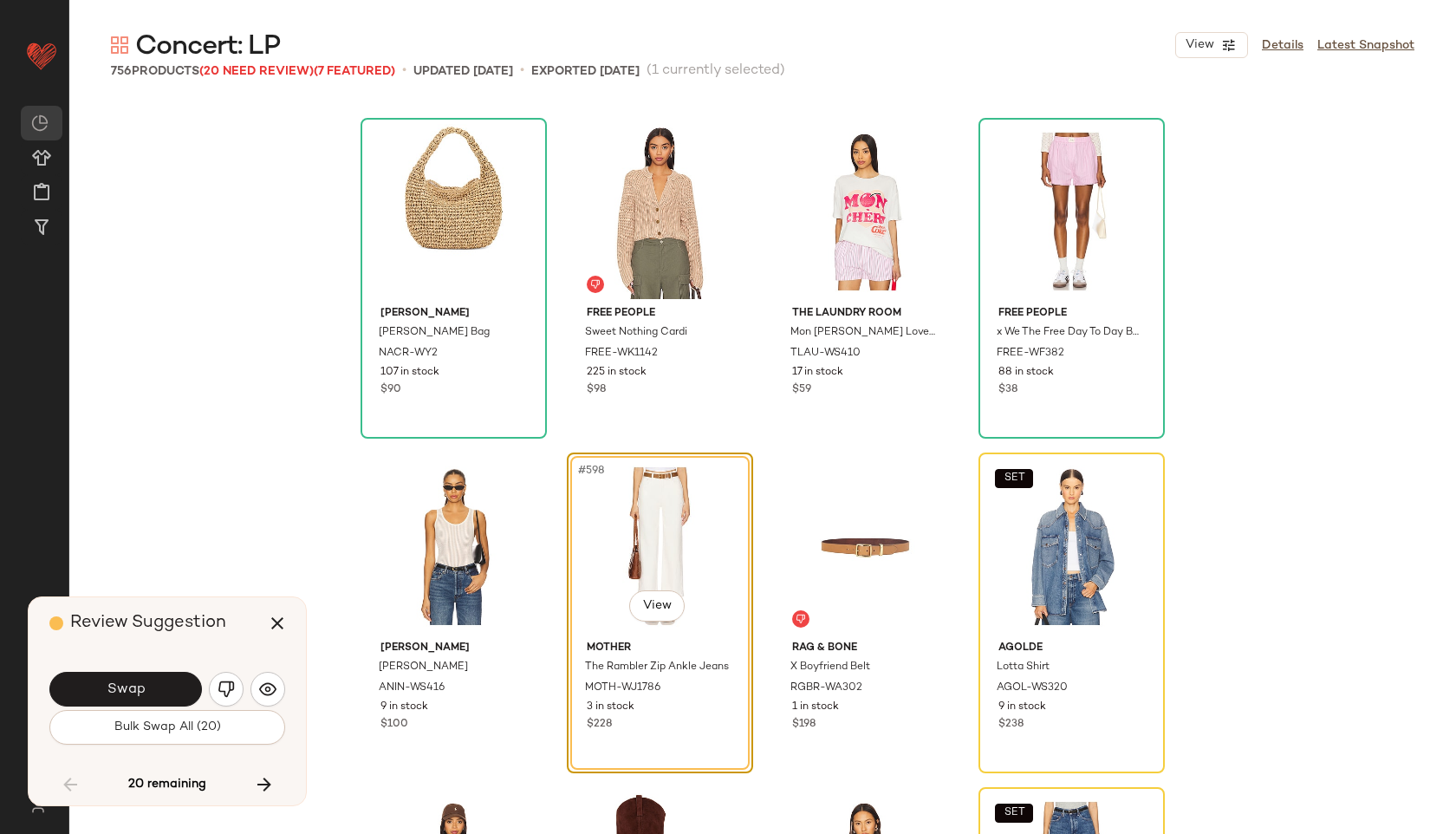
click at [106, 685] on button "Swap" at bounding box center [125, 689] width 152 height 35
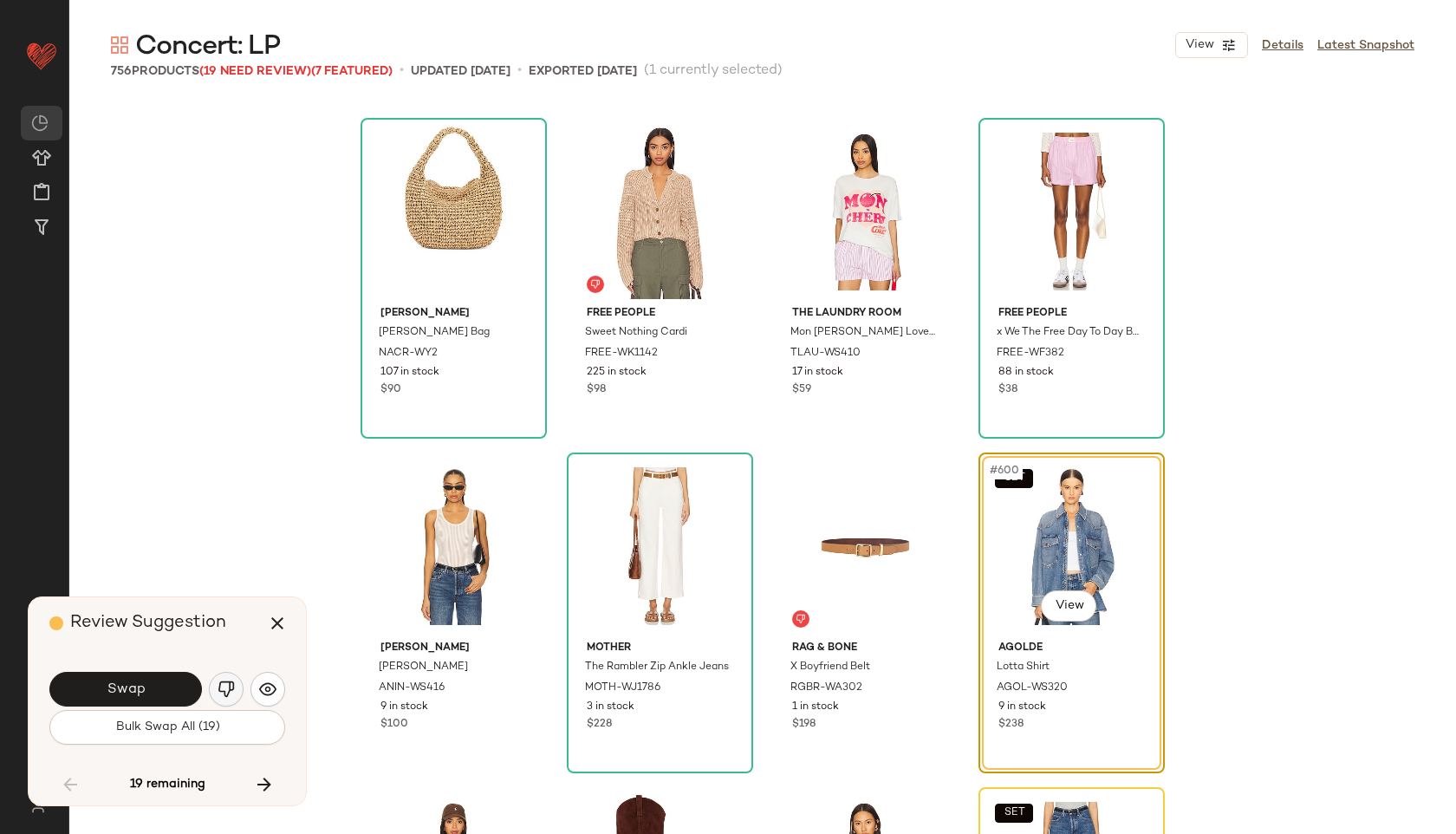
click at [218, 689] on img "button" at bounding box center [226, 689] width 17 height 17
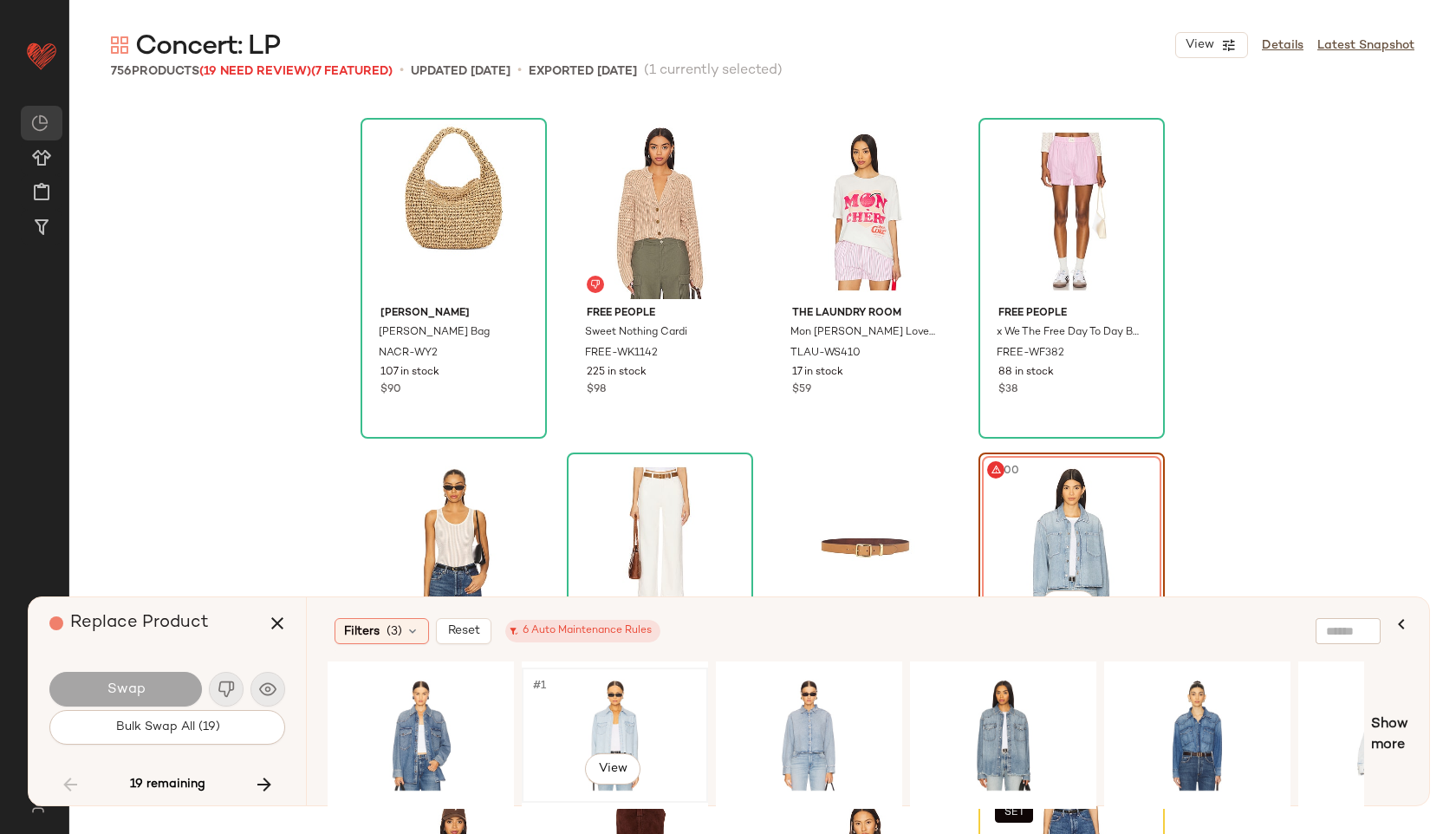
click at [572, 744] on div "#1 View" at bounding box center [614, 735] width 174 height 123
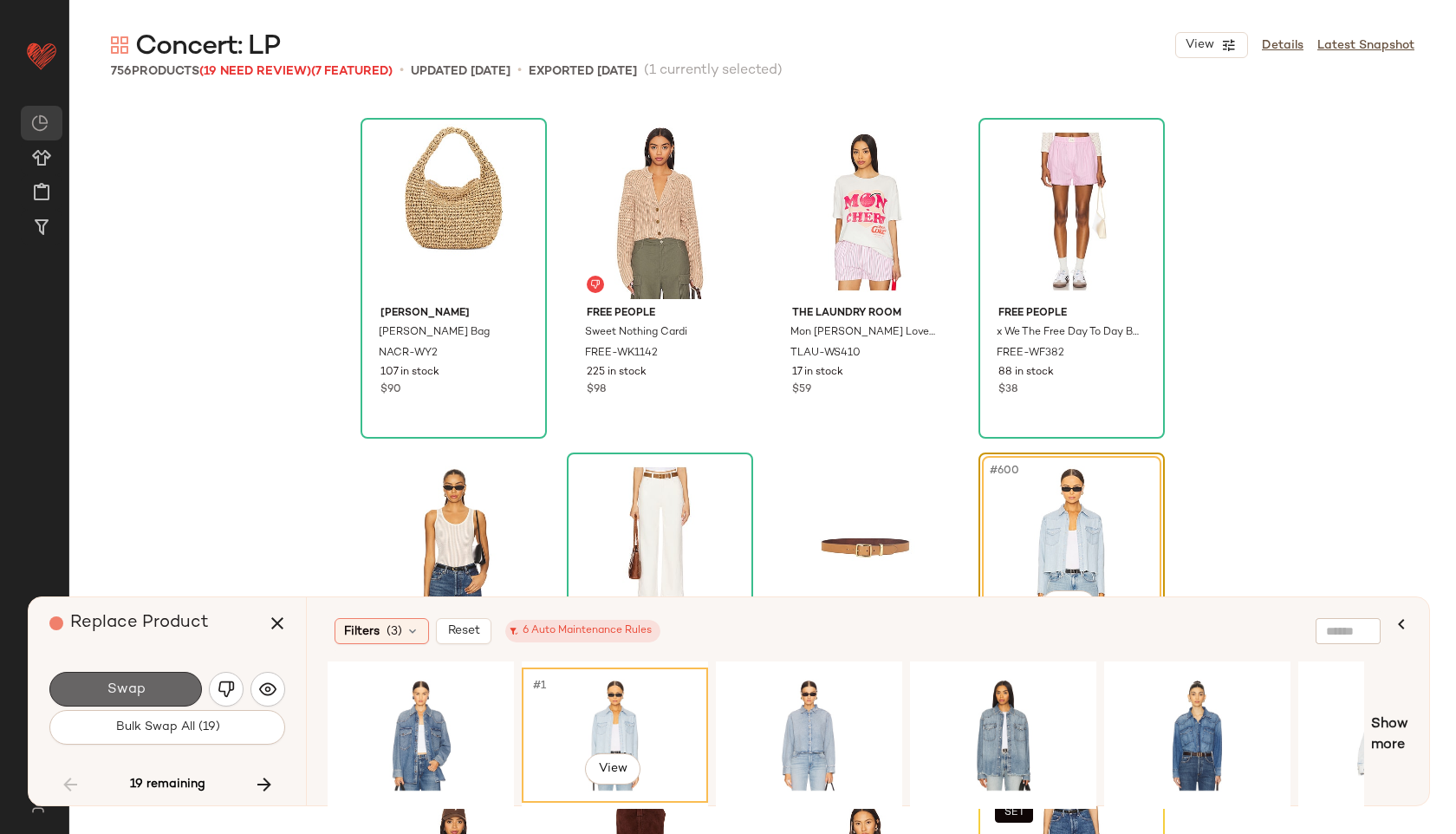
click at [138, 697] on span "Swap" at bounding box center [126, 689] width 39 height 16
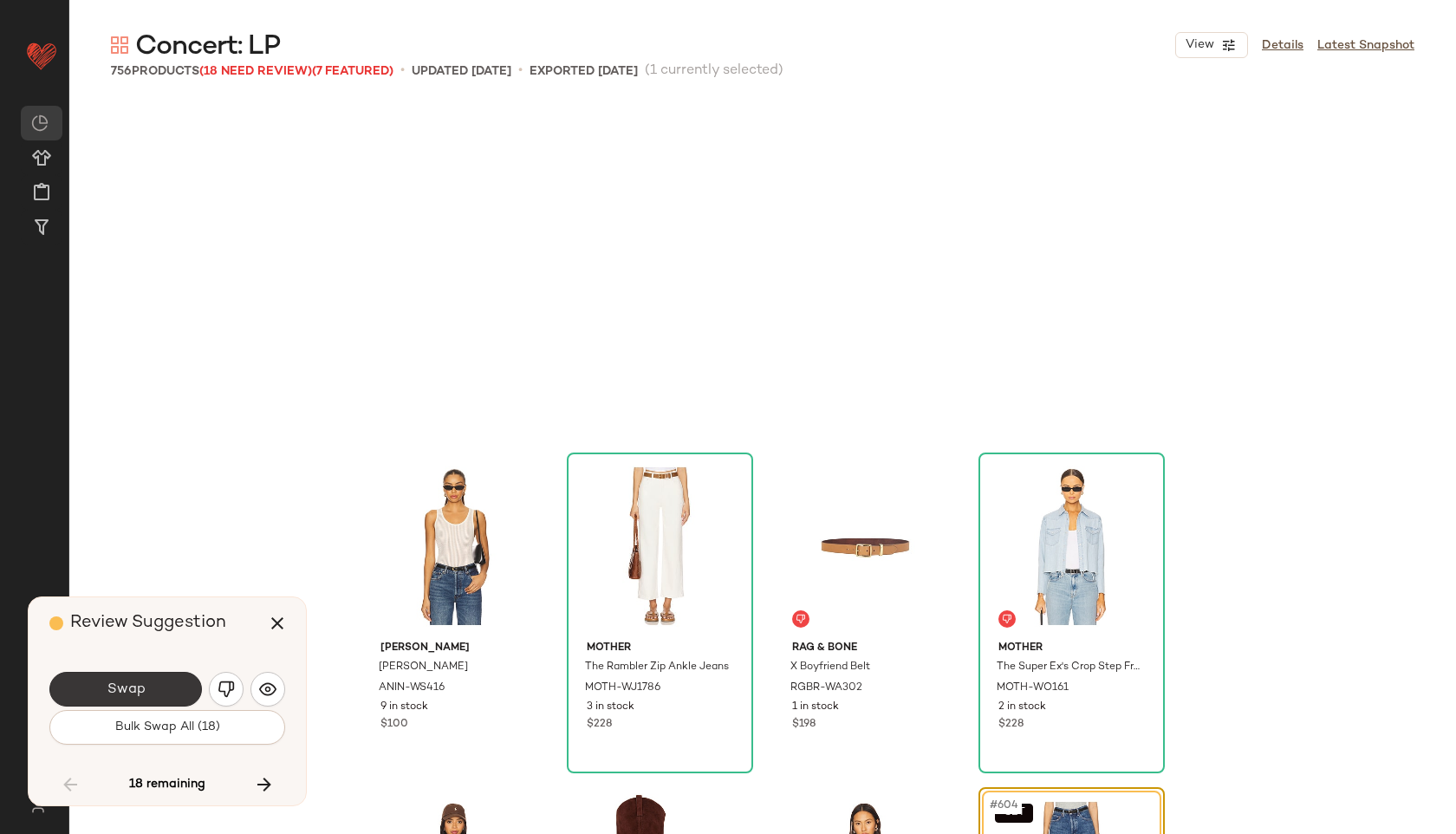
scroll to position [49865, 0]
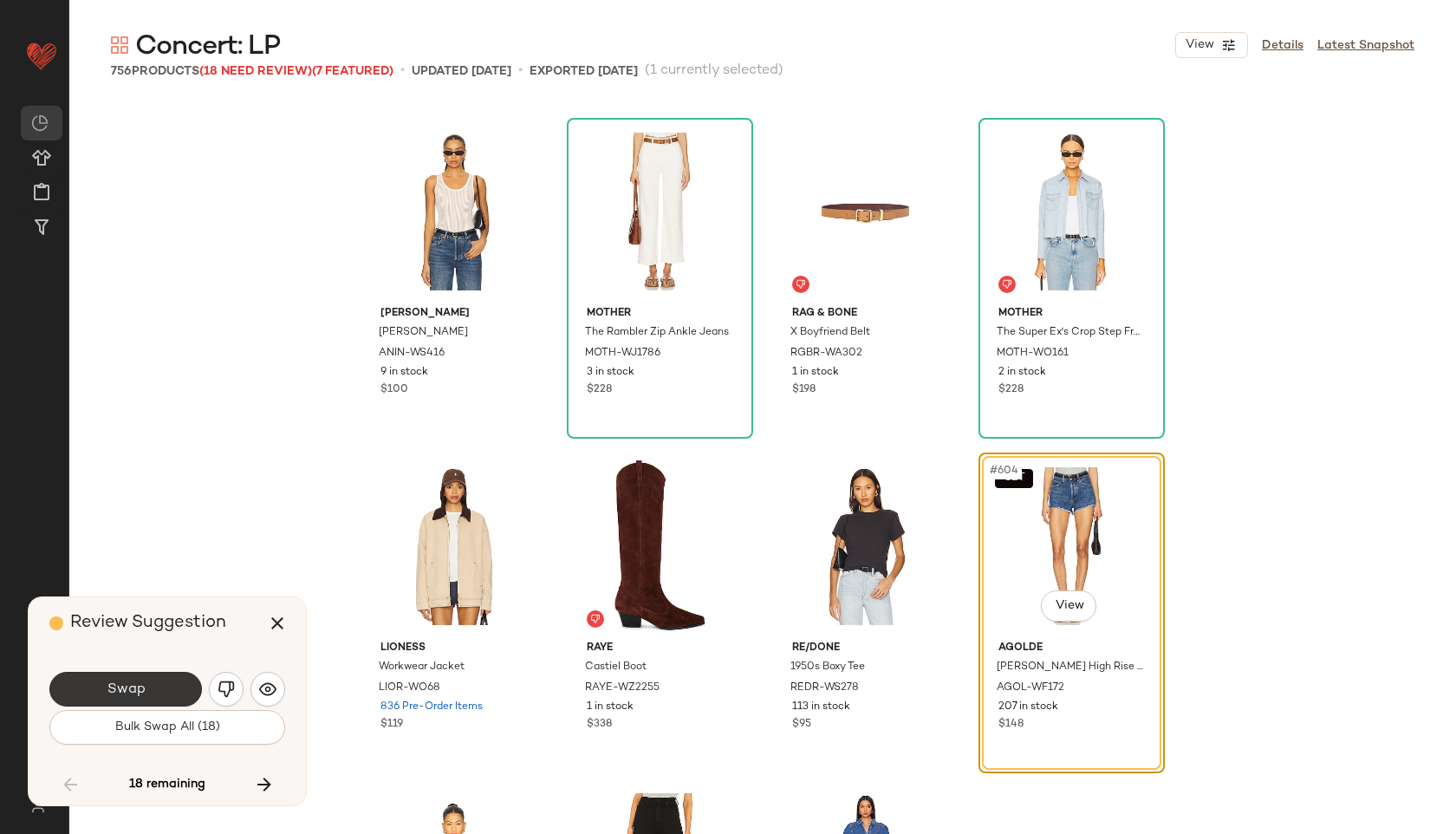
click at [168, 683] on button "Swap" at bounding box center [125, 689] width 152 height 35
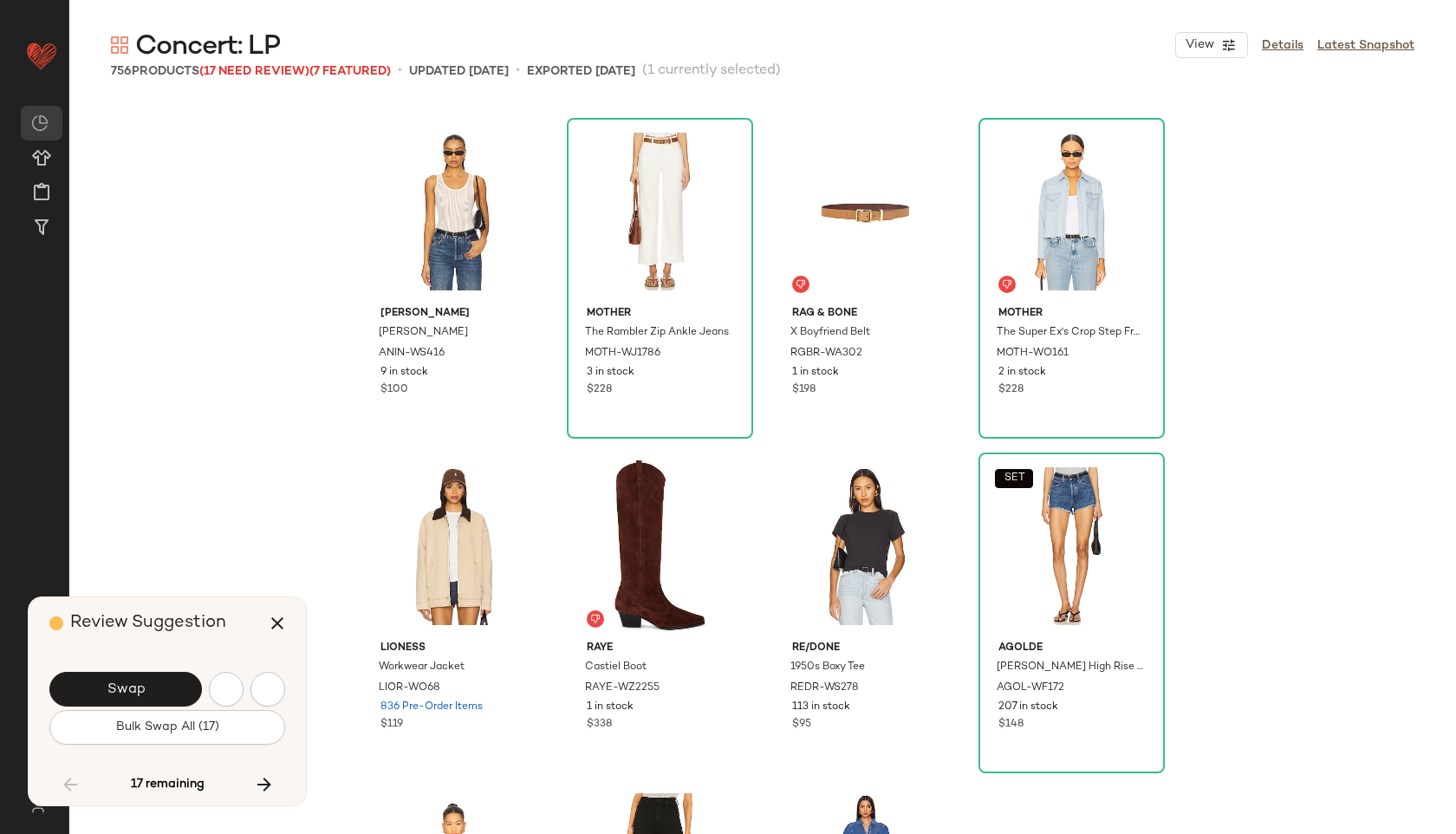
scroll to position [50534, 0]
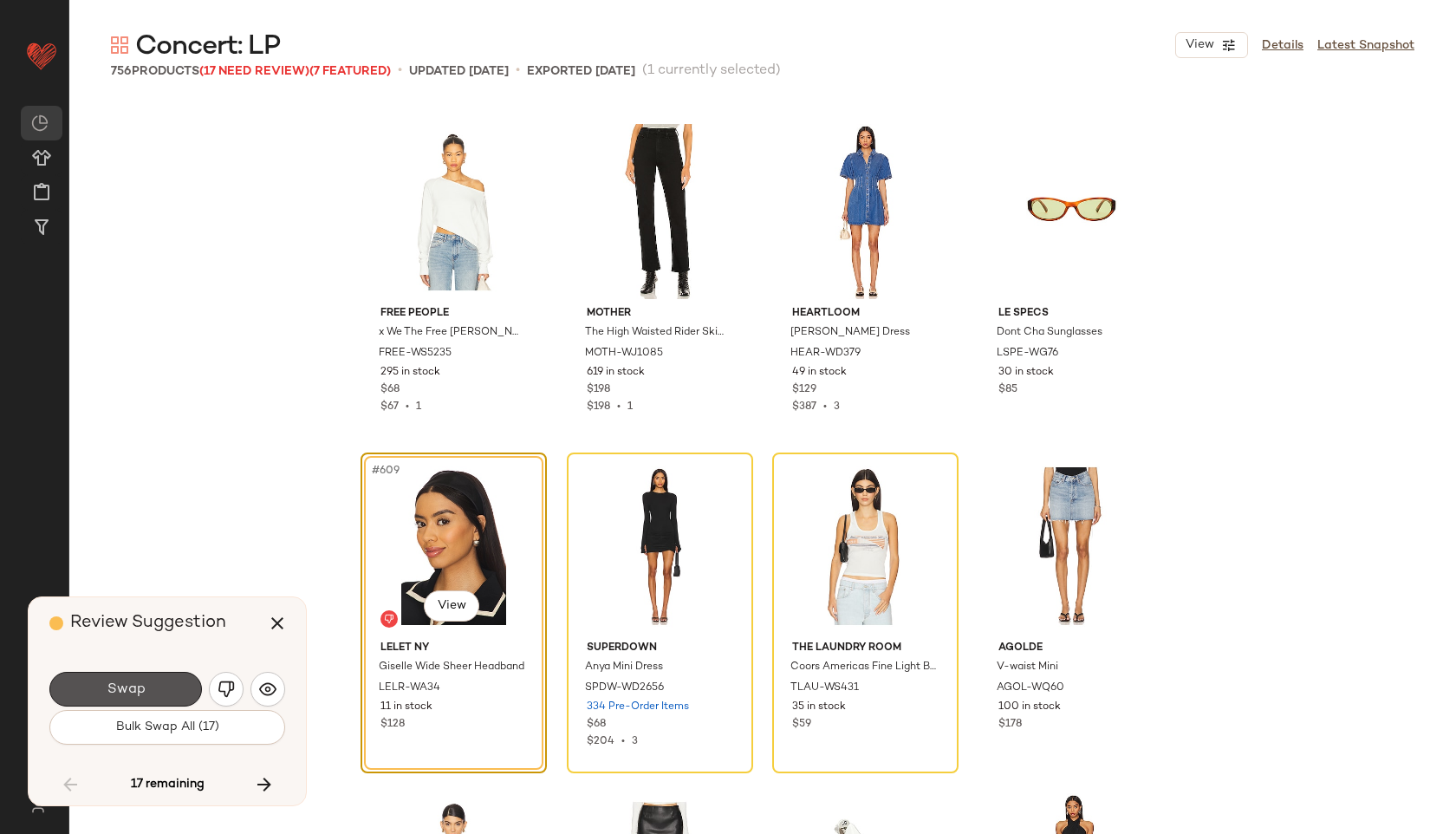
click at [168, 683] on button "Swap" at bounding box center [125, 689] width 152 height 35
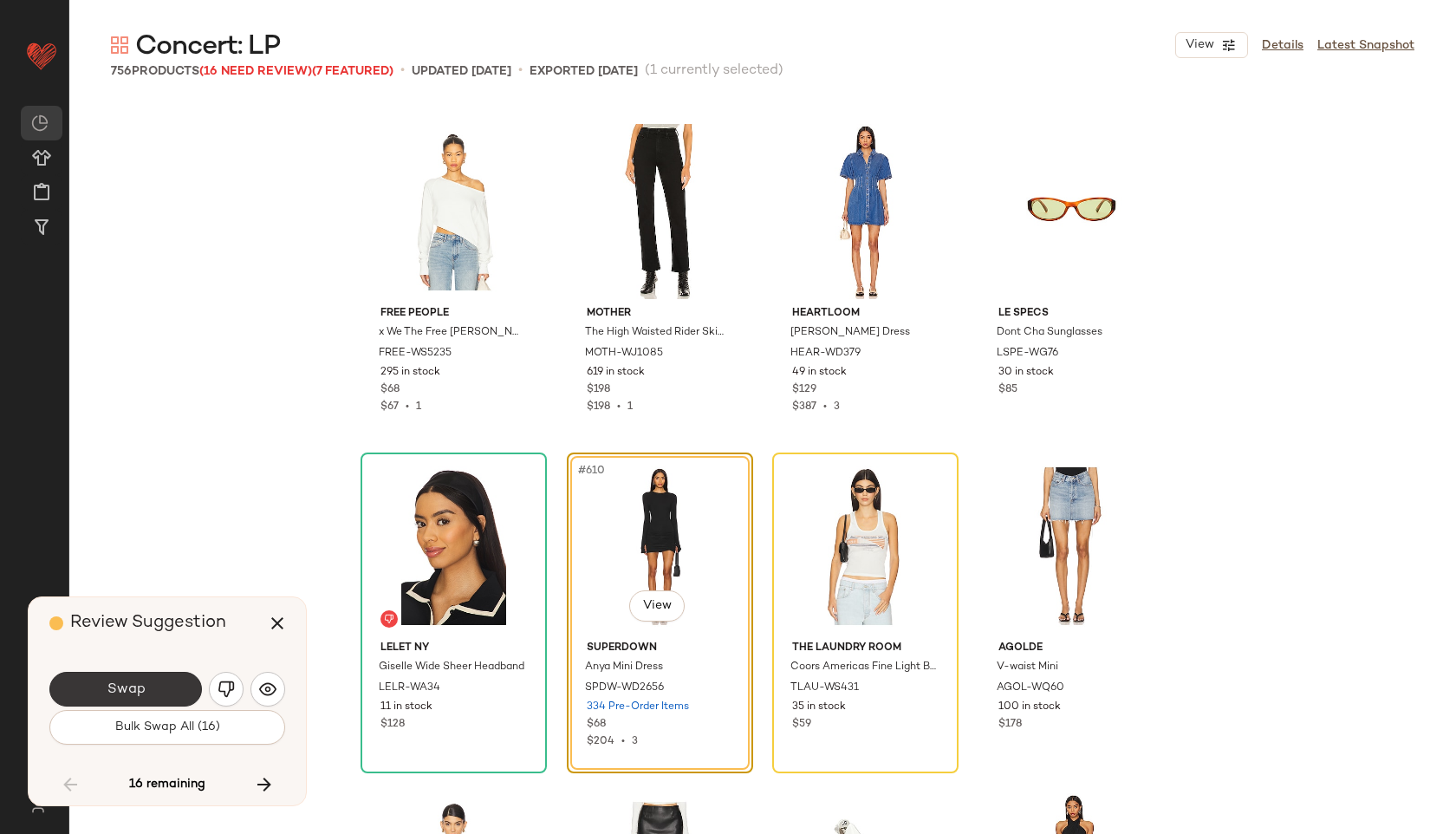
click at [176, 684] on button "Swap" at bounding box center [125, 689] width 152 height 35
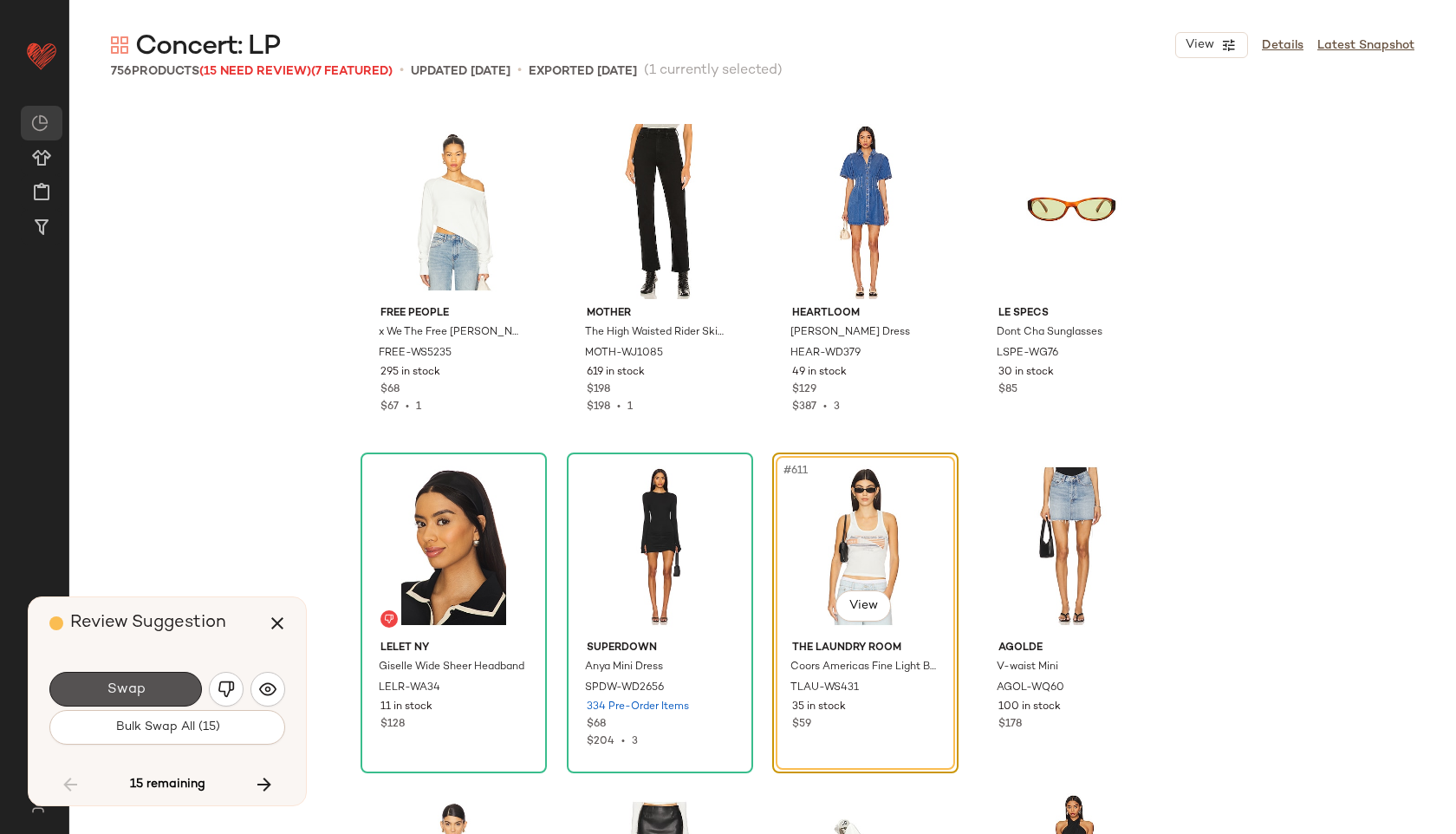
click at [176, 684] on button "Swap" at bounding box center [125, 689] width 152 height 35
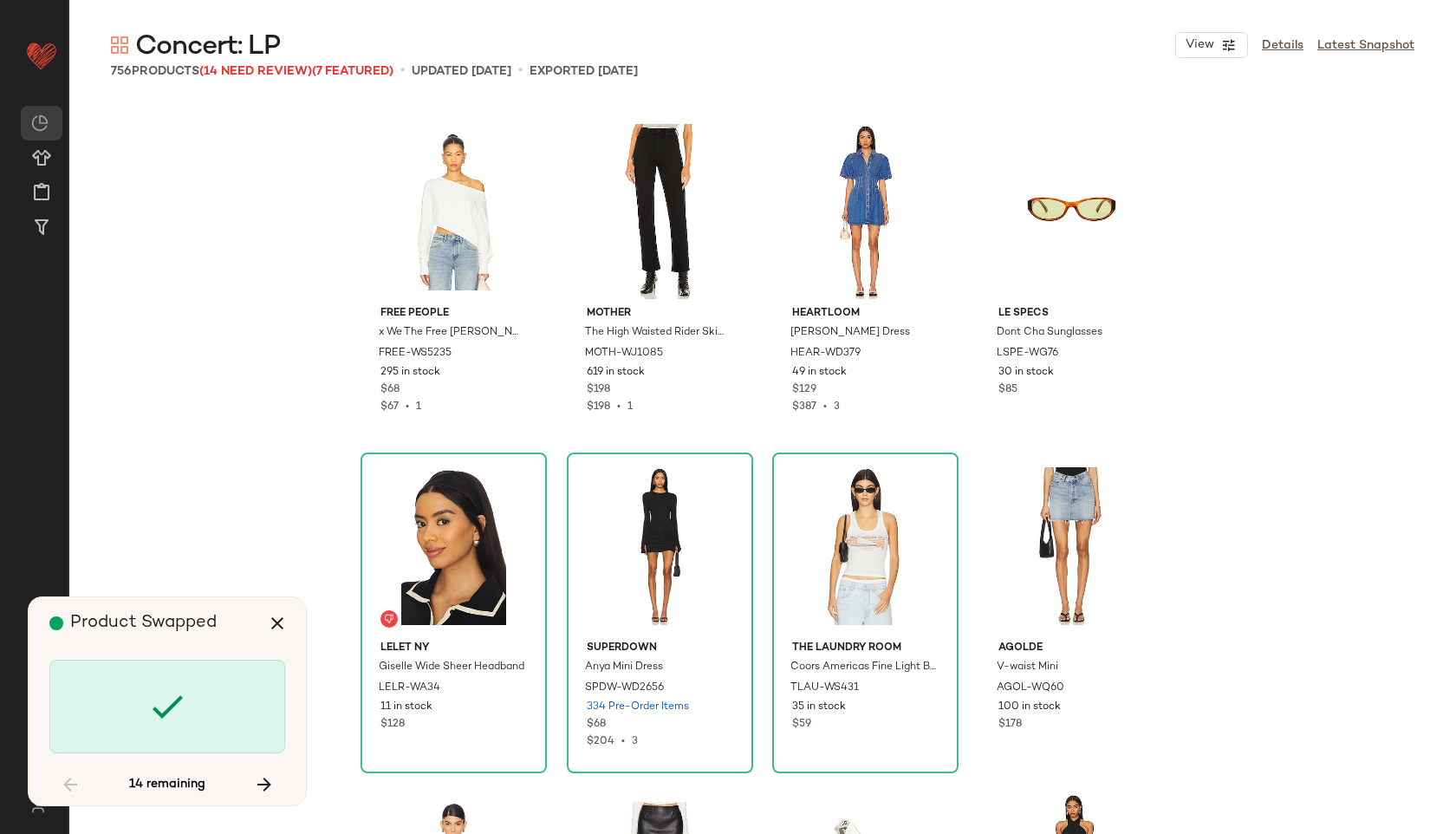
scroll to position [51539, 0]
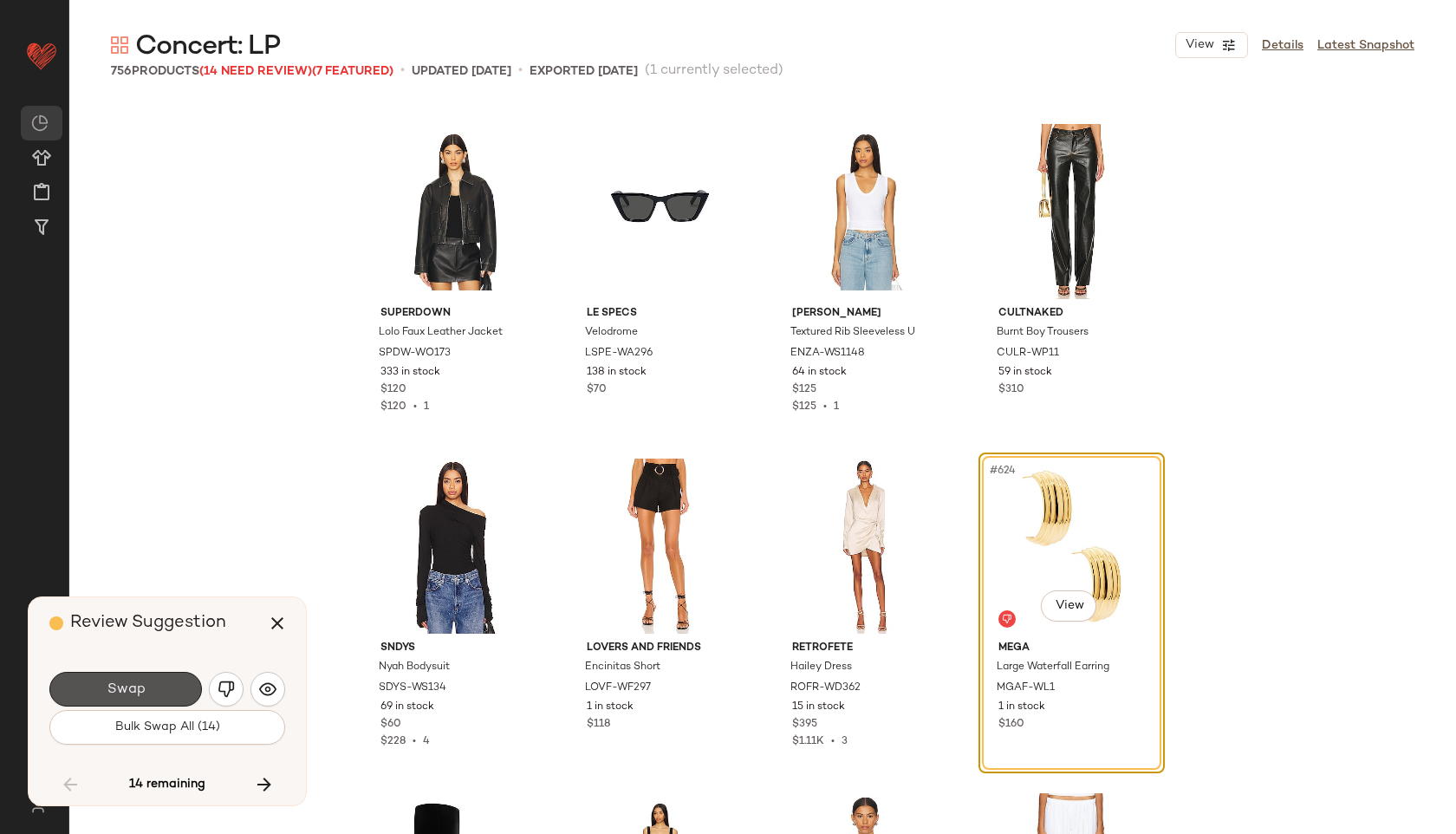
click at [176, 684] on button "Swap" at bounding box center [125, 689] width 152 height 35
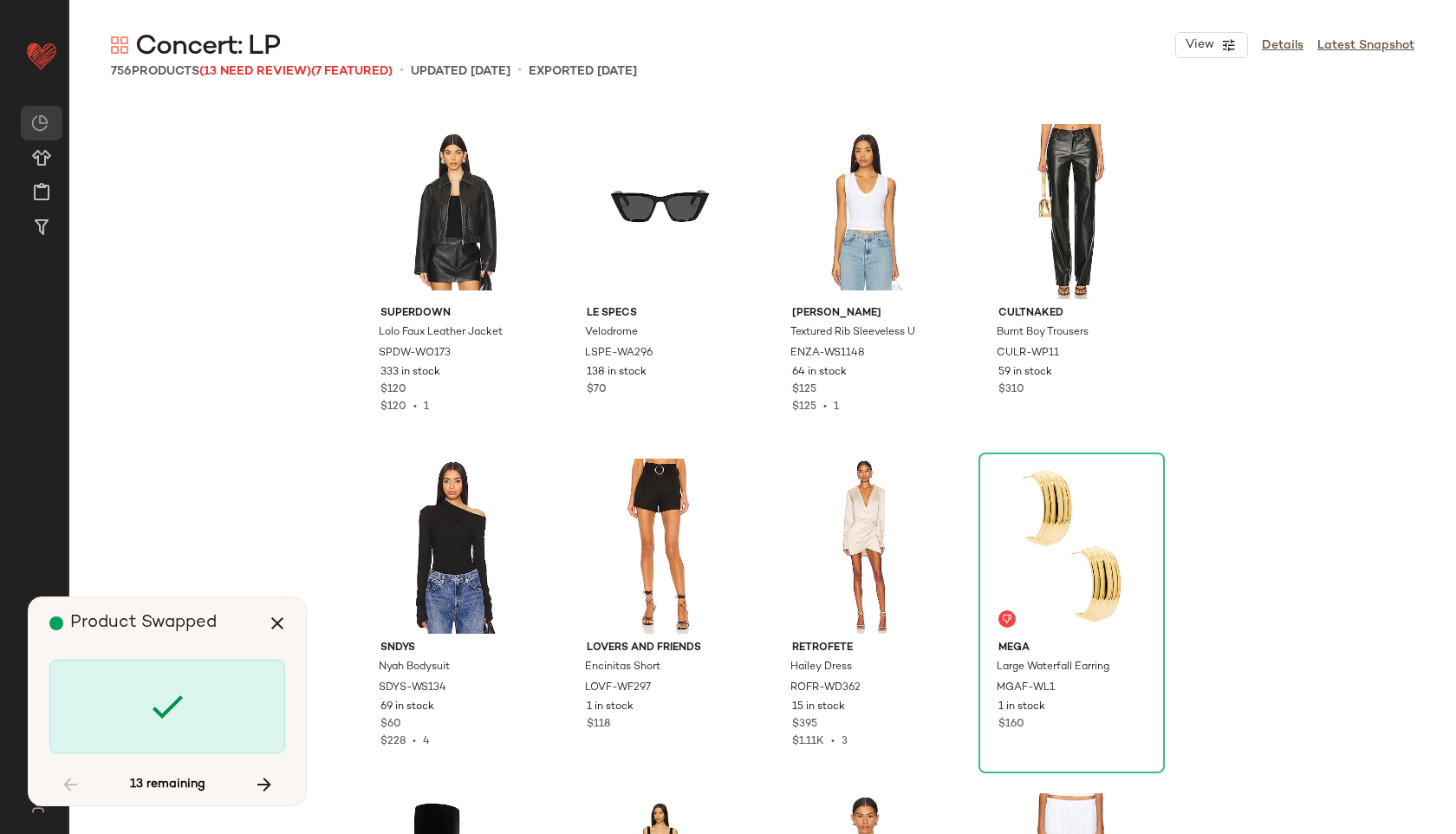
scroll to position [52542, 0]
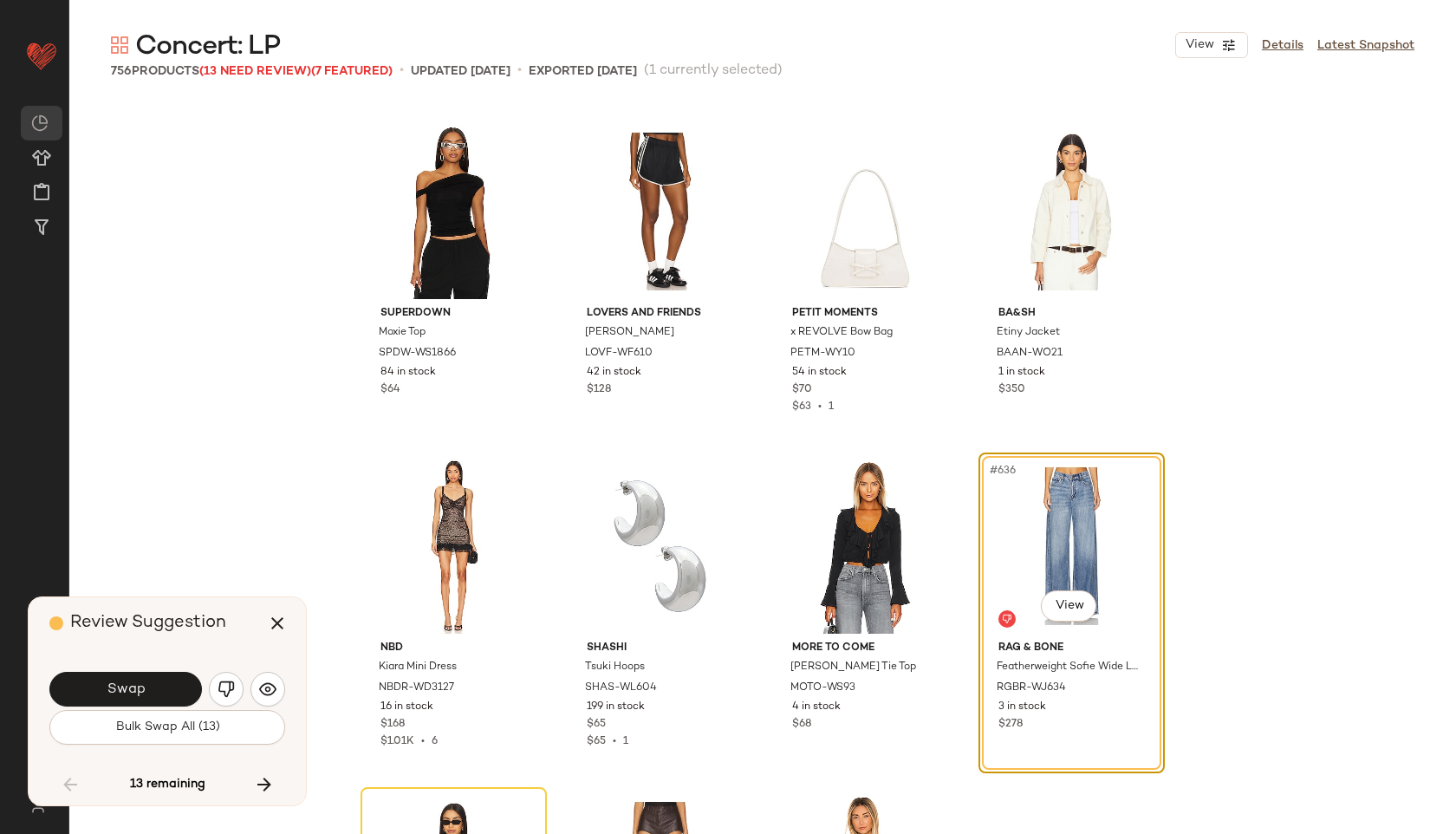
click at [176, 684] on button "Swap" at bounding box center [125, 689] width 152 height 35
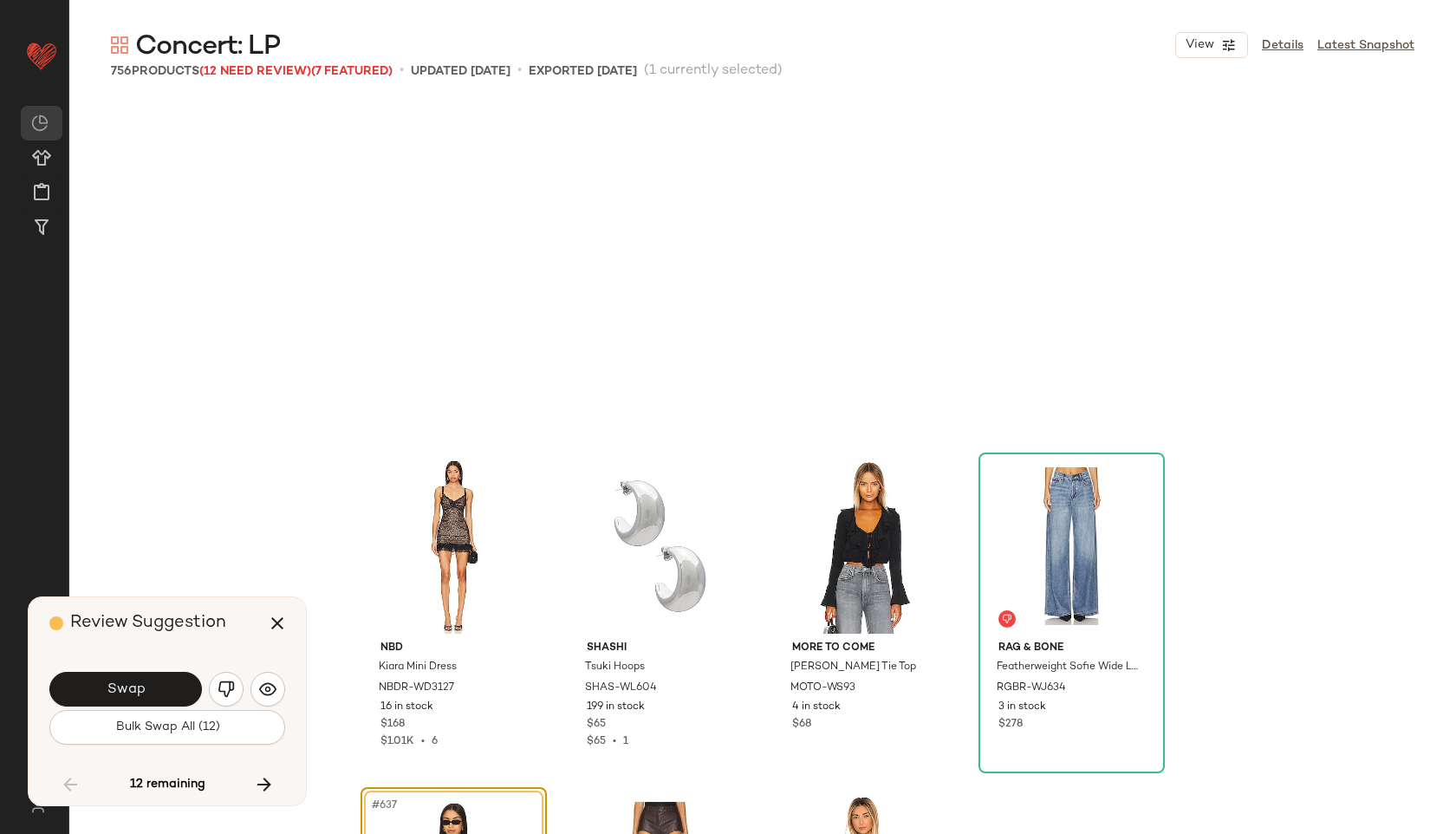
scroll to position [52877, 0]
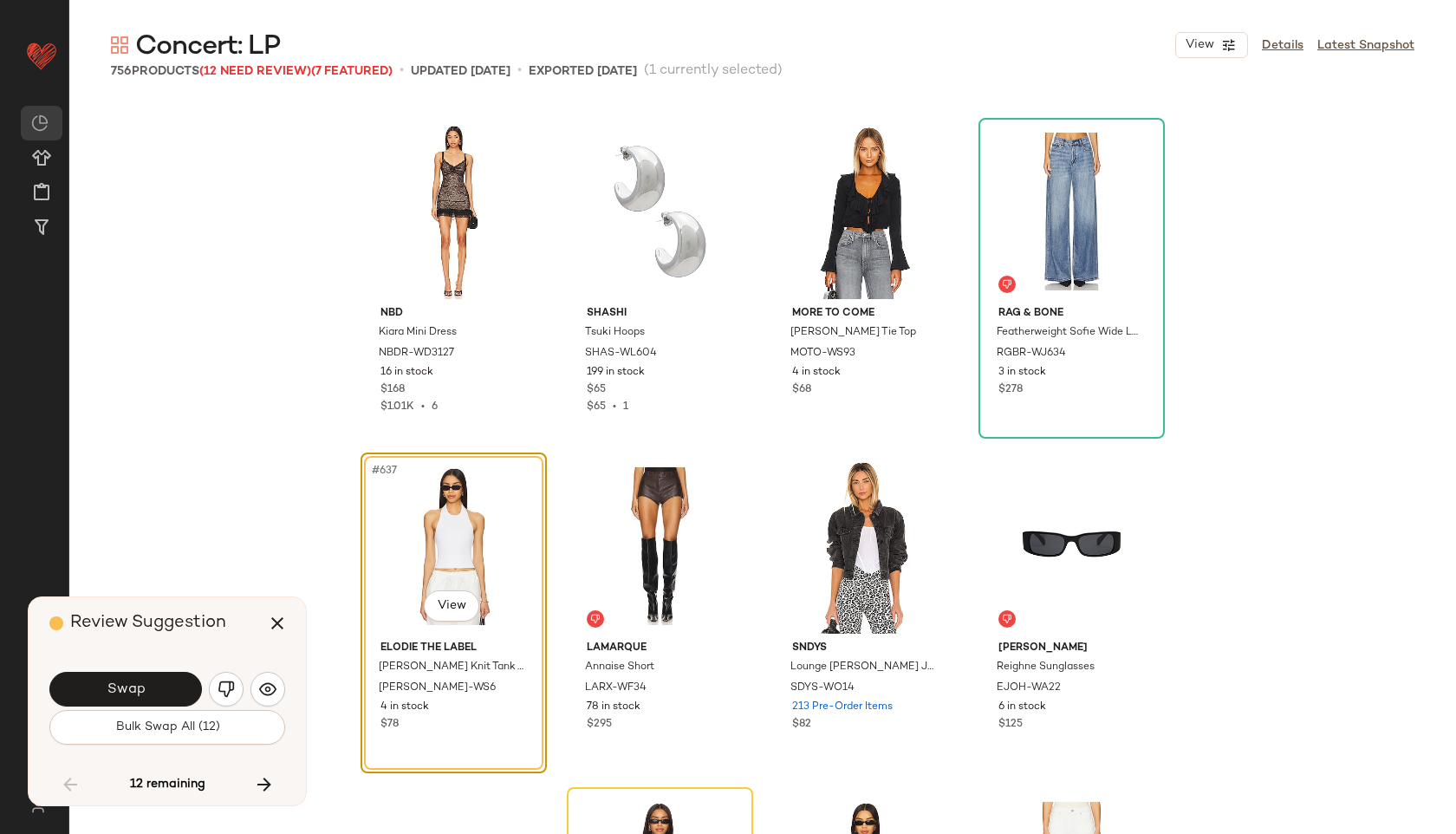
click at [176, 684] on button "Swap" at bounding box center [125, 689] width 152 height 35
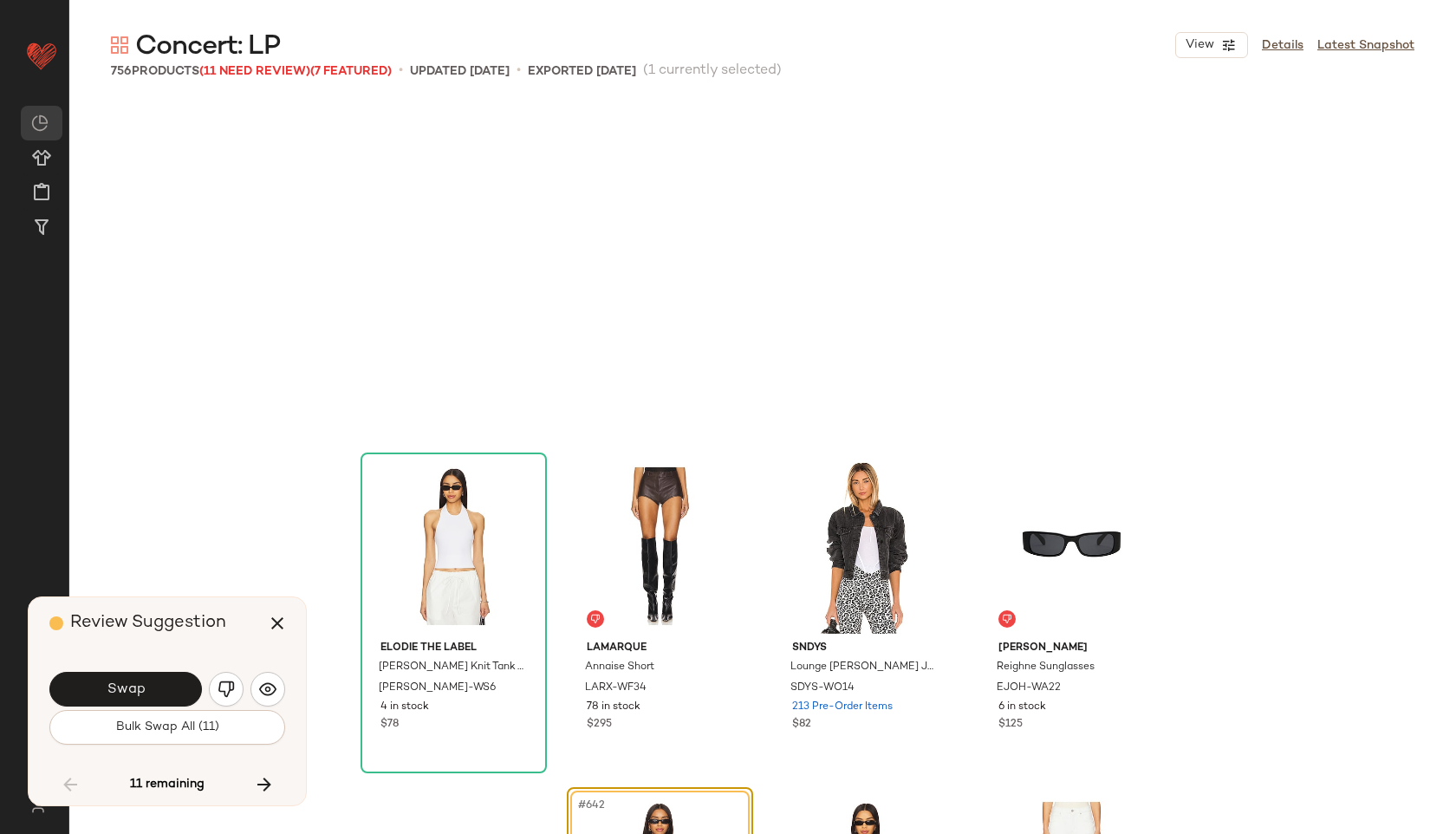
scroll to position [53212, 0]
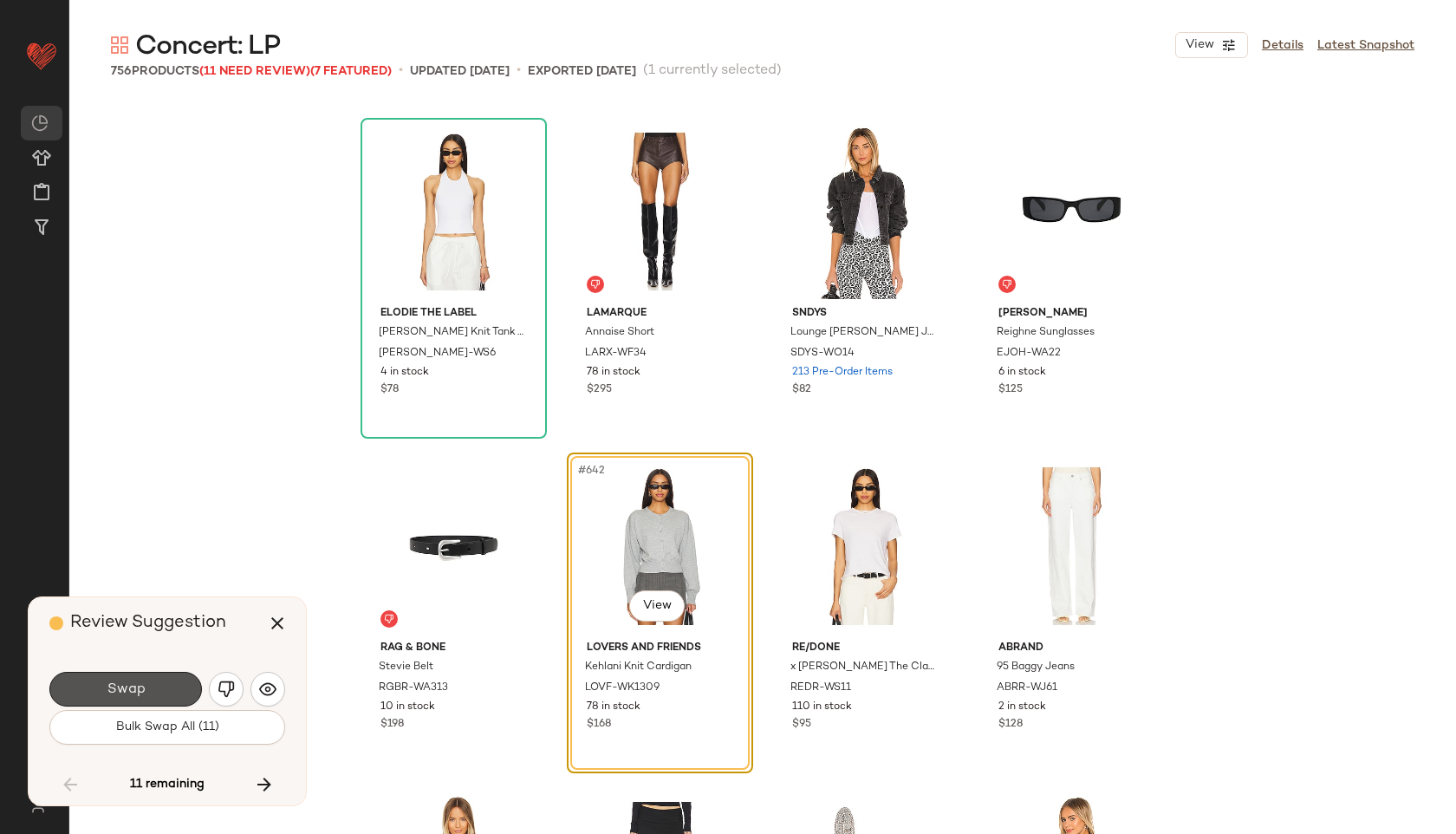
click at [176, 684] on button "Swap" at bounding box center [125, 689] width 152 height 35
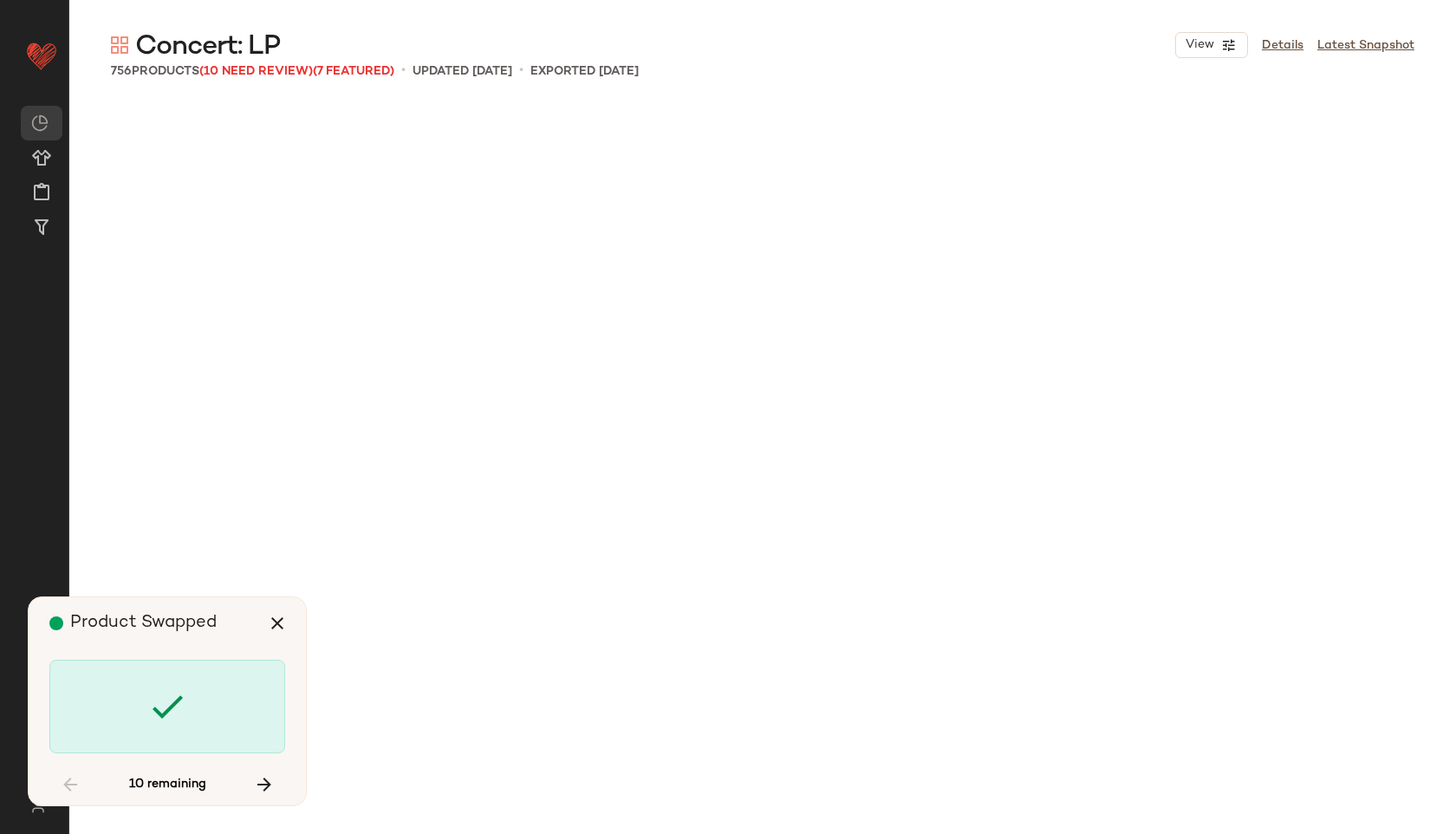
scroll to position [55220, 0]
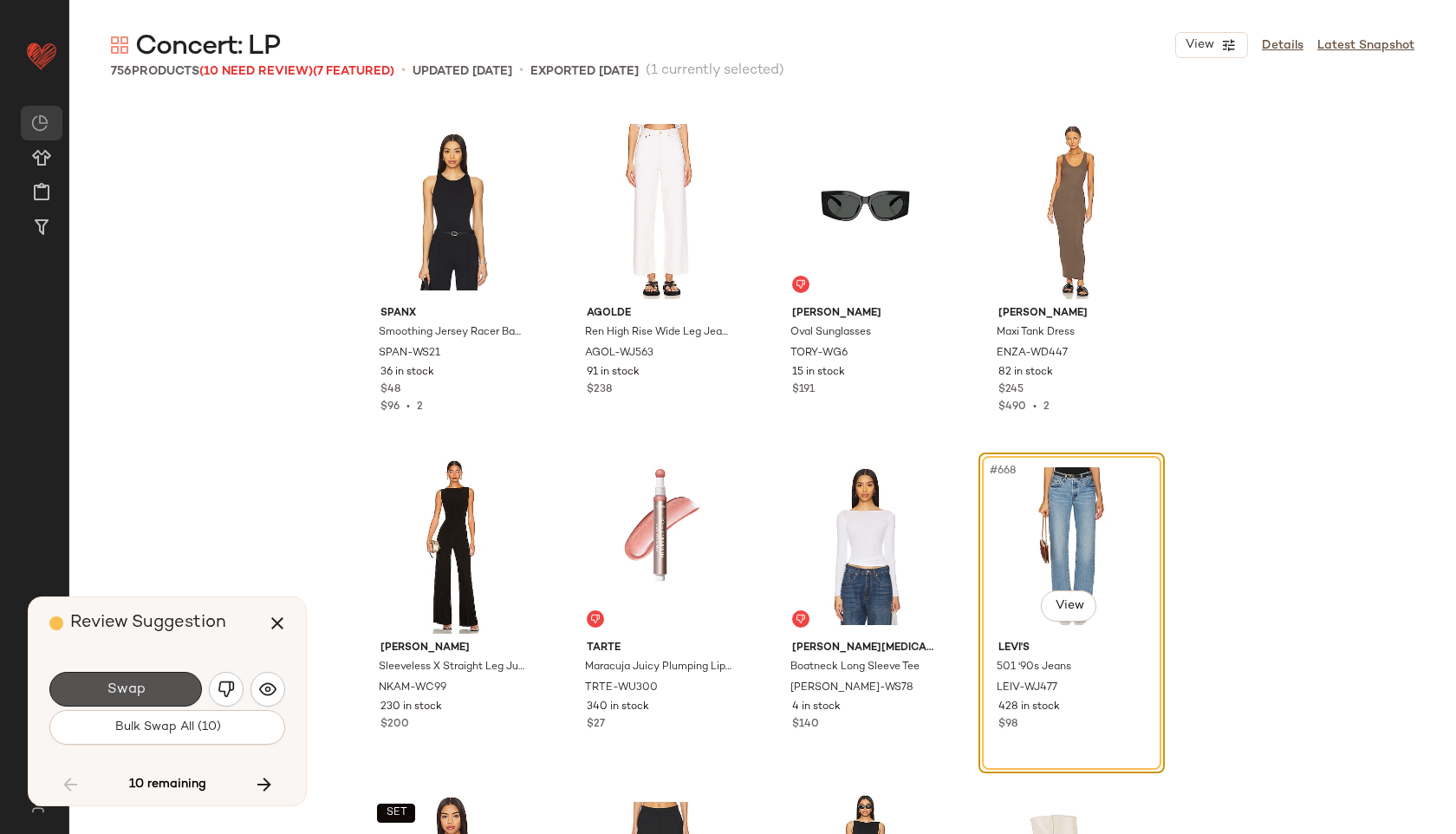
click at [176, 684] on button "Swap" at bounding box center [125, 689] width 152 height 35
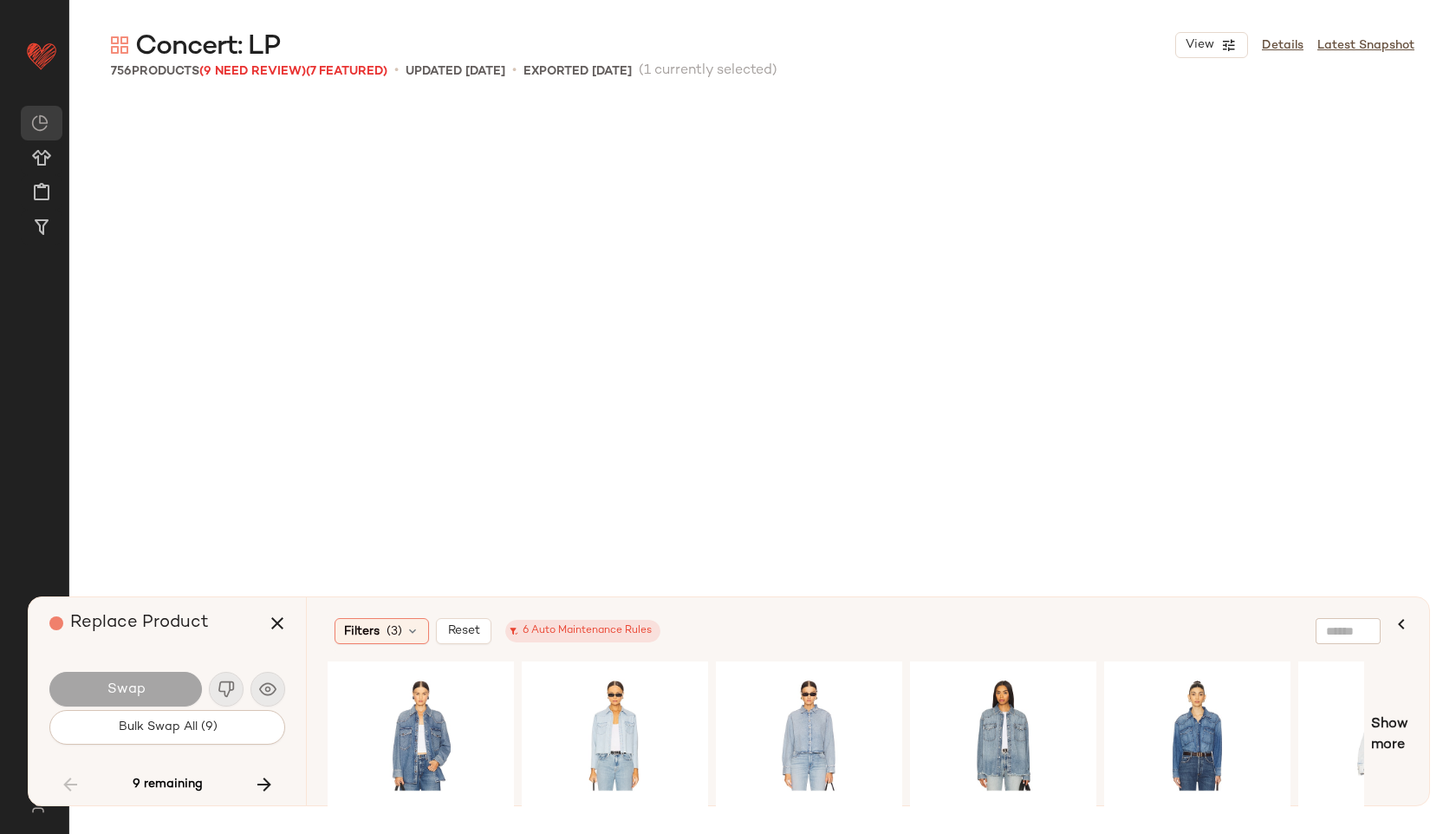
scroll to position [56224, 0]
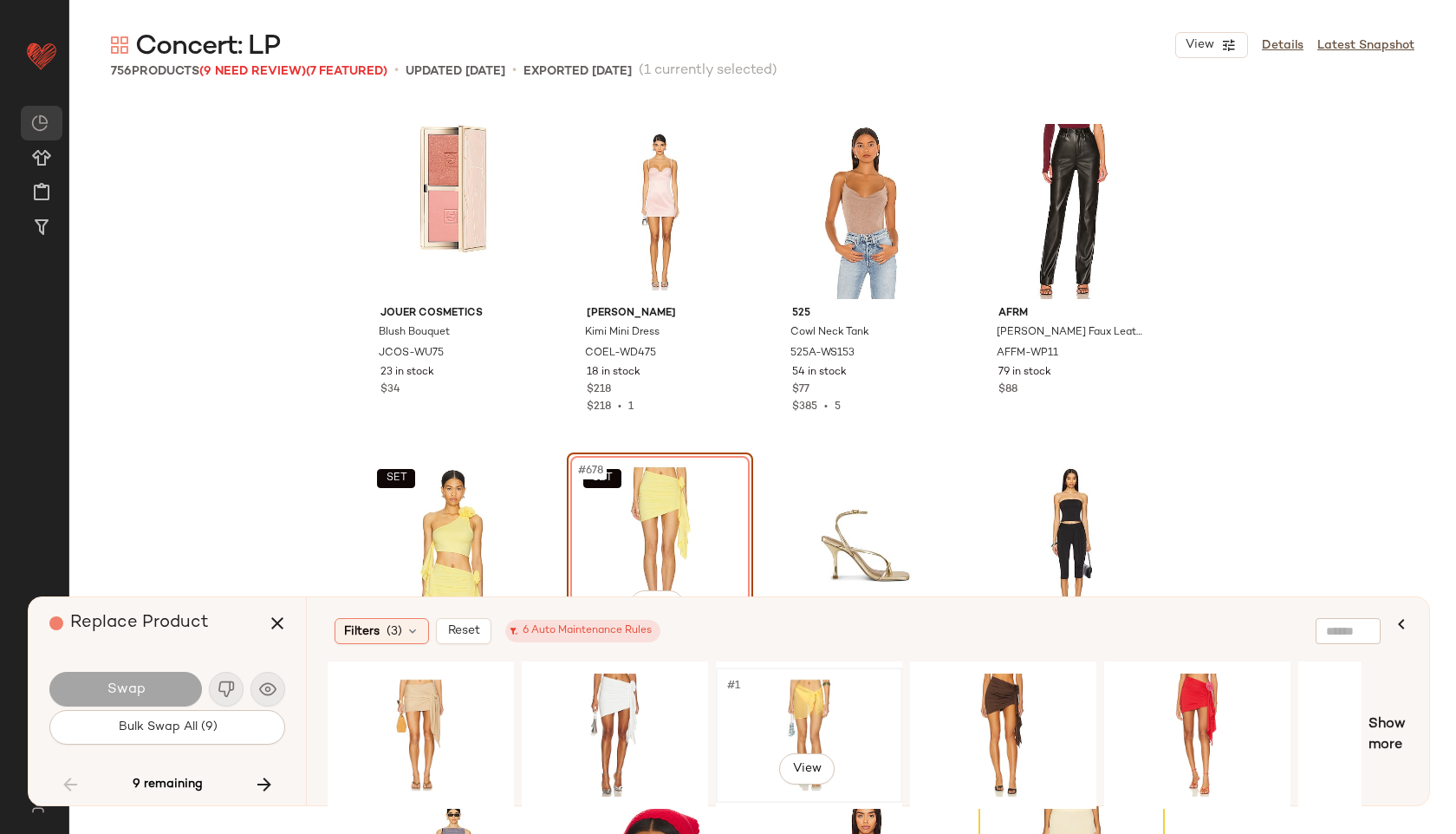
click at [843, 688] on div "#1 View" at bounding box center [809, 735] width 174 height 123
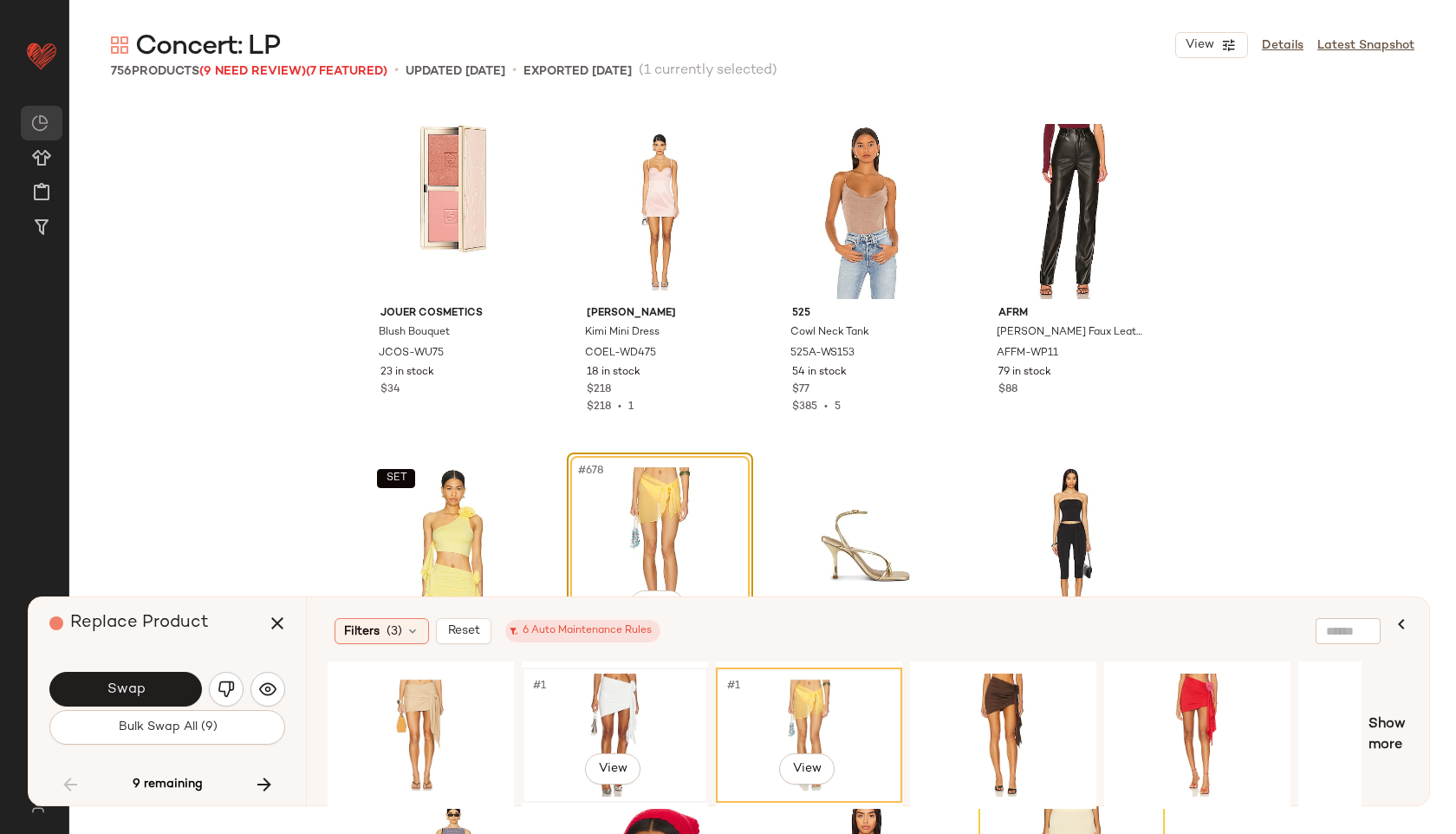
click at [610, 704] on div "#1 View" at bounding box center [614, 735] width 174 height 123
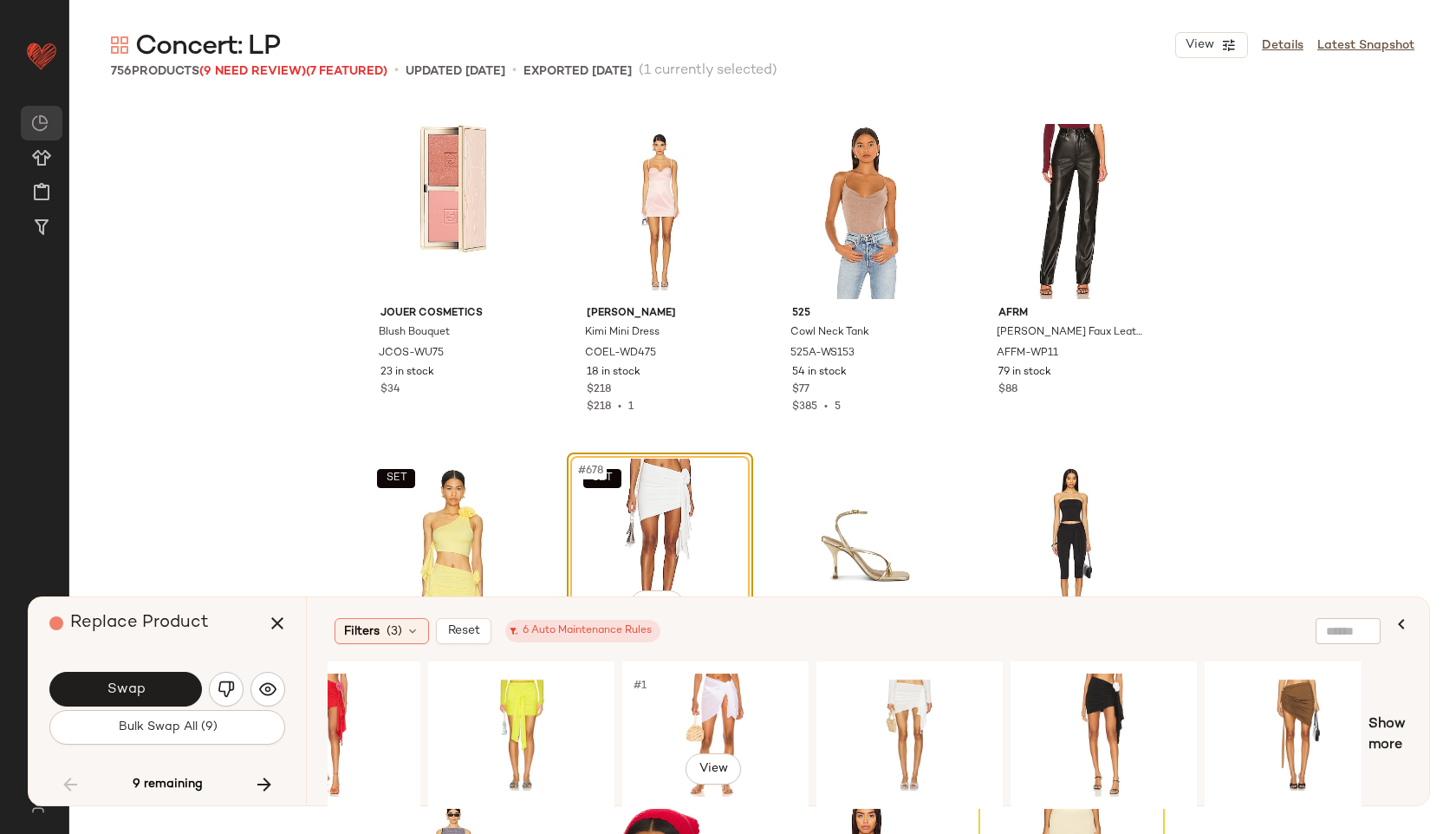
scroll to position [0, 899]
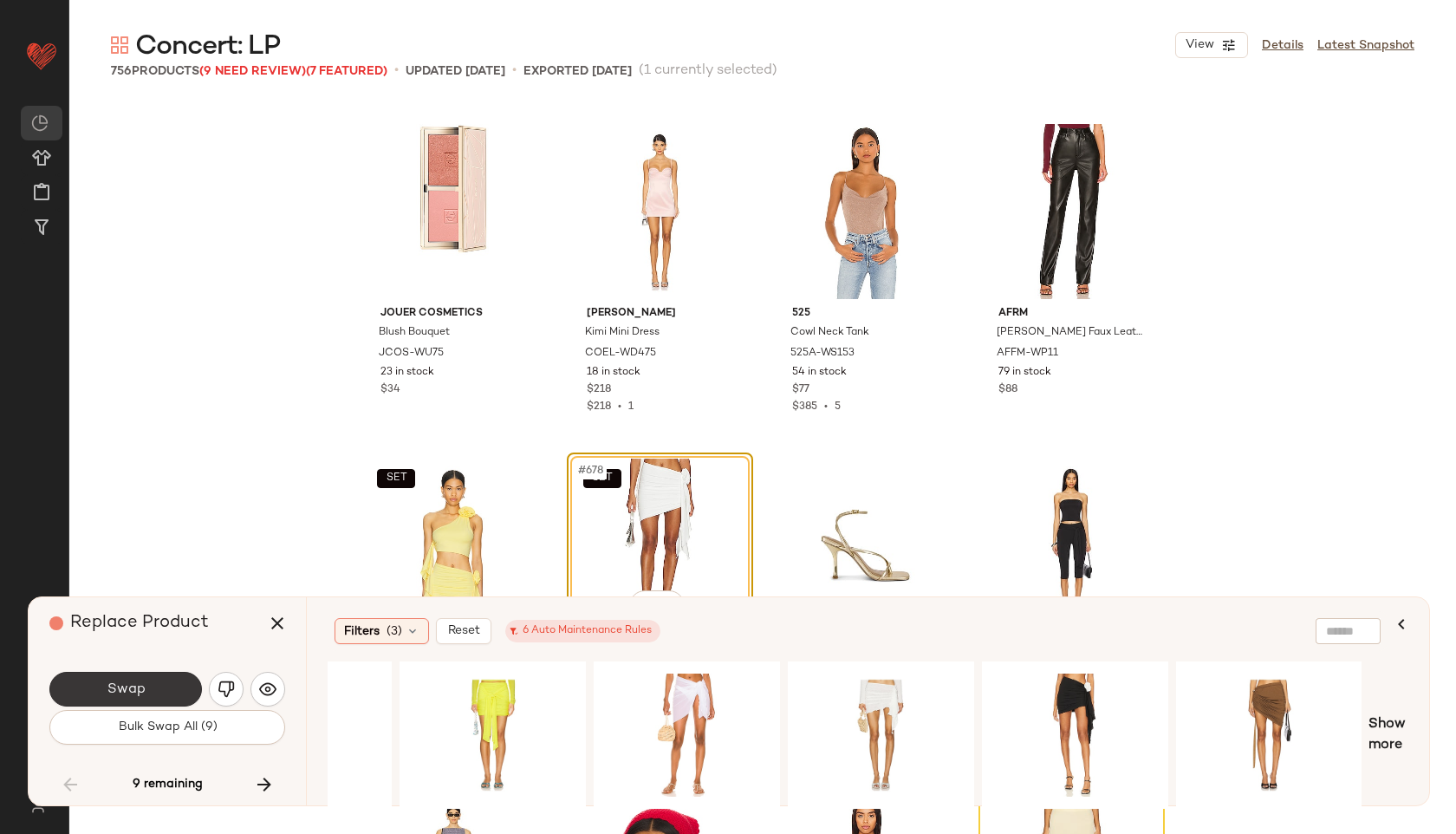
click at [170, 691] on button "Swap" at bounding box center [125, 689] width 152 height 35
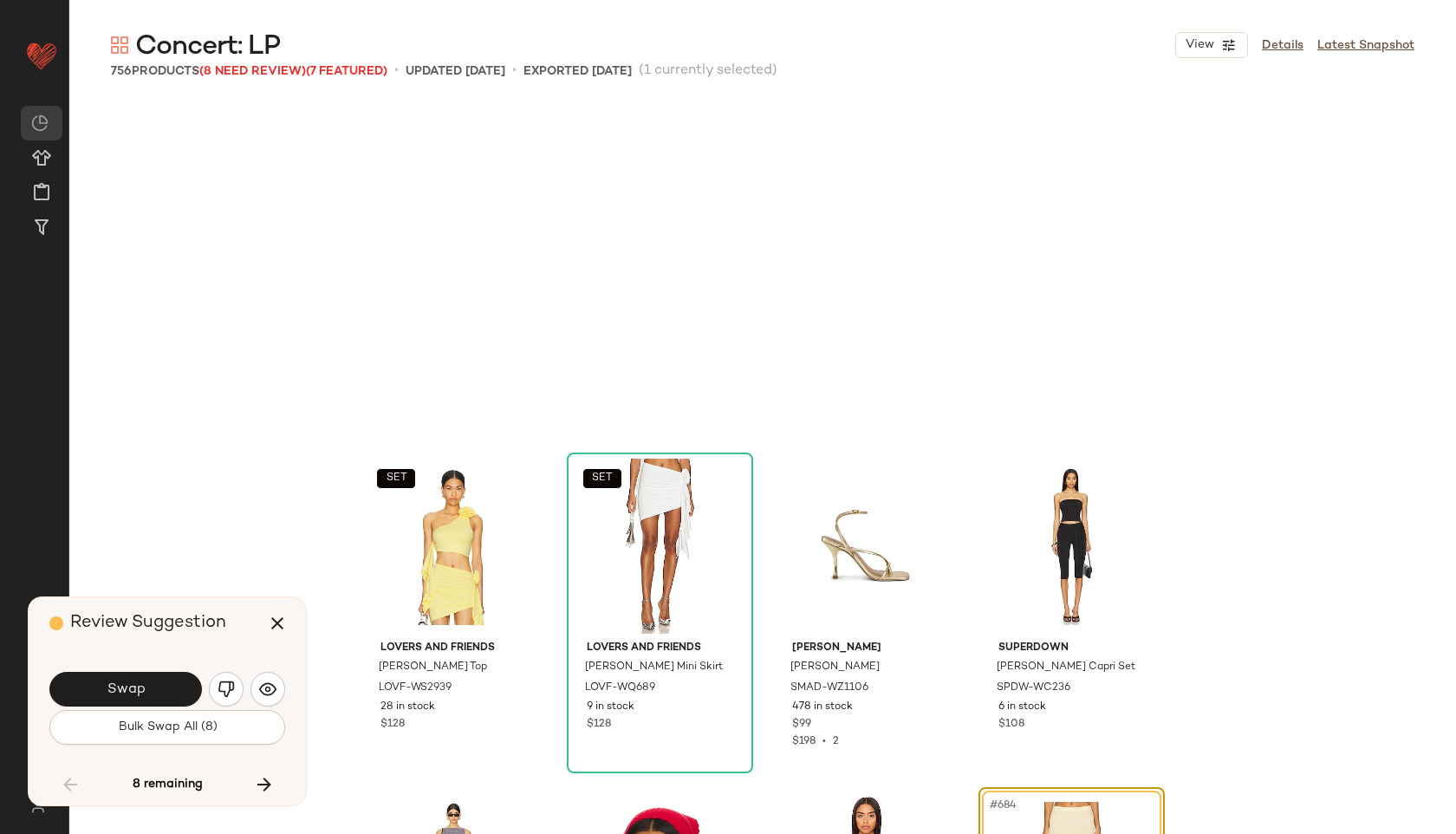
scroll to position [56559, 0]
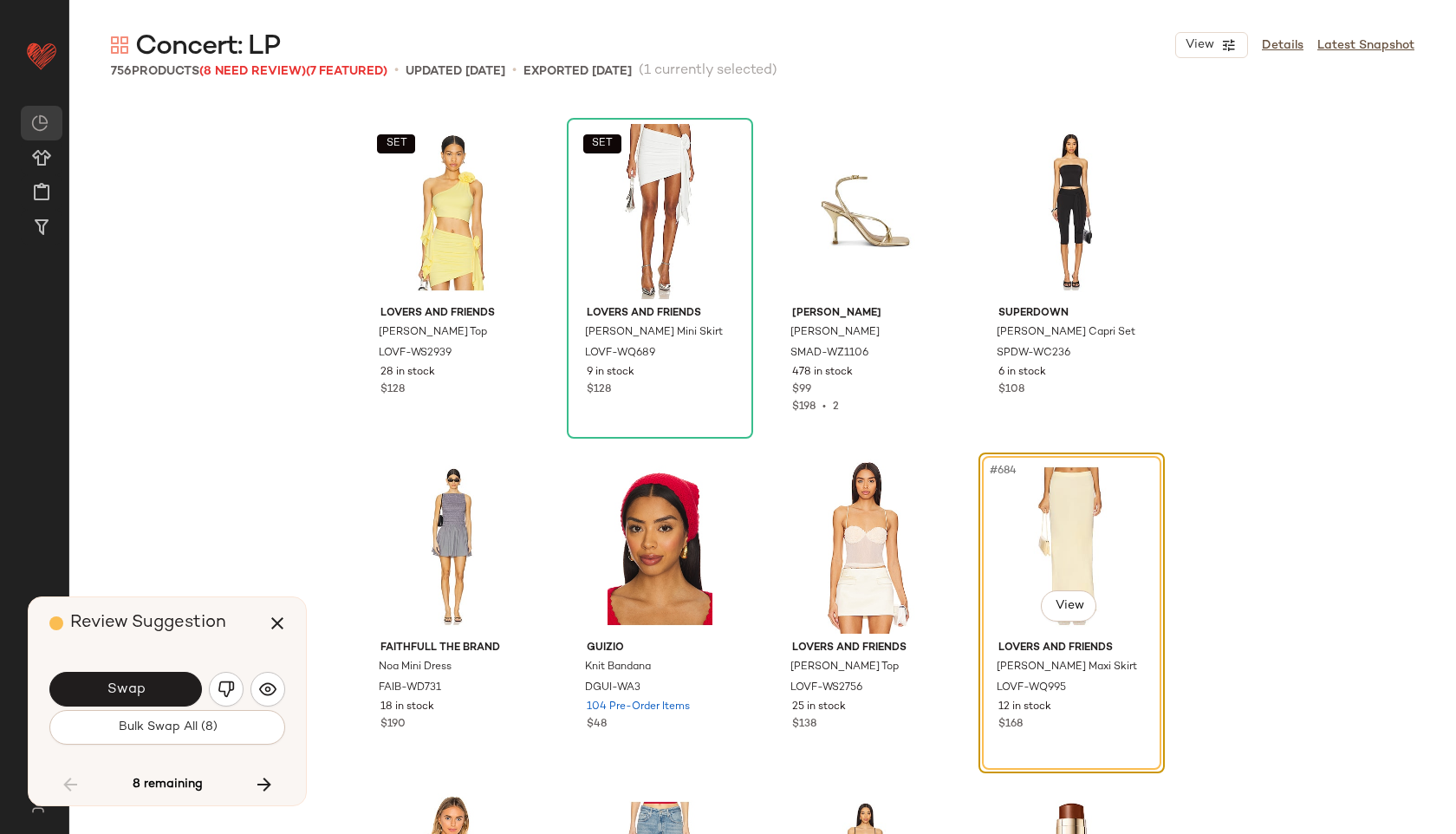
click at [170, 691] on button "Swap" at bounding box center [125, 689] width 152 height 35
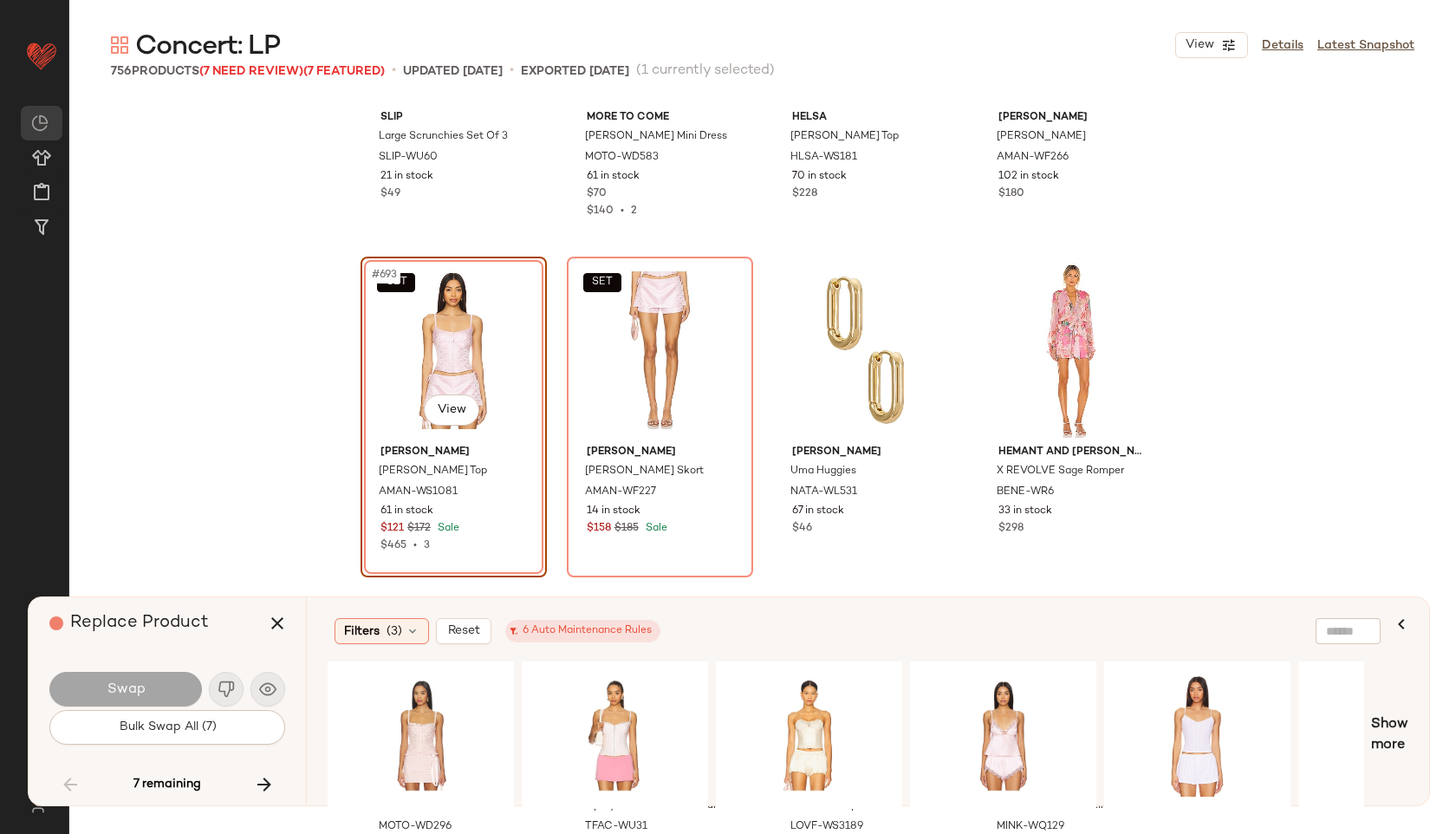
scroll to position [57759, 0]
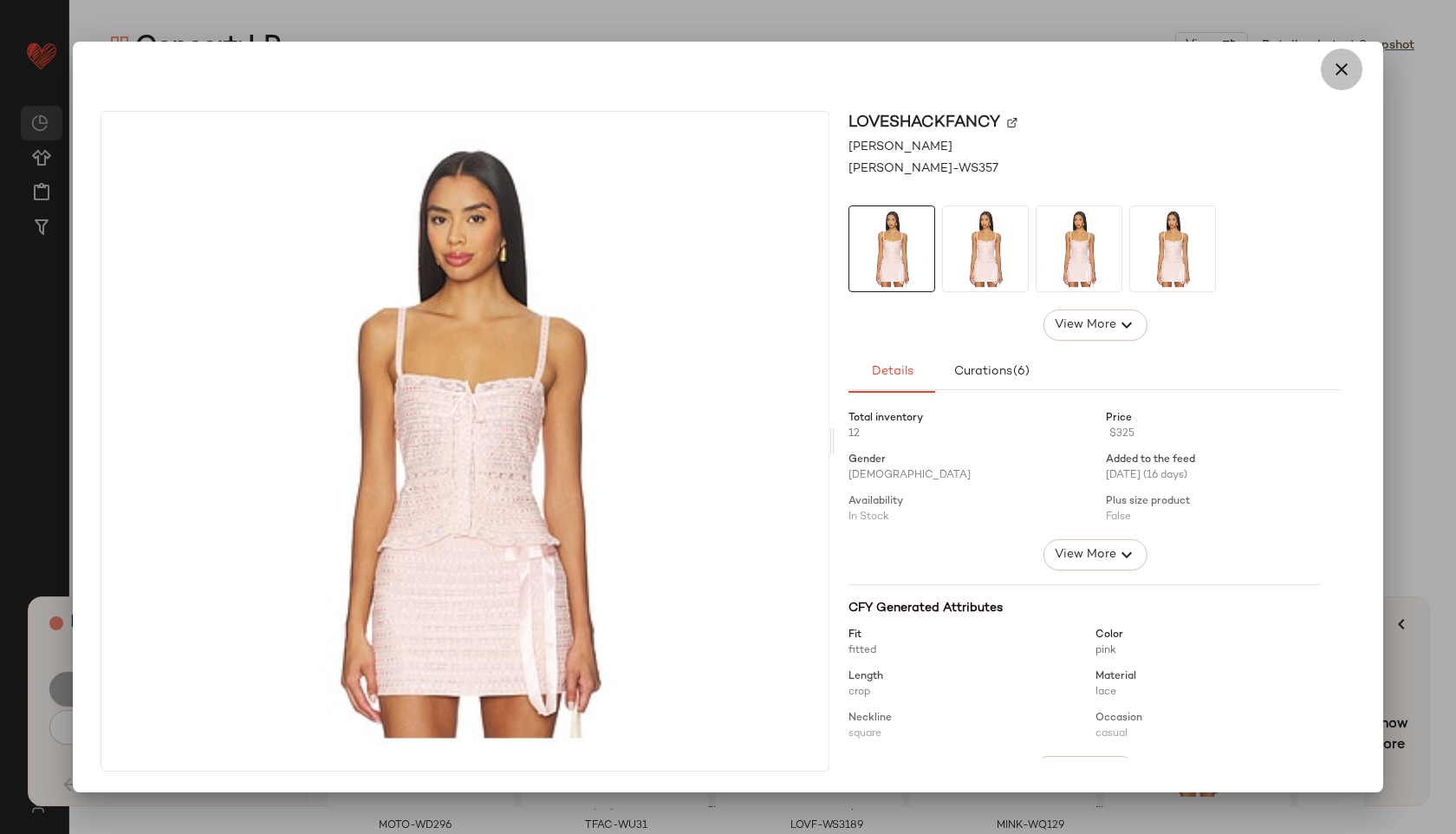
click at [1346, 69] on icon "button" at bounding box center [1341, 69] width 21 height 21
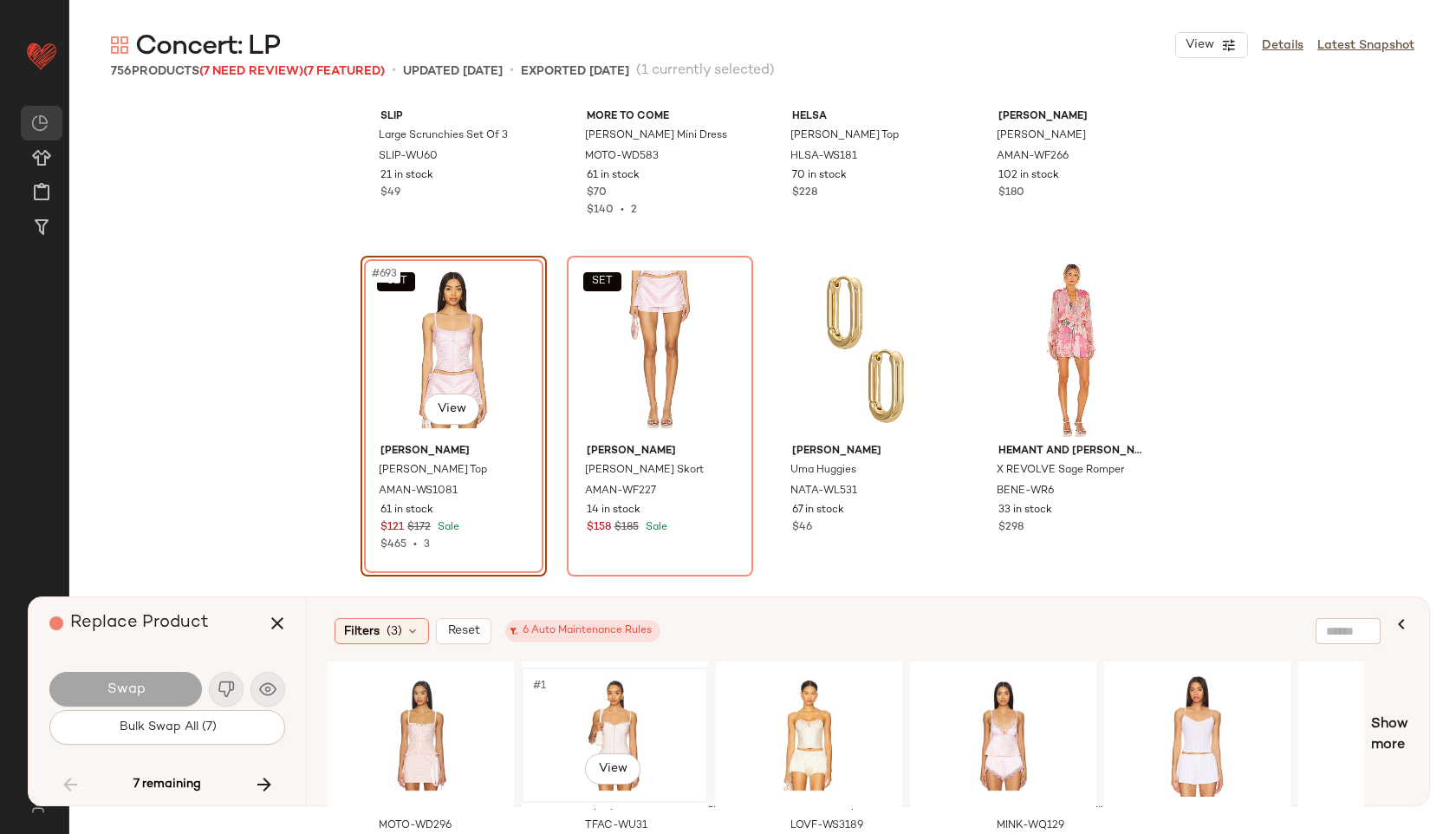
click at [661, 712] on div "#1 View" at bounding box center [614, 735] width 174 height 123
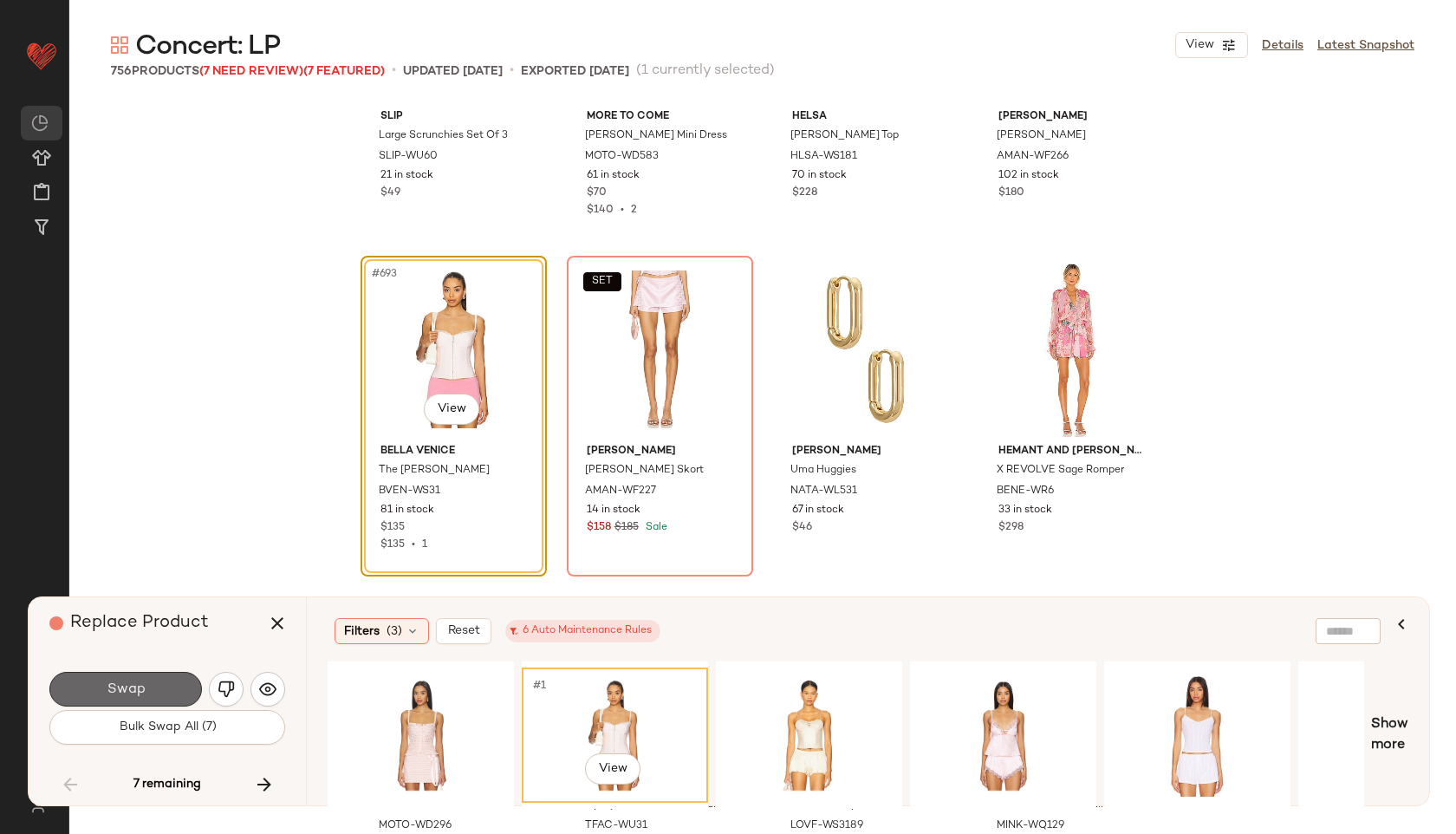
click at [143, 676] on button "Swap" at bounding box center [125, 689] width 152 height 35
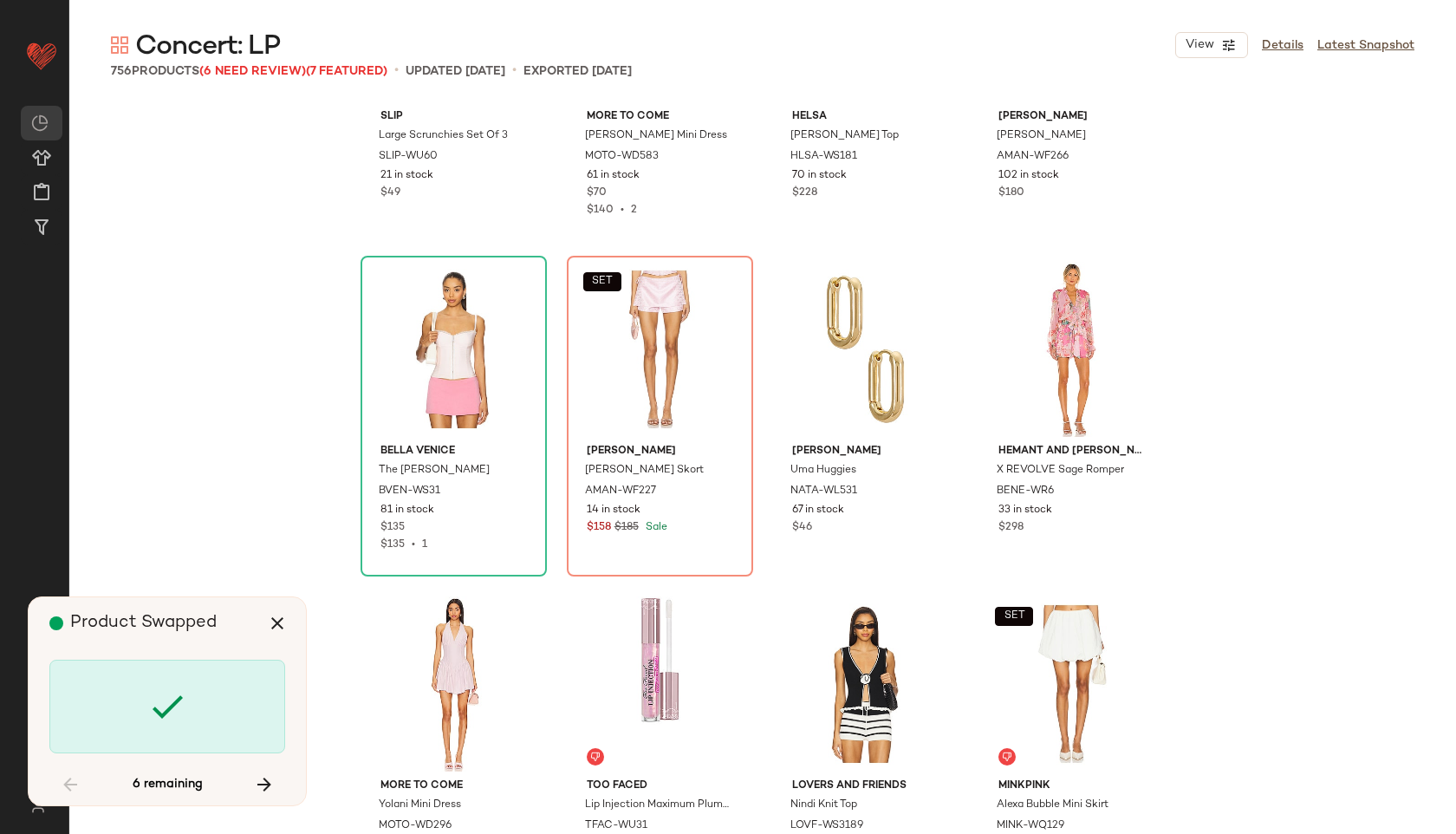
scroll to position [57562, 0]
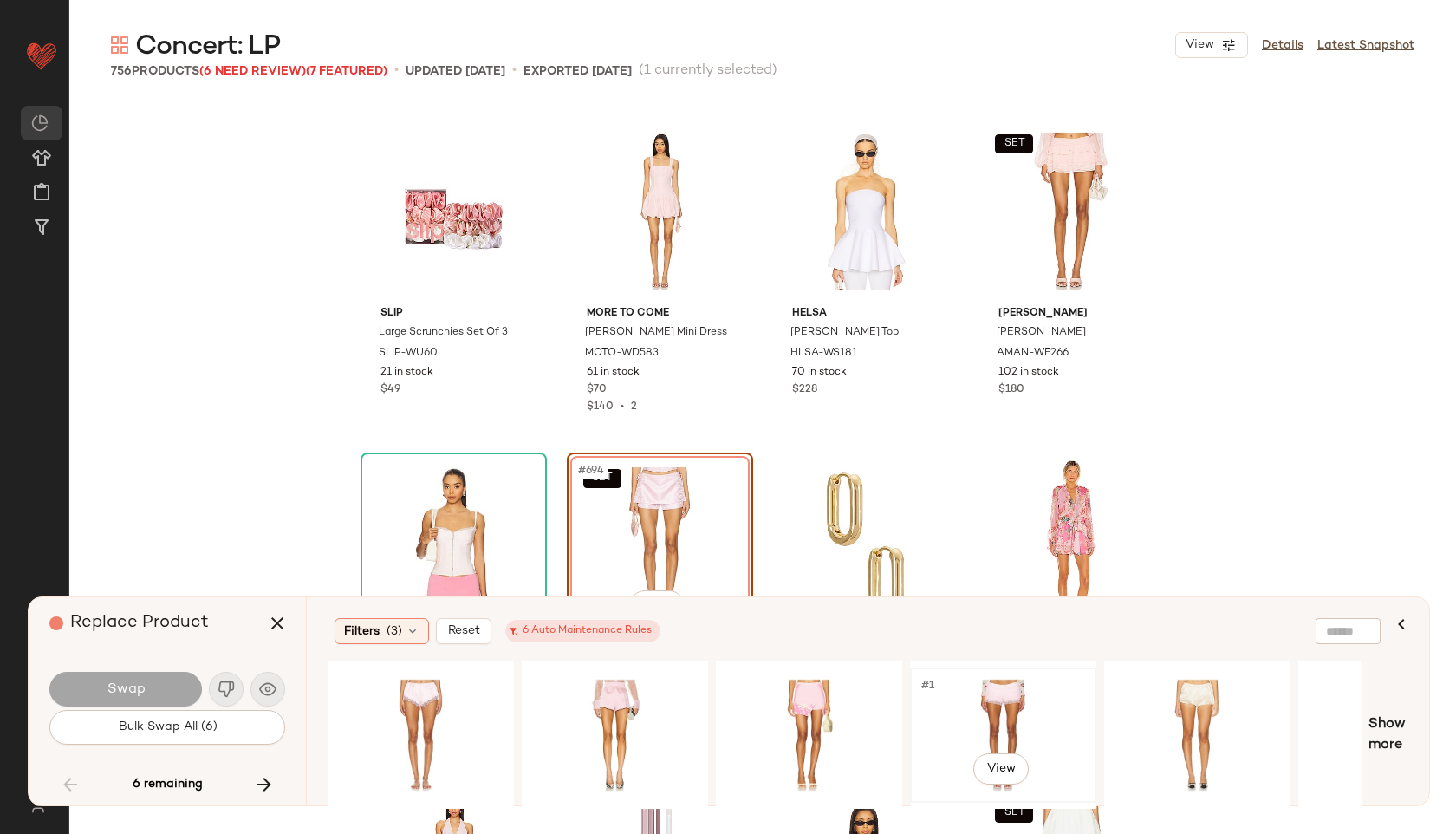
click at [1006, 690] on div "#1 View" at bounding box center [1002, 735] width 174 height 123
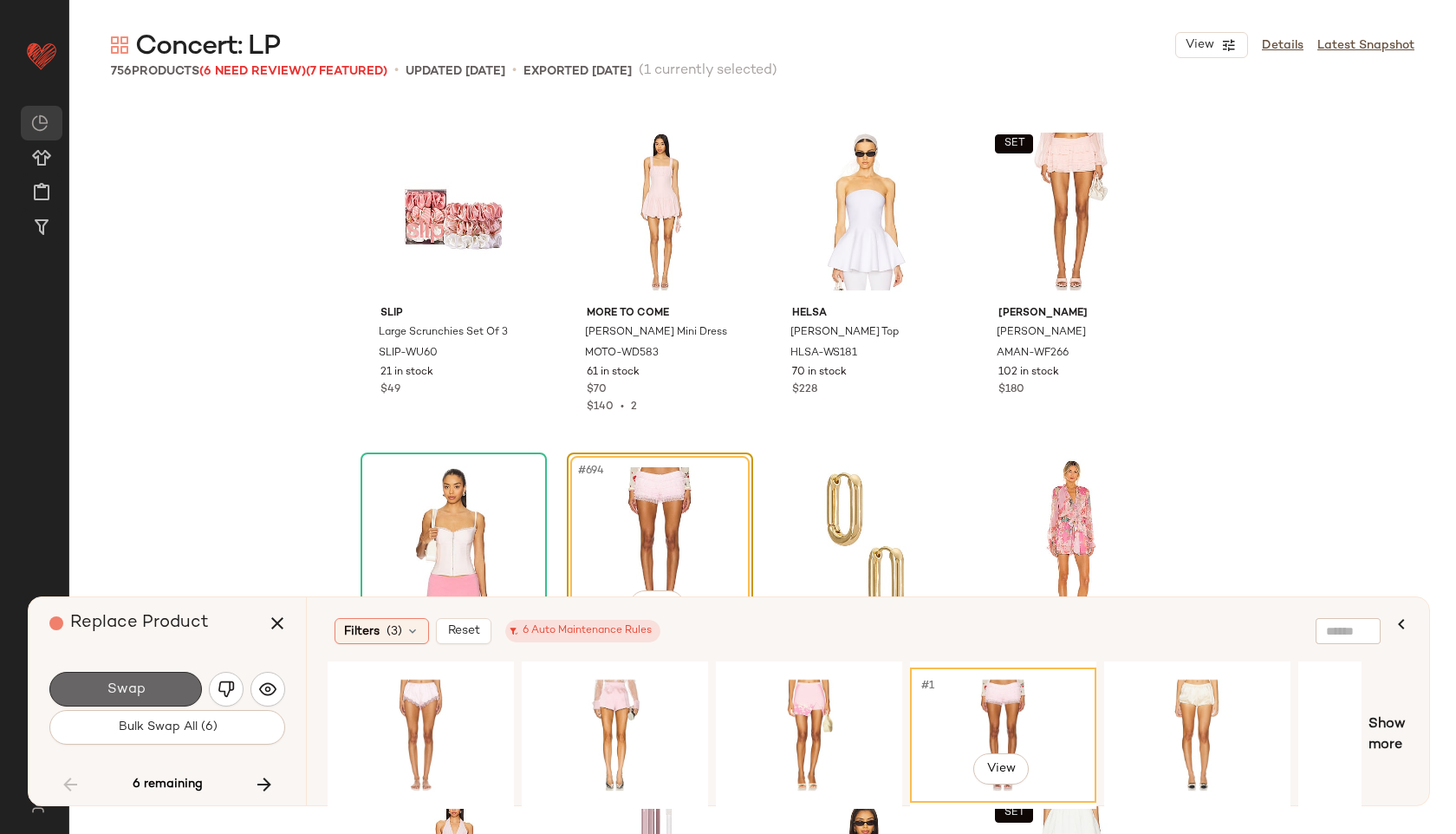
click at [149, 689] on button "Swap" at bounding box center [125, 689] width 152 height 35
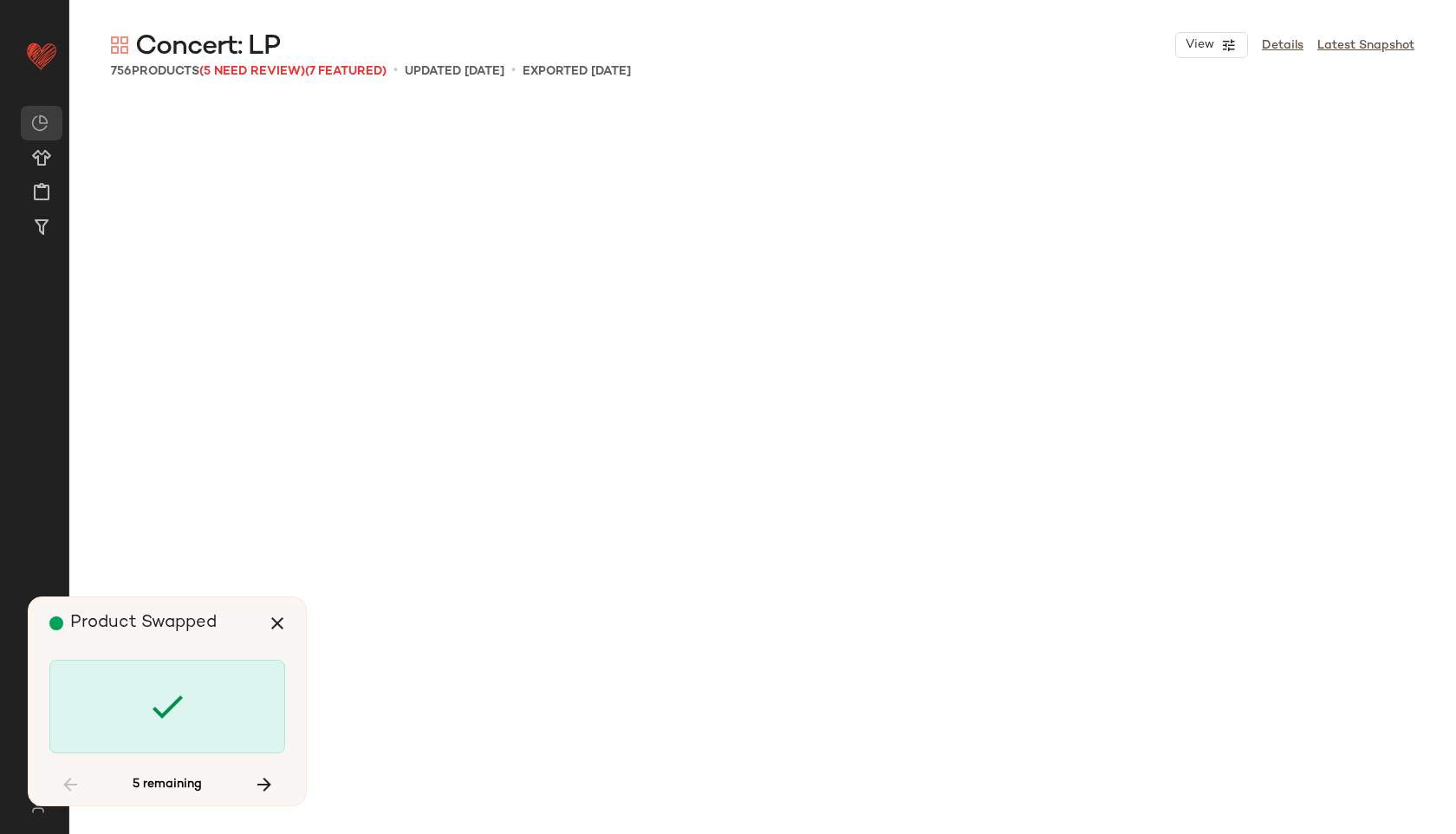
scroll to position [58901, 0]
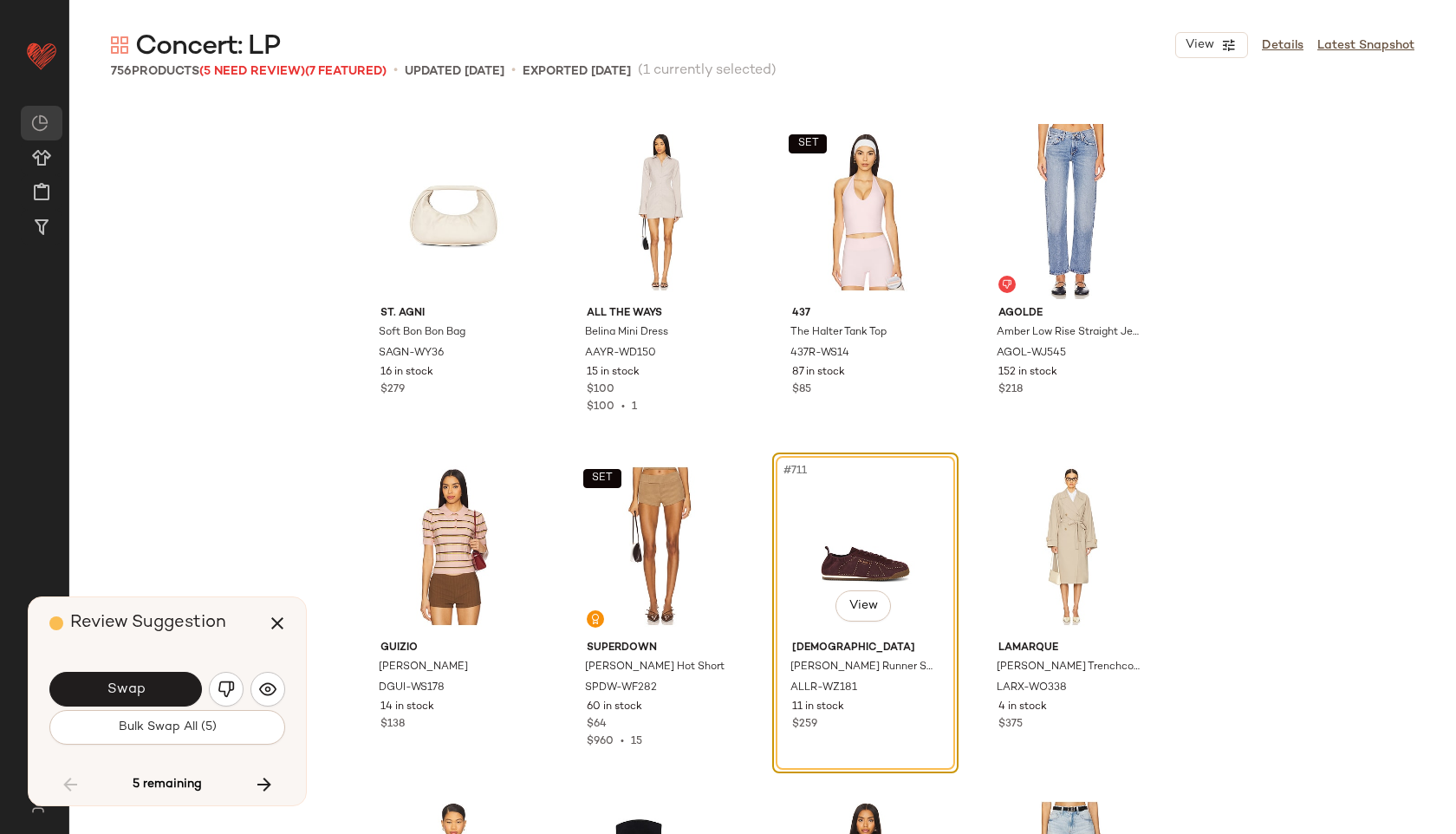
click at [149, 689] on button "Swap" at bounding box center [125, 689] width 152 height 35
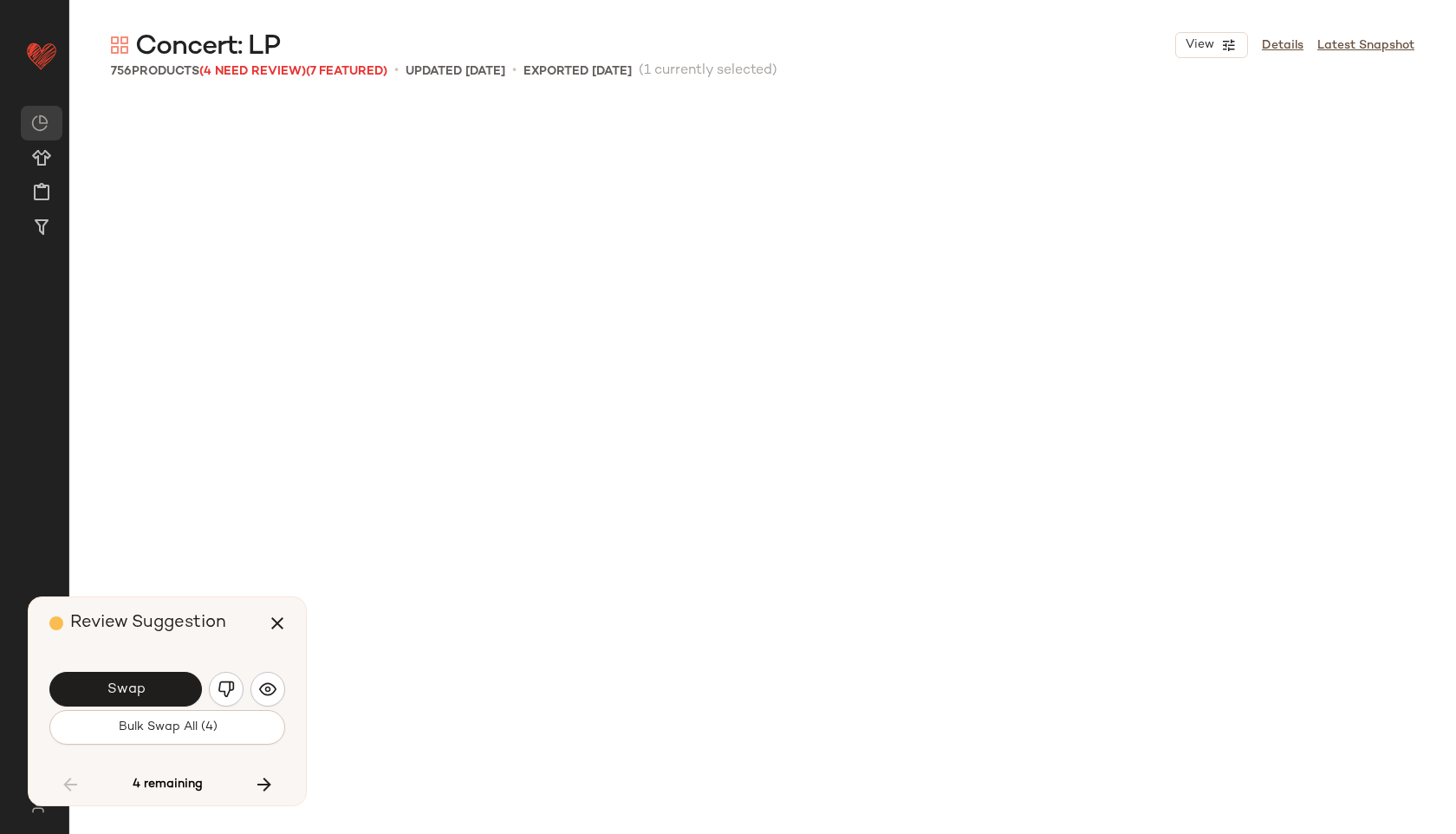
scroll to position [59905, 0]
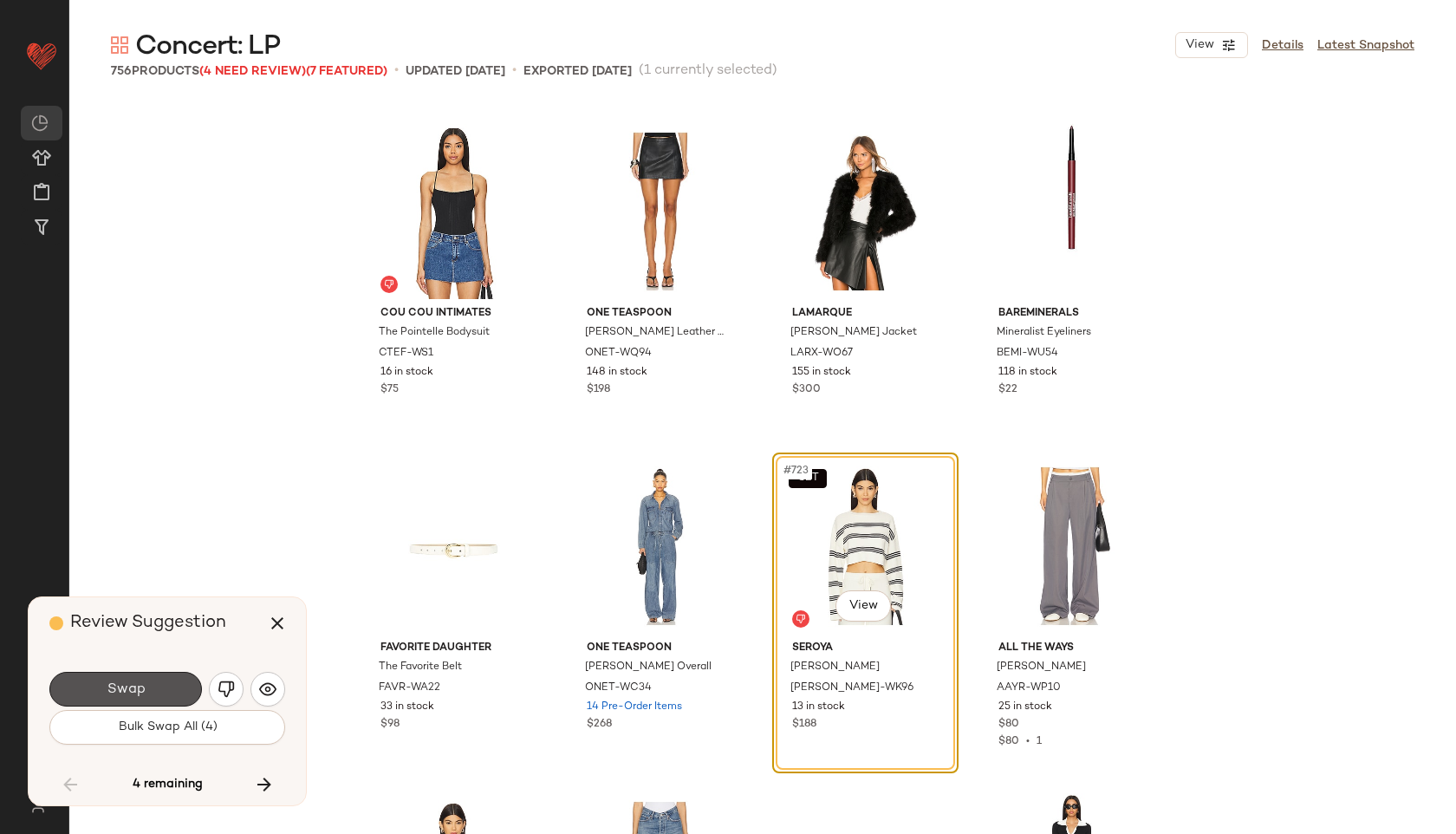
click at [149, 689] on button "Swap" at bounding box center [125, 689] width 152 height 35
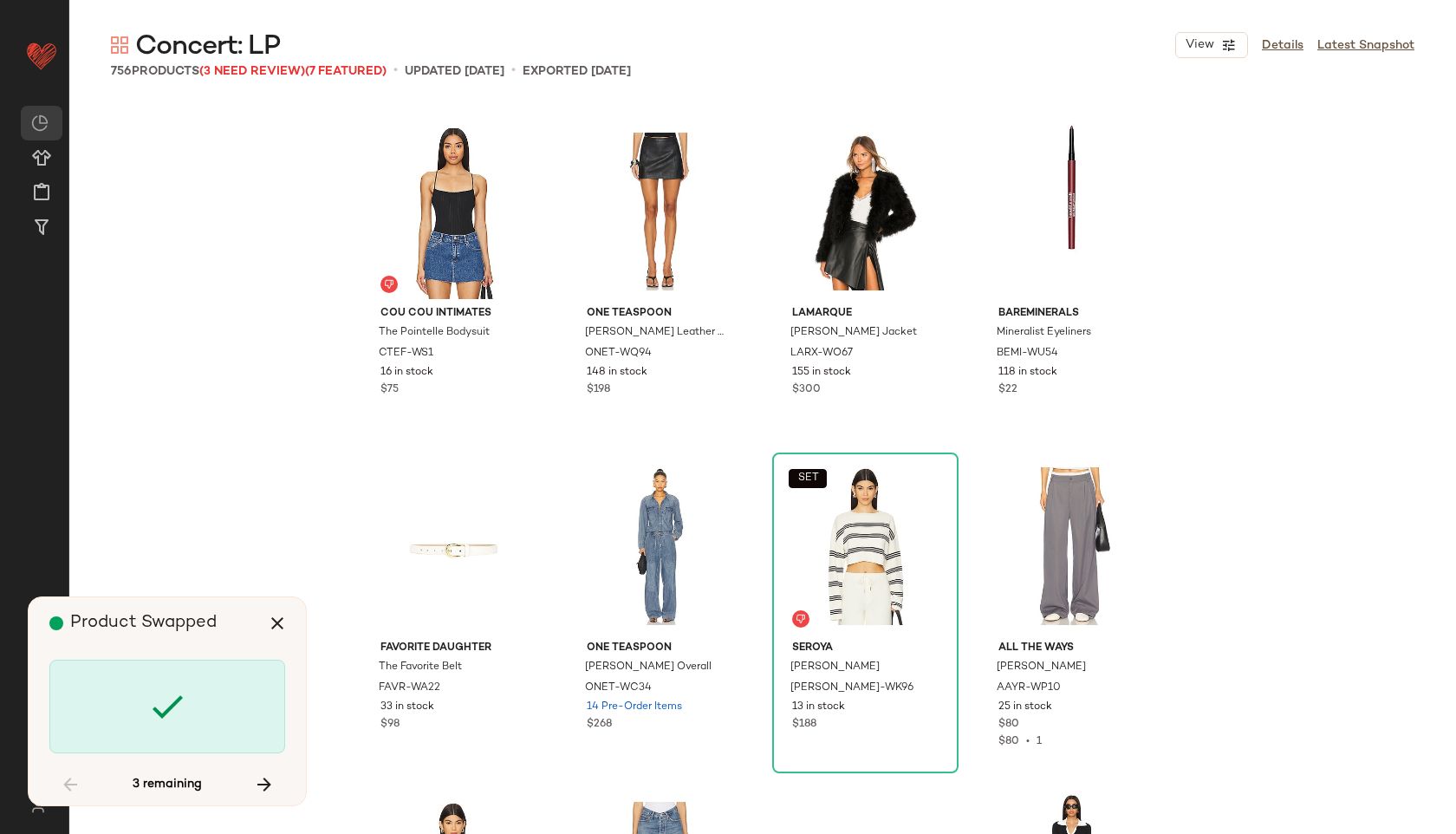
scroll to position [60574, 0]
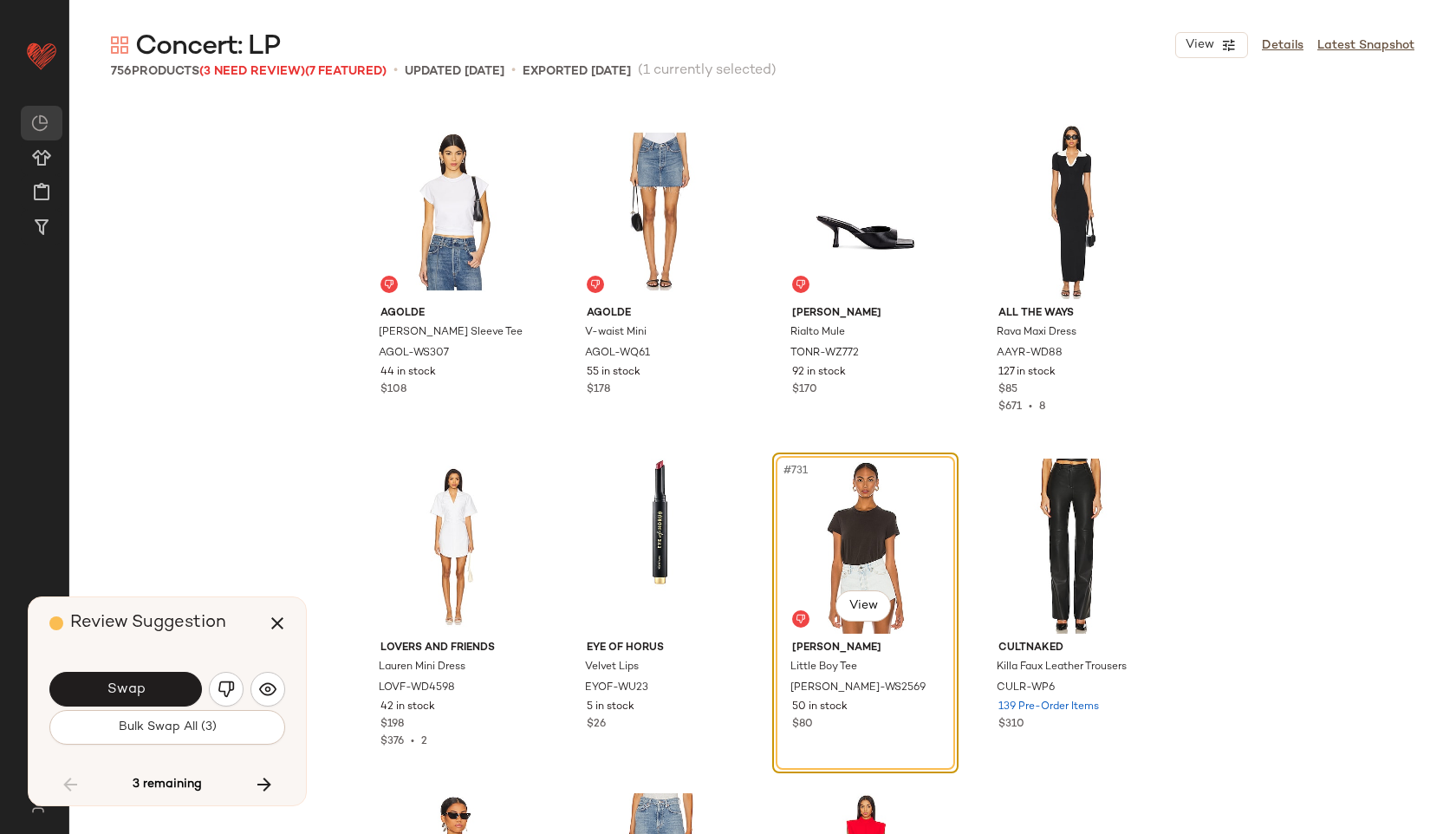
click at [149, 689] on button "Swap" at bounding box center [125, 689] width 152 height 35
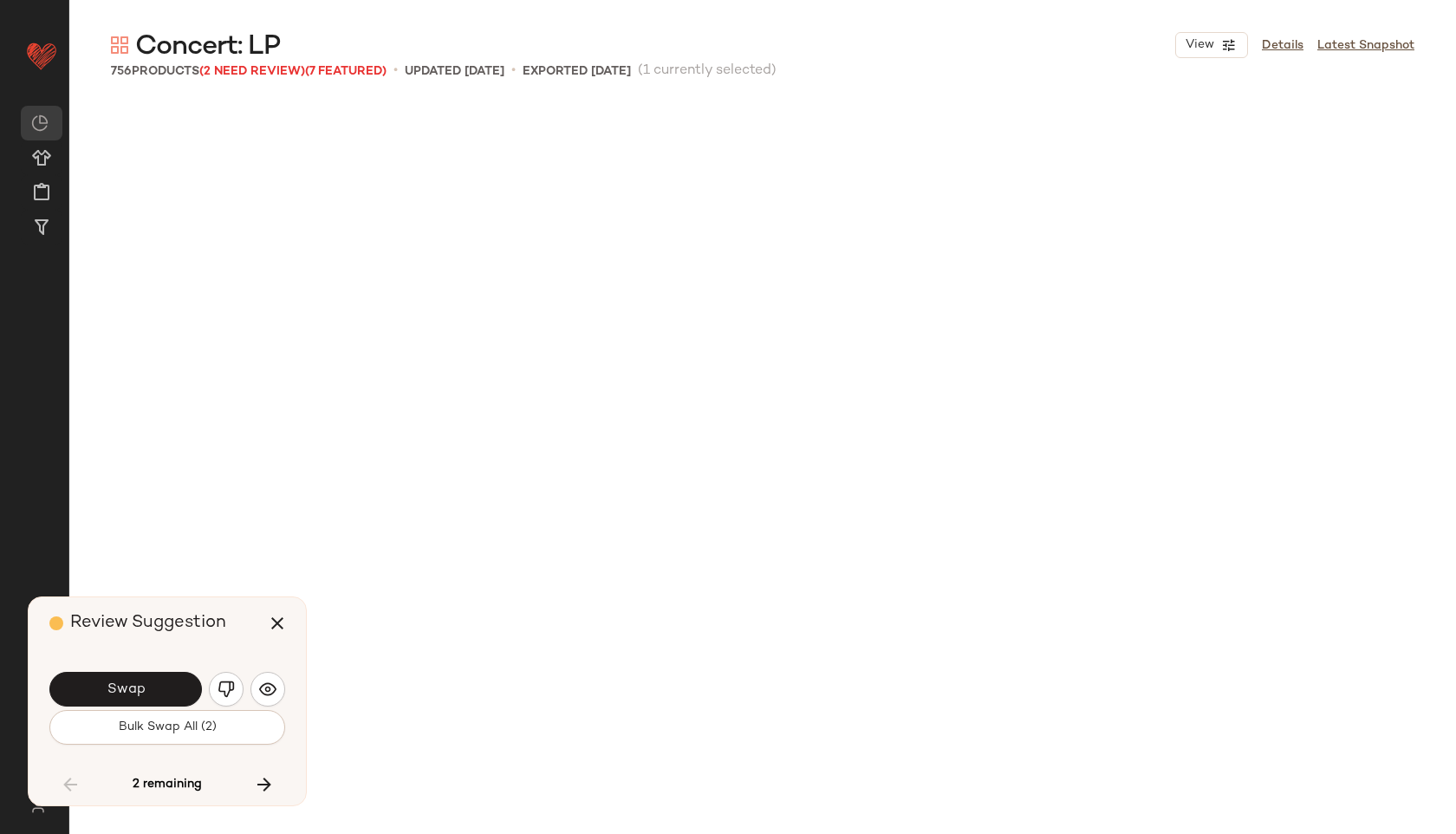
scroll to position [61579, 0]
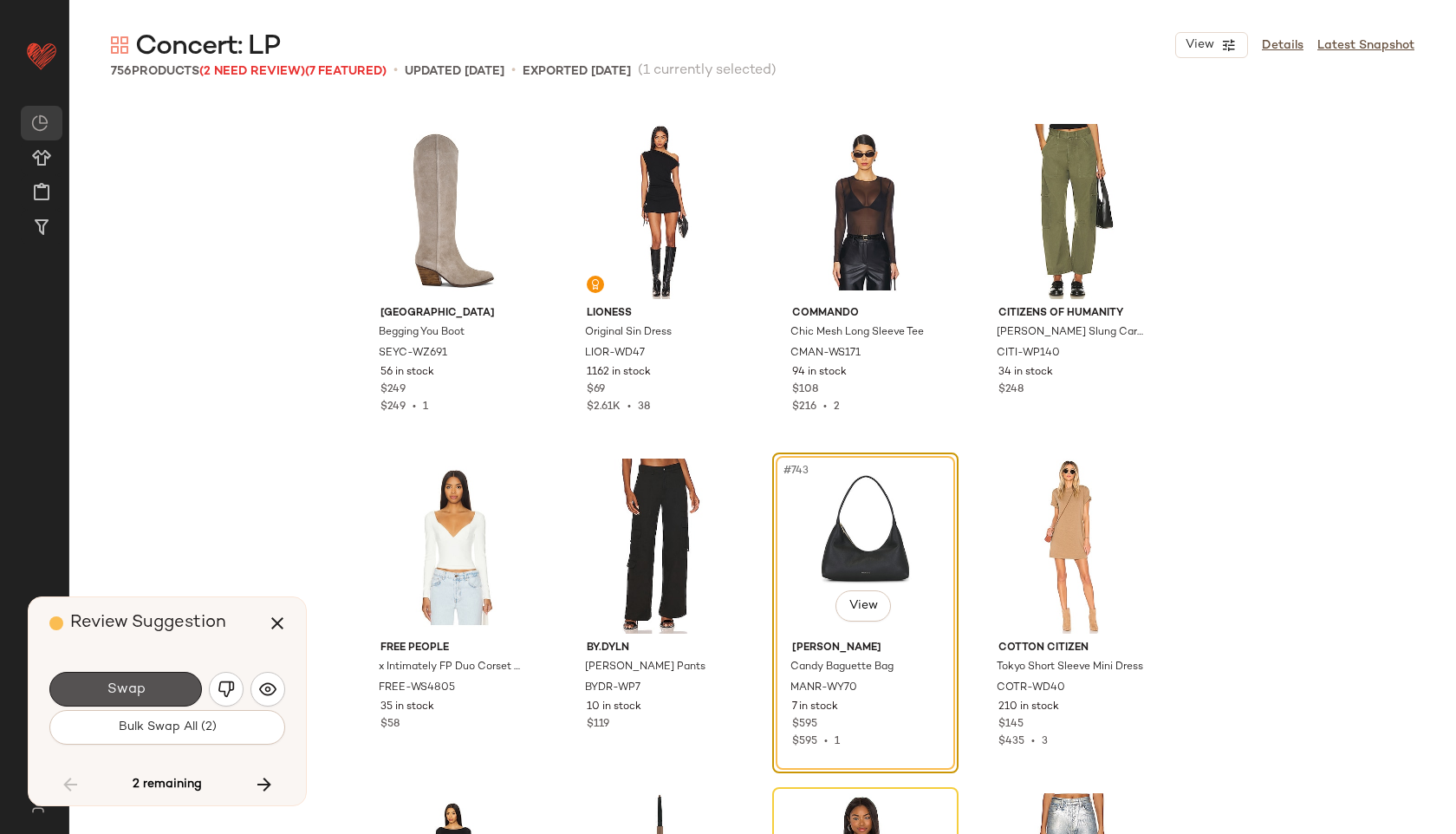
click at [149, 689] on button "Swap" at bounding box center [125, 689] width 152 height 35
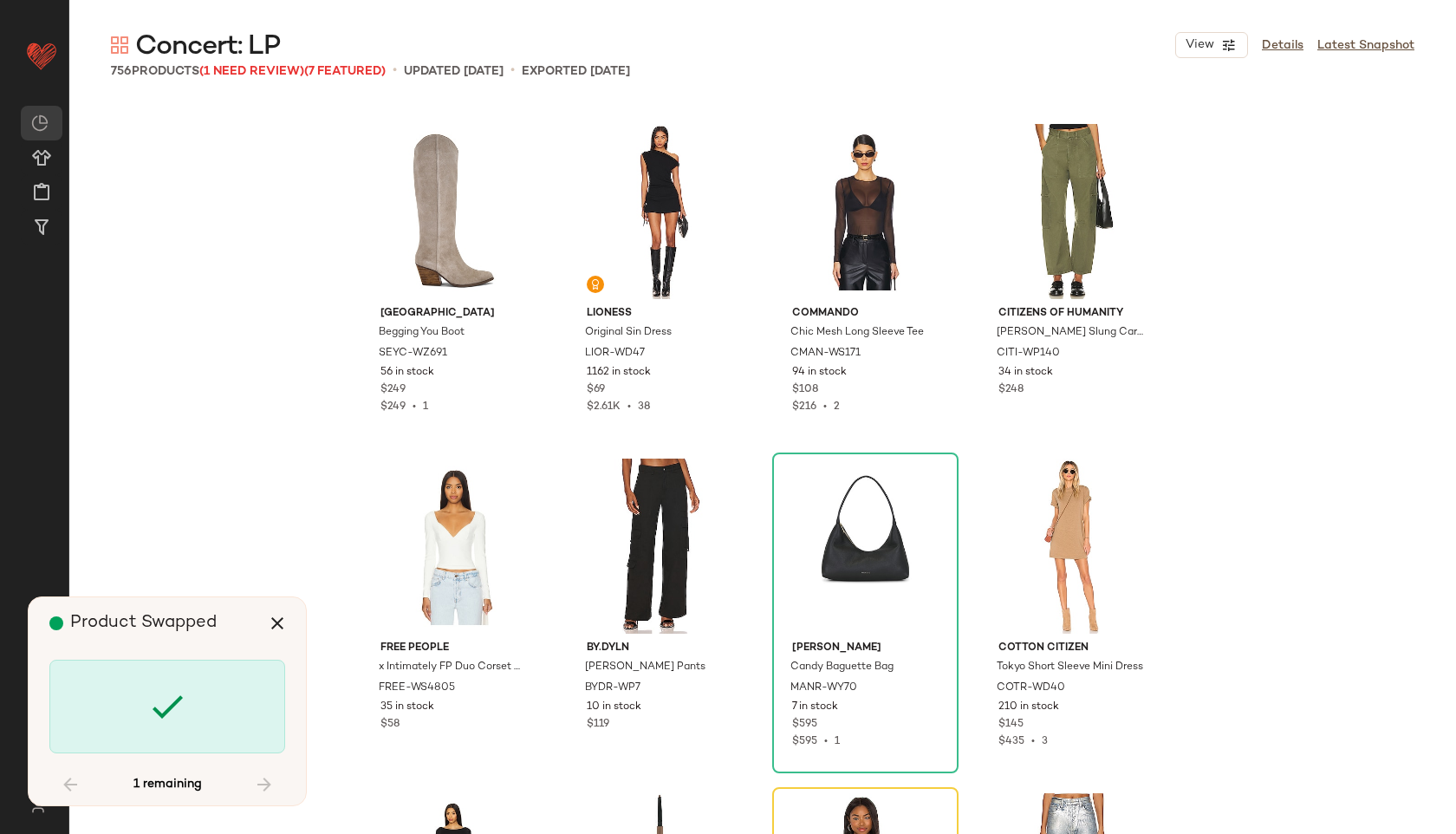
scroll to position [61913, 0]
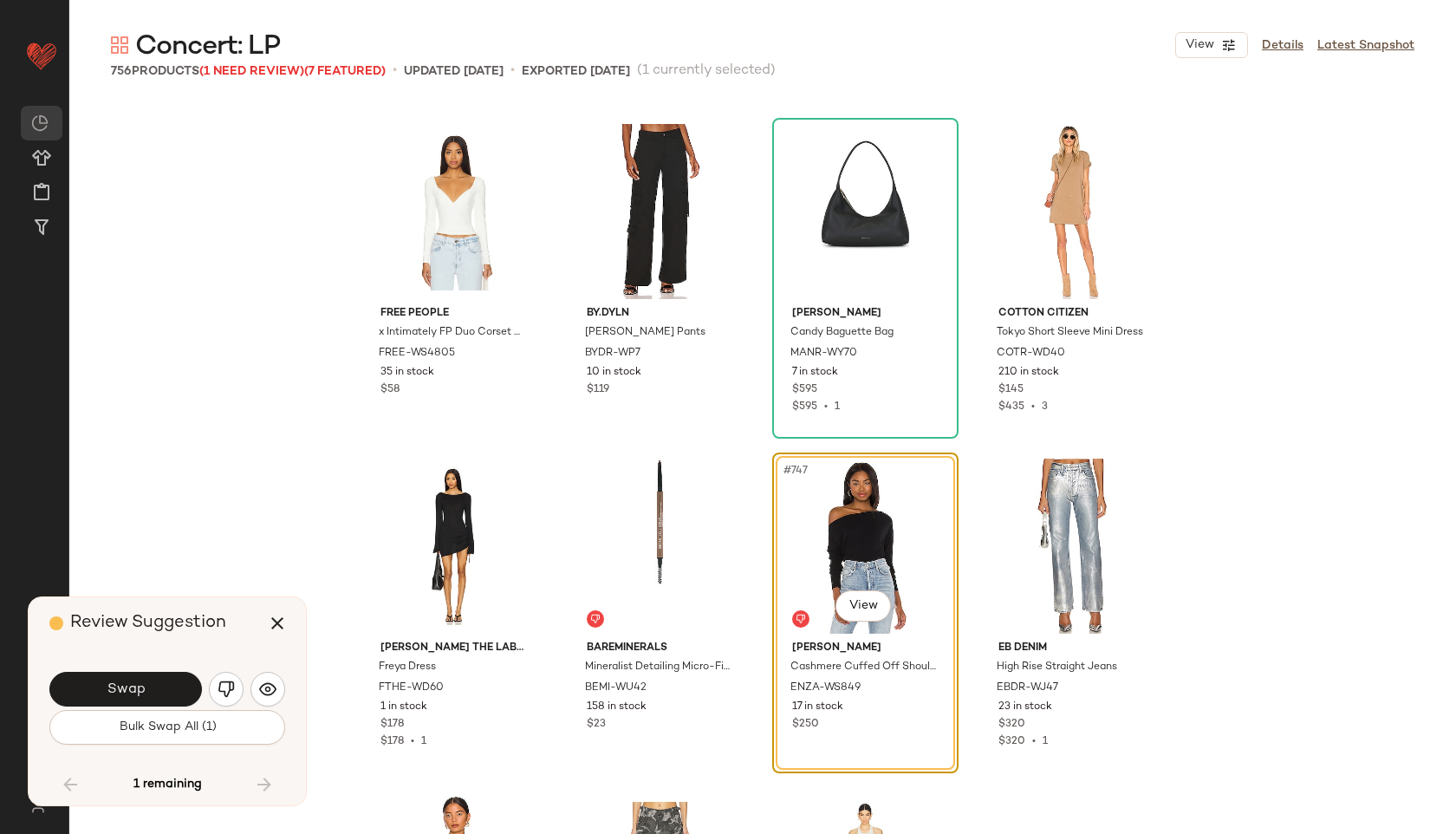
click at [149, 689] on button "Swap" at bounding box center [125, 689] width 152 height 35
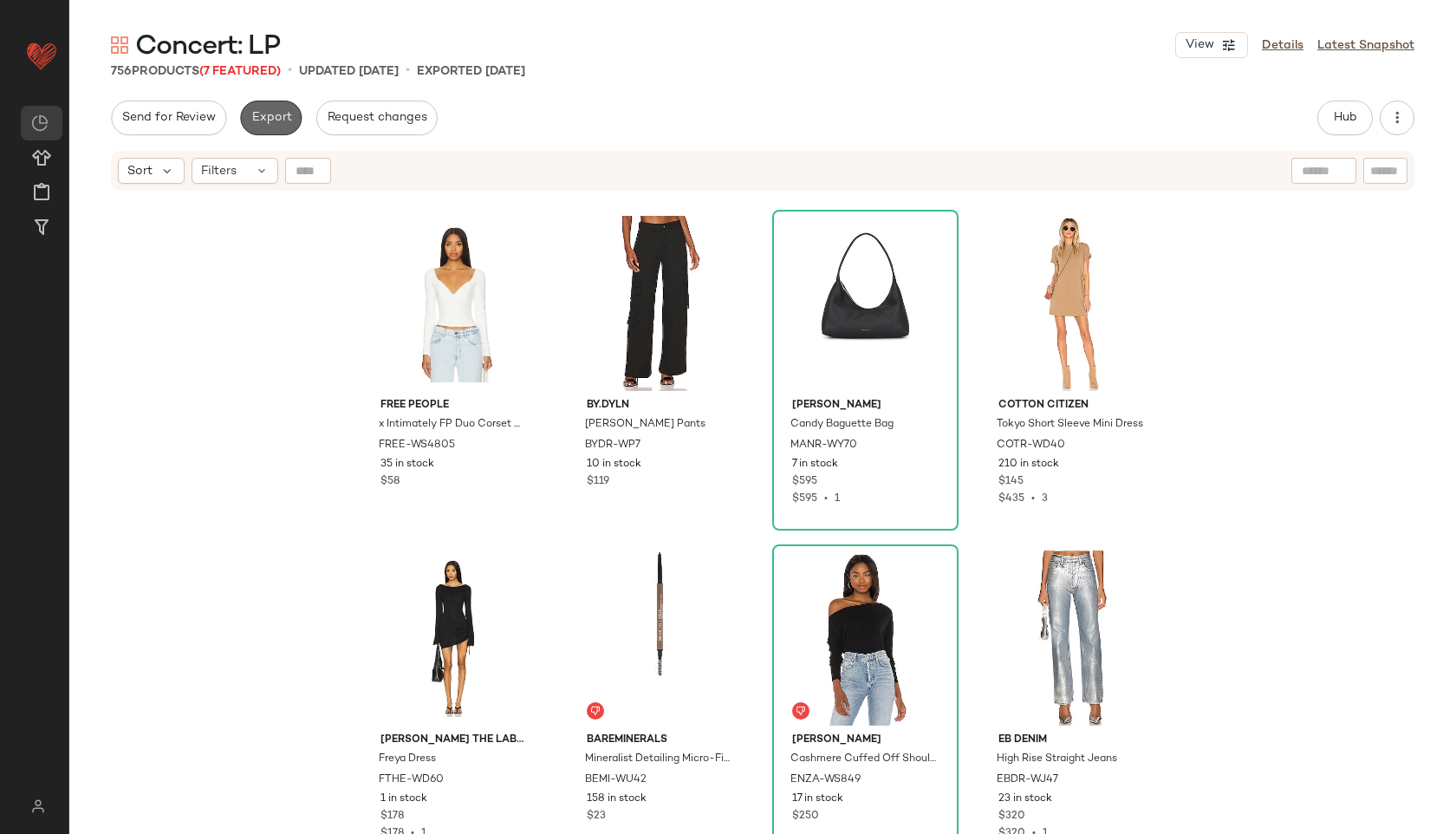
click at [263, 122] on span "Export" at bounding box center [271, 118] width 41 height 14
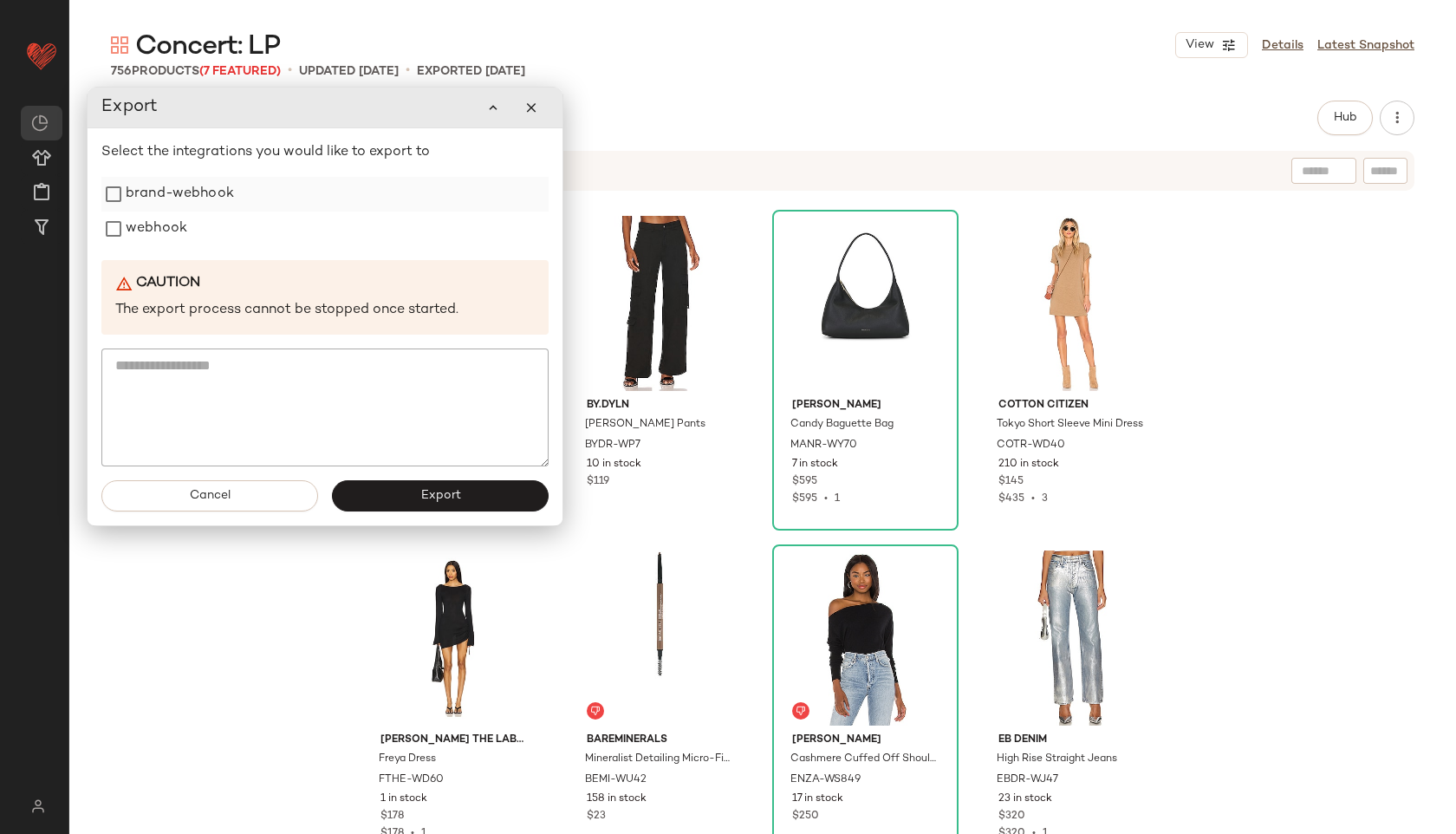
click at [178, 189] on label "brand-webhook" at bounding box center [180, 194] width 109 height 35
click at [176, 220] on label "webhook" at bounding box center [156, 228] width 62 height 35
click at [428, 498] on span "Export" at bounding box center [440, 496] width 41 height 14
